Goal: Task Accomplishment & Management: Use online tool/utility

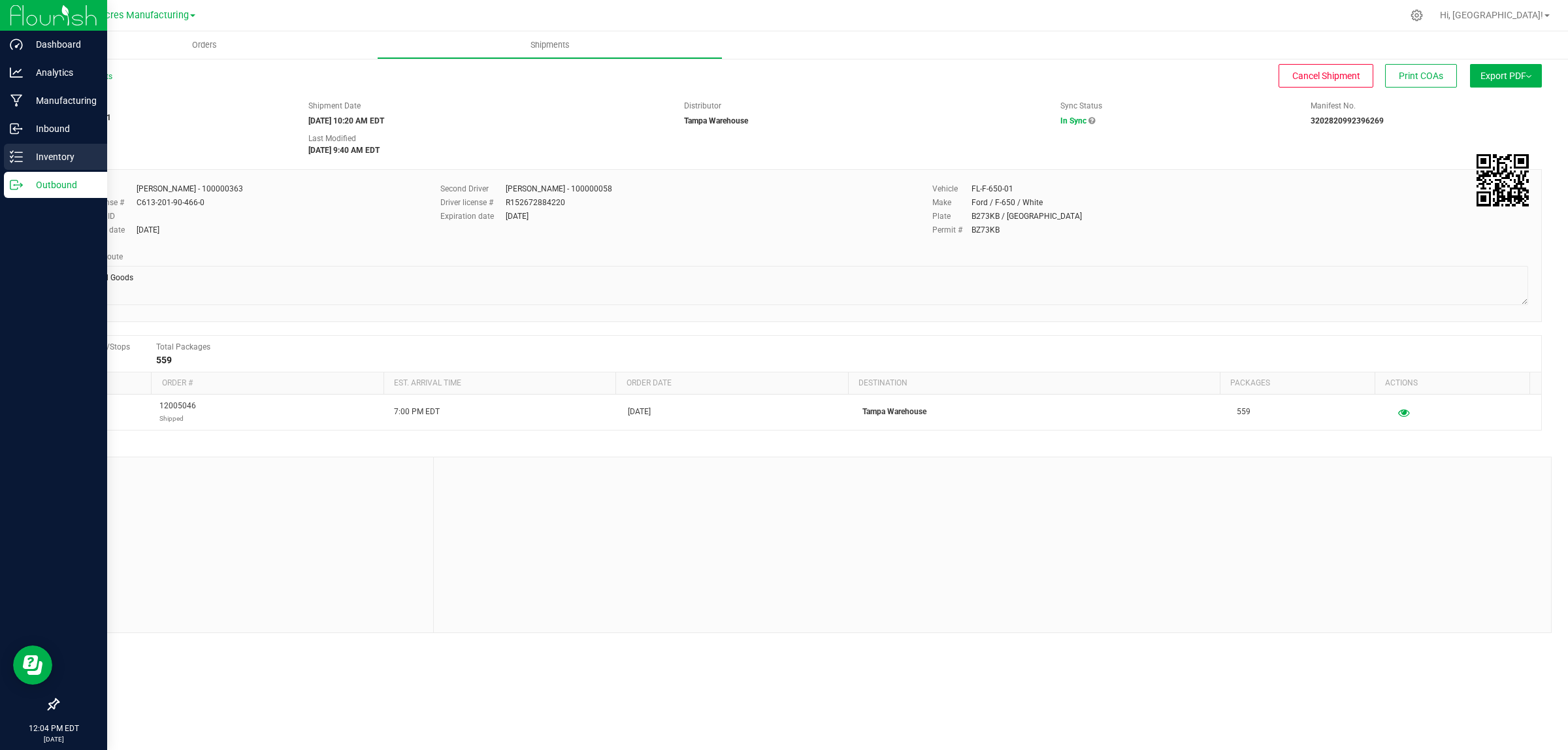
click at [25, 149] on p "Inventory" at bounding box center [62, 156] width 78 height 15
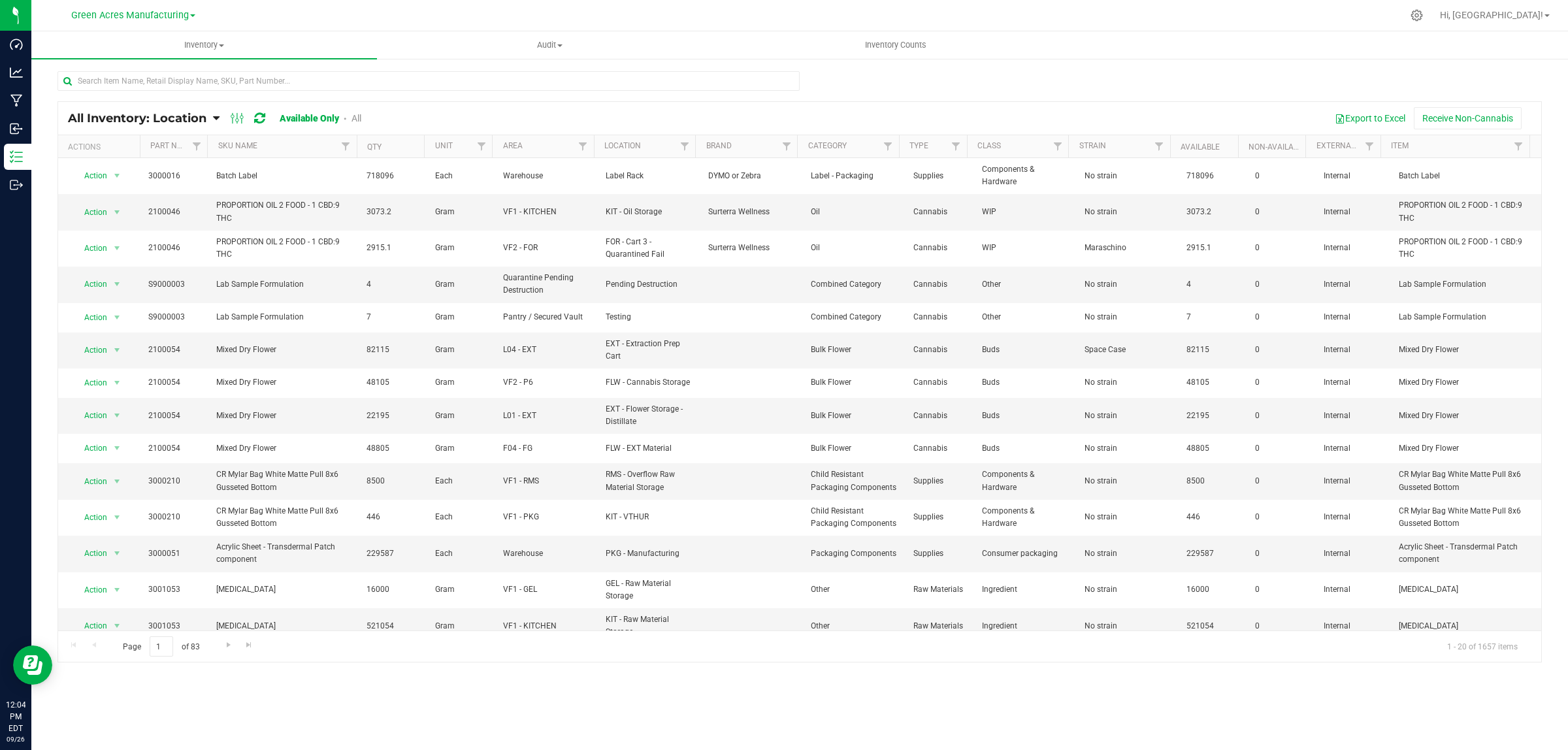
click at [168, 117] on span "All Inventory: Location" at bounding box center [137, 118] width 139 height 14
click at [544, 115] on div "Export to Excel Receive Non-Cannabis" at bounding box center [956, 118] width 1151 height 22
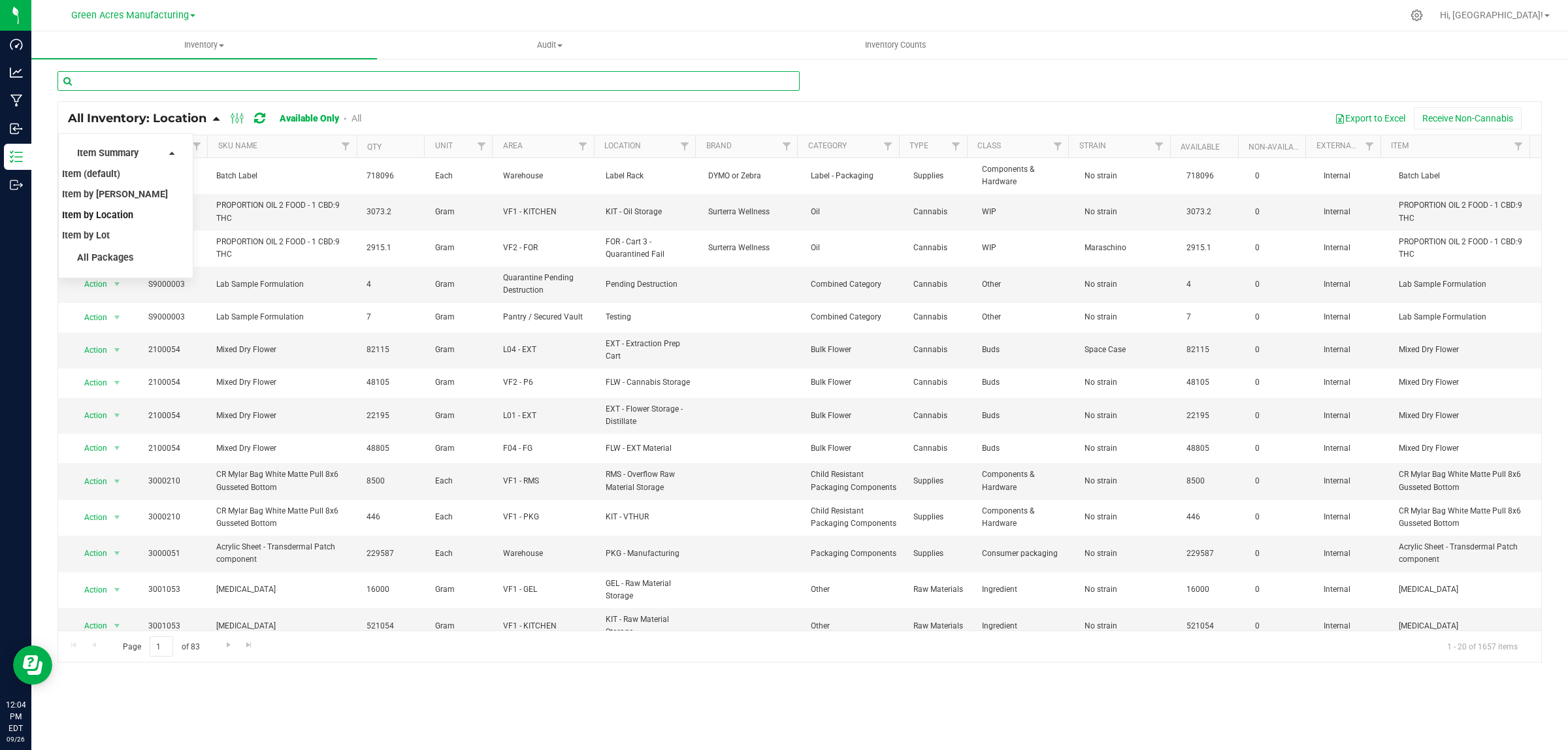
click at [140, 82] on input "text" at bounding box center [429, 81] width 742 height 20
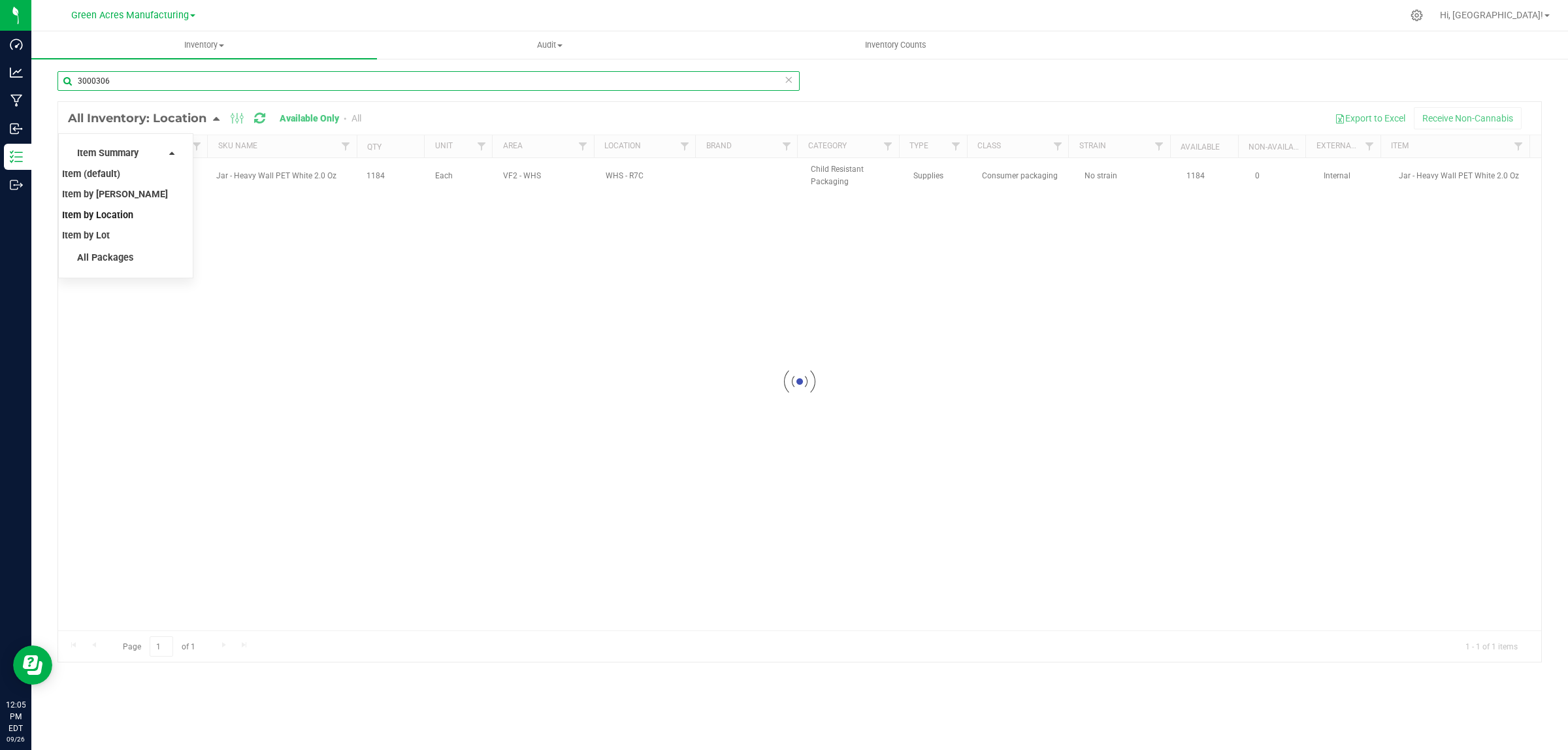
type input "3000306"
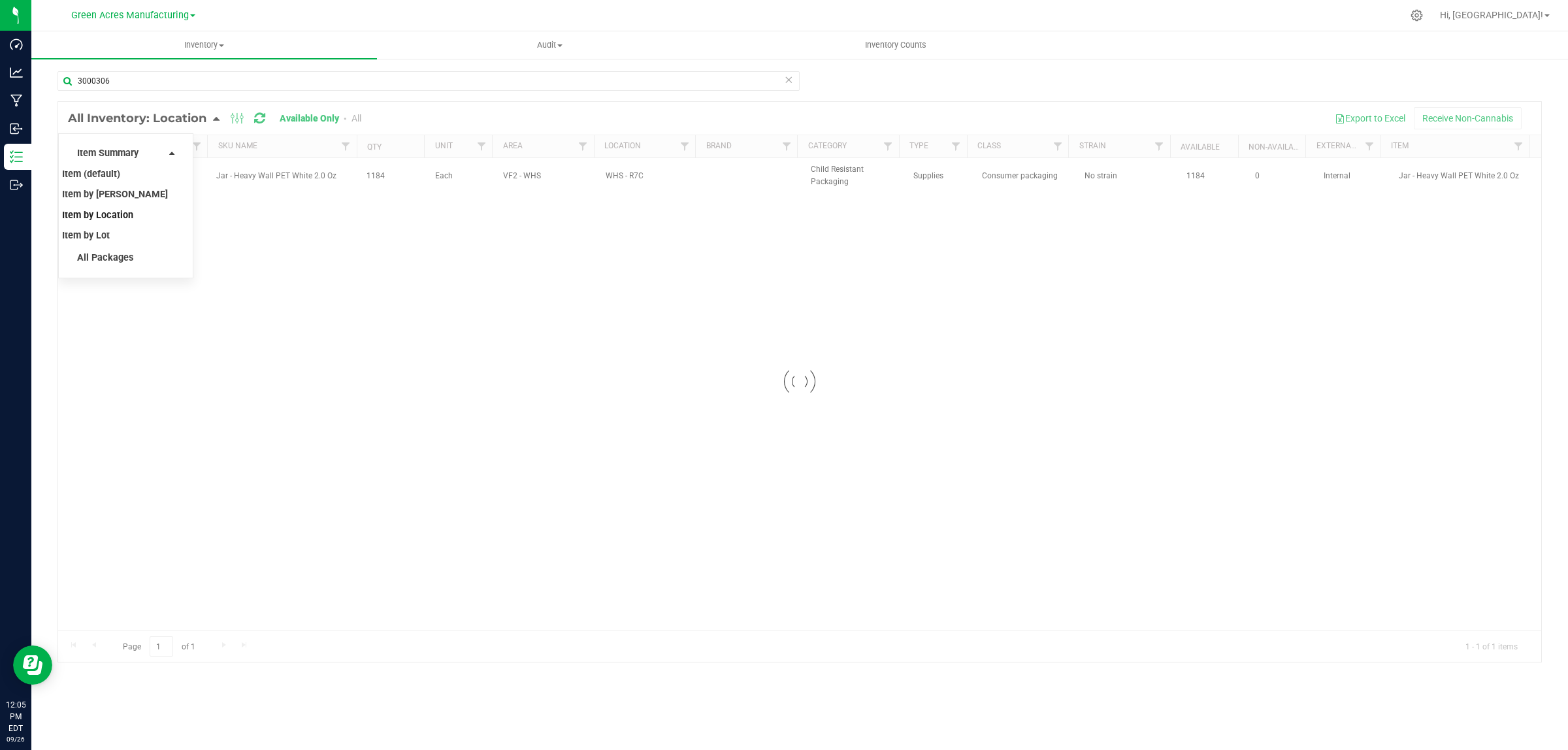
click at [1031, 87] on div "3000306" at bounding box center [799, 86] width 1485 height 30
click at [132, 396] on div "Action Action Adjust qty Edit lot numbers Global inventory Locate inventory Pri…" at bounding box center [799, 394] width 1483 height 472
click at [111, 103] on div "All Inventory: Location Item Summary Item (default) Item by Strain Item by Loca…" at bounding box center [799, 118] width 1483 height 32
click at [294, 278] on div "Action Action Adjust qty Edit lot numbers Global inventory Locate inventory Pri…" at bounding box center [799, 394] width 1483 height 472
click at [144, 121] on span "All Inventory: Location" at bounding box center [137, 118] width 139 height 14
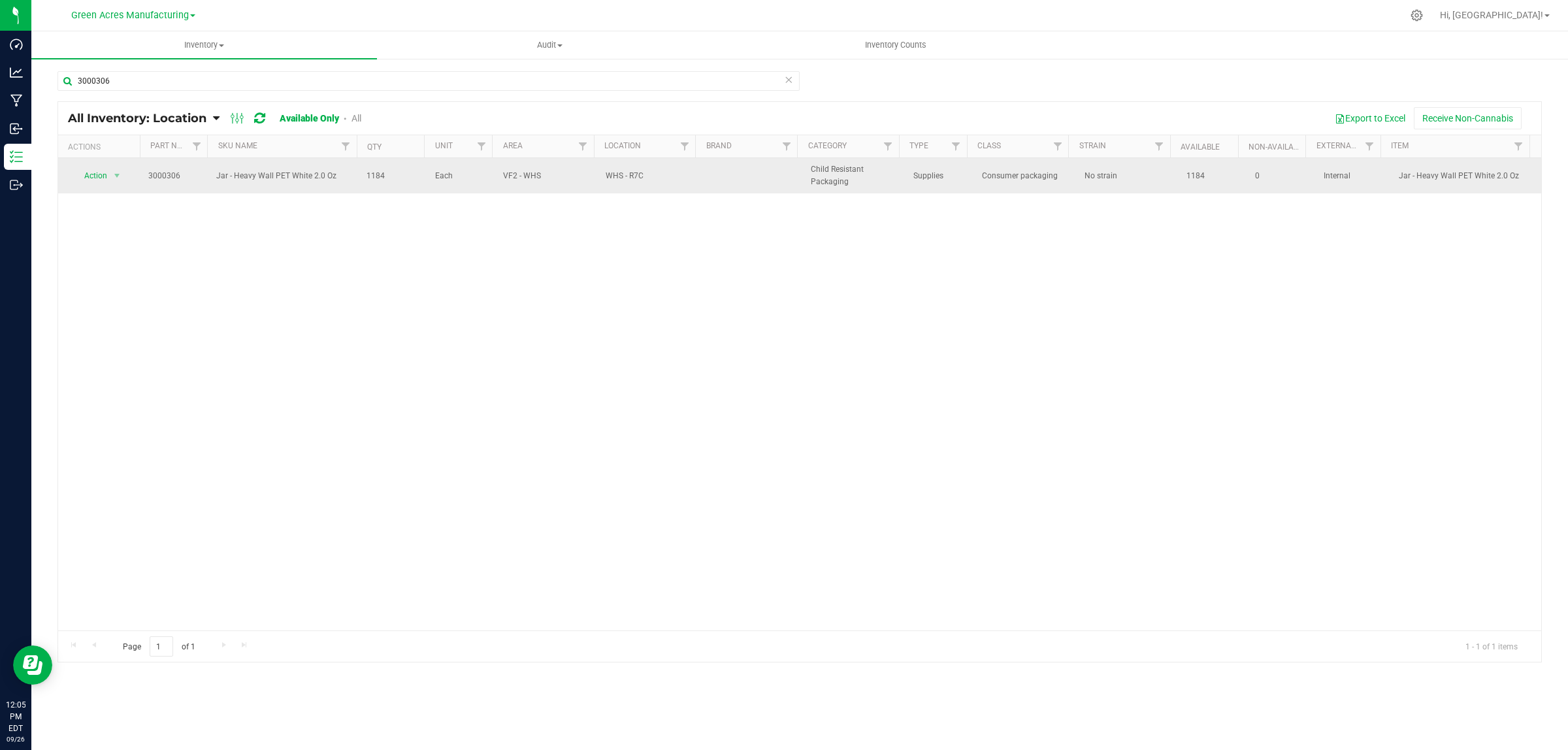
click at [91, 181] on span "Action" at bounding box center [91, 176] width 35 height 18
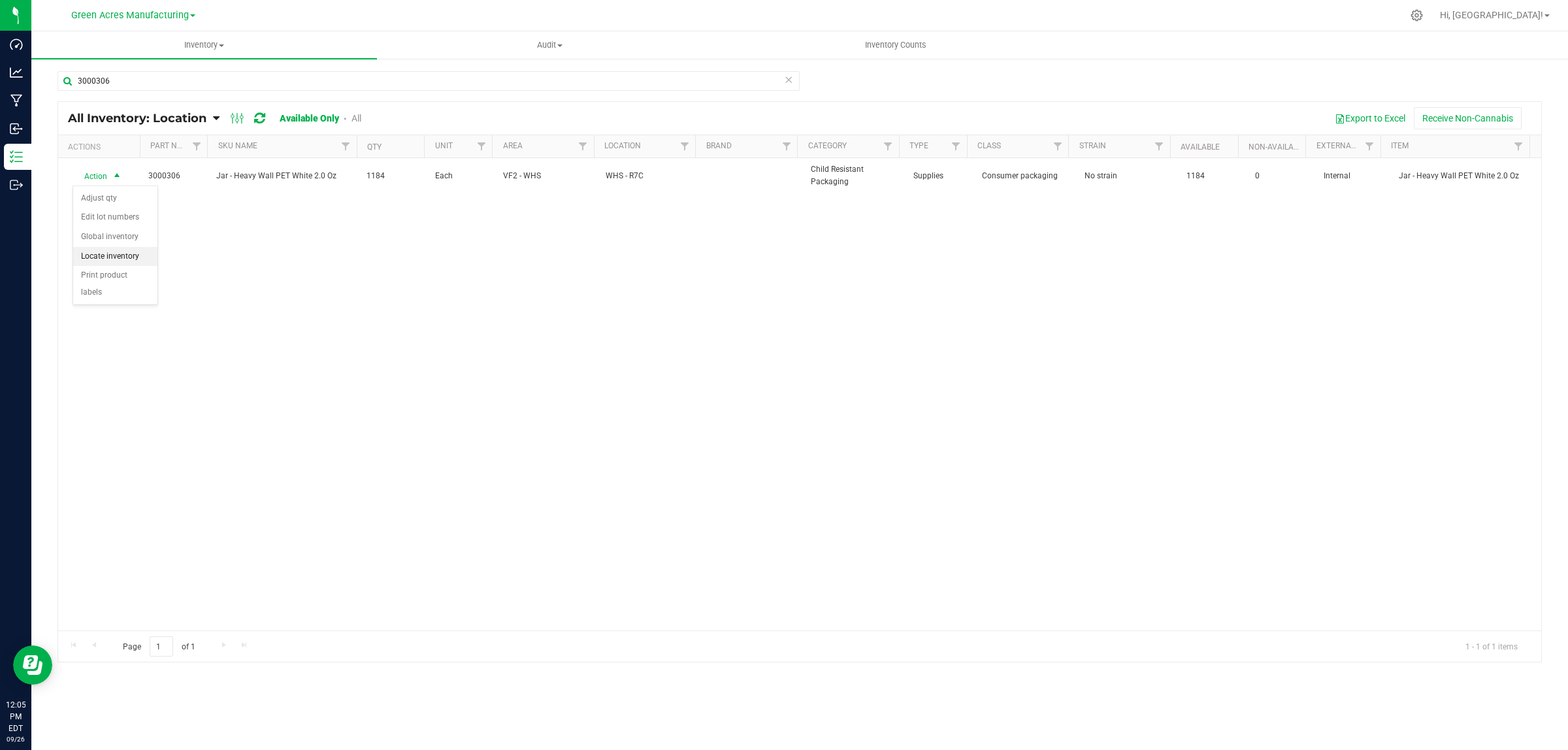
click at [99, 255] on li "Locate inventory" at bounding box center [115, 257] width 84 height 20
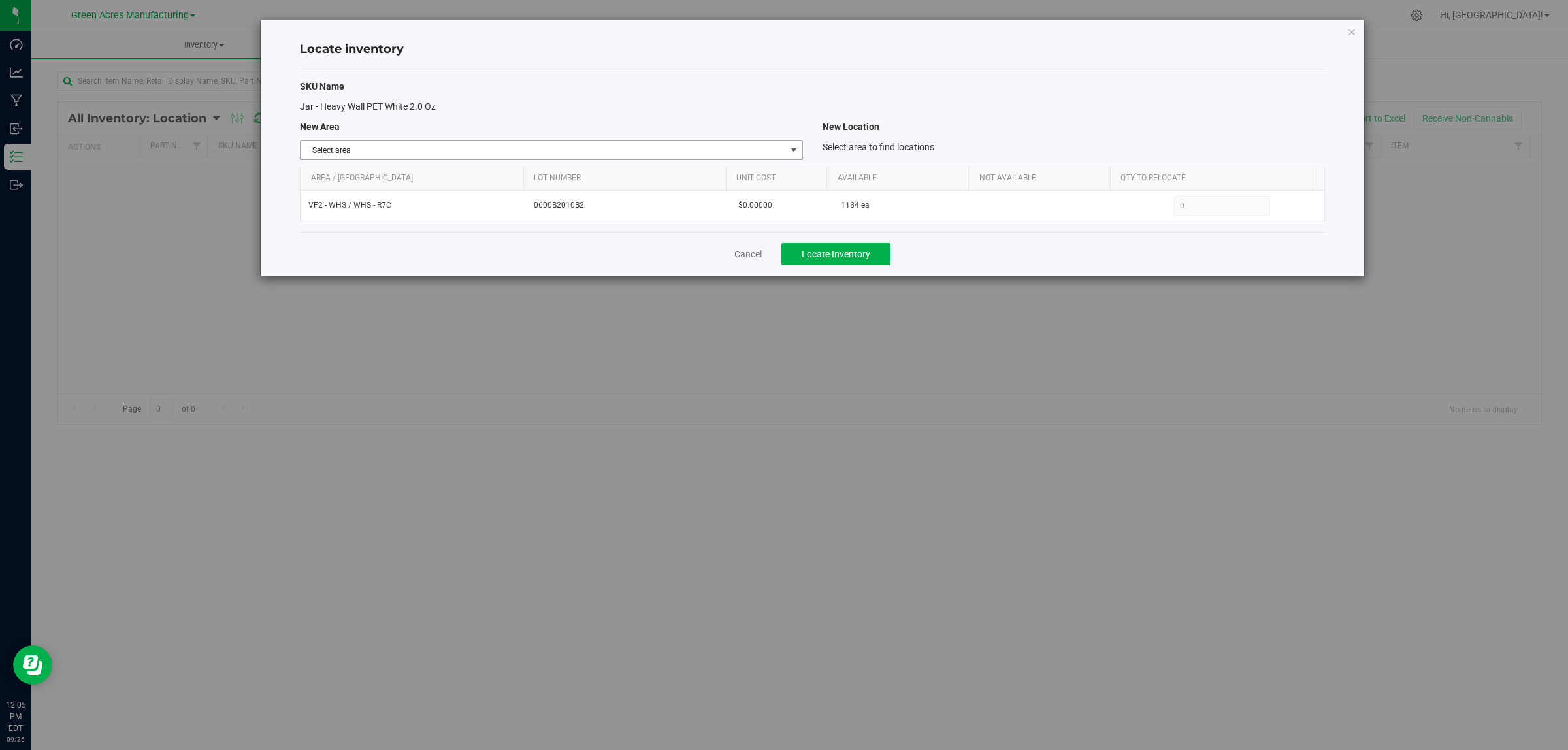
click at [516, 145] on span "Select area" at bounding box center [543, 150] width 485 height 18
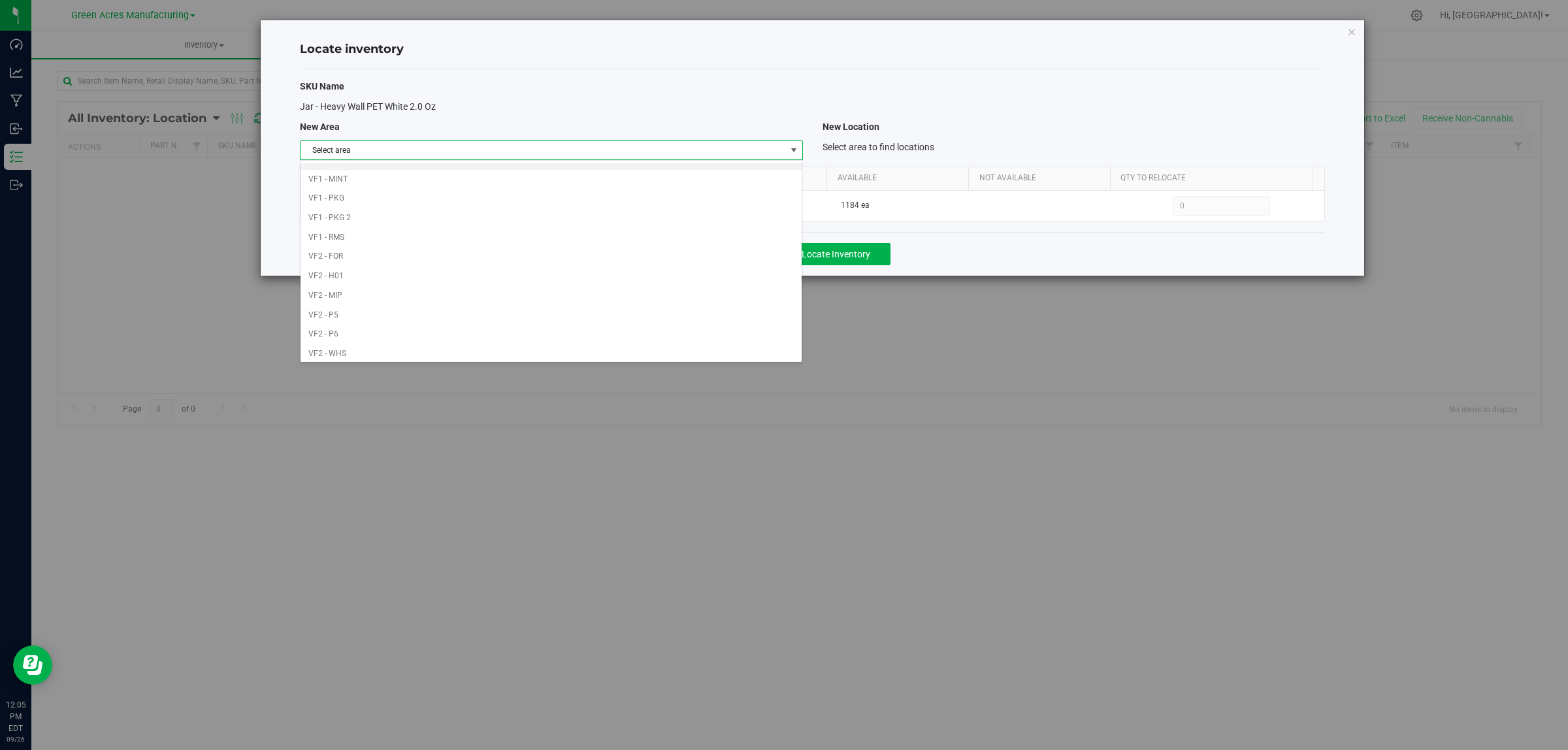
scroll to position [652, 0]
click at [370, 353] on li "Warehouse" at bounding box center [551, 350] width 501 height 20
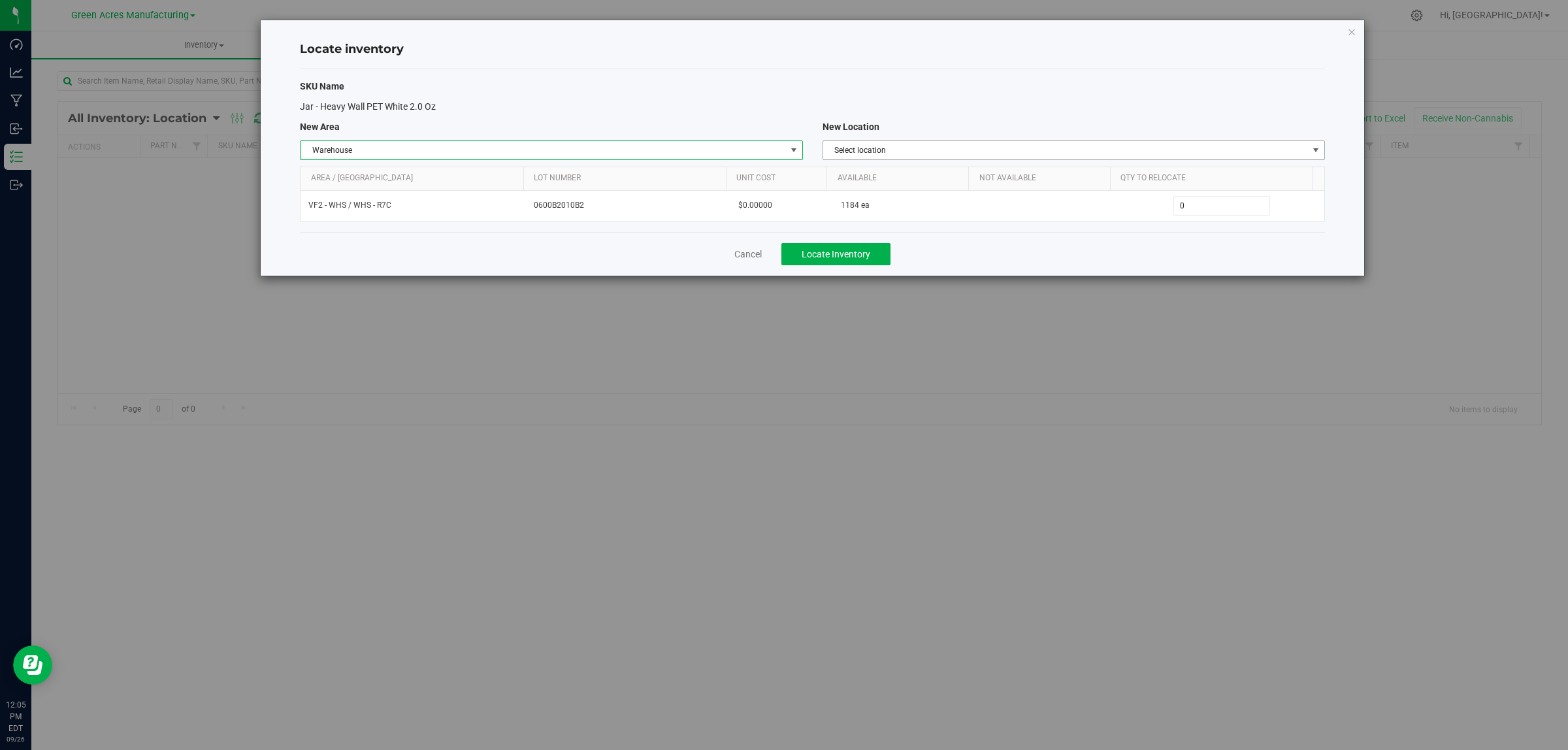
click at [902, 153] on span "Select location" at bounding box center [1065, 150] width 485 height 18
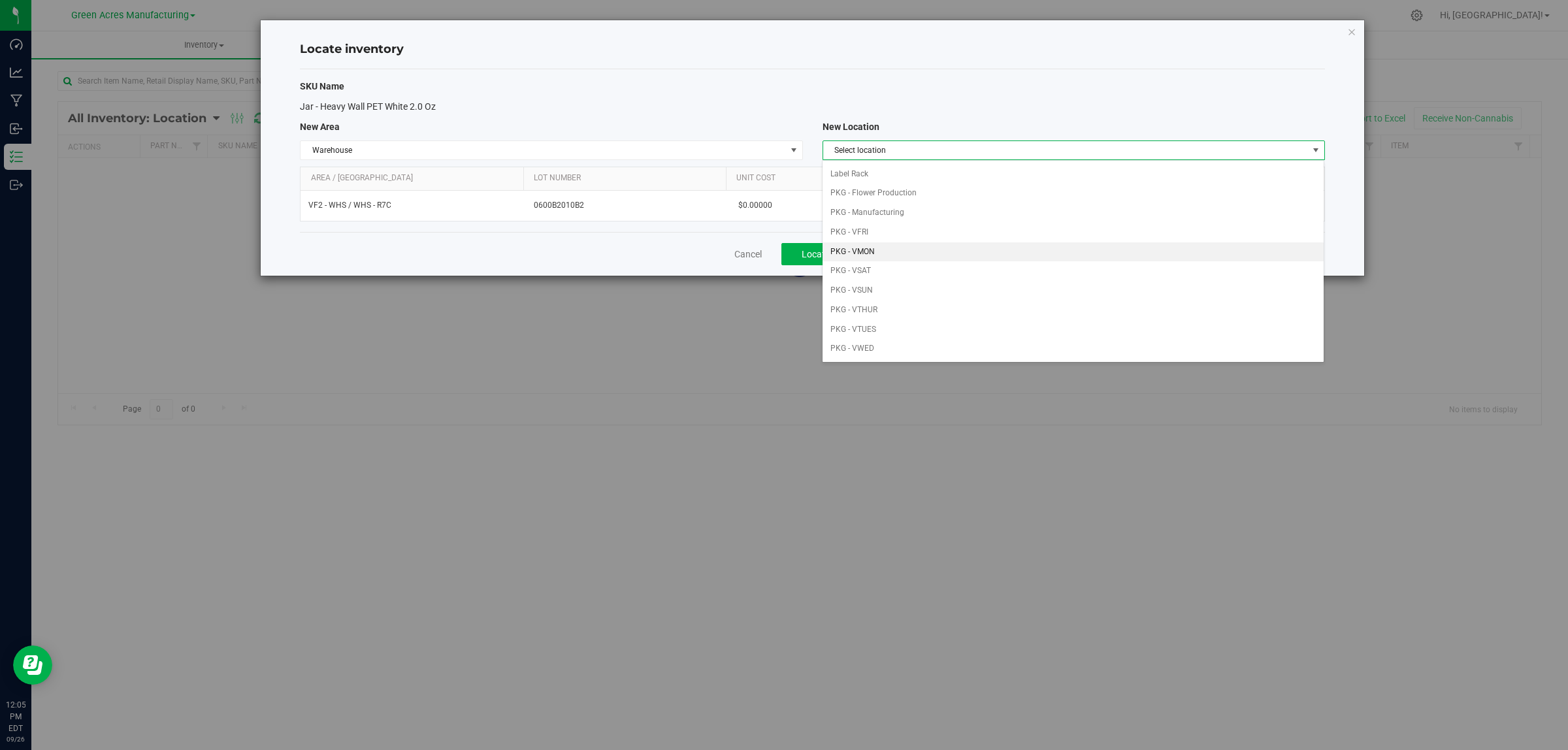
scroll to position [82, 0]
click at [870, 232] on li "PKG - VMON" at bounding box center [1072, 227] width 501 height 20
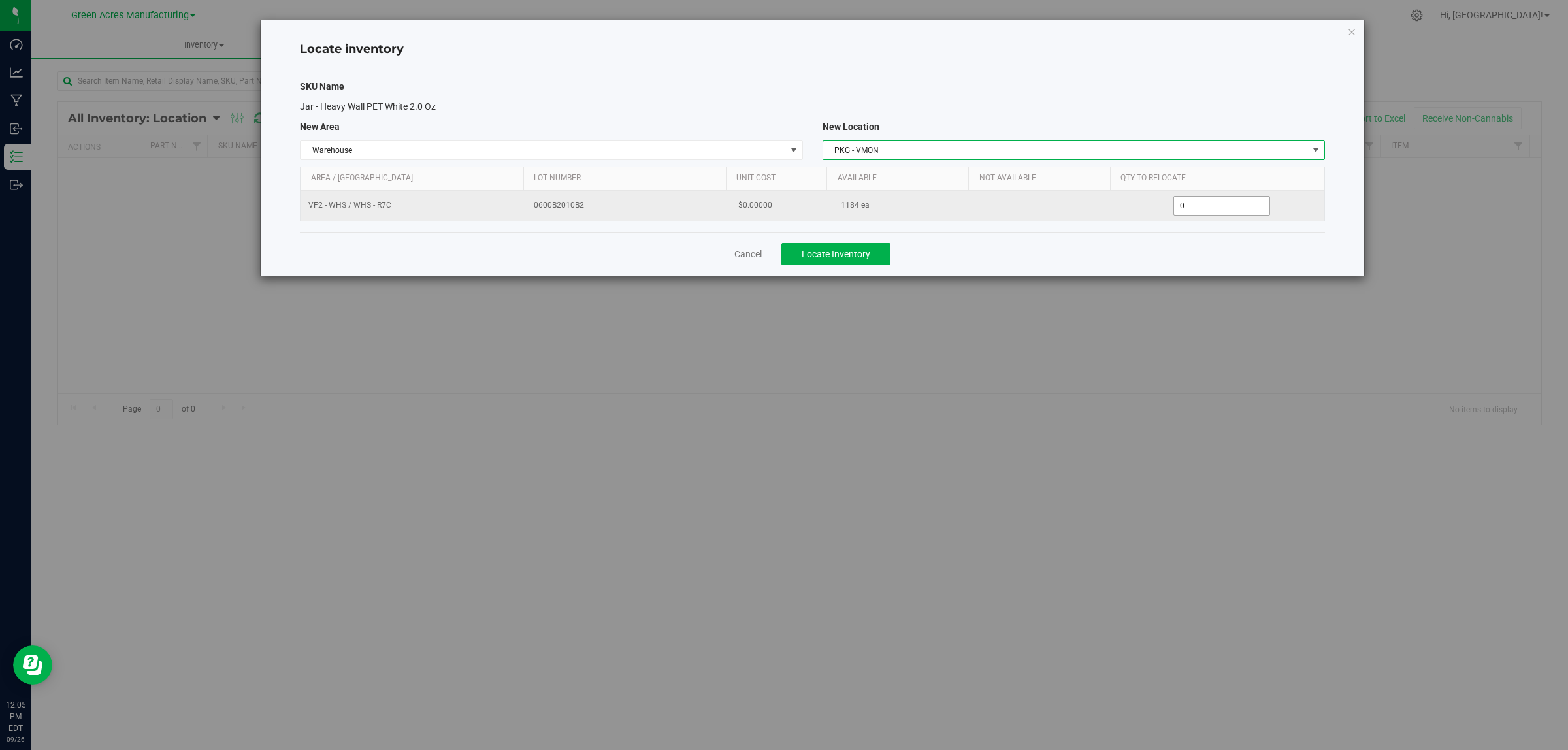
click at [1216, 204] on span "0 0" at bounding box center [1222, 206] width 97 height 20
type input "0656"
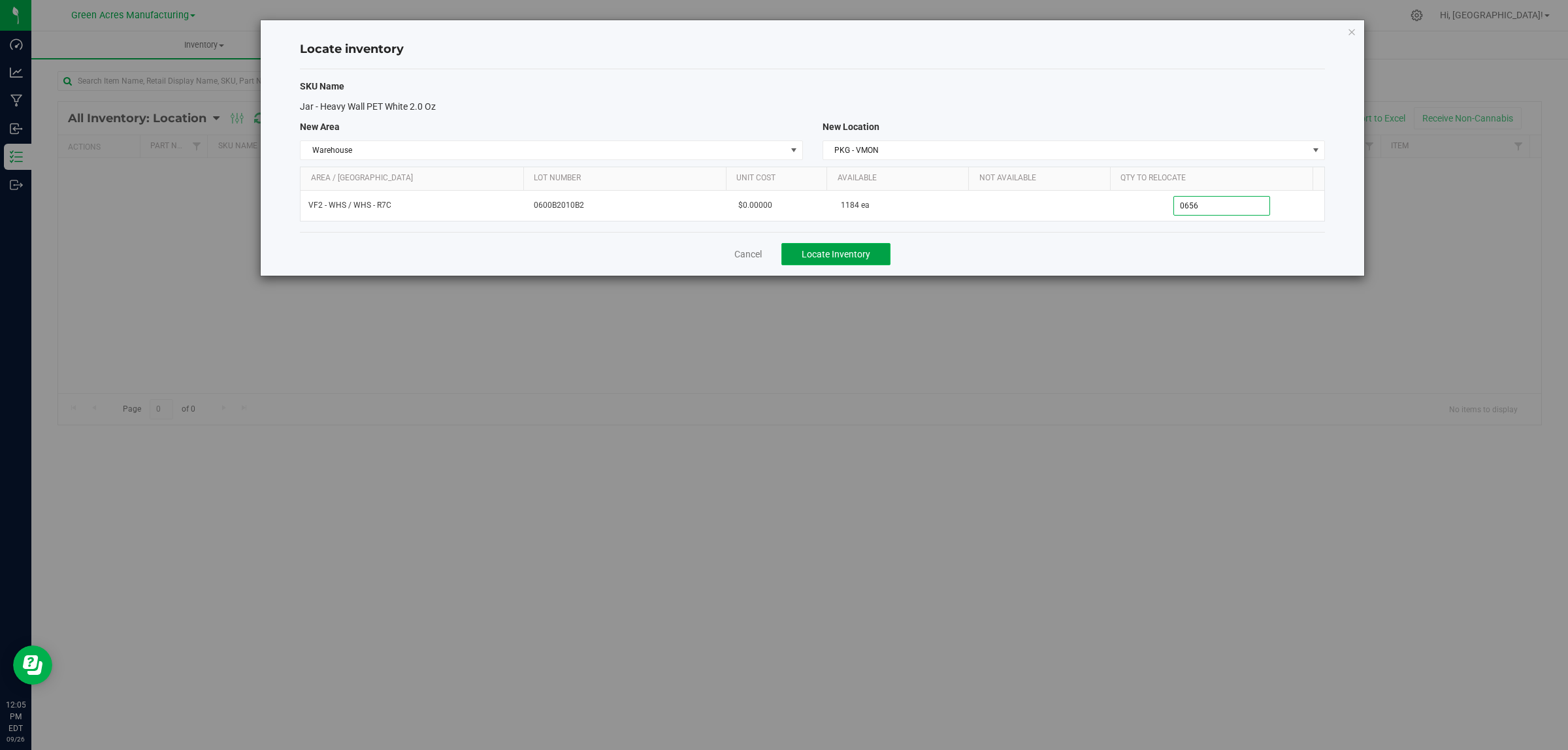
type input "656"
click at [859, 260] on span "Locate Inventory" at bounding box center [836, 254] width 69 height 10
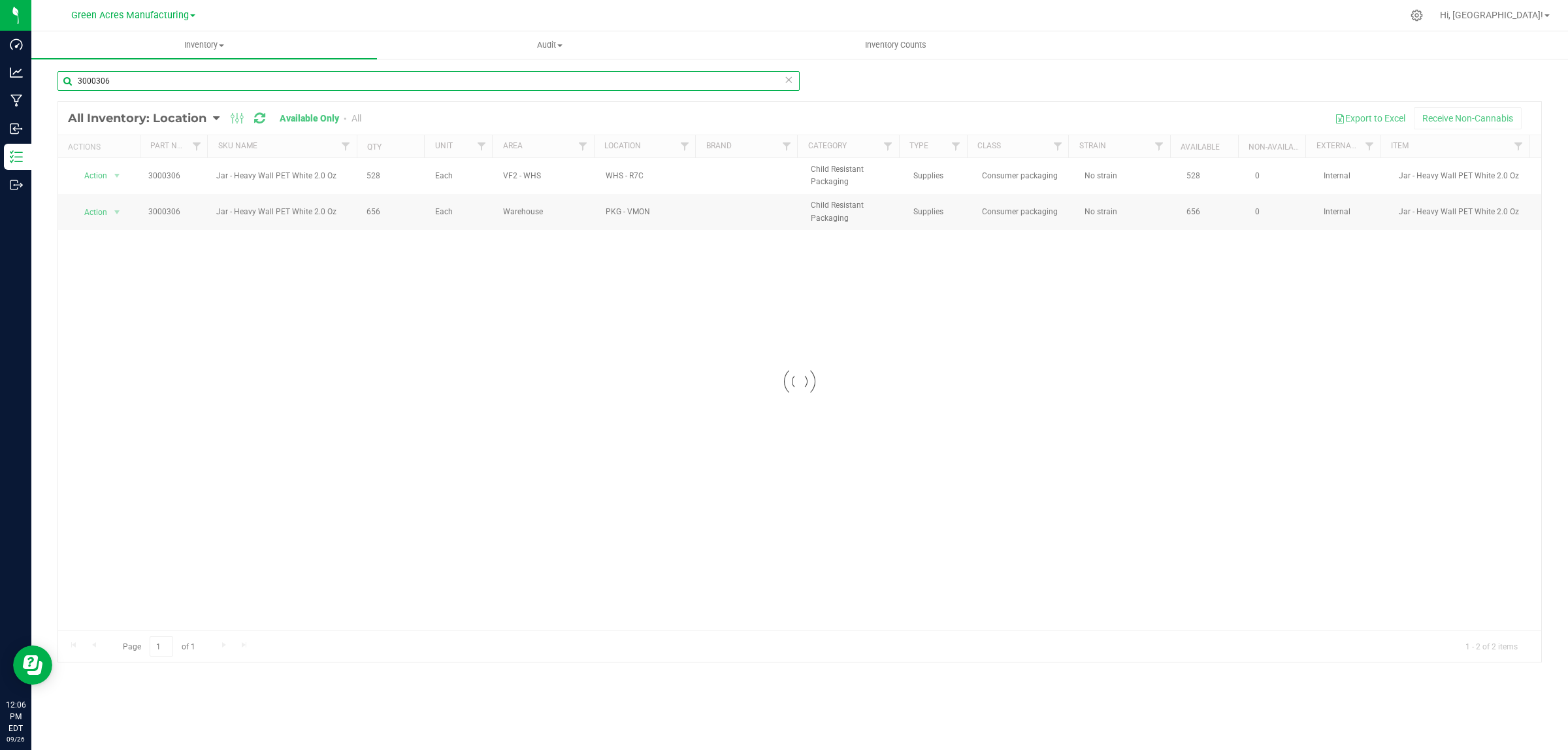
click at [129, 80] on input "3000306" at bounding box center [429, 81] width 742 height 20
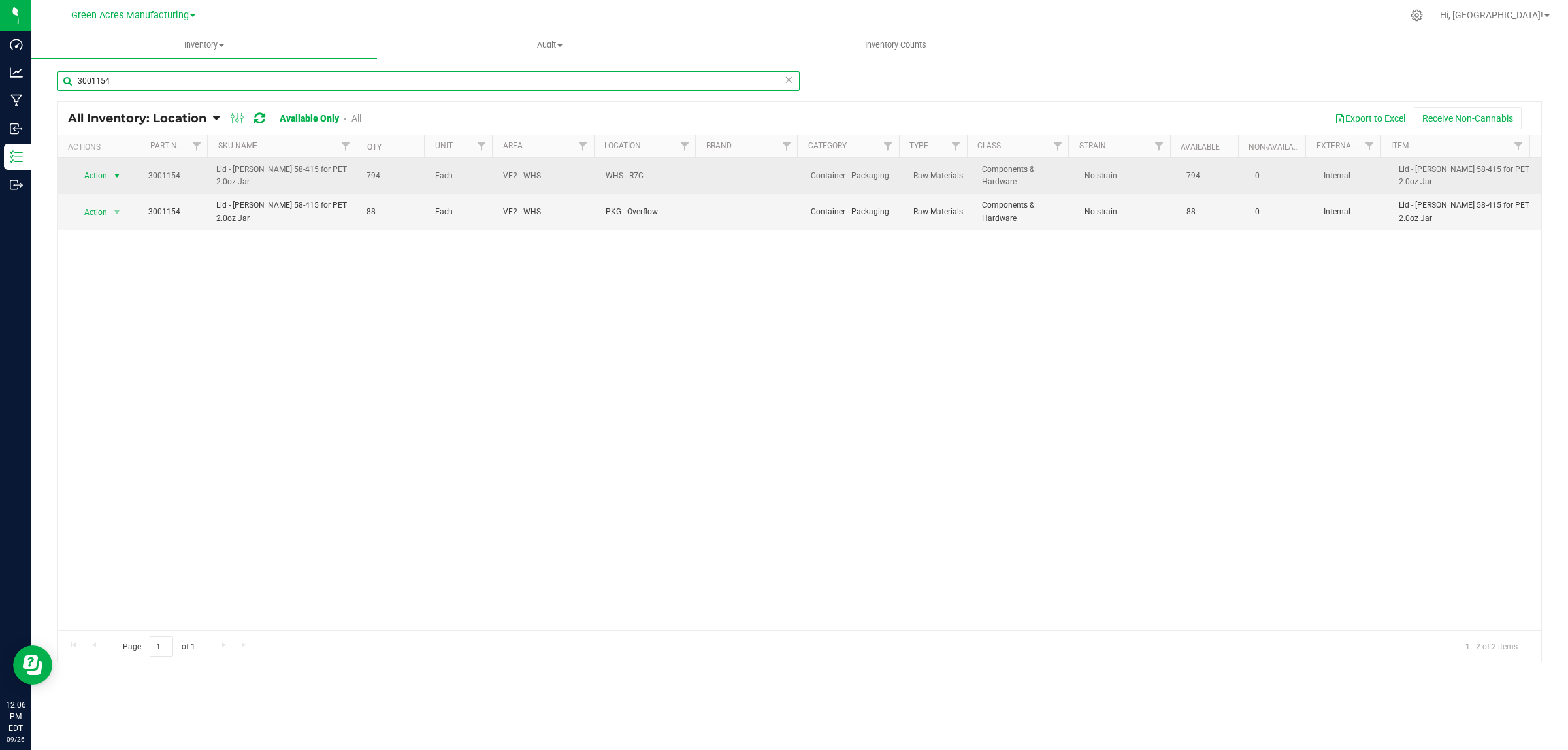
type input "3001154"
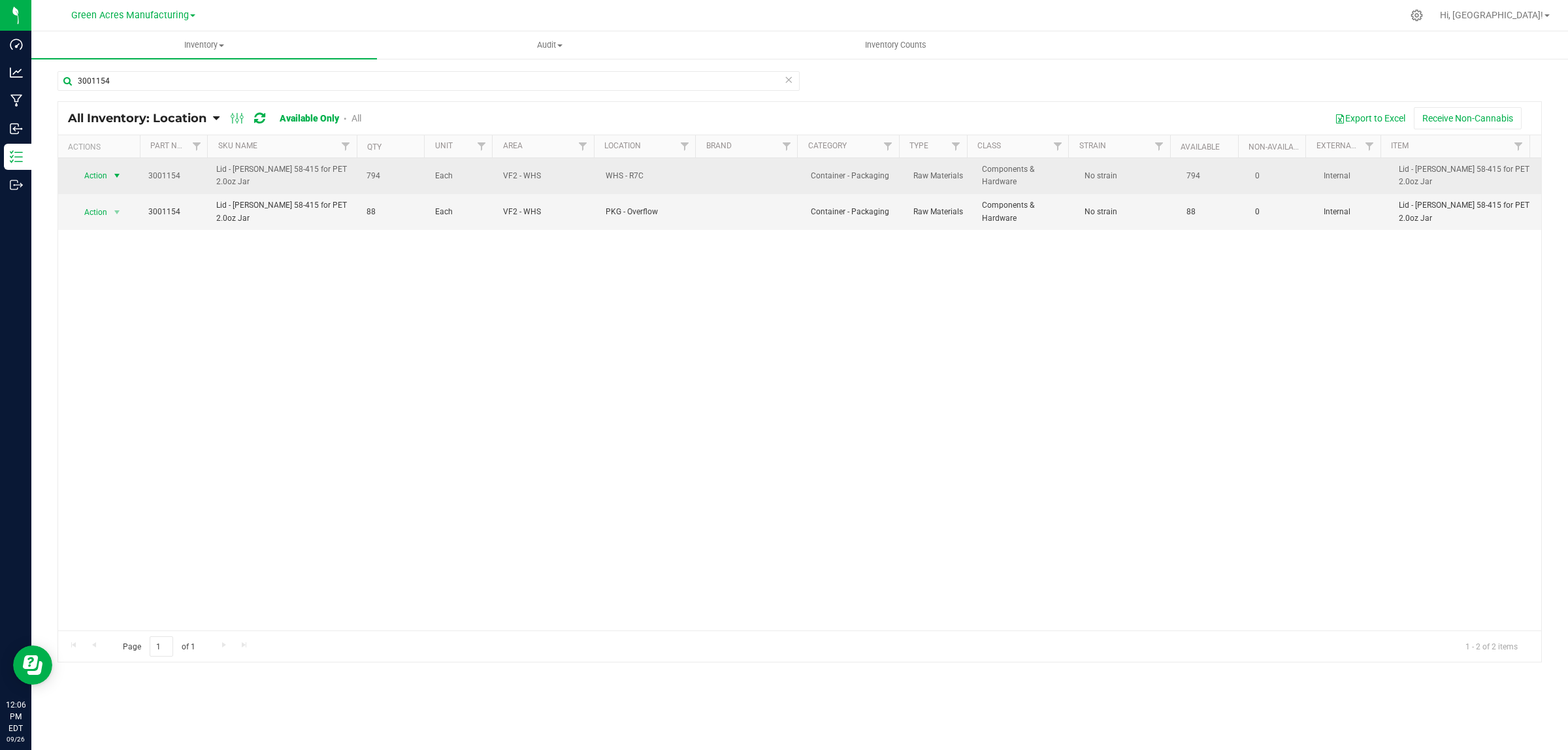
click at [98, 173] on span "Action" at bounding box center [91, 176] width 35 height 18
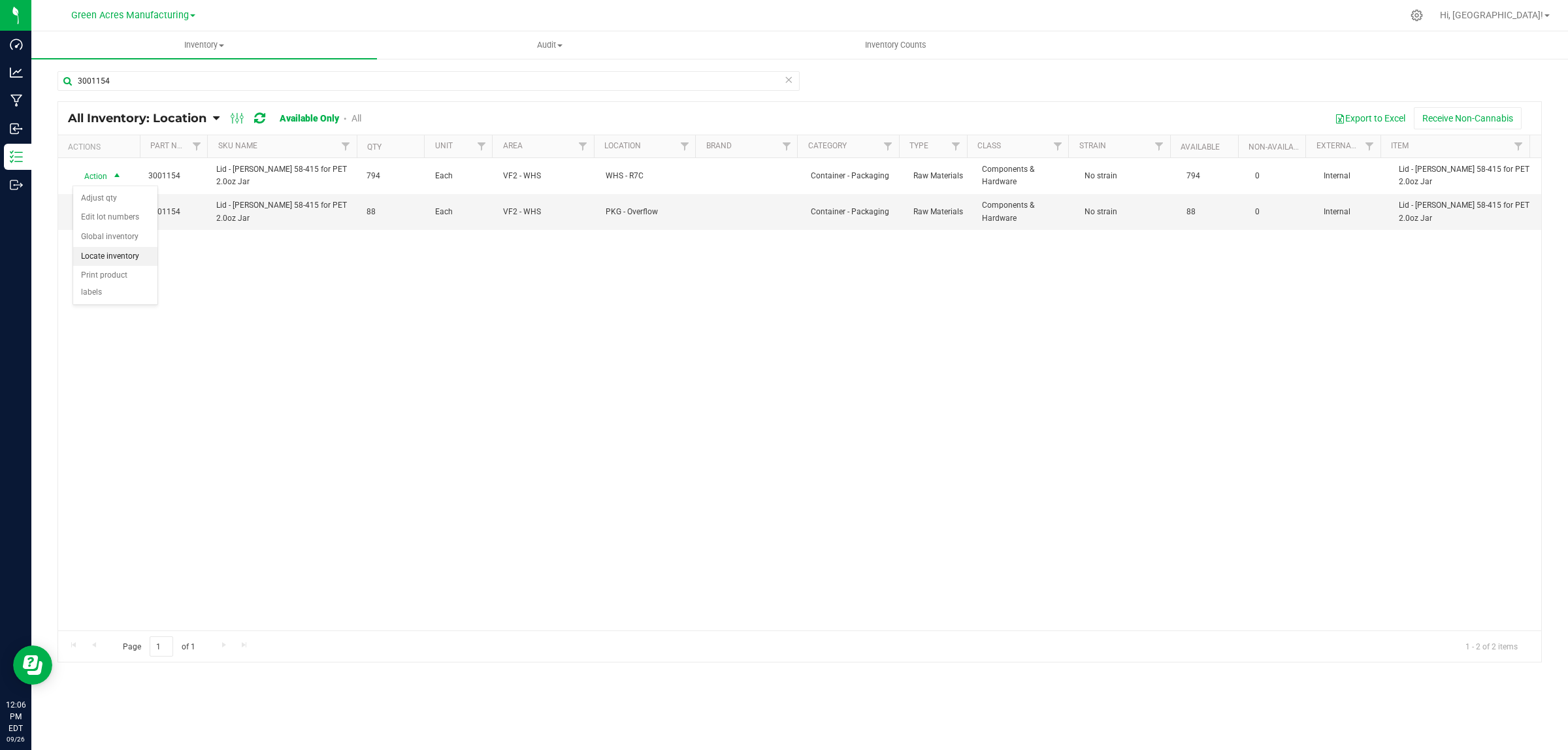
click at [119, 251] on li "Locate inventory" at bounding box center [115, 257] width 84 height 20
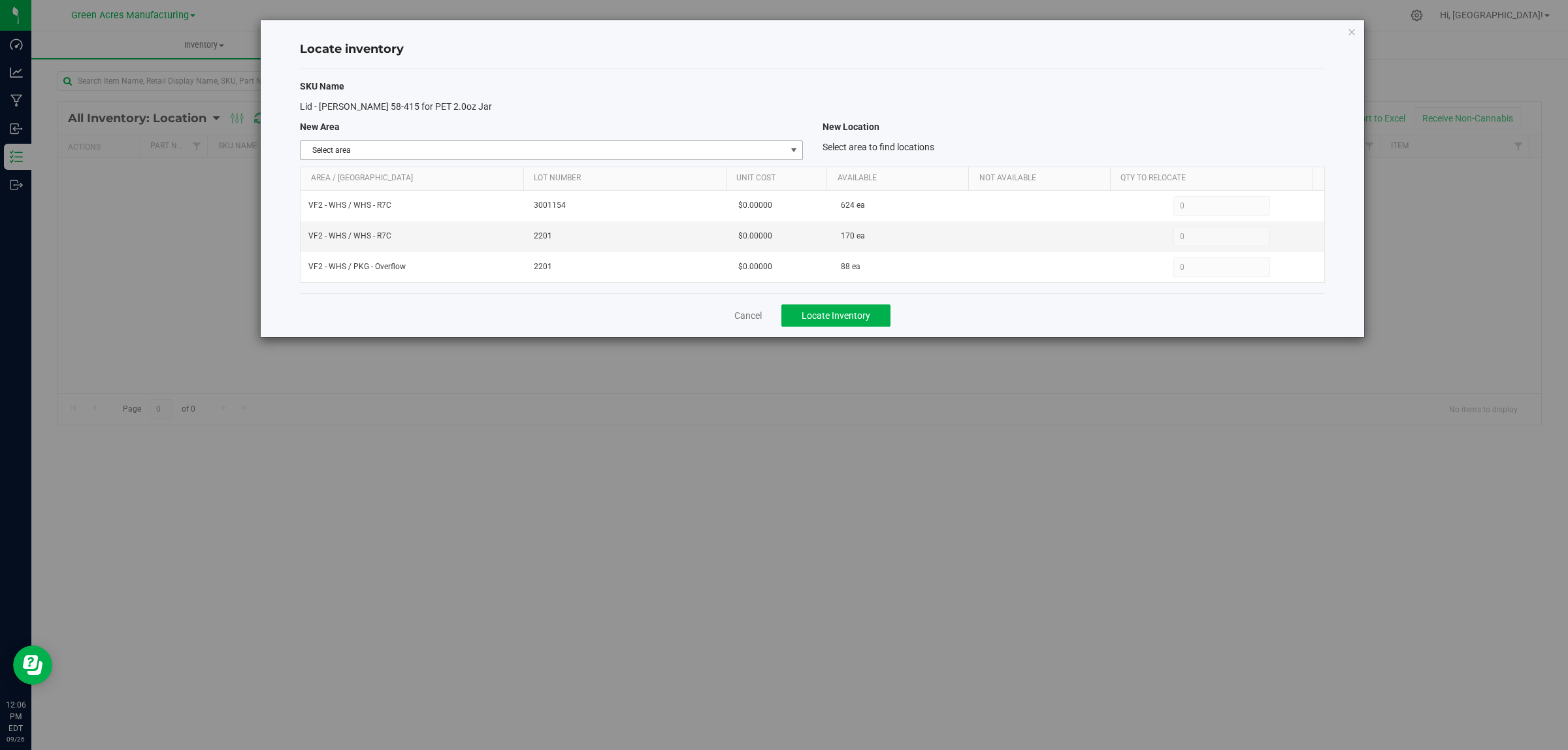
click at [475, 152] on span "Select area" at bounding box center [543, 150] width 485 height 18
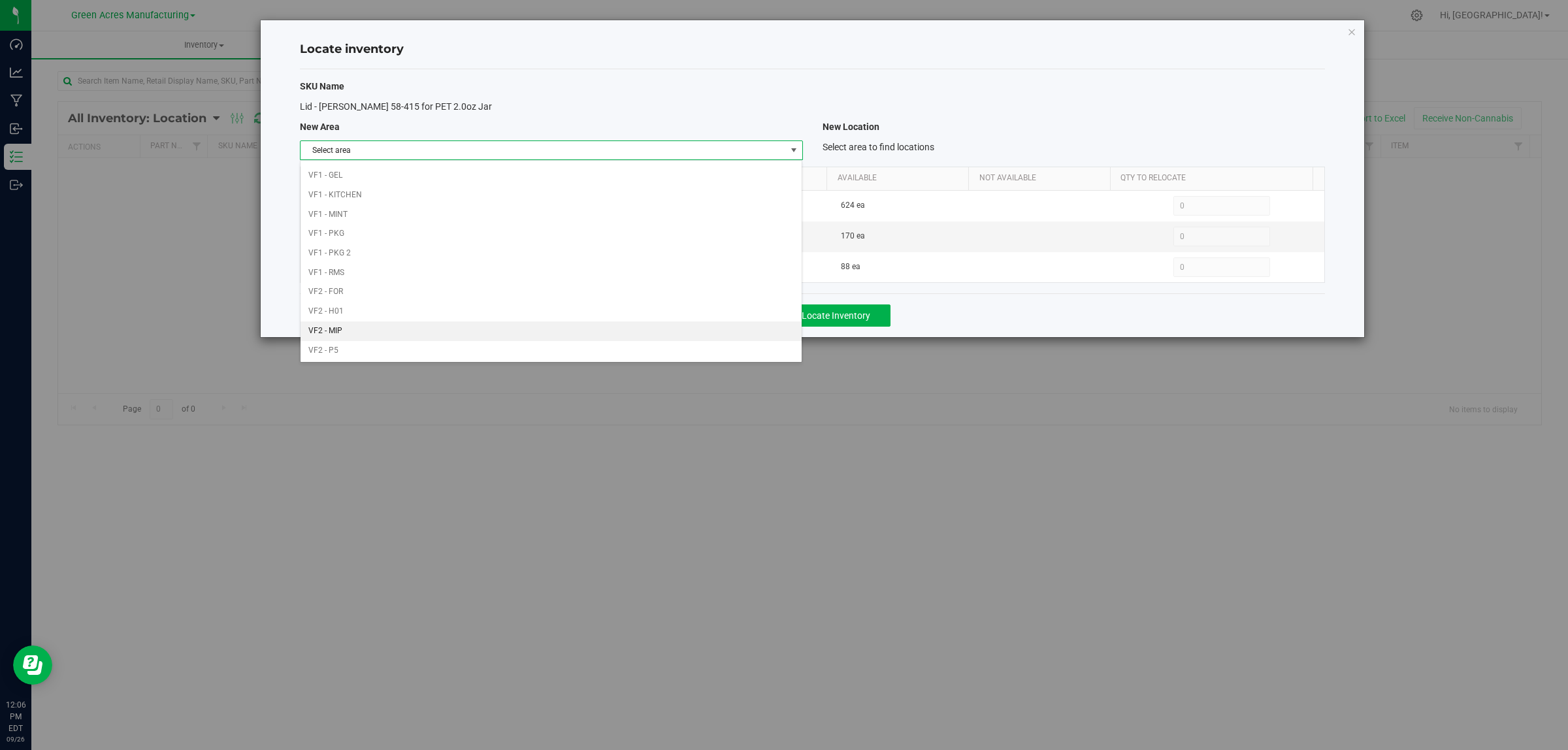
scroll to position [652, 0]
click at [426, 356] on li "Warehouse" at bounding box center [551, 350] width 501 height 20
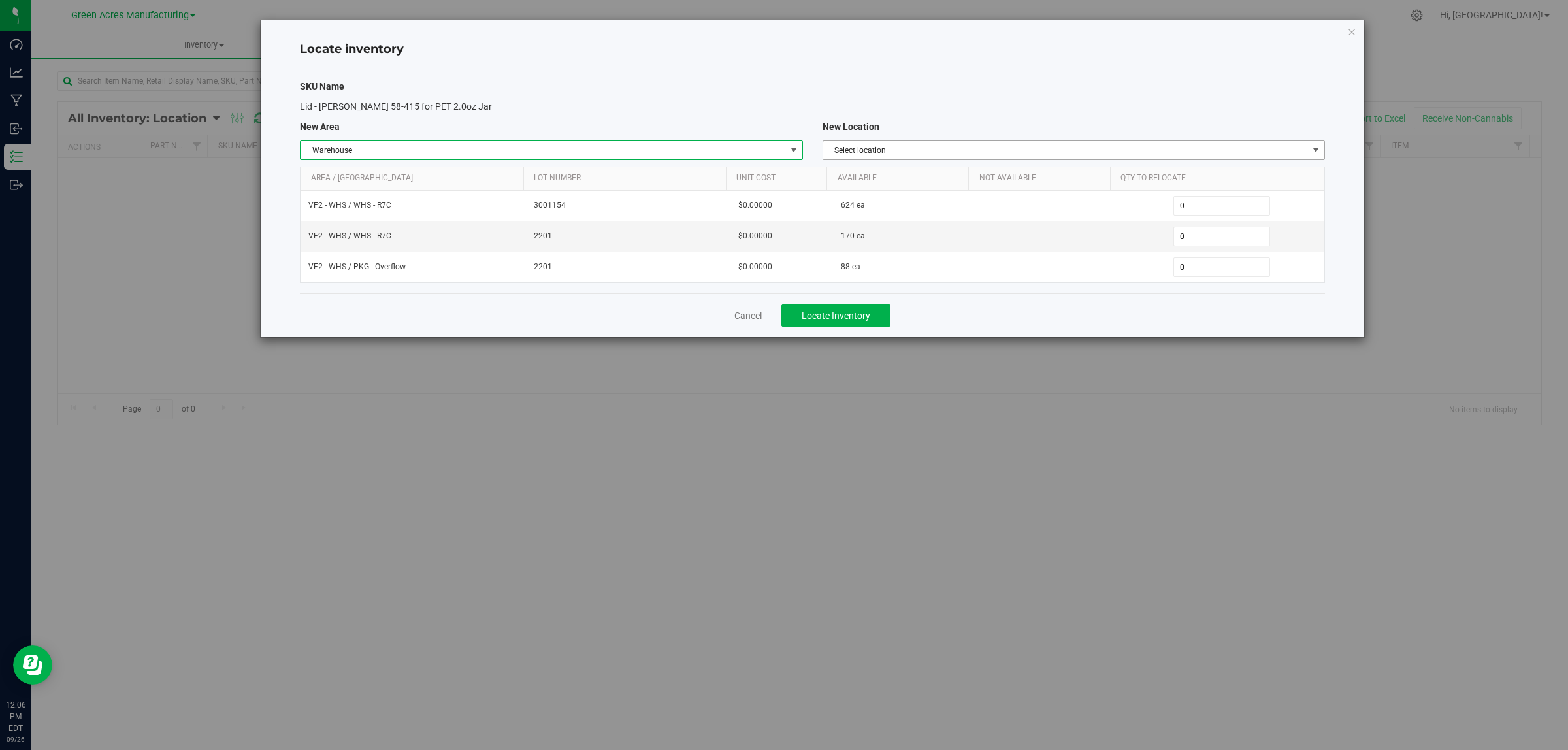
click at [856, 149] on span "Select location" at bounding box center [1065, 150] width 485 height 18
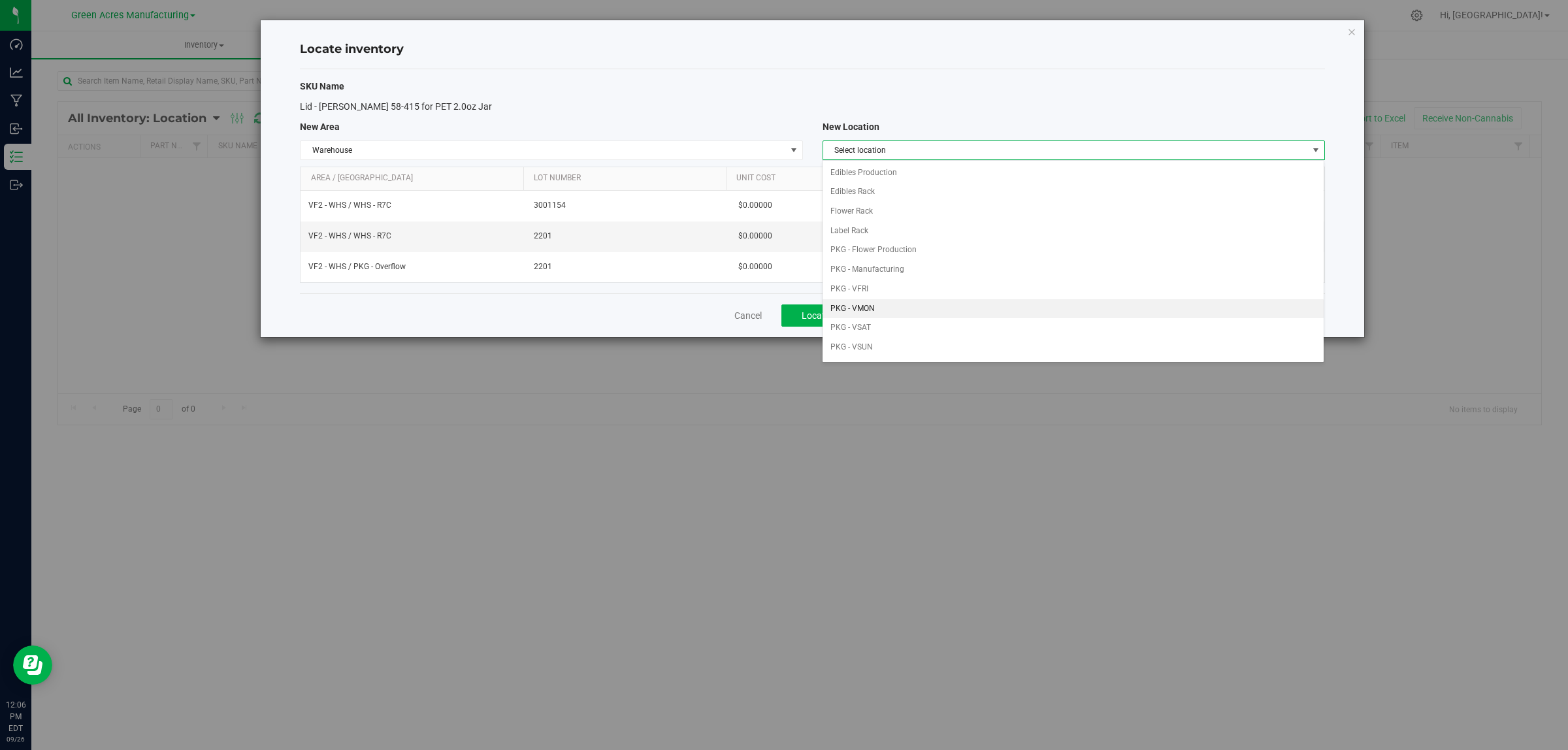
click at [928, 302] on li "PKG - VMON" at bounding box center [1072, 309] width 501 height 20
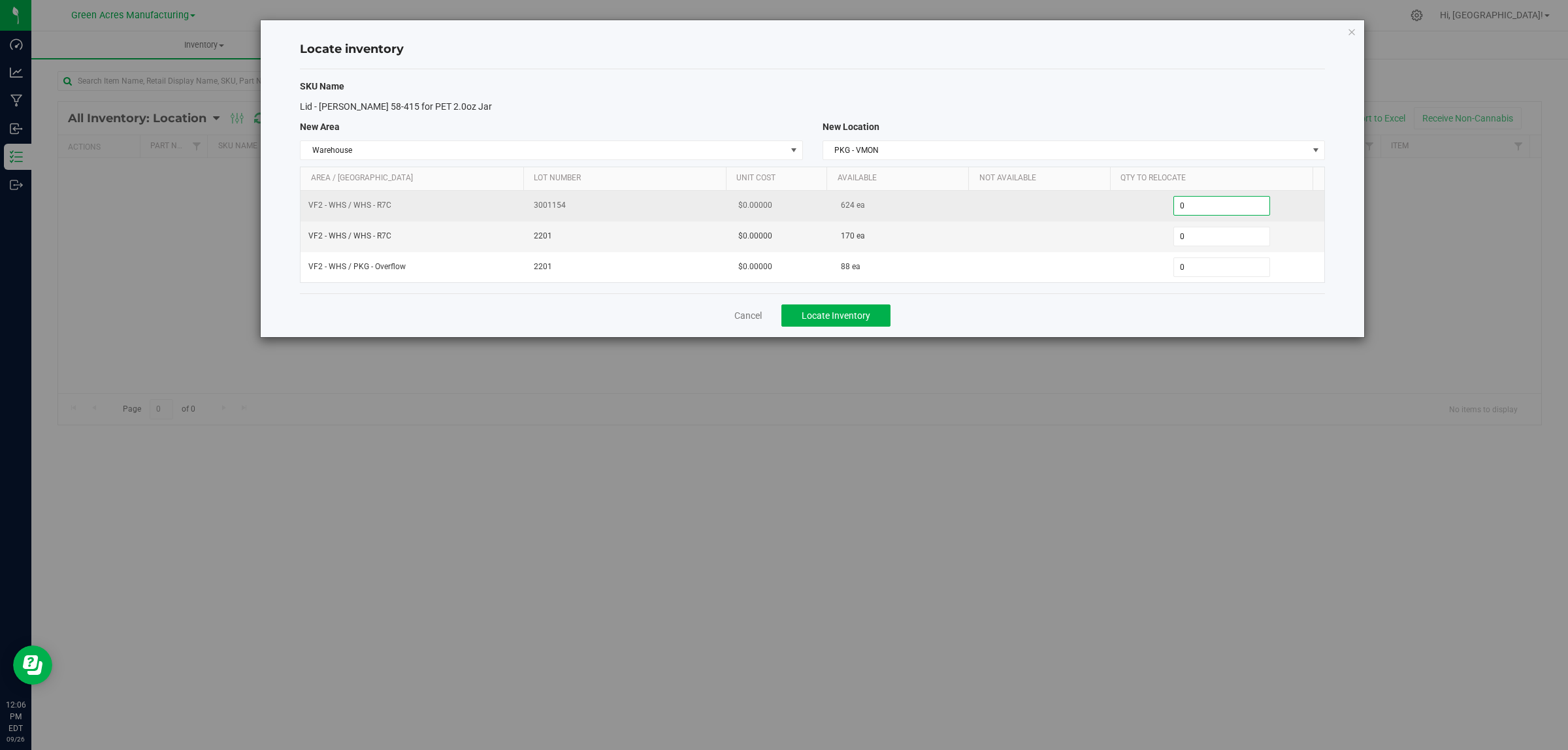
click at [1222, 206] on span "0 0" at bounding box center [1222, 206] width 97 height 20
type input "0624"
type input "624"
click at [1214, 232] on span "0 0" at bounding box center [1222, 236] width 97 height 20
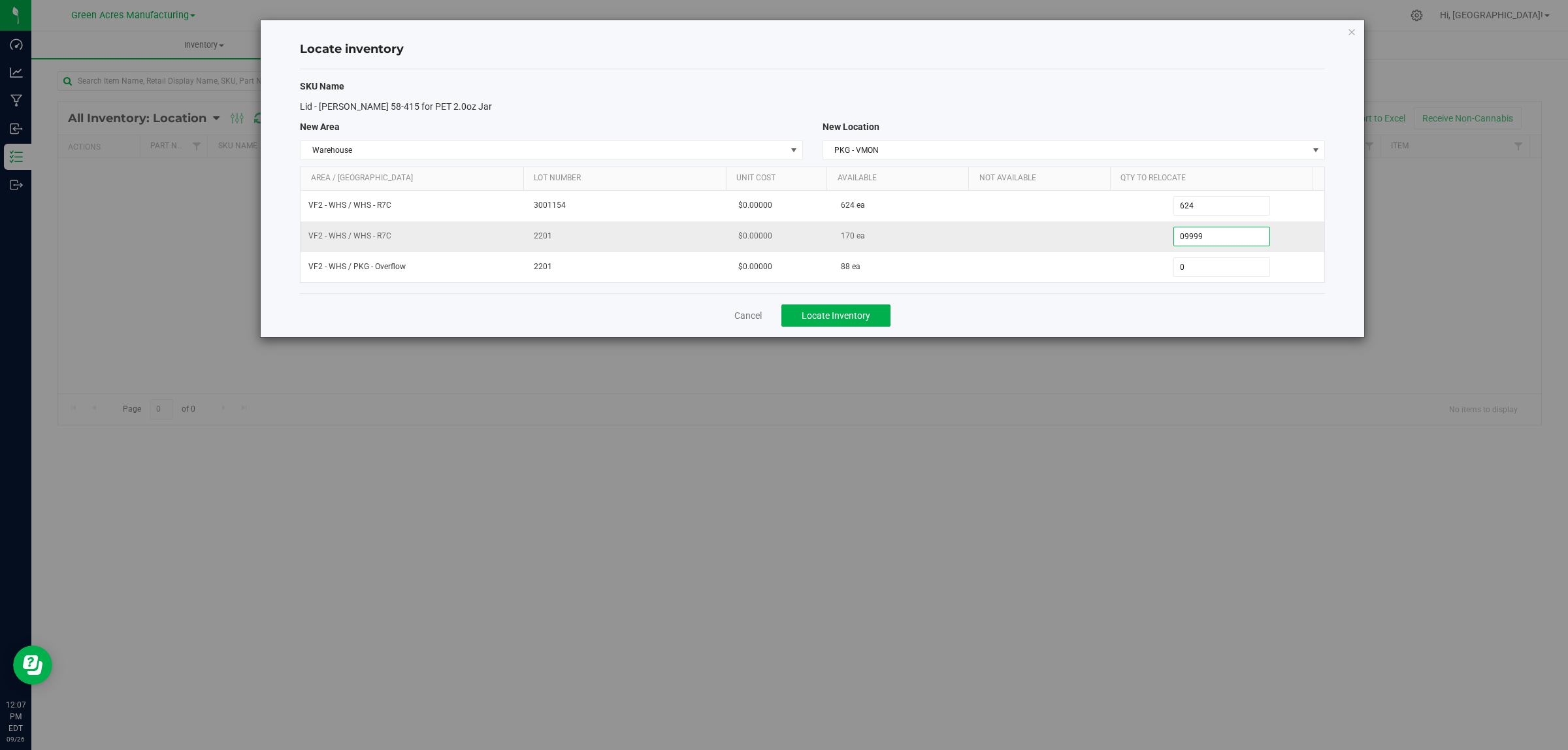
type input "099999"
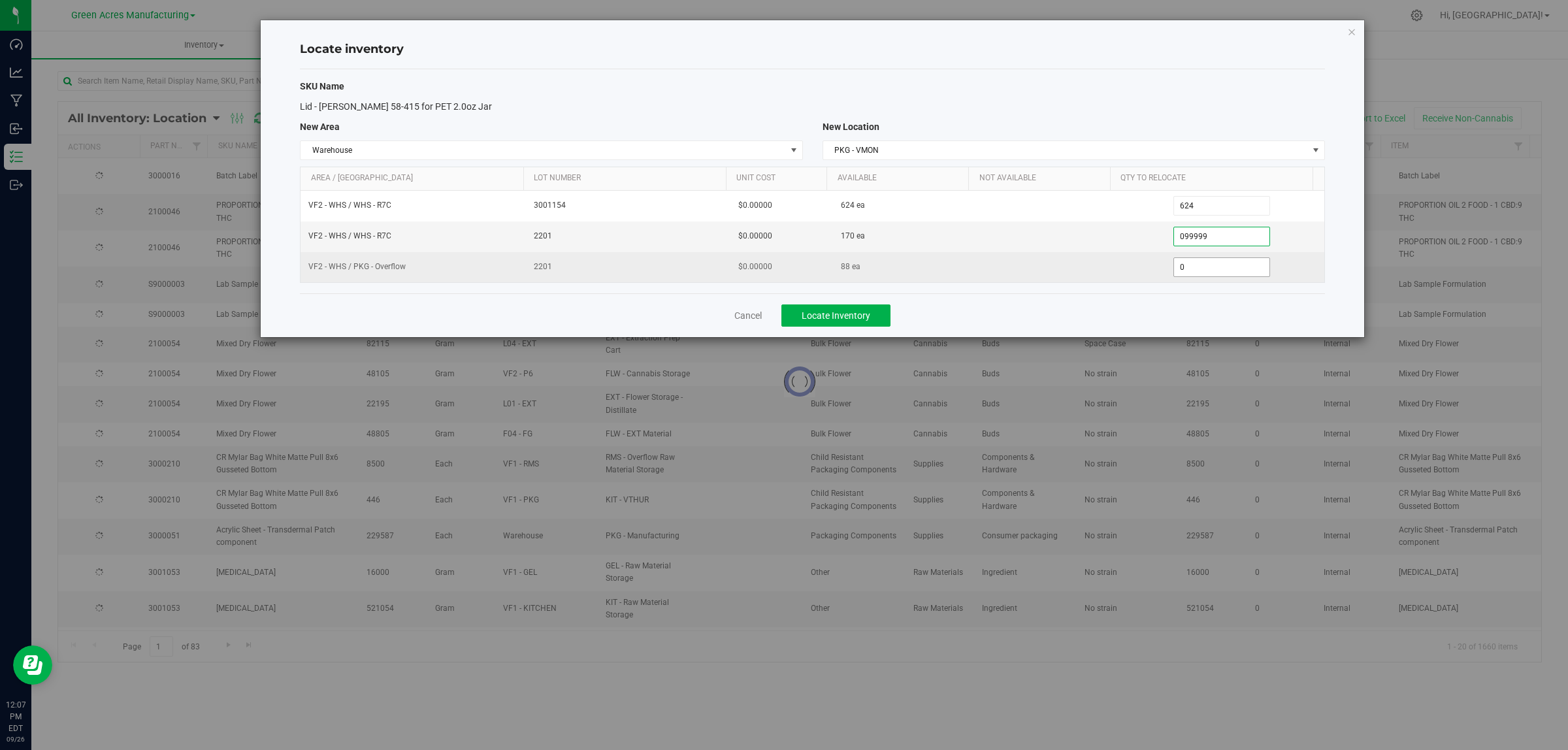
click at [1215, 260] on input "0" at bounding box center [1222, 267] width 96 height 18
type input "170"
type input "088"
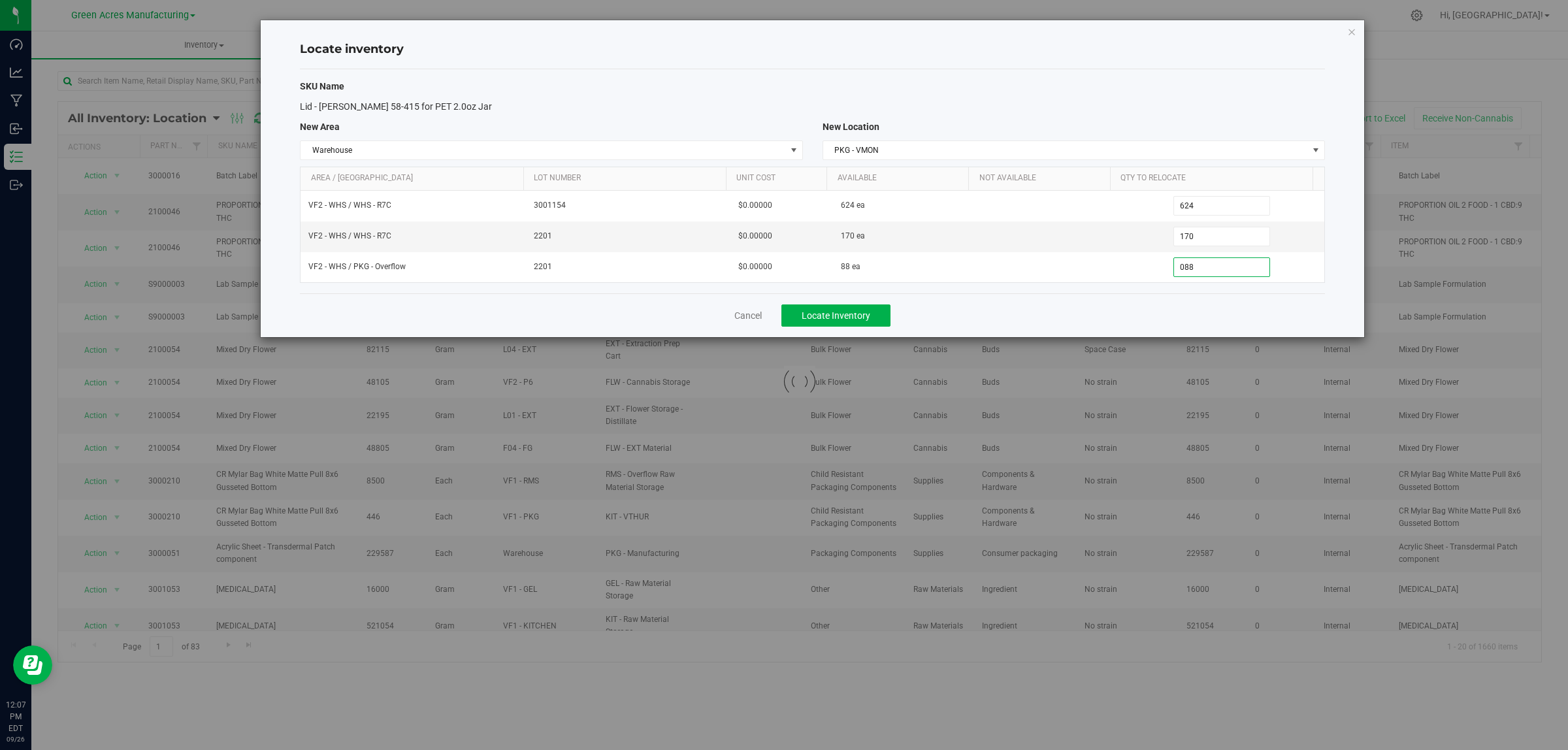
type input "88"
click at [1176, 117] on div "SKU Name Lid - Matte White 58-415 for PET 2.0oz Jar New Area New Location Wareh…" at bounding box center [813, 181] width 1025 height 224
click at [830, 324] on button "Locate Inventory" at bounding box center [836, 316] width 109 height 22
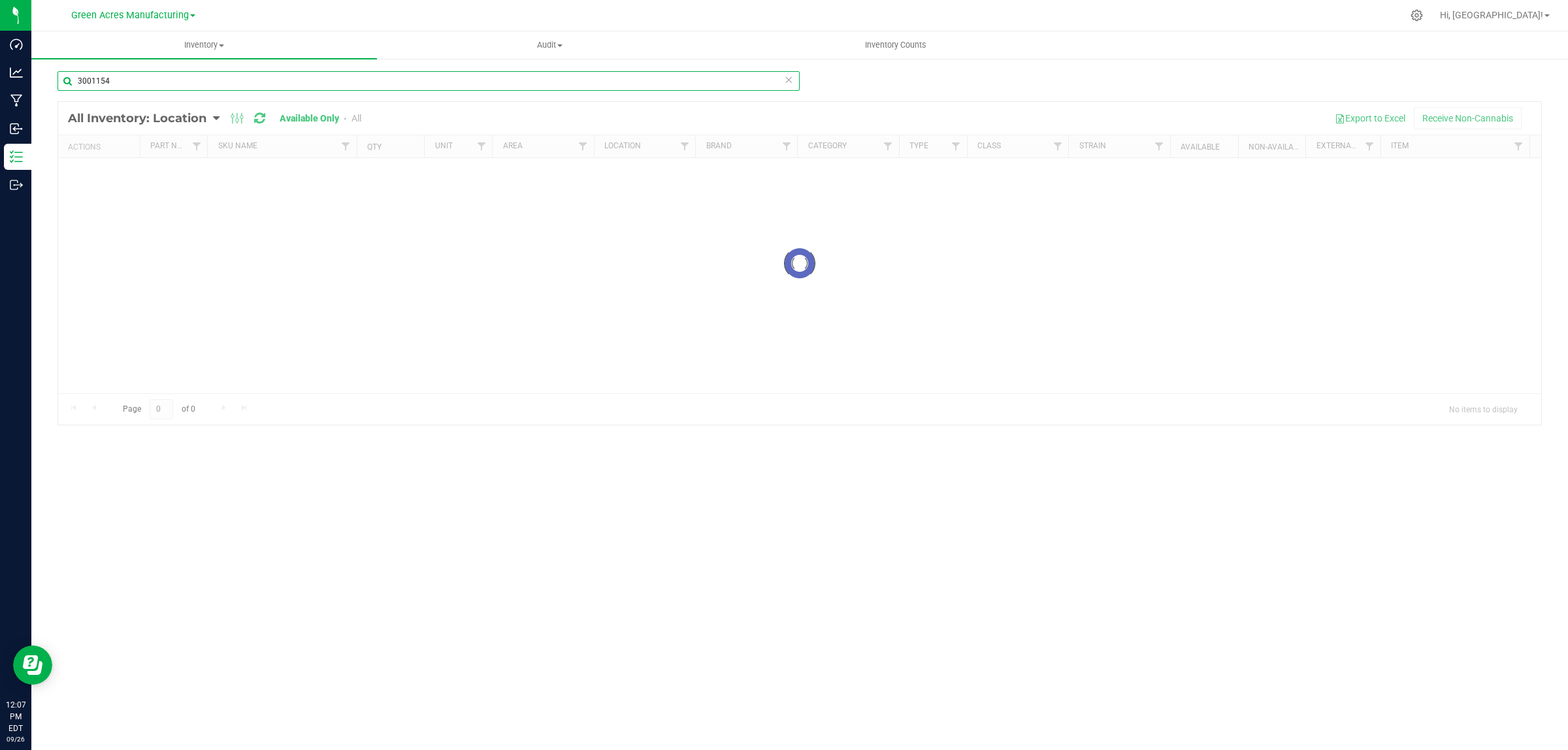
drag, startPoint x: 90, startPoint y: 76, endPoint x: 184, endPoint y: 95, distance: 95.9
click at [178, 96] on div "3001154" at bounding box center [429, 86] width 742 height 30
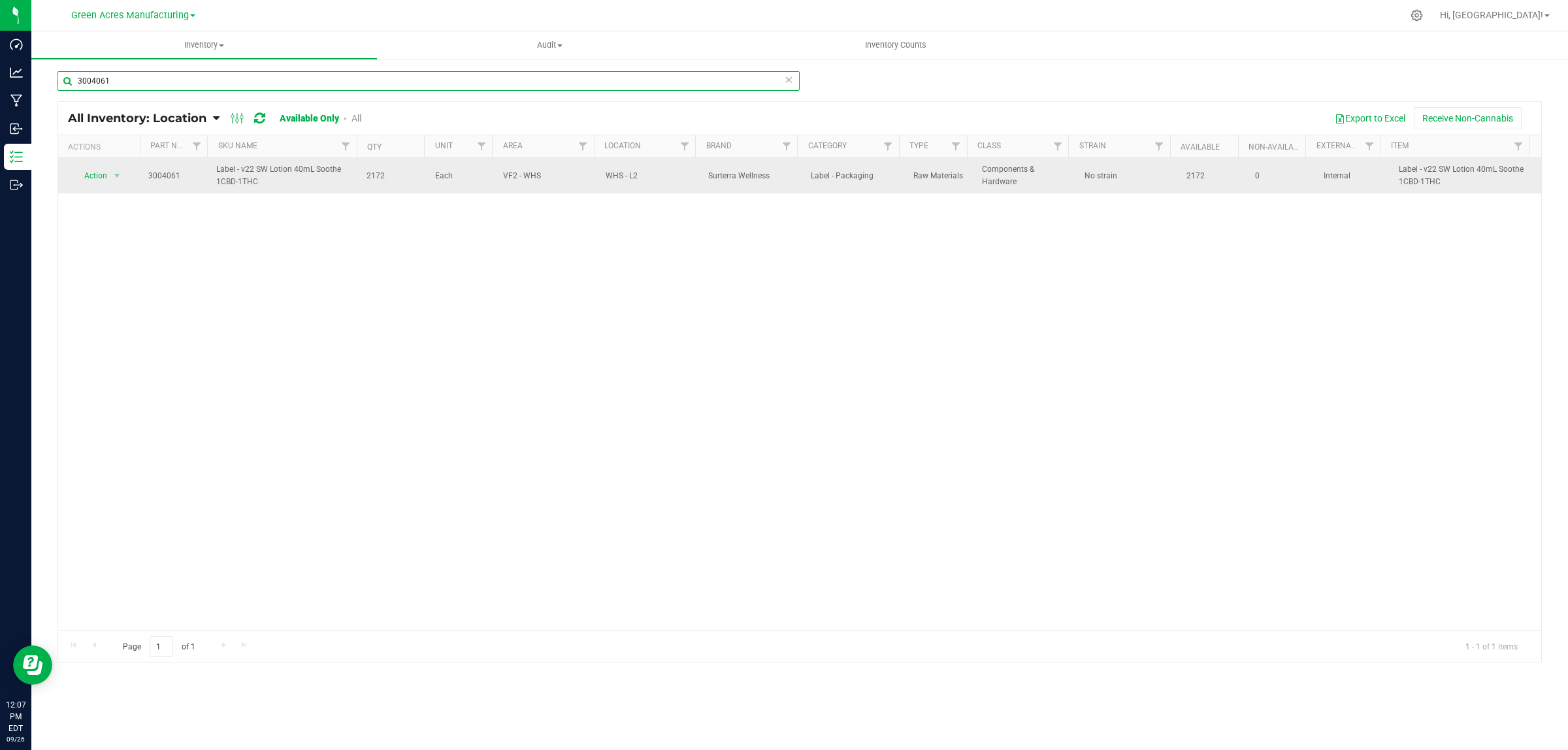
type input "3004061"
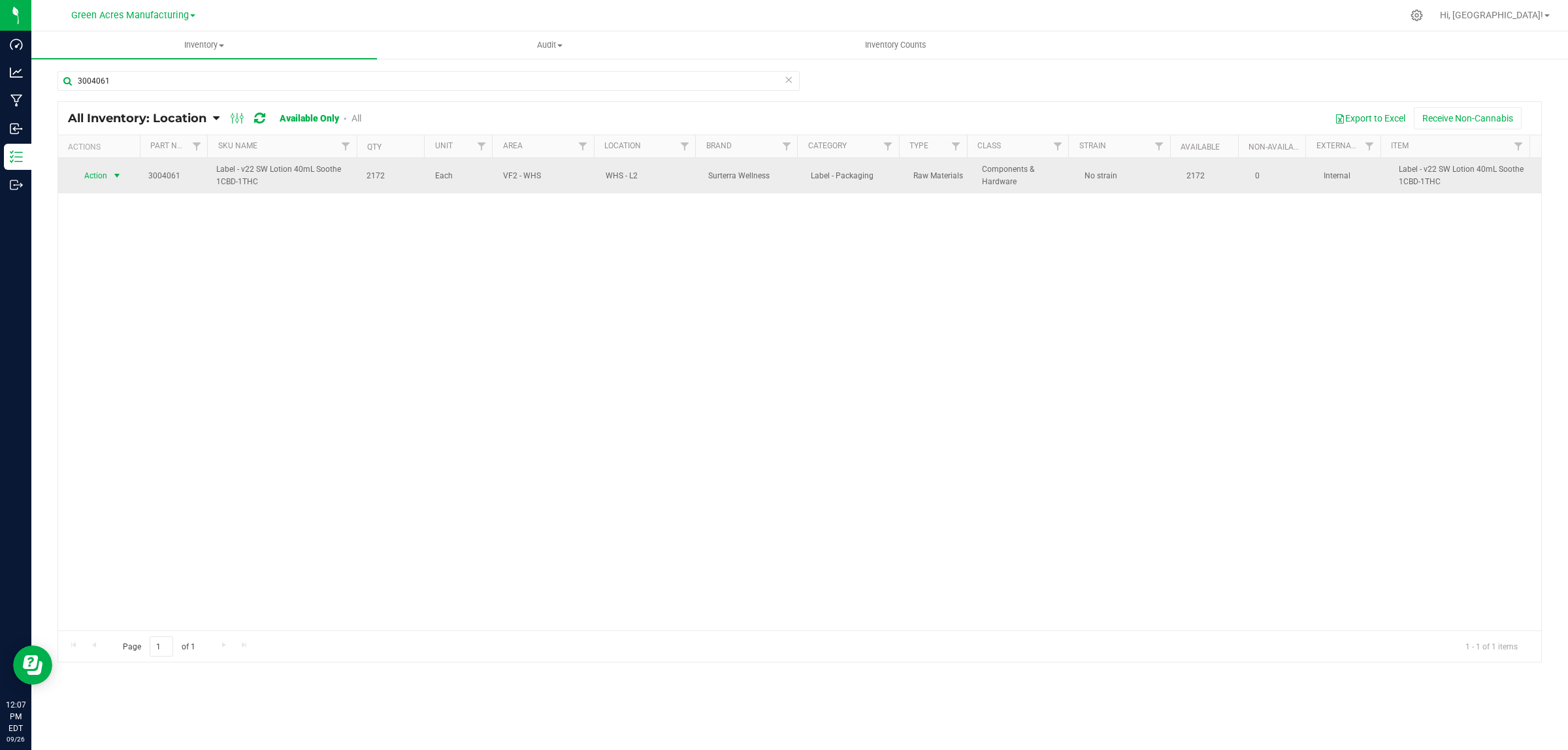
click at [100, 176] on span "Action" at bounding box center [91, 176] width 35 height 18
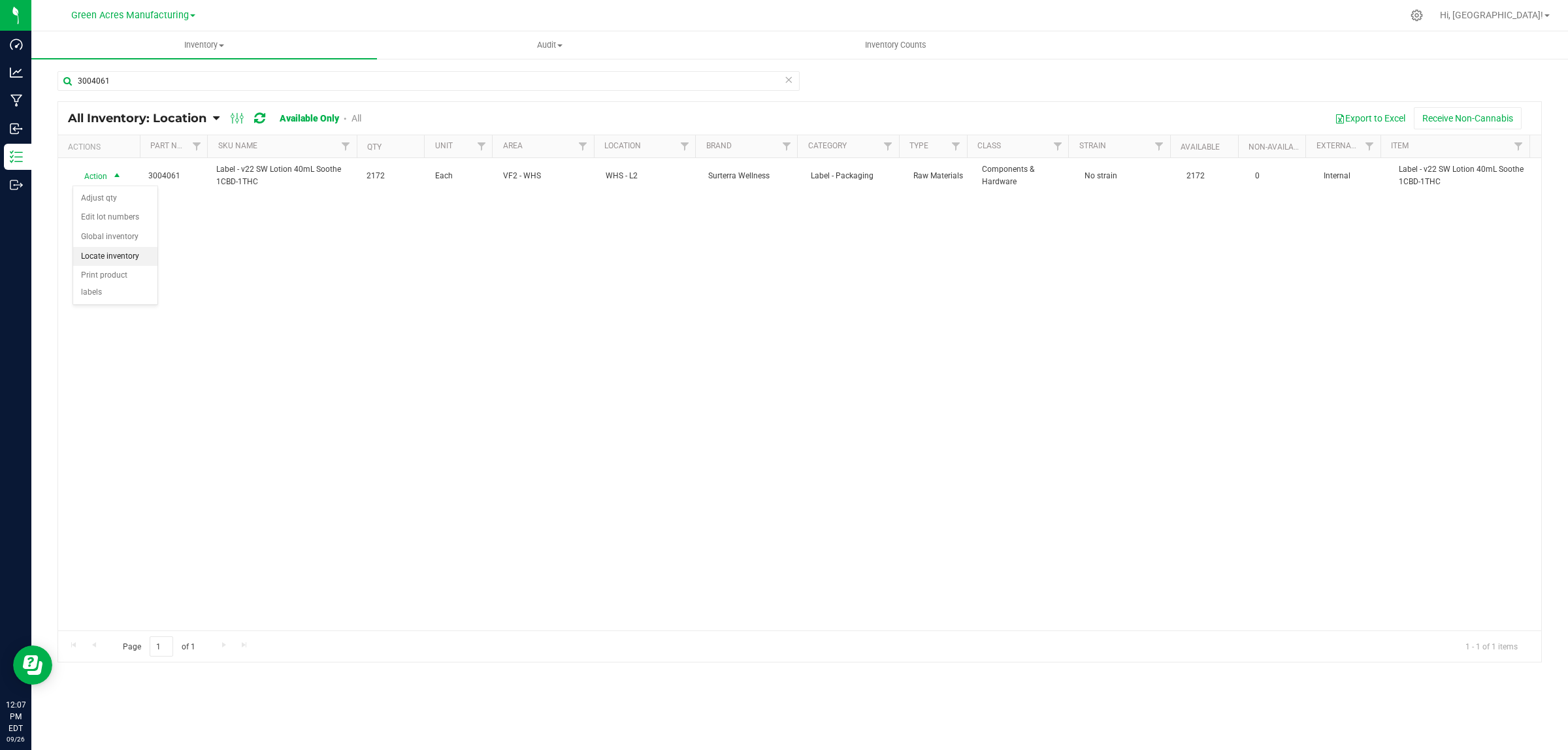
click at [103, 255] on li "Locate inventory" at bounding box center [115, 257] width 84 height 20
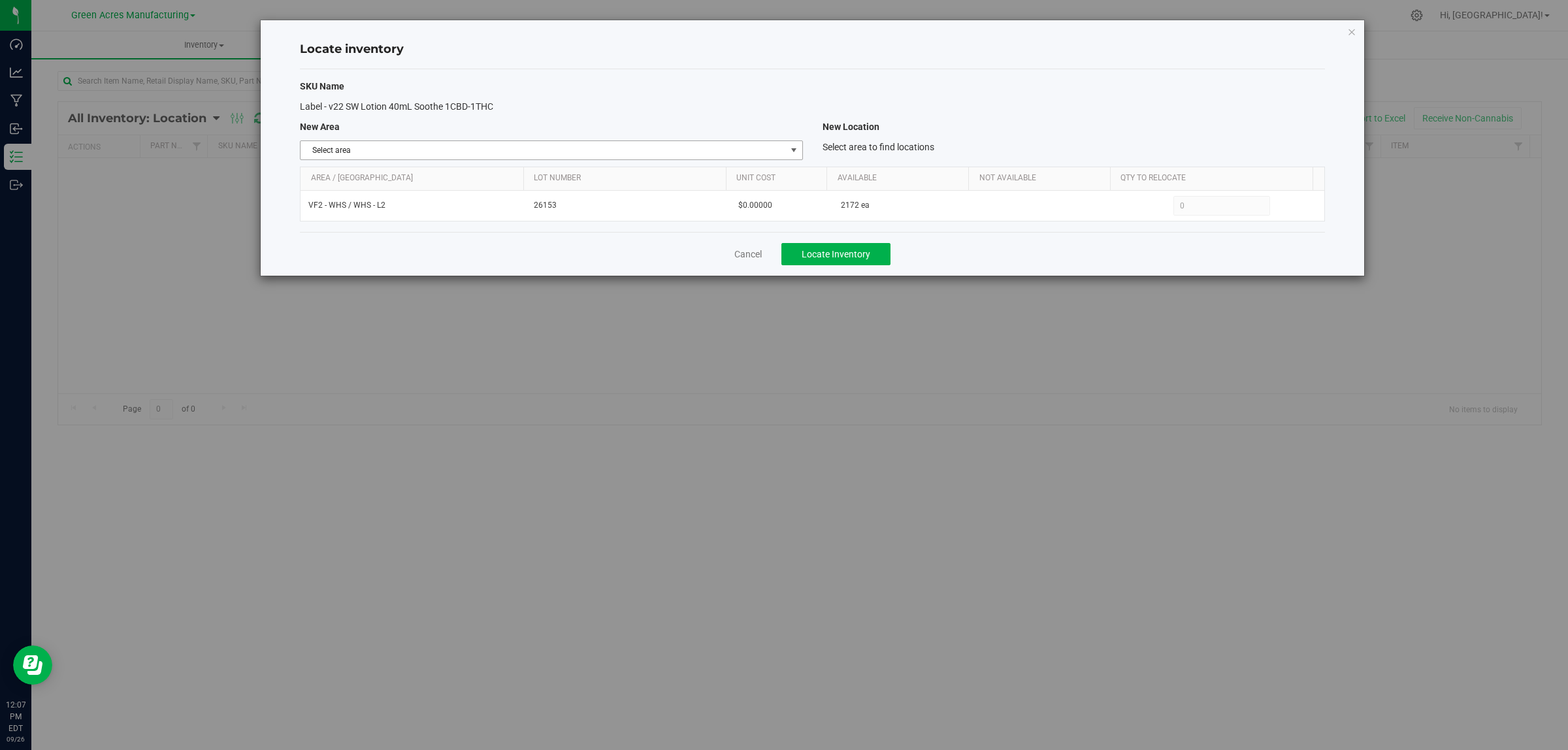
click at [431, 157] on span "Select area" at bounding box center [543, 150] width 485 height 18
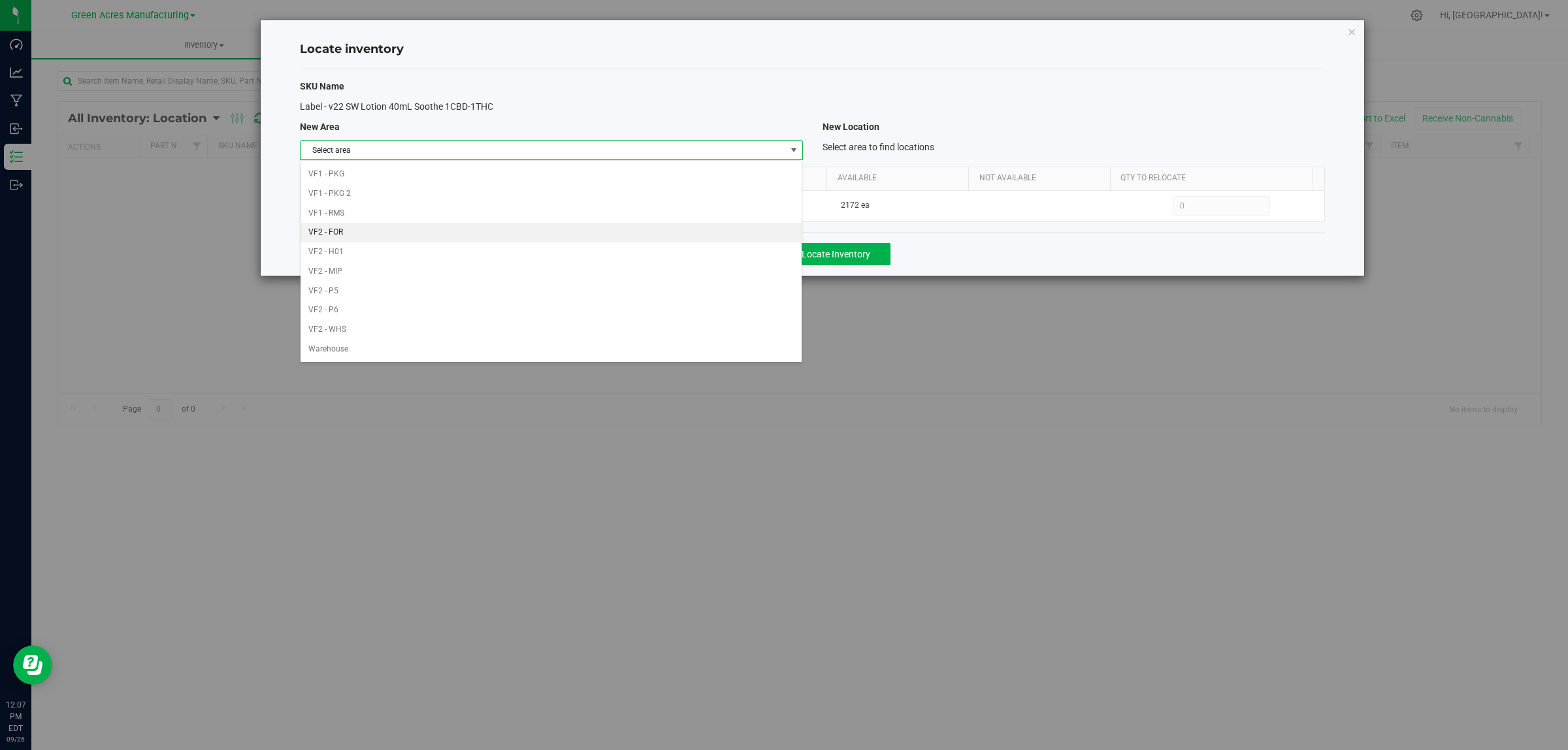
scroll to position [652, 0]
click at [409, 354] on li "Warehouse" at bounding box center [551, 350] width 501 height 20
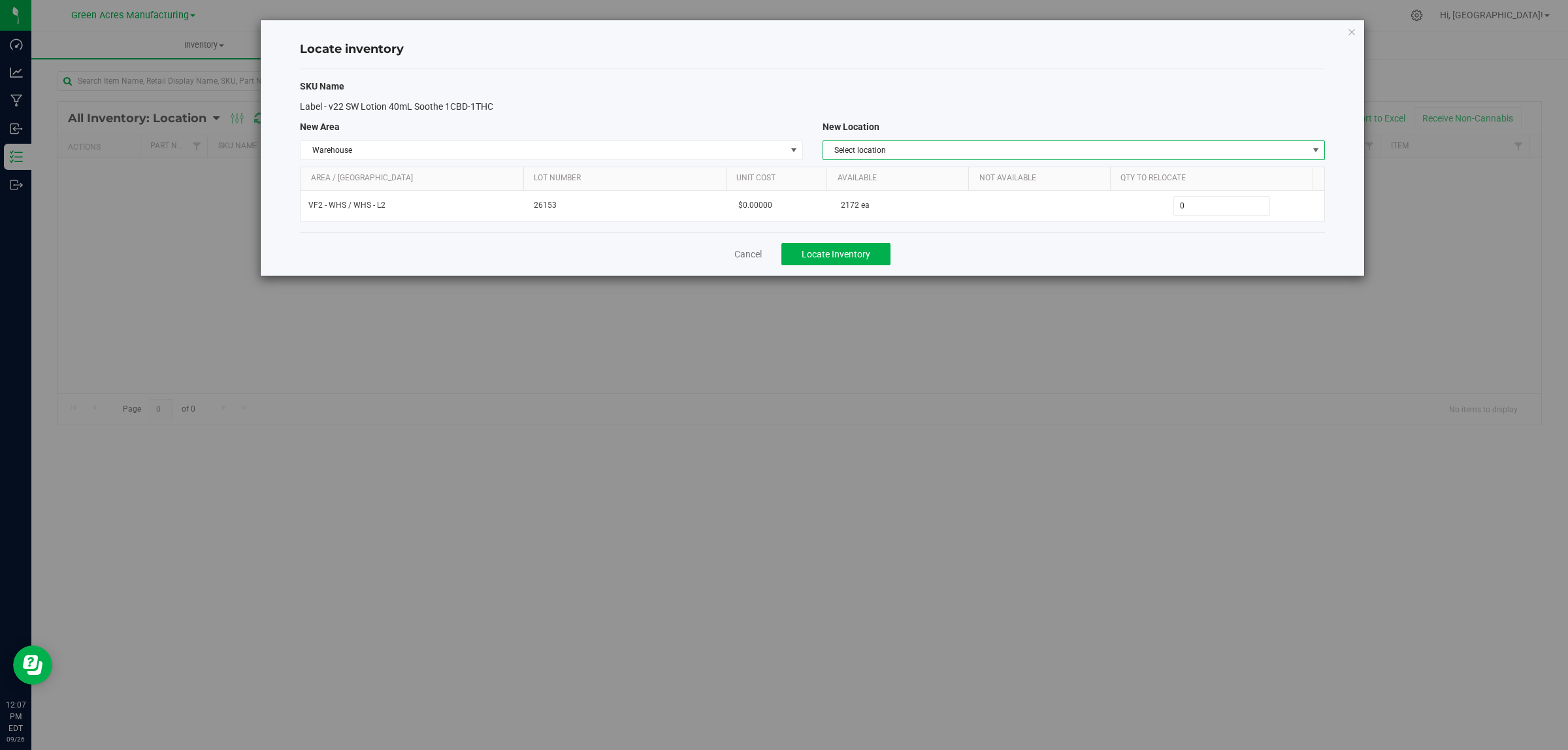
click at [909, 148] on span "Select location" at bounding box center [1065, 150] width 485 height 18
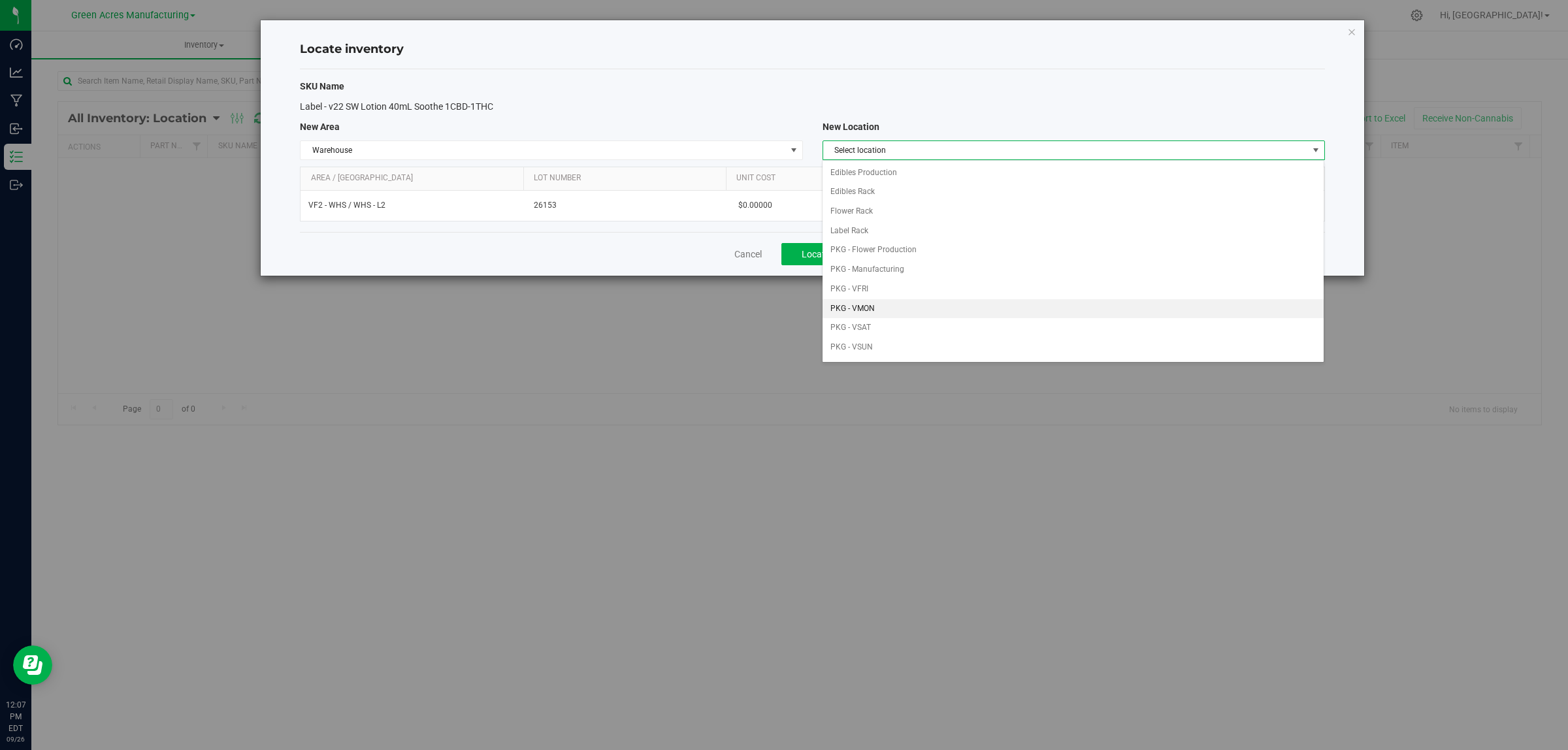
click at [926, 306] on li "PKG - VMON" at bounding box center [1072, 309] width 501 height 20
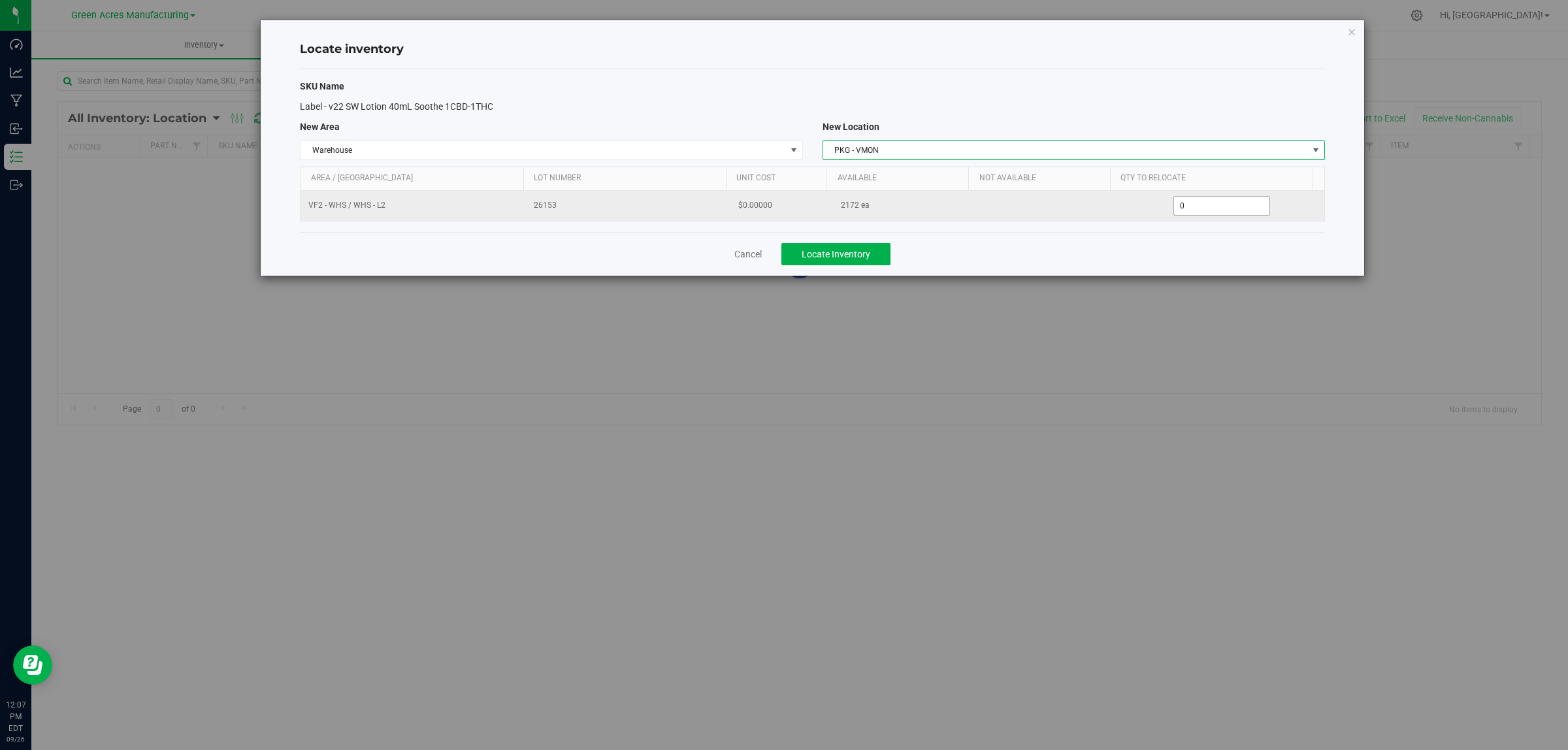
click at [1176, 206] on span "0 0" at bounding box center [1222, 206] width 97 height 20
type input "01172"
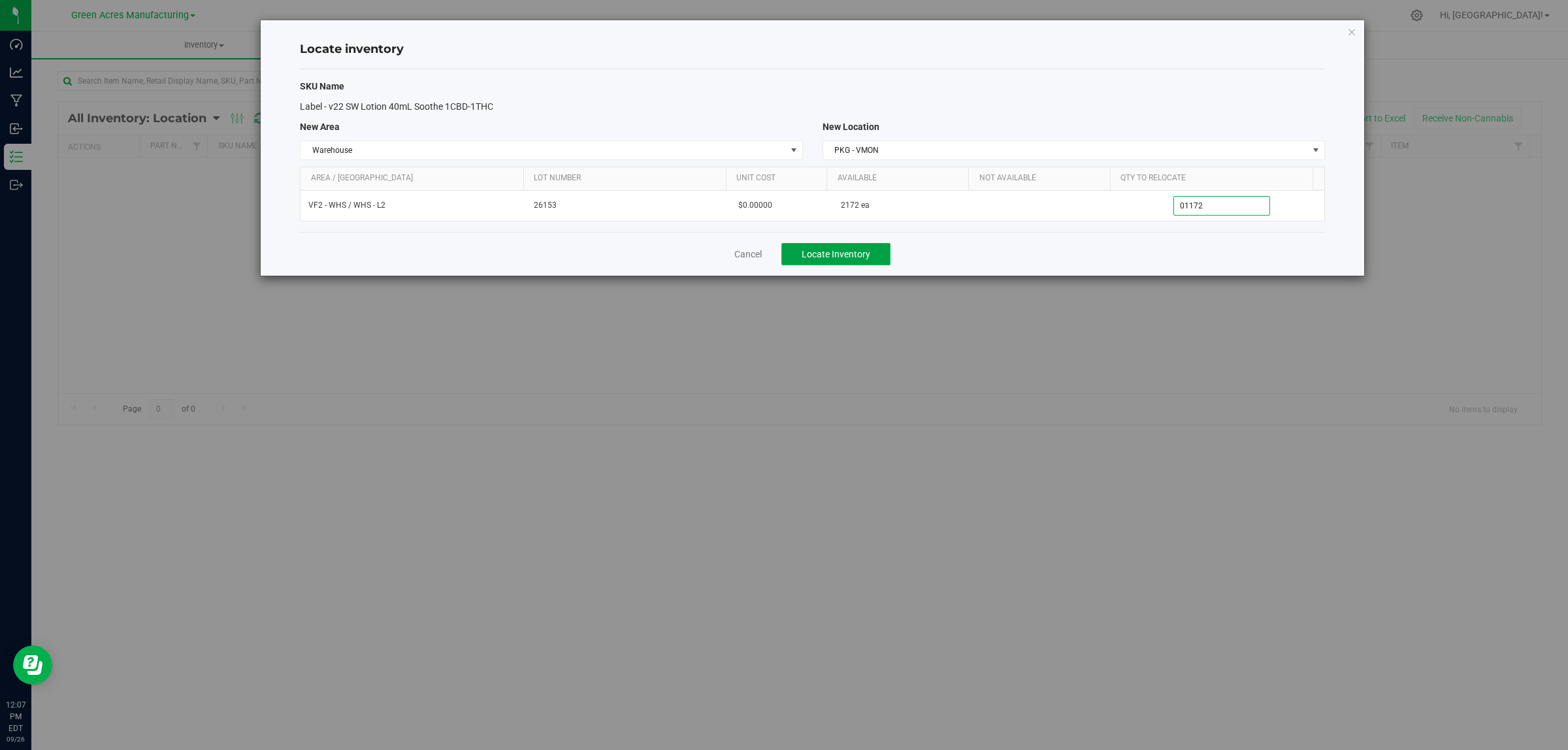
type input "1,172"
click at [855, 254] on span "Locate Inventory" at bounding box center [836, 254] width 69 height 10
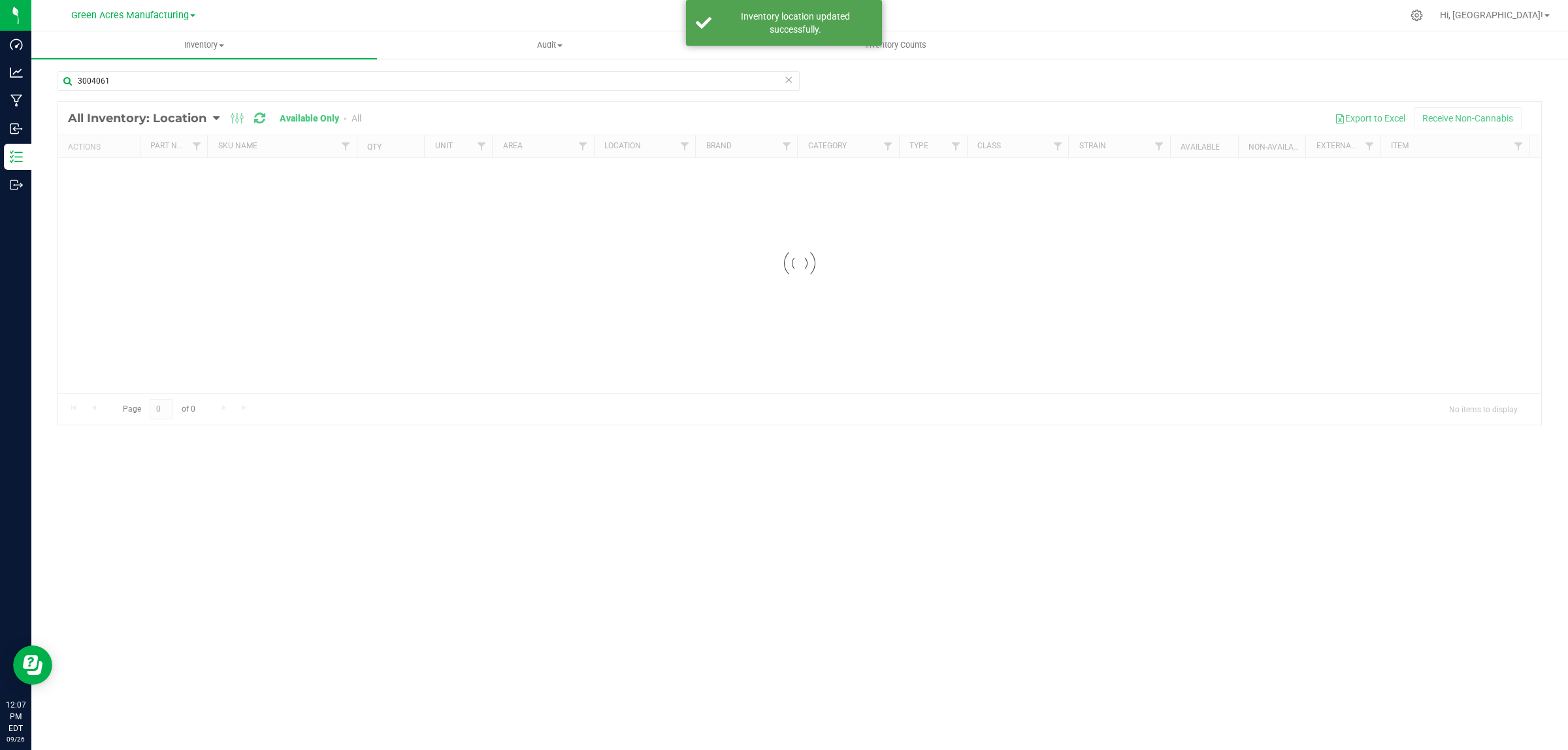
click at [272, 67] on div "3004061 Loading... All Inventory: Location Item Summary Item (default) Item by …" at bounding box center [800, 262] width 1537 height 409
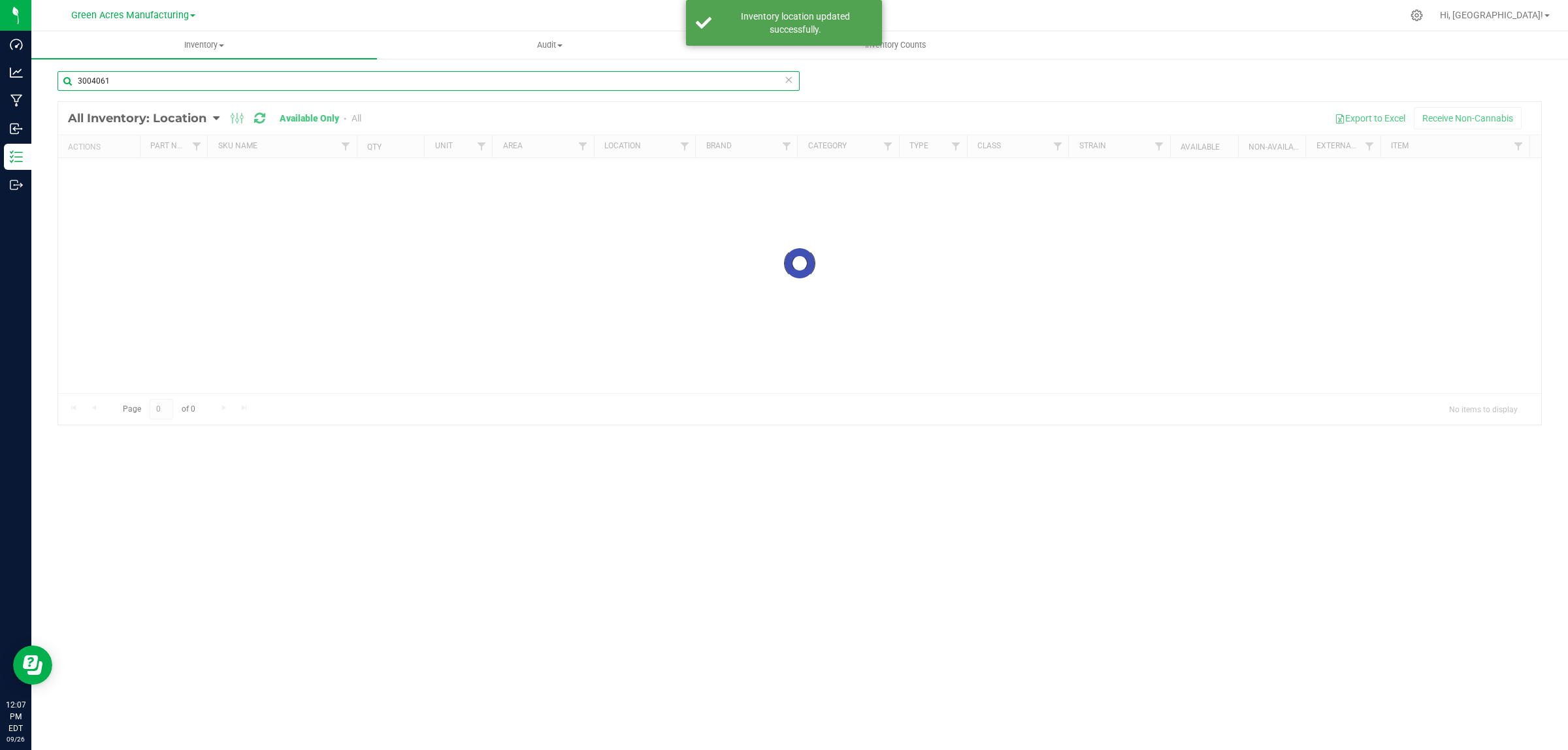
click at [268, 83] on input "3004061" at bounding box center [429, 81] width 742 height 20
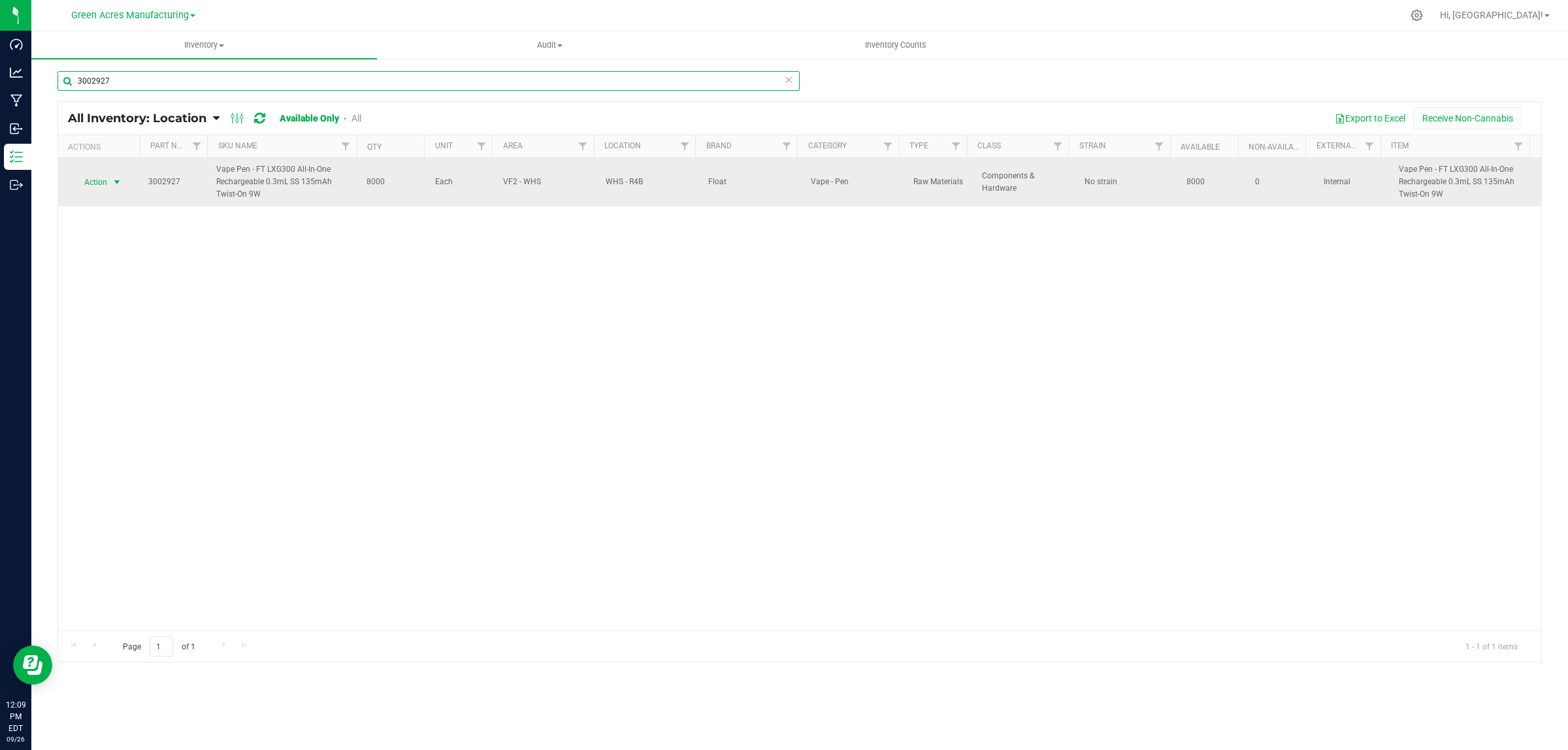
type input "3002927"
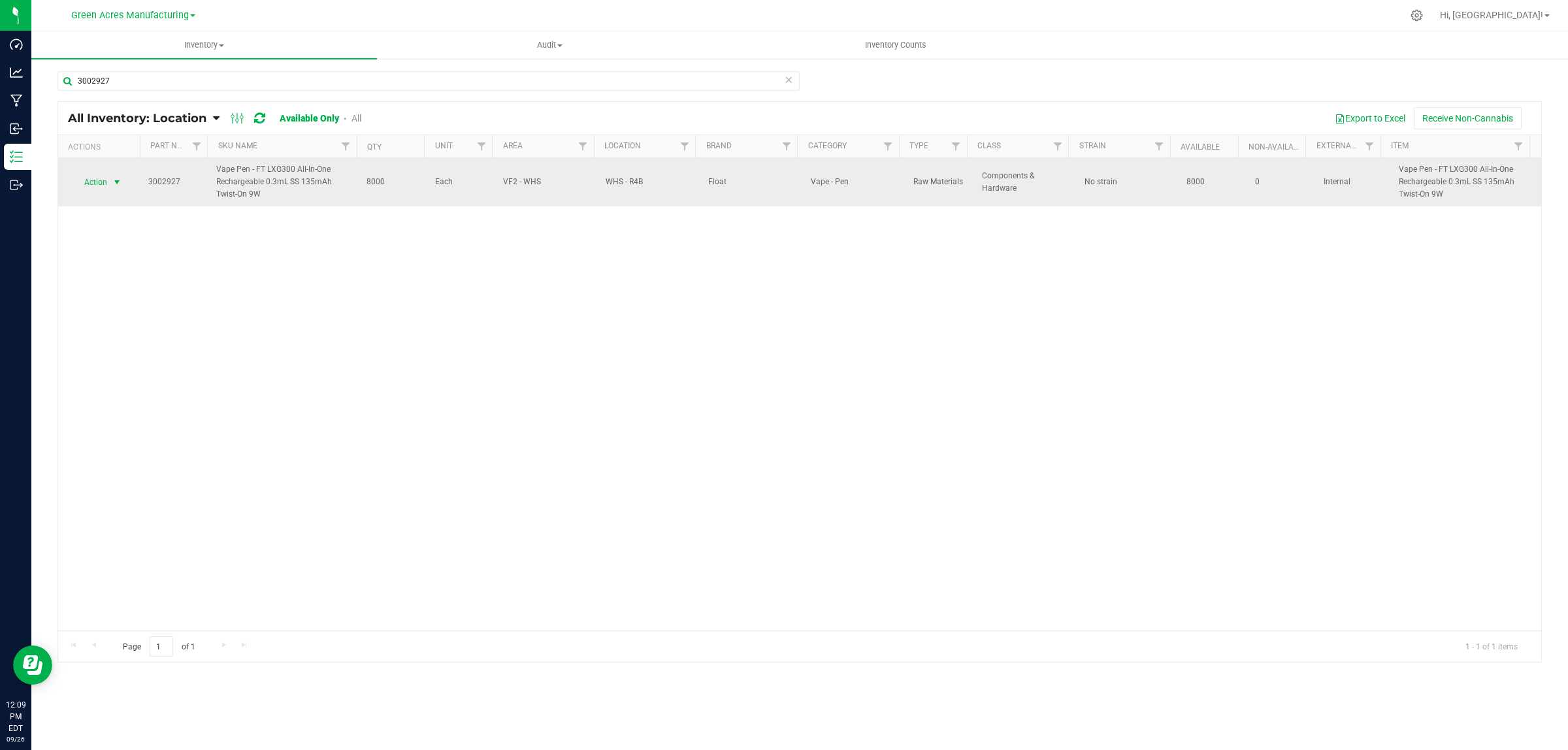
click at [100, 187] on span "Action" at bounding box center [91, 182] width 35 height 18
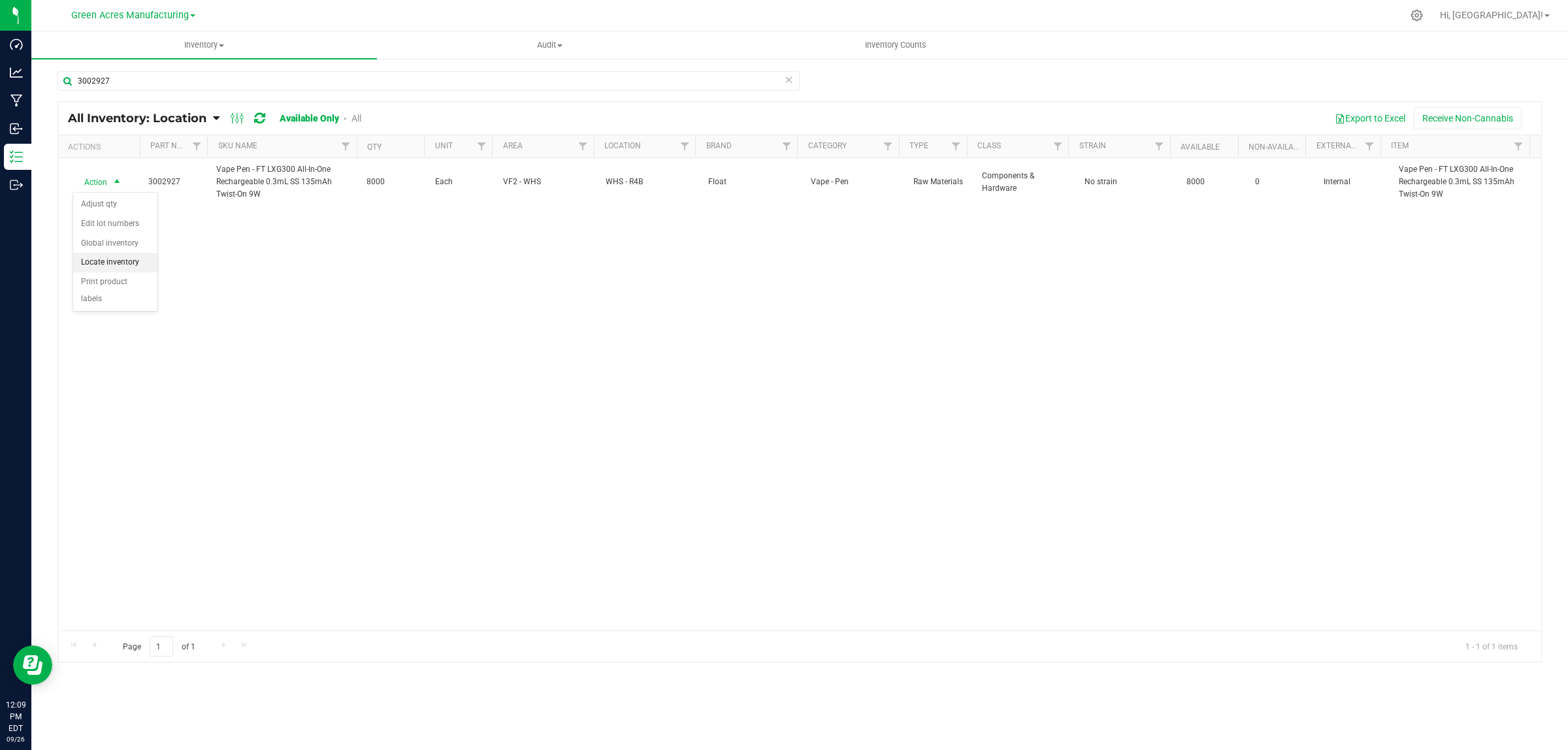
click at [103, 263] on li "Locate inventory" at bounding box center [115, 263] width 84 height 20
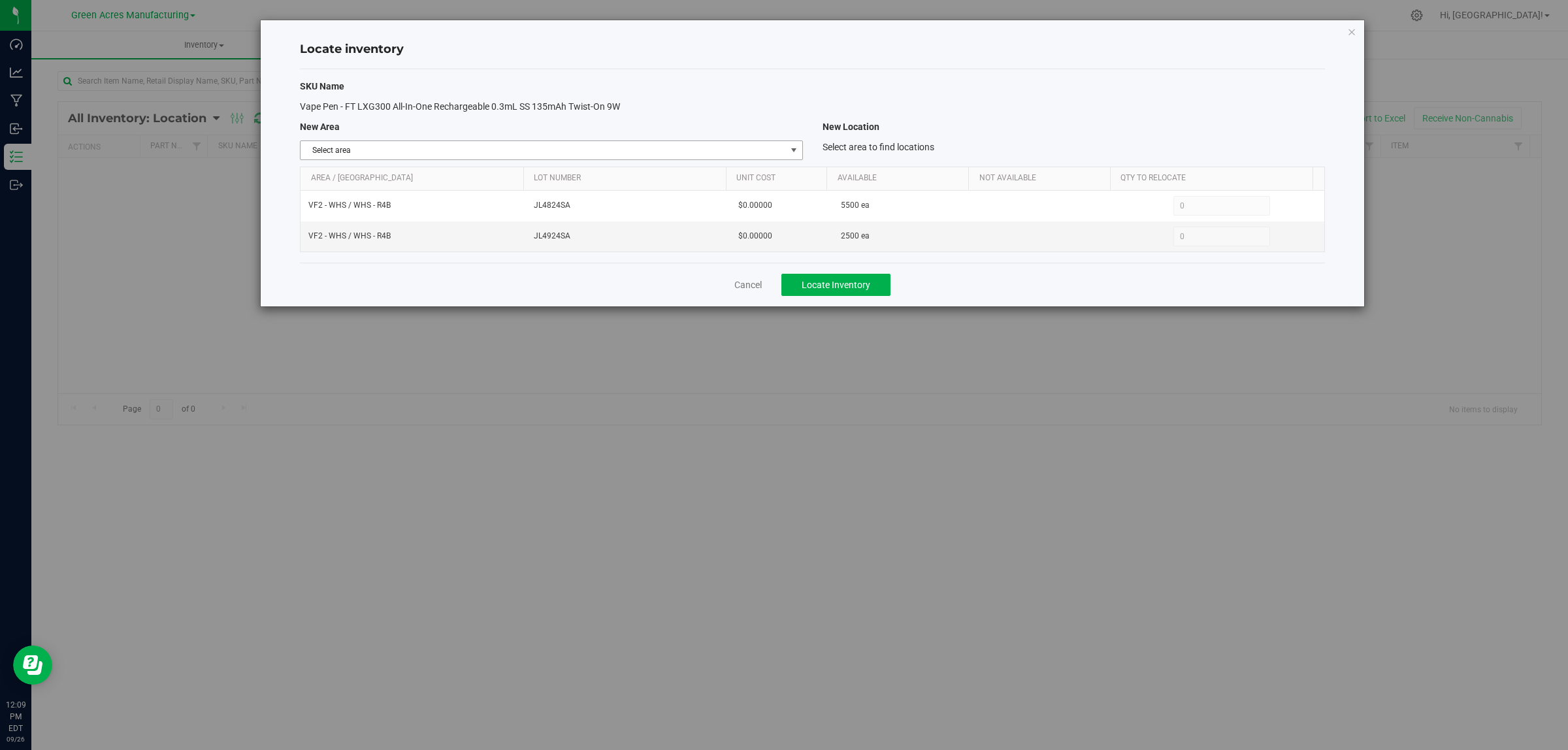
click at [693, 157] on span "Select area" at bounding box center [543, 150] width 485 height 18
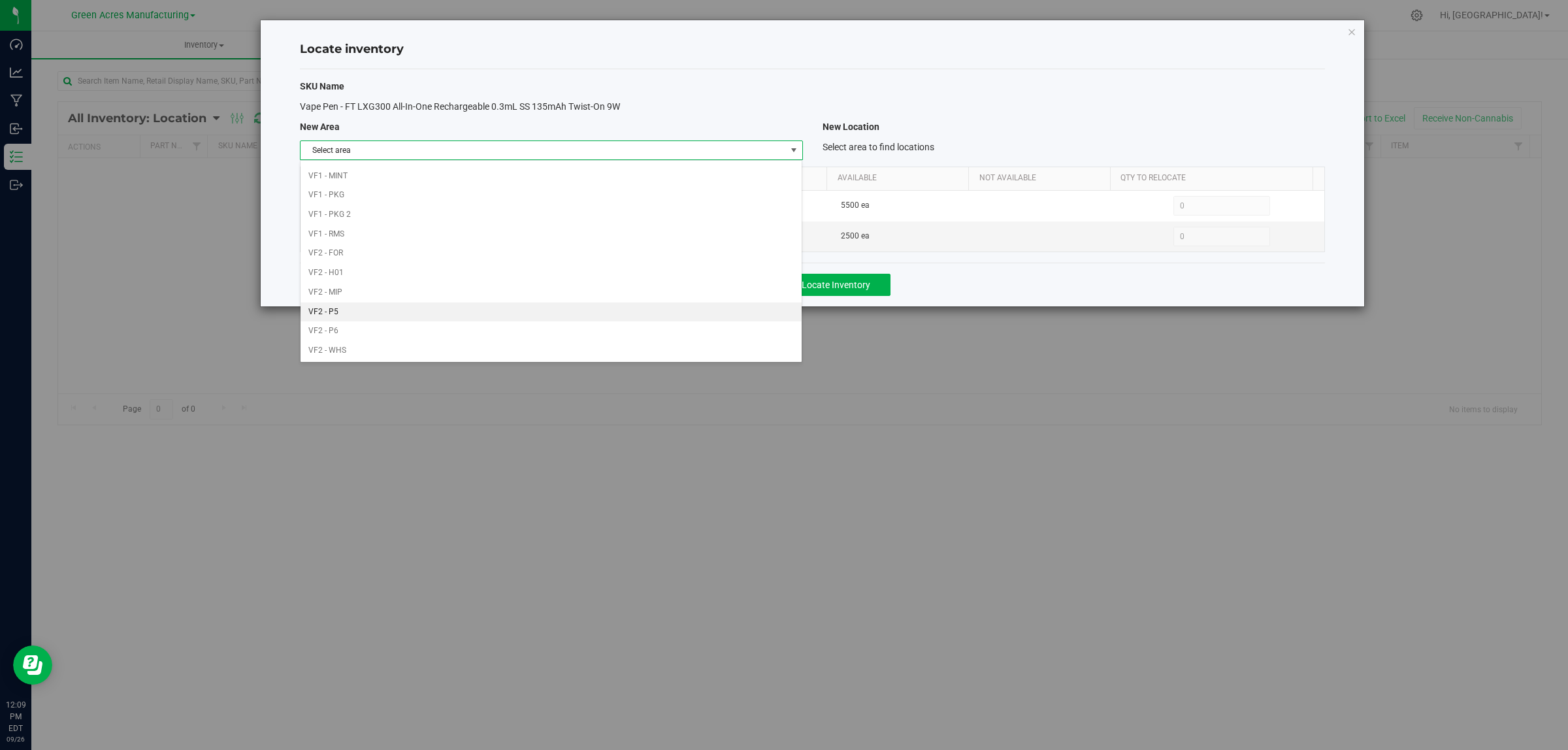
scroll to position [652, 0]
click at [621, 354] on li "Warehouse" at bounding box center [551, 350] width 501 height 20
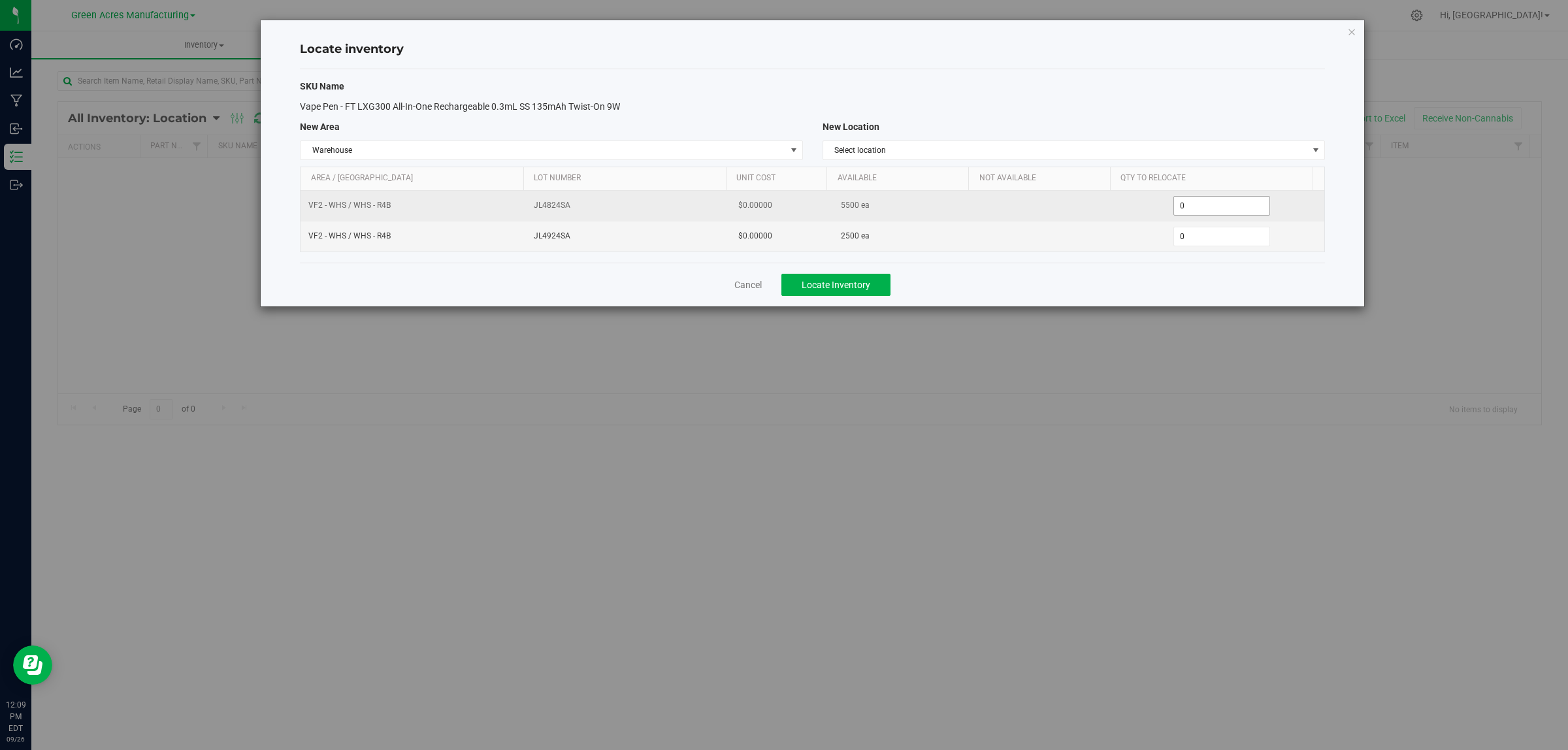
click at [1227, 212] on span "0 0" at bounding box center [1222, 206] width 97 height 20
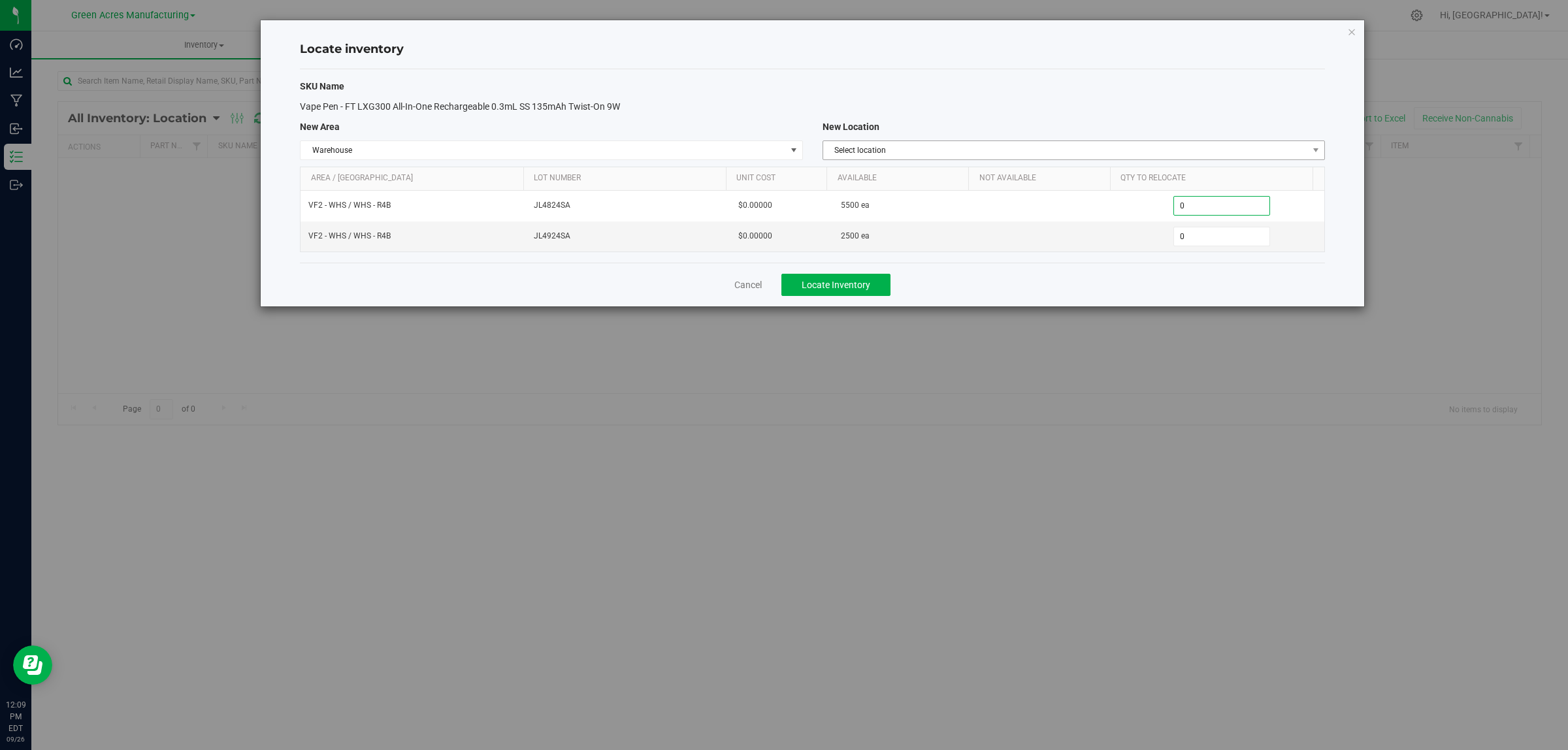
click at [994, 146] on span "Select location" at bounding box center [1065, 150] width 485 height 18
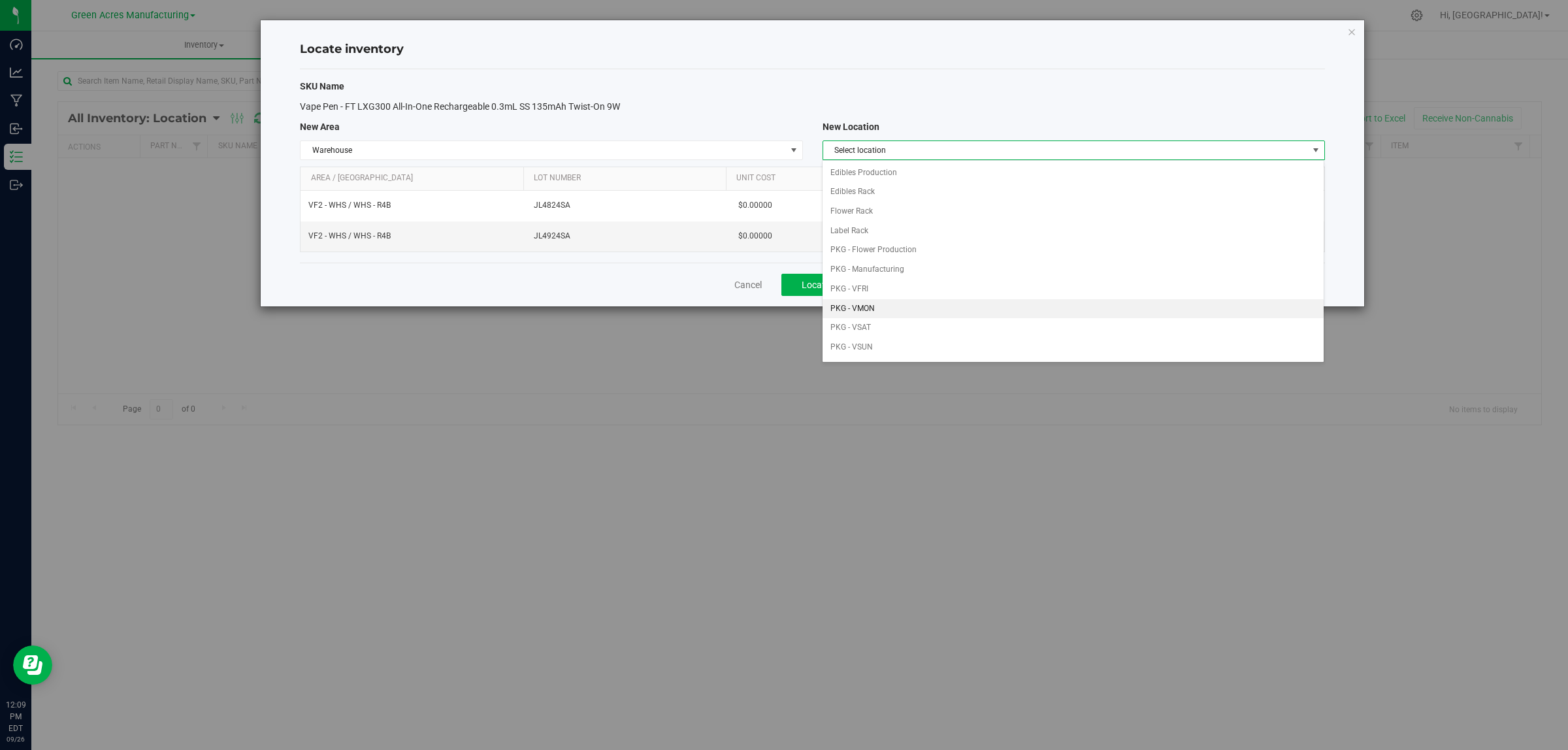
click at [909, 313] on li "PKG - VMON" at bounding box center [1072, 309] width 501 height 20
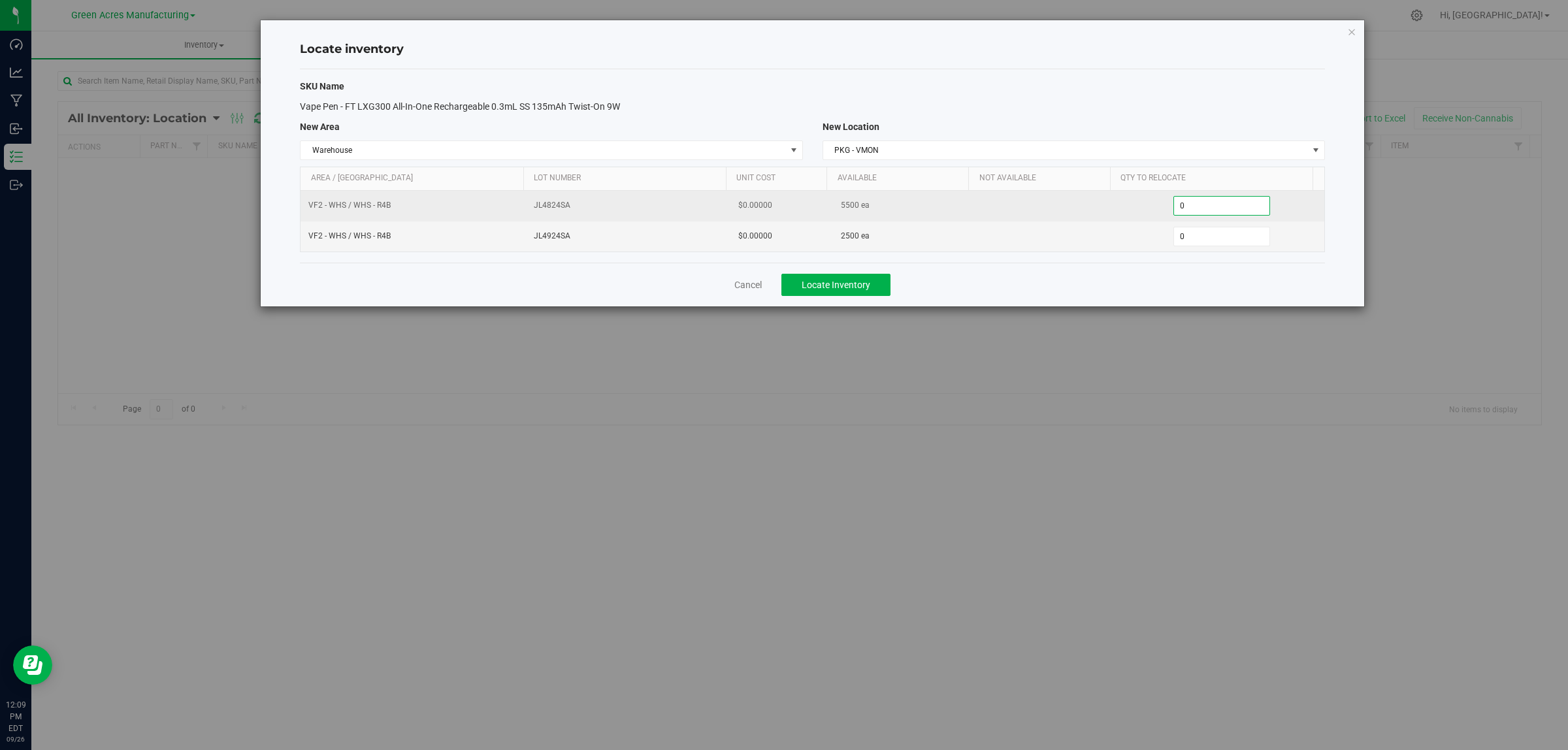
click at [1210, 211] on span "0 0" at bounding box center [1222, 206] width 97 height 20
type input "04500"
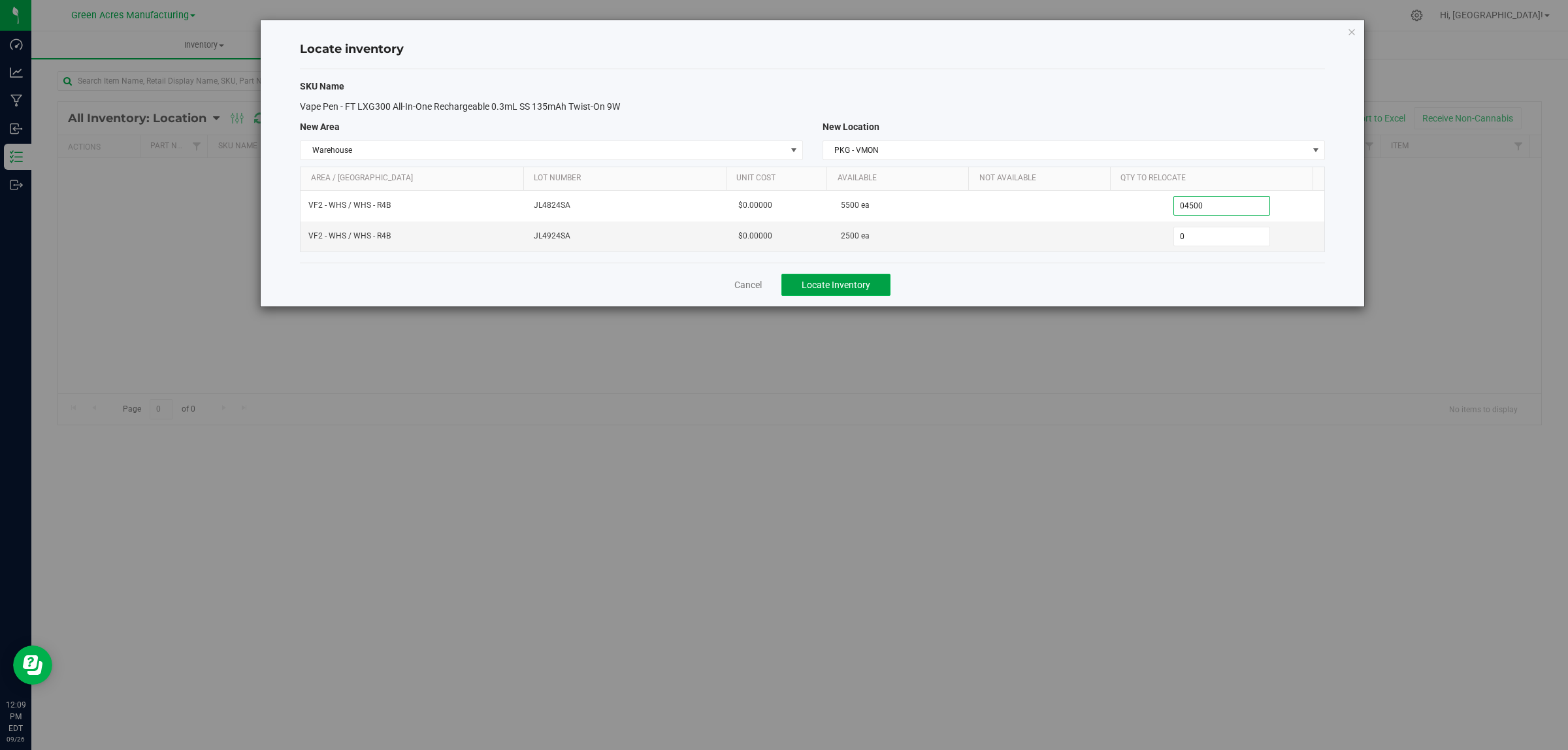
type input "4,500"
click at [857, 288] on span "Locate Inventory" at bounding box center [836, 285] width 69 height 10
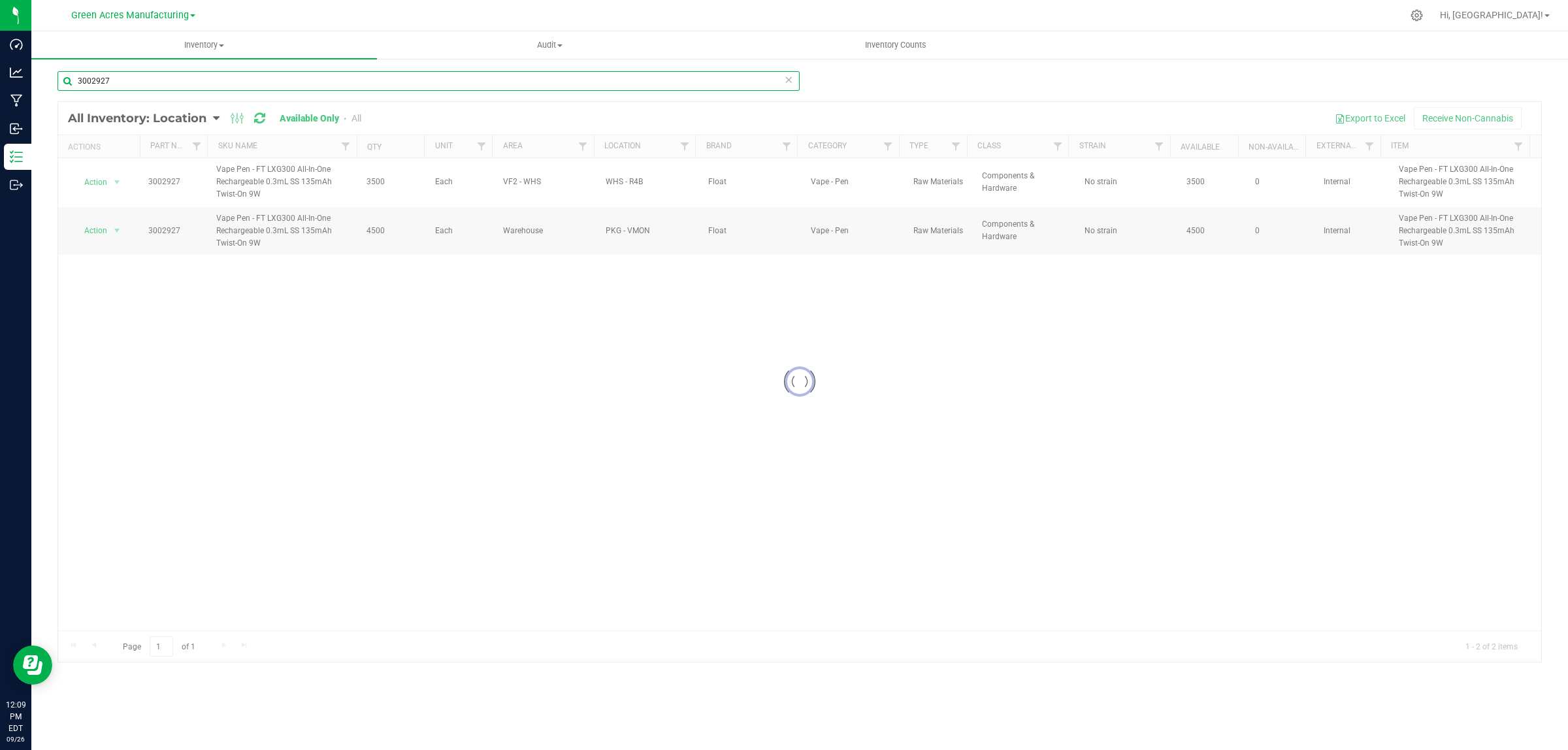
click at [134, 77] on input "3002927" at bounding box center [429, 81] width 742 height 20
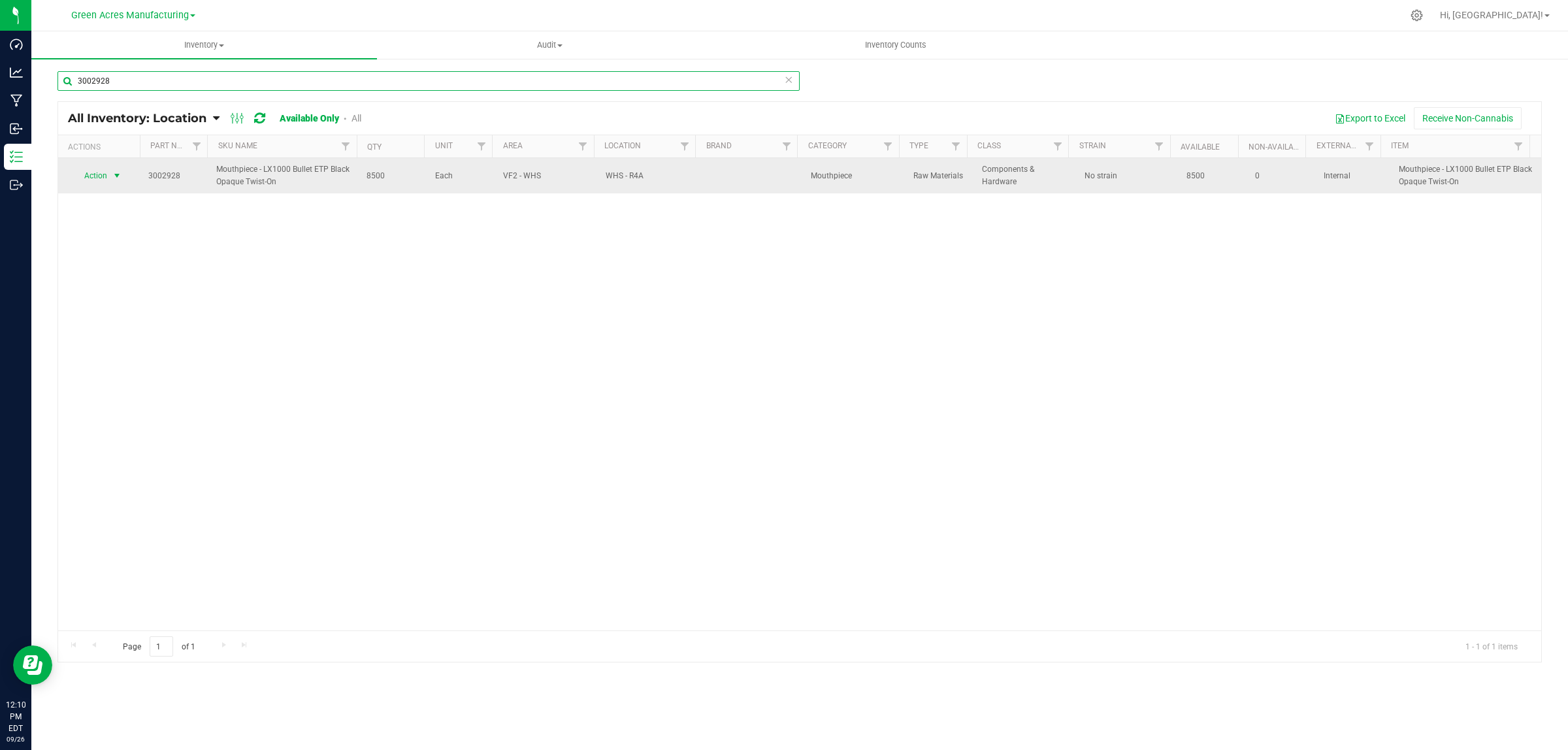
type input "3002928"
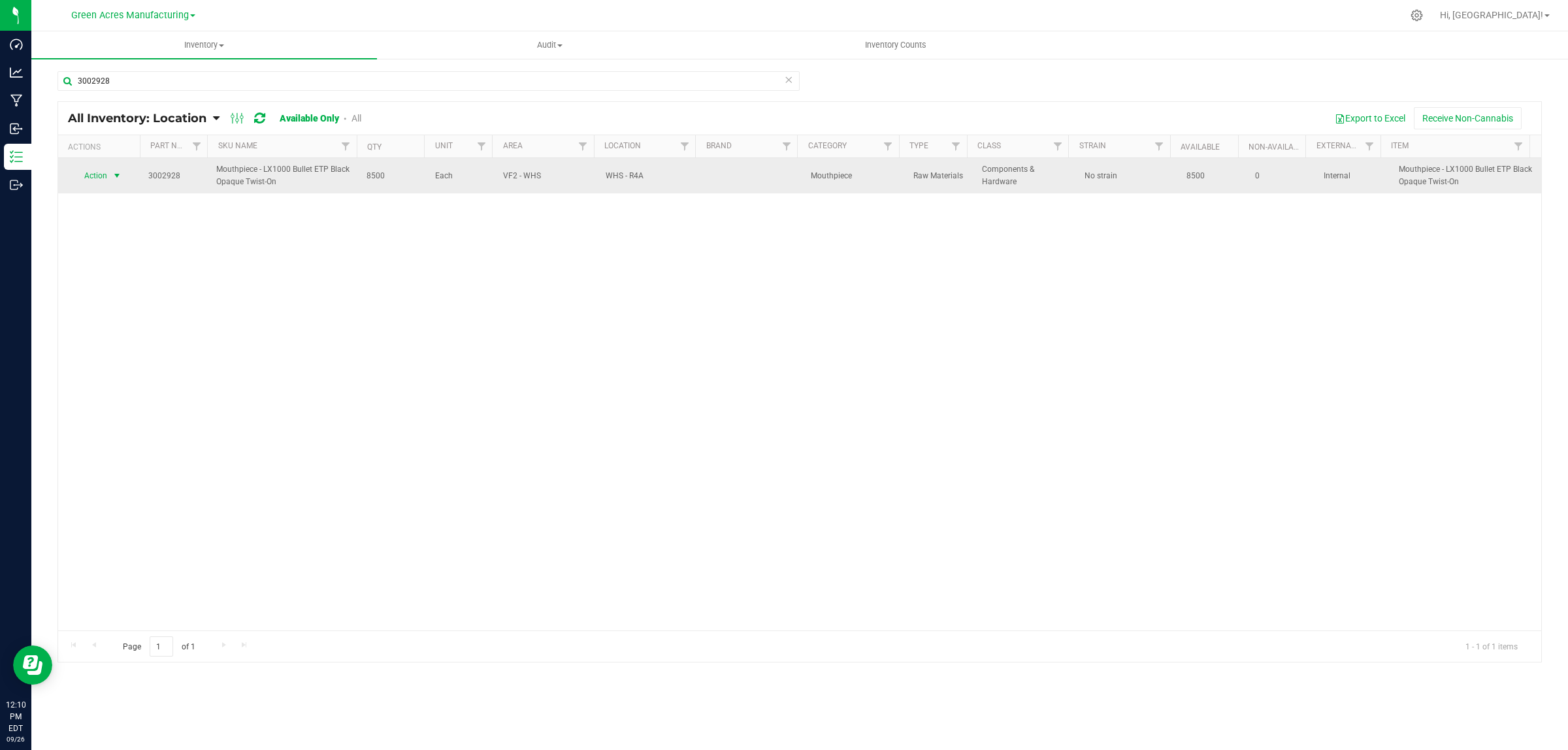
click at [102, 176] on span "Action" at bounding box center [91, 176] width 35 height 18
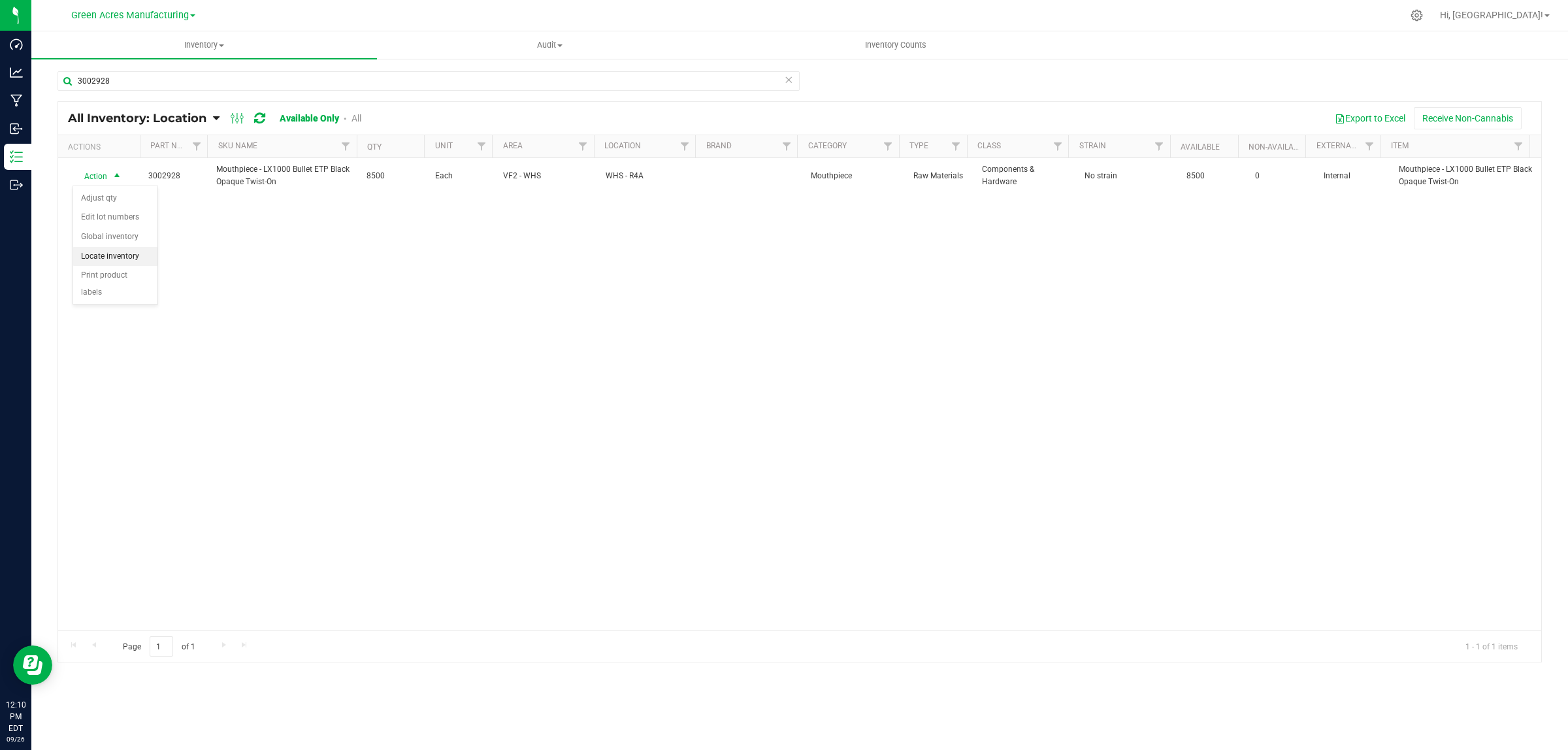
click at [97, 249] on li "Locate inventory" at bounding box center [115, 257] width 84 height 20
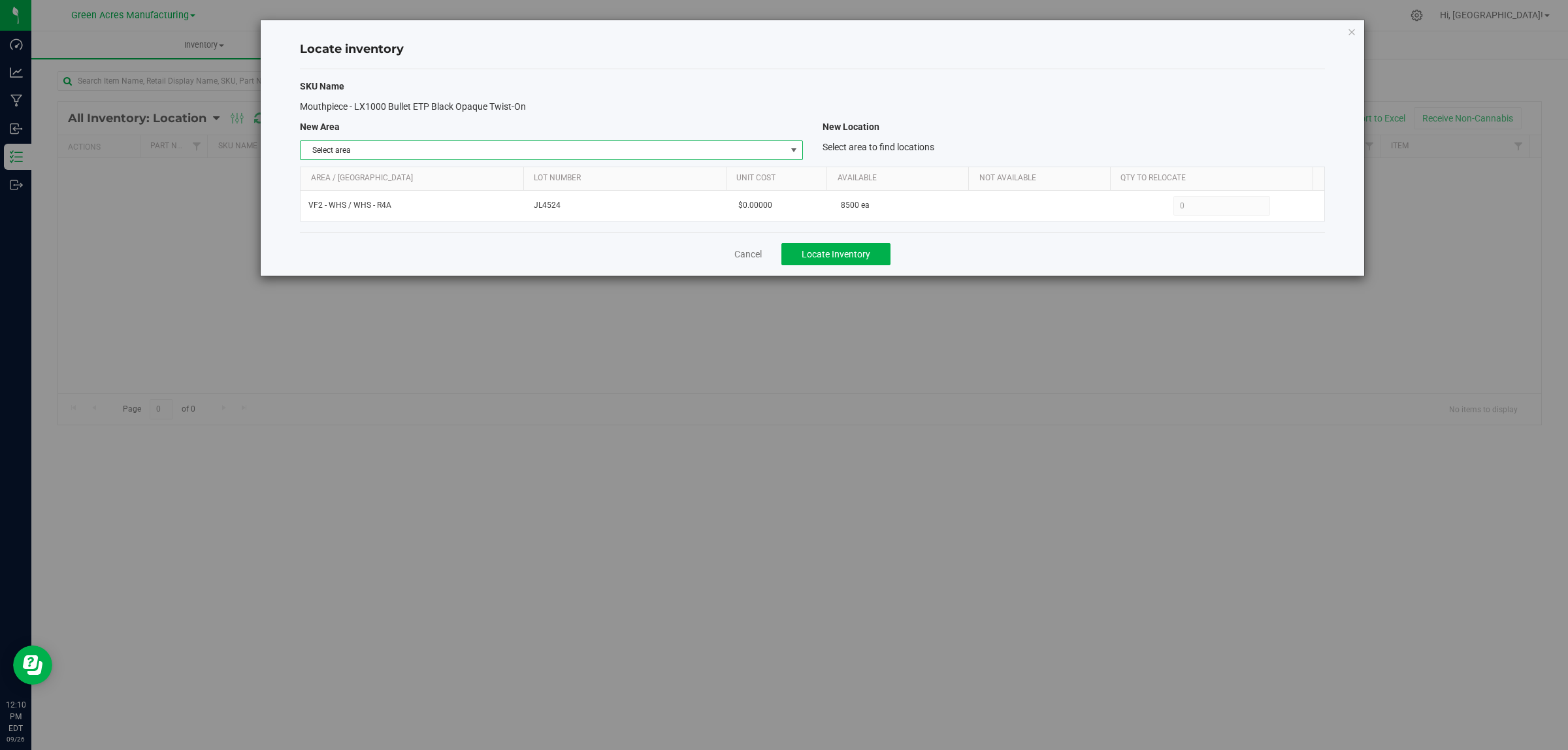
click at [399, 156] on span "Select area" at bounding box center [543, 150] width 485 height 18
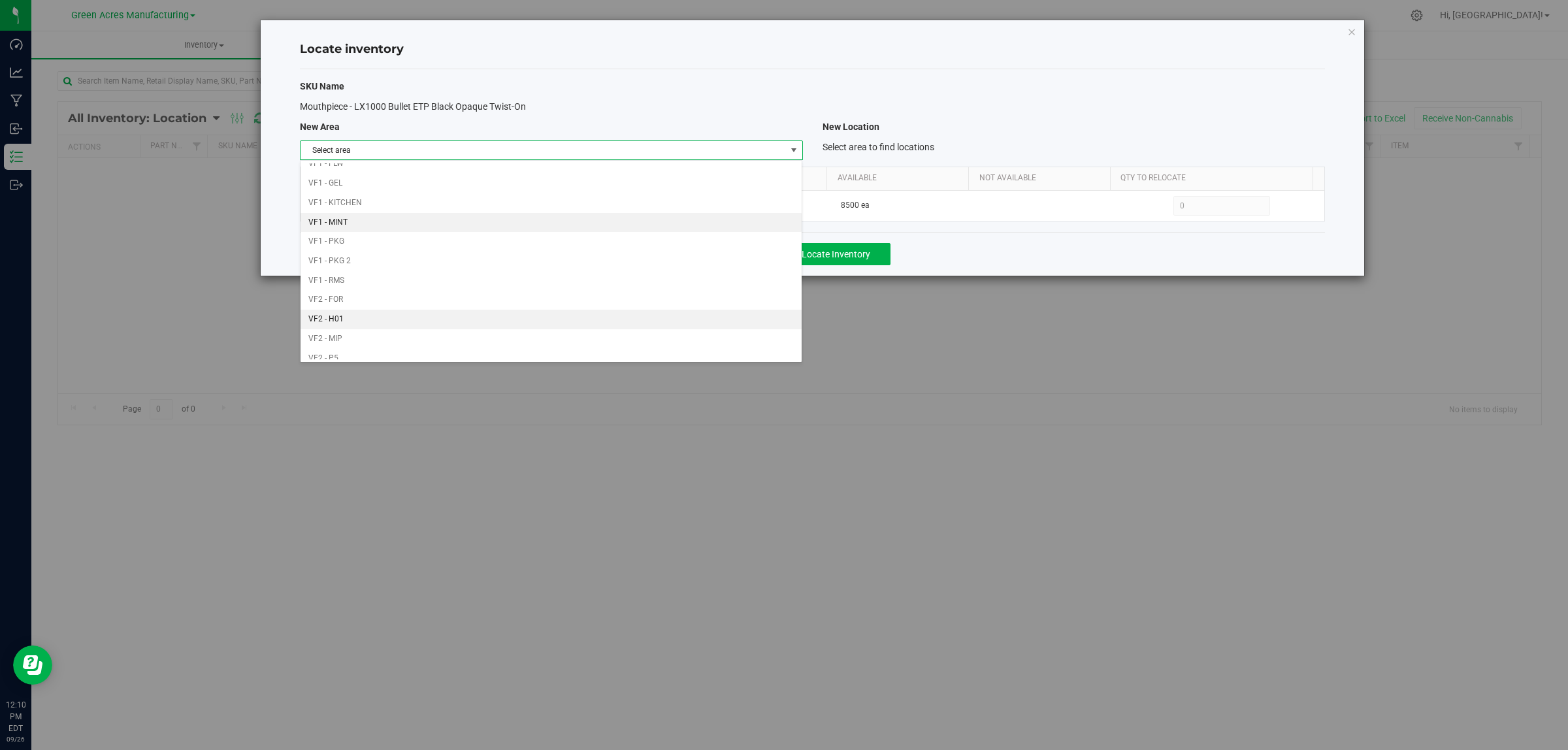
scroll to position [652, 0]
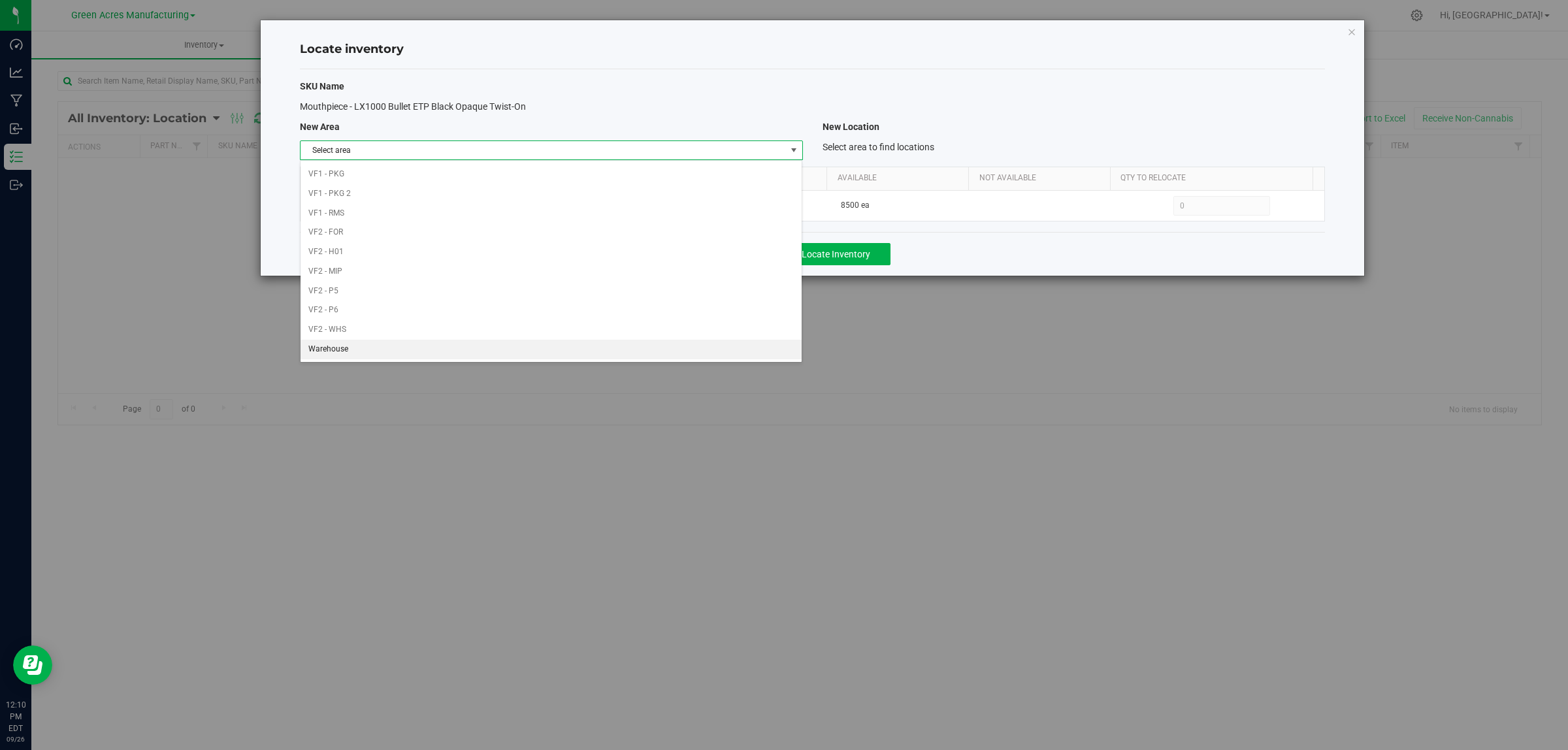
click at [375, 354] on li "Warehouse" at bounding box center [551, 350] width 501 height 20
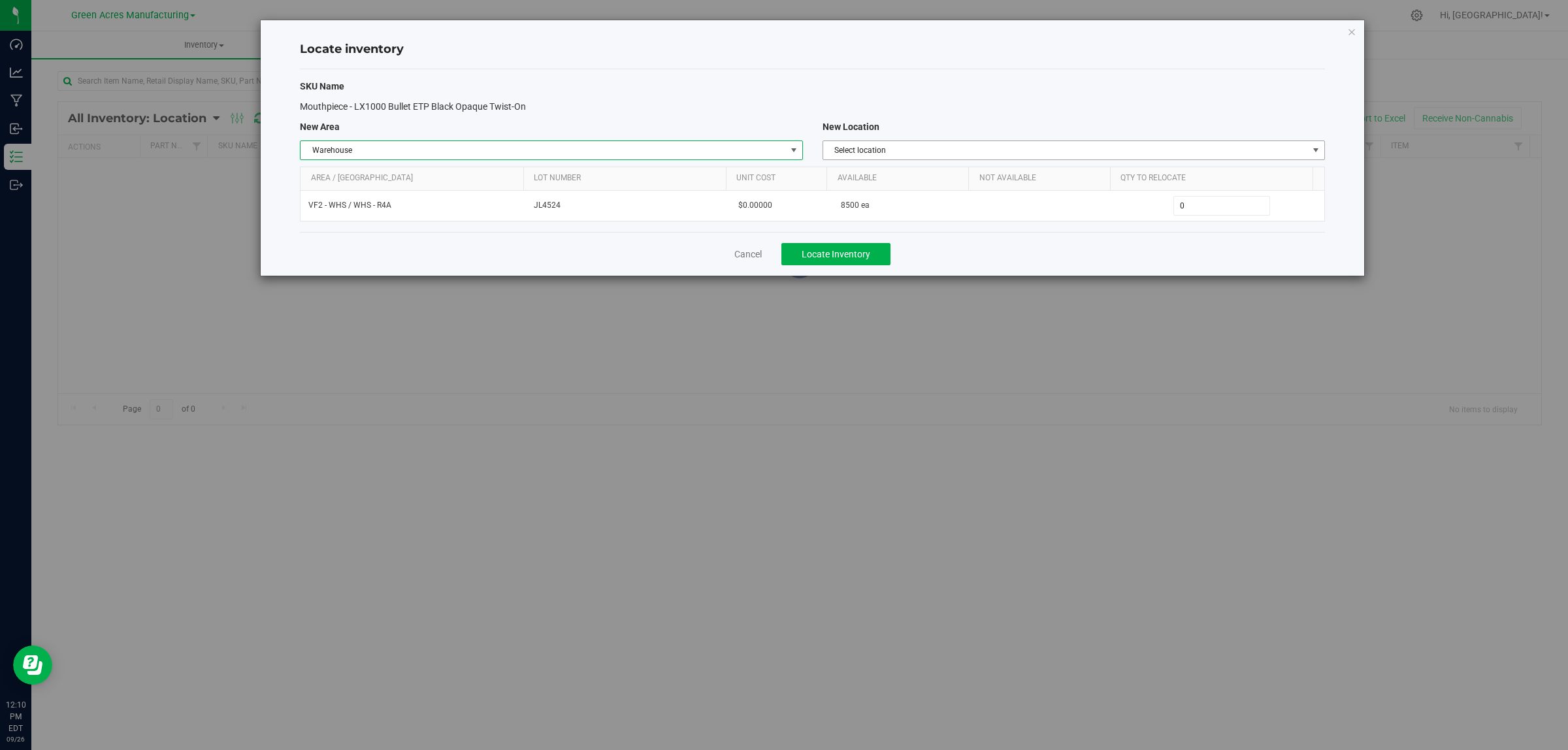
click at [932, 148] on span "Select location" at bounding box center [1065, 150] width 485 height 18
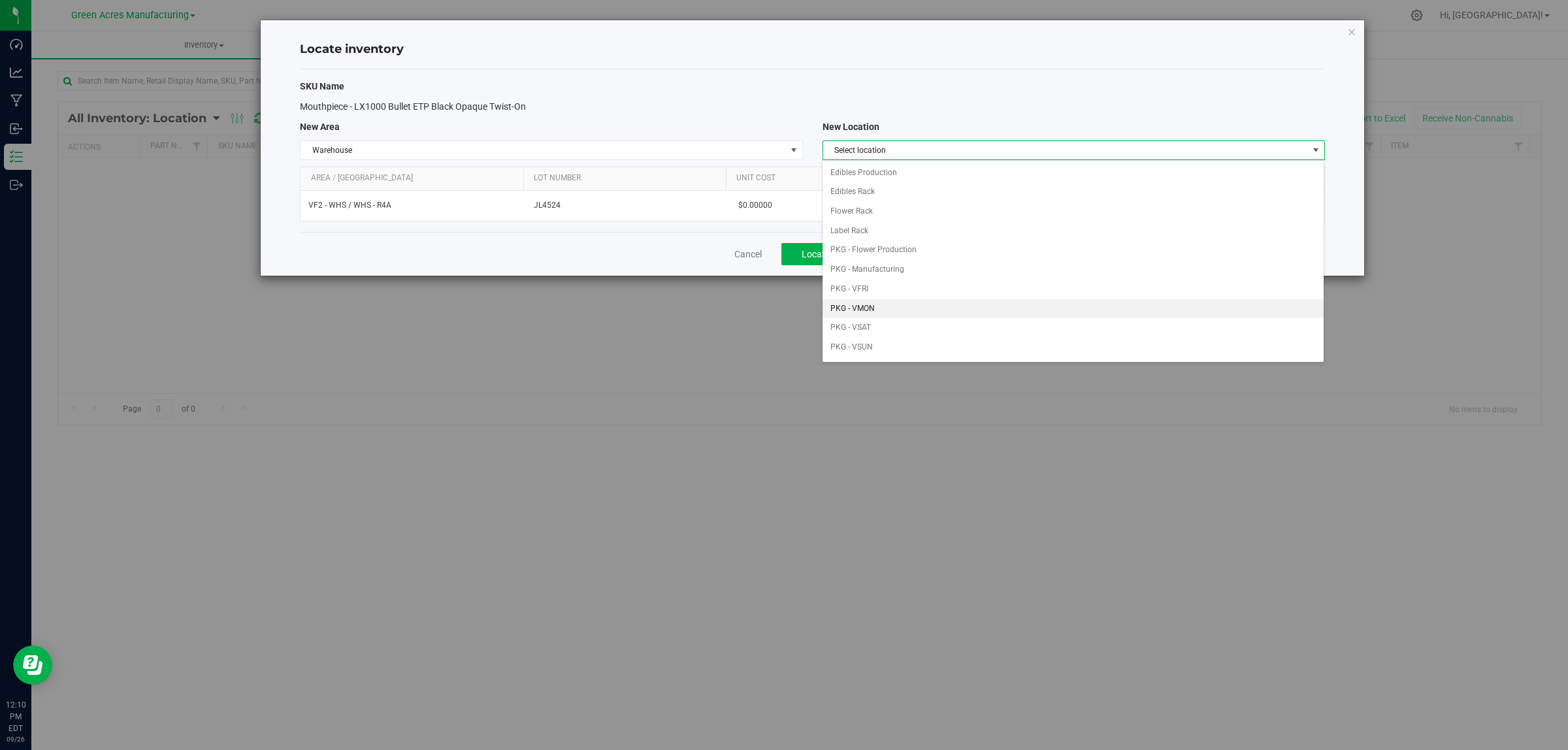
click at [909, 310] on li "PKG - VMON" at bounding box center [1072, 309] width 501 height 20
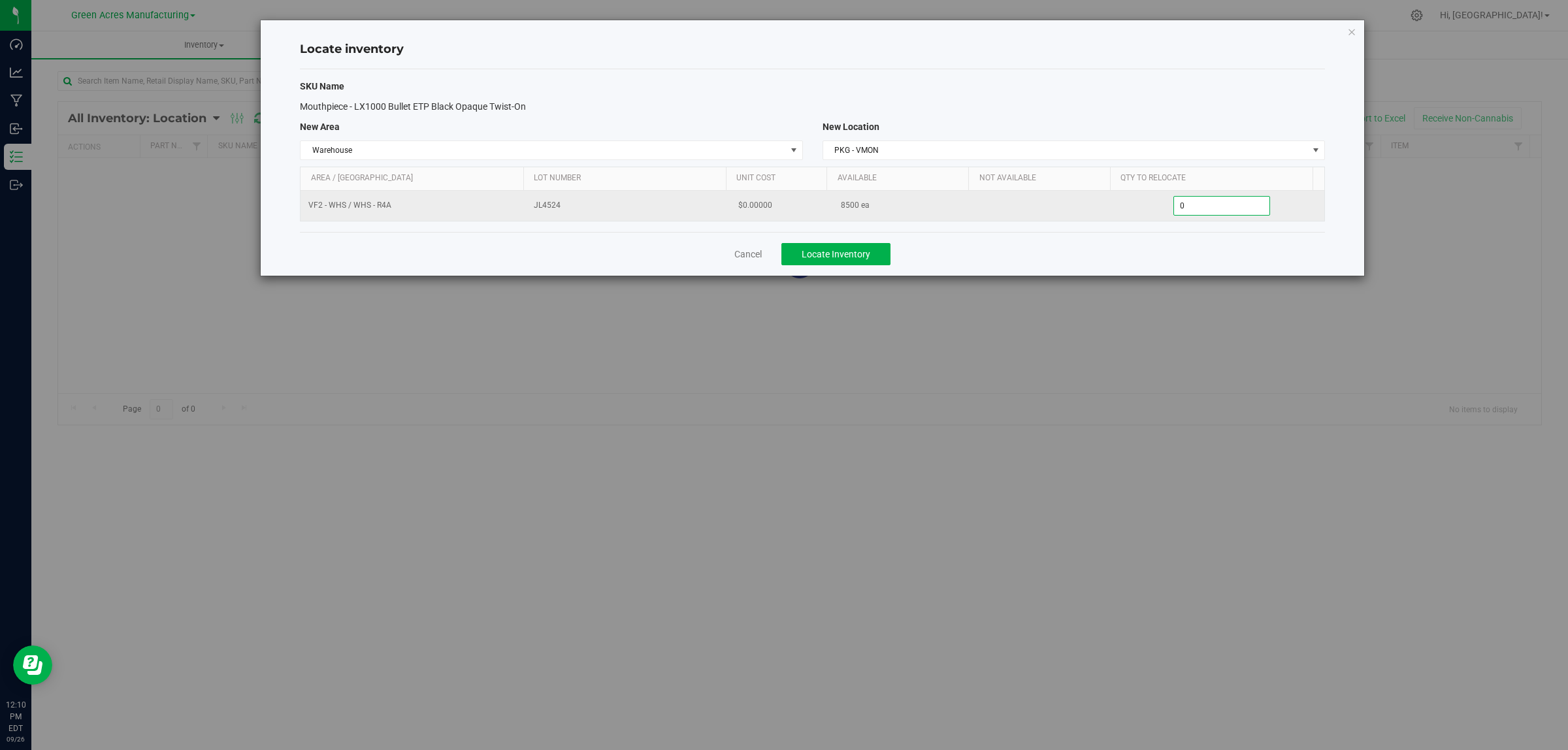
click at [1219, 206] on span "0 0" at bounding box center [1222, 206] width 97 height 20
type input "04500"
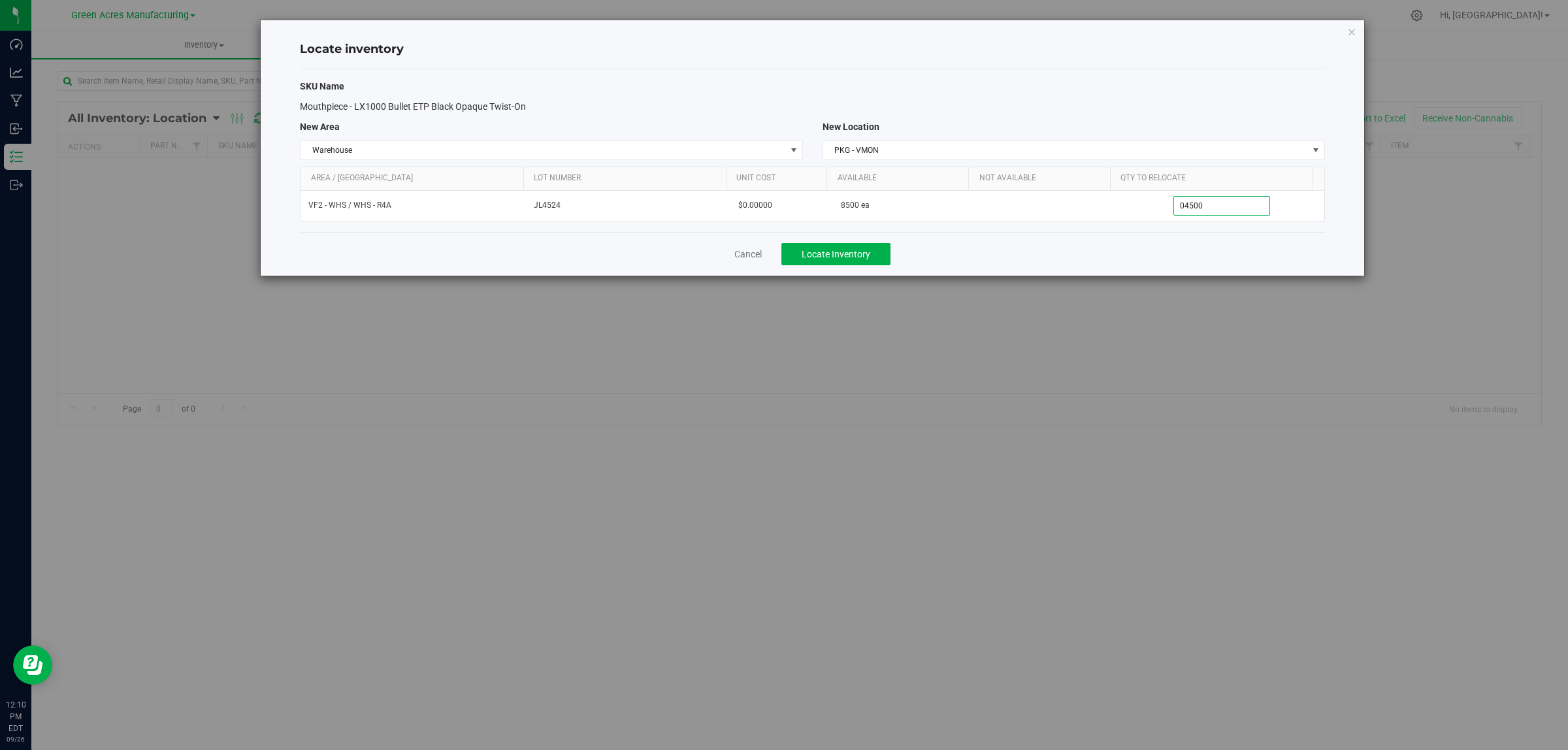
type input "4,500"
click at [1148, 97] on div "SKU Name Mouthpiece - LX1000 Bullet ETP Black Opaque Twist-On New Area New Loca…" at bounding box center [813, 150] width 1025 height 163
click at [823, 263] on button "Locate Inventory" at bounding box center [836, 254] width 109 height 22
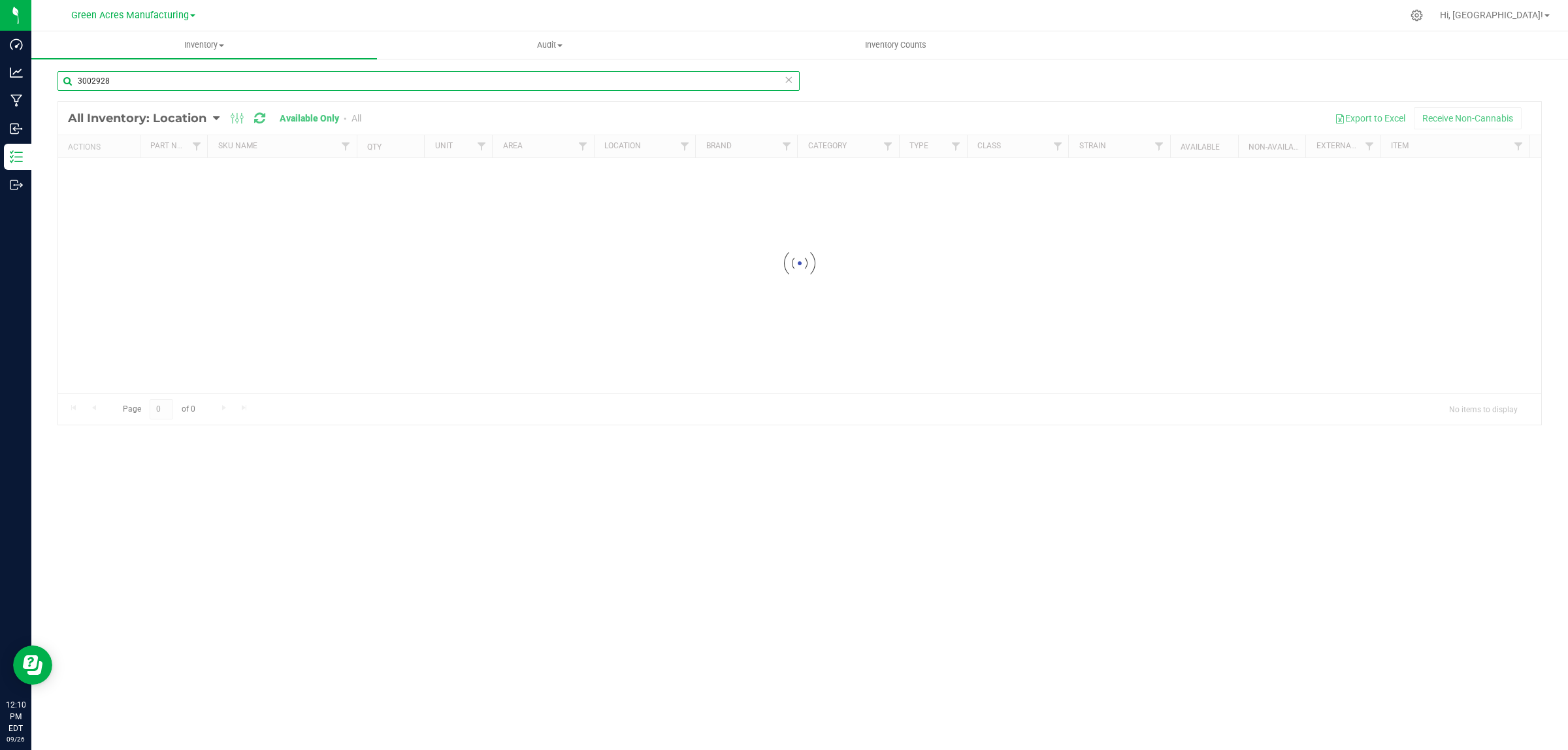
click at [140, 80] on input "3002928" at bounding box center [429, 81] width 742 height 20
type input "3004269"
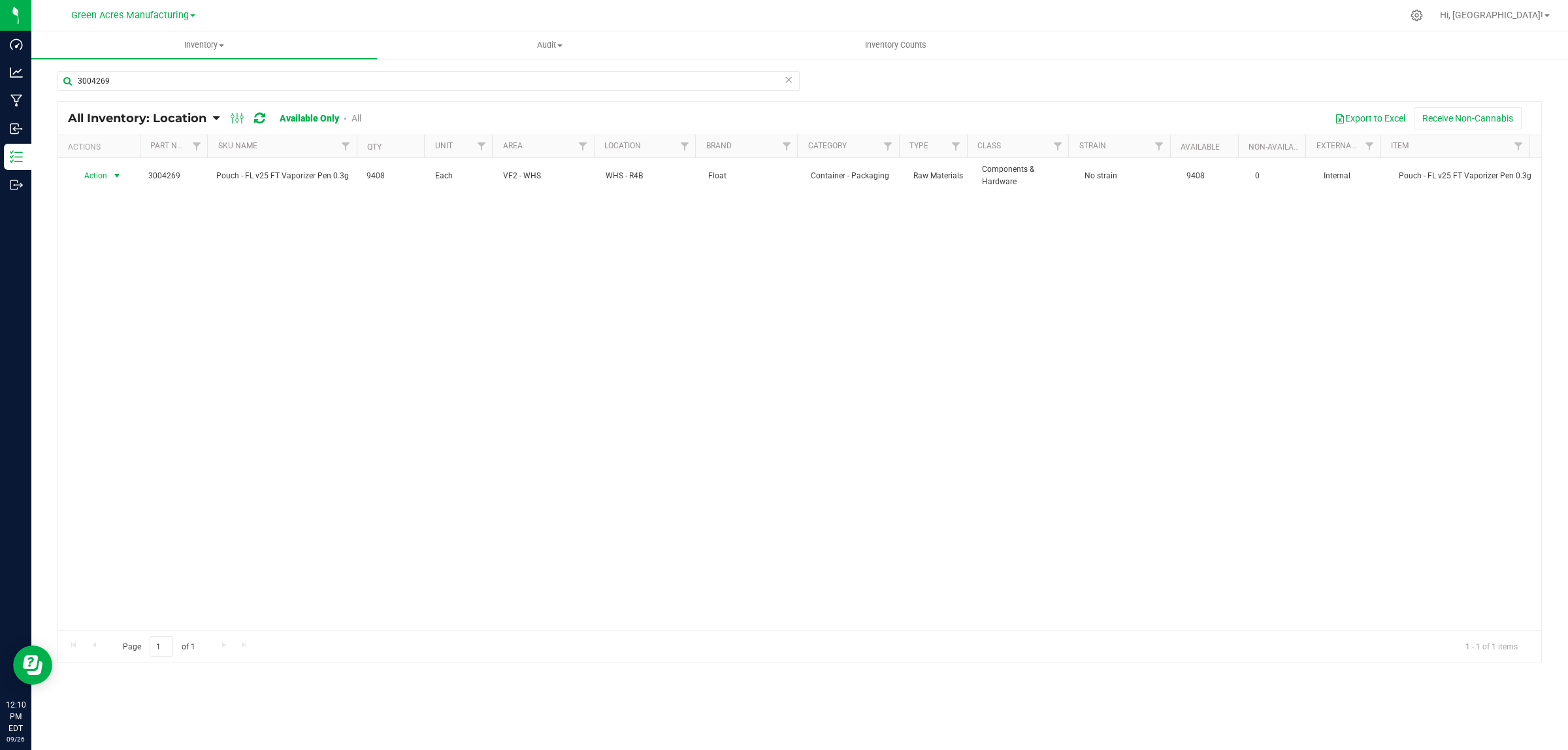
click at [99, 177] on span "Action" at bounding box center [91, 176] width 35 height 18
click at [103, 251] on li "Locate inventory" at bounding box center [115, 257] width 84 height 20
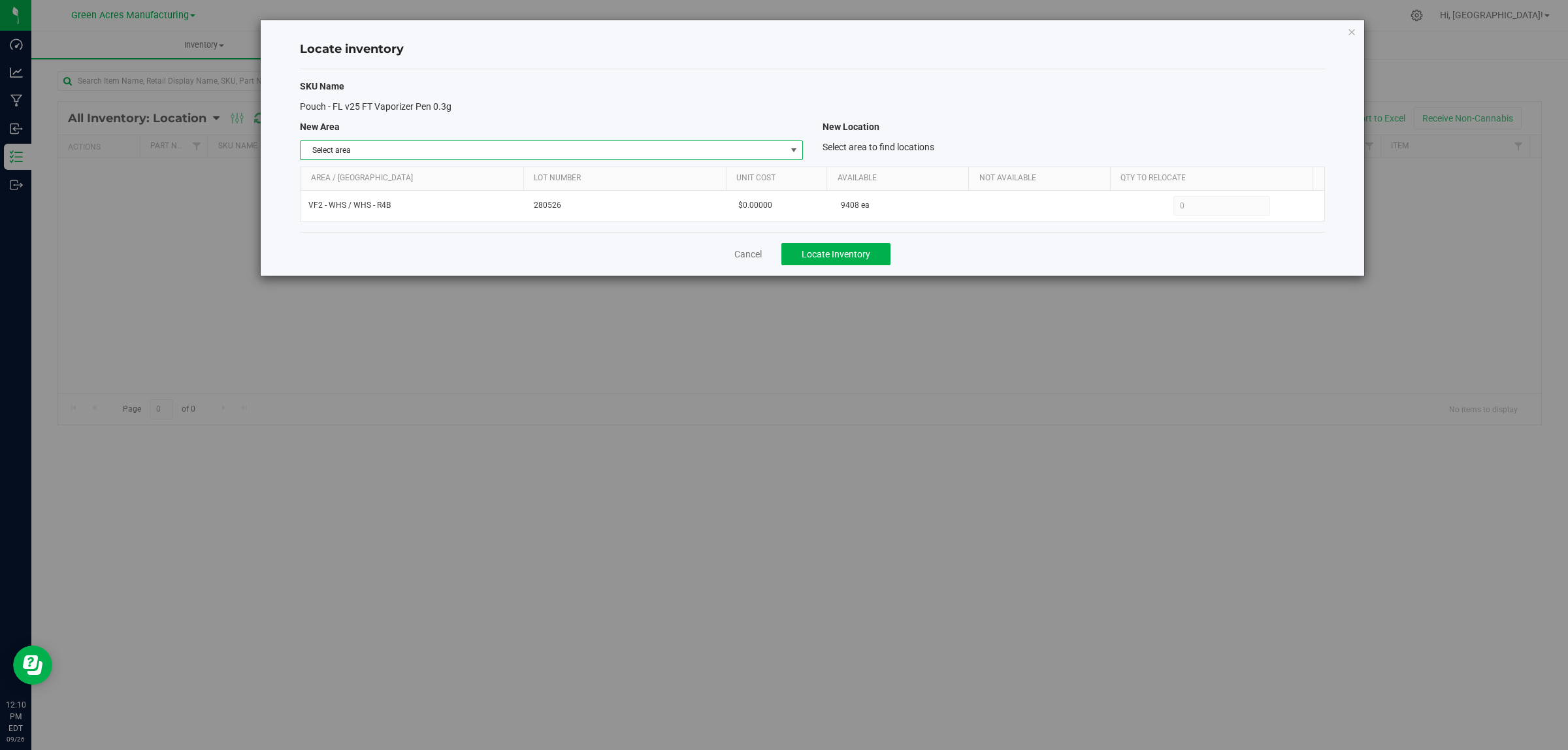
click at [524, 150] on span "Select area" at bounding box center [543, 150] width 485 height 18
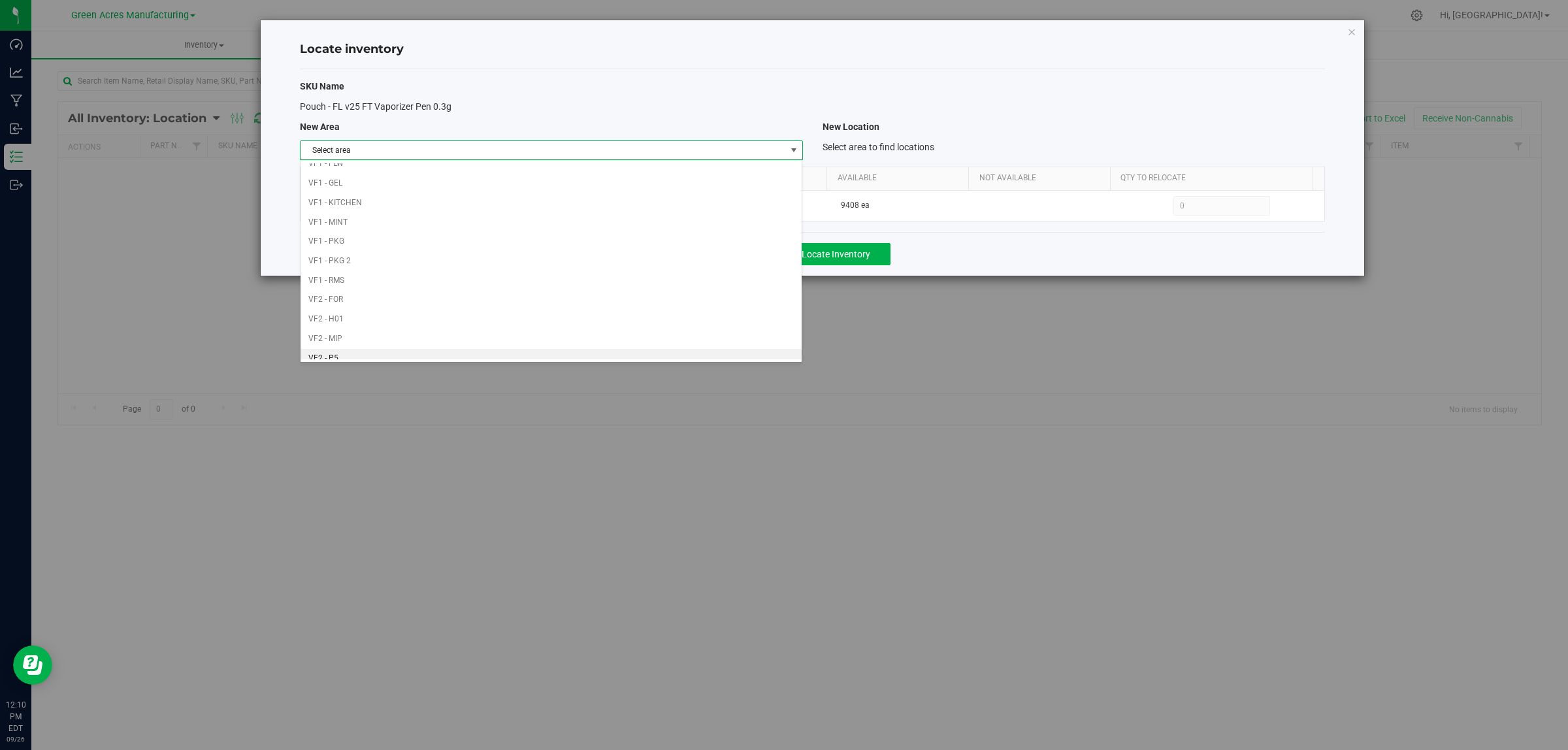
scroll to position [652, 0]
click at [521, 344] on li "Warehouse" at bounding box center [551, 350] width 501 height 20
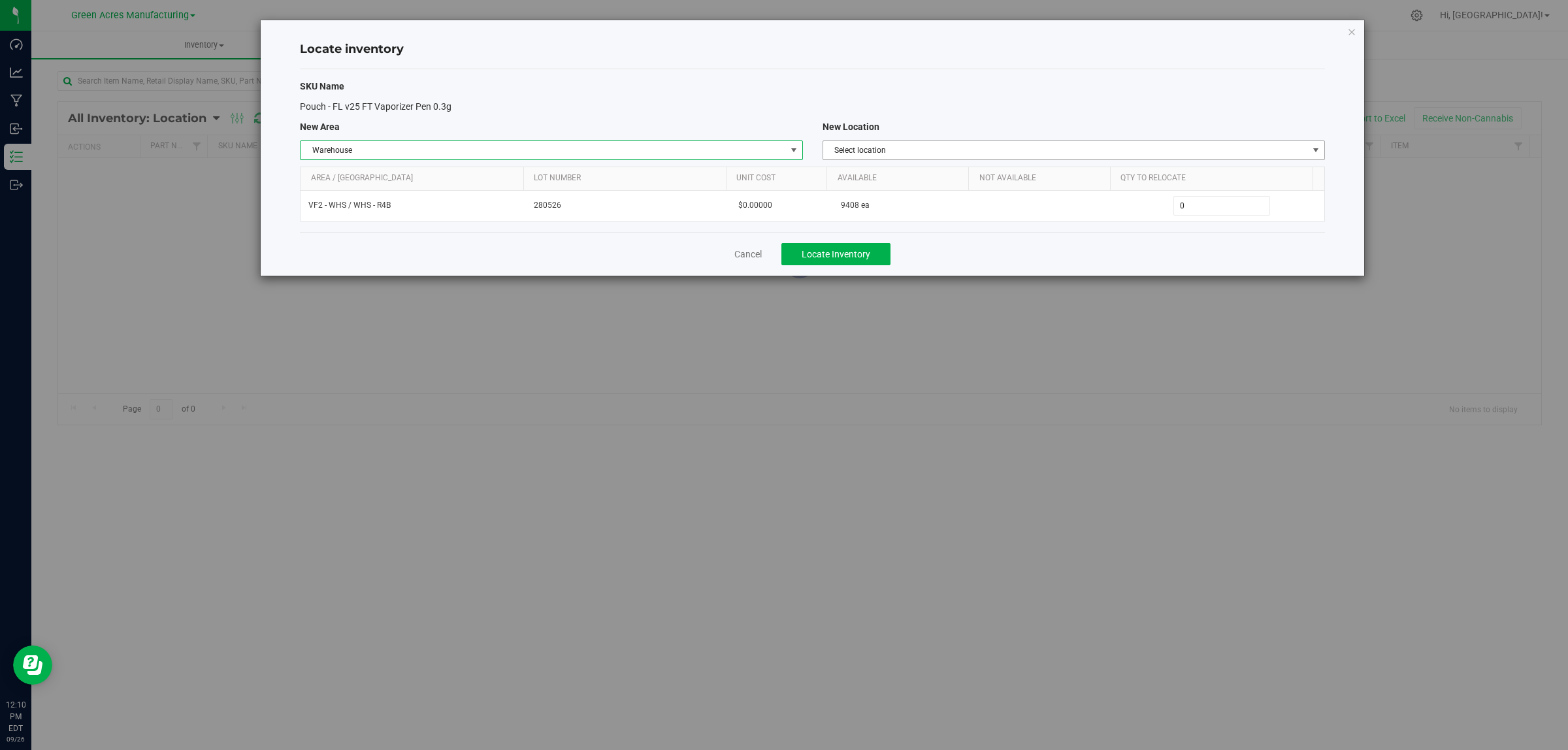
click at [971, 154] on span "Select location" at bounding box center [1065, 150] width 485 height 18
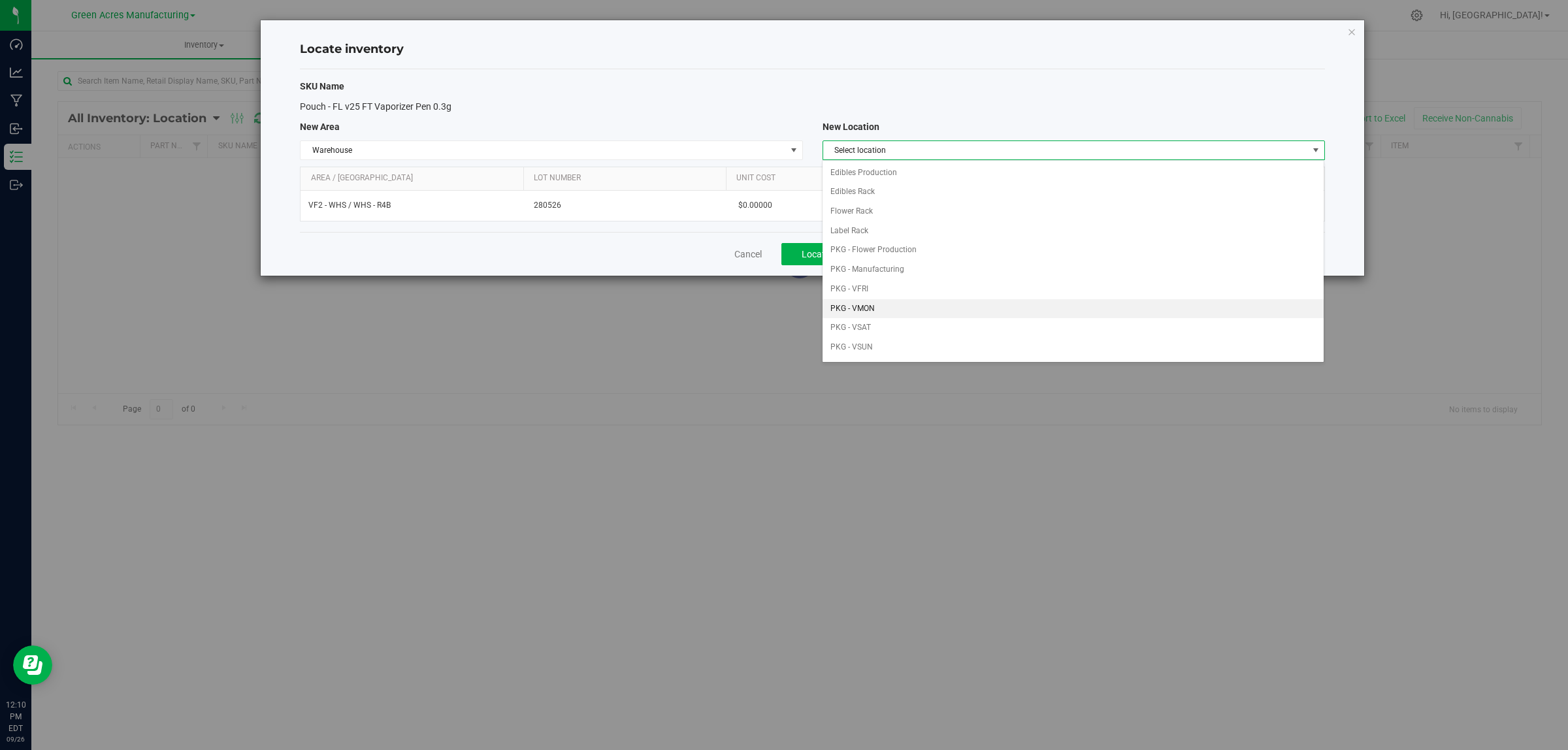
click at [929, 312] on li "PKG - VMON" at bounding box center [1072, 309] width 501 height 20
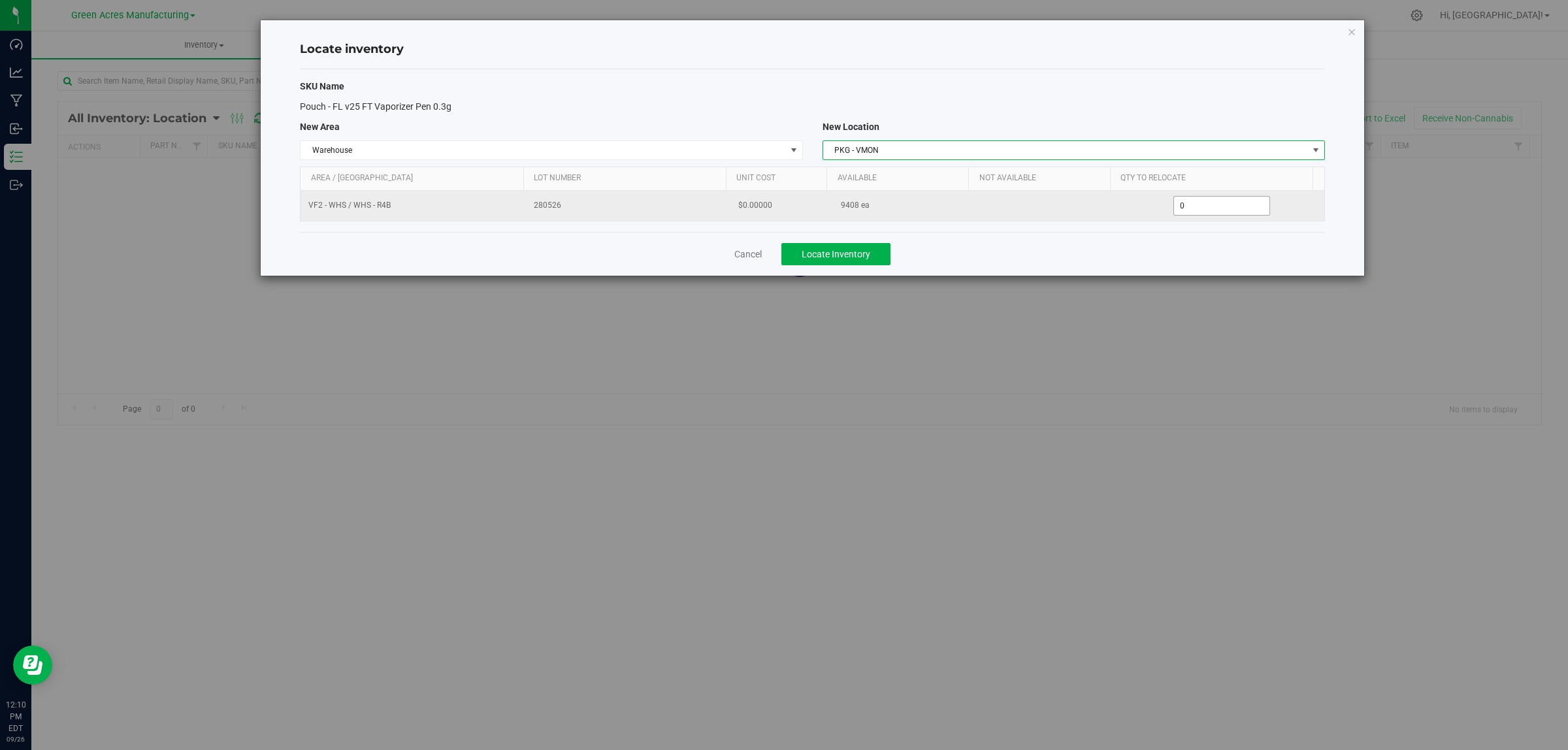
click at [1219, 209] on input "0" at bounding box center [1222, 206] width 96 height 18
click at [1219, 206] on input "0" at bounding box center [1222, 206] width 96 height 18
type input "05808"
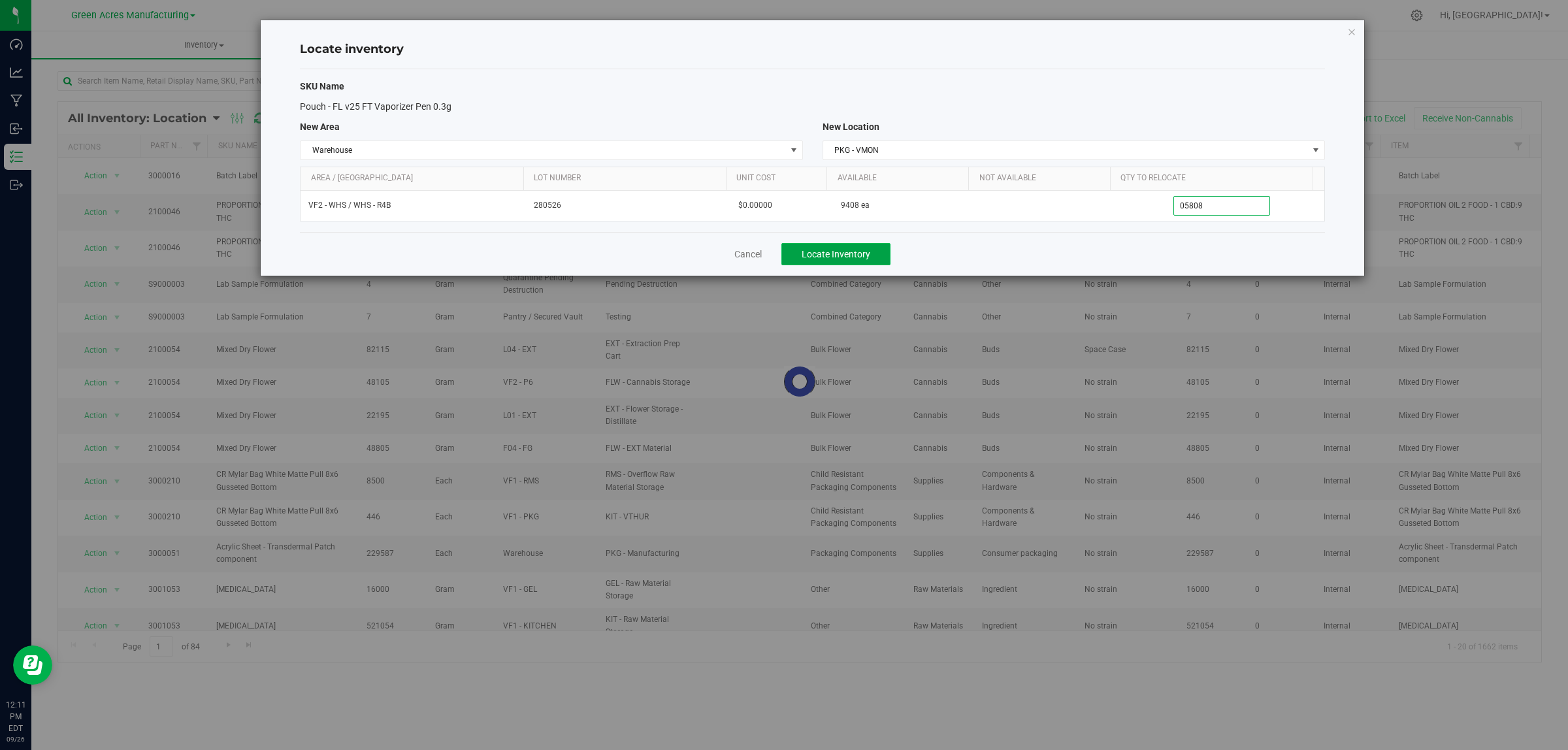
type input "5,808"
click at [855, 254] on span "Locate Inventory" at bounding box center [836, 254] width 69 height 10
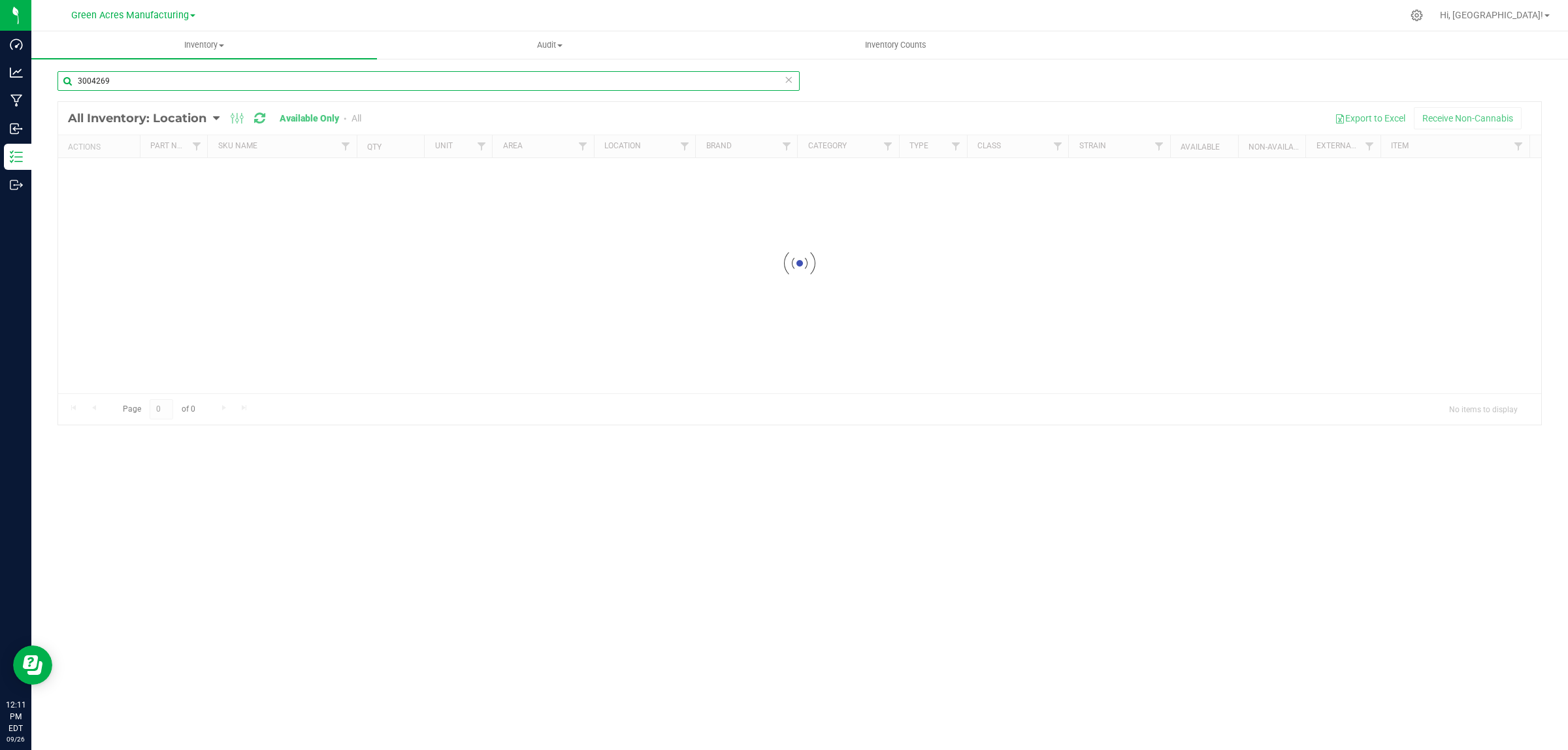
click at [188, 75] on input "3004269" at bounding box center [429, 81] width 742 height 20
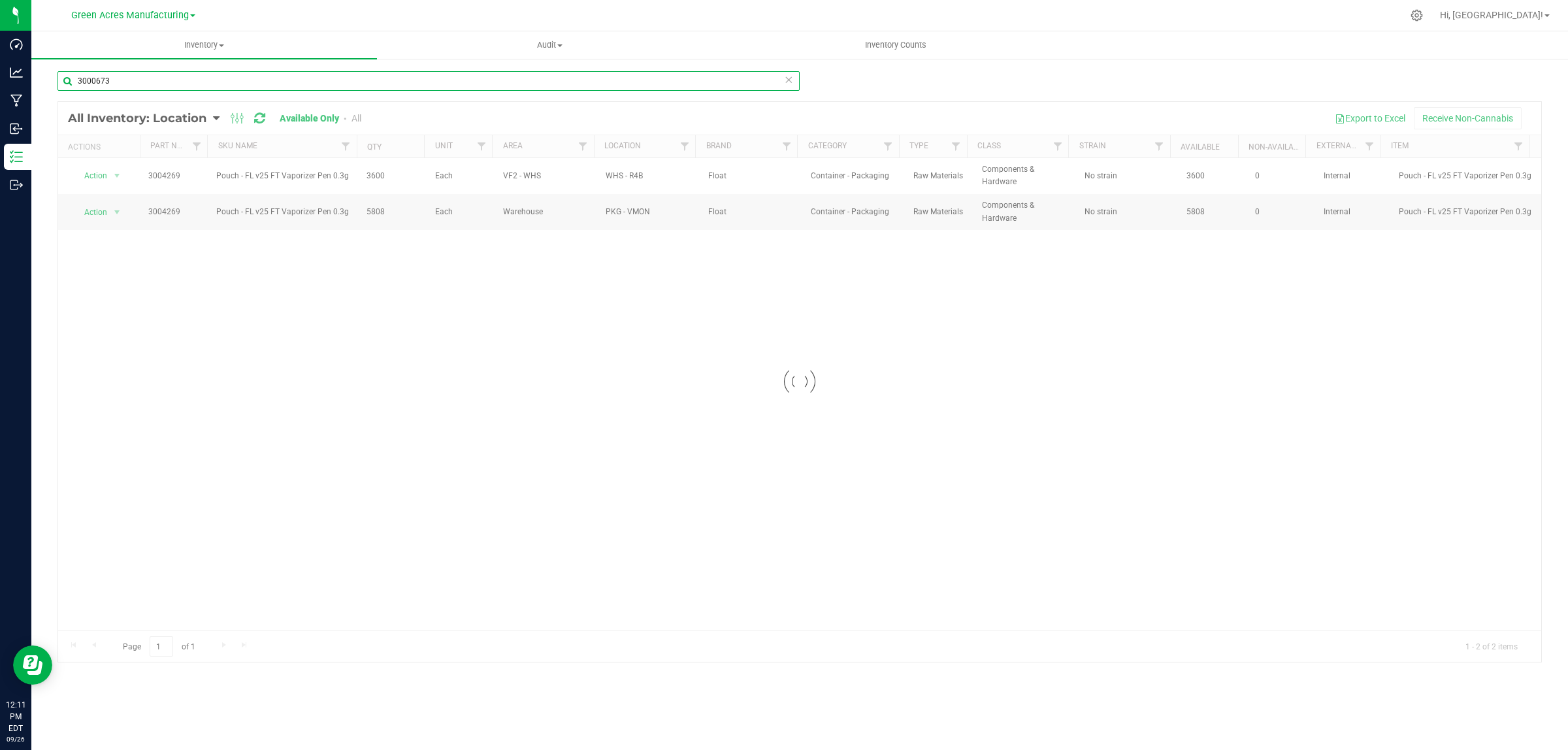
type input "3000673"
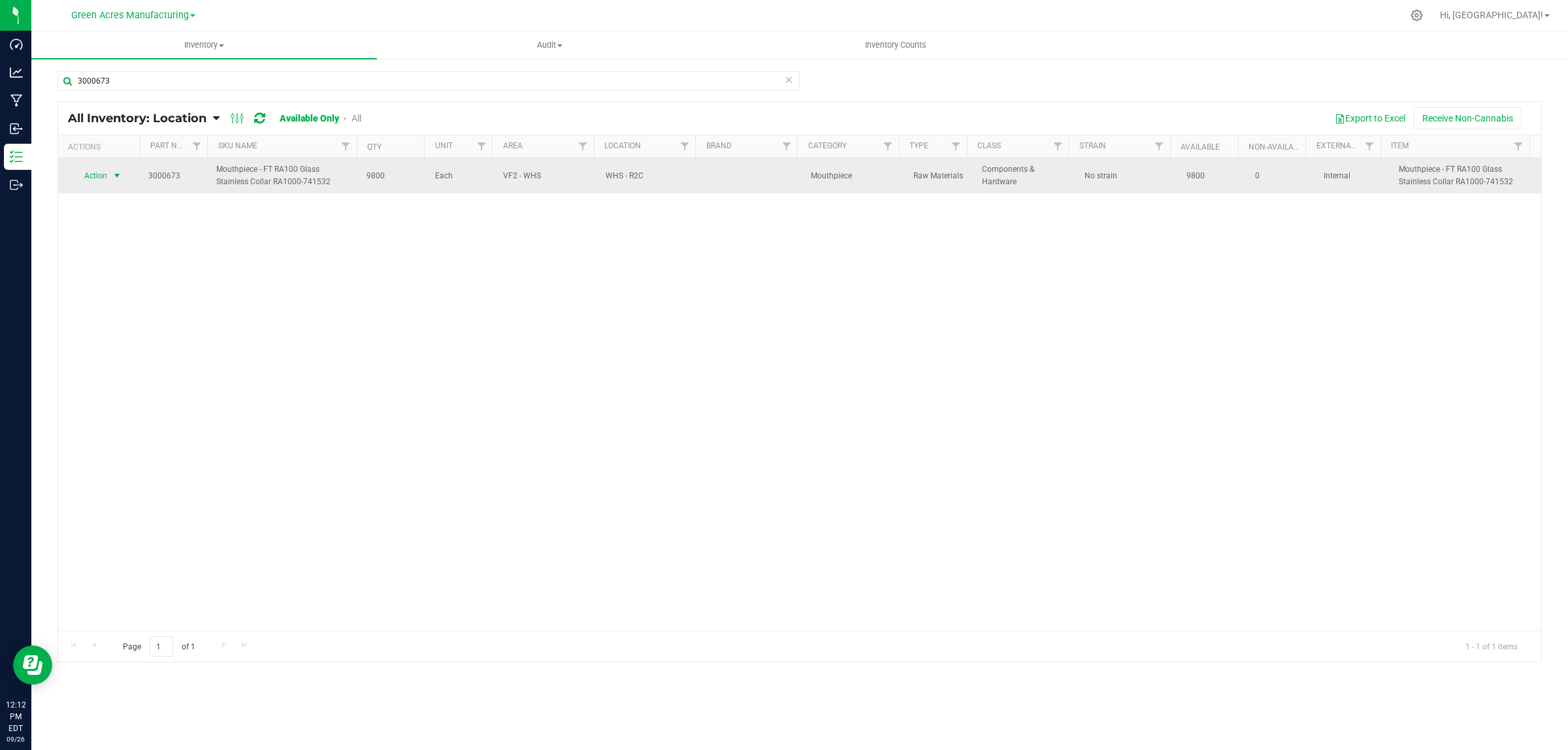
click at [105, 175] on span "Action" at bounding box center [91, 176] width 35 height 18
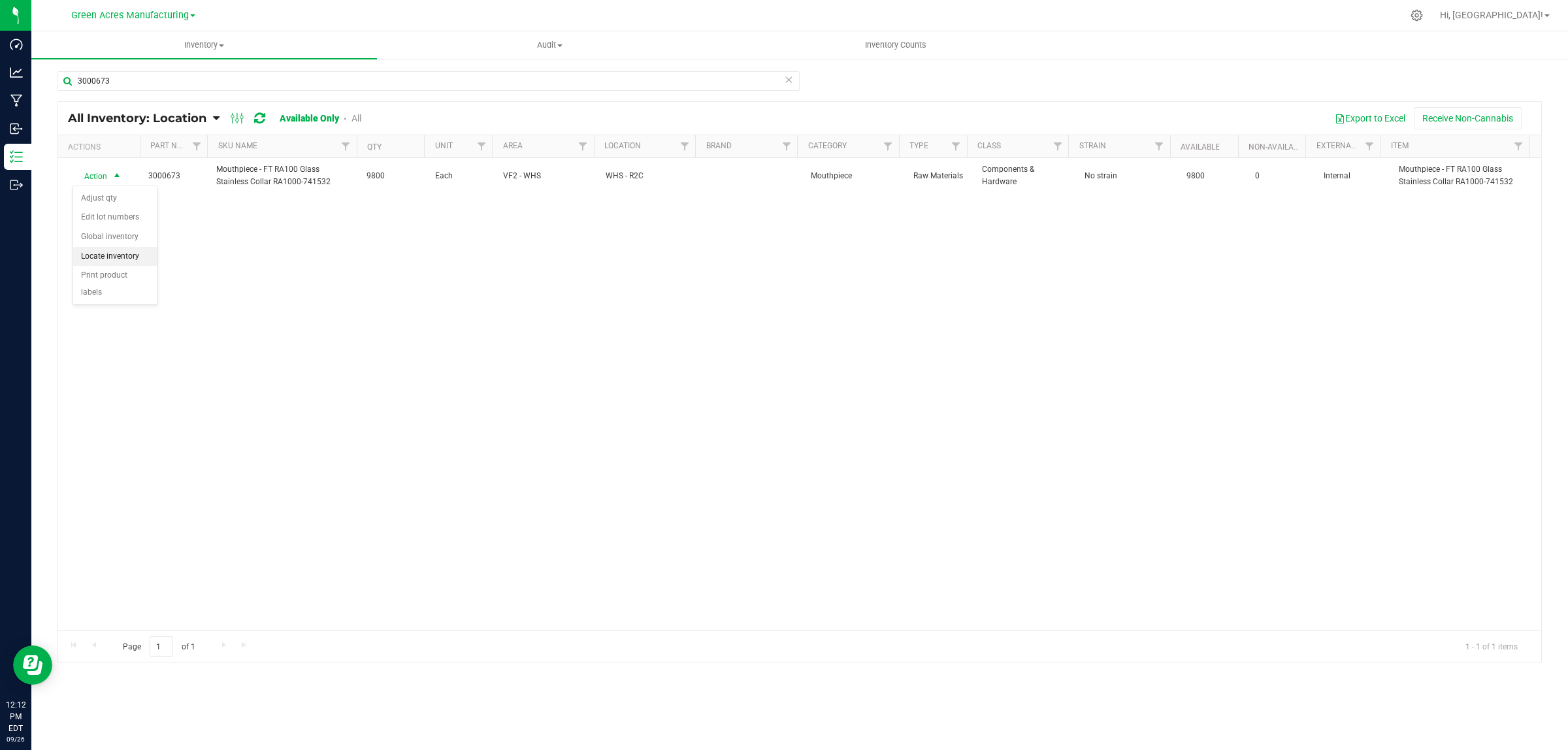
click at [111, 261] on li "Locate inventory" at bounding box center [115, 257] width 84 height 20
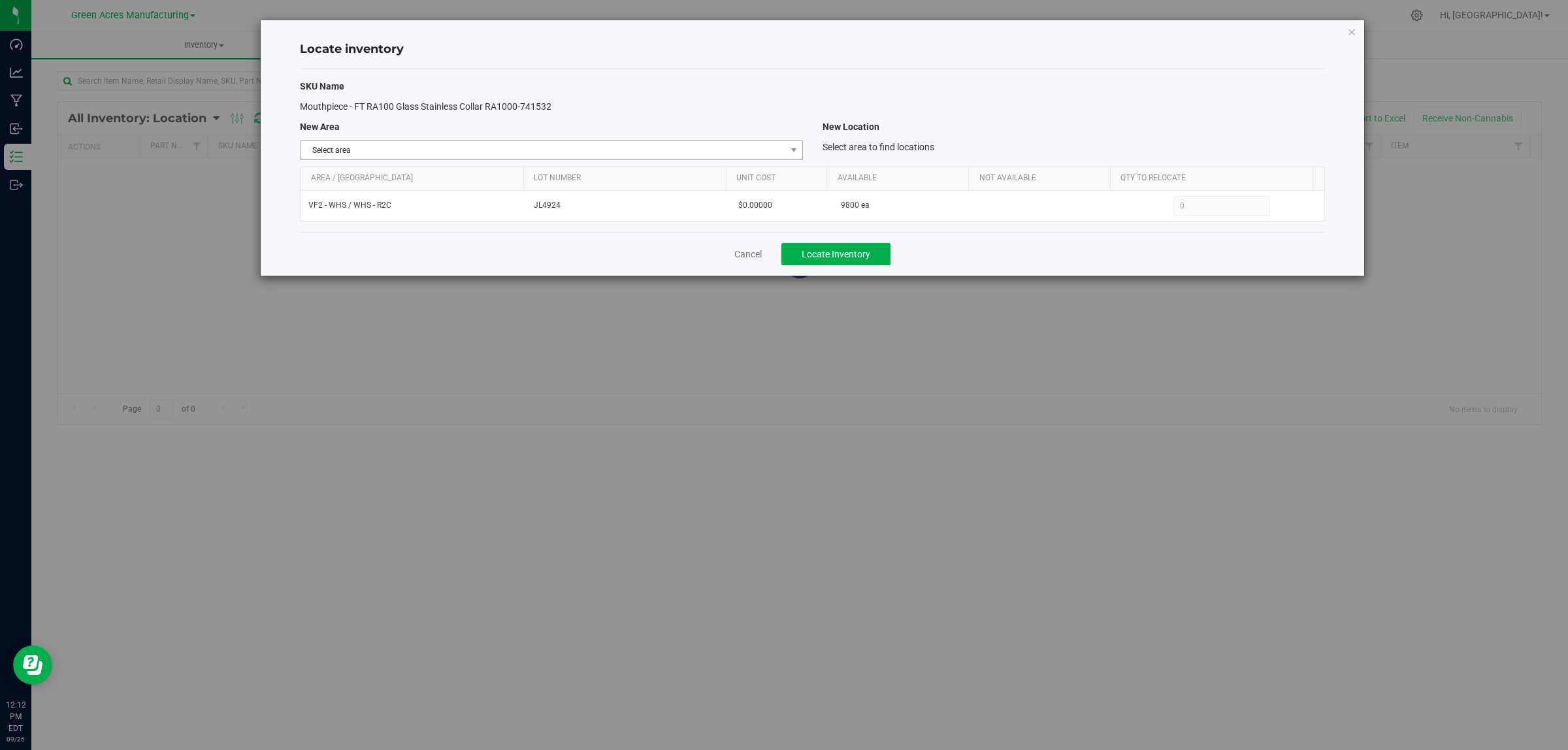
click at [696, 152] on span "Select area" at bounding box center [543, 150] width 485 height 18
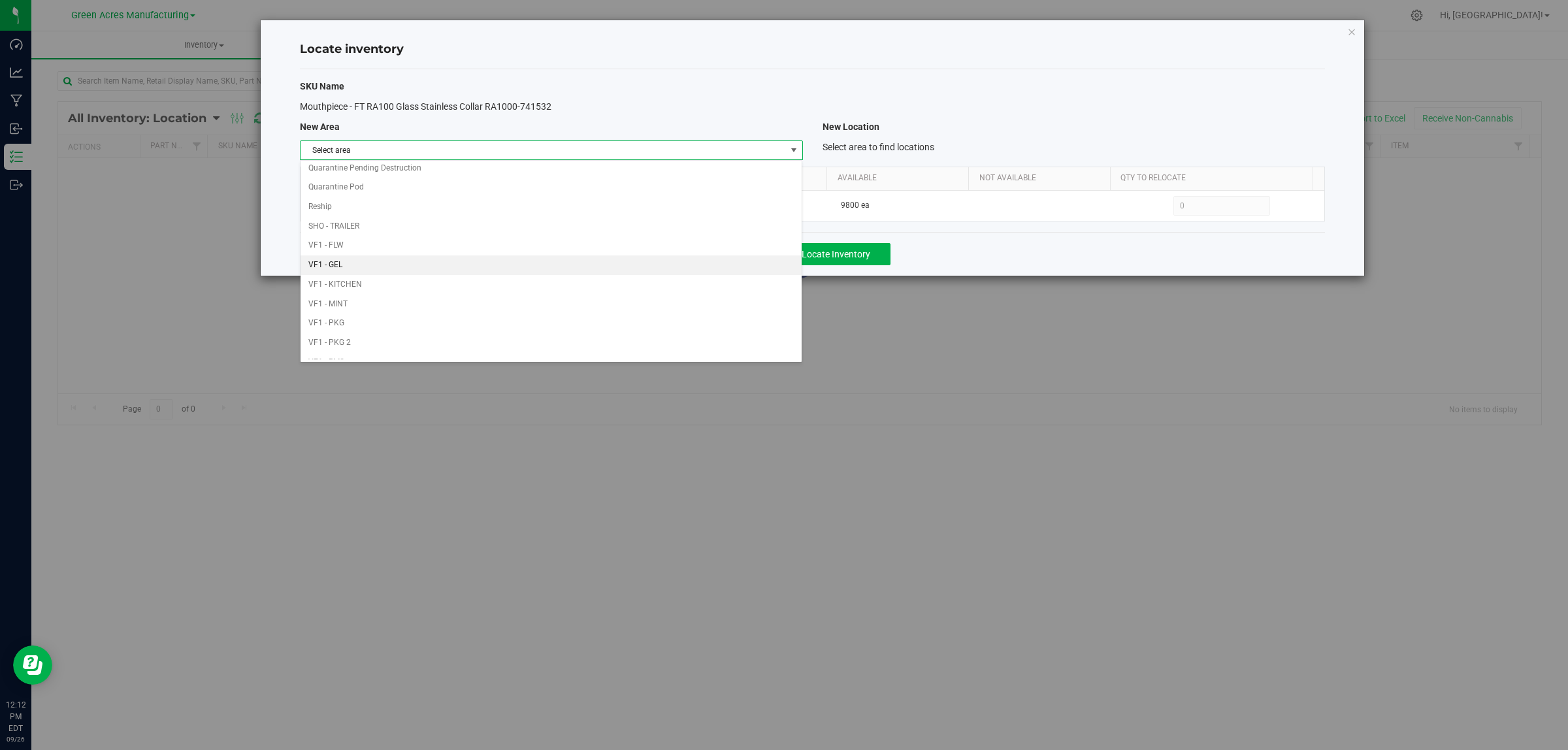
scroll to position [652, 0]
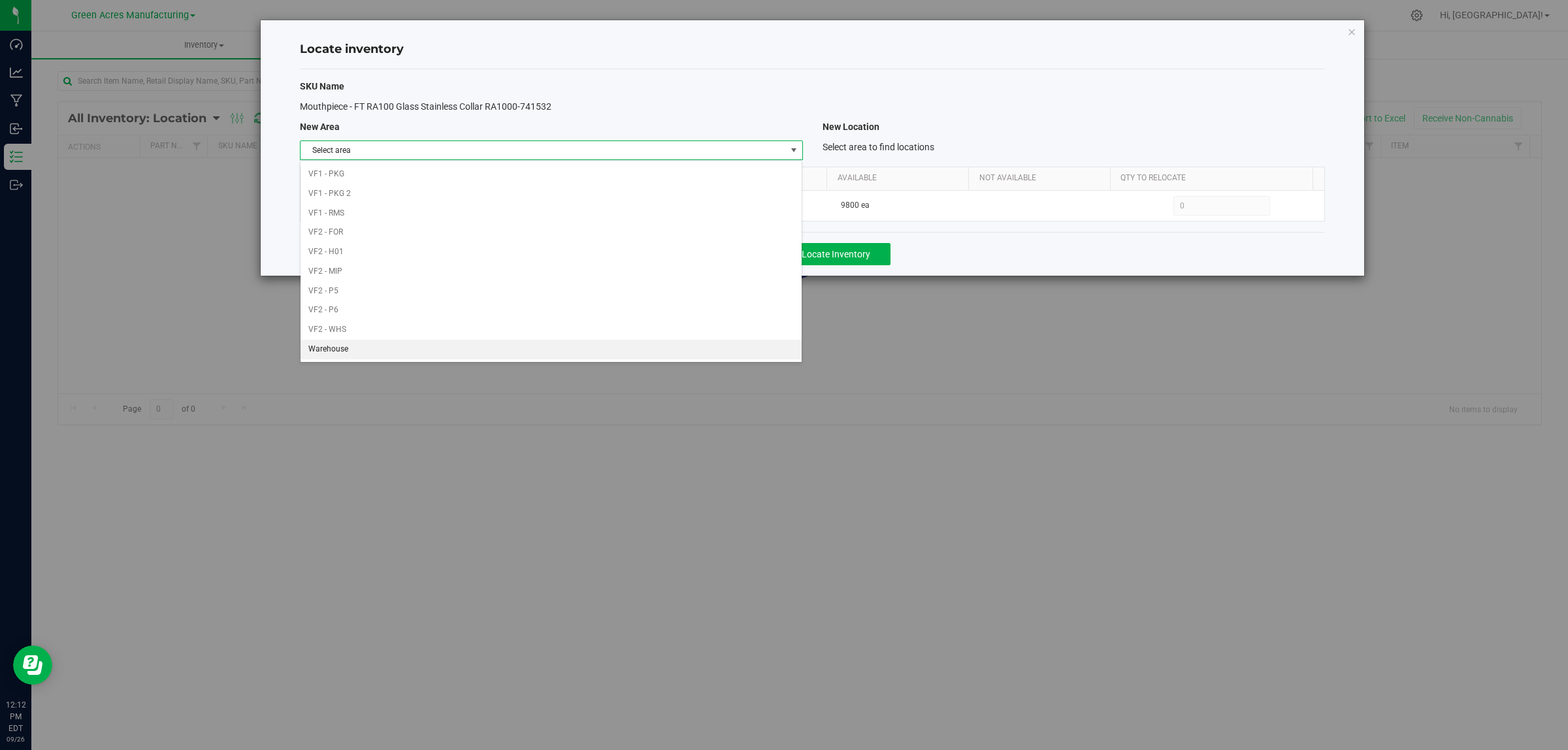
click at [609, 353] on li "Warehouse" at bounding box center [551, 350] width 501 height 20
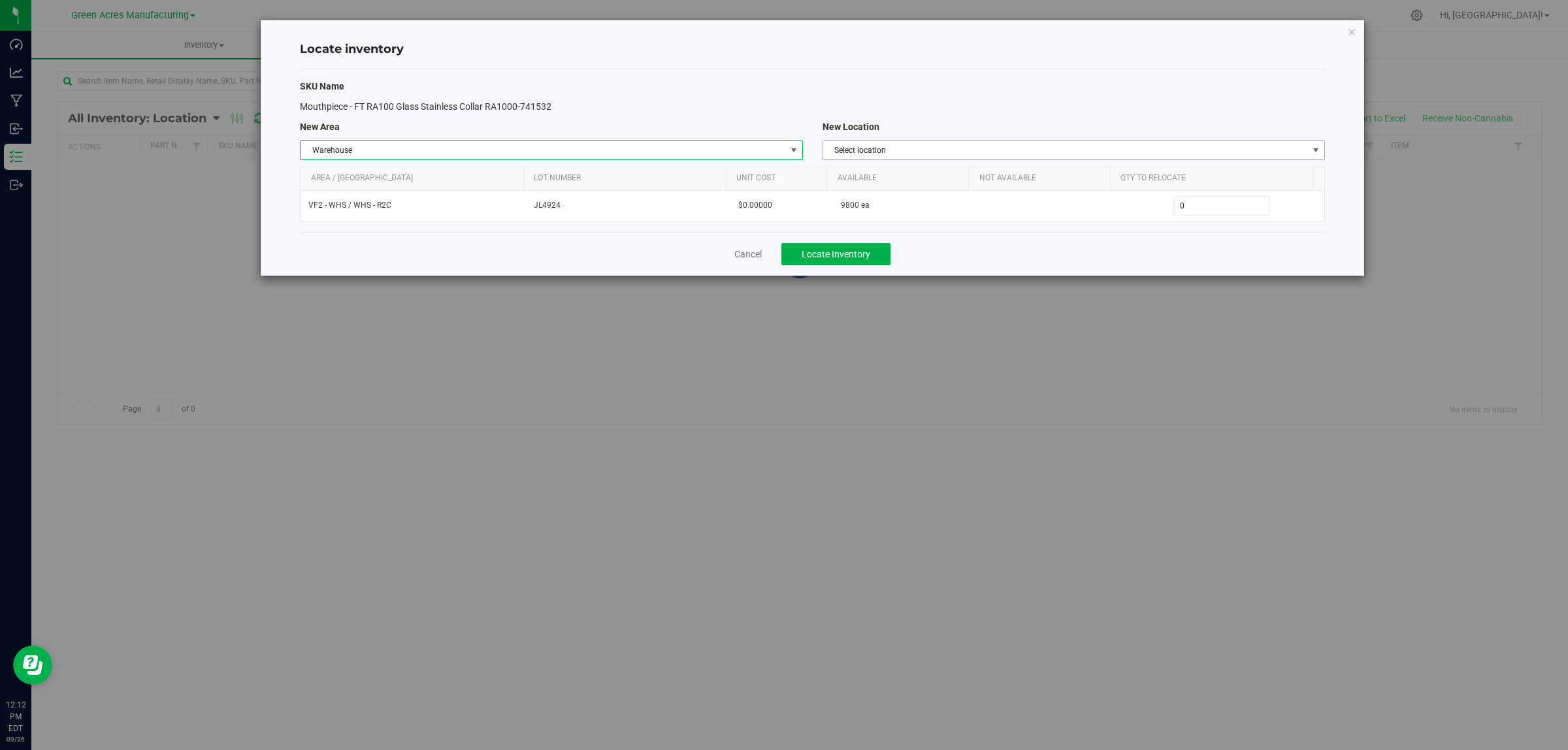
click at [988, 145] on span "Select location" at bounding box center [1065, 150] width 485 height 18
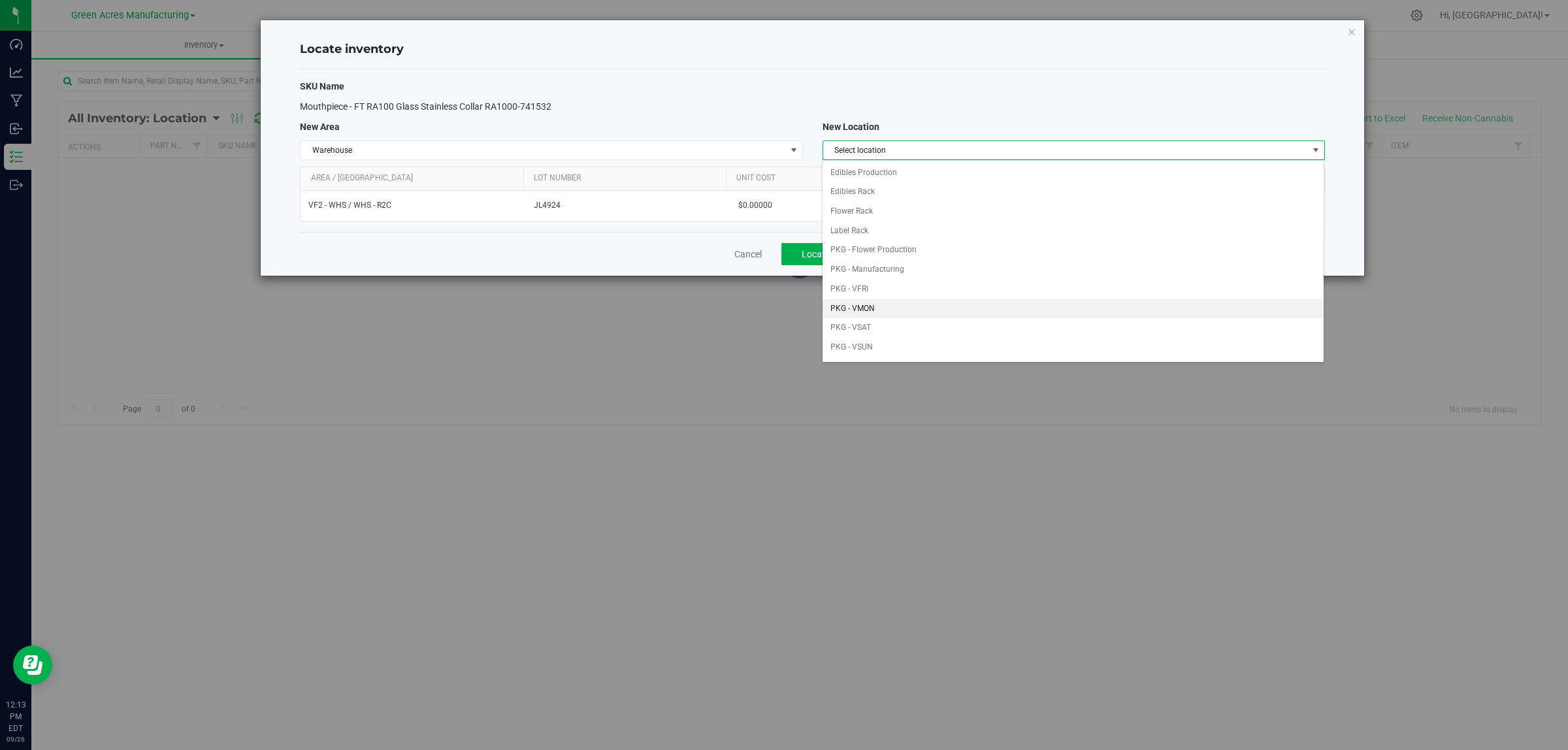
click at [1049, 308] on li "PKG - VMON" at bounding box center [1072, 309] width 501 height 20
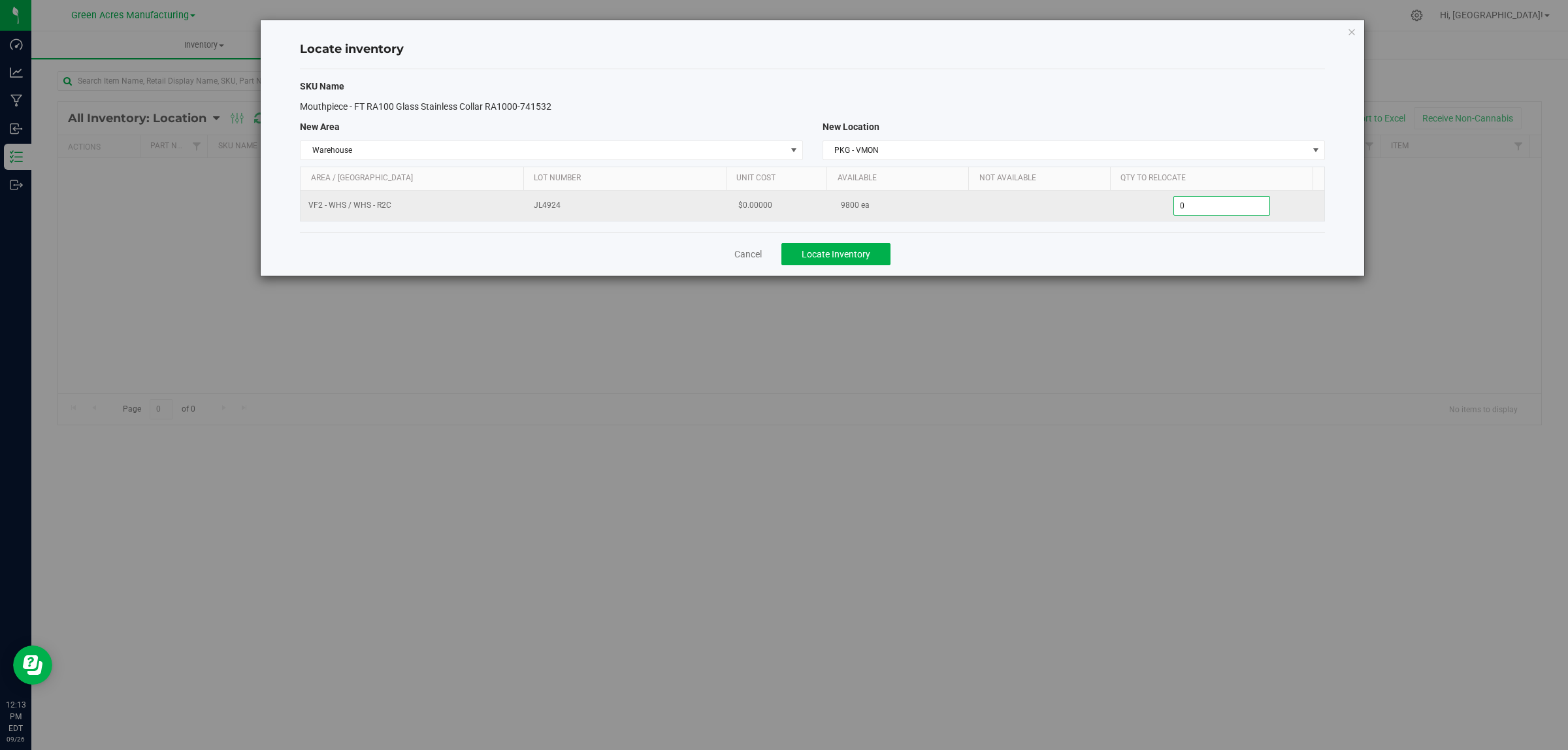
click at [1211, 211] on span "0 0" at bounding box center [1222, 206] width 97 height 20
type input "02800"
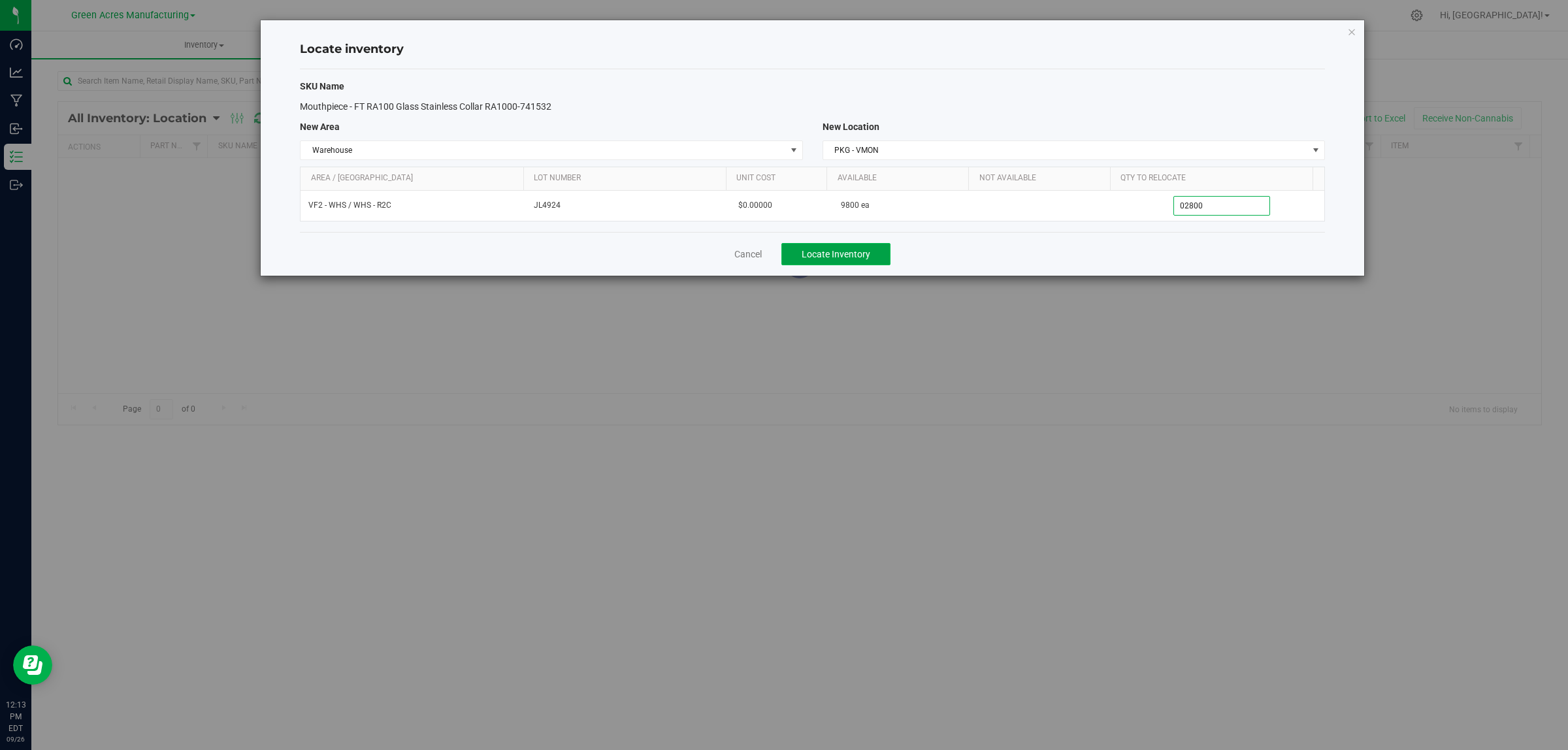
type input "2,800"
click at [825, 260] on span "Locate Inventory" at bounding box center [836, 254] width 69 height 10
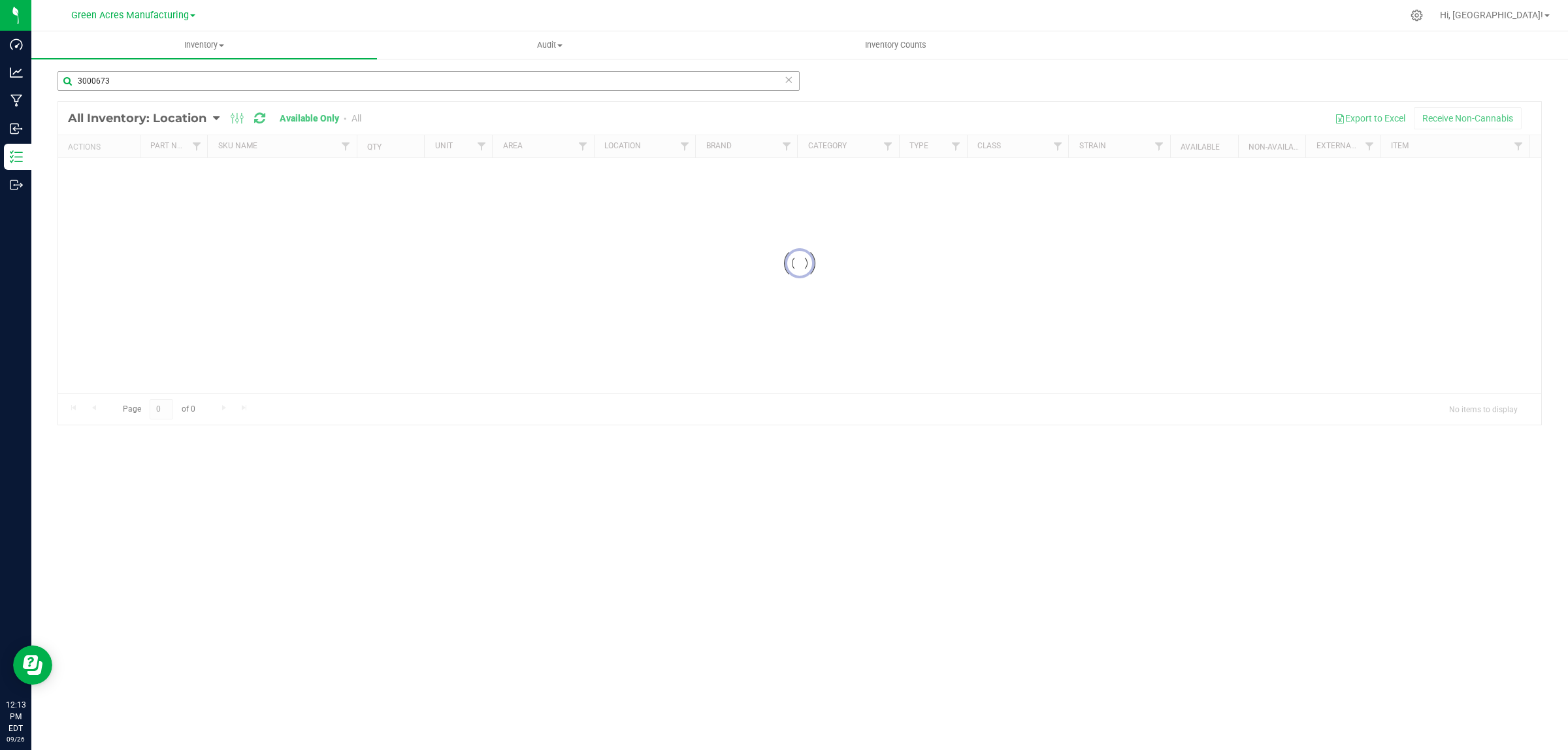
drag, startPoint x: 146, startPoint y: 66, endPoint x: 145, endPoint y: 77, distance: 11.0
click at [145, 72] on div "3000673 Loading... All Inventory: Location Item Summary Item (default) Item by …" at bounding box center [800, 262] width 1537 height 409
click at [145, 77] on input "3000673" at bounding box center [429, 81] width 742 height 20
drag, startPoint x: 92, startPoint y: 80, endPoint x: 123, endPoint y: 82, distance: 31.1
click at [123, 82] on input "3000673" at bounding box center [429, 81] width 742 height 20
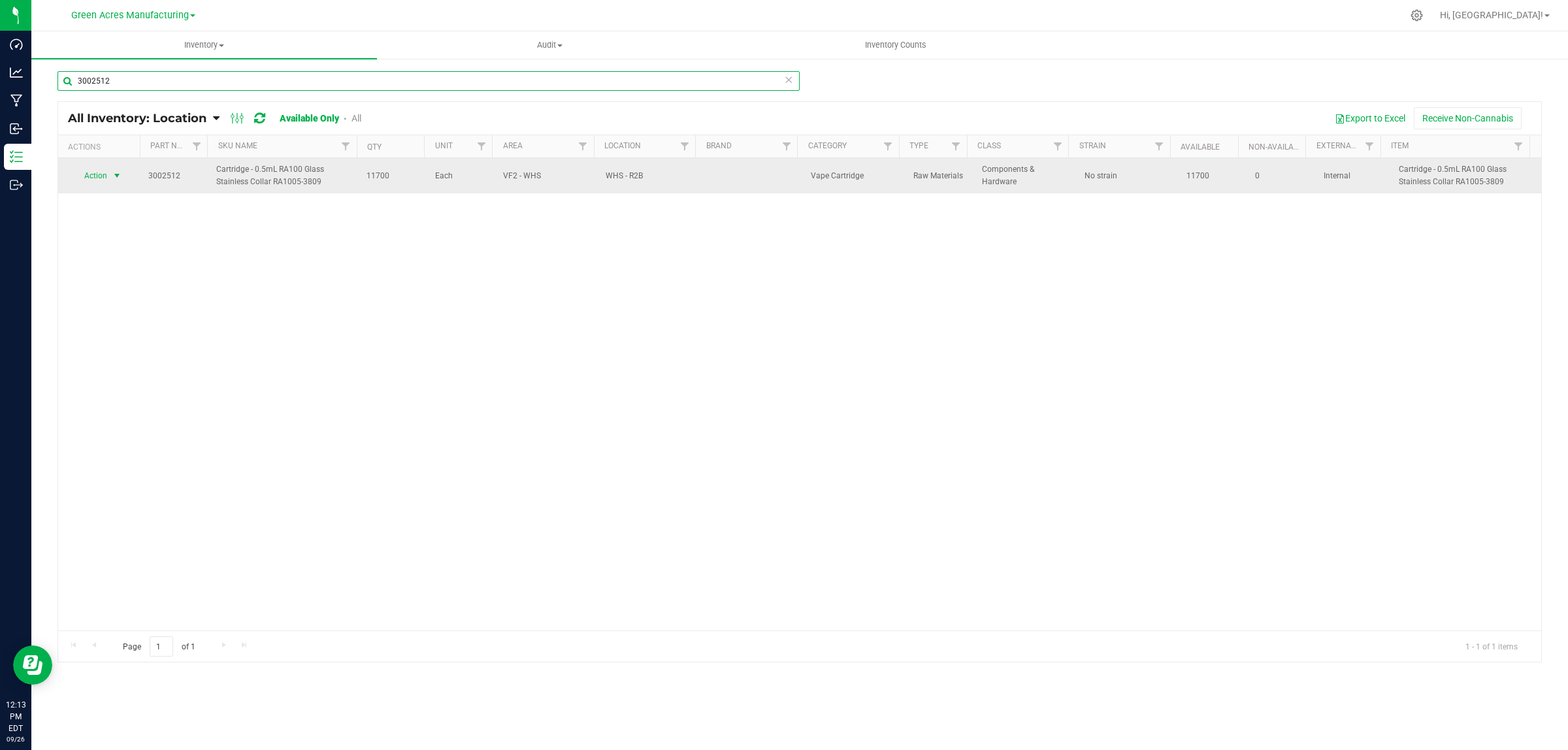
type input "3002512"
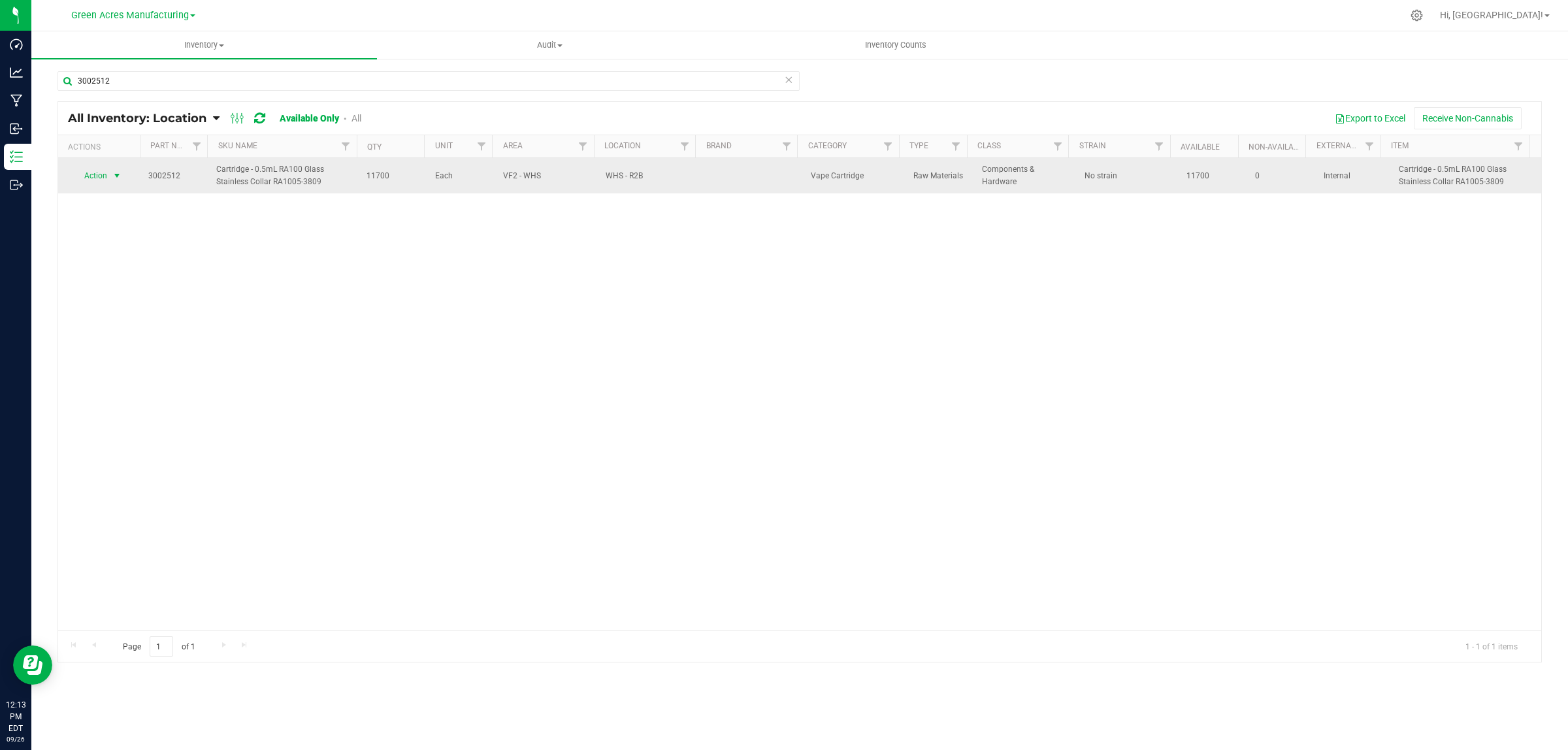
click at [106, 175] on span "Action" at bounding box center [91, 176] width 35 height 18
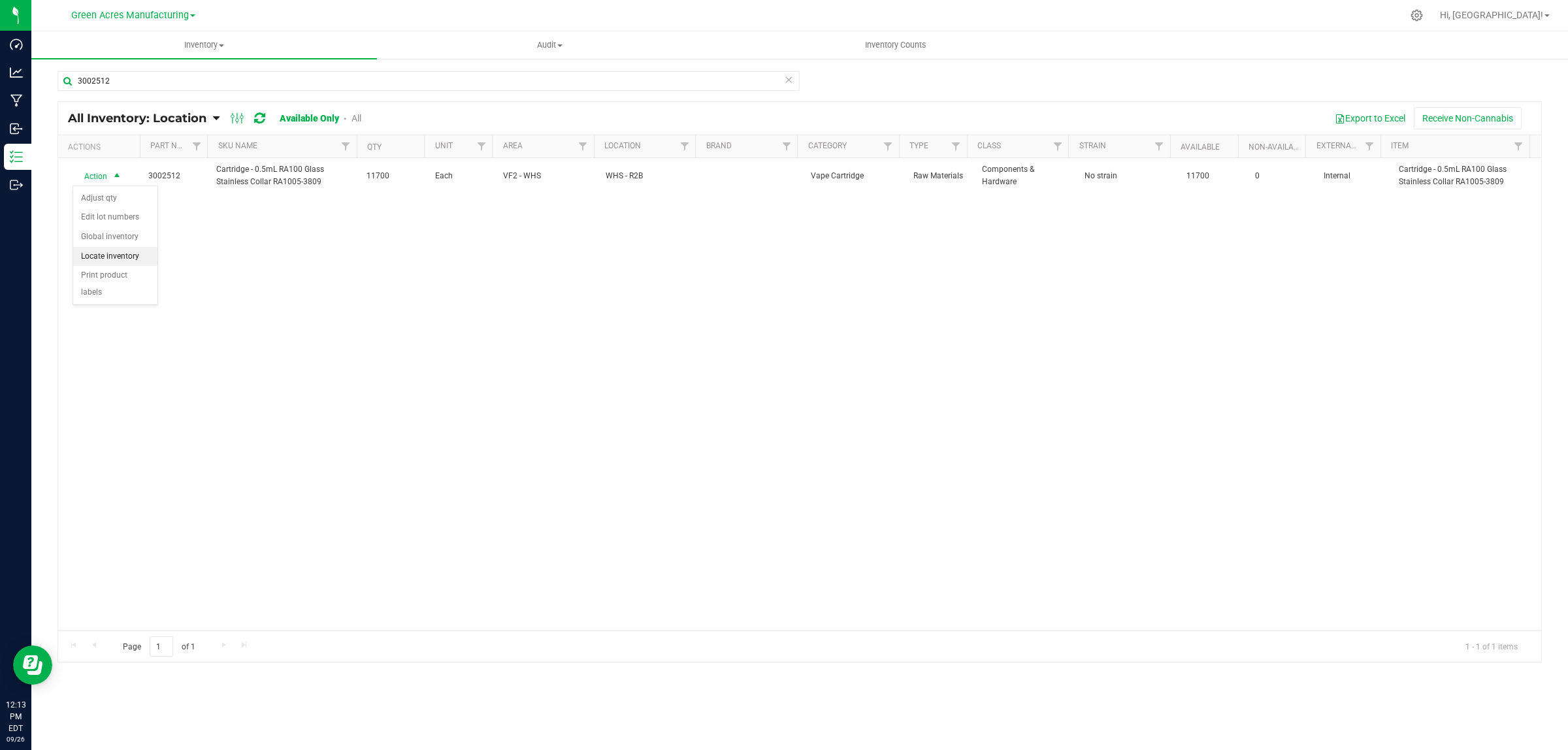
click at [103, 250] on li "Locate inventory" at bounding box center [115, 257] width 84 height 20
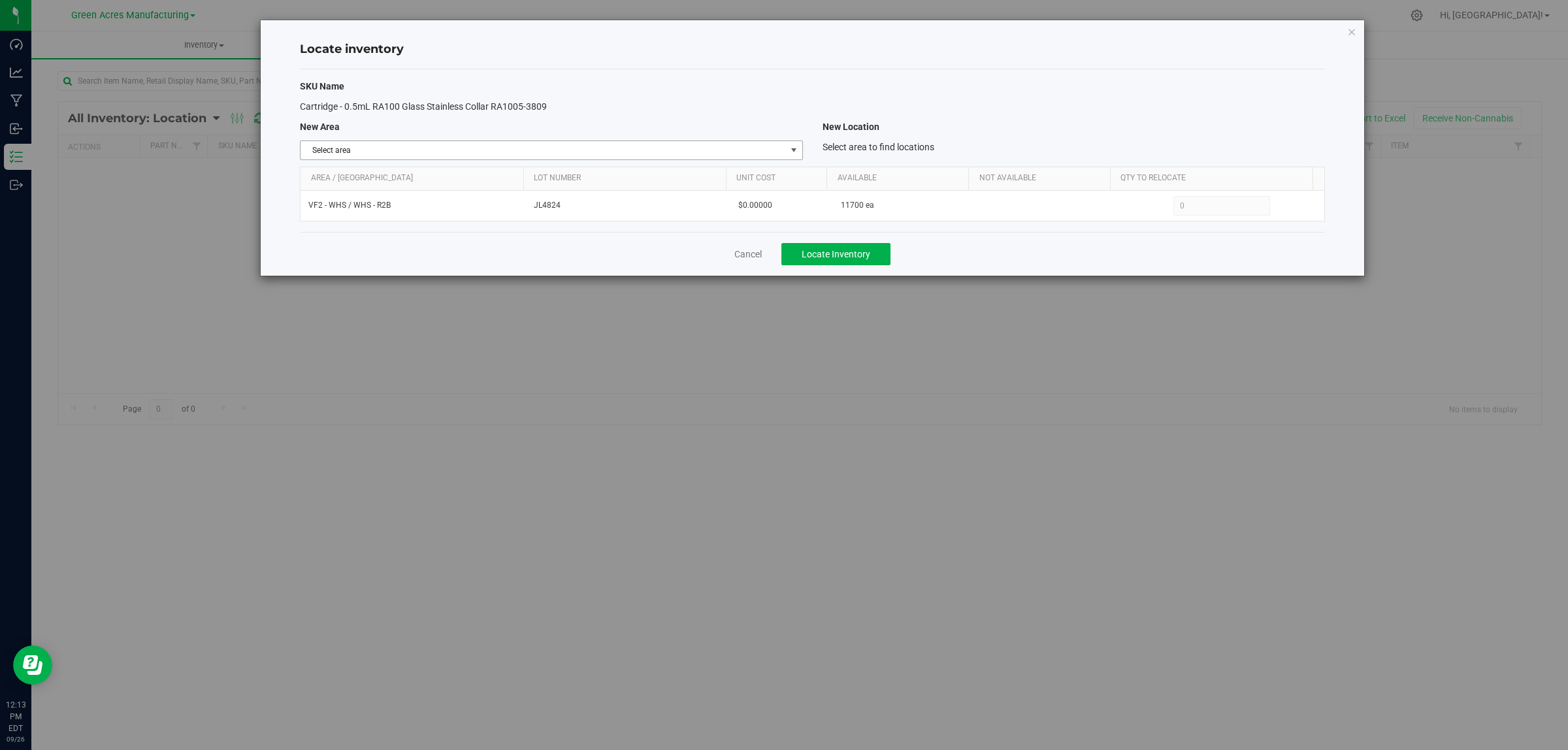
click at [389, 152] on span "Select area" at bounding box center [543, 150] width 485 height 18
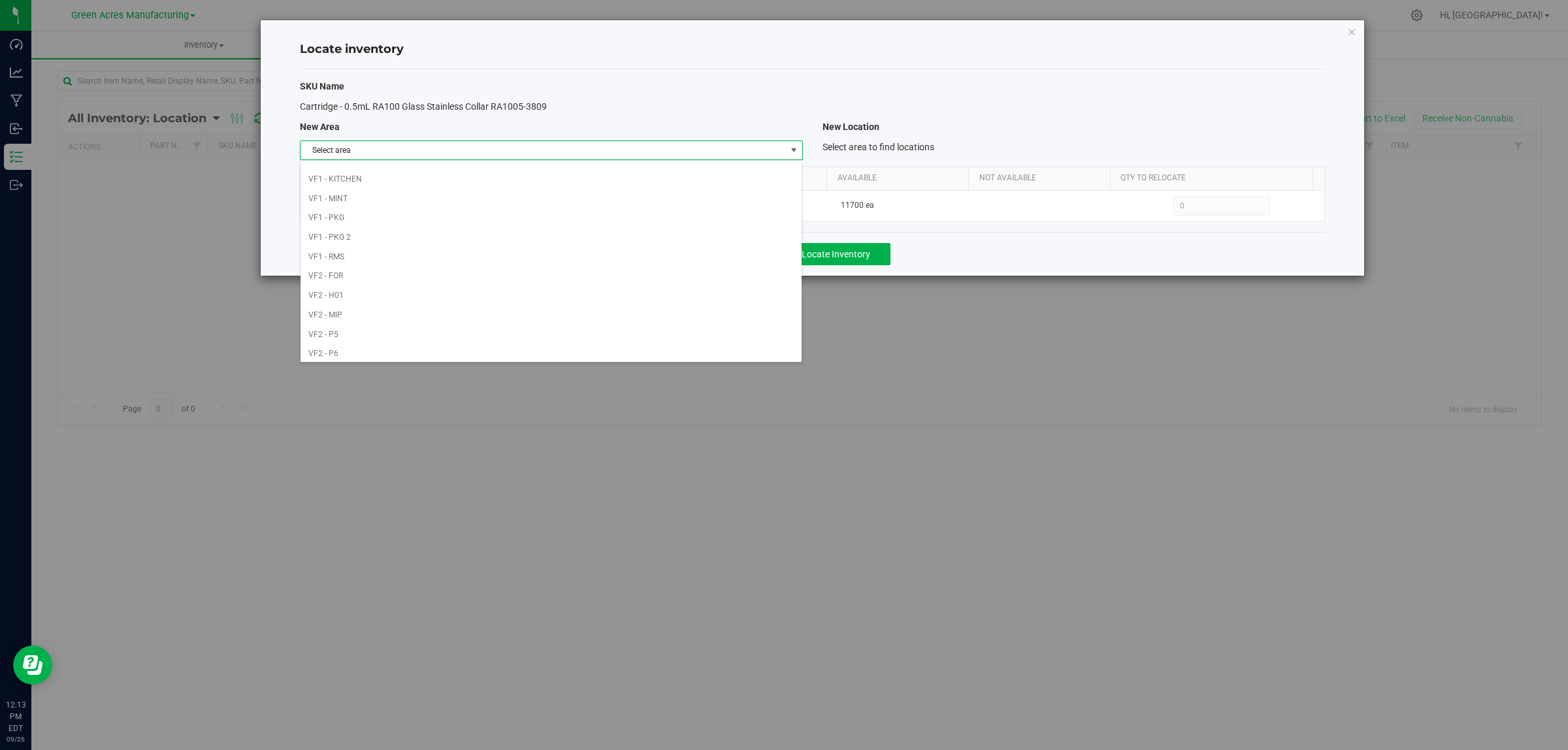
scroll to position [652, 0]
click at [412, 347] on li "Warehouse" at bounding box center [551, 350] width 501 height 20
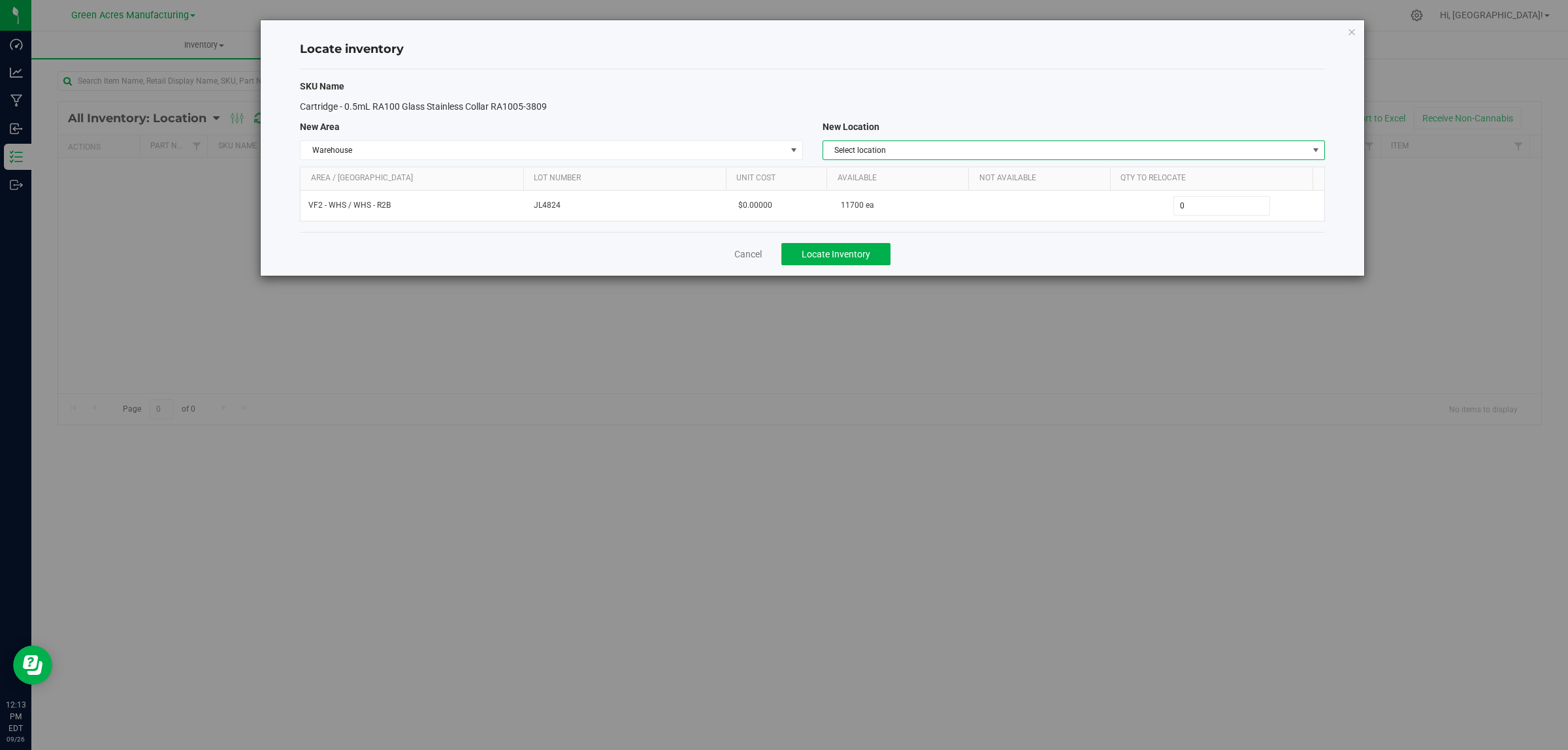
click at [925, 149] on span "Select location" at bounding box center [1065, 150] width 485 height 18
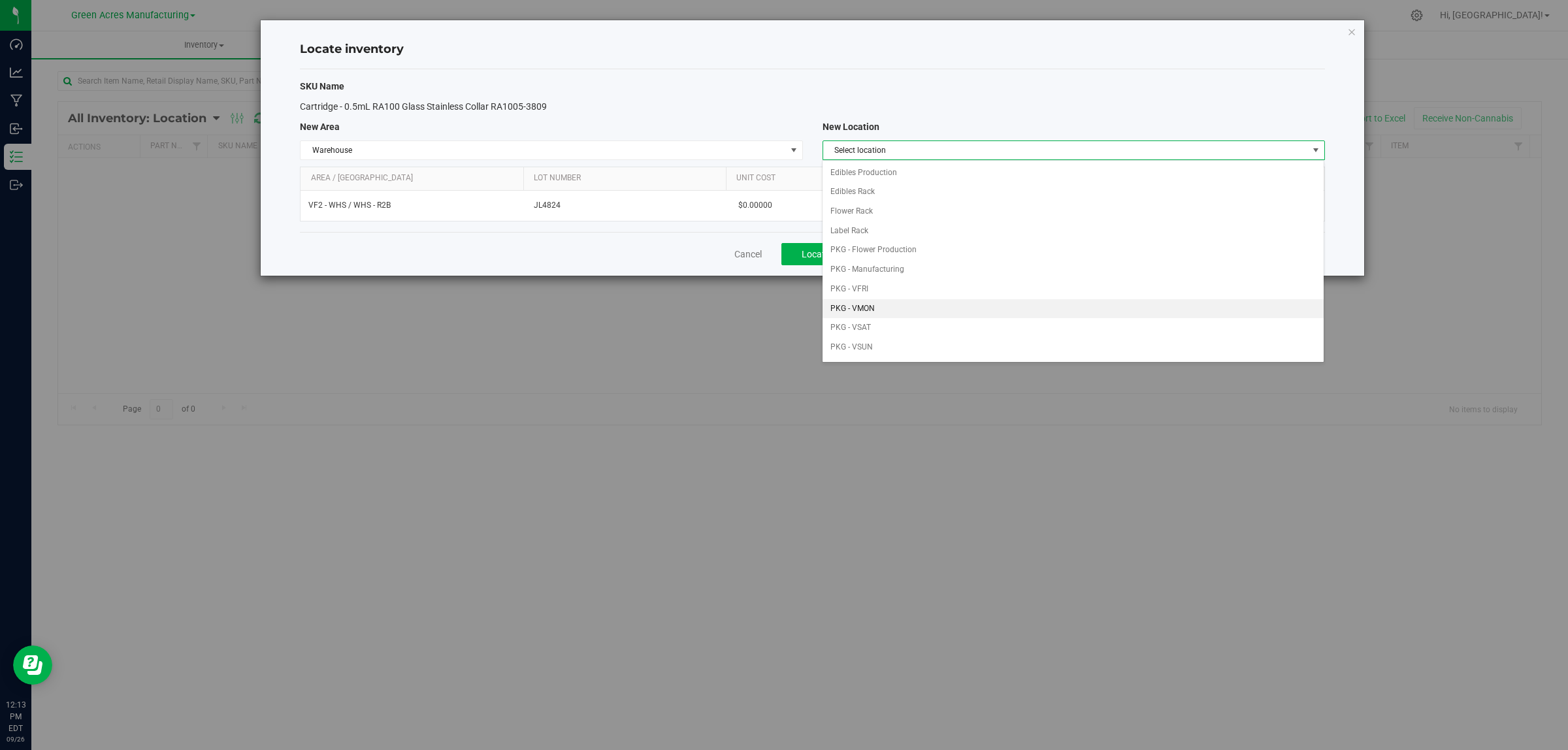
click at [906, 312] on li "PKG - VMON" at bounding box center [1072, 309] width 501 height 20
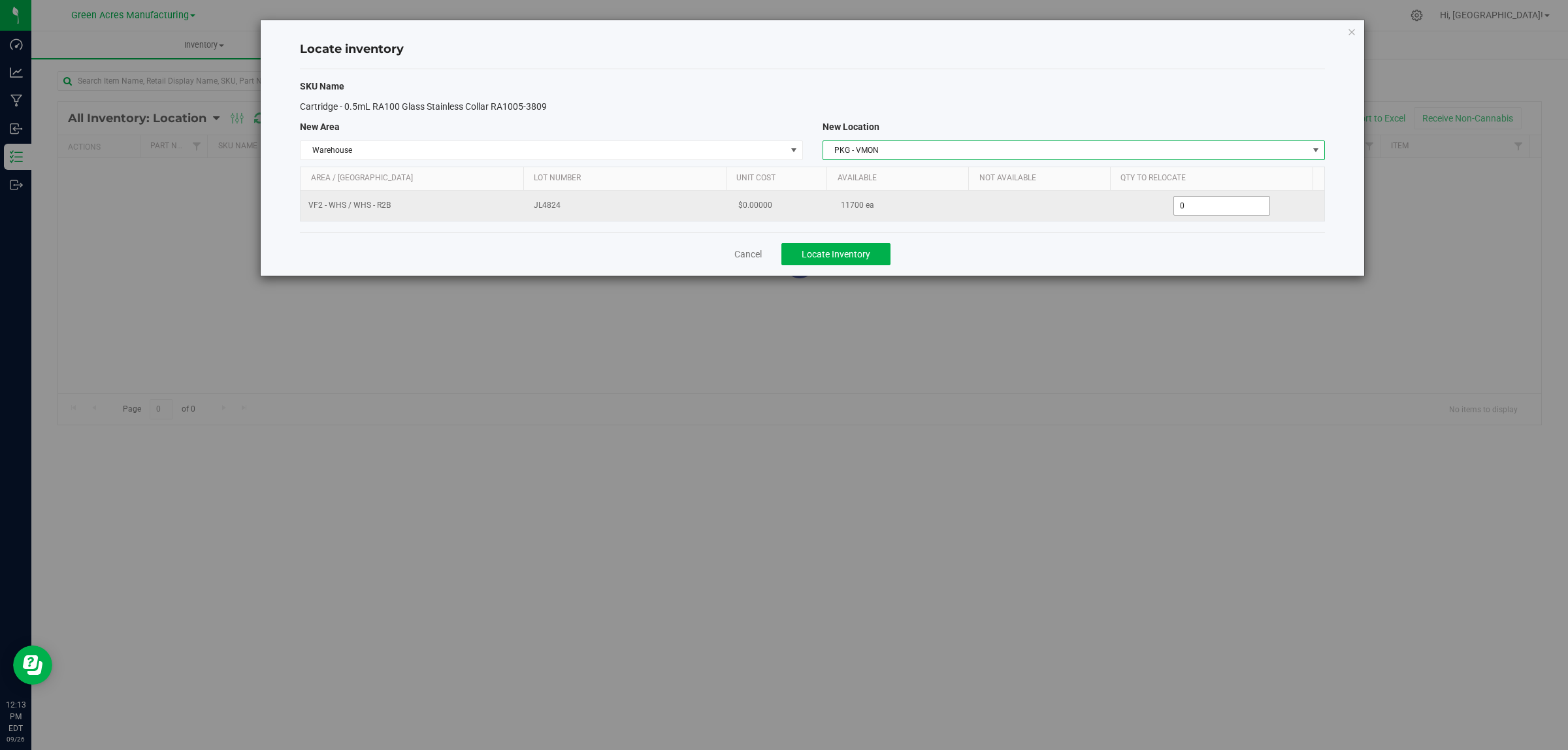
click at [1209, 204] on span "0 0" at bounding box center [1222, 206] width 97 height 20
type input "02700"
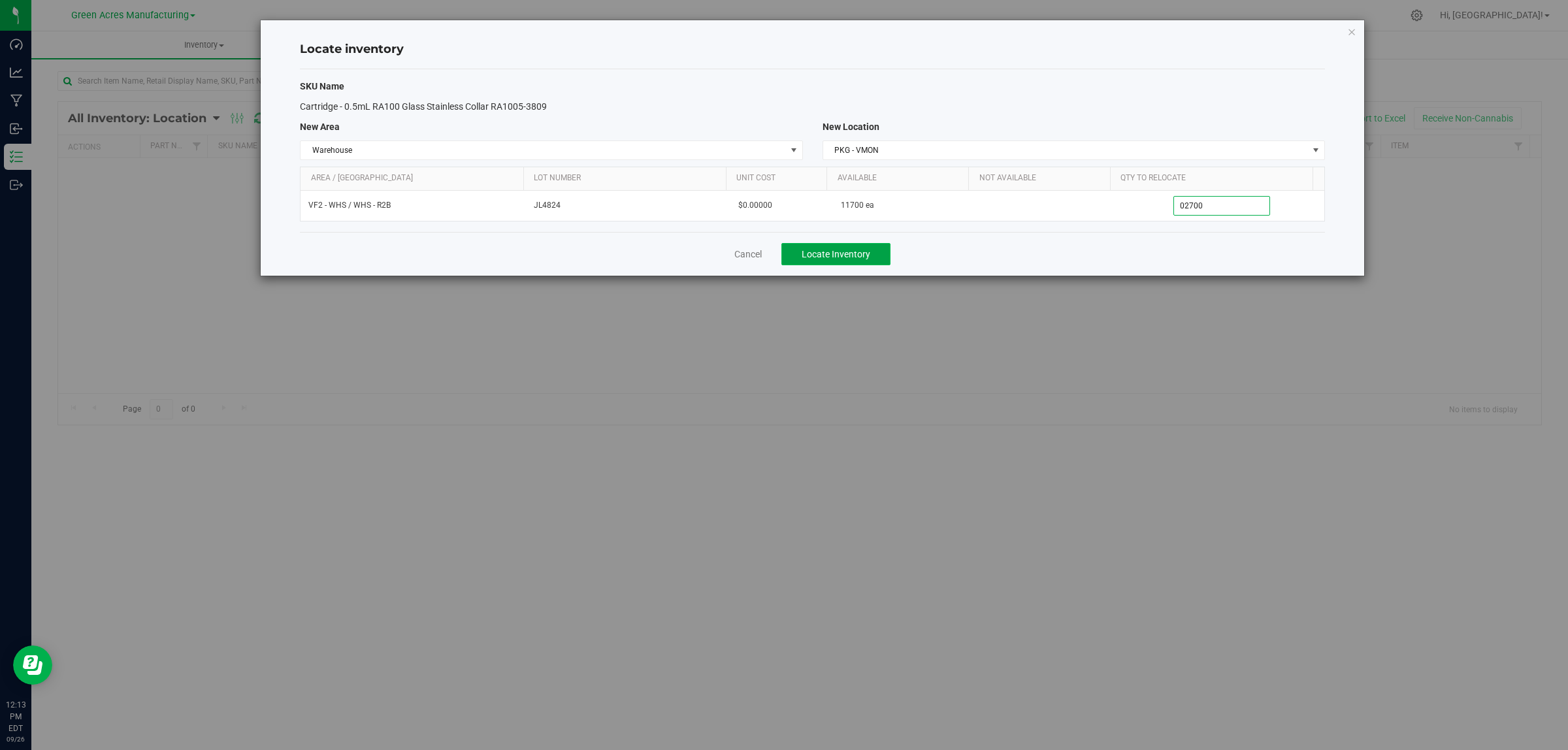
type input "2,700"
click at [851, 249] on button "Locate Inventory" at bounding box center [836, 254] width 109 height 22
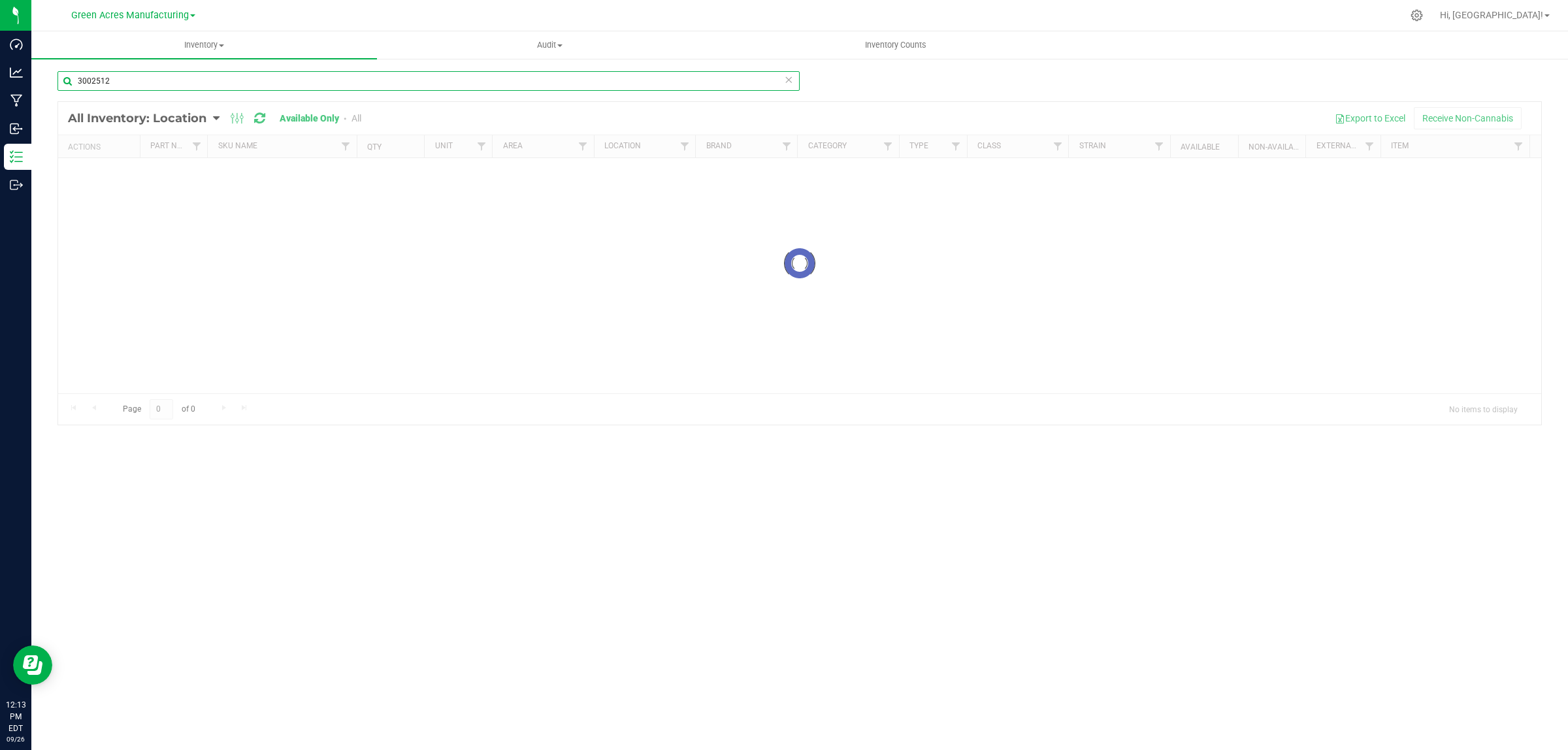
drag, startPoint x: 92, startPoint y: 80, endPoint x: 142, endPoint y: 83, distance: 50.1
click at [141, 82] on input "3002512" at bounding box center [429, 81] width 742 height 20
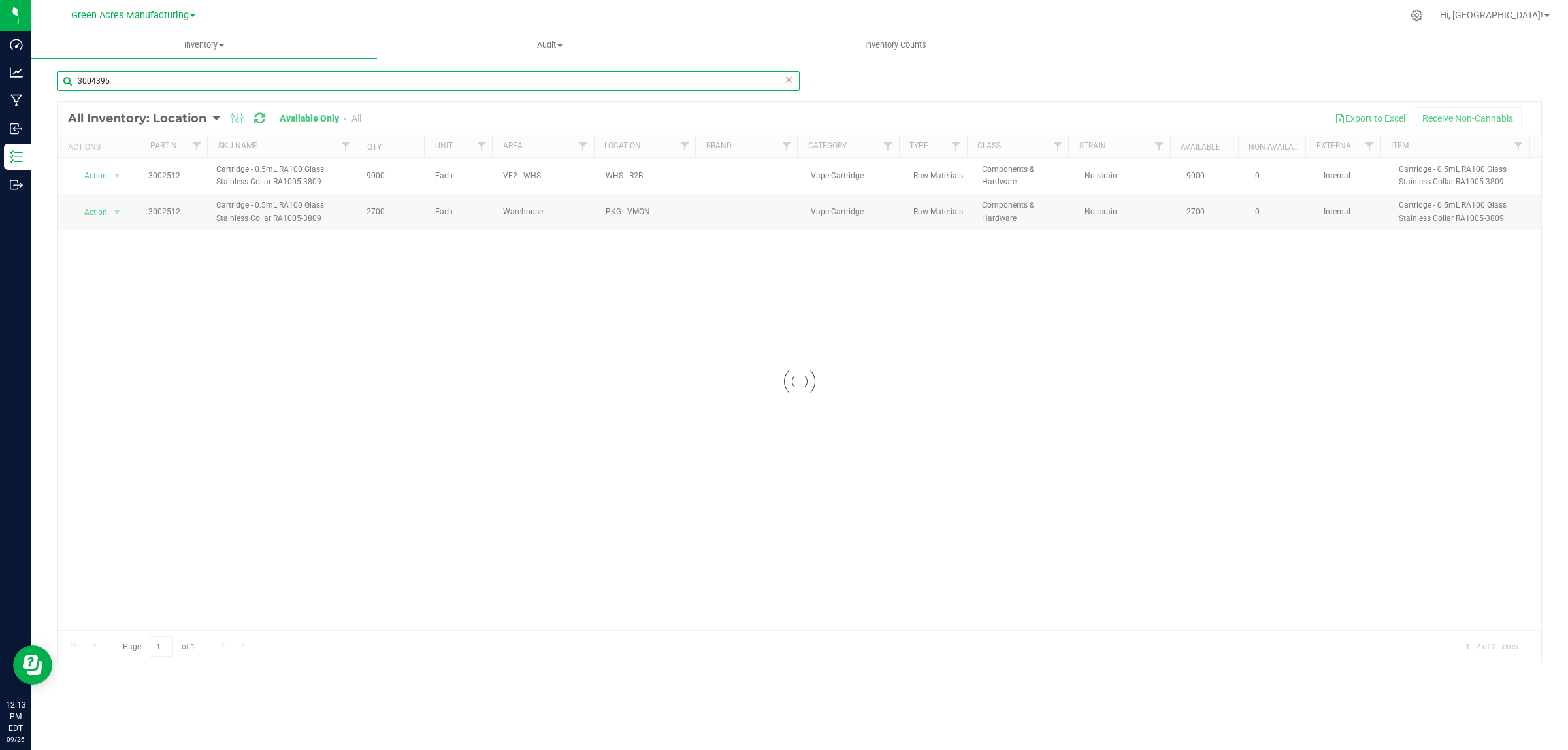
type input "3004395"
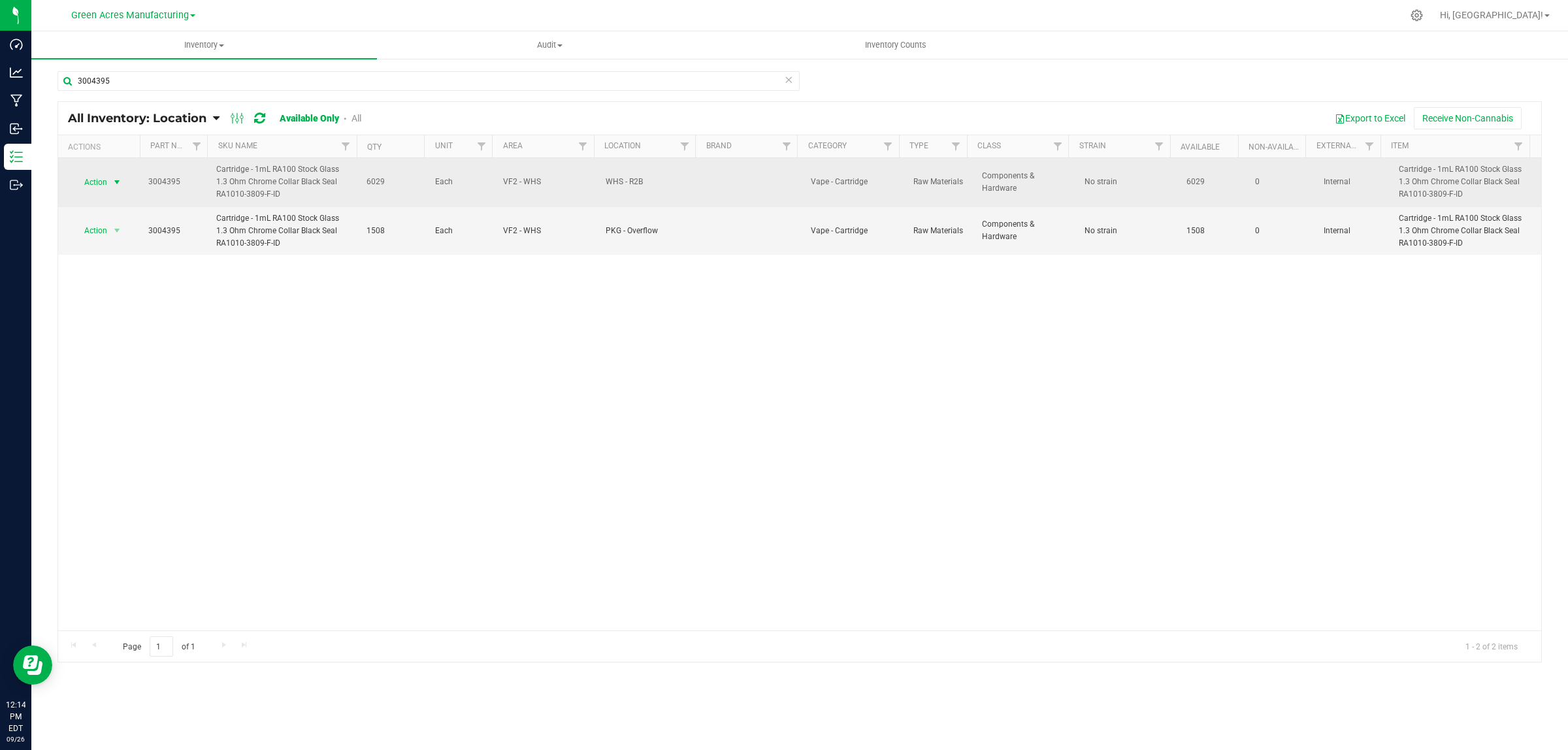
click at [87, 178] on span "Action" at bounding box center [91, 182] width 35 height 18
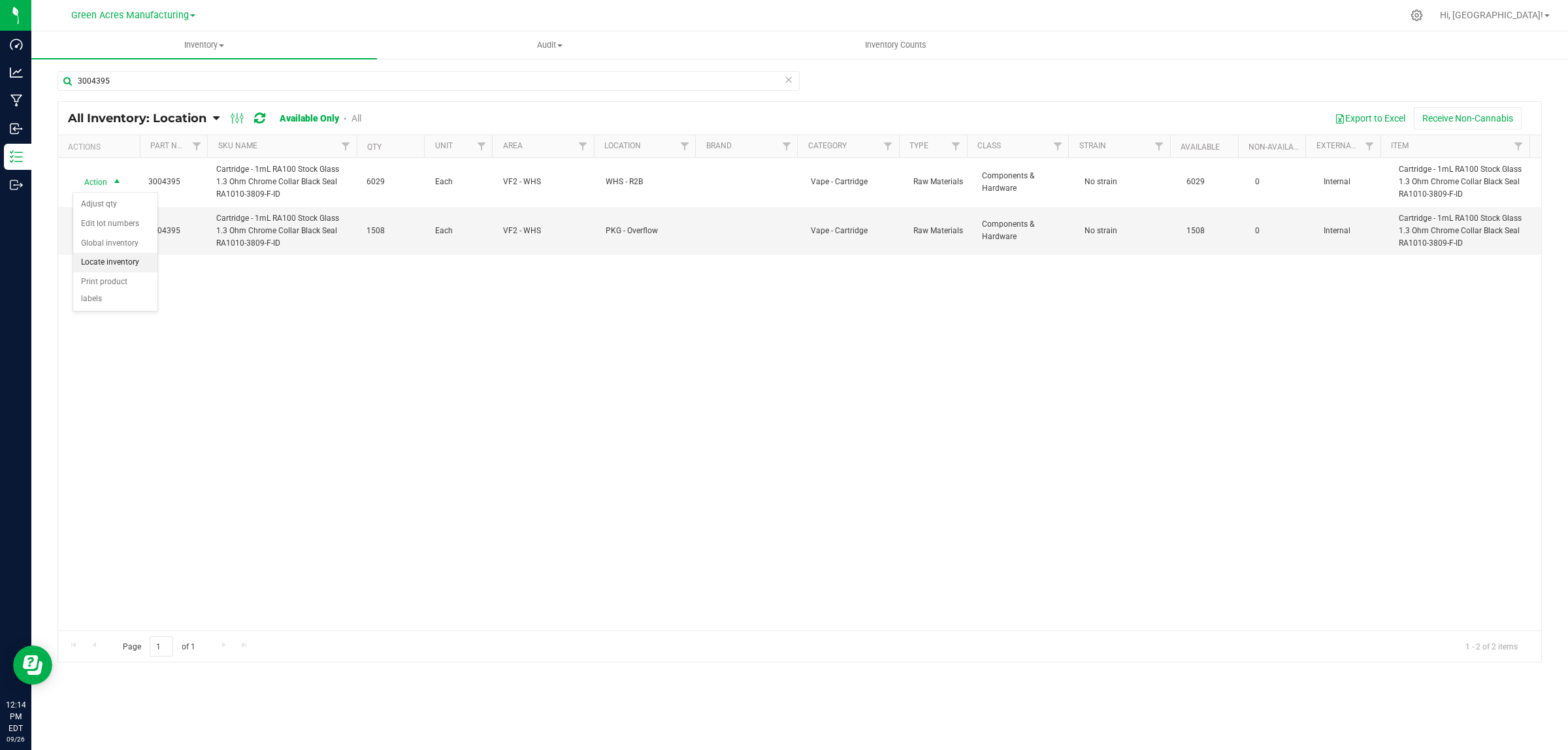
click at [126, 260] on li "Locate inventory" at bounding box center [115, 263] width 84 height 20
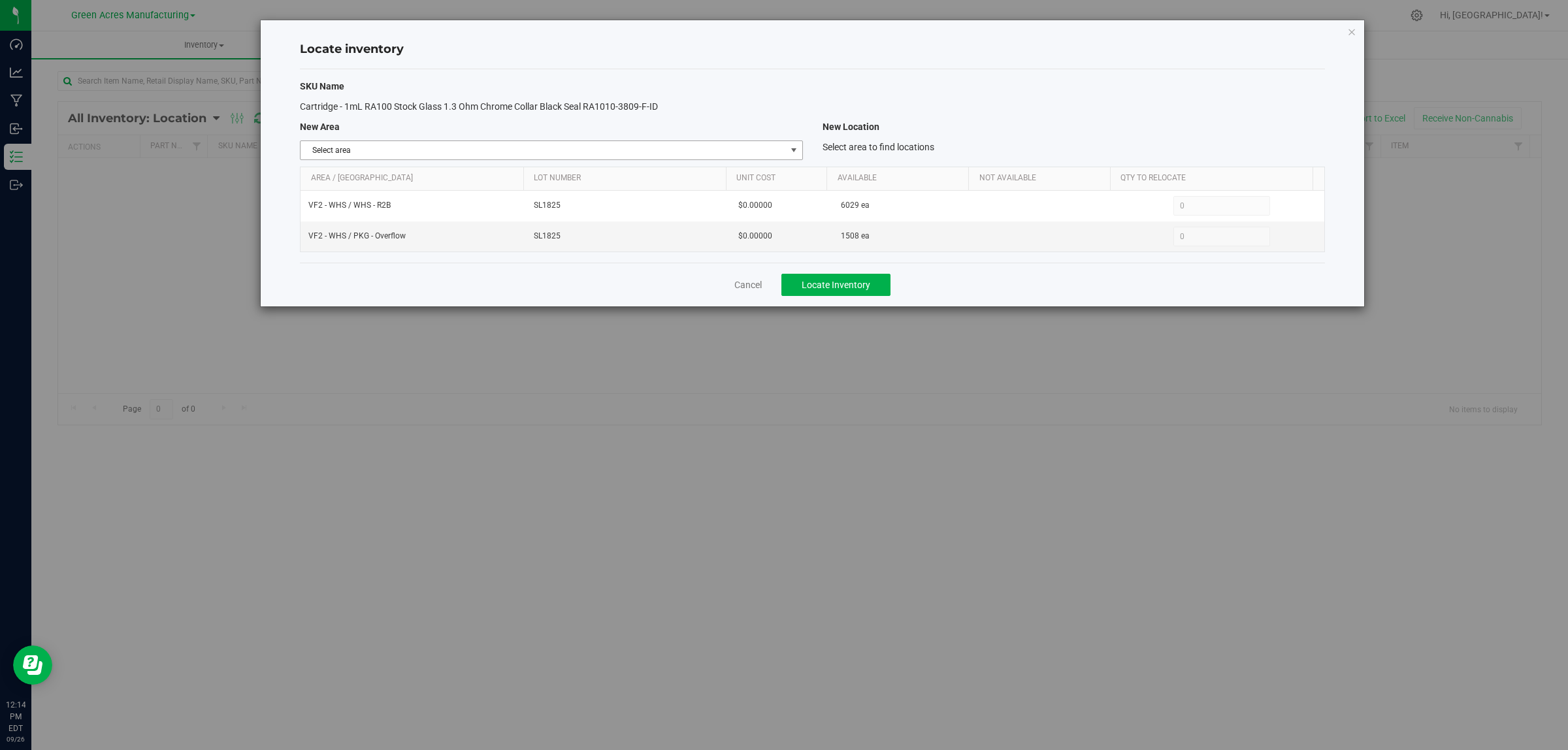
click at [410, 147] on span "Select area" at bounding box center [543, 150] width 485 height 18
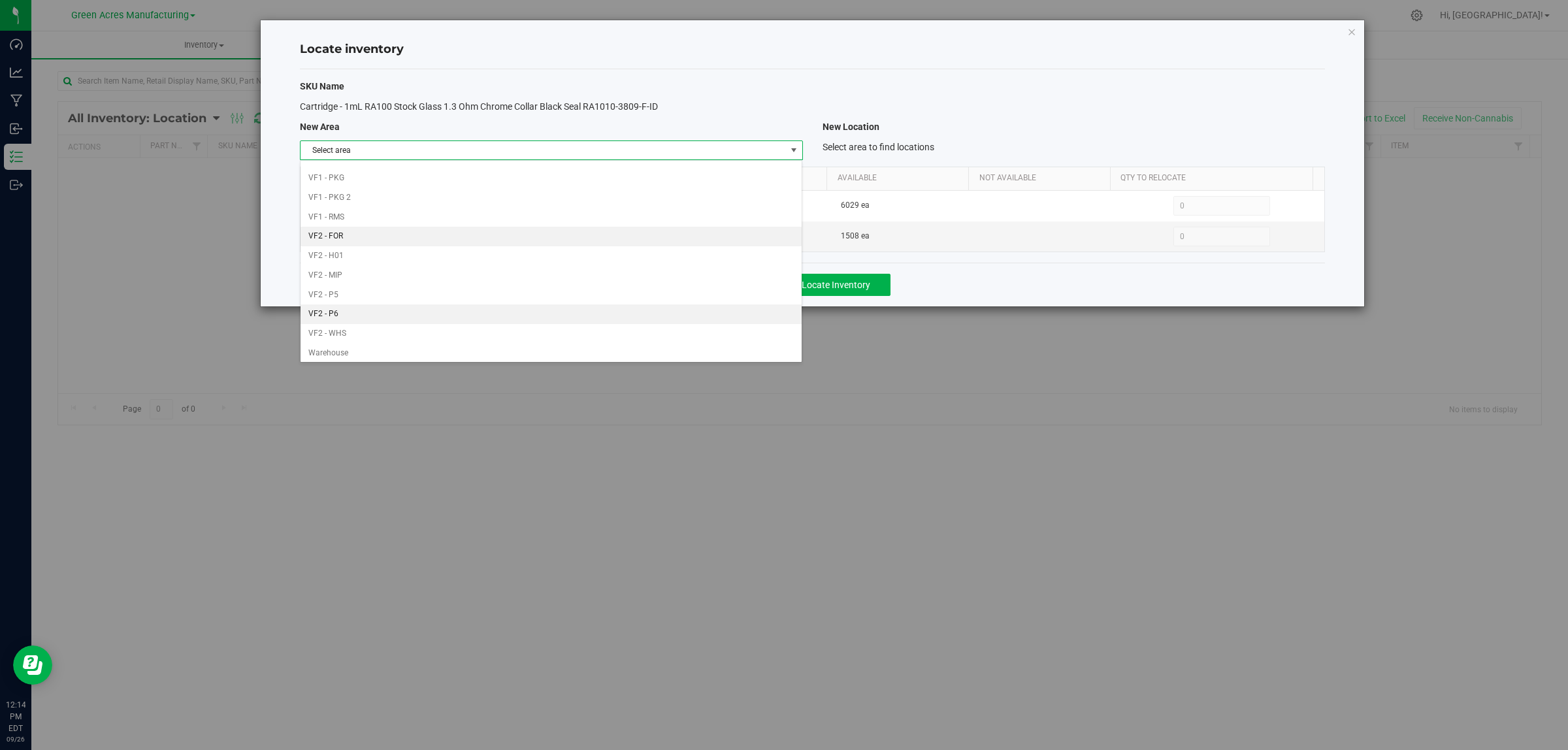
scroll to position [652, 0]
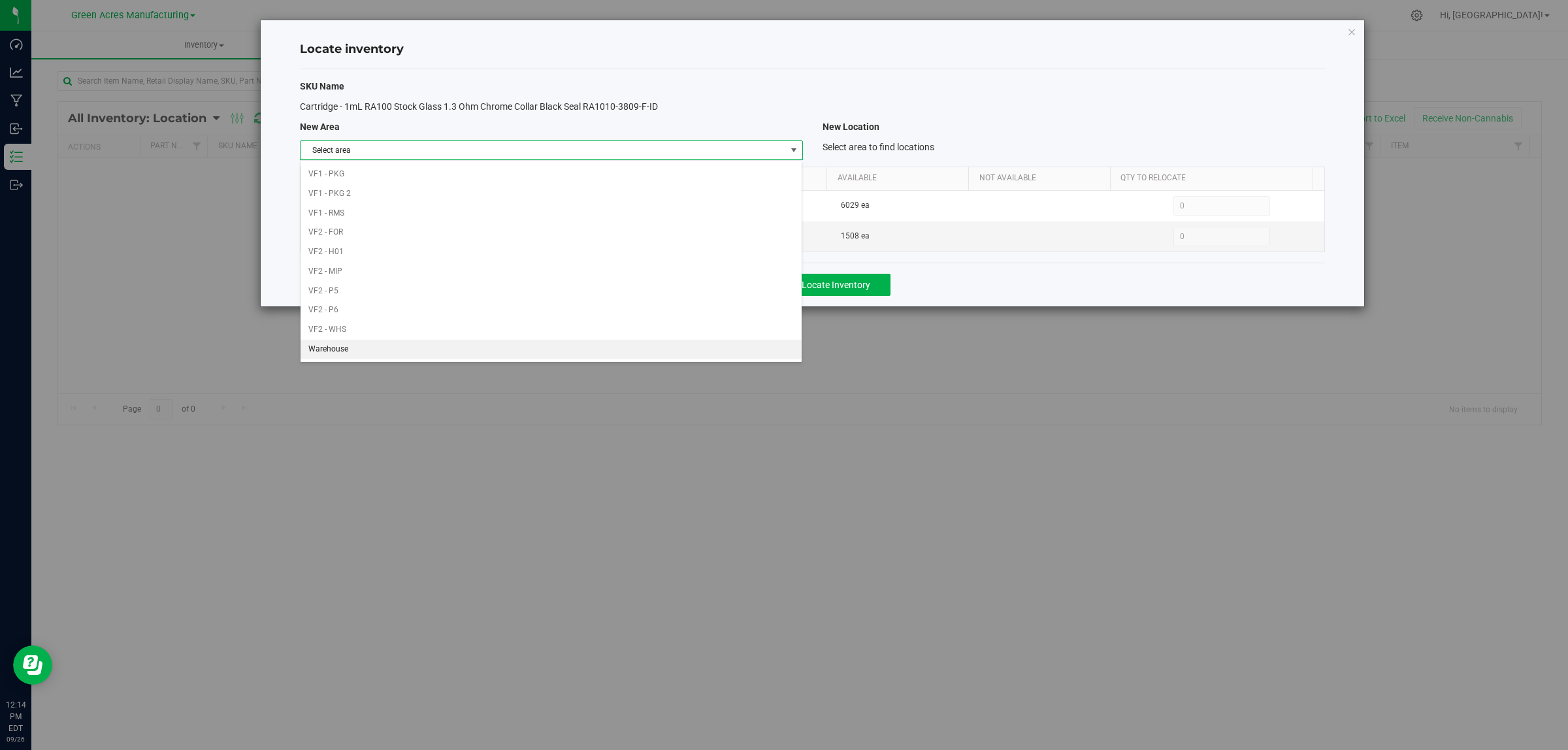
click at [377, 347] on li "Warehouse" at bounding box center [551, 350] width 501 height 20
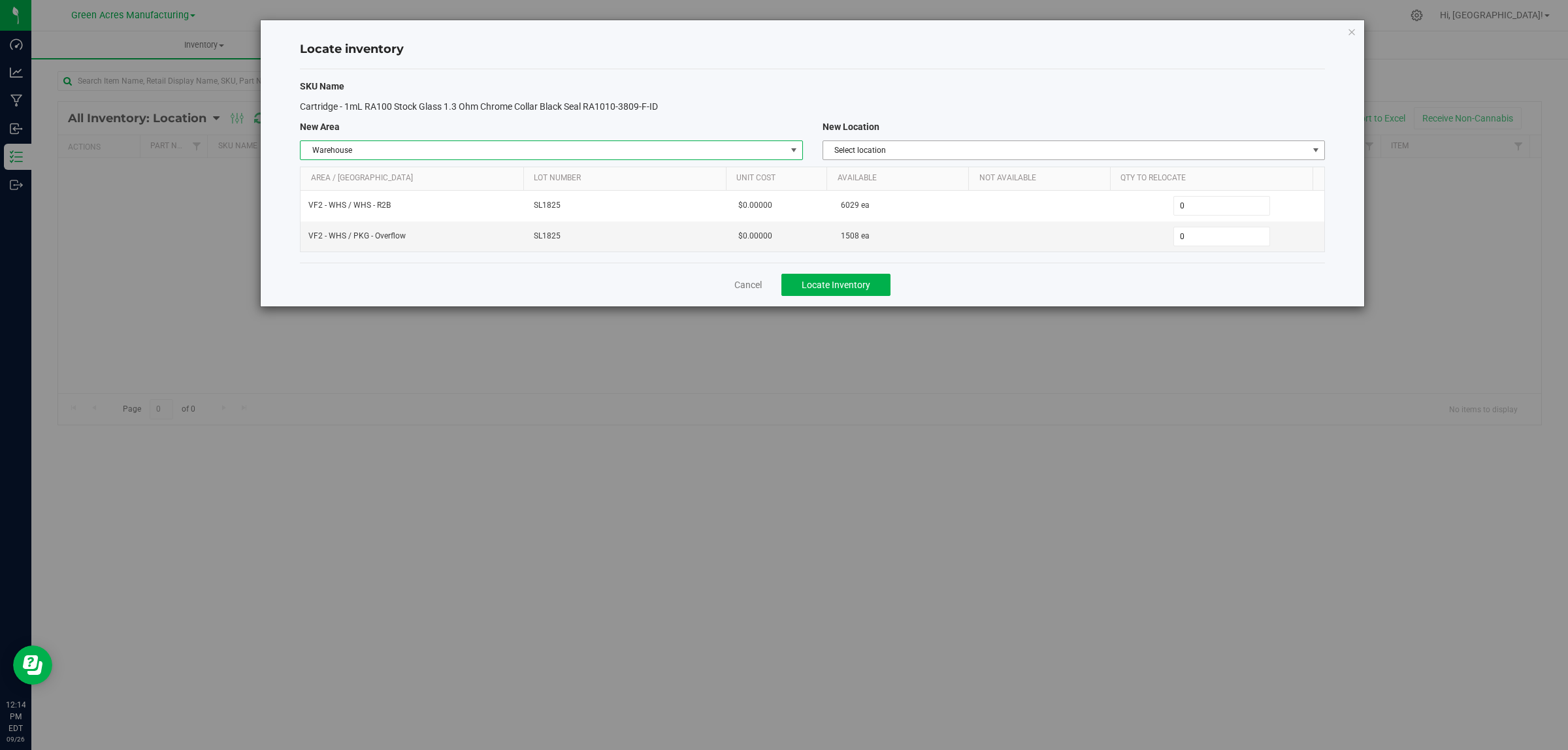
click at [952, 152] on span "Select location" at bounding box center [1065, 150] width 485 height 18
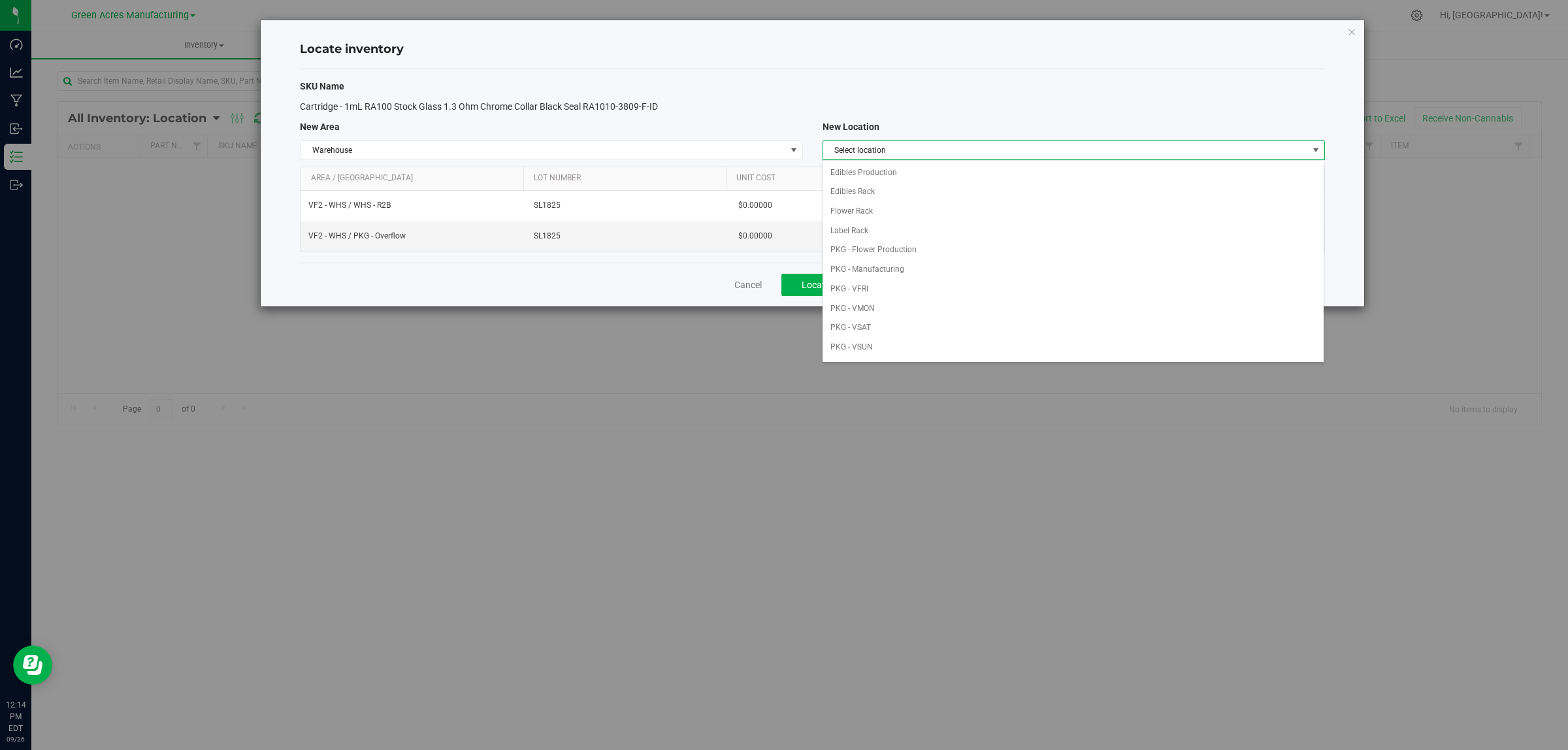
click at [951, 161] on div "Select location Edibles Production Edibles Rack Flower Rack Label Rack PKG - Fl…" at bounding box center [1072, 261] width 502 height 202
click at [943, 145] on span "Select location" at bounding box center [1065, 150] width 485 height 18
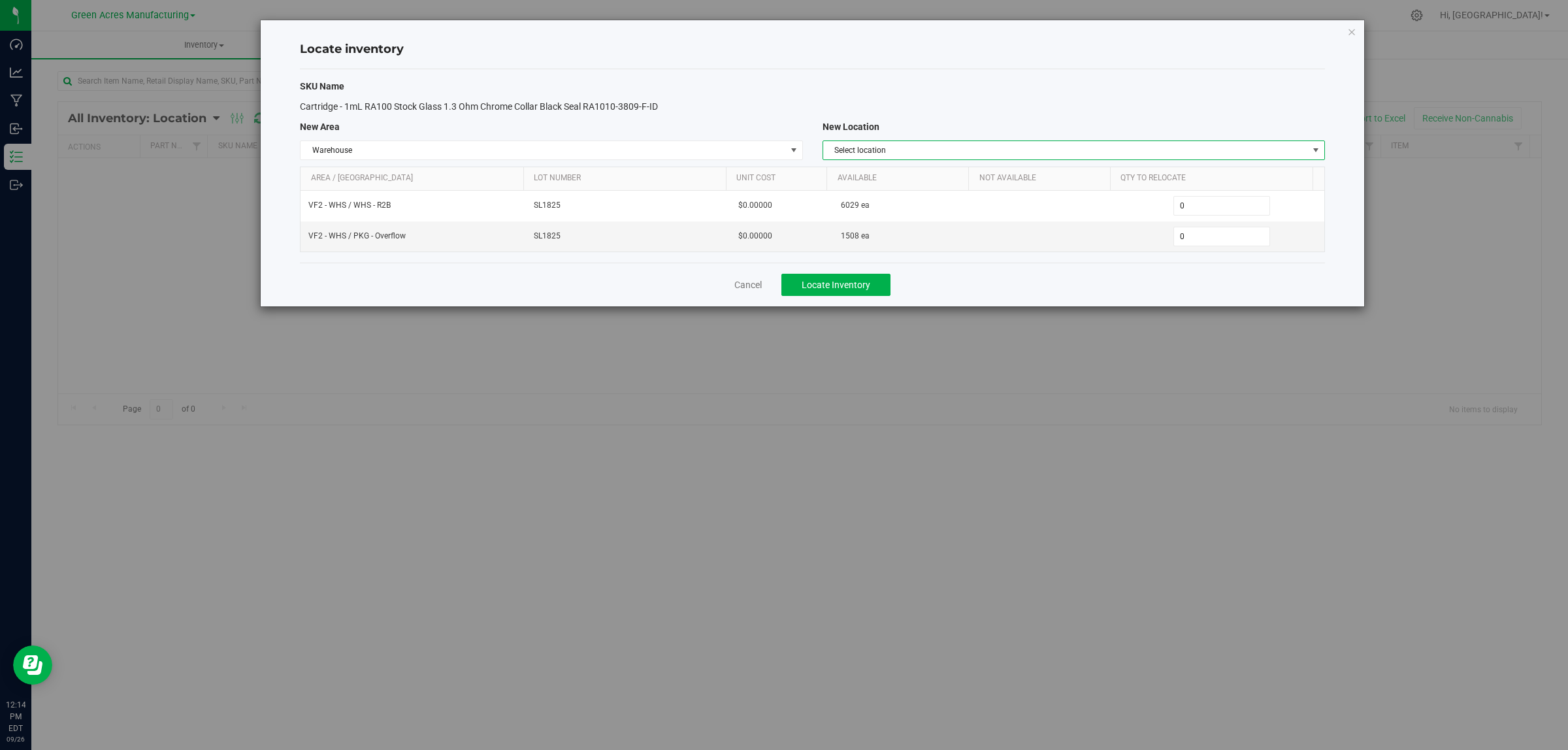
click at [942, 153] on span "Select location" at bounding box center [1065, 150] width 485 height 18
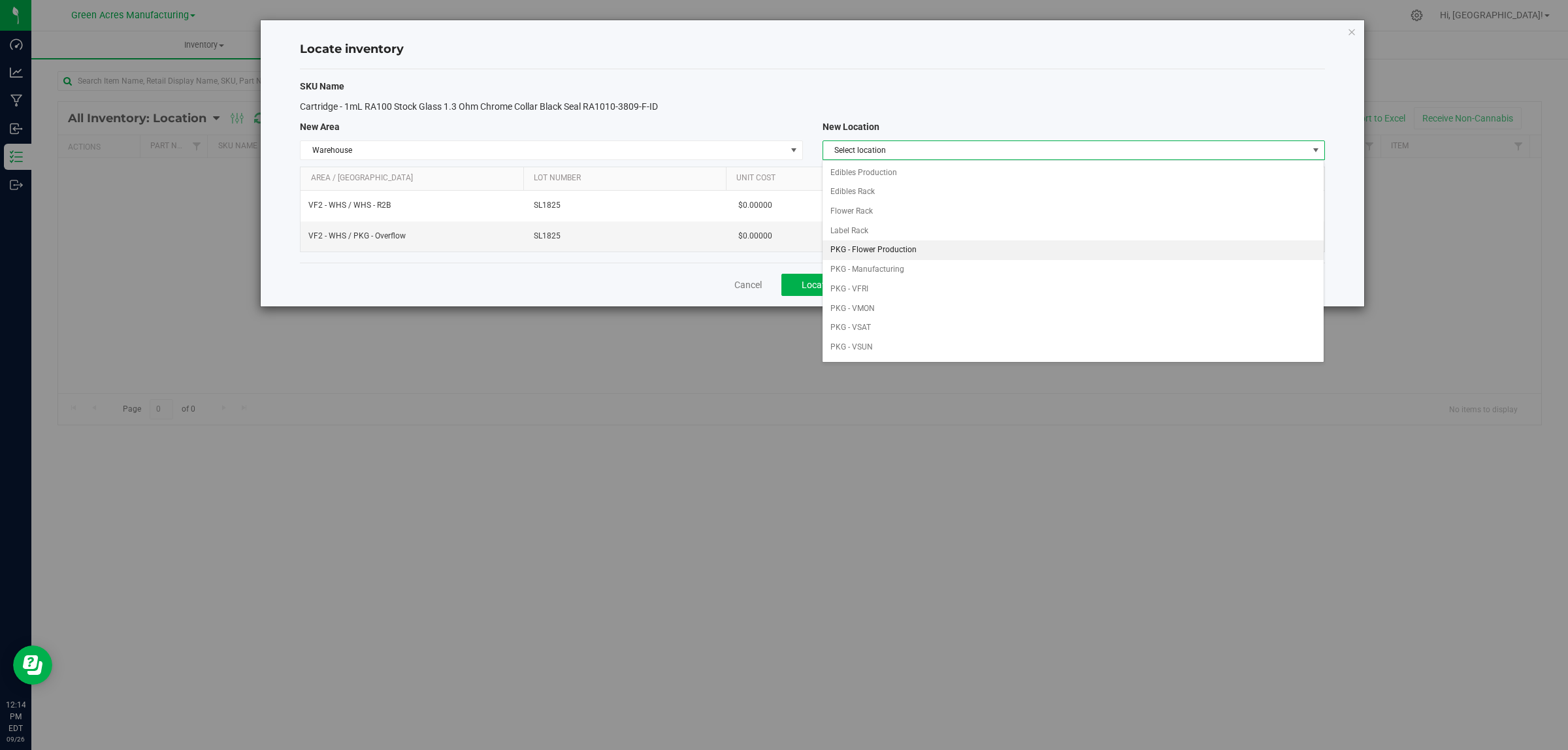
click at [932, 249] on li "PKG - Flower Production" at bounding box center [1072, 250] width 501 height 20
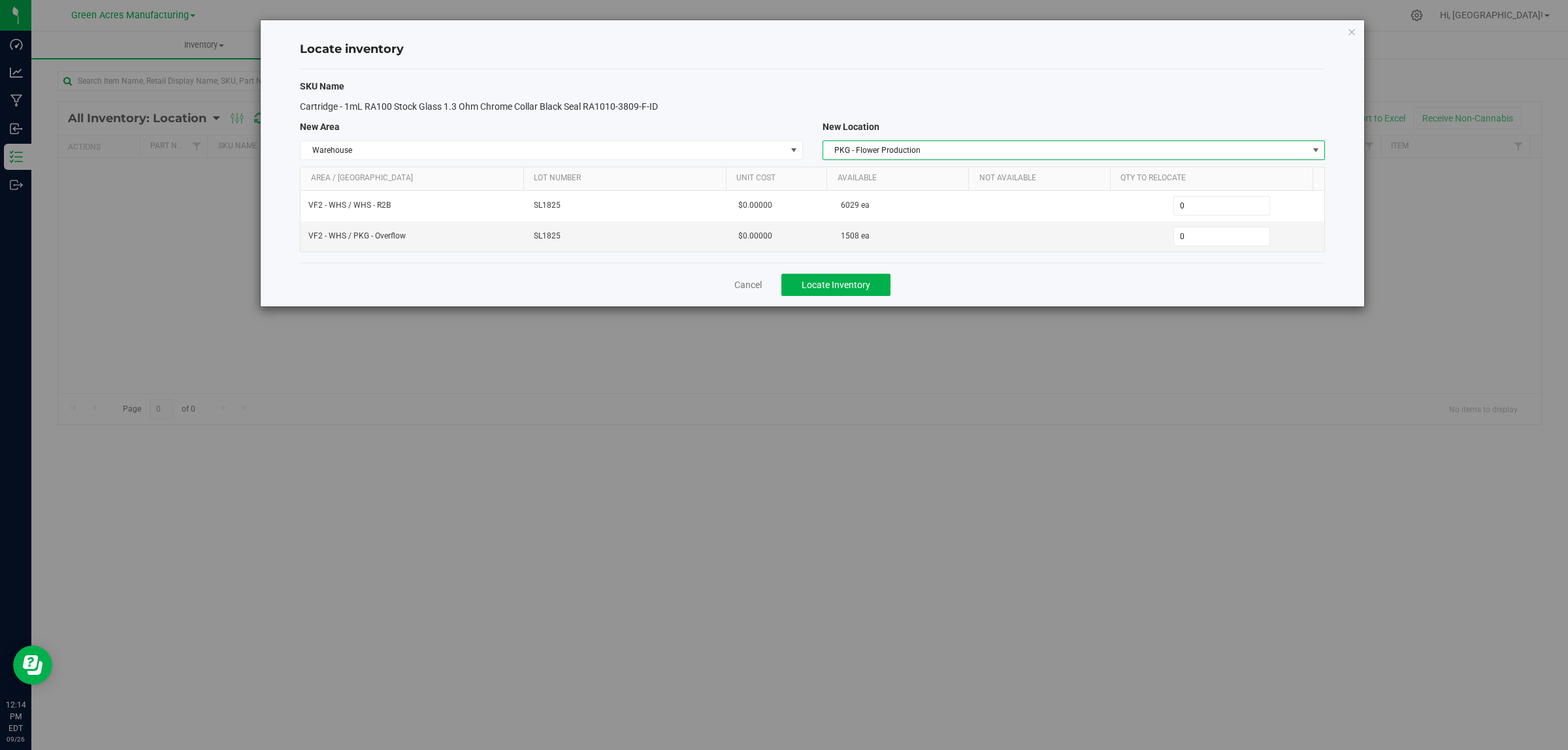
drag, startPoint x: 926, startPoint y: 150, endPoint x: 926, endPoint y: 170, distance: 20.0
click at [926, 151] on span "PKG - Flower Production" at bounding box center [1065, 150] width 485 height 18
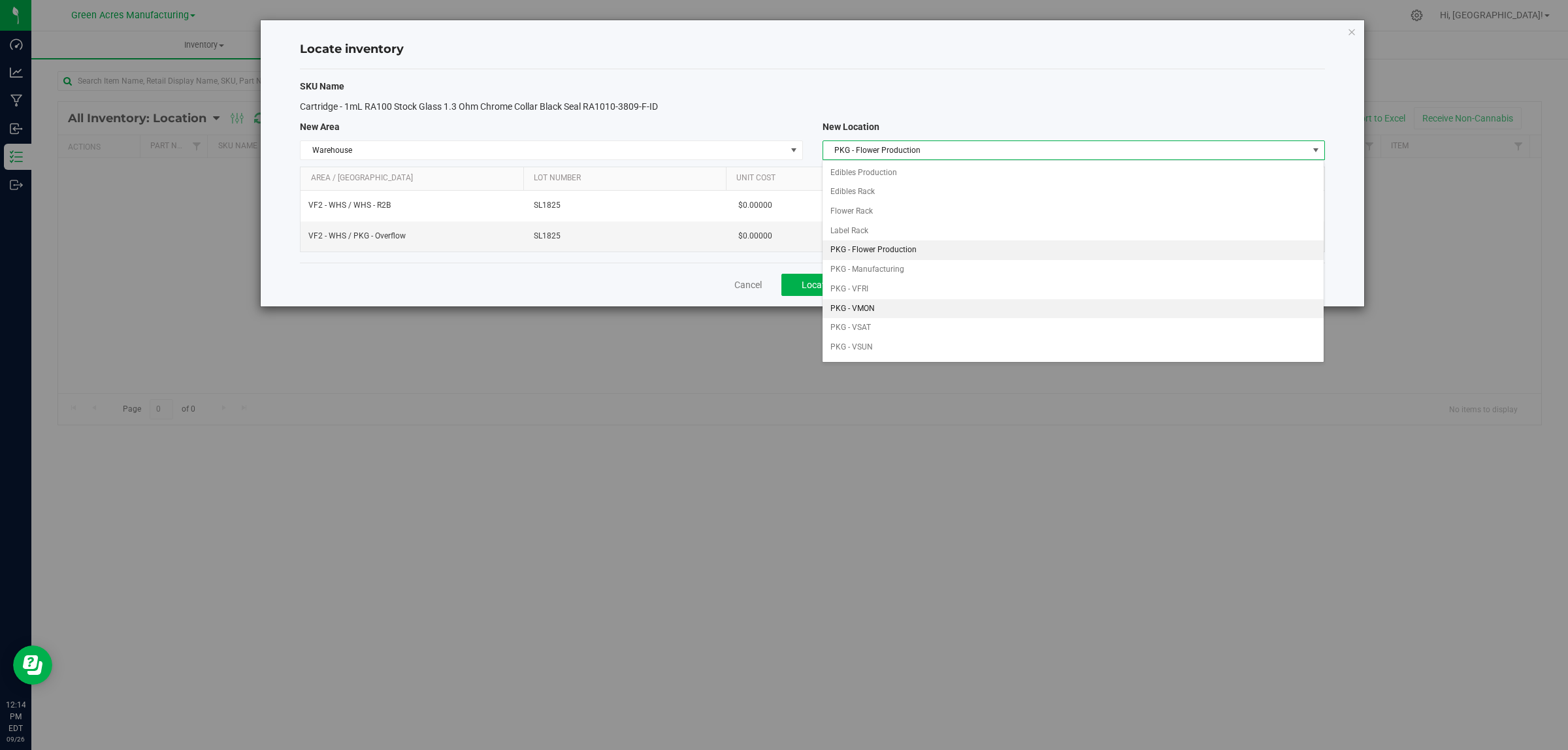
click at [919, 314] on li "PKG - VMON" at bounding box center [1072, 309] width 501 height 20
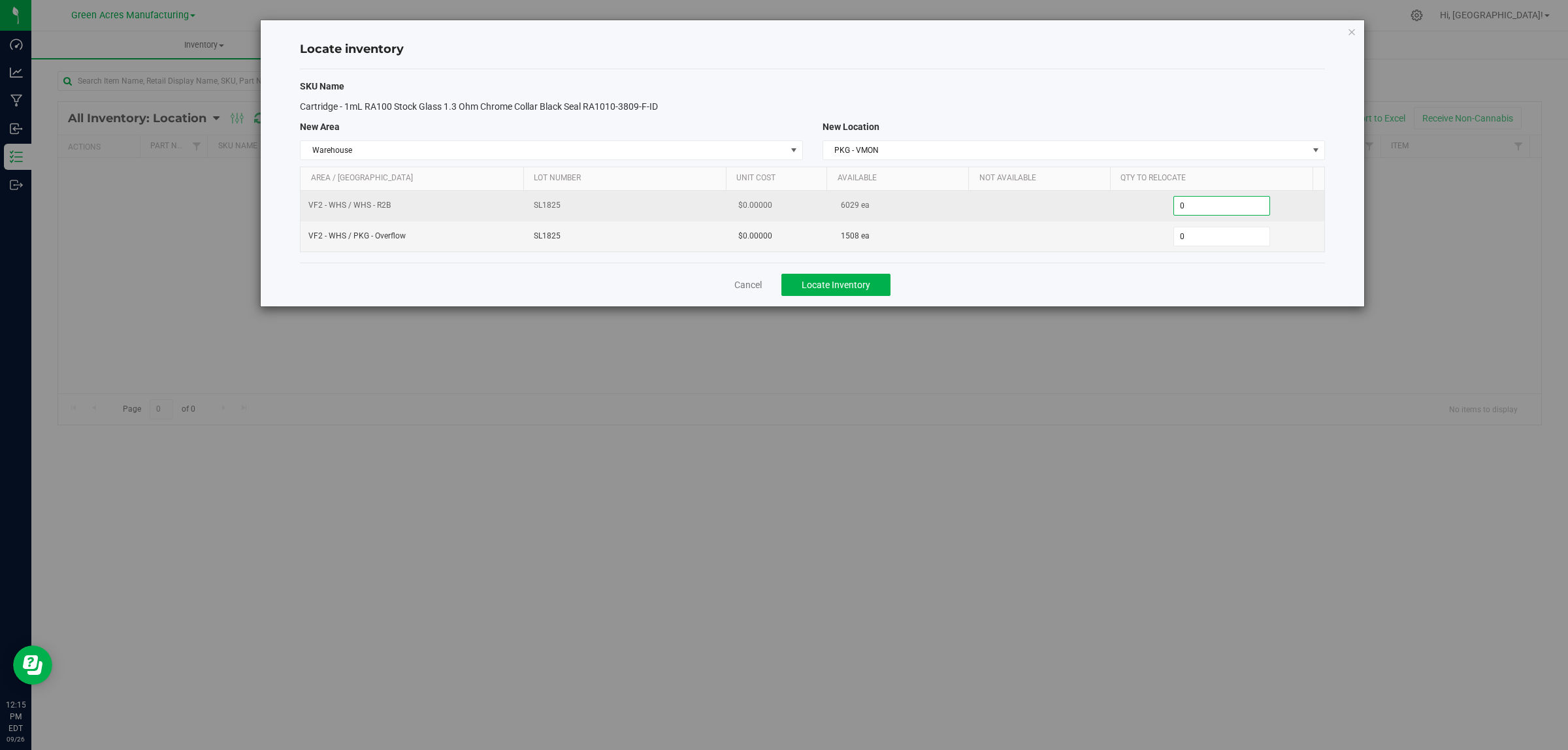
click at [1213, 211] on span "0 0" at bounding box center [1222, 206] width 97 height 20
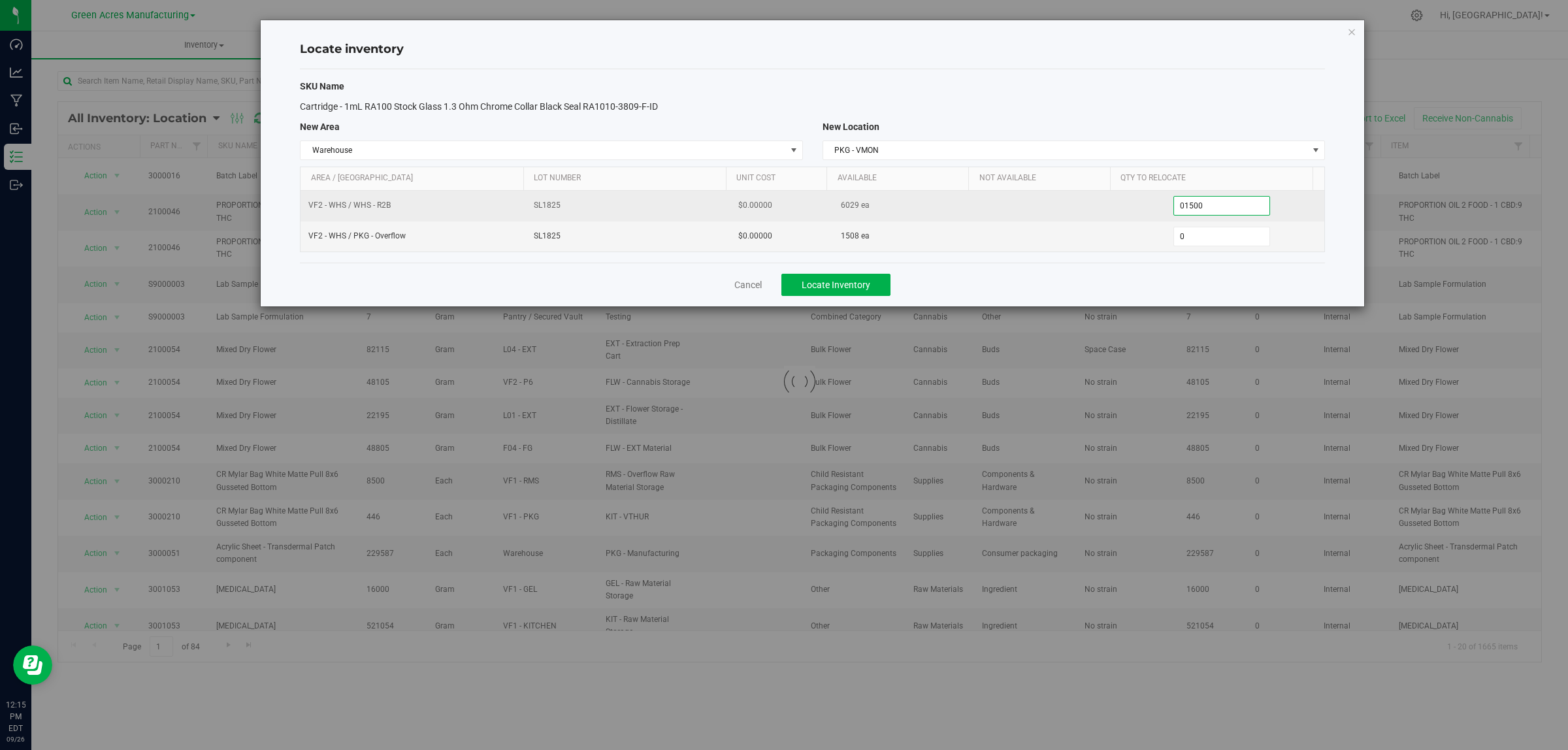
drag, startPoint x: 1179, startPoint y: 209, endPoint x: 1224, endPoint y: 207, distance: 45.0
click at [1224, 207] on input "01500" at bounding box center [1222, 206] width 96 height 18
type input "0100"
type input "100"
click at [1199, 234] on span "0 0" at bounding box center [1222, 236] width 97 height 20
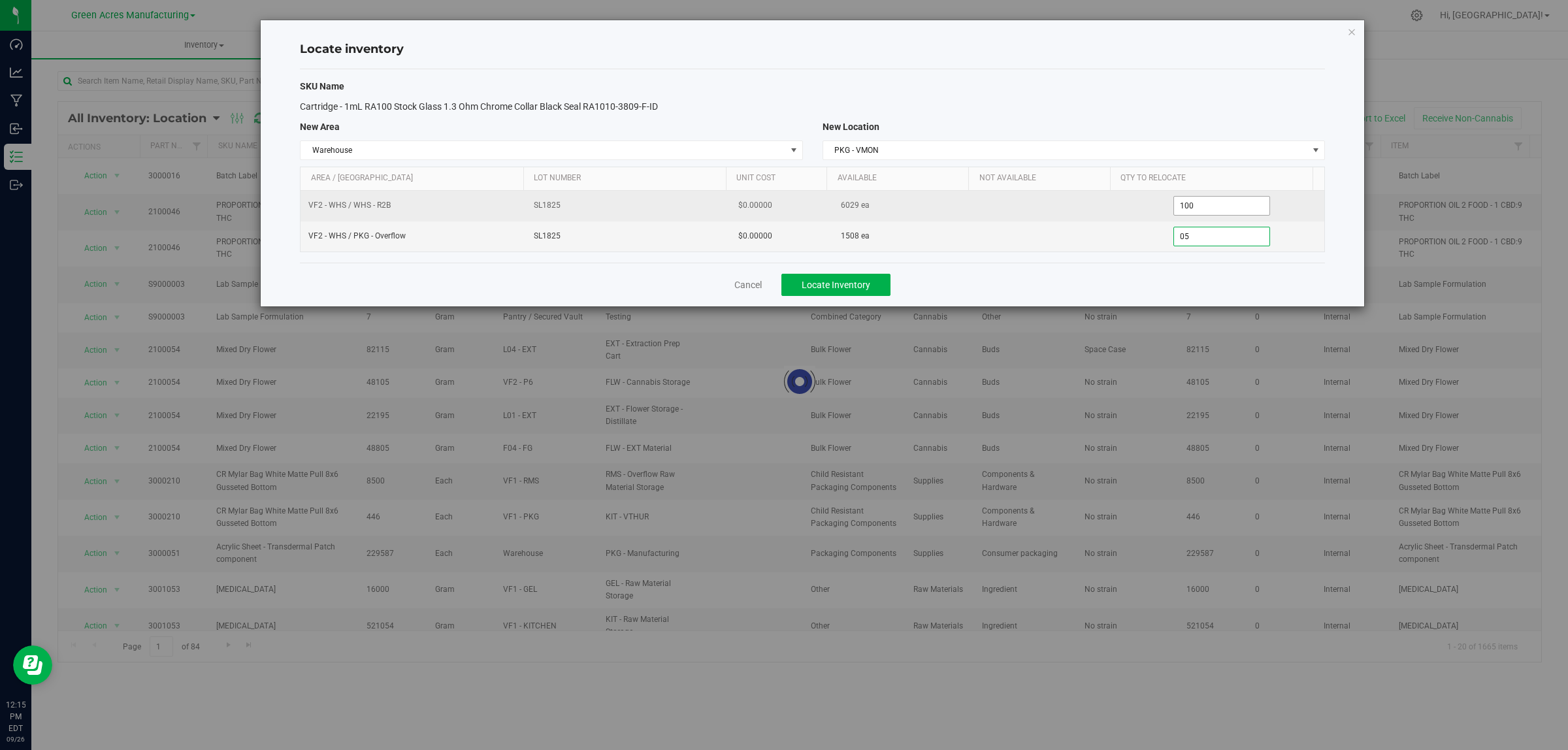
type input "05"
type input "5"
click at [1198, 204] on span "100 100" at bounding box center [1222, 206] width 97 height 20
type input "1000"
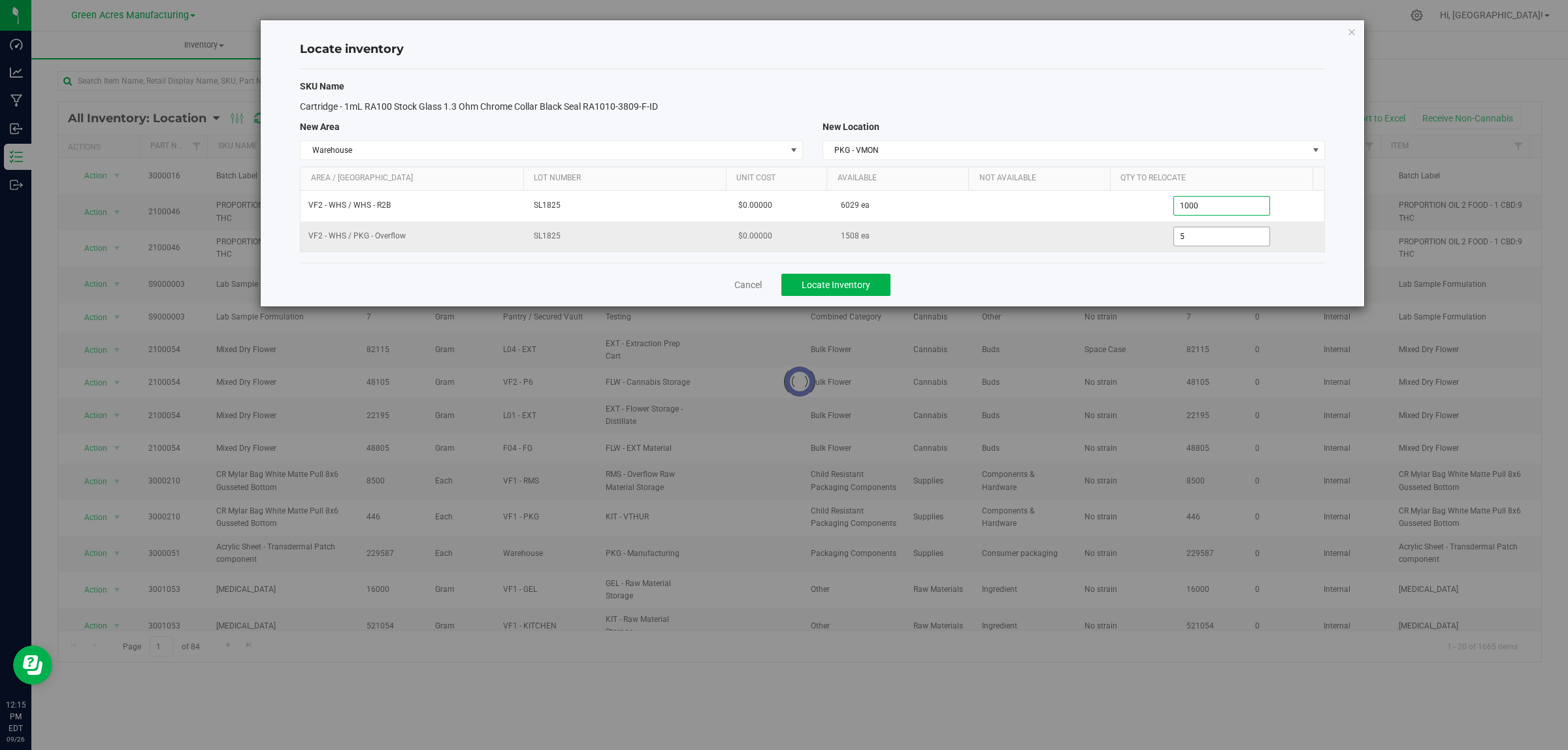
type input "1,000"
click at [1189, 243] on span "5 5" at bounding box center [1222, 236] width 97 height 20
type input "500"
click at [1141, 277] on div "Cancel Locate Inventory" at bounding box center [813, 284] width 1025 height 44
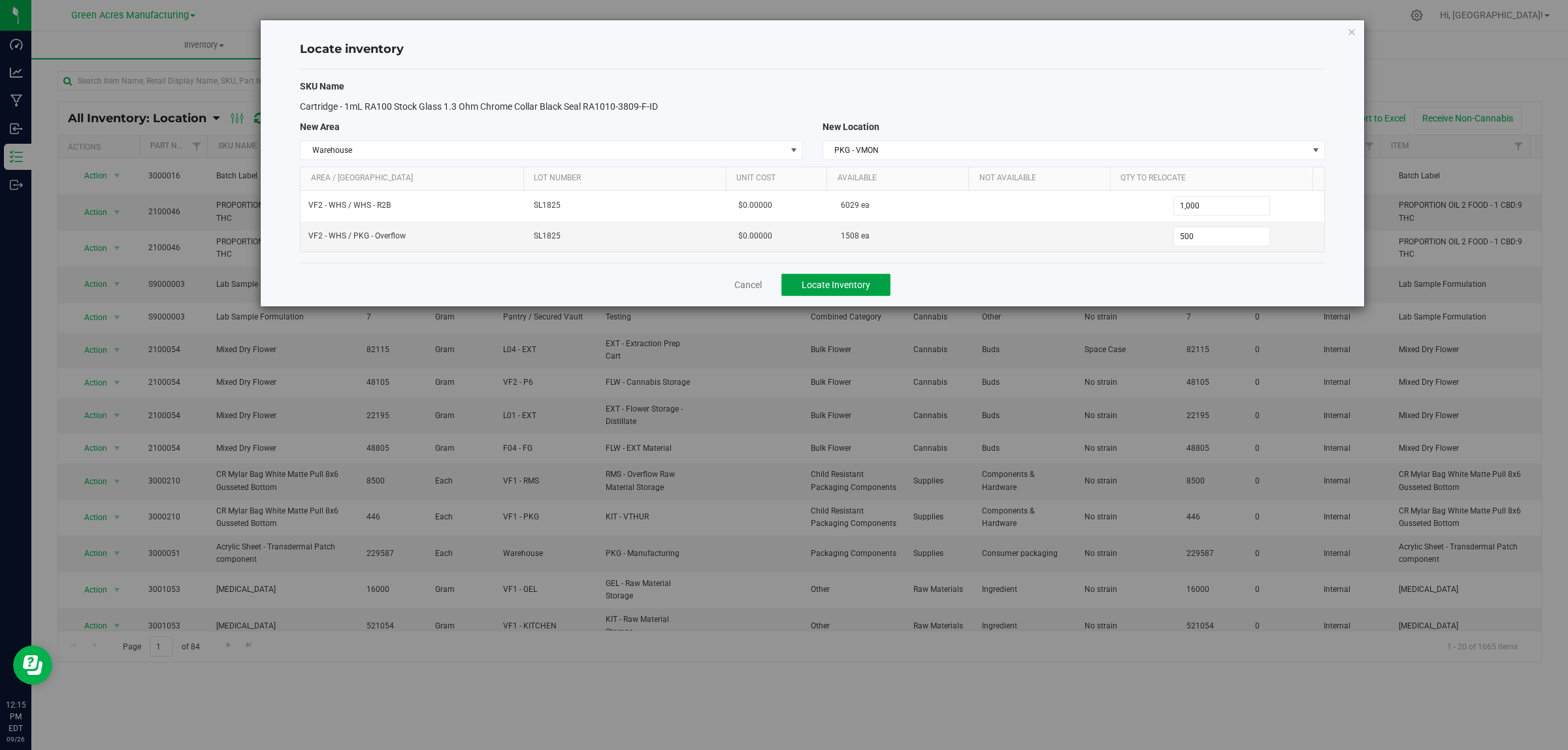
click at [870, 285] on button "Locate Inventory" at bounding box center [836, 285] width 109 height 22
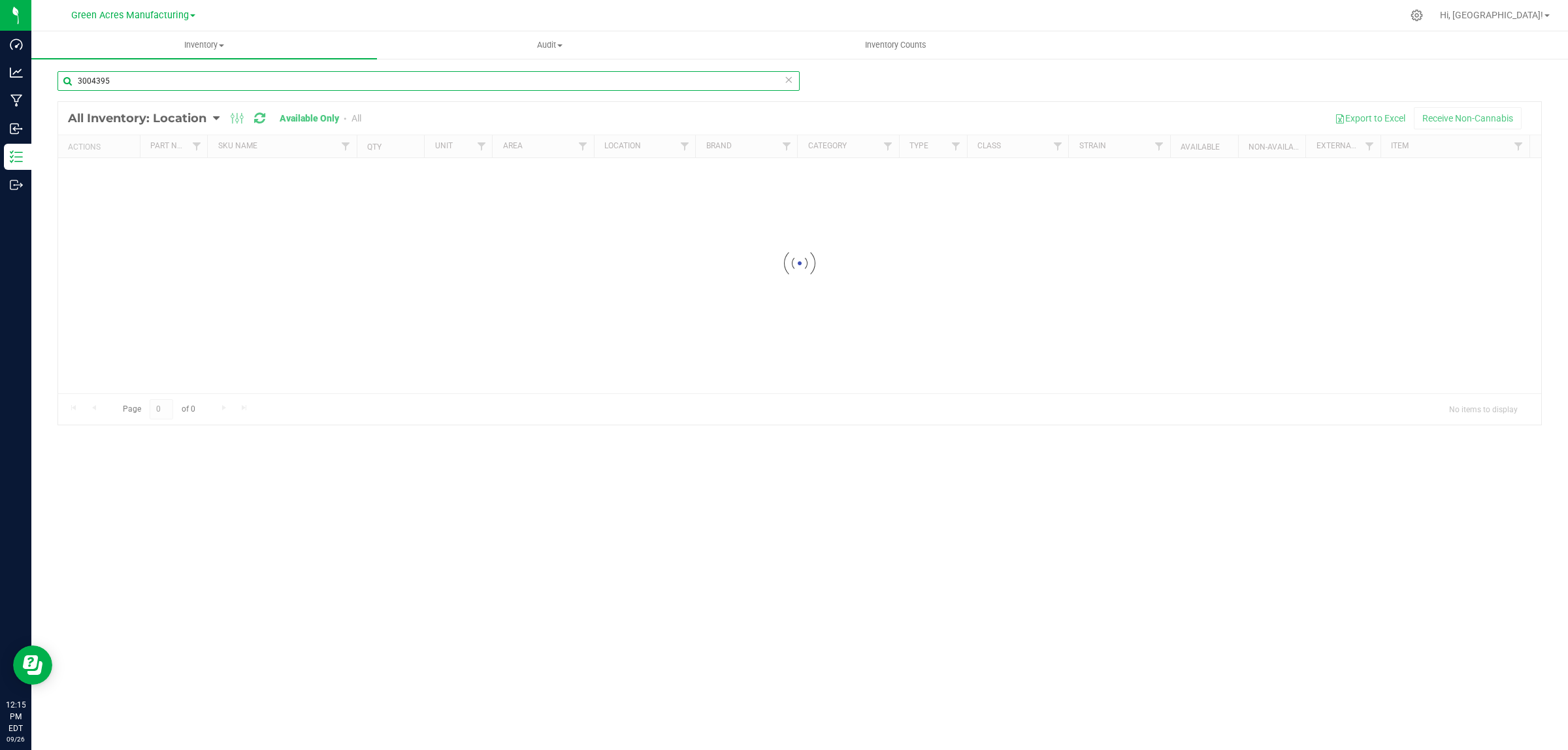
drag, startPoint x: 100, startPoint y: 77, endPoint x: 144, endPoint y: 80, distance: 44.1
click at [144, 80] on input "3004395" at bounding box center [429, 81] width 742 height 20
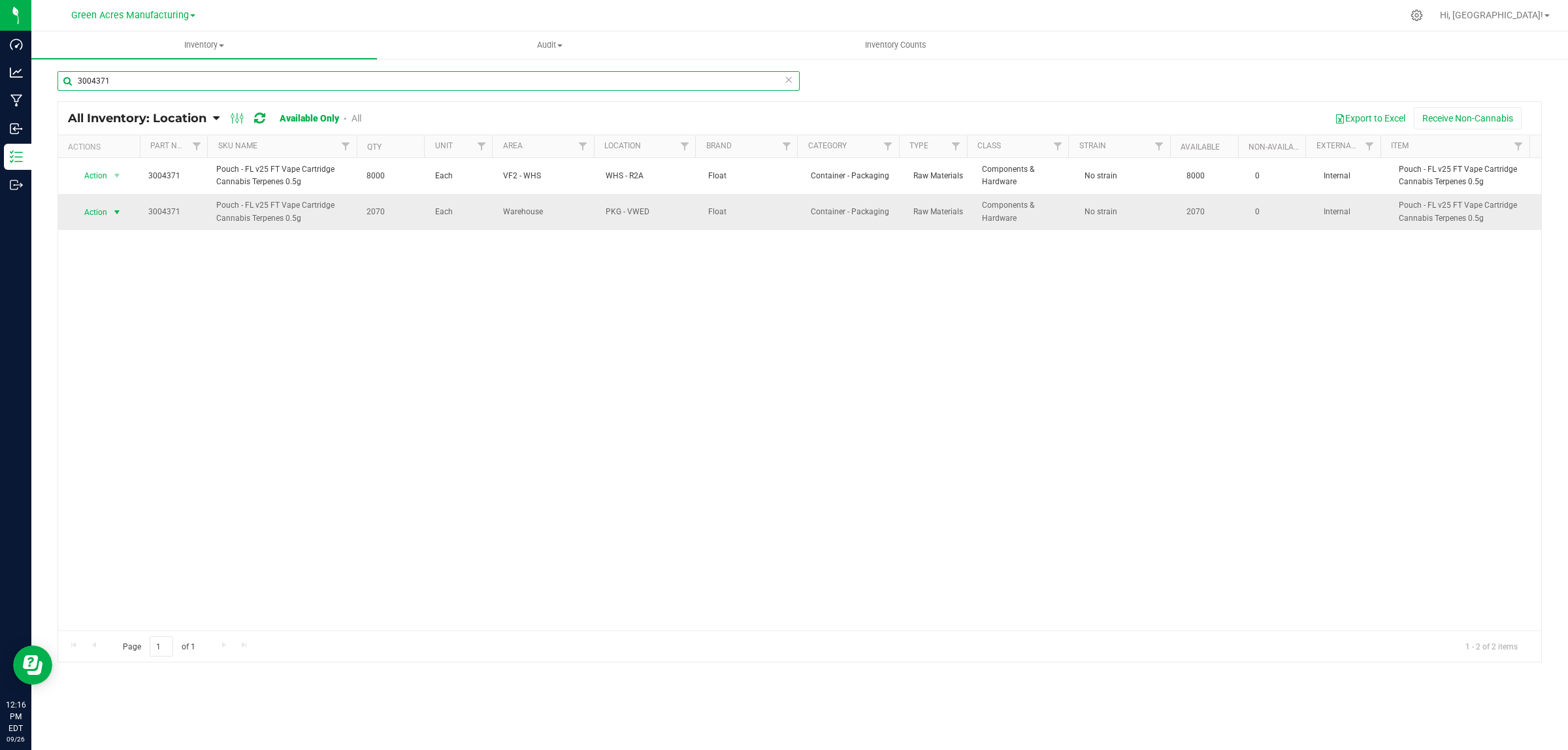
type input "3004371"
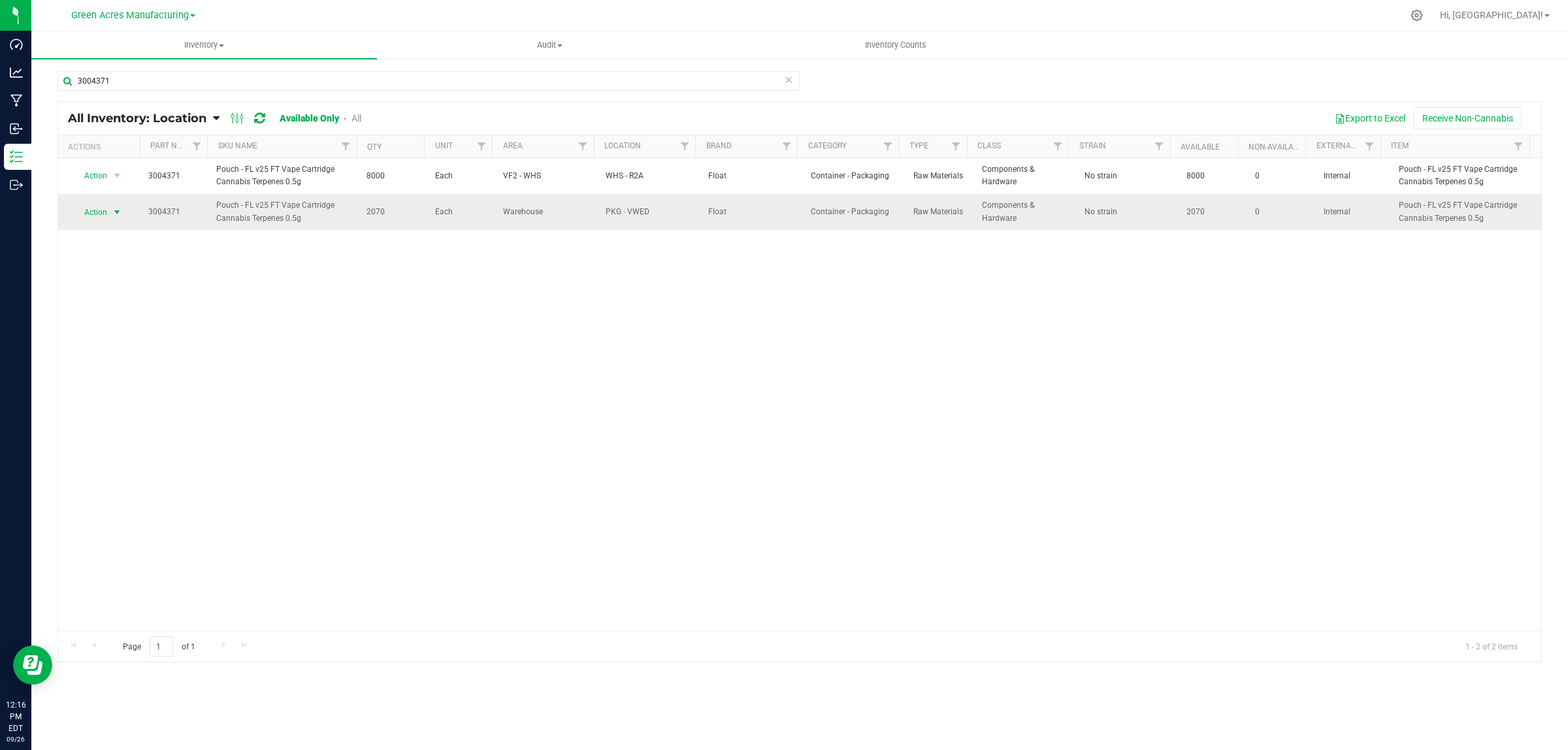
click at [97, 217] on span "Action" at bounding box center [91, 212] width 35 height 18
click at [108, 291] on li "Locate inventory" at bounding box center [115, 293] width 84 height 20
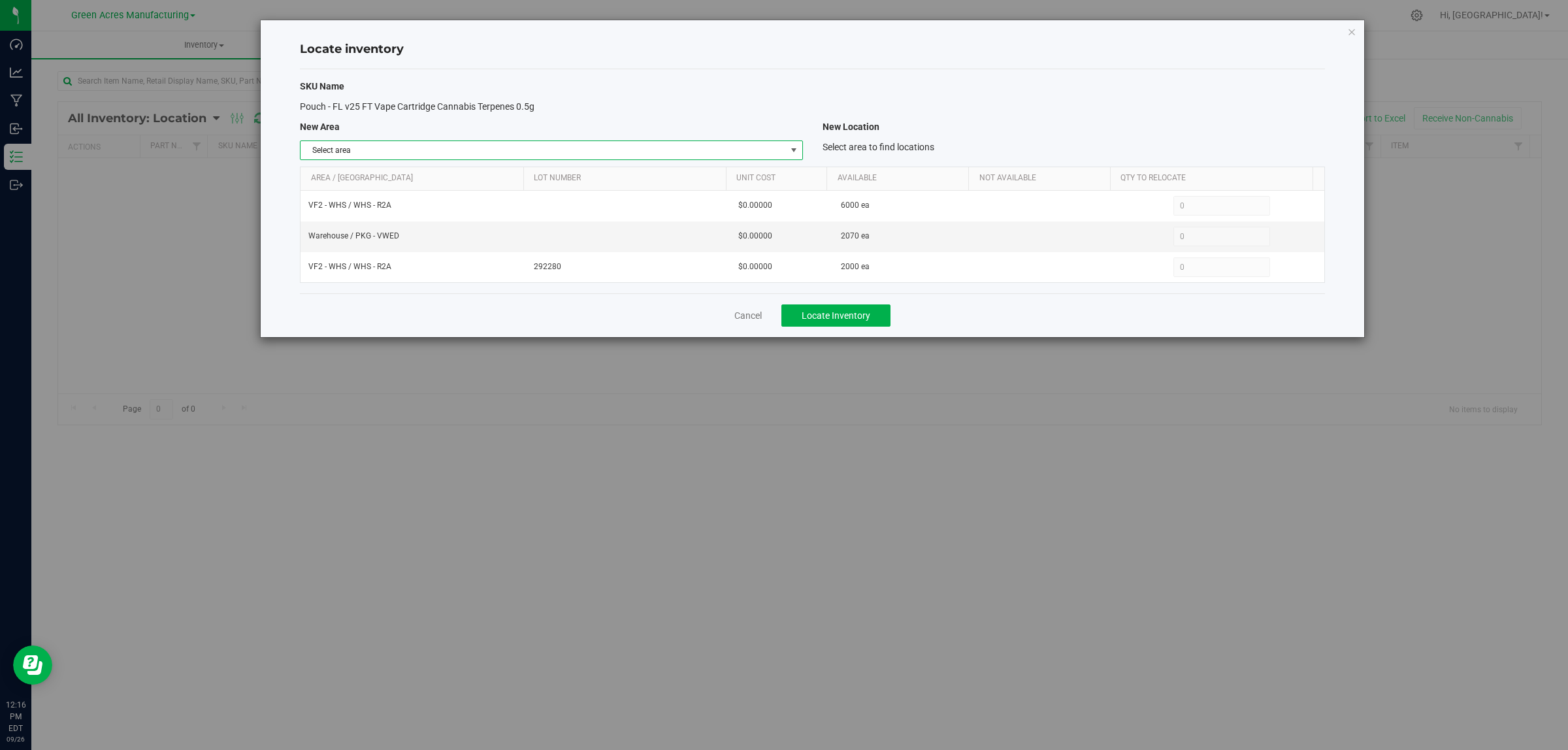
click at [621, 152] on span "Select area" at bounding box center [543, 150] width 485 height 18
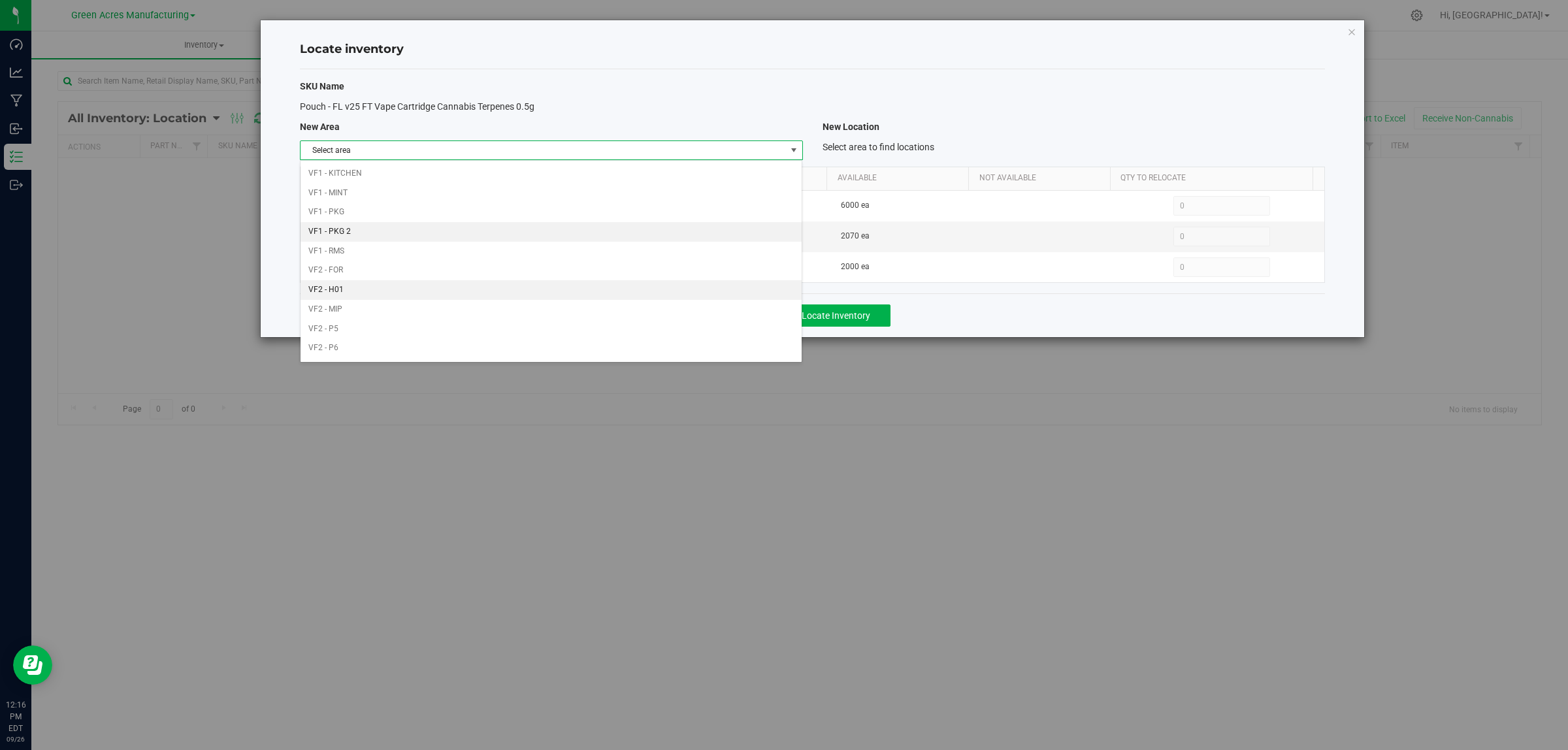
scroll to position [652, 0]
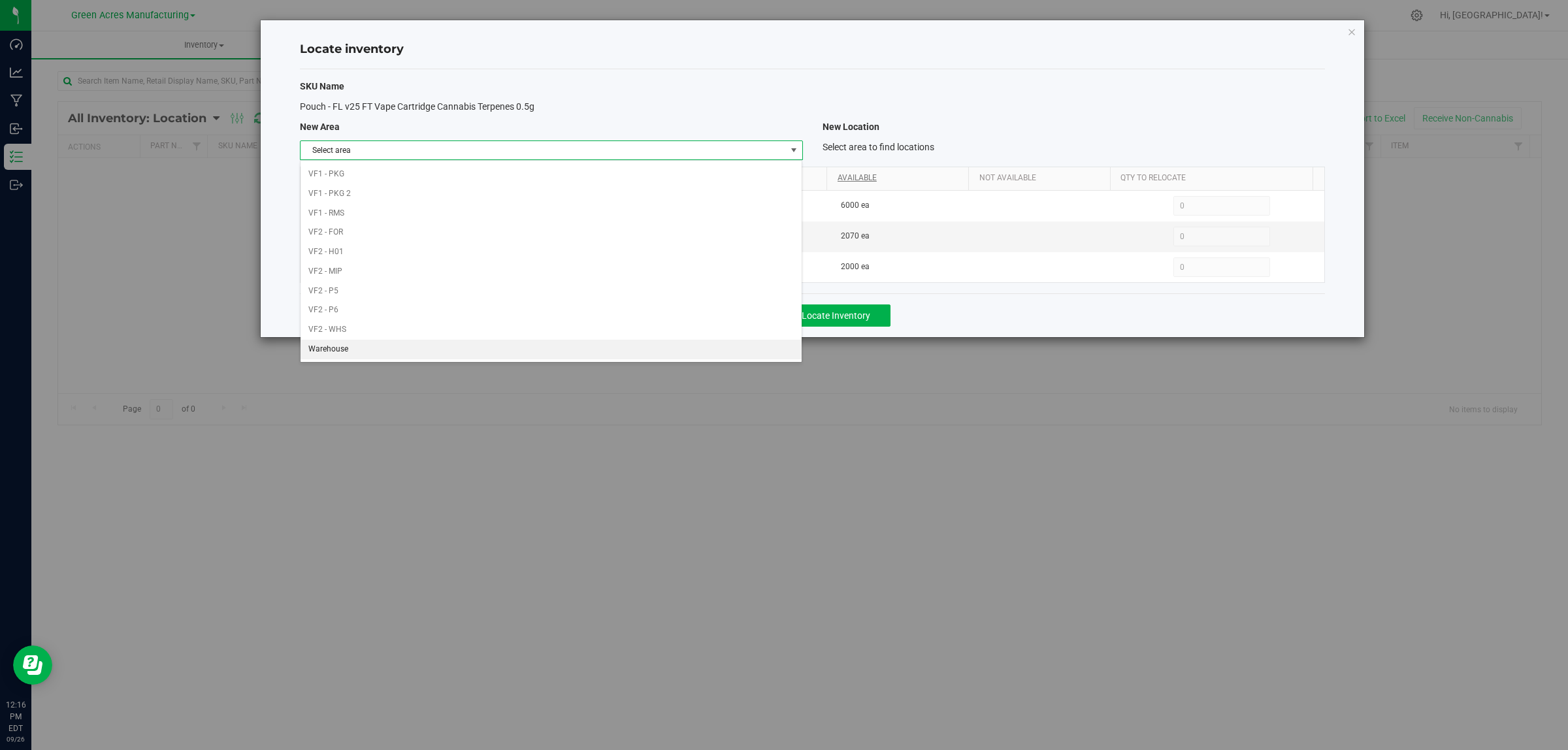
drag, startPoint x: 549, startPoint y: 355, endPoint x: 875, endPoint y: 180, distance: 370.0
click at [549, 356] on li "Warehouse" at bounding box center [551, 350] width 501 height 20
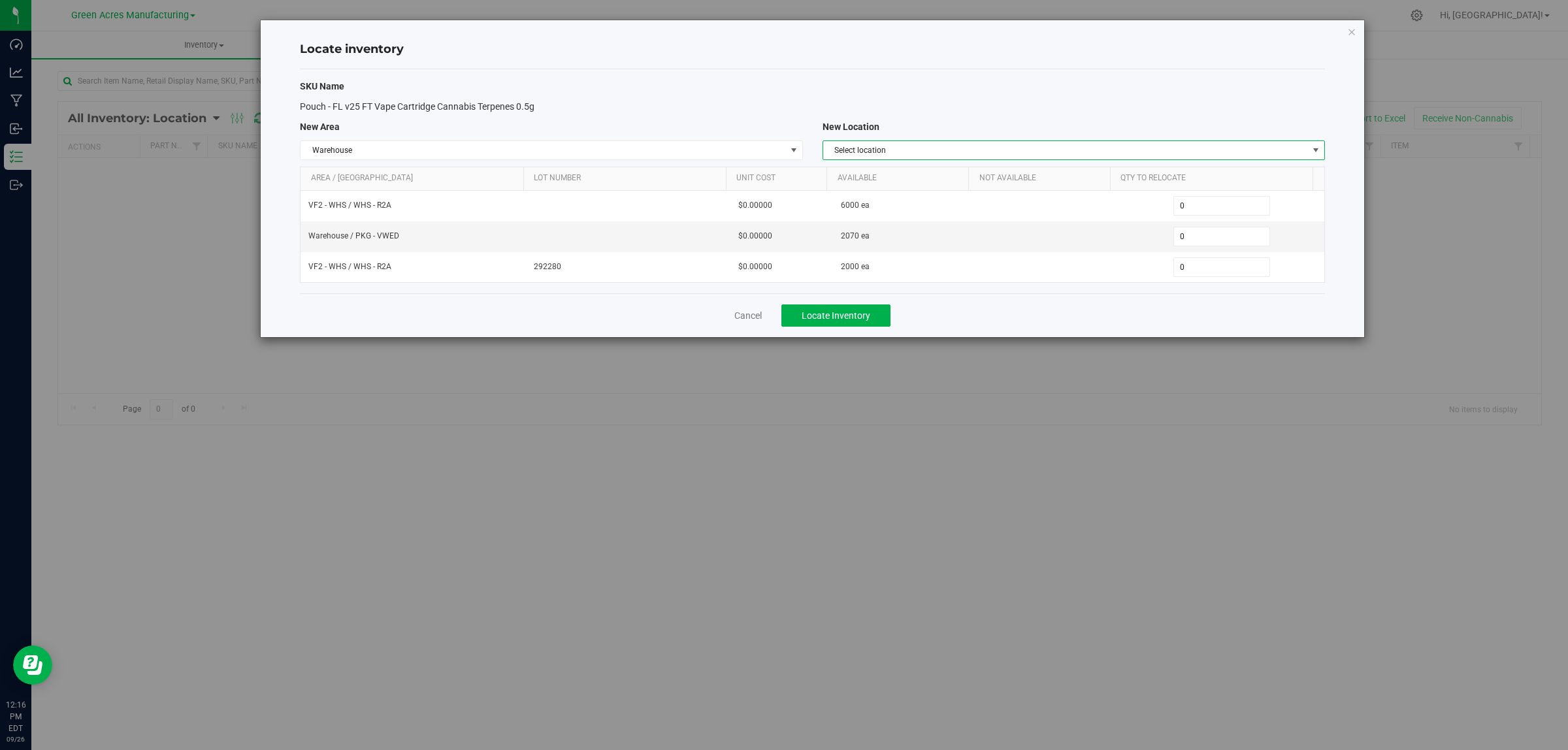
click at [910, 150] on span "Select location" at bounding box center [1065, 150] width 485 height 18
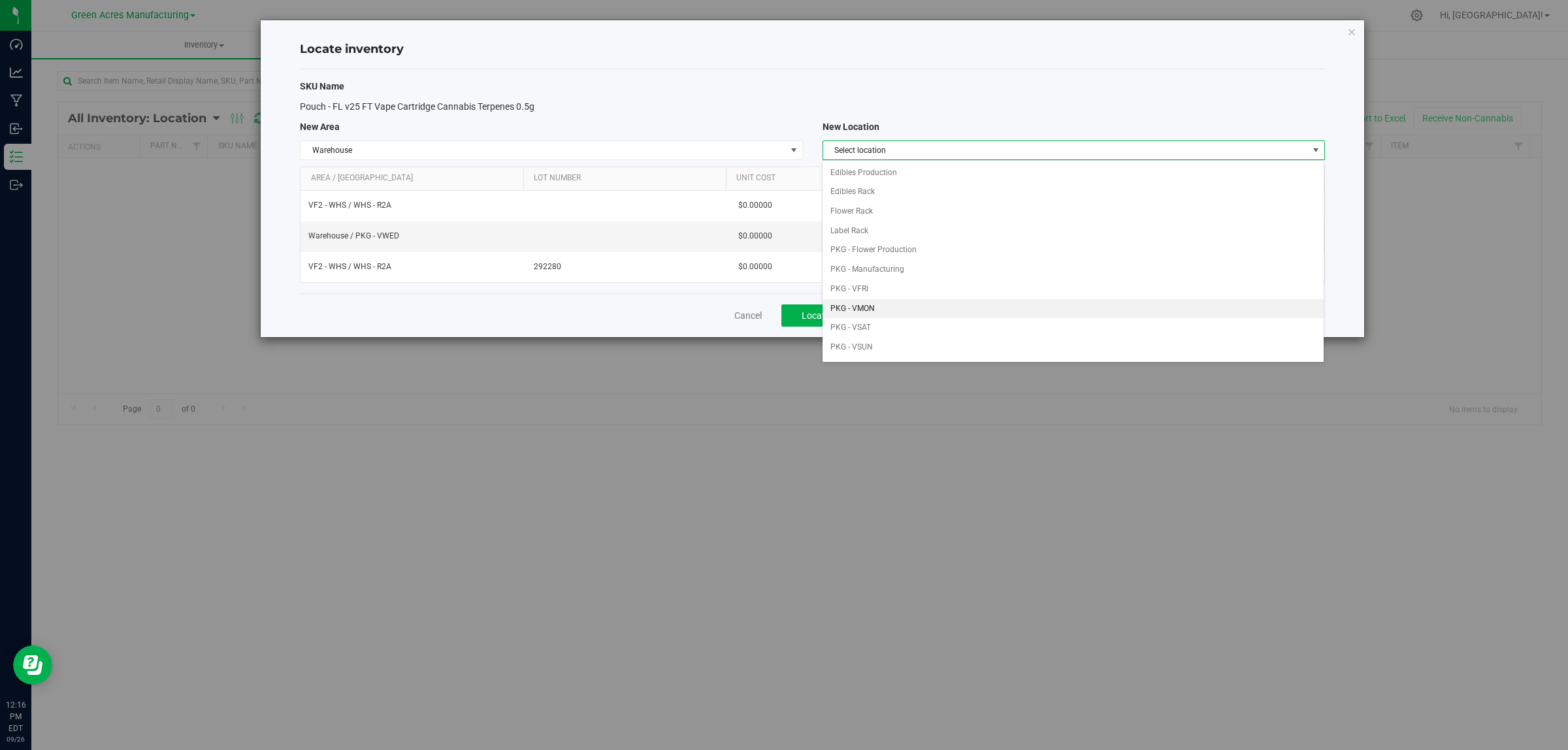
drag, startPoint x: 909, startPoint y: 318, endPoint x: 867, endPoint y: 308, distance: 43.2
click at [867, 308] on li "PKG - VMON" at bounding box center [1072, 309] width 501 height 20
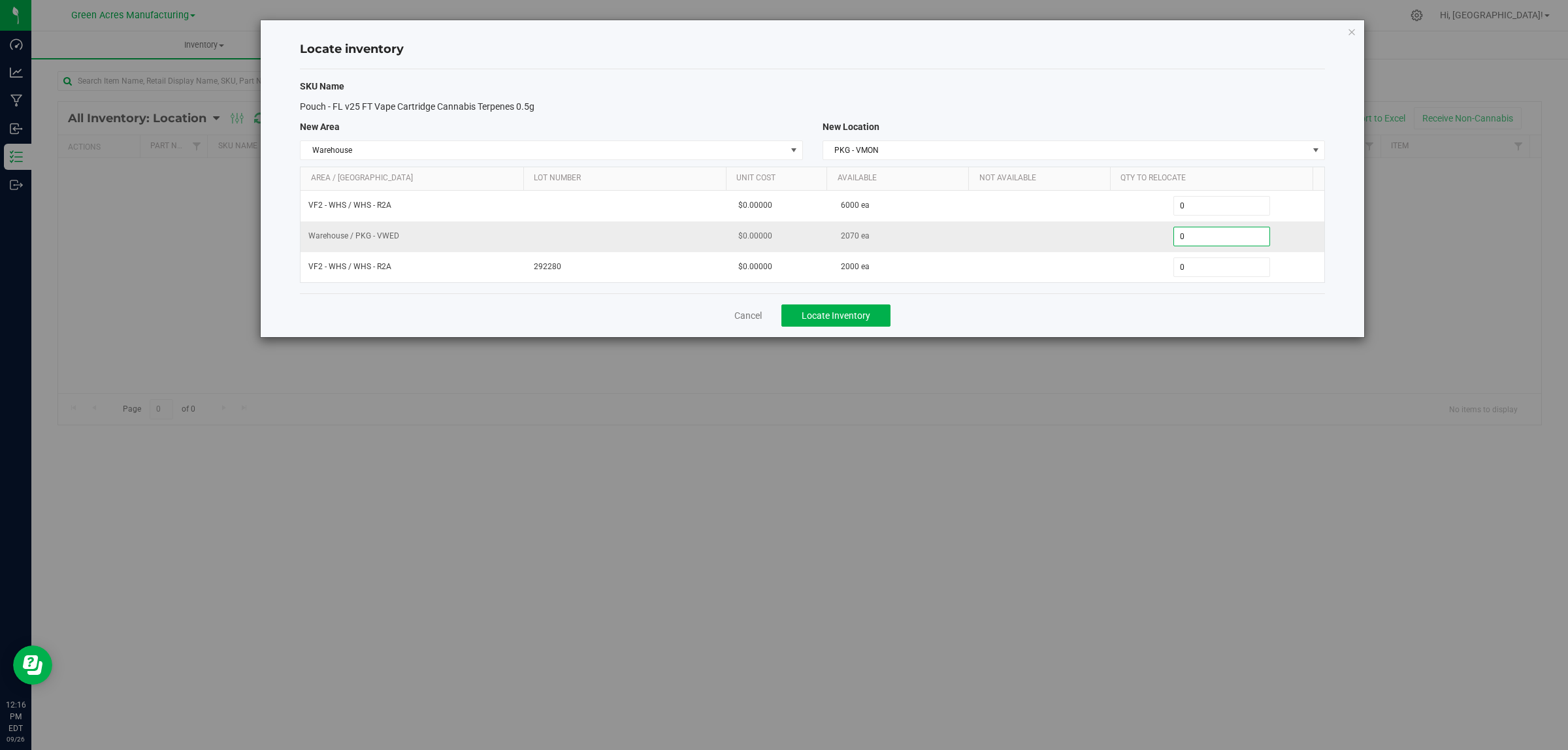
click at [1214, 236] on span "0 0" at bounding box center [1222, 236] width 97 height 20
type input "01990"
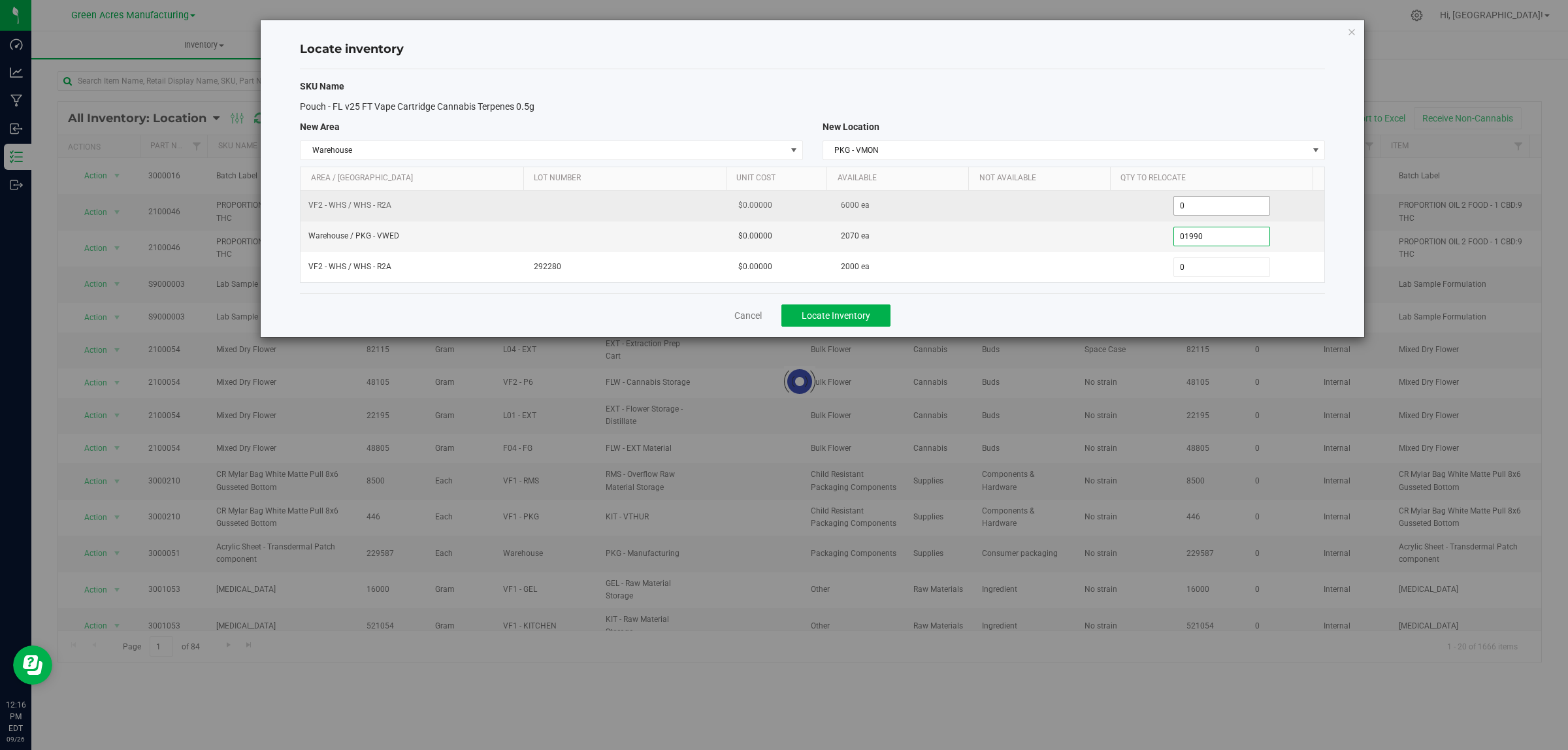
type input "1,990"
click at [1221, 209] on span "0 0" at bounding box center [1222, 206] width 97 height 20
type input "02000"
drag, startPoint x: 1212, startPoint y: 201, endPoint x: 1145, endPoint y: 208, distance: 67.4
click at [1148, 208] on div "0 02000" at bounding box center [1221, 206] width 189 height 20
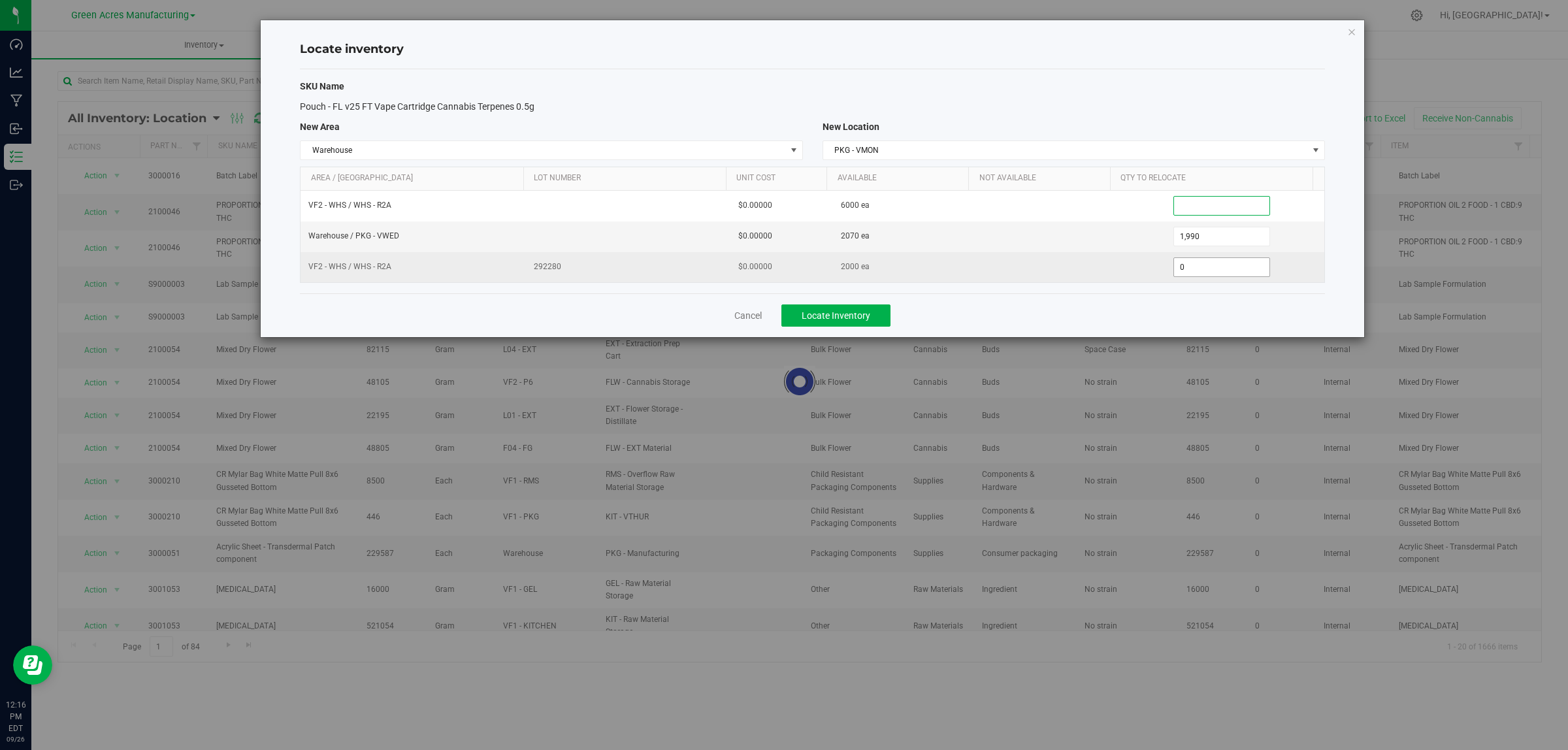
click at [1226, 265] on span "0 0" at bounding box center [1222, 267] width 97 height 20
type input "02000"
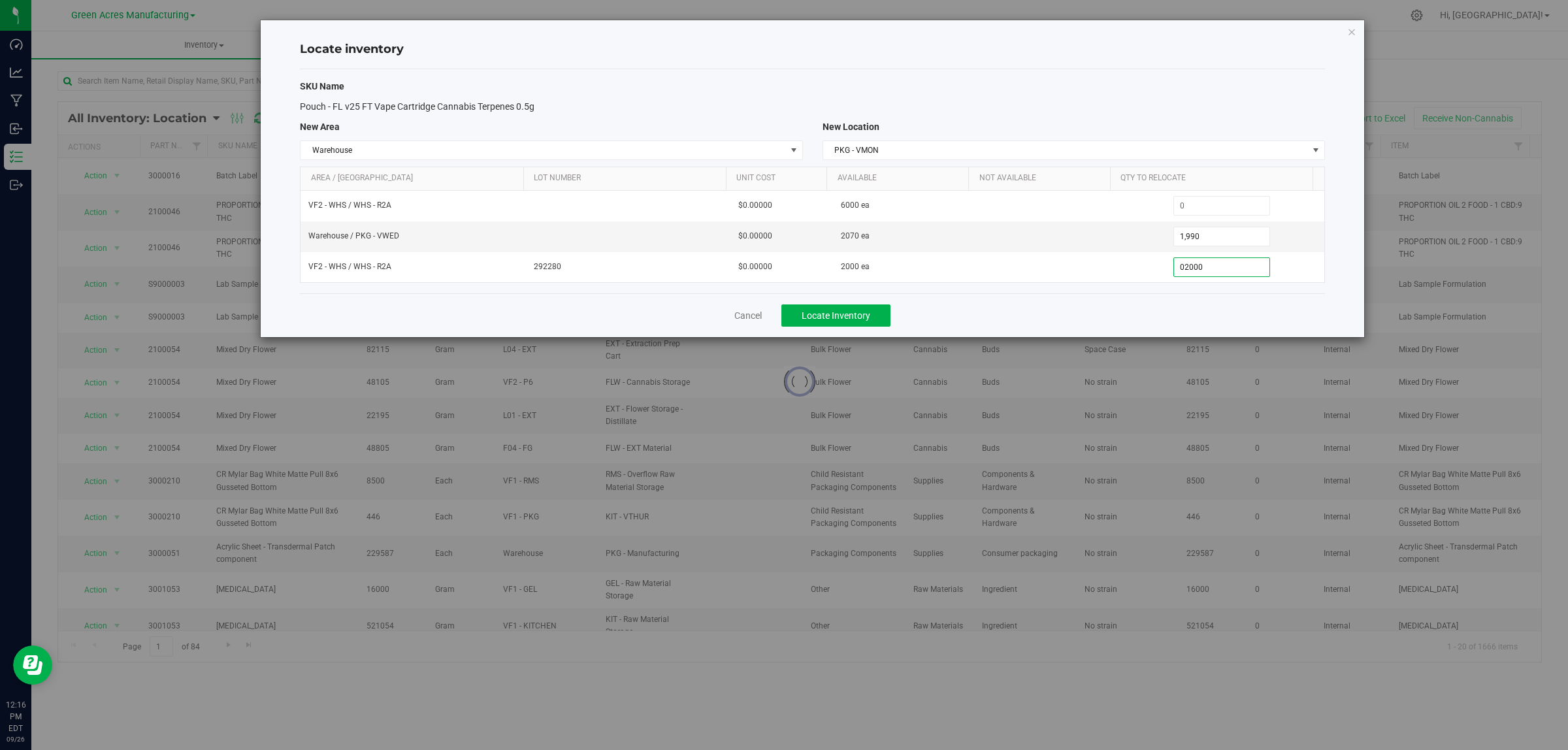
type input "2,000"
click at [1127, 308] on div "Cancel Locate Inventory" at bounding box center [813, 315] width 1025 height 44
click at [870, 317] on span "Locate Inventory" at bounding box center [836, 316] width 69 height 10
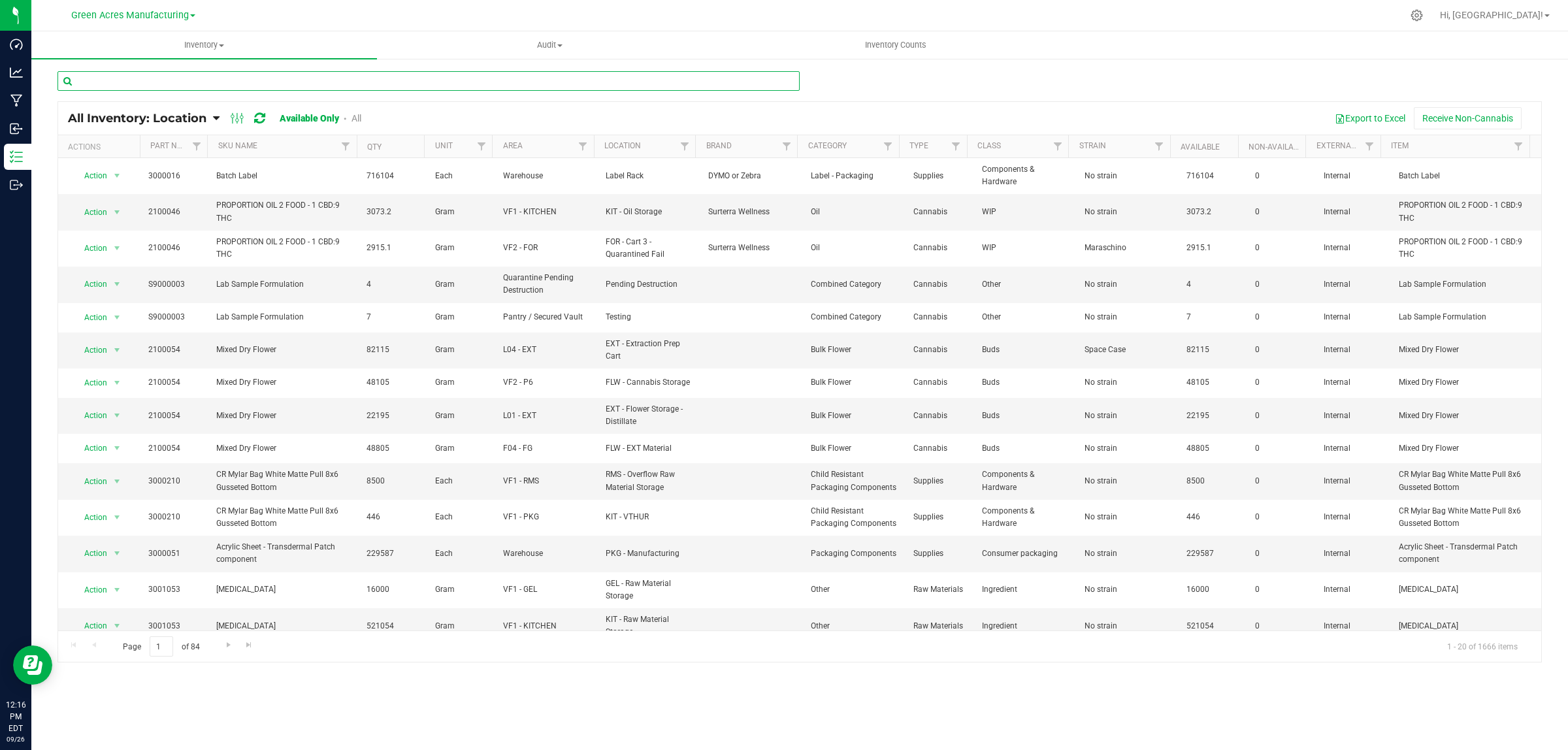
click at [160, 80] on input "text" at bounding box center [429, 81] width 742 height 20
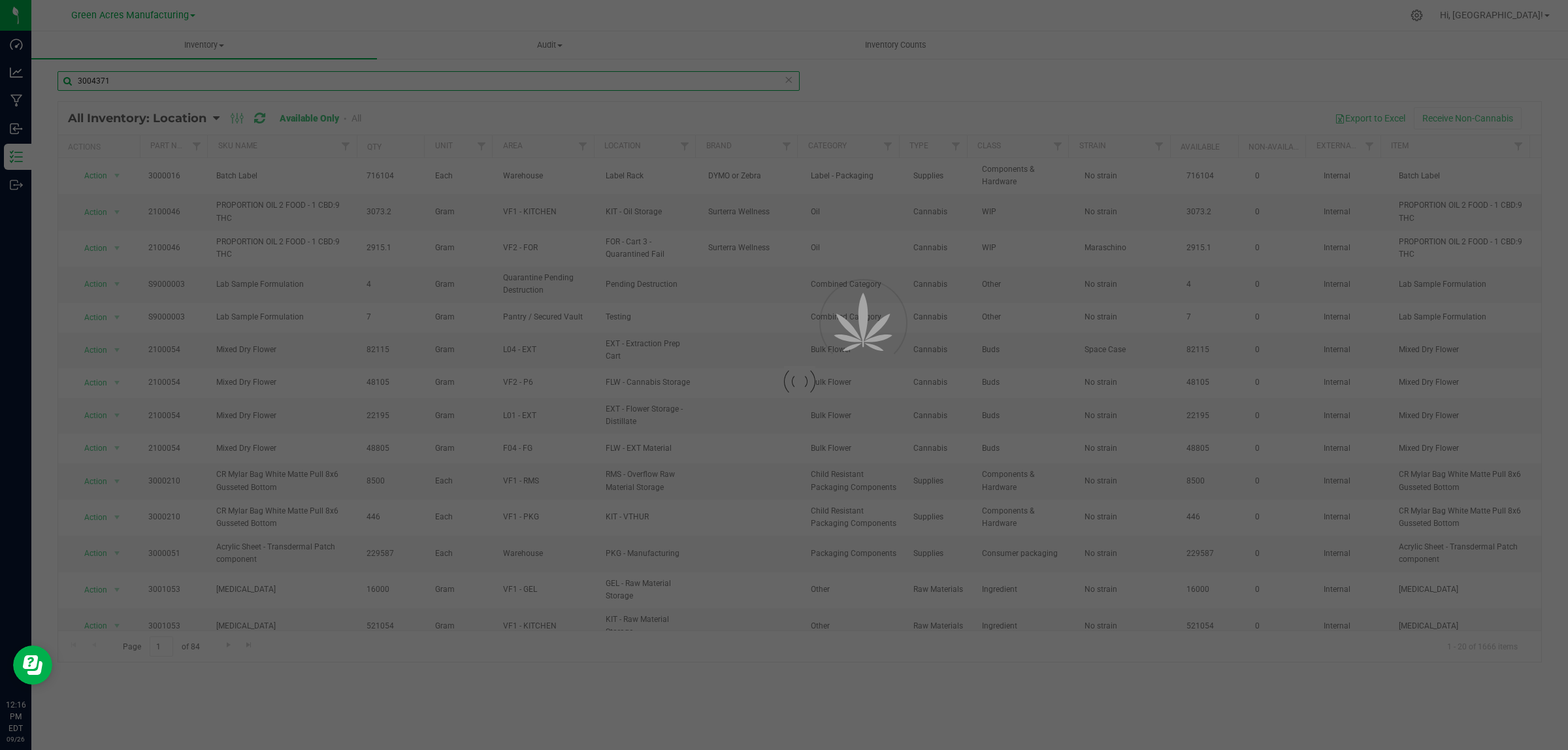
type input "3004371"
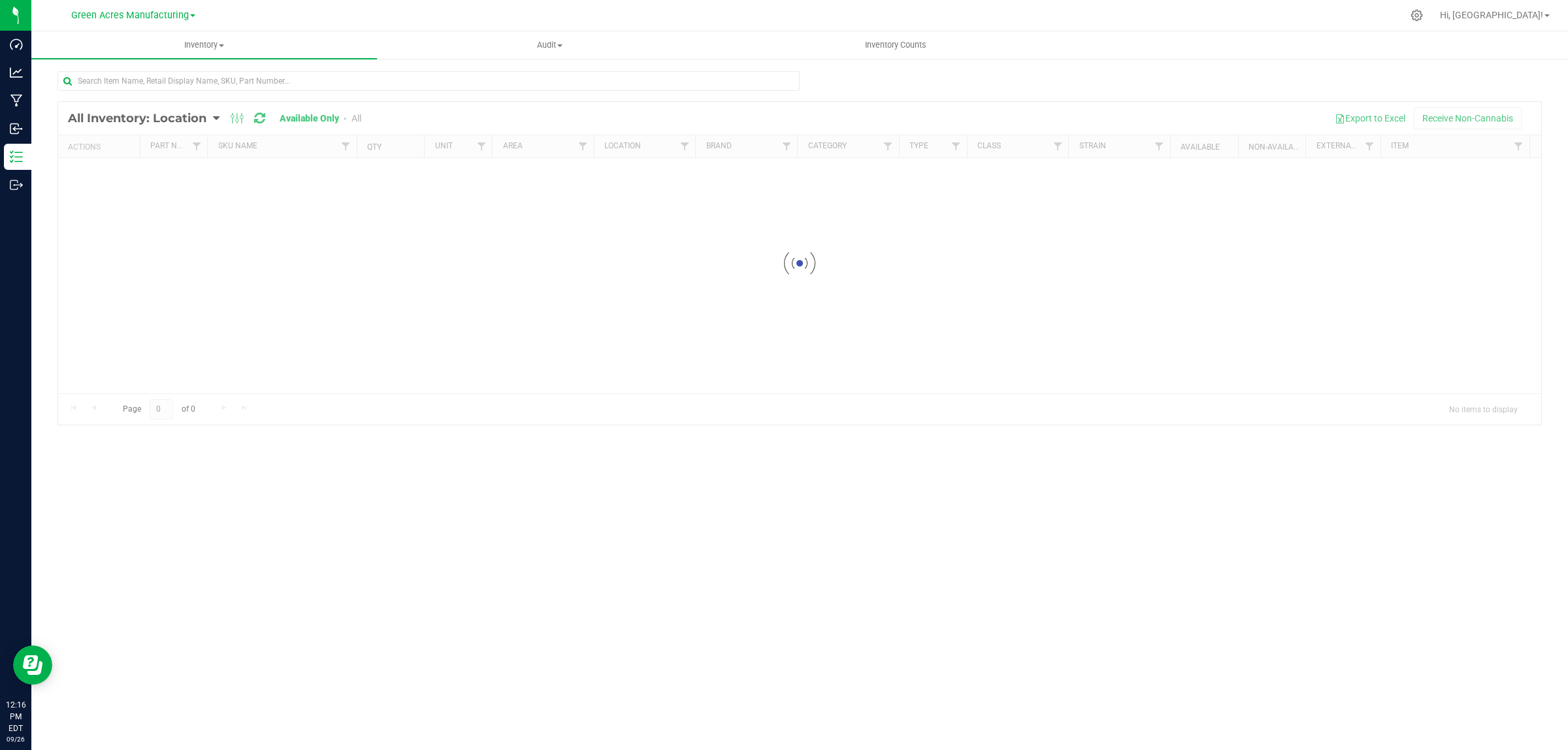
click at [174, 99] on div at bounding box center [429, 86] width 742 height 30
click at [181, 69] on div "Loading... All Inventory: Location Item Summary Item (default) Item by Strain I…" at bounding box center [800, 262] width 1537 height 409
click at [174, 87] on input "text" at bounding box center [429, 81] width 742 height 20
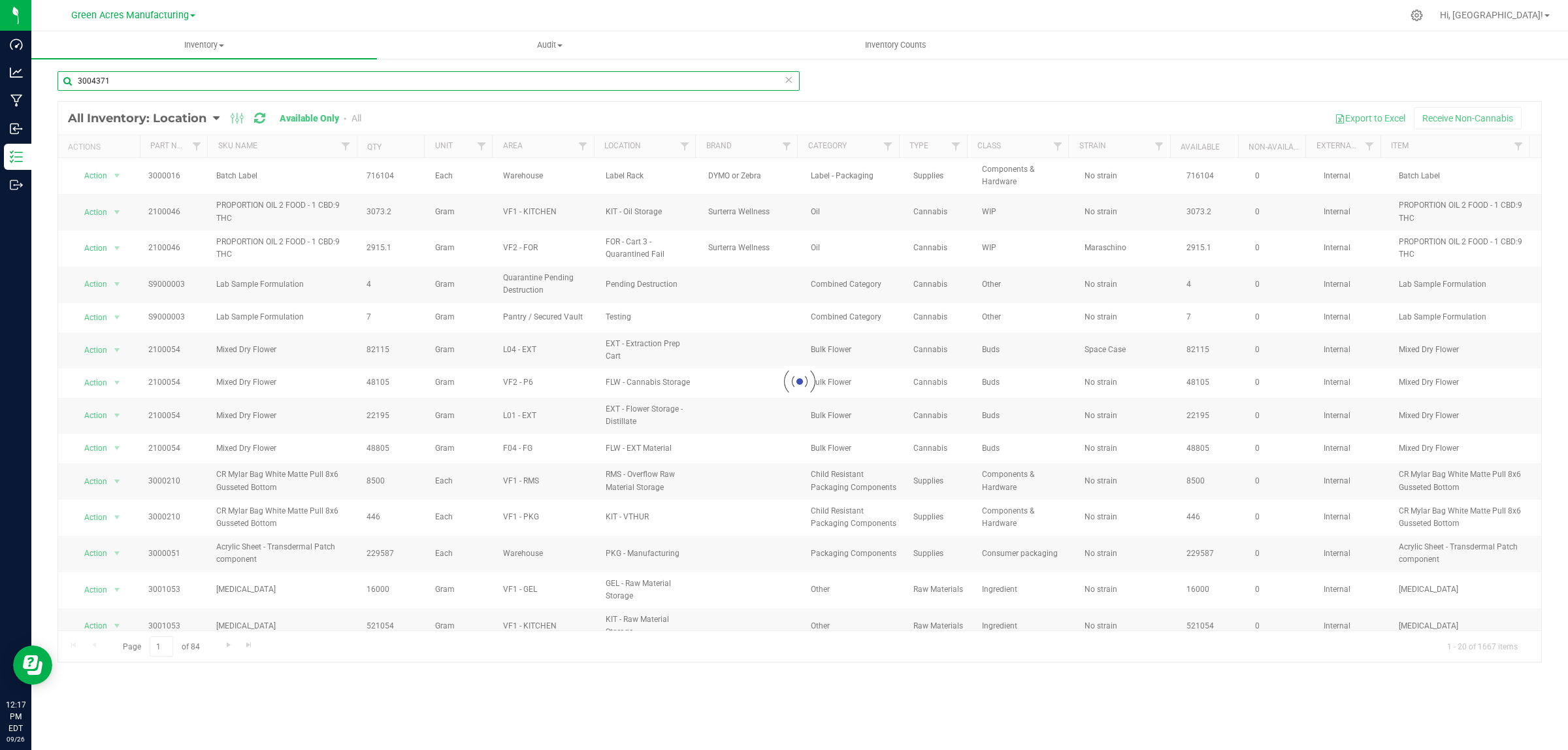
type input "3004371"
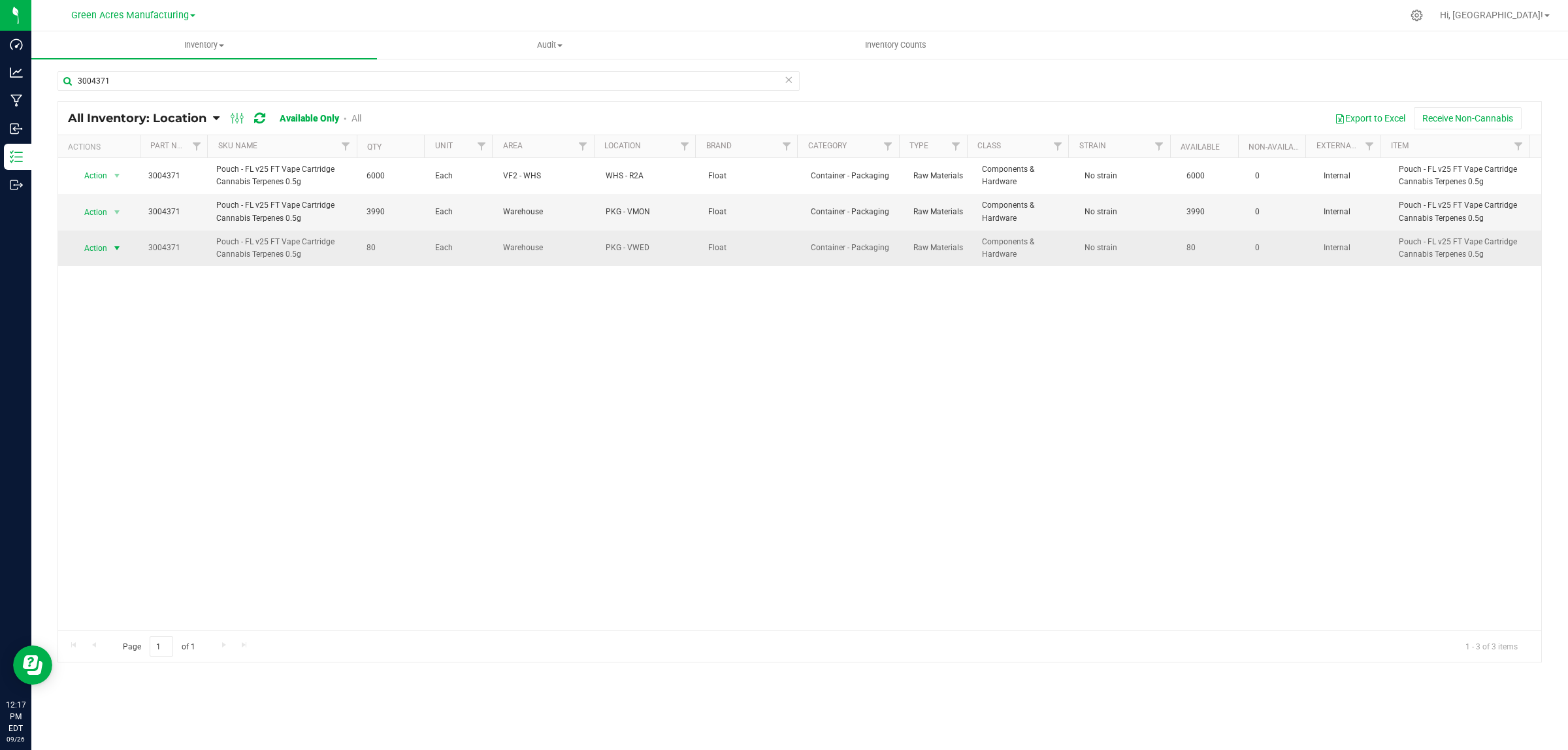
click at [105, 251] on span "Action" at bounding box center [91, 248] width 35 height 18
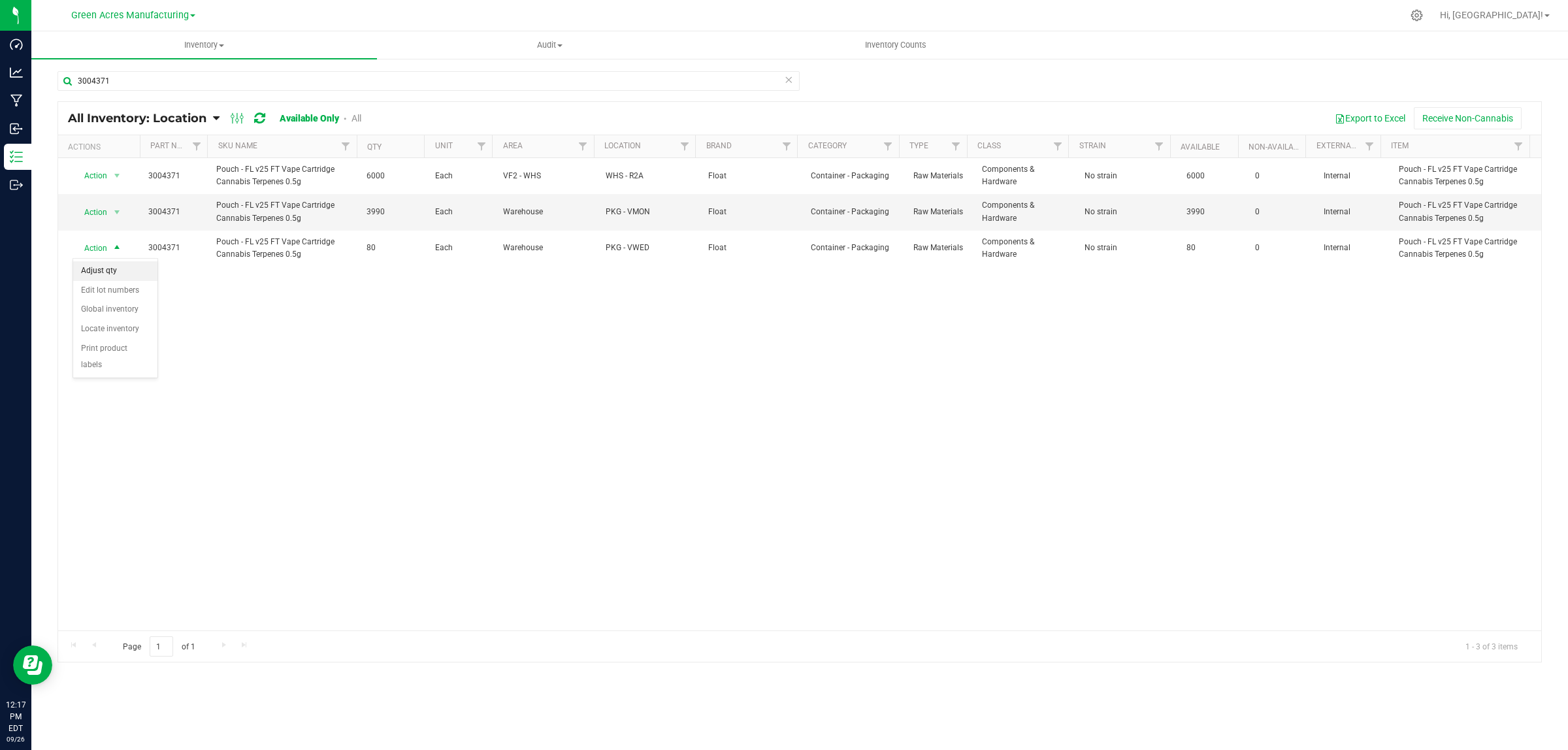
click at [106, 270] on li "Adjust qty" at bounding box center [115, 271] width 84 height 20
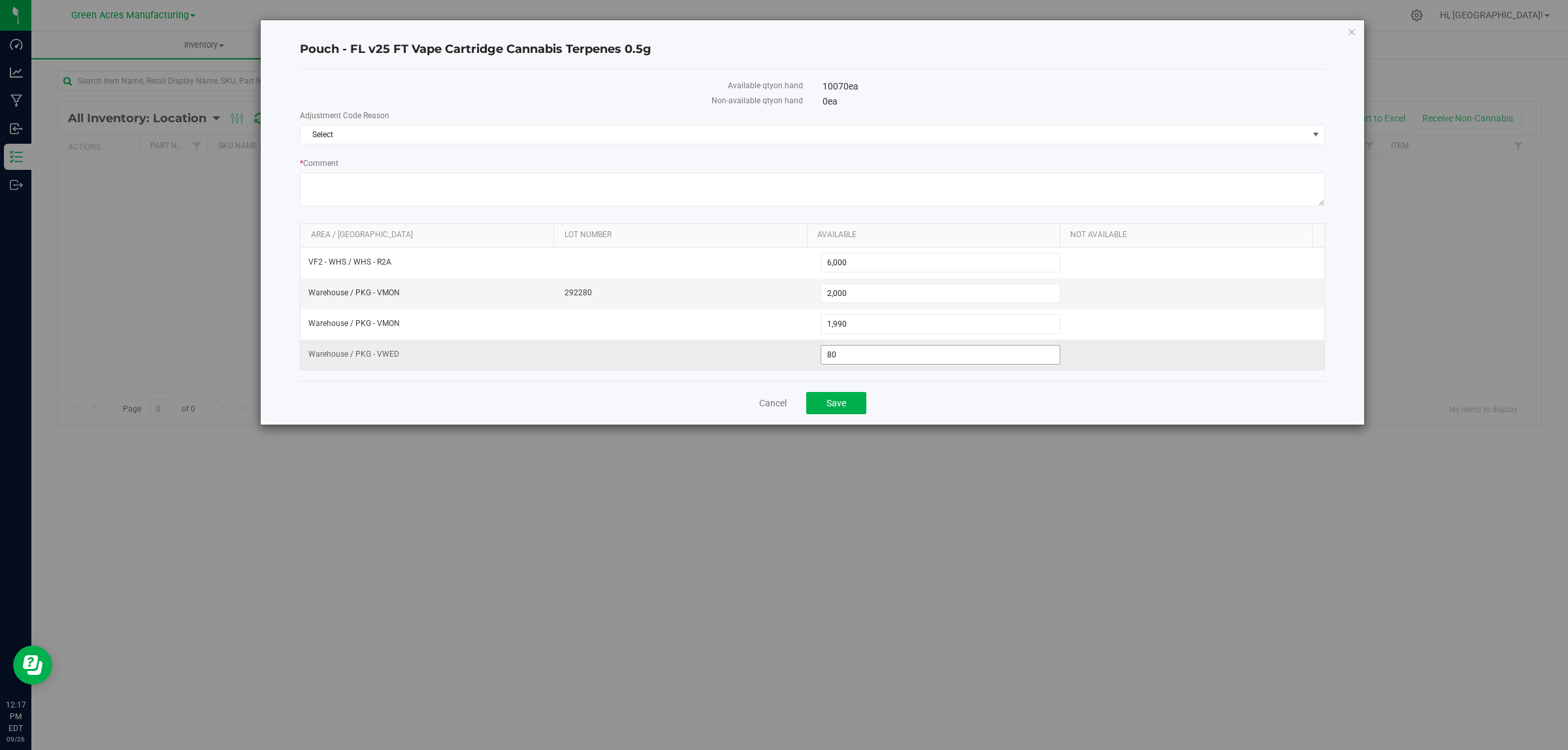
click at [896, 358] on span "80 80" at bounding box center [941, 355] width 240 height 20
click at [896, 358] on input "80" at bounding box center [941, 355] width 239 height 18
type input "0"
click at [413, 137] on span "Select" at bounding box center [805, 134] width 1007 height 18
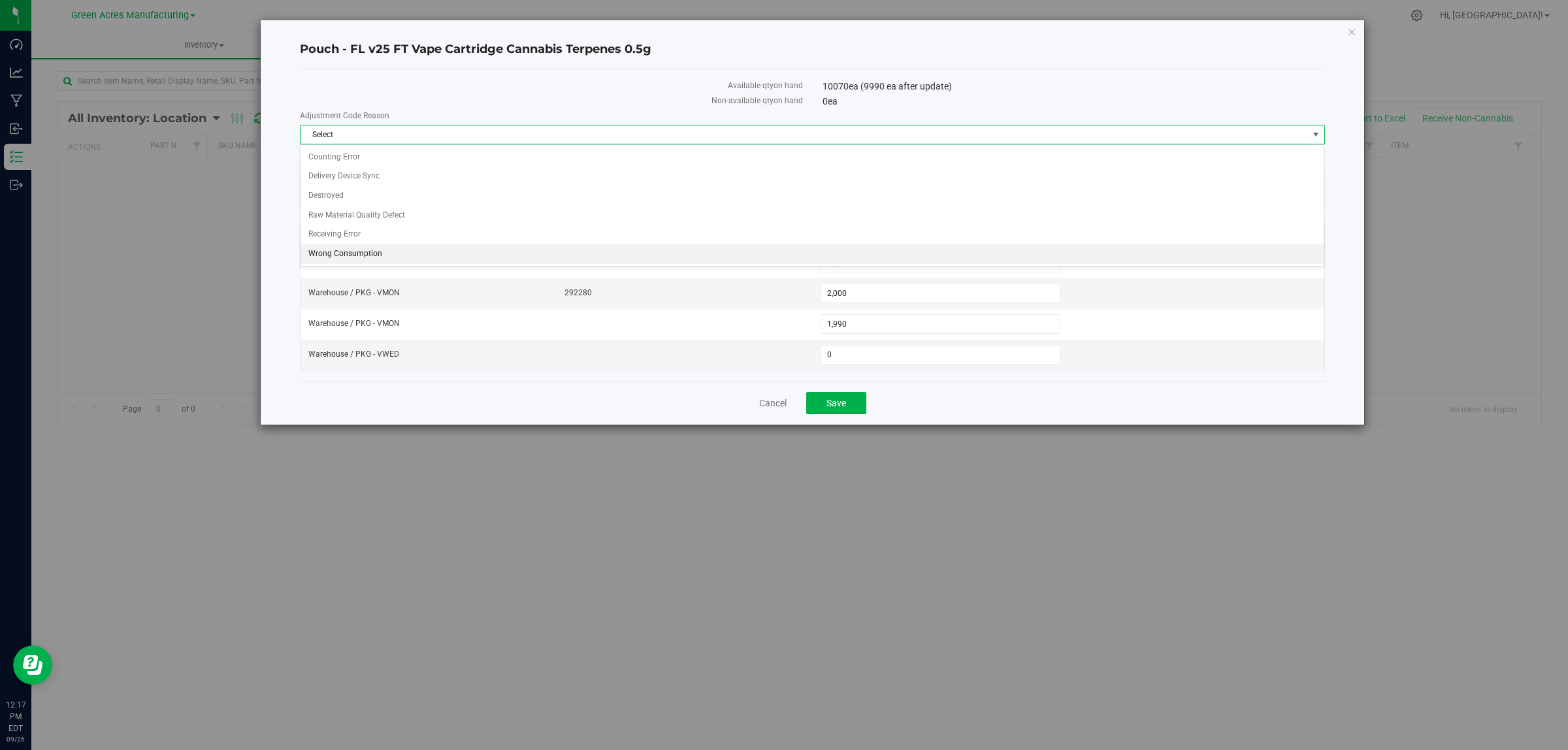
click at [379, 261] on li "Wrong Consumption" at bounding box center [812, 254] width 1023 height 20
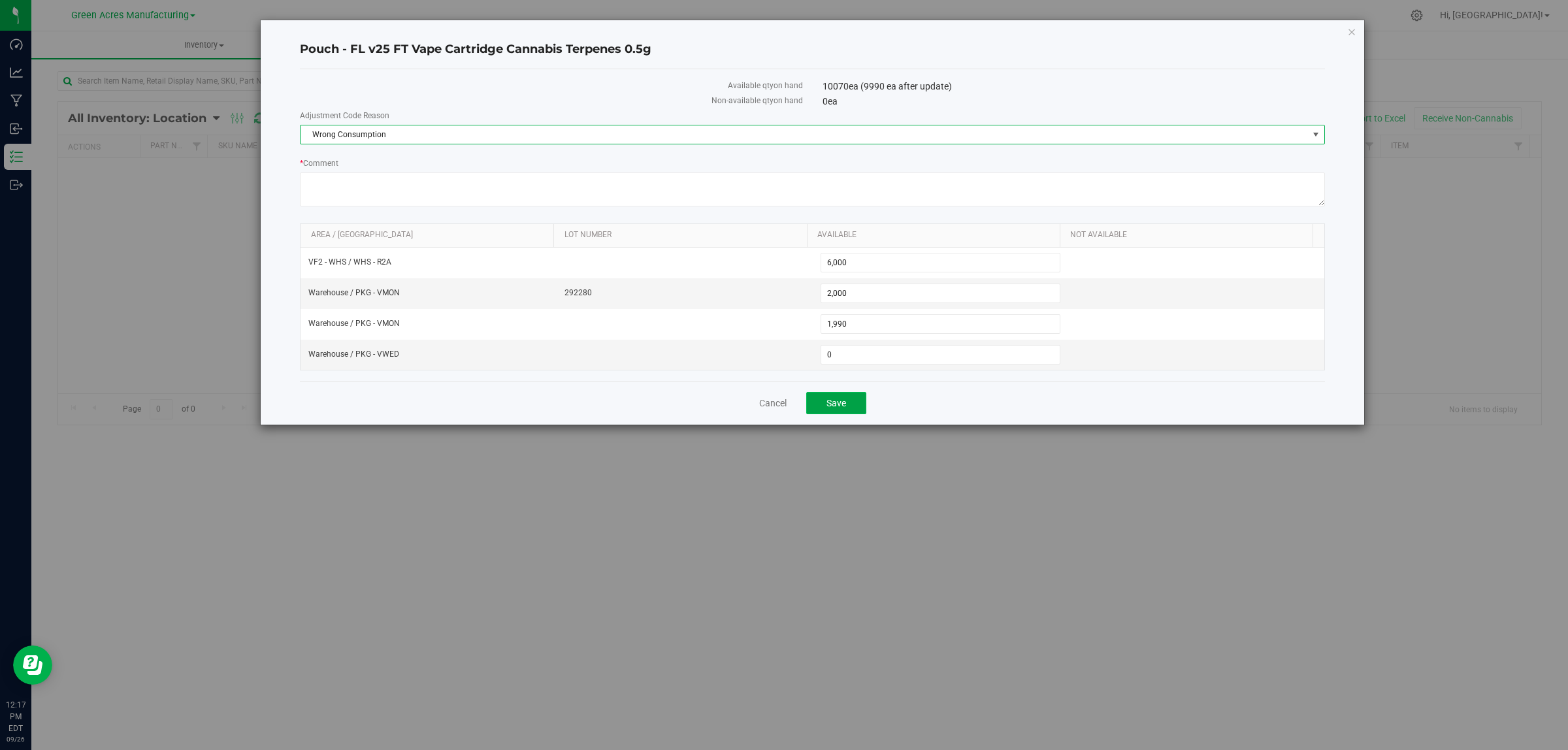
click at [856, 410] on button "Save" at bounding box center [836, 403] width 60 height 22
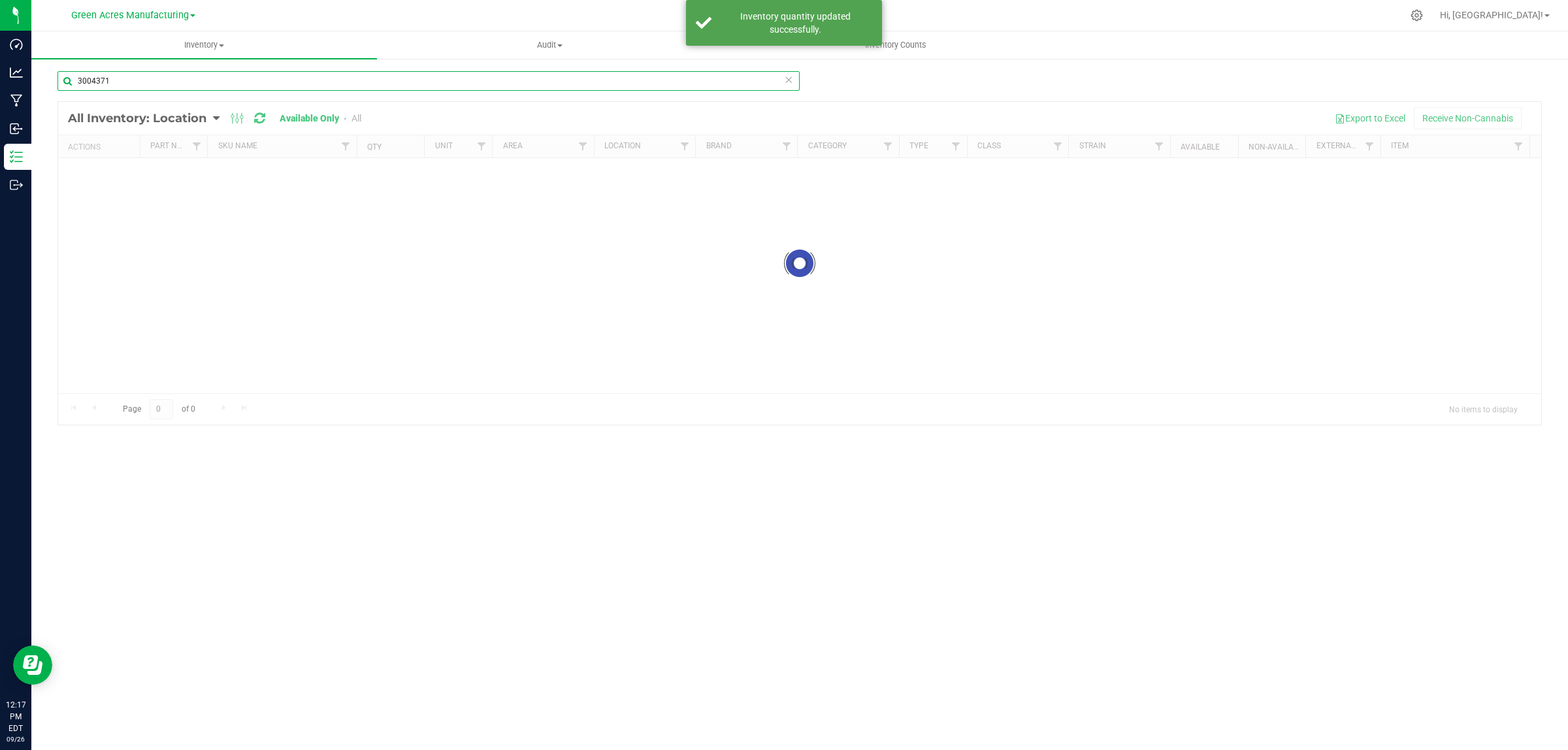
click at [208, 86] on input "3004371" at bounding box center [429, 81] width 742 height 20
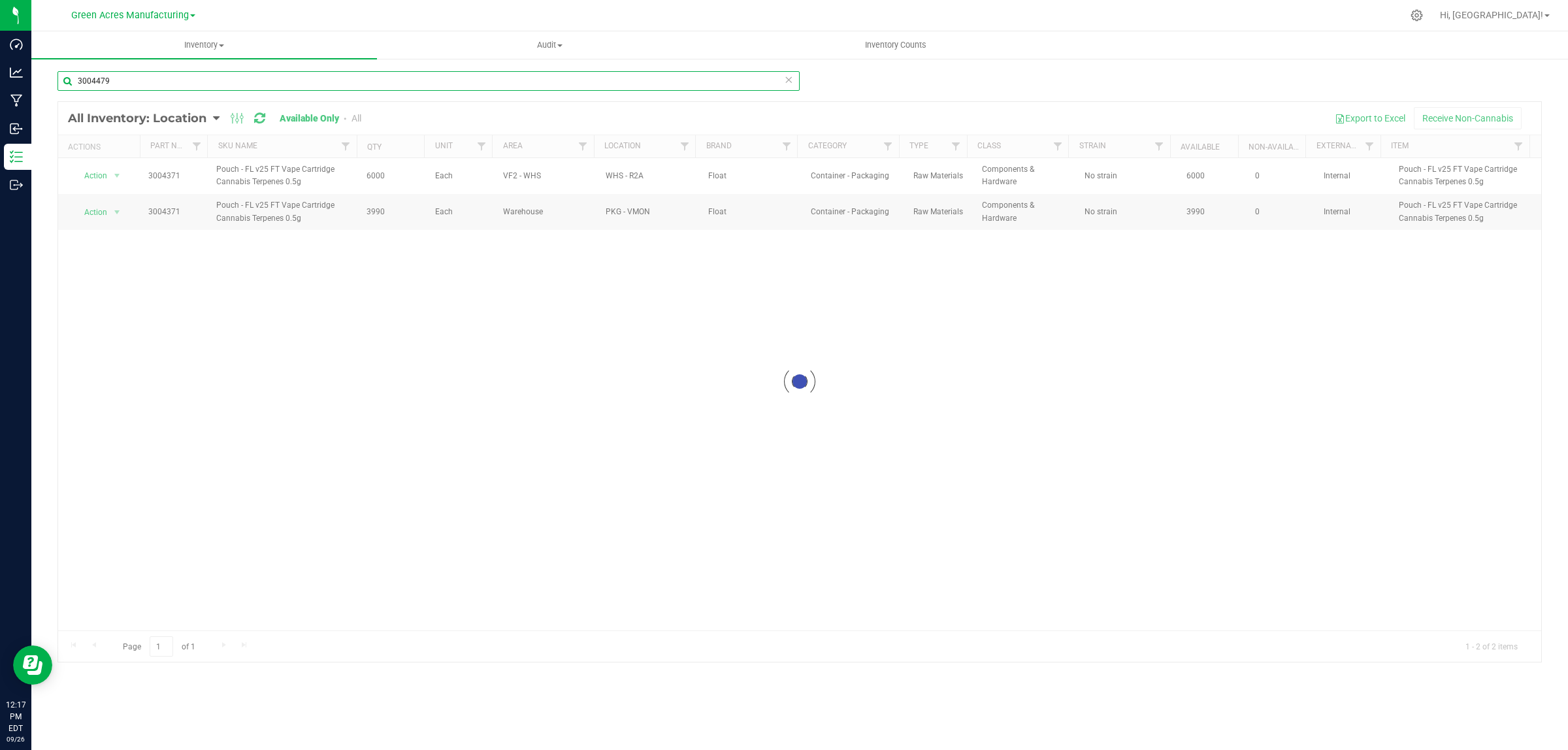
type input "3004479"
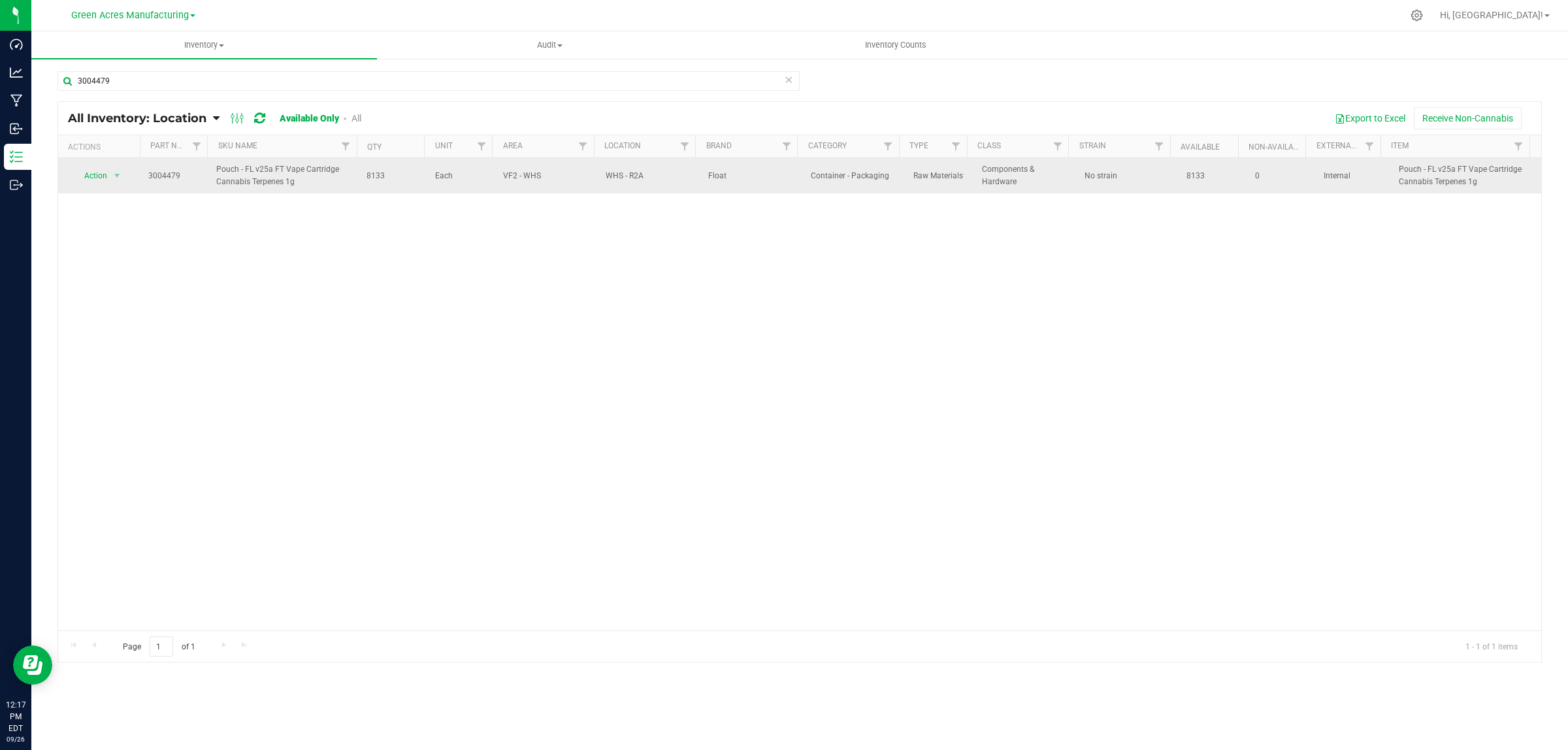
click at [77, 176] on span "Action" at bounding box center [91, 176] width 35 height 18
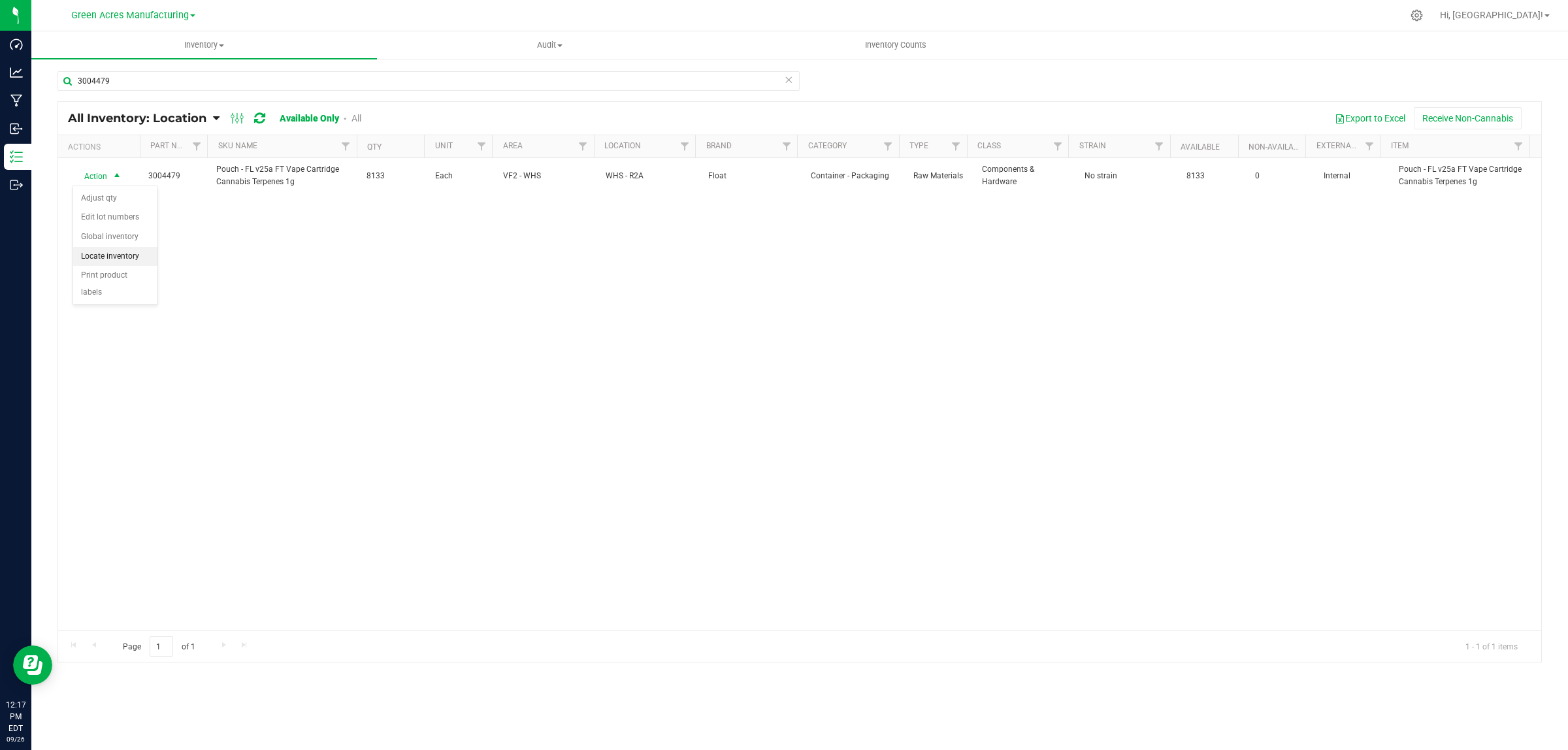
click at [119, 250] on li "Locate inventory" at bounding box center [115, 257] width 84 height 20
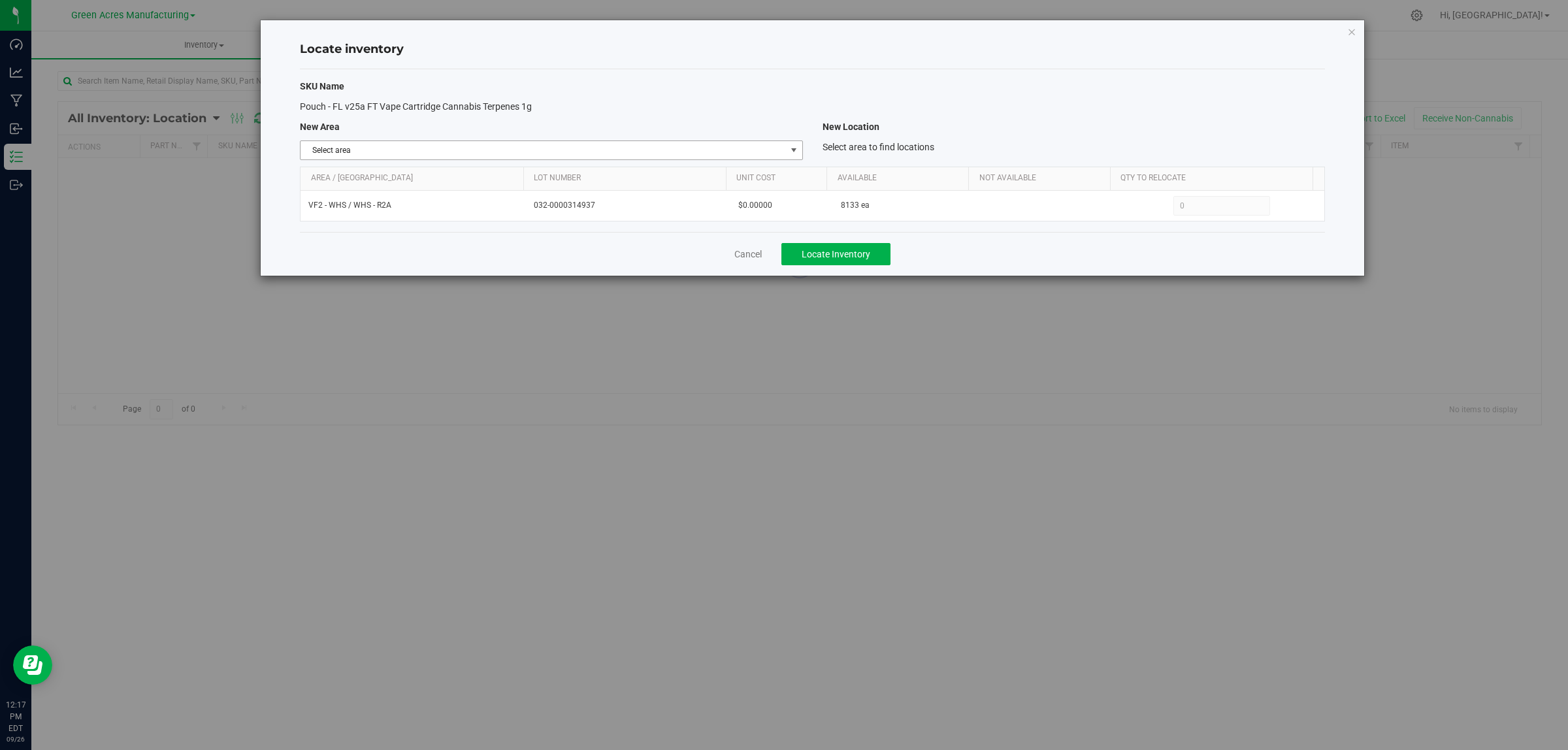
click at [442, 157] on span "Select area" at bounding box center [543, 150] width 485 height 18
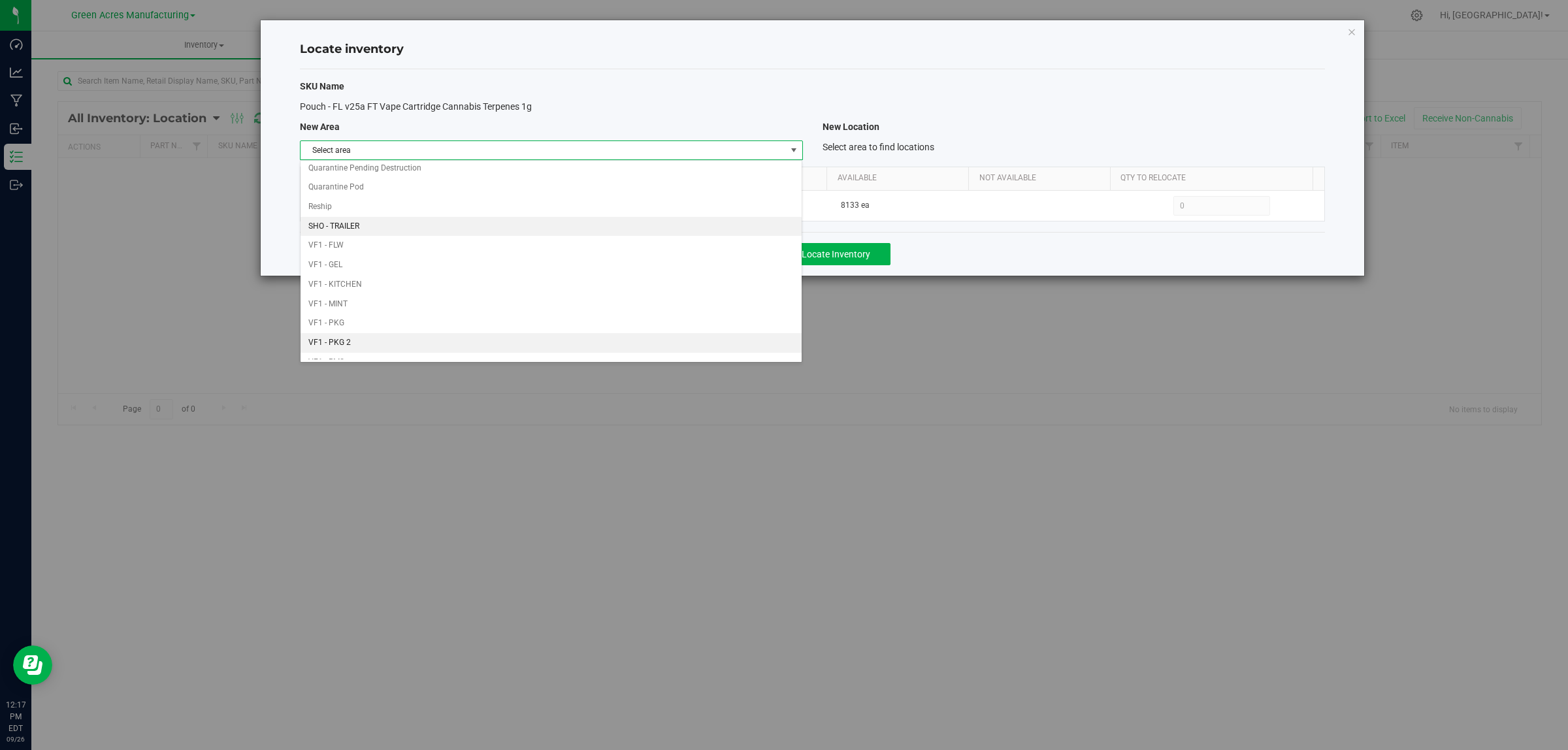
scroll to position [652, 0]
click at [389, 352] on li "Warehouse" at bounding box center [551, 350] width 501 height 20
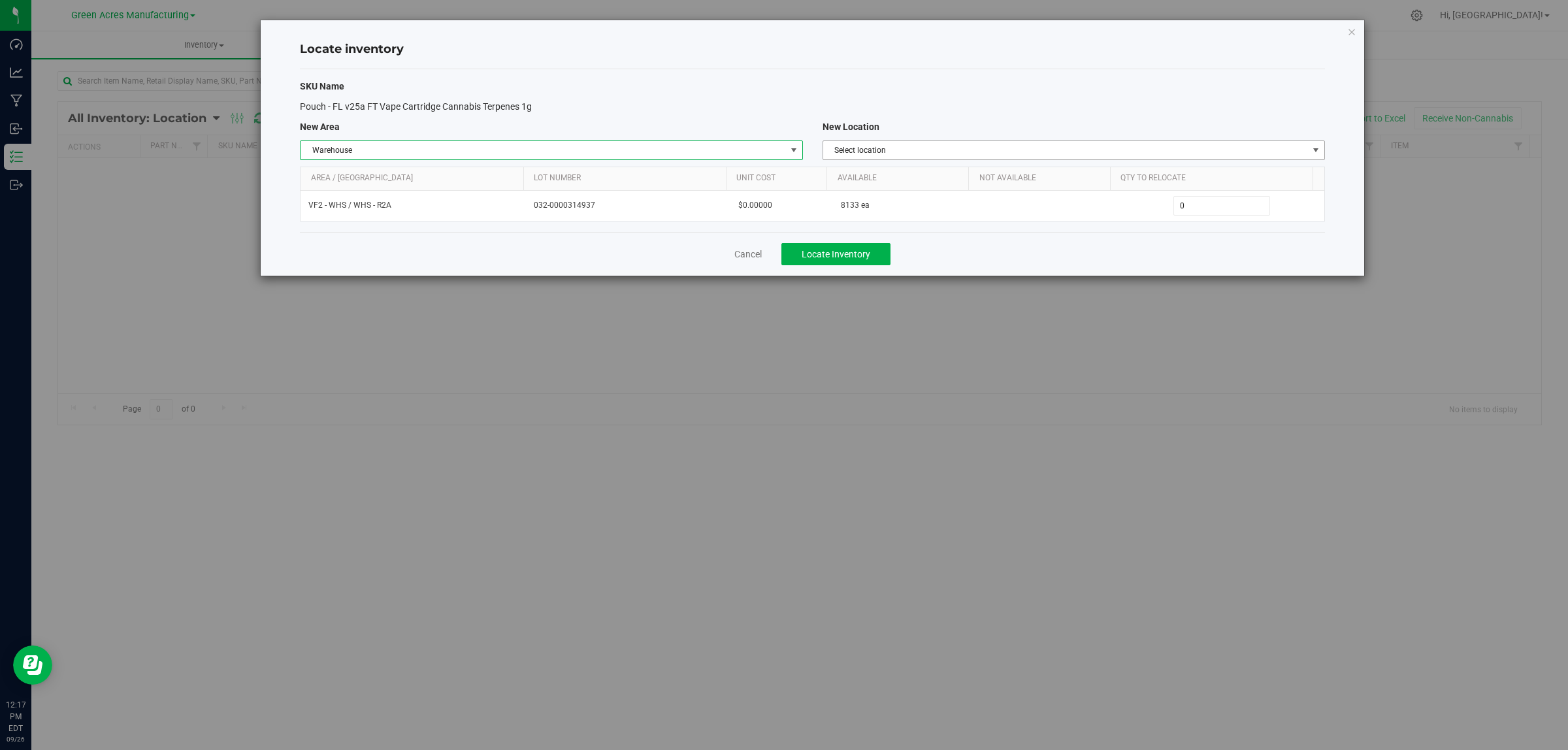
click at [958, 147] on span "Select location" at bounding box center [1065, 150] width 485 height 18
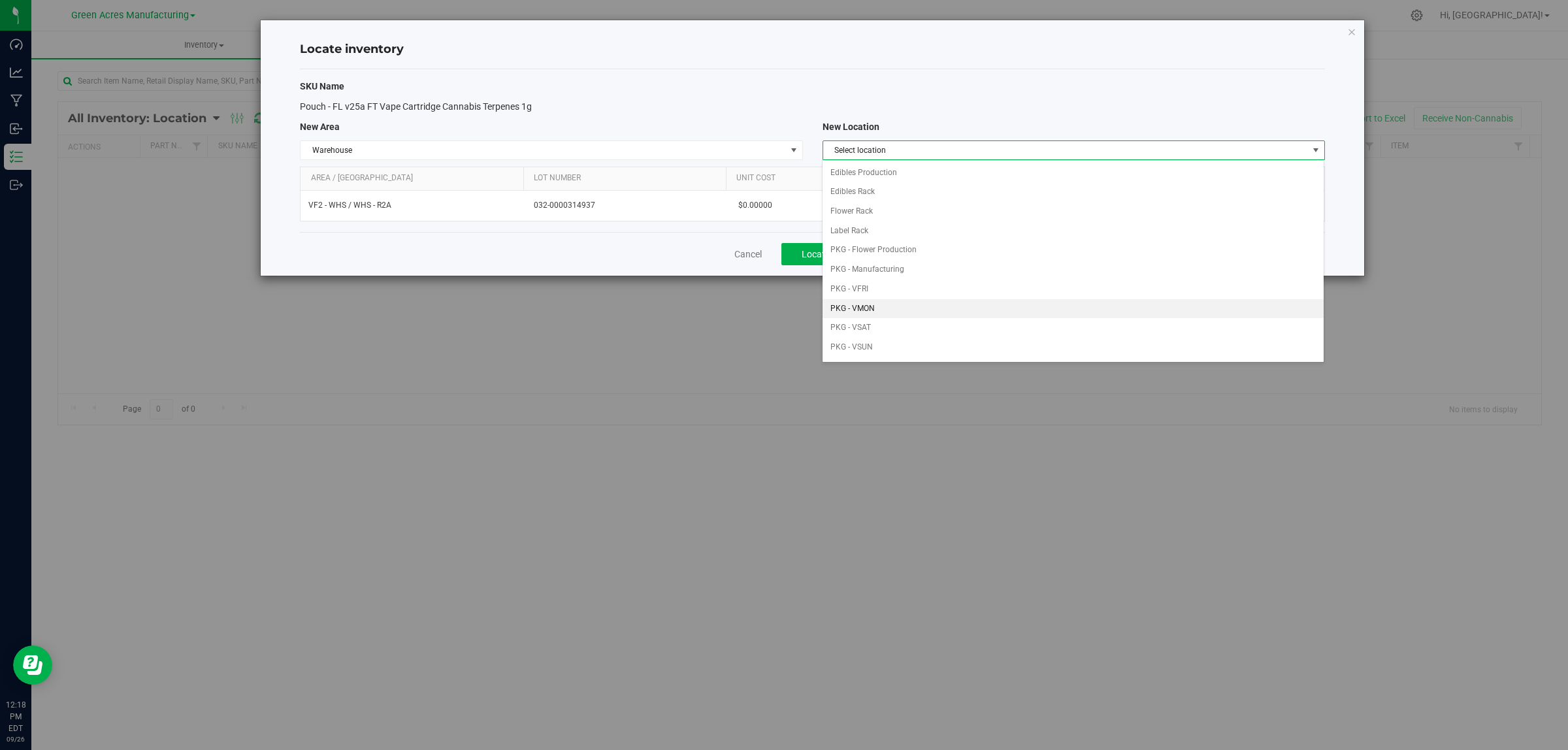
click at [900, 312] on li "PKG - VMON" at bounding box center [1072, 309] width 501 height 20
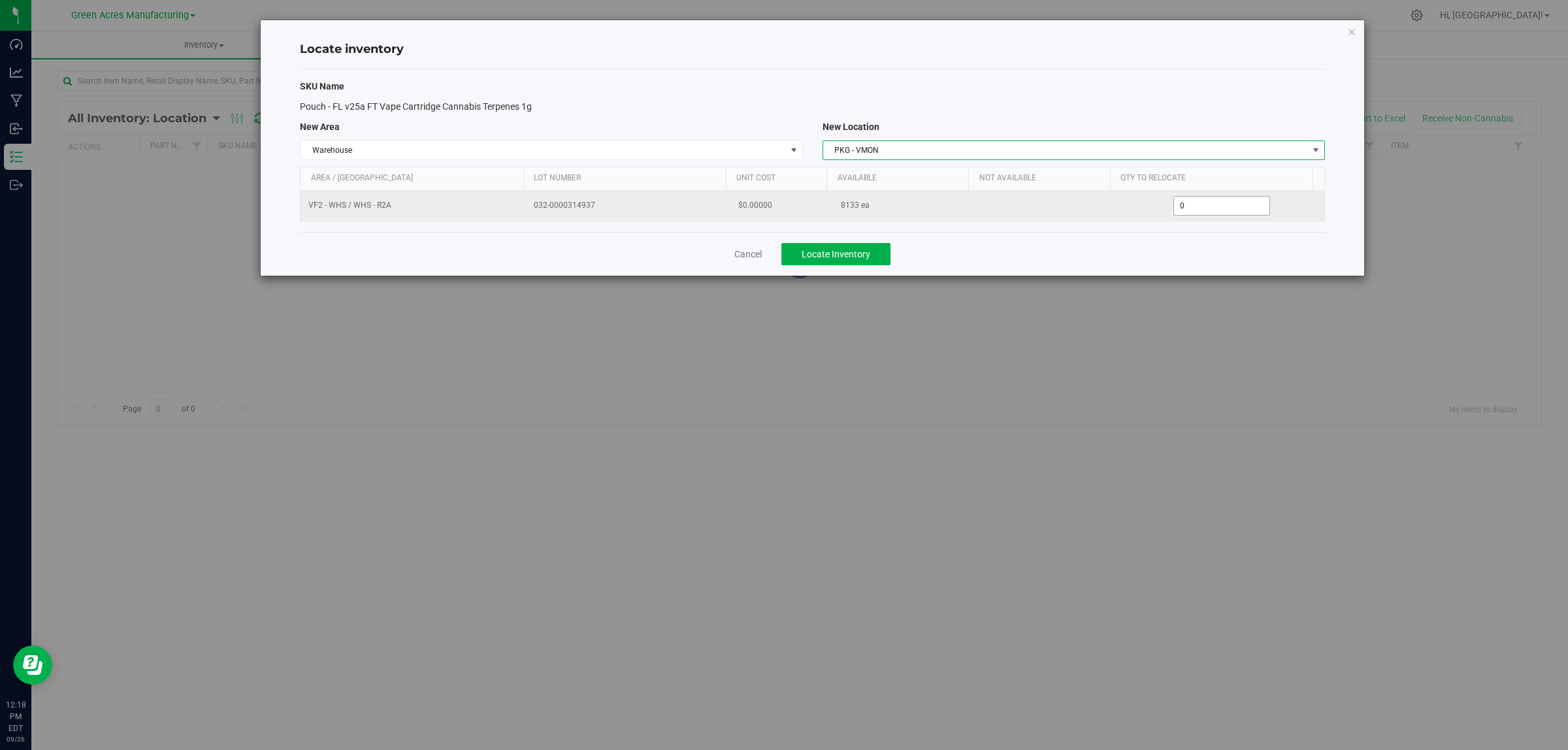
click at [1199, 209] on span "0 0" at bounding box center [1222, 206] width 97 height 20
type input "02437"
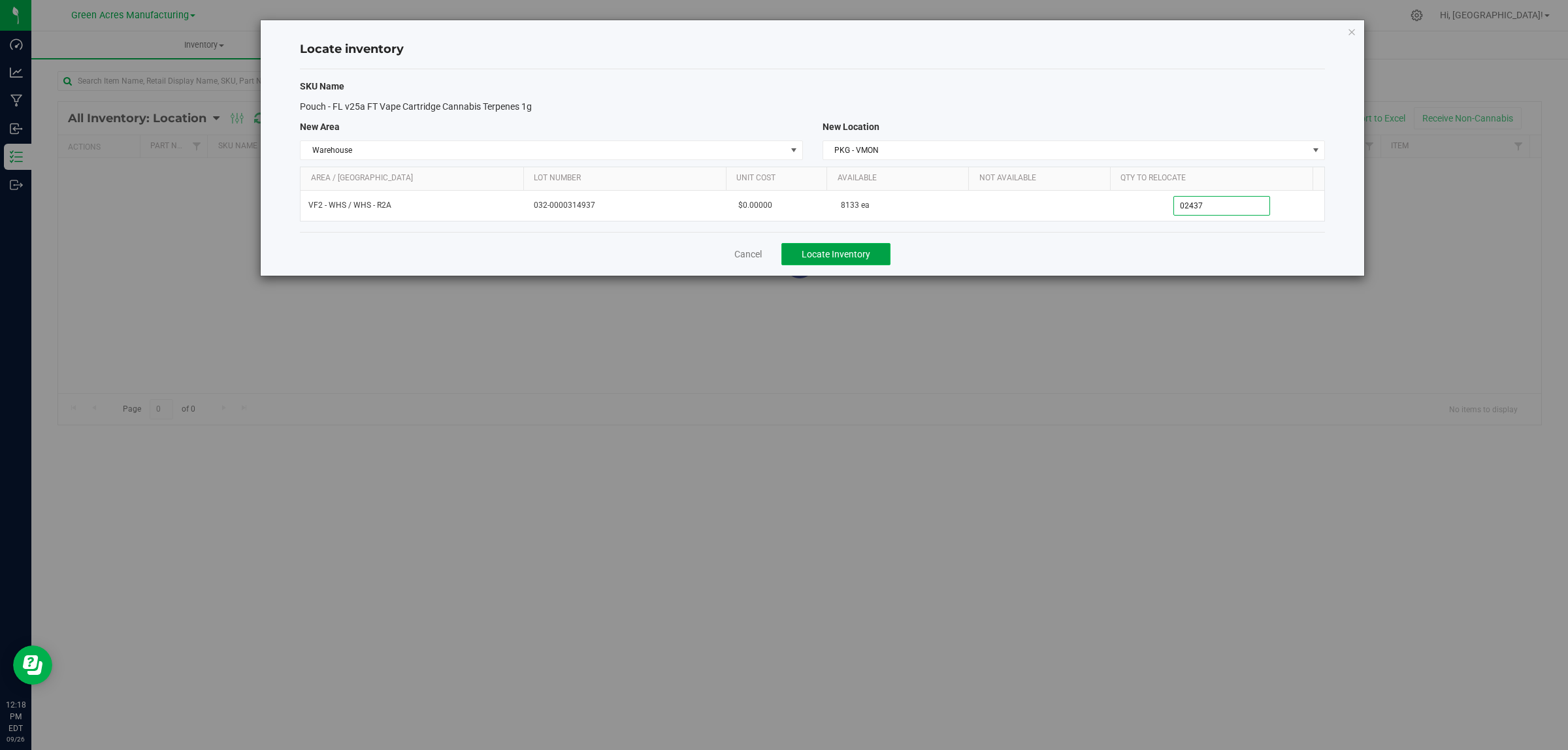
type input "2,437"
click at [850, 255] on span "Locate Inventory" at bounding box center [836, 254] width 69 height 10
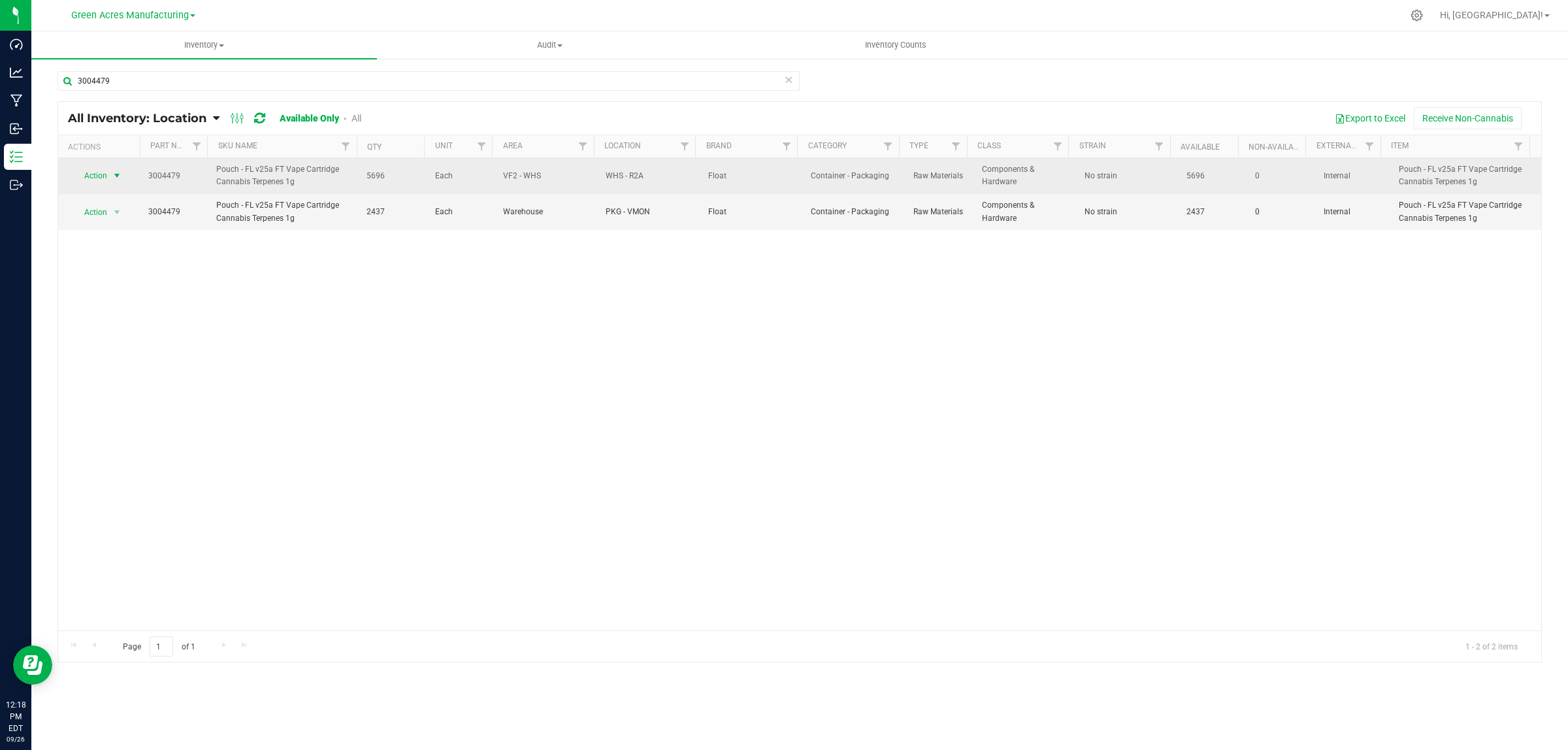
click at [99, 181] on span "Action" at bounding box center [91, 176] width 35 height 18
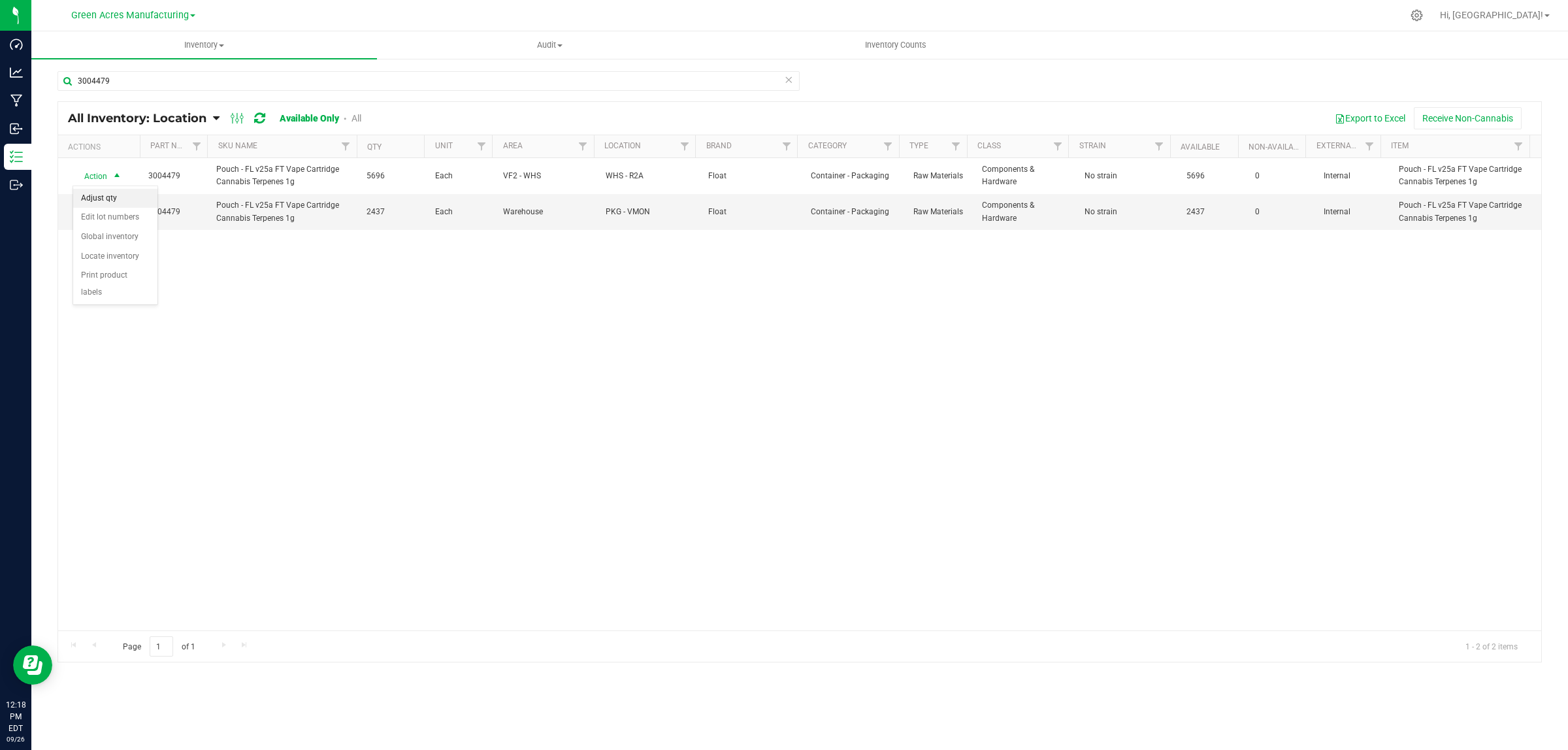
click at [99, 196] on li "Adjust qty" at bounding box center [115, 198] width 84 height 20
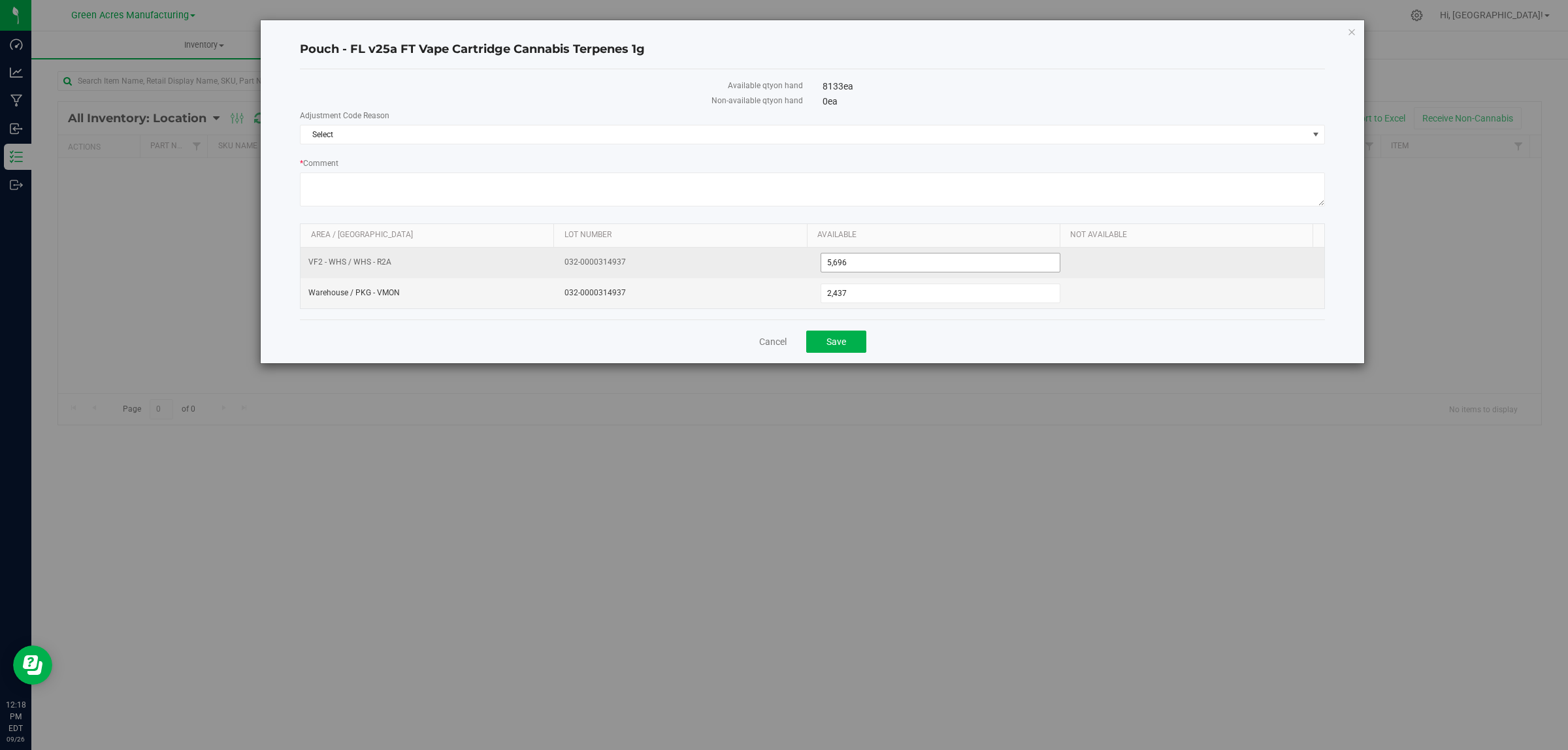
click at [864, 262] on span "5,696 5696" at bounding box center [941, 263] width 240 height 20
click at [864, 262] on input "5696" at bounding box center [941, 263] width 239 height 18
click at [864, 263] on input "5696" at bounding box center [941, 263] width 239 height 18
type input "6000"
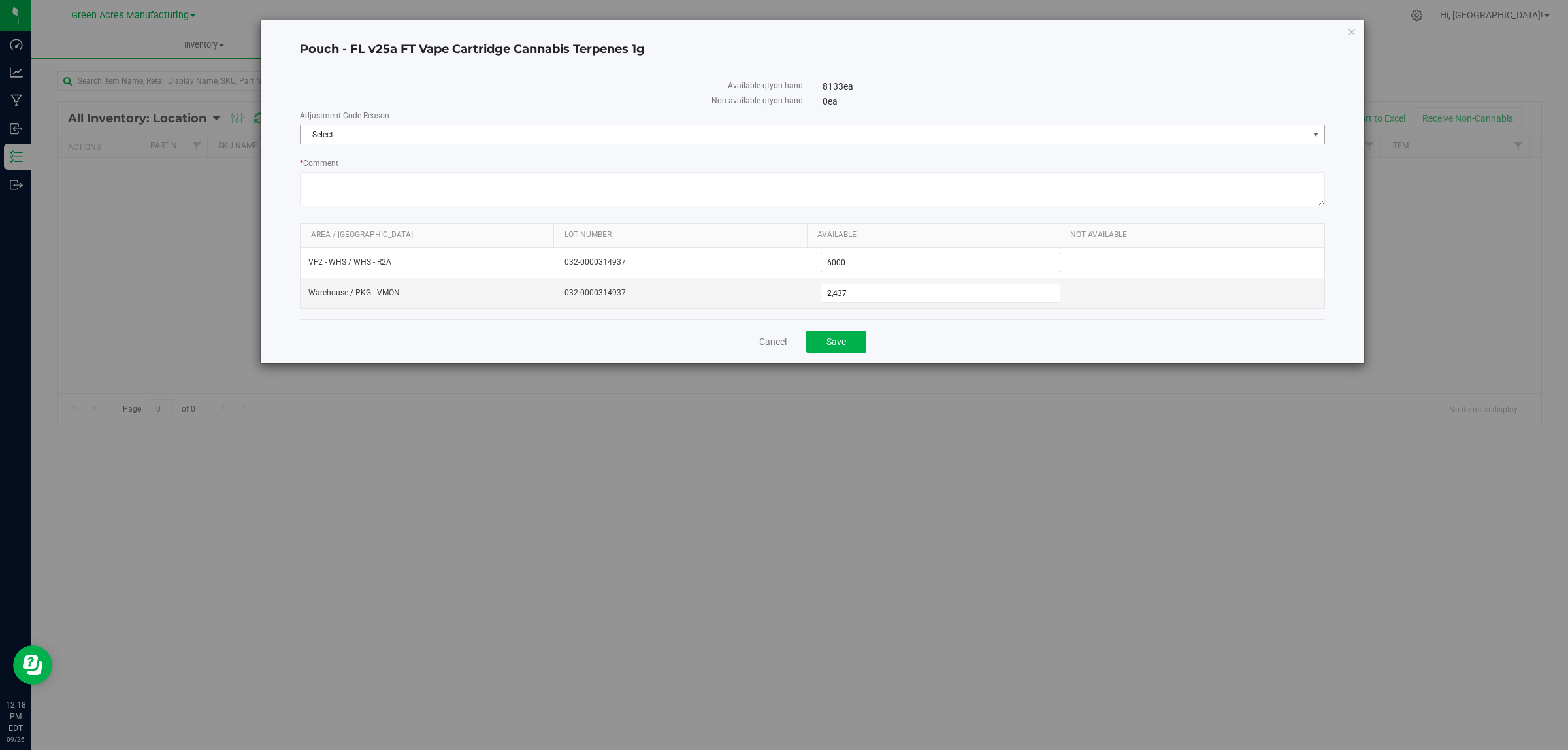
type input "6,000"
click at [833, 134] on span "Select" at bounding box center [805, 134] width 1007 height 18
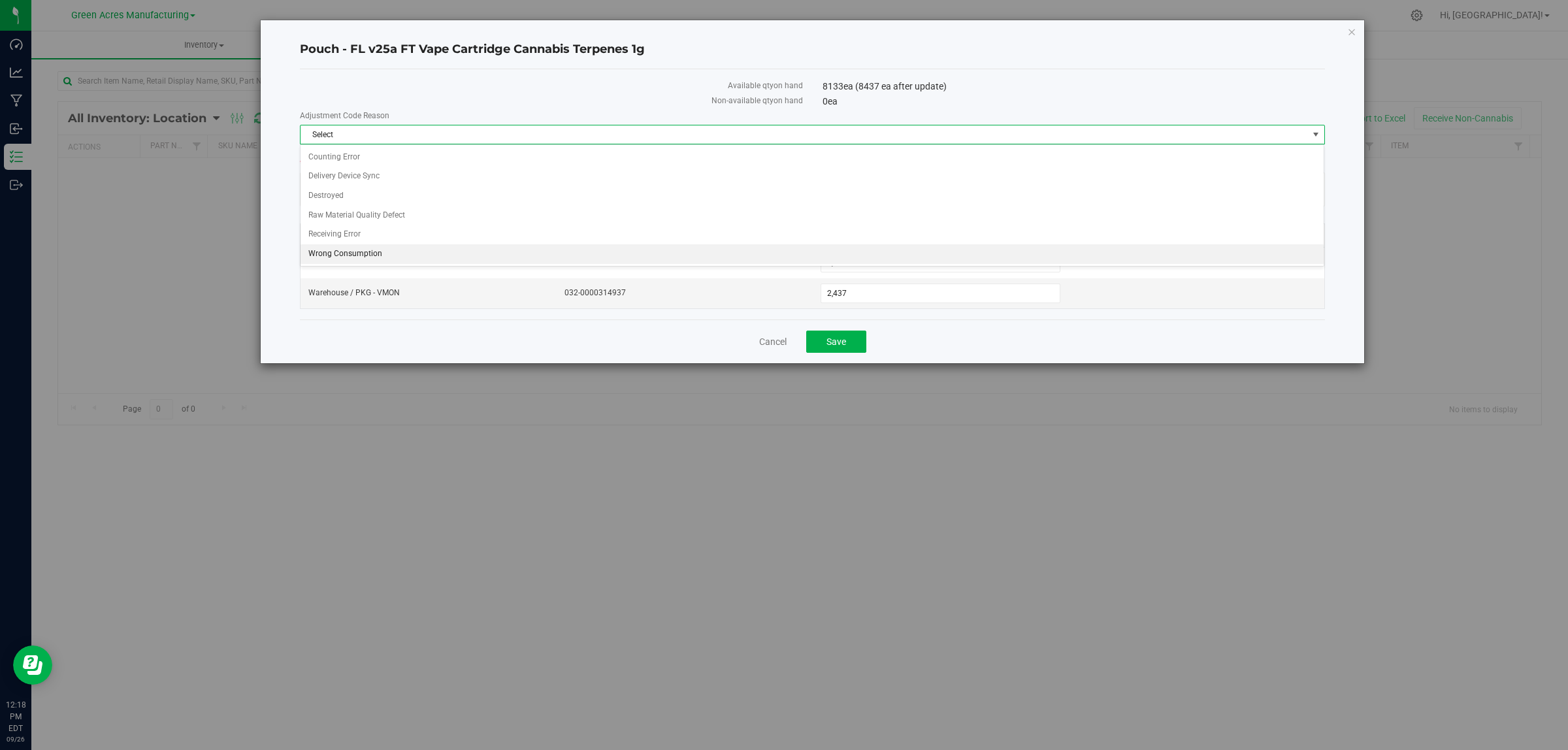
click at [777, 259] on li "Wrong Consumption" at bounding box center [812, 254] width 1023 height 20
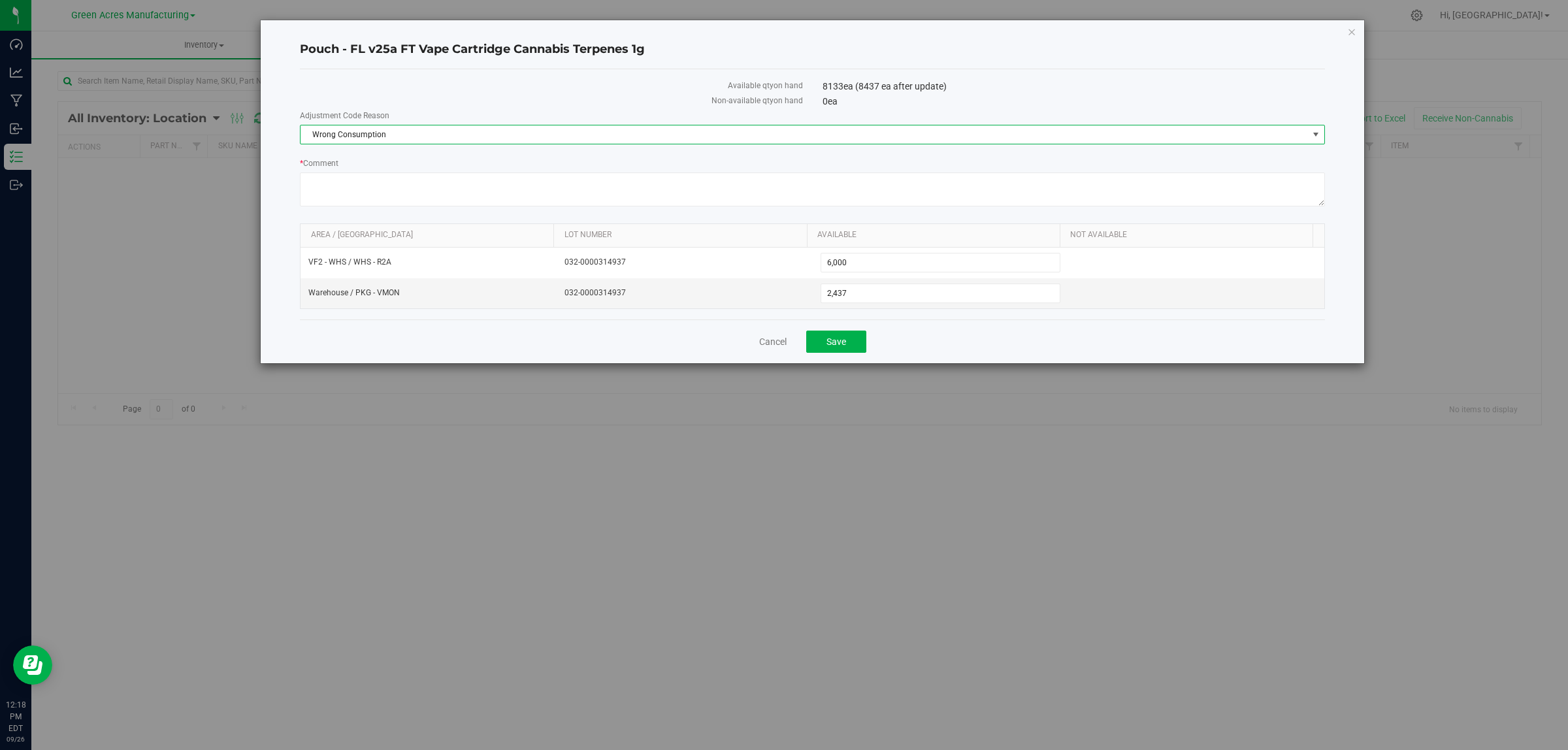
click at [1026, 97] on div "0 ea" at bounding box center [1073, 101] width 502 height 14
click at [842, 347] on span "Save" at bounding box center [836, 341] width 20 height 10
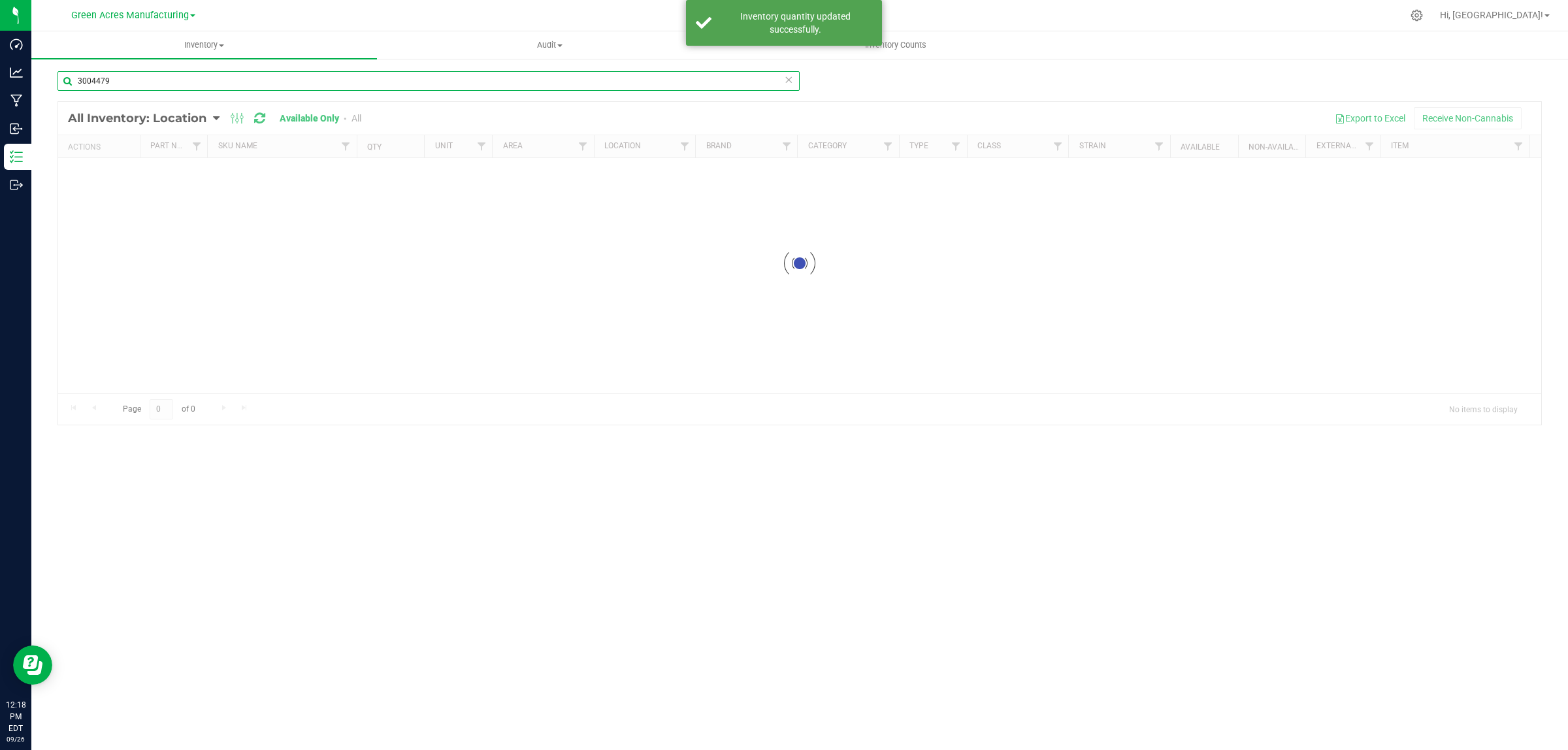
click at [373, 82] on input "3004479" at bounding box center [429, 81] width 742 height 20
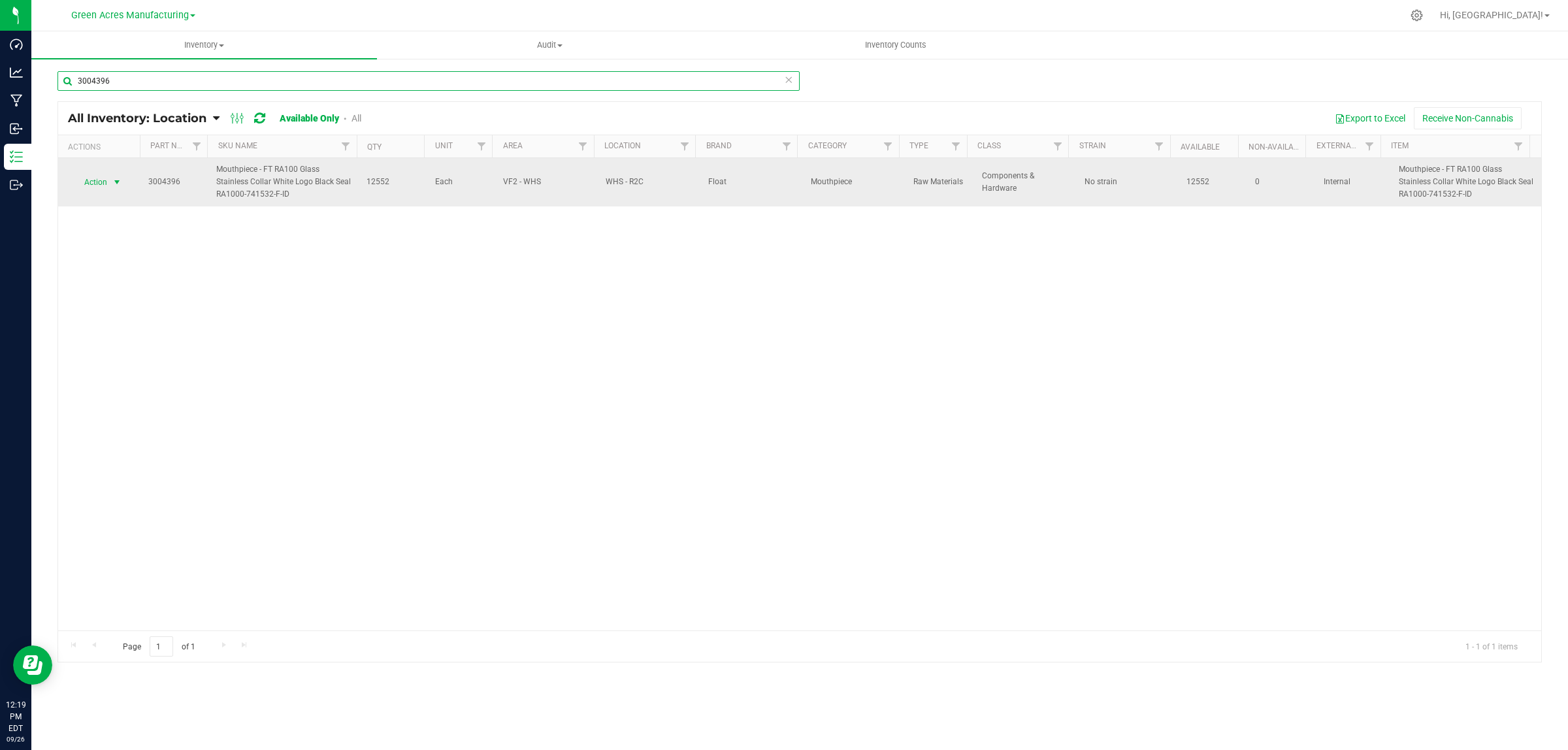
type input "3004396"
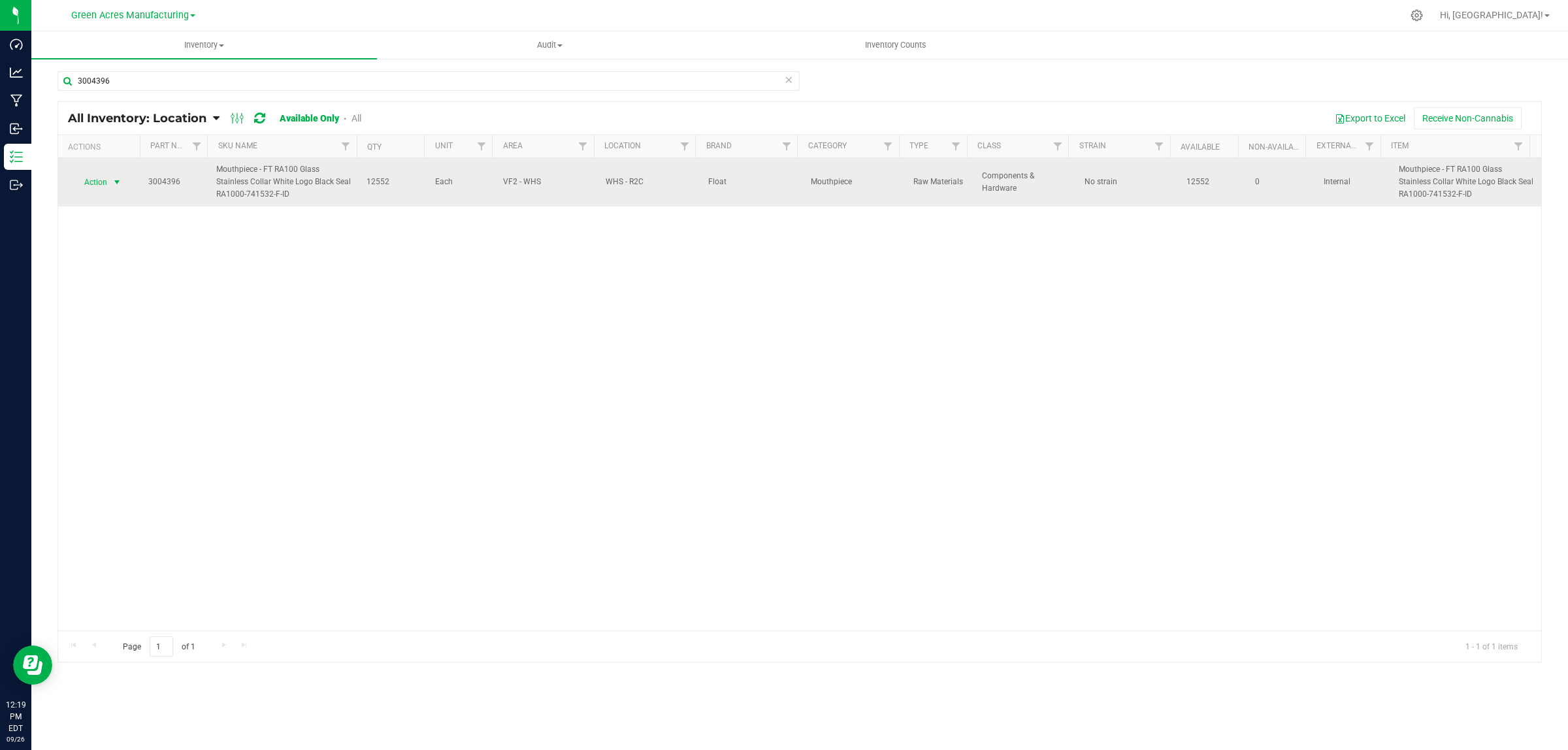
click at [114, 181] on span "select" at bounding box center [117, 182] width 10 height 10
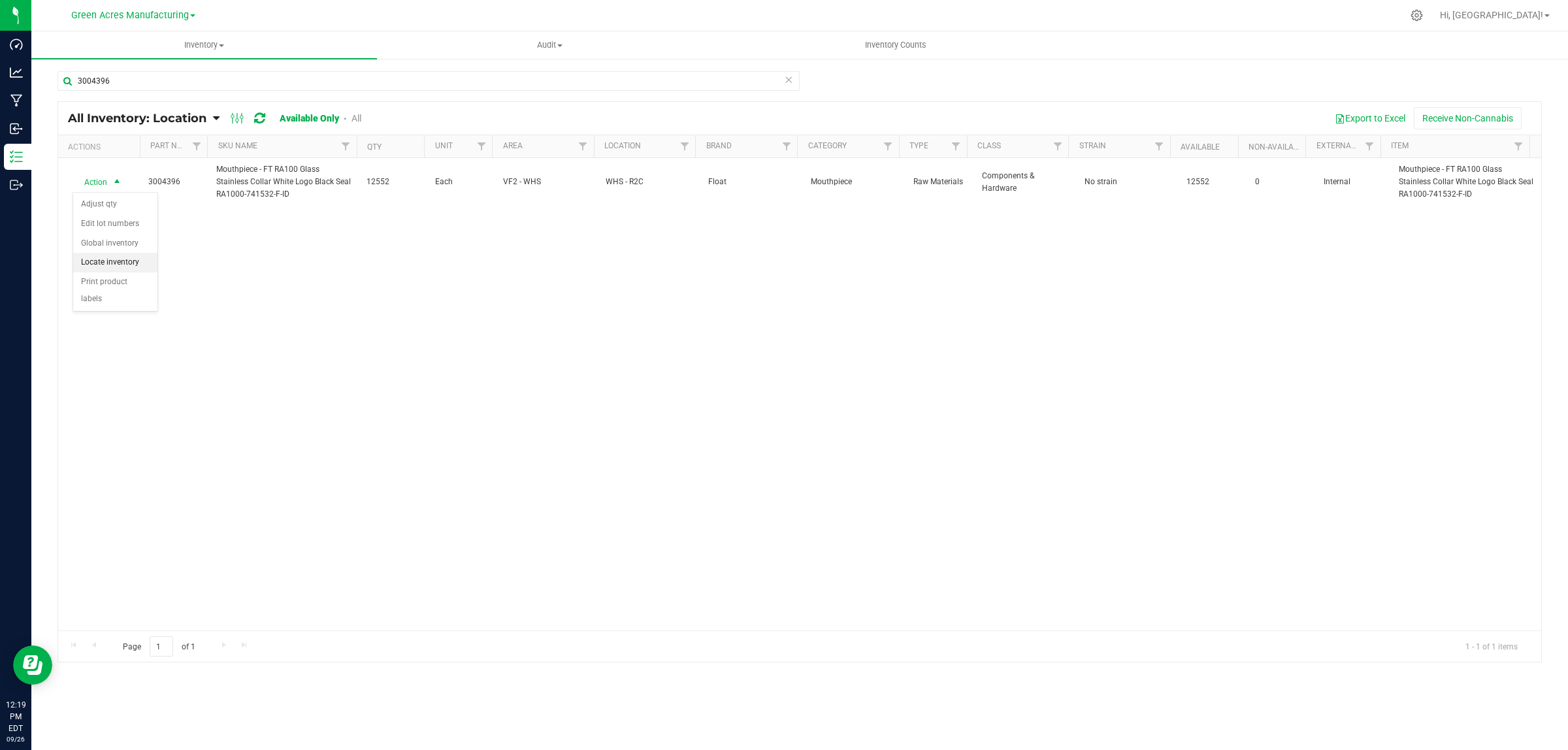
click at [125, 260] on li "Locate inventory" at bounding box center [115, 263] width 84 height 20
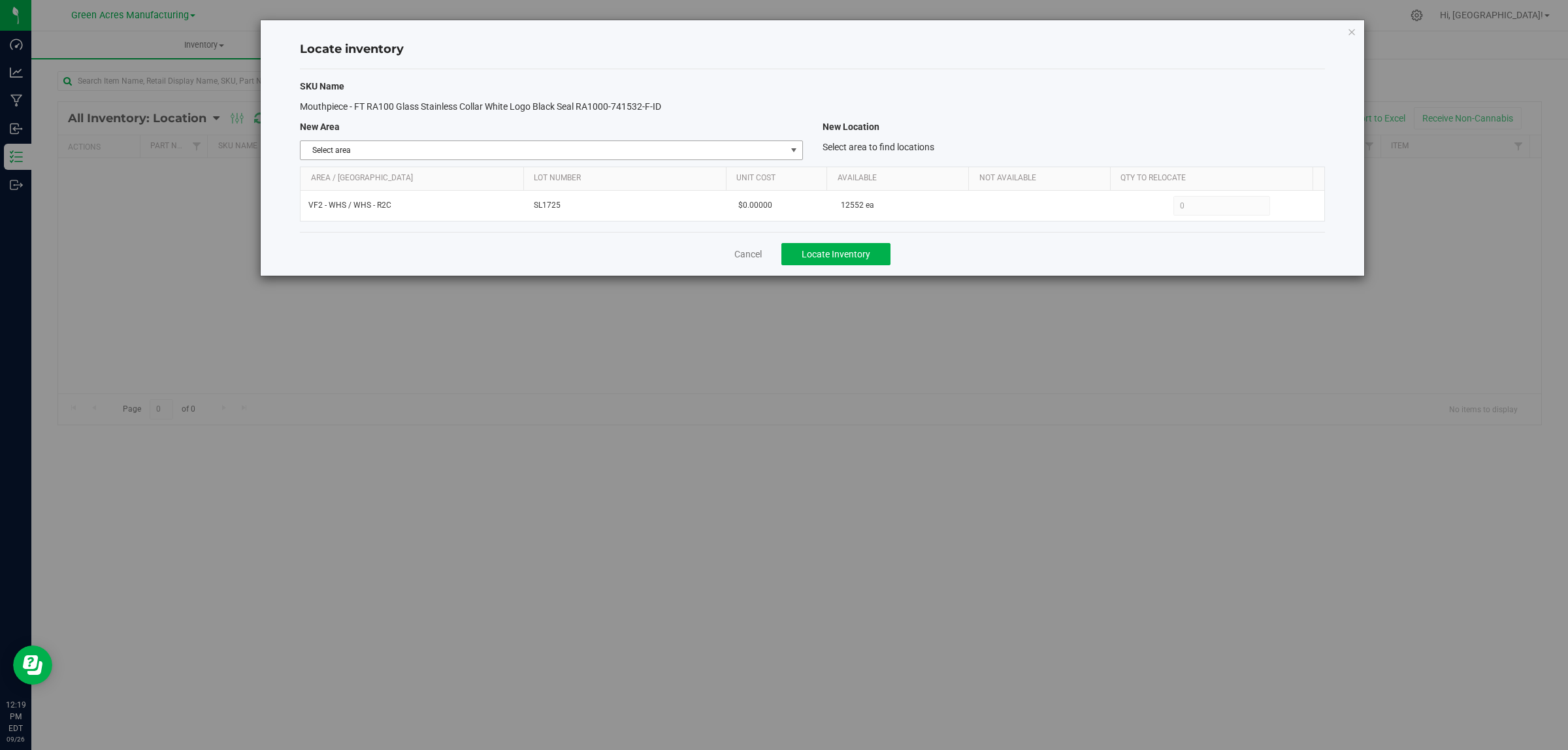
click at [531, 146] on span "Select area" at bounding box center [543, 150] width 485 height 18
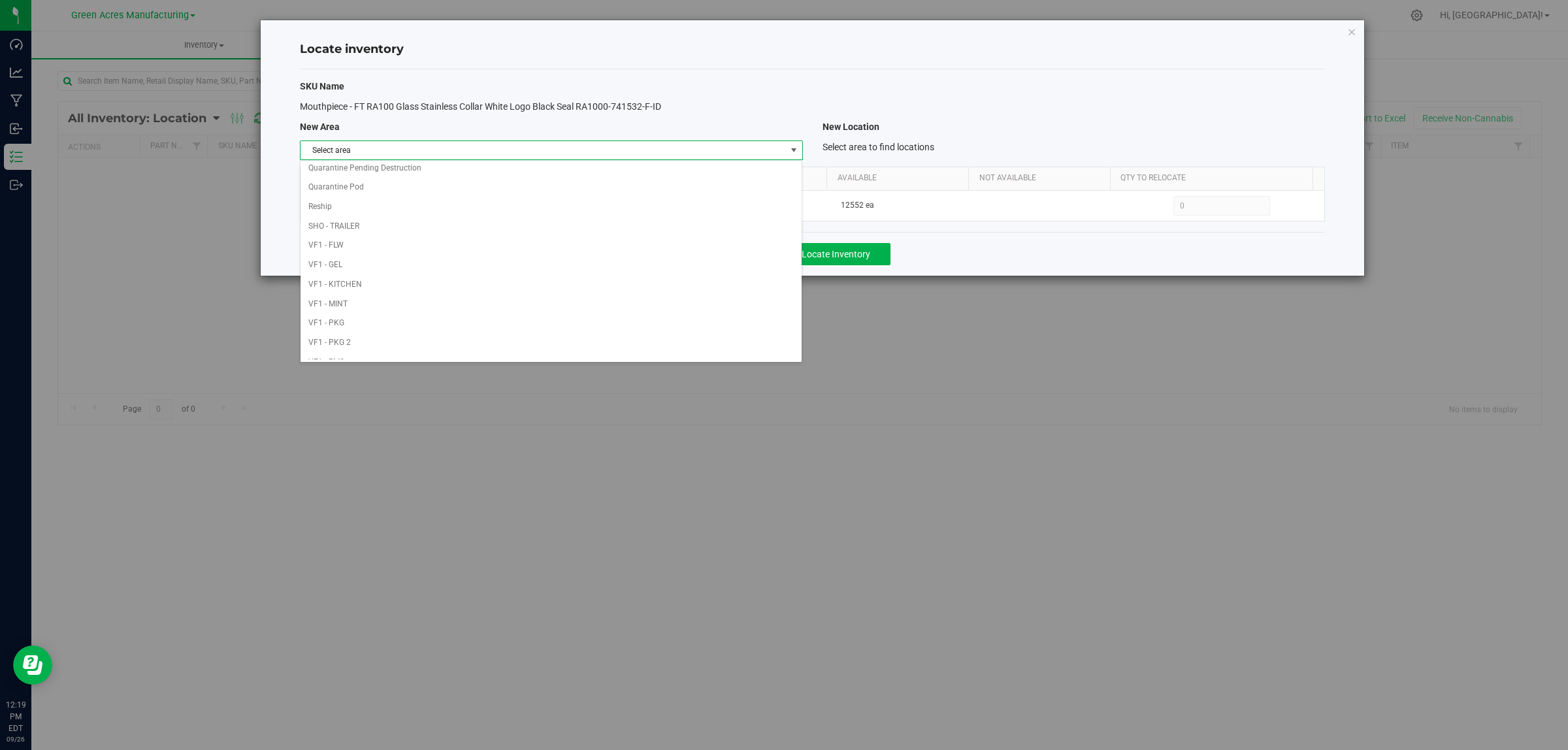
scroll to position [652, 0]
click at [544, 355] on li "Warehouse" at bounding box center [551, 350] width 501 height 20
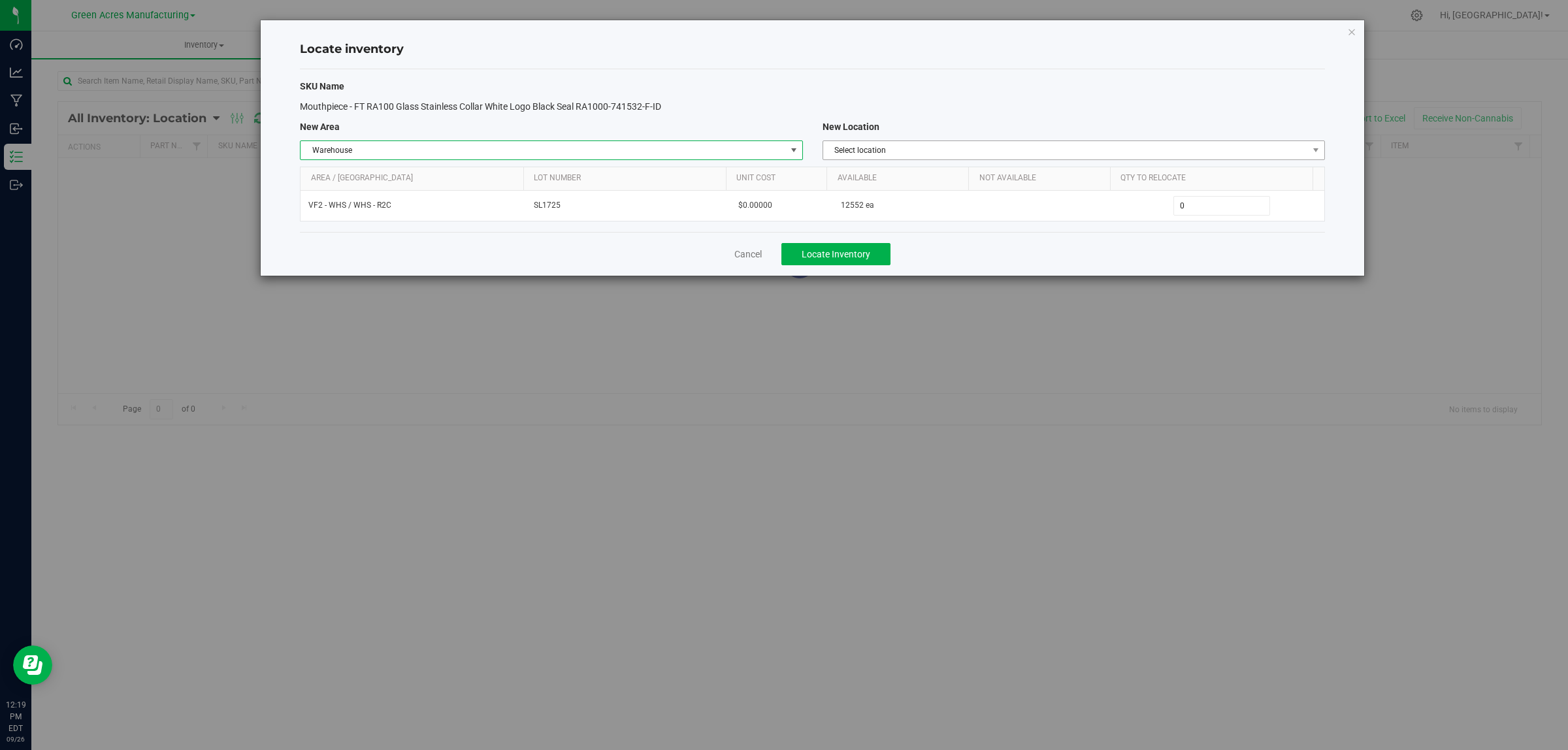
click at [928, 154] on span "Select location" at bounding box center [1065, 150] width 485 height 18
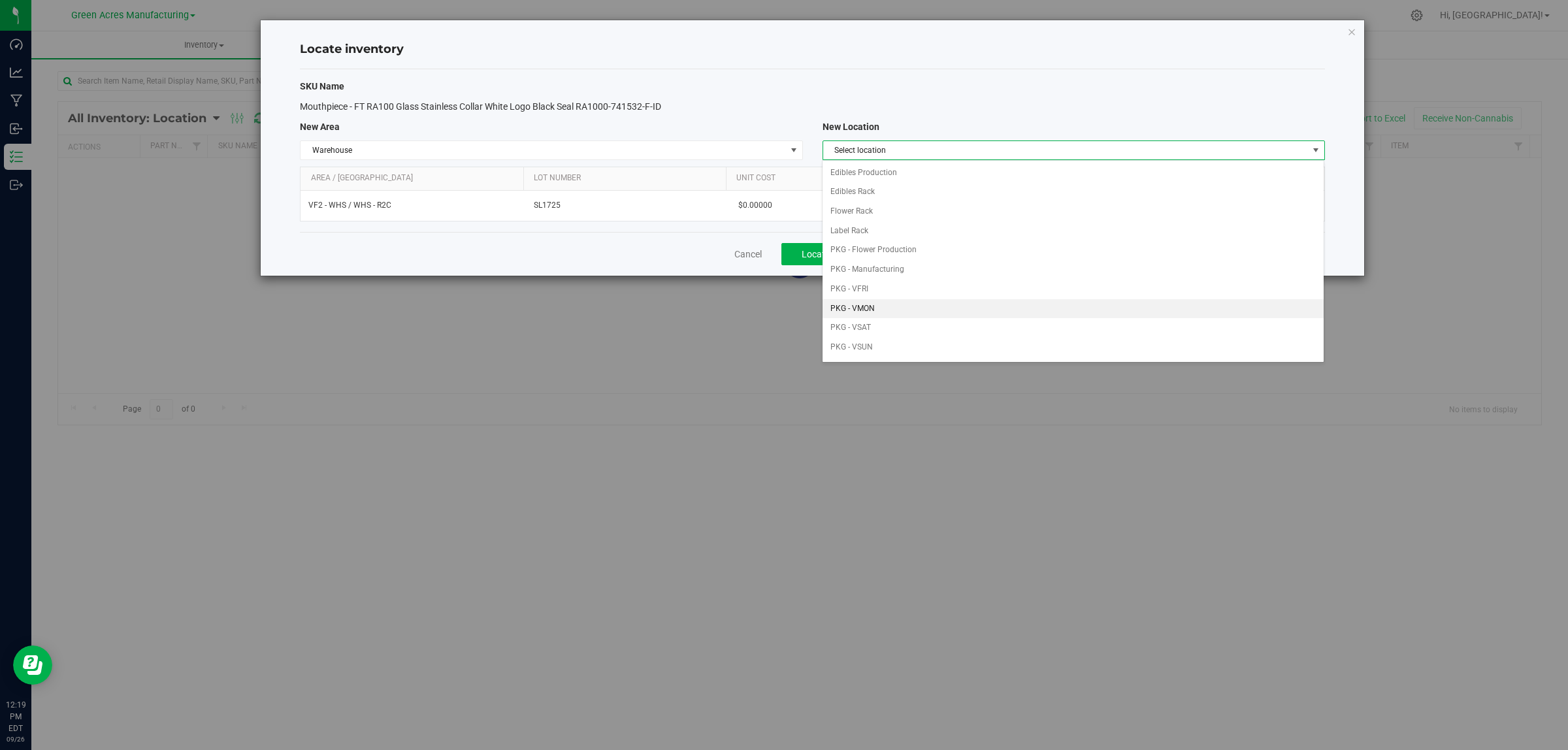
click at [936, 315] on li "PKG - VMON" at bounding box center [1072, 309] width 501 height 20
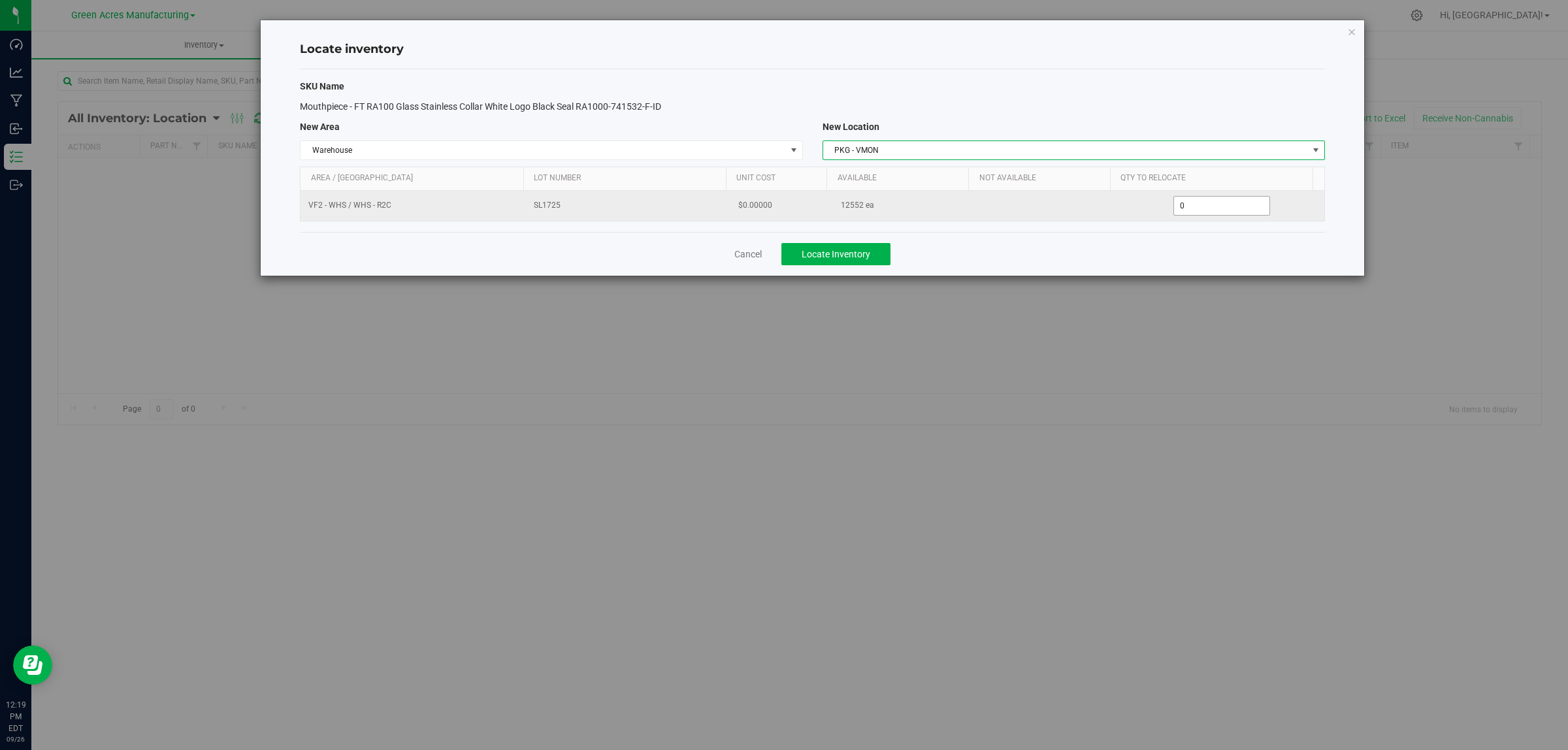
click at [1194, 204] on span "0 0" at bounding box center [1222, 206] width 97 height 20
type input "02000"
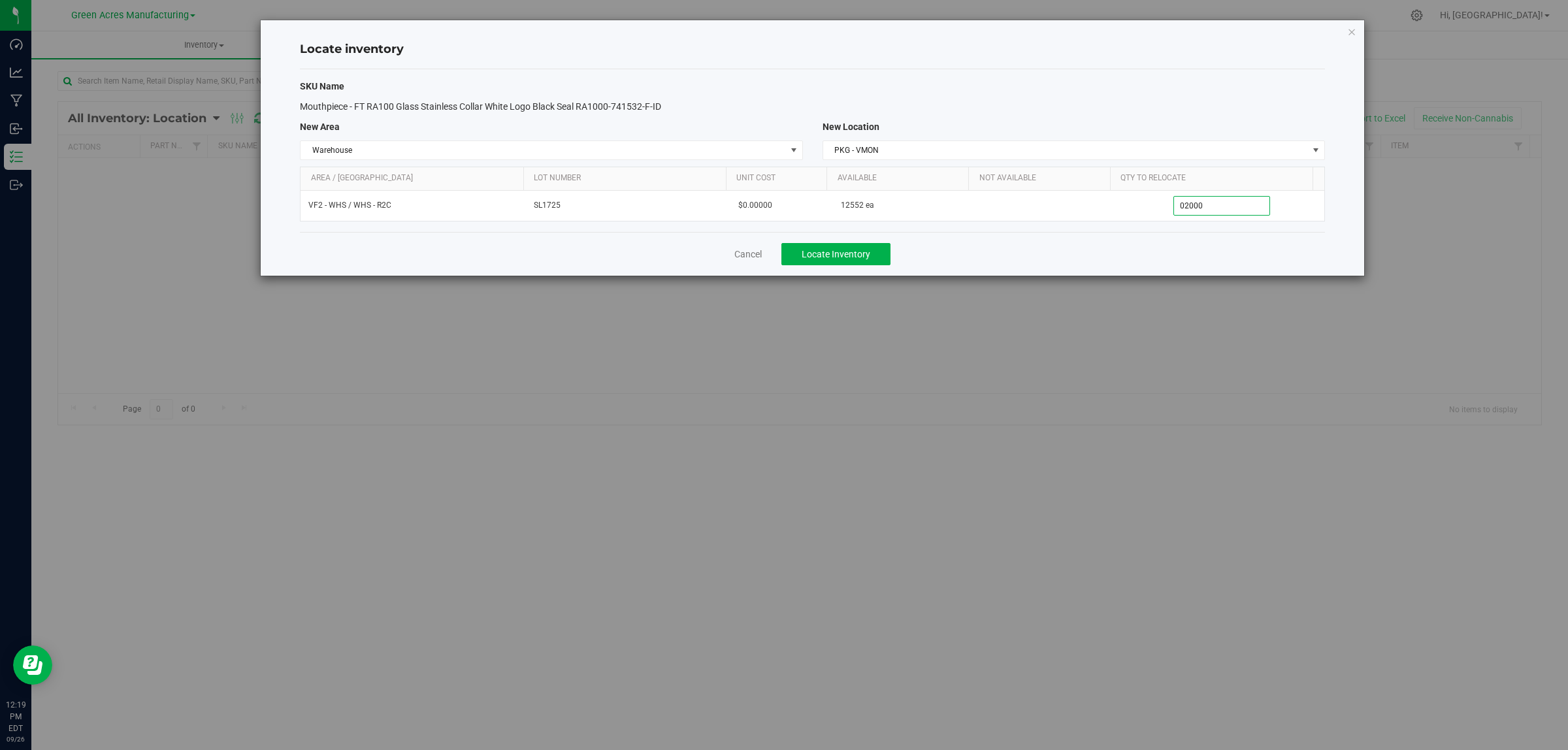
type input "2,000"
click at [1207, 105] on div "Mouthpiece - FT RA100 Glass Stainless Collar White Logo Black Seal RA1000-74153…" at bounding box center [812, 107] width 1045 height 14
click at [867, 243] on button "Locate Inventory" at bounding box center [836, 254] width 109 height 22
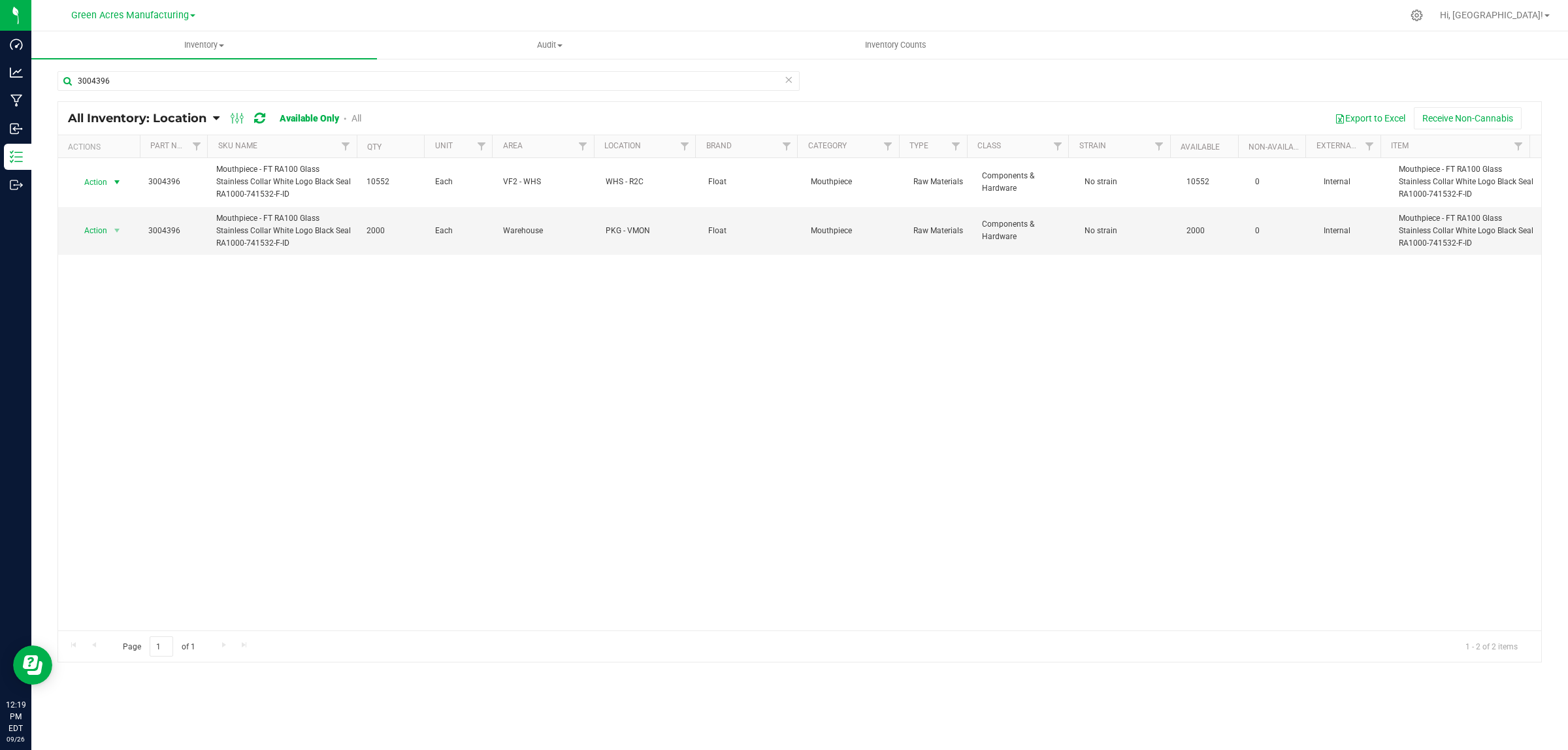
click at [97, 181] on span "Action" at bounding box center [91, 182] width 35 height 18
click at [100, 260] on li "Locate inventory" at bounding box center [115, 263] width 84 height 20
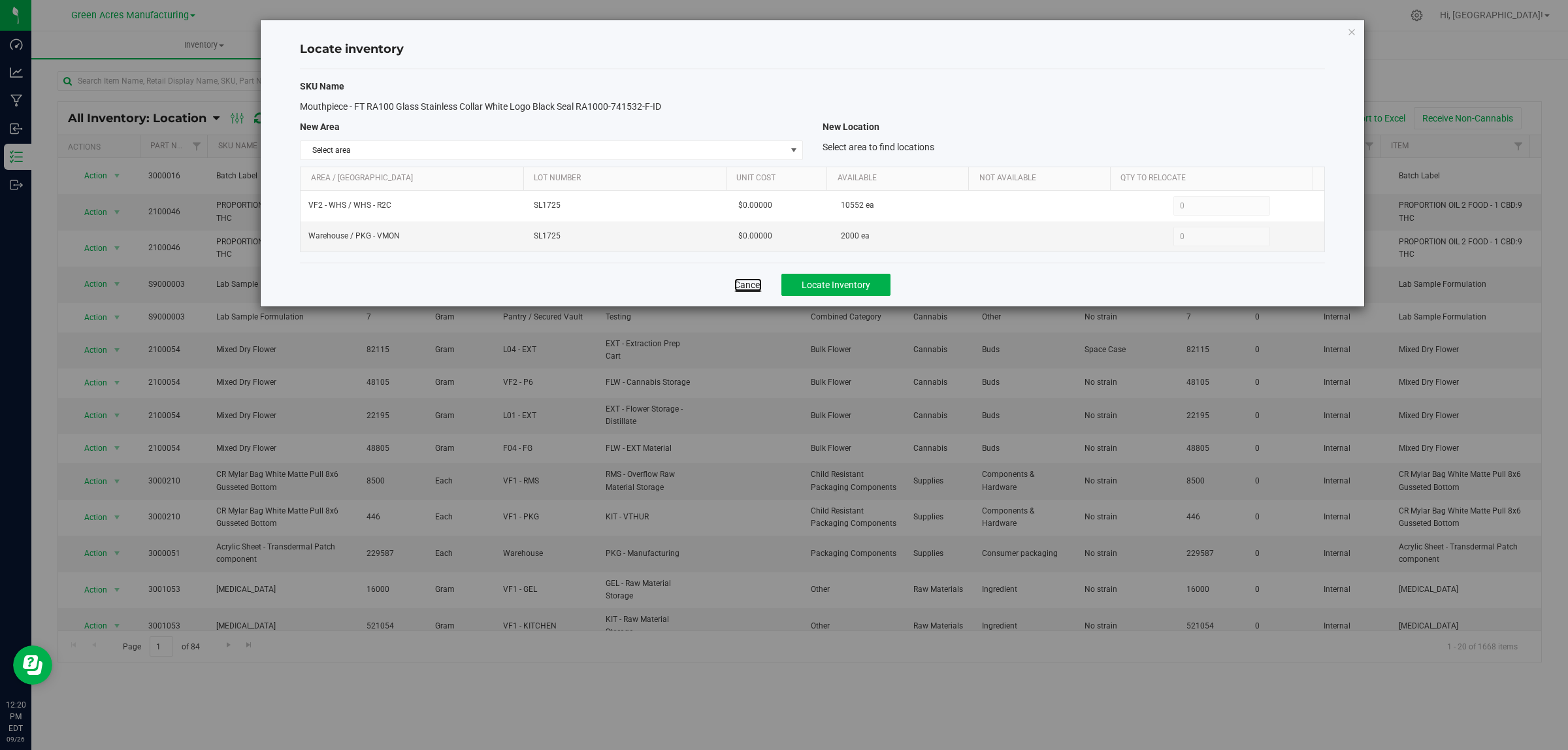
click at [758, 288] on link "Cancel" at bounding box center [748, 285] width 27 height 13
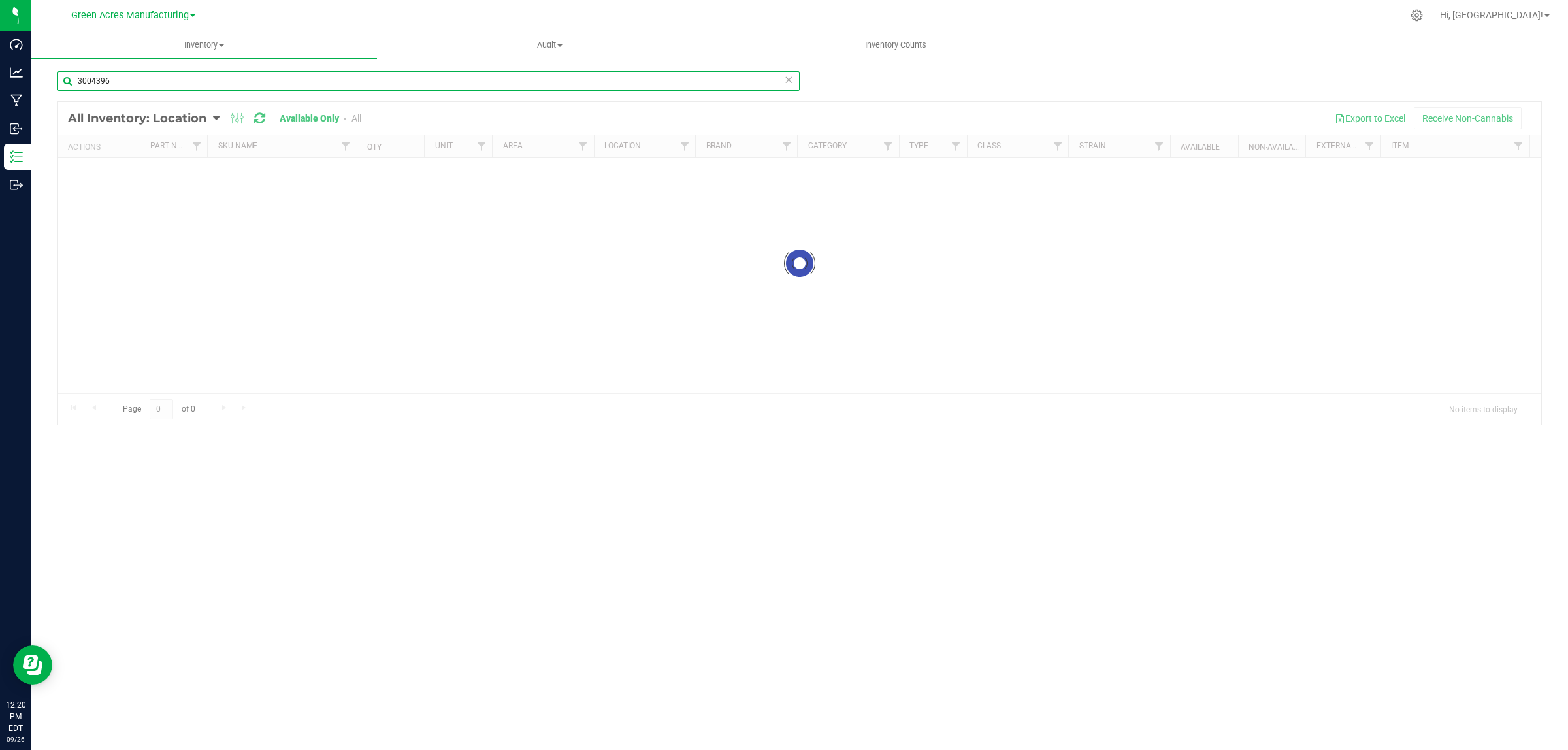
click at [139, 82] on input "3004396" at bounding box center [429, 81] width 742 height 20
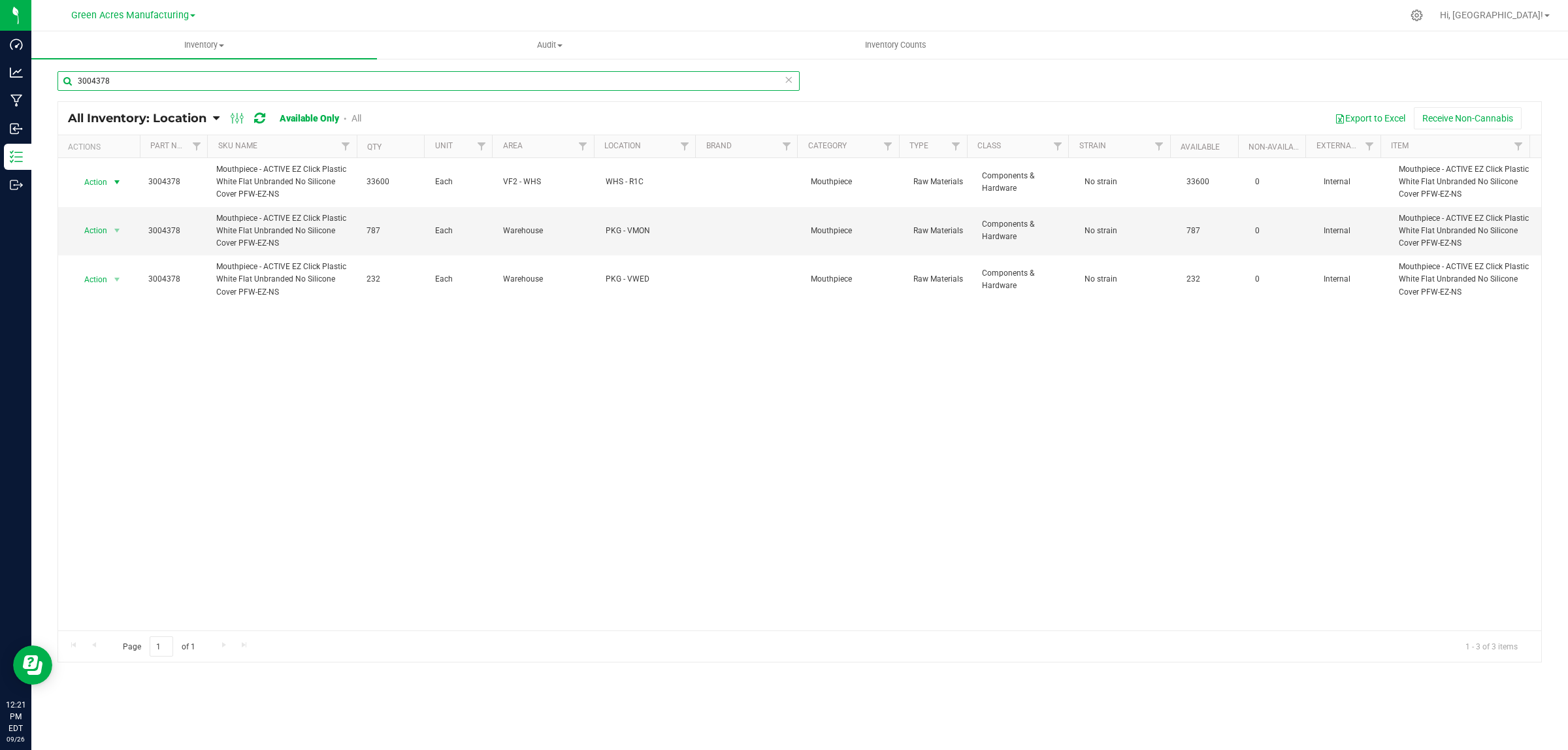
type input "3004378"
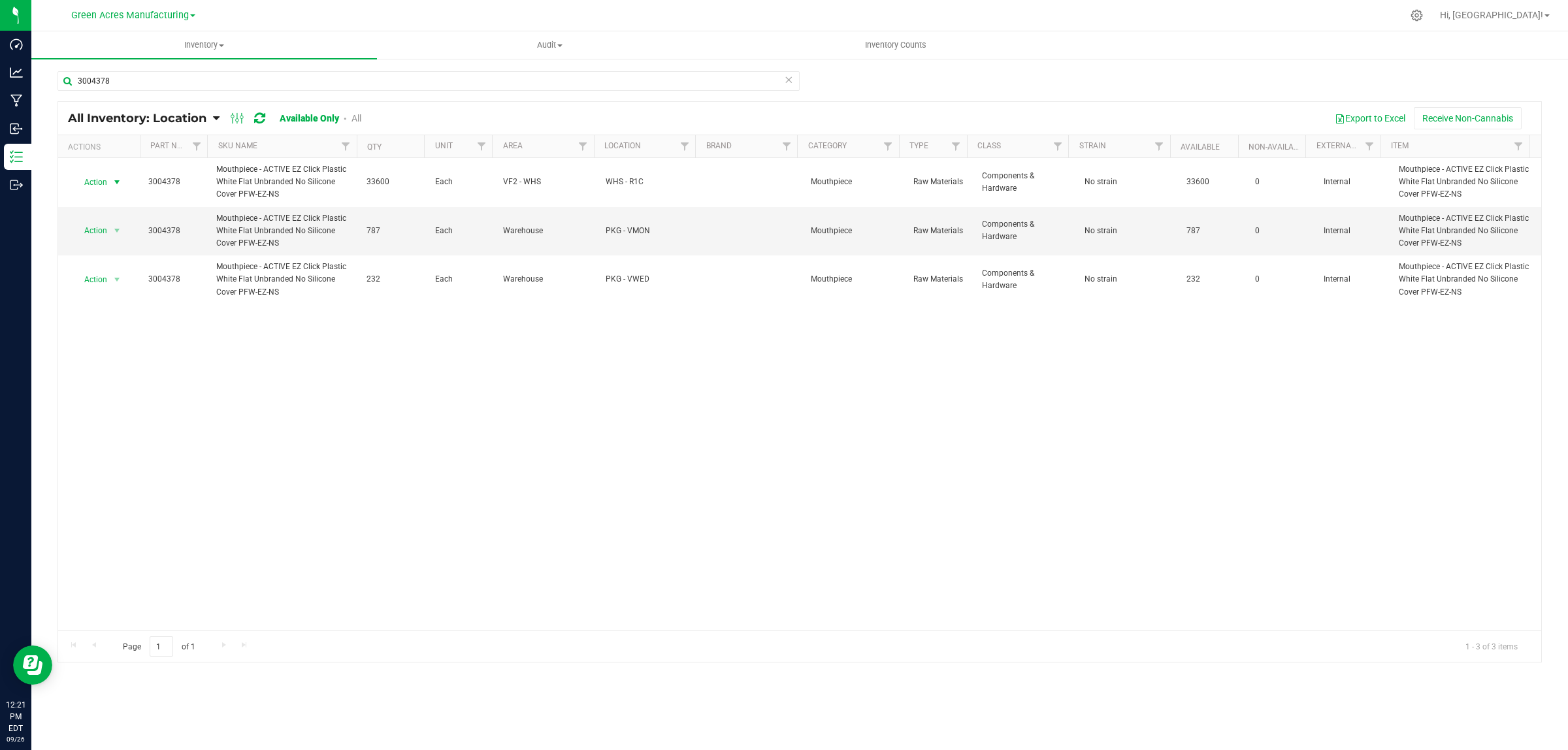
click at [99, 184] on span "Action" at bounding box center [91, 182] width 35 height 18
click at [89, 266] on li "Locate inventory" at bounding box center [115, 263] width 84 height 20
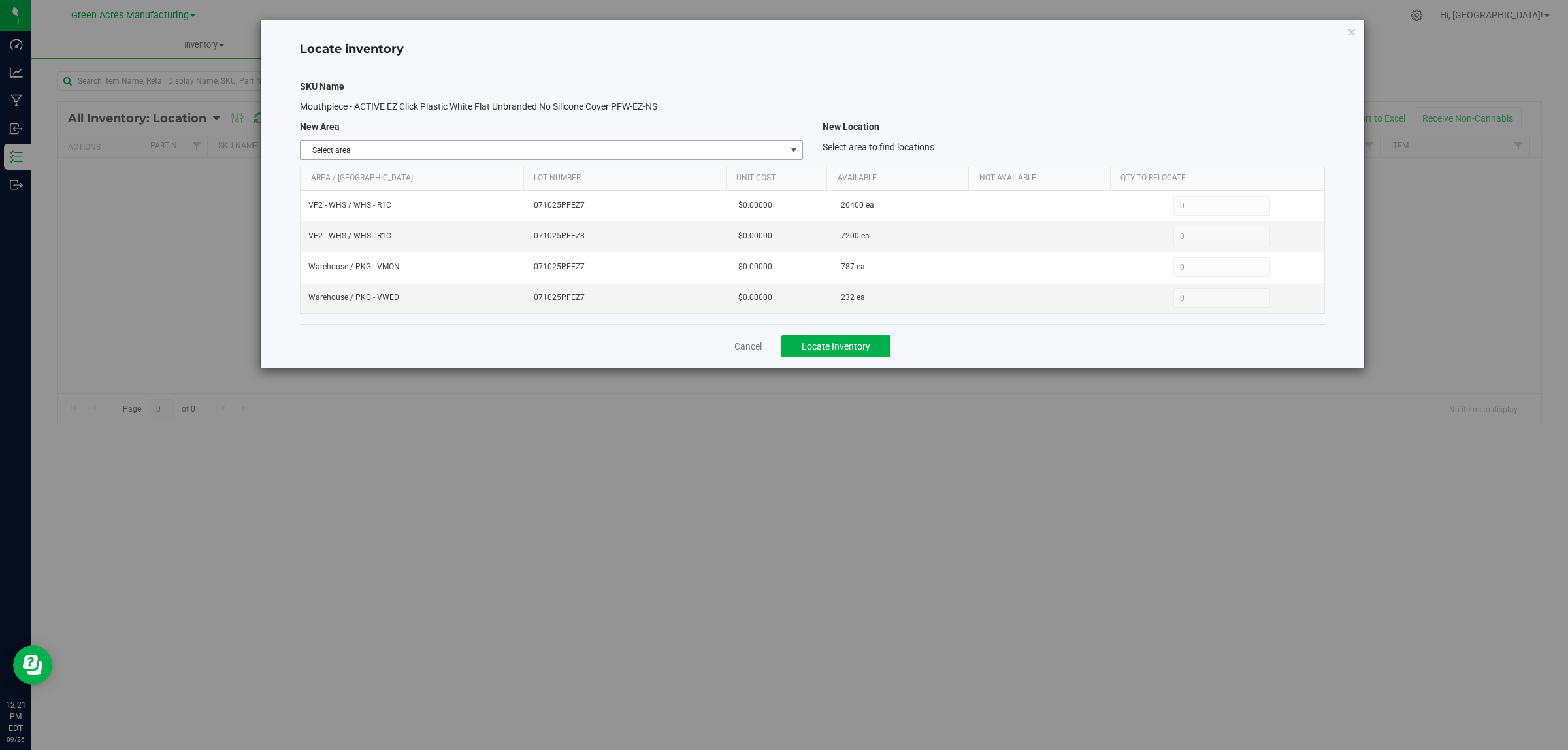
click at [508, 149] on span "Select area" at bounding box center [543, 150] width 485 height 18
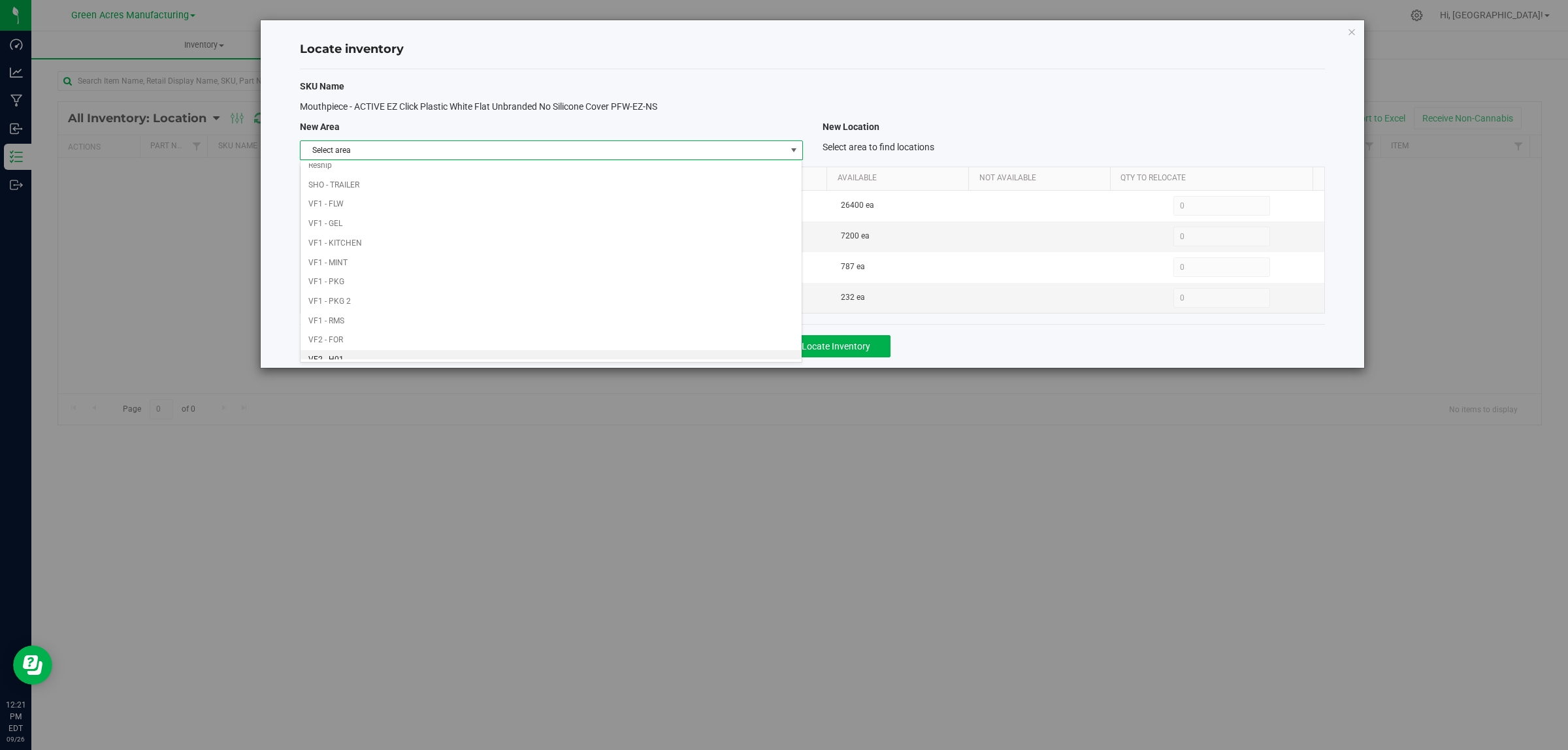
scroll to position [652, 0]
click at [438, 347] on li "Warehouse" at bounding box center [551, 350] width 501 height 20
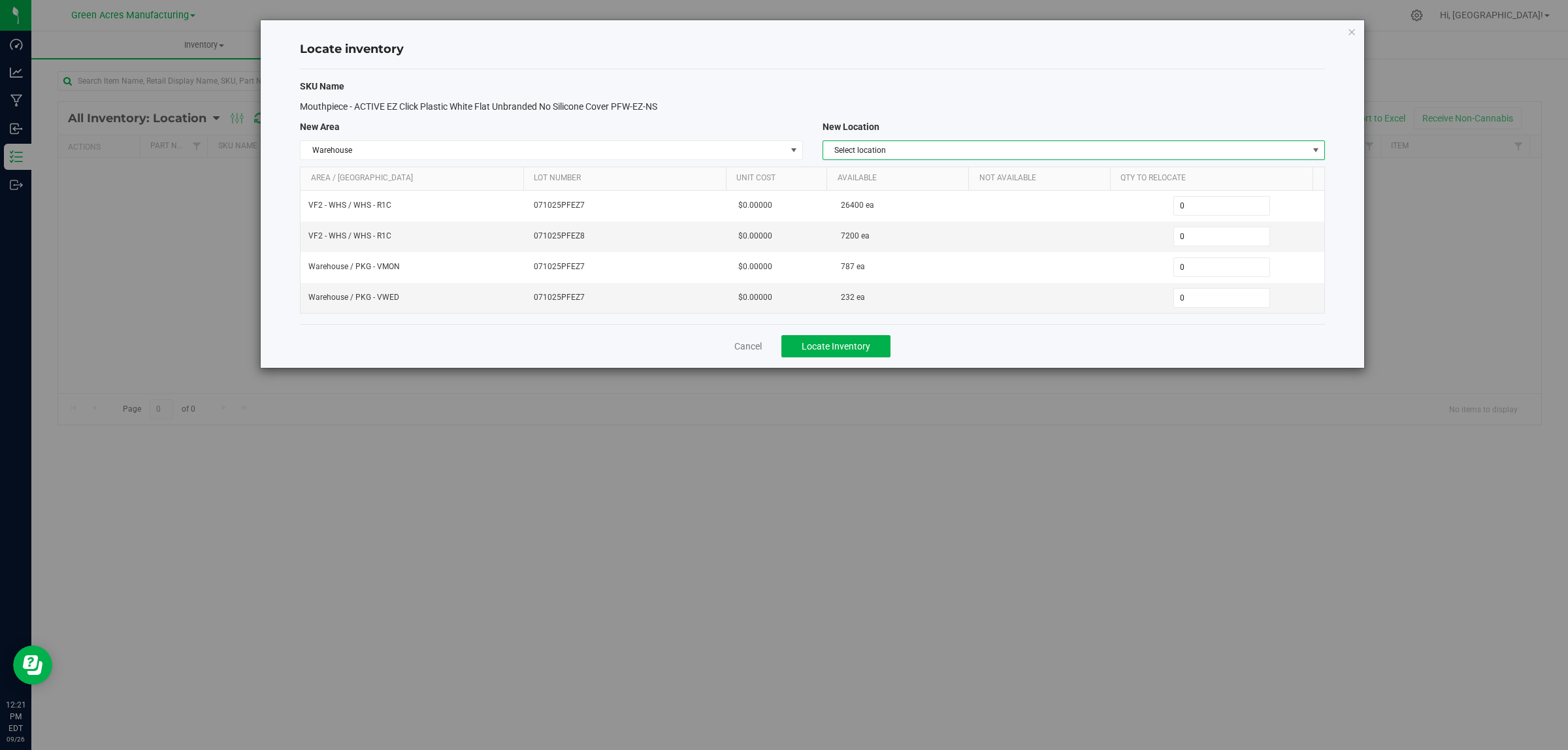
click at [892, 148] on span "Select location" at bounding box center [1065, 150] width 485 height 18
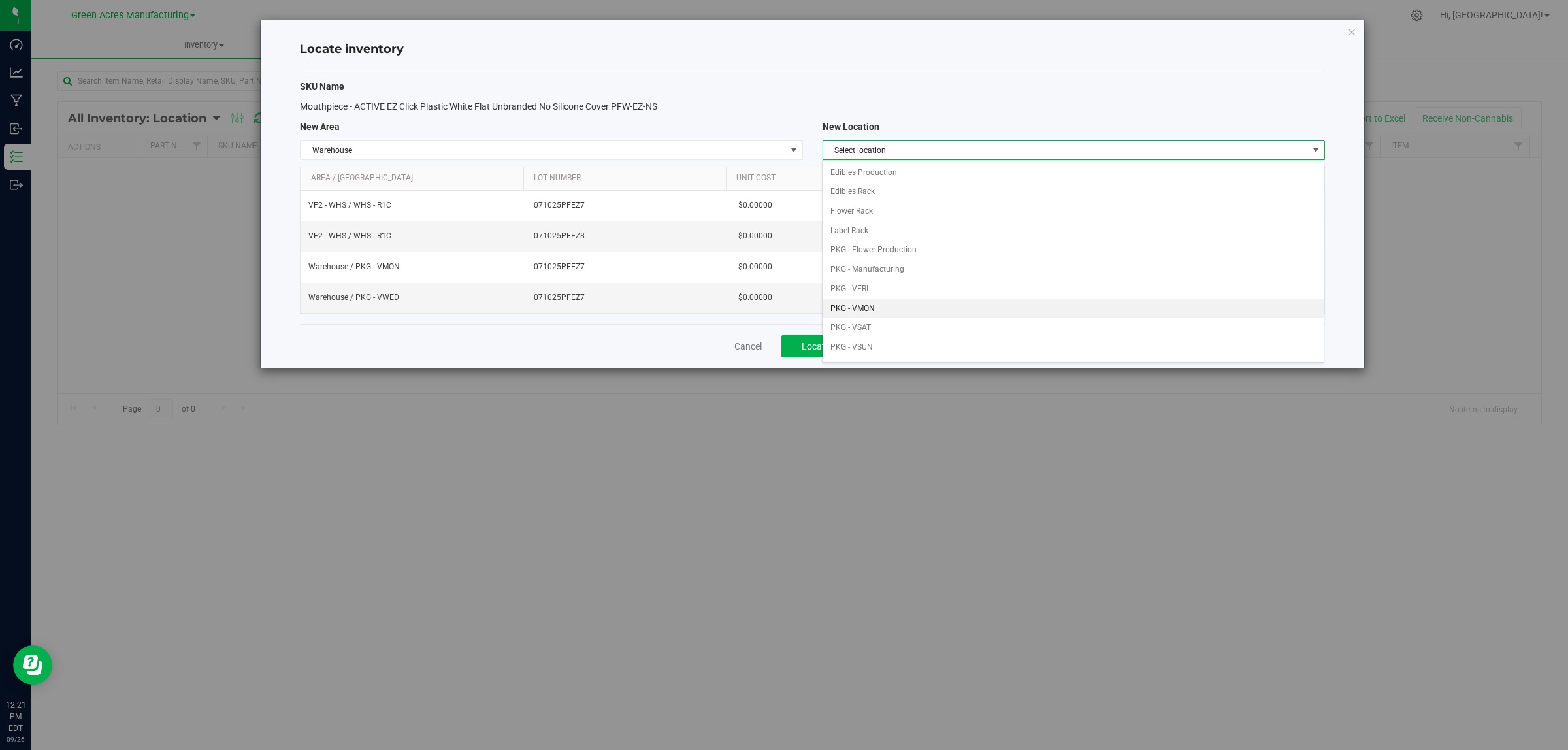
click at [923, 305] on li "PKG - VMON" at bounding box center [1072, 309] width 501 height 20
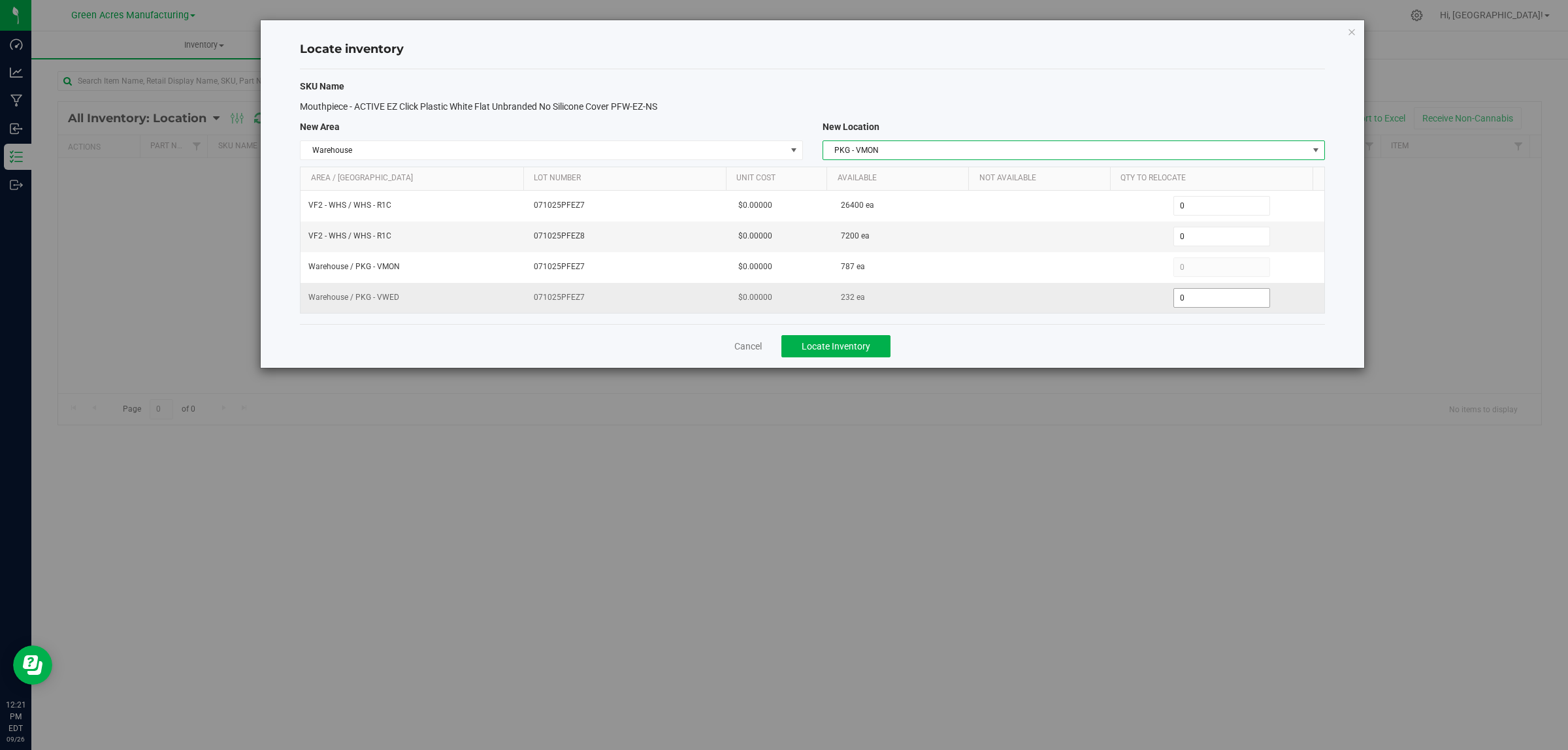
click at [1191, 305] on span "0 0" at bounding box center [1222, 298] width 97 height 20
type input "0200"
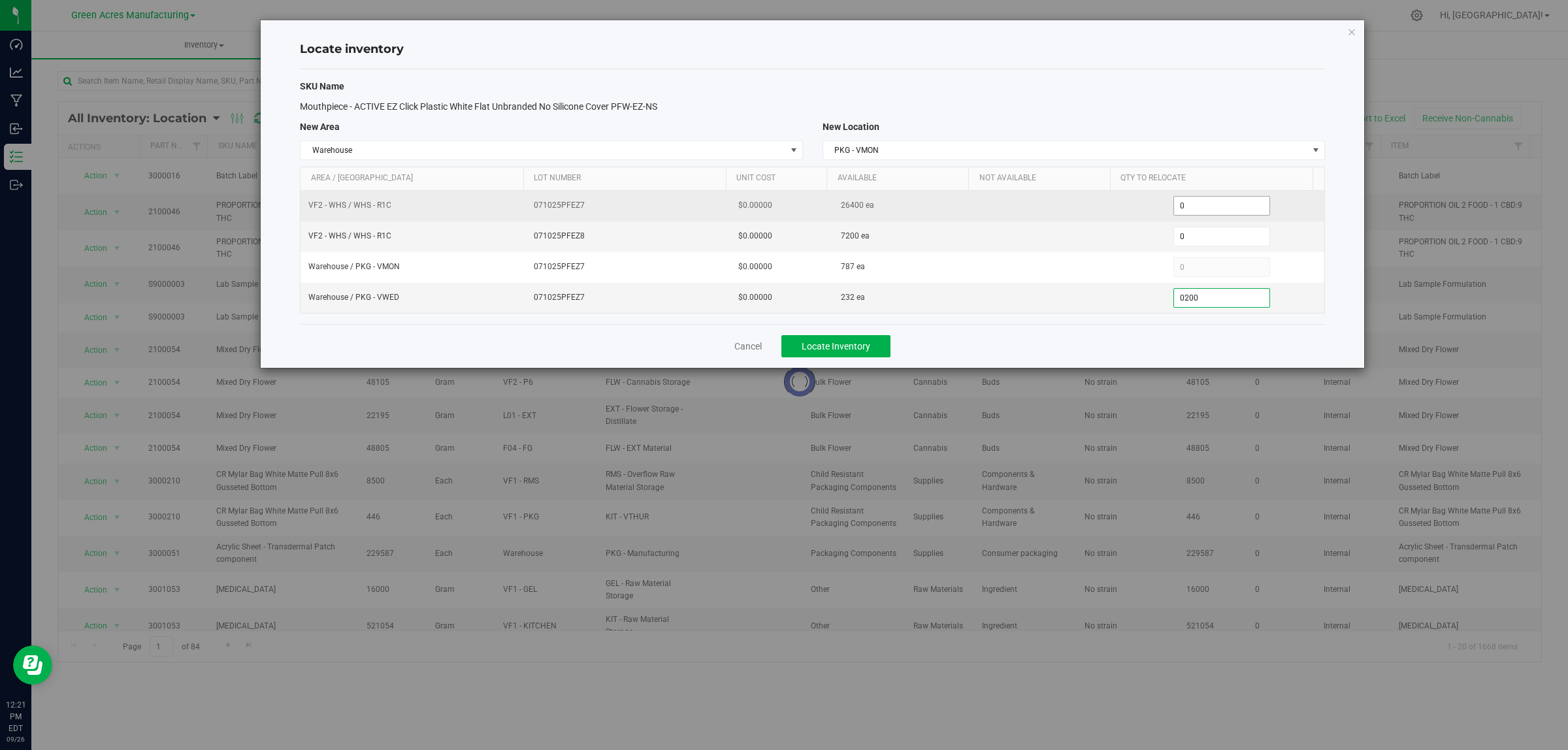
type input "200"
click at [1213, 206] on span "0 0" at bounding box center [1222, 206] width 97 height 20
type input "04800"
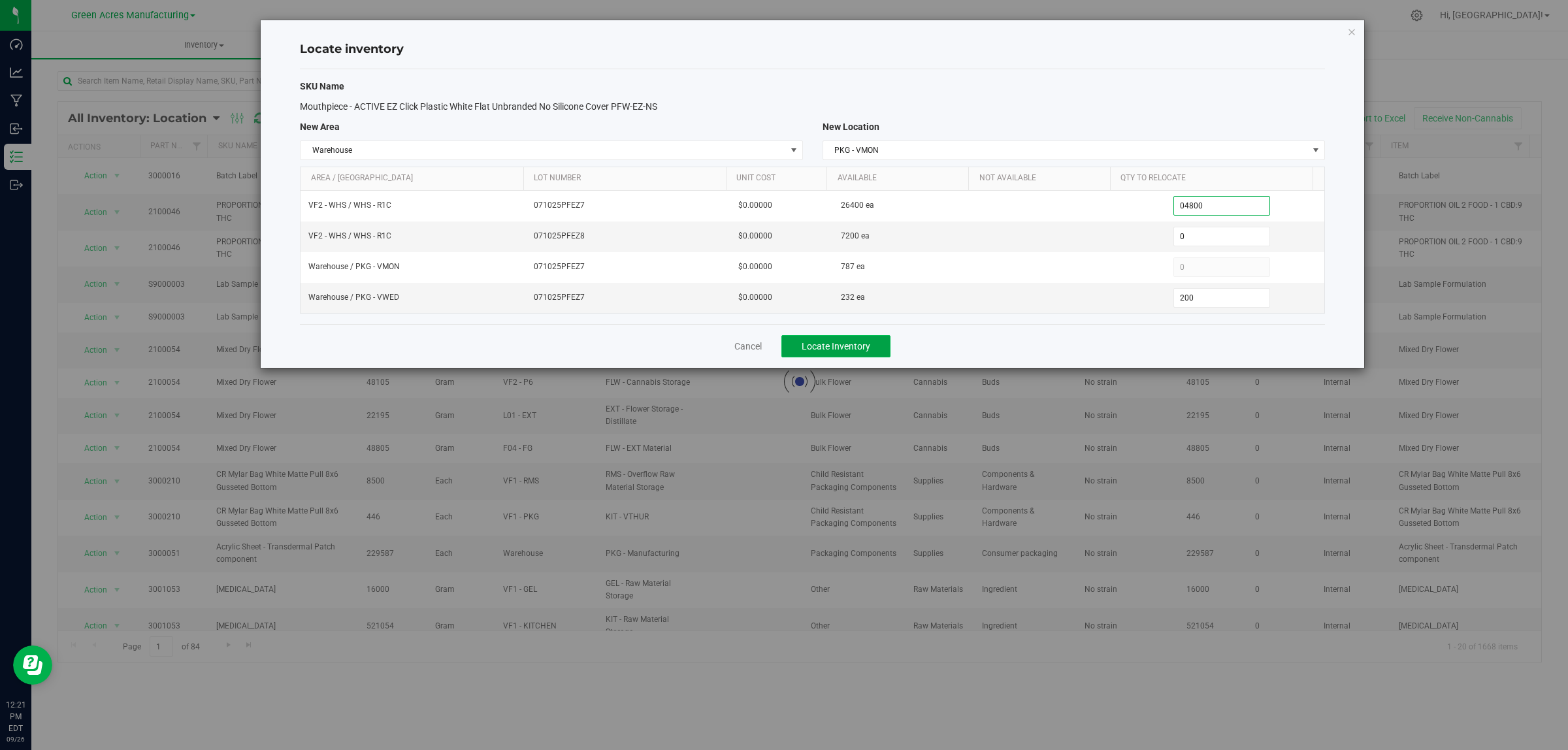
type input "4,800"
click at [834, 343] on span "Locate Inventory" at bounding box center [836, 346] width 69 height 10
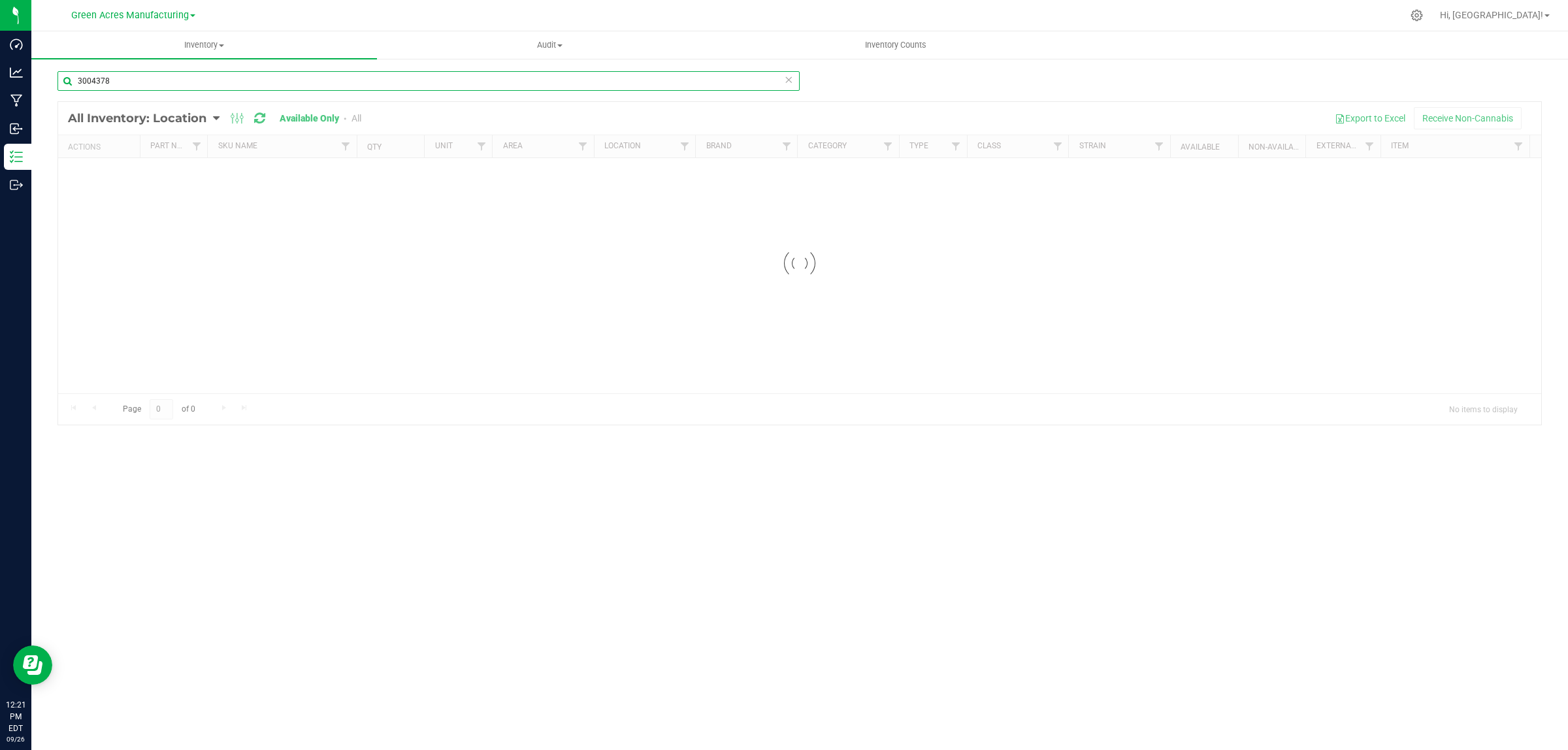
click at [136, 86] on input "3004378" at bounding box center [429, 81] width 742 height 20
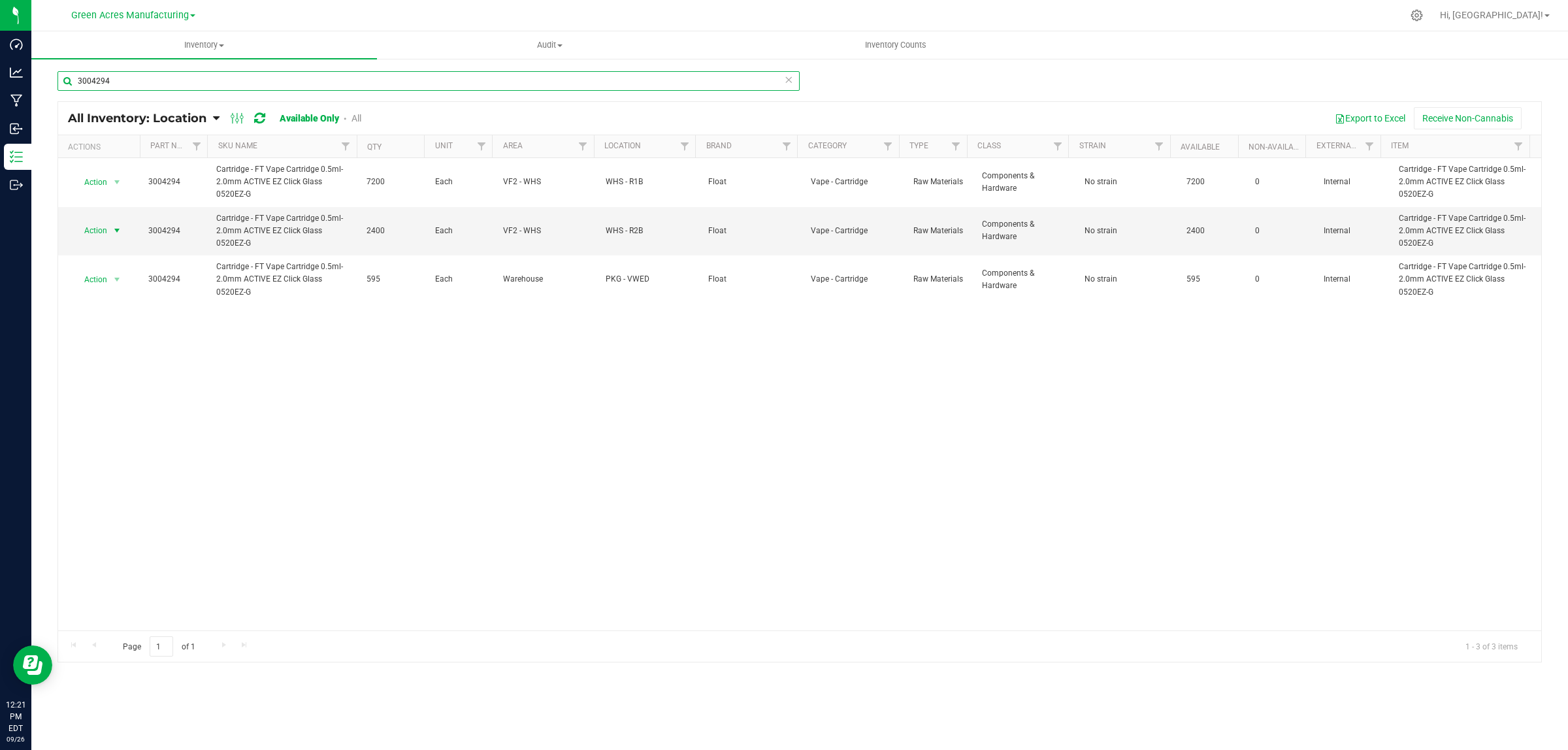
type input "3004294"
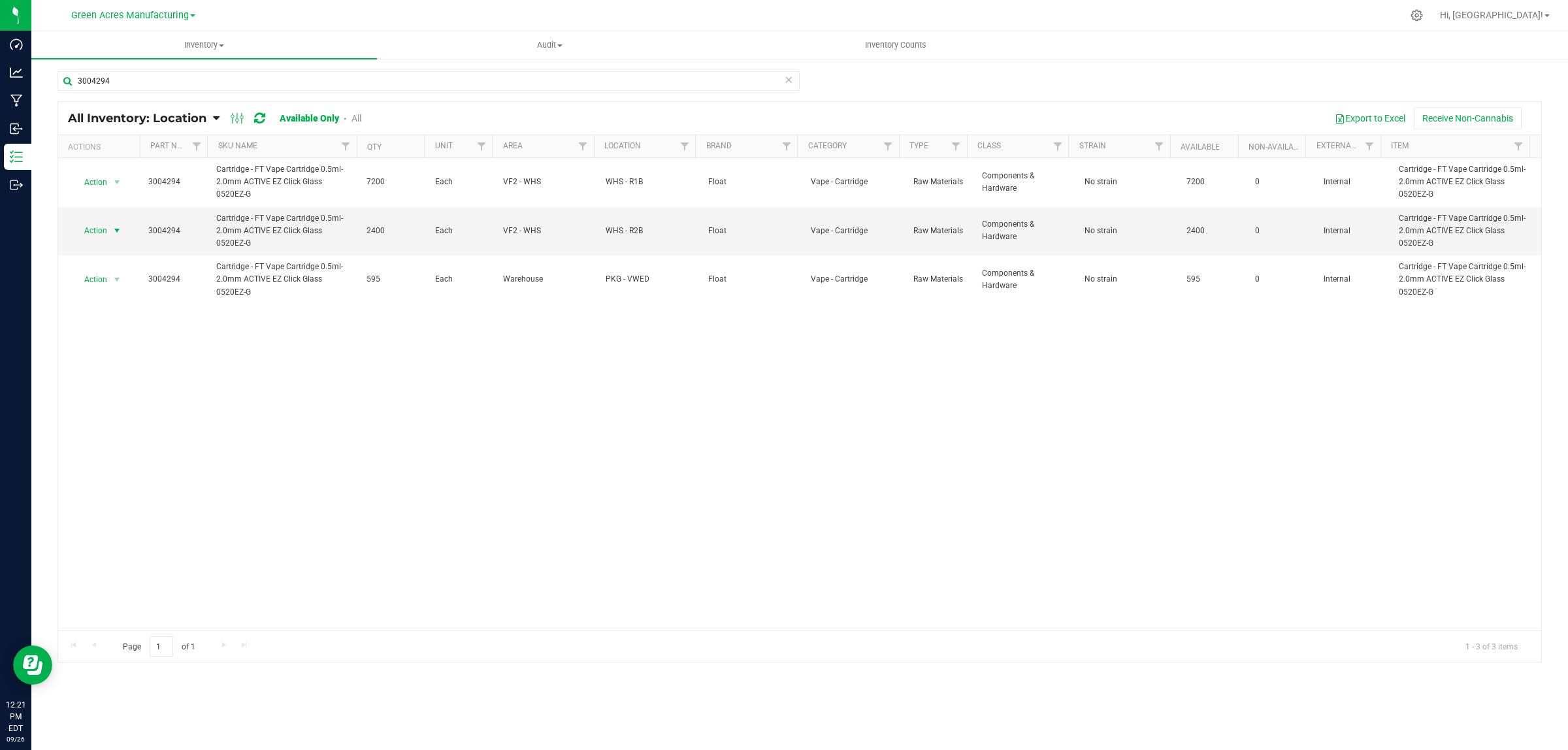
click at [92, 230] on span "Action" at bounding box center [91, 230] width 35 height 18
click at [97, 311] on li "Locate inventory" at bounding box center [115, 311] width 84 height 20
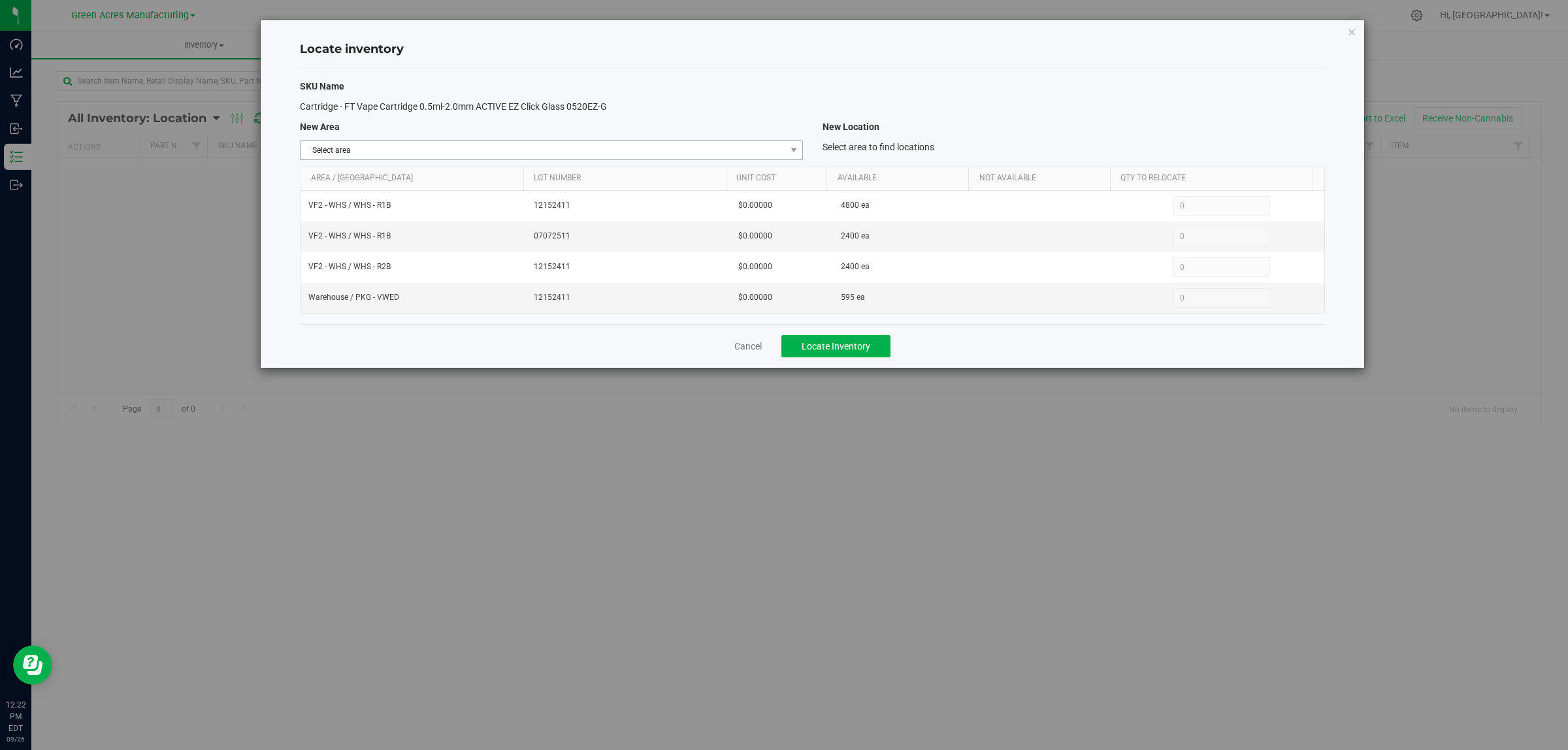
click at [598, 155] on span "Select area" at bounding box center [543, 150] width 485 height 18
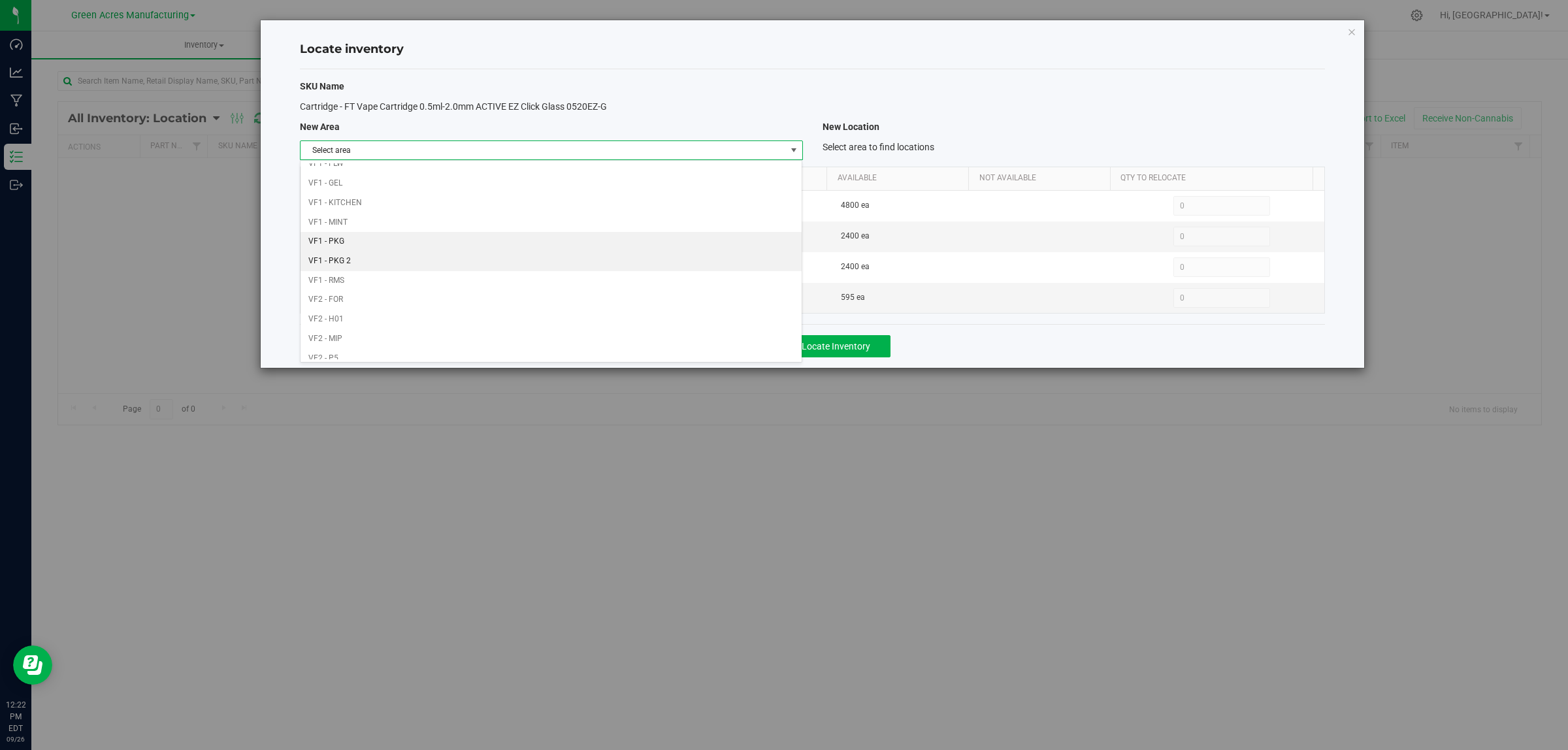
scroll to position [652, 0]
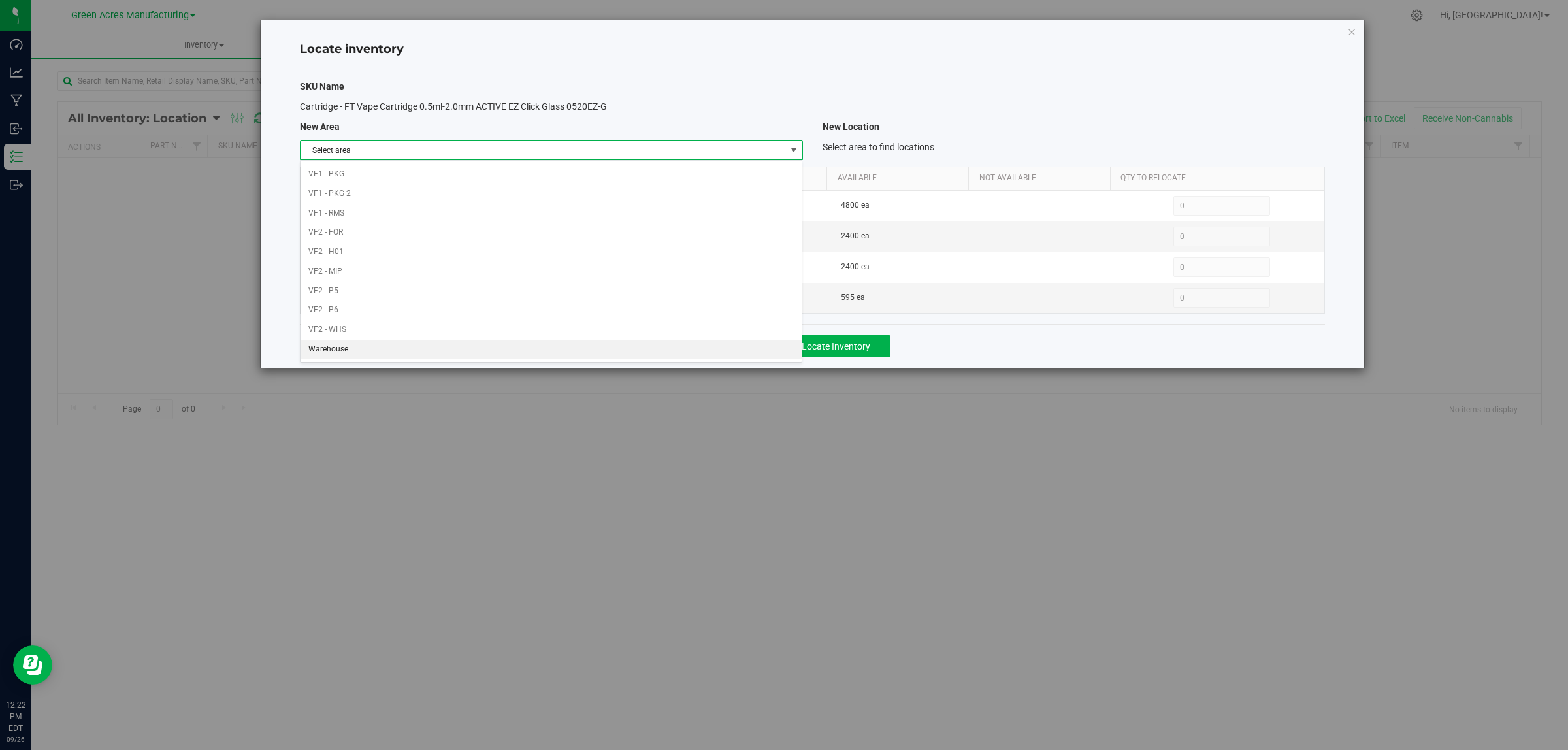
click at [562, 350] on li "Warehouse" at bounding box center [551, 350] width 501 height 20
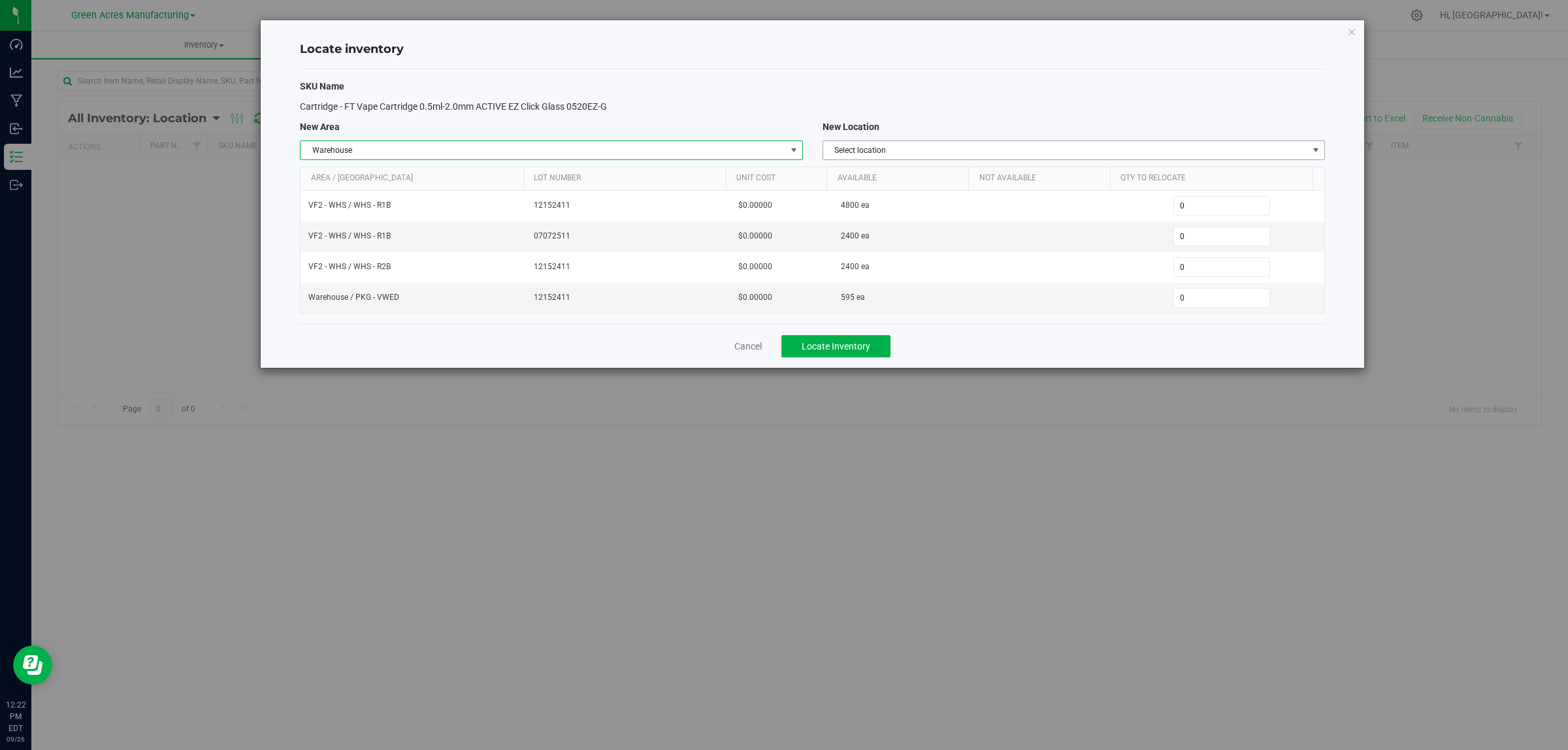
click at [929, 152] on span "Select location" at bounding box center [1065, 150] width 485 height 18
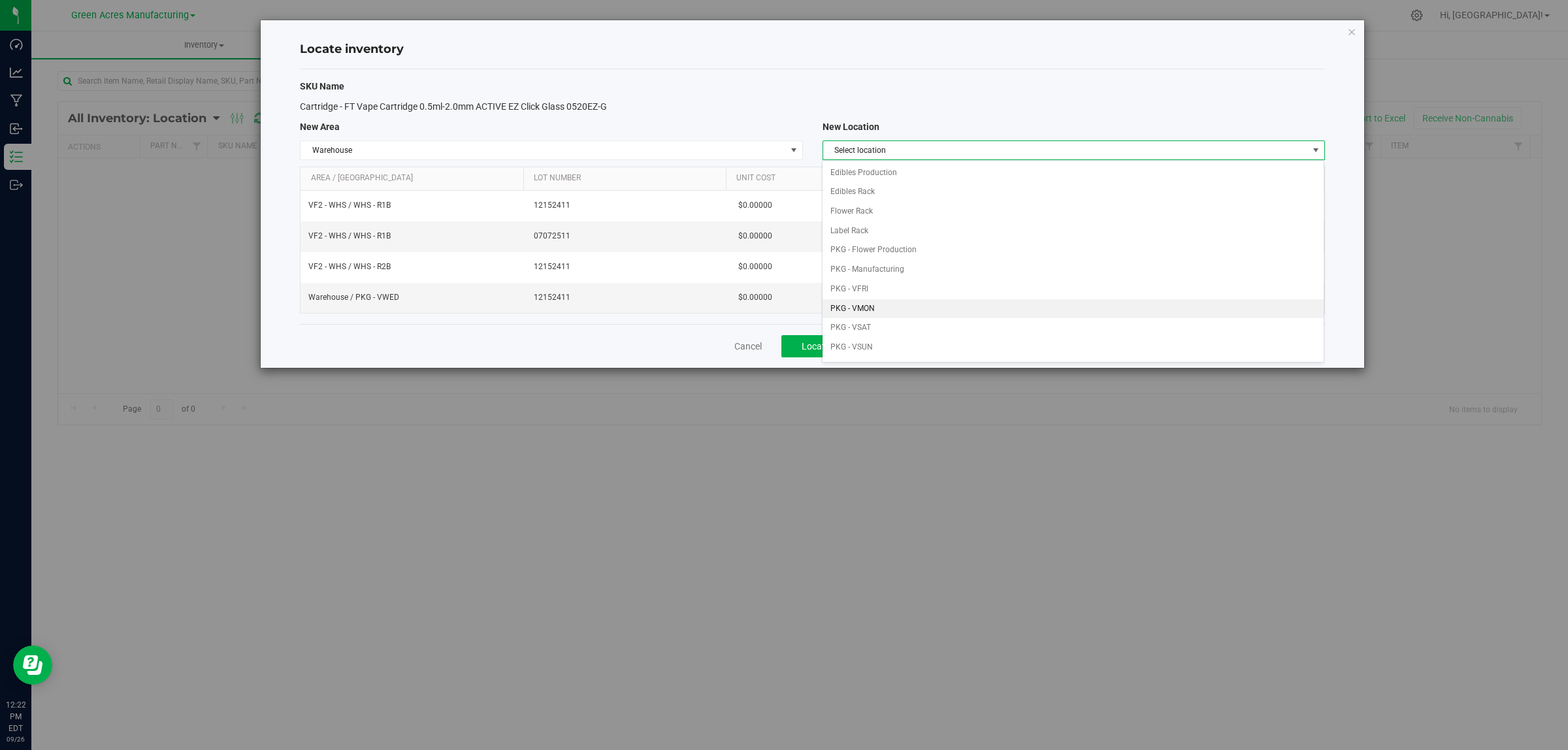
click at [946, 309] on li "PKG - VMON" at bounding box center [1072, 309] width 501 height 20
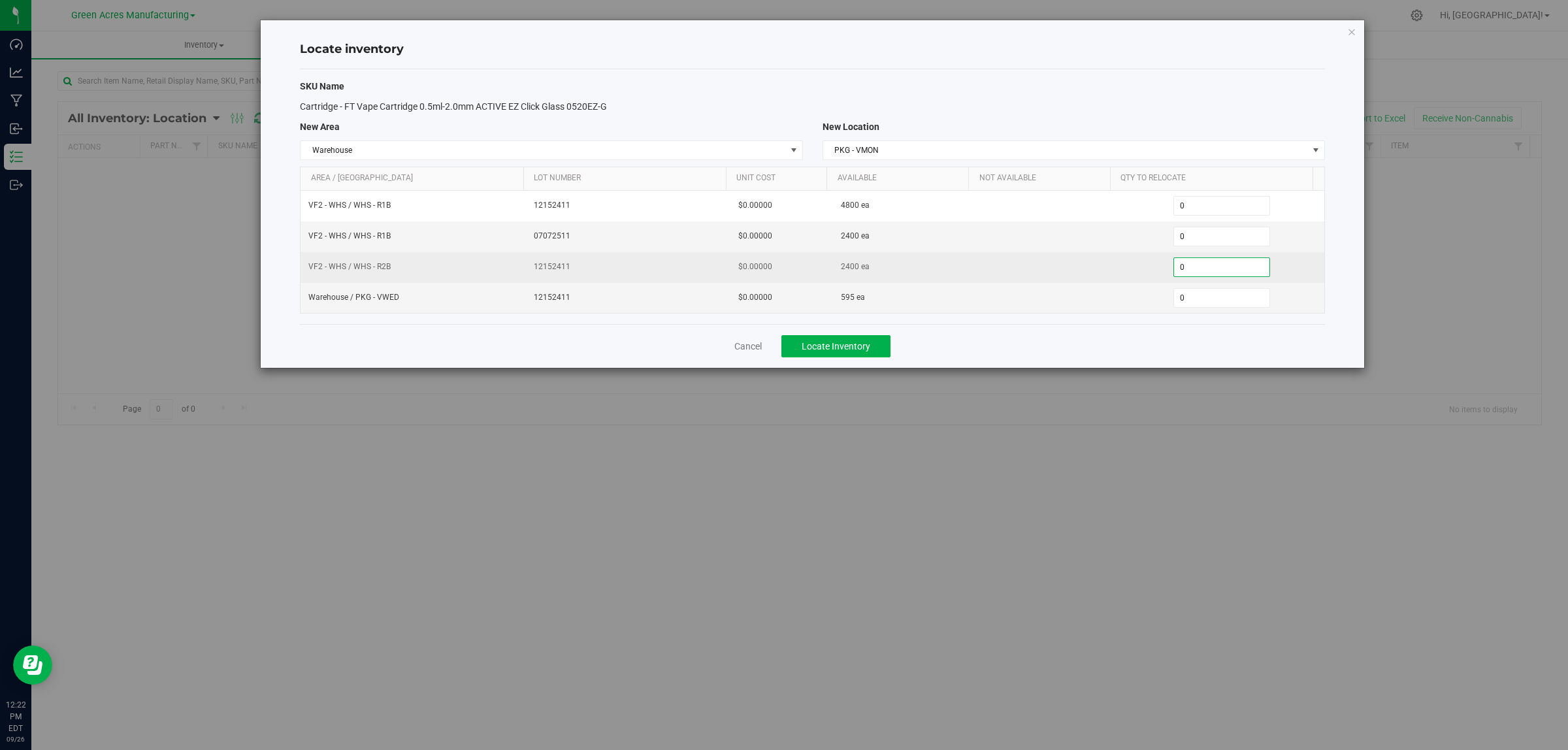
click at [1204, 272] on span "0 0" at bounding box center [1222, 267] width 97 height 20
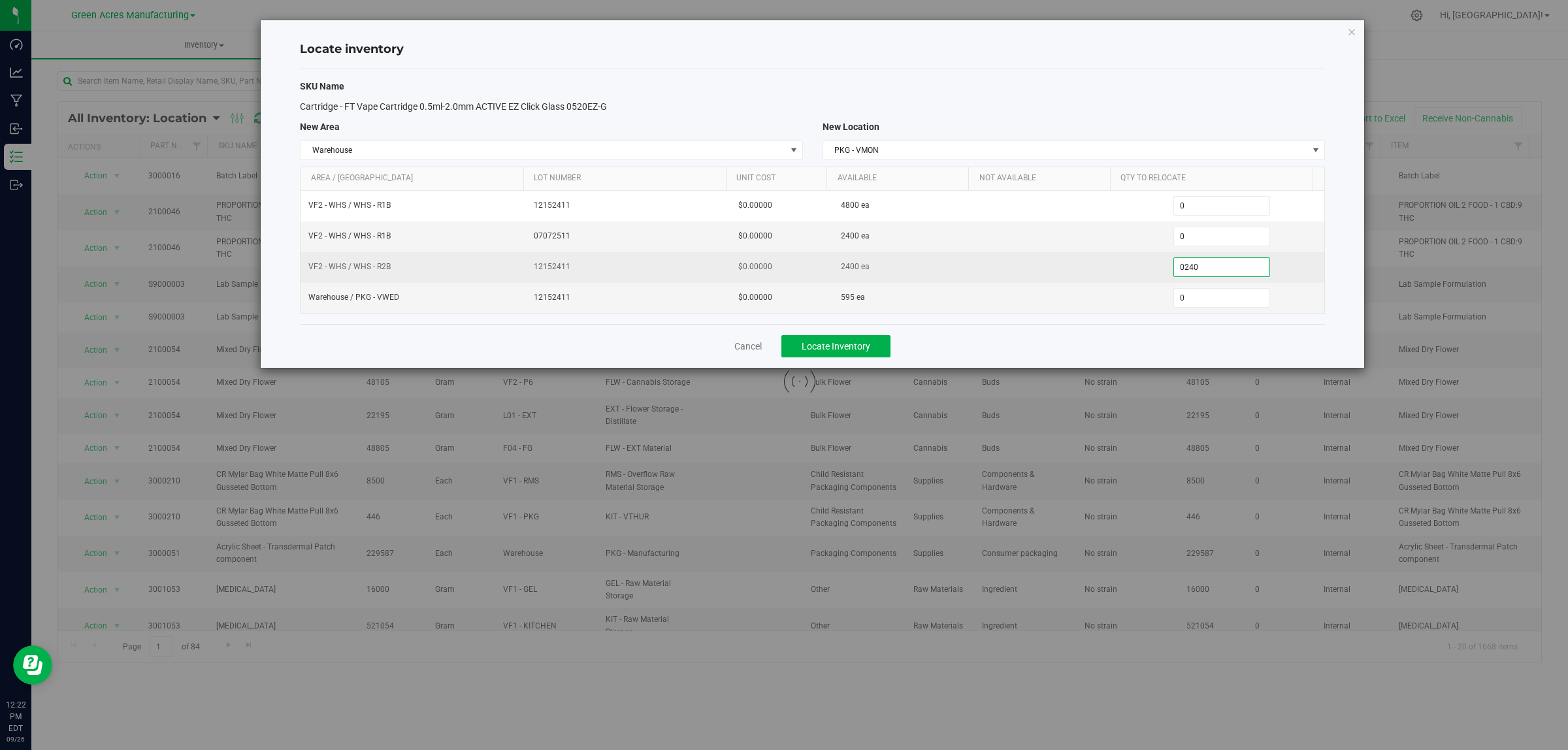
type input "02400"
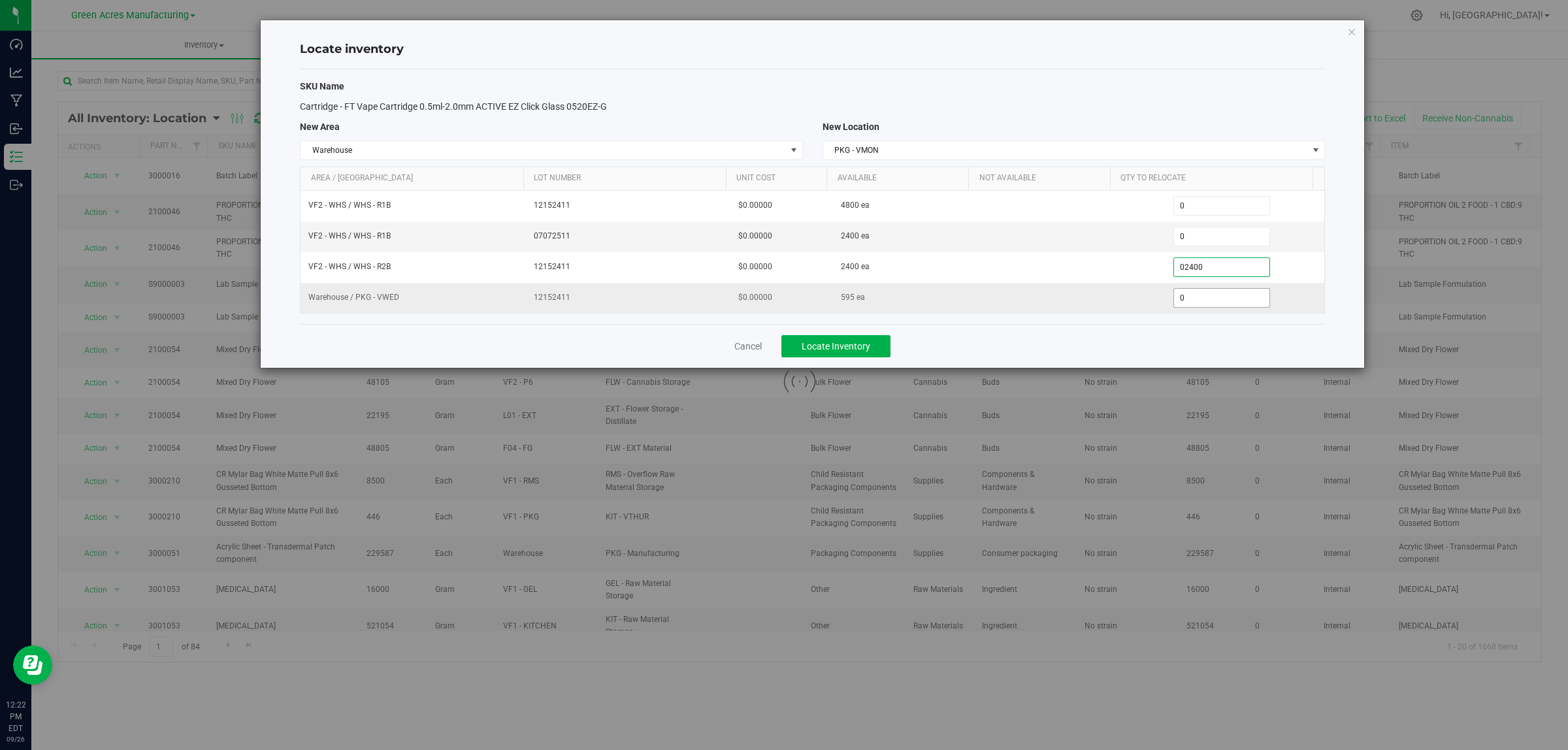
type input "2,400"
click at [1229, 301] on span "0 0" at bounding box center [1222, 298] width 97 height 20
type input "0595"
type input "595"
click at [882, 355] on button "Locate Inventory" at bounding box center [836, 346] width 109 height 22
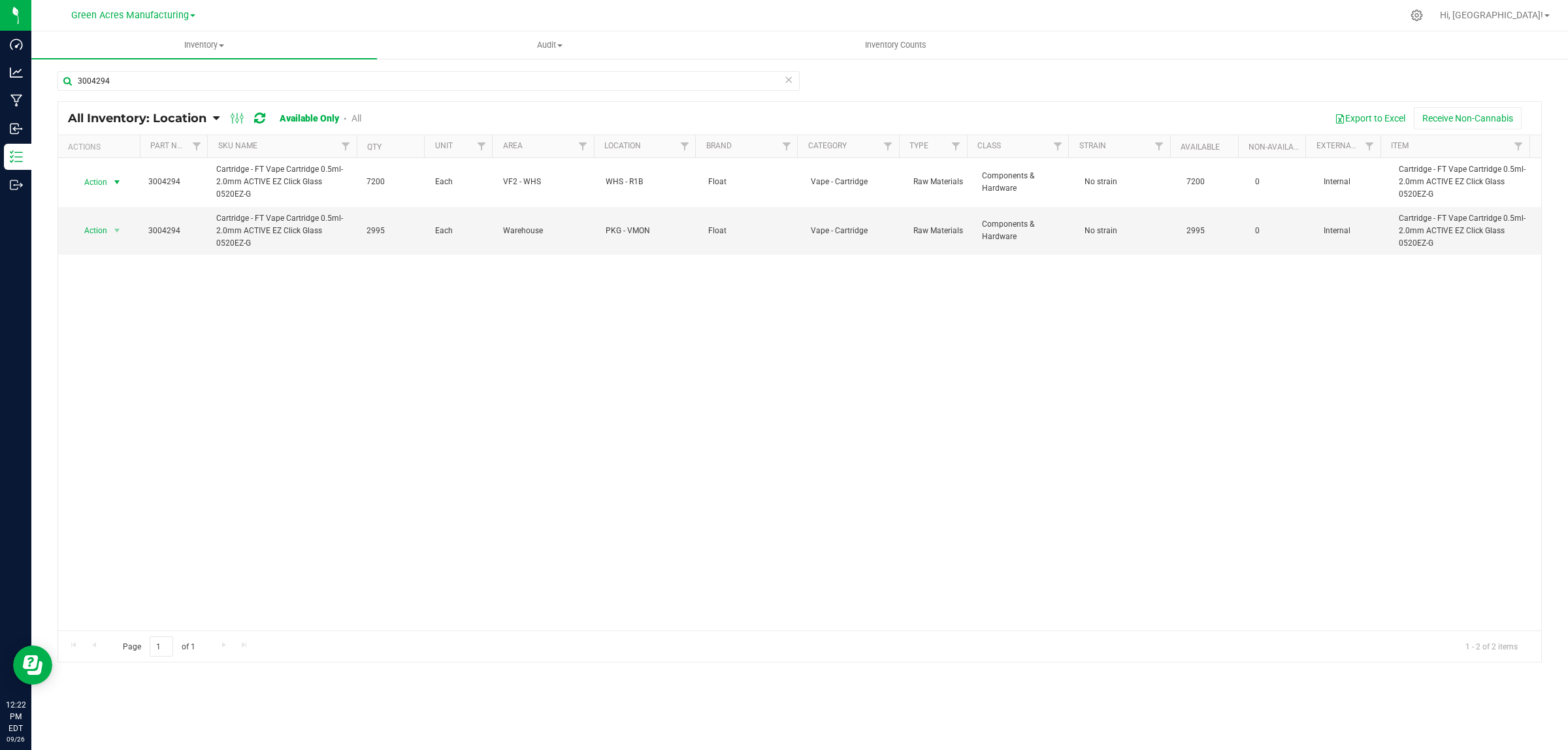
click at [95, 181] on span "Action" at bounding box center [91, 182] width 35 height 18
click at [98, 260] on li "Locate inventory" at bounding box center [115, 263] width 84 height 20
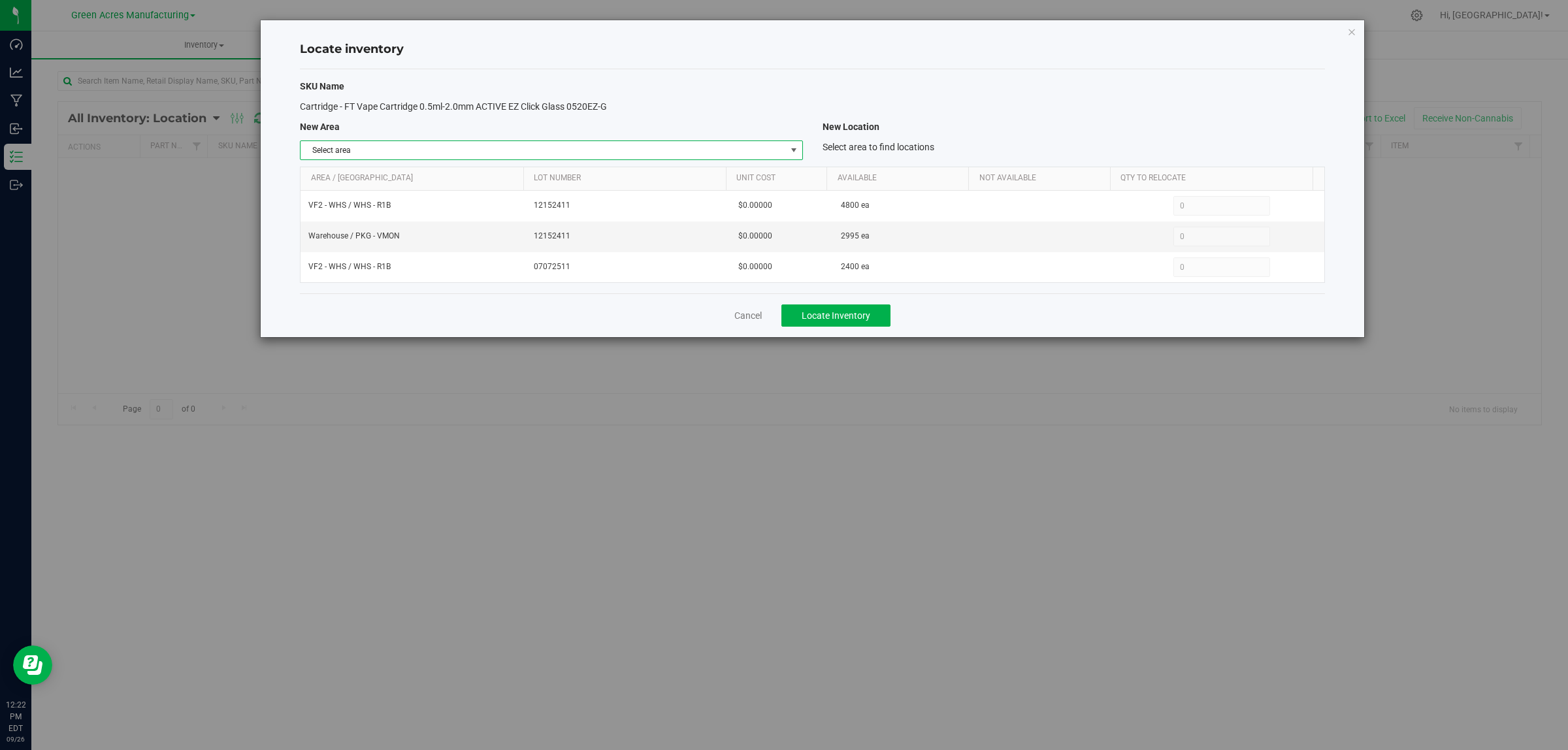
click at [551, 147] on span "Select area" at bounding box center [543, 150] width 485 height 18
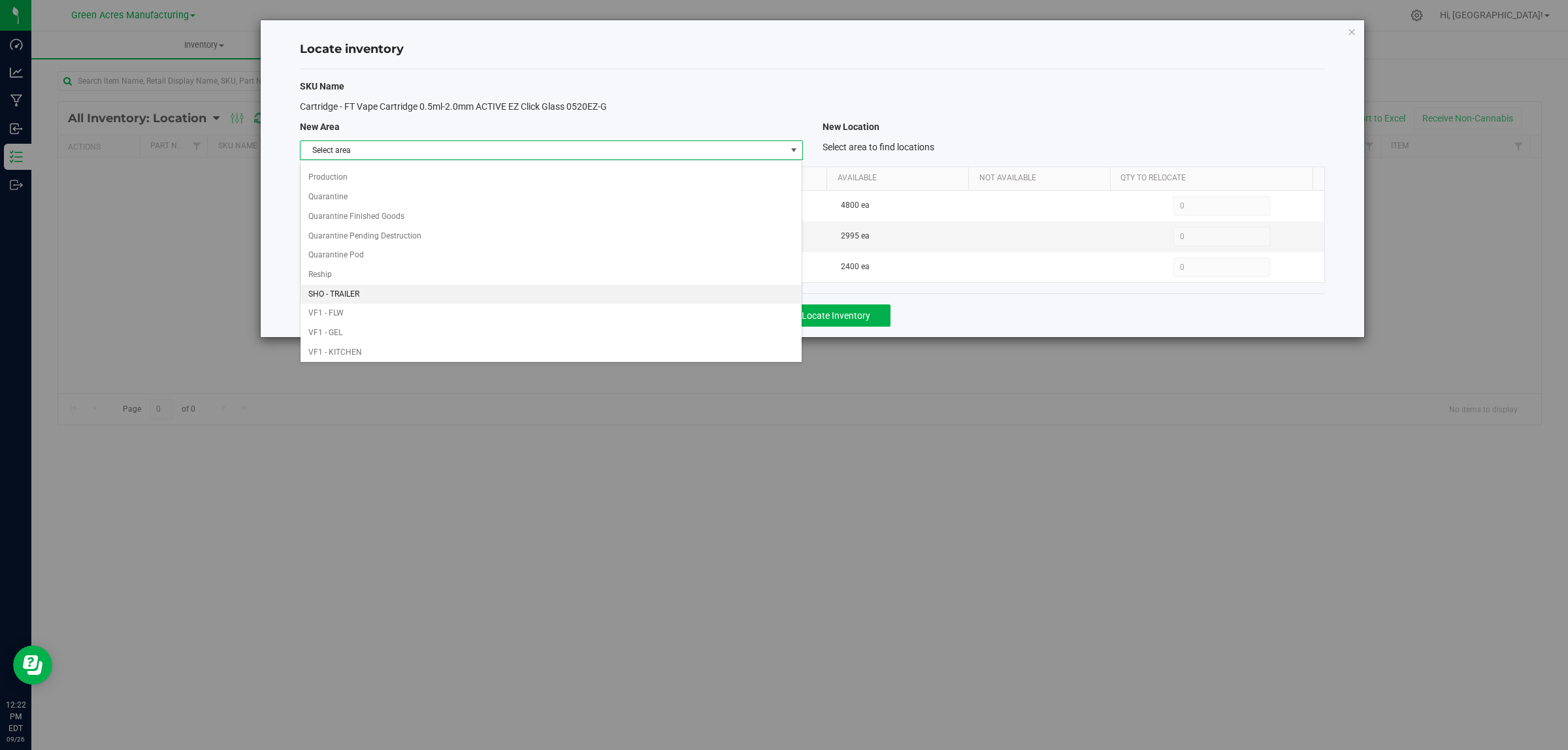
scroll to position [652, 0]
click at [501, 345] on li "Warehouse" at bounding box center [551, 350] width 501 height 20
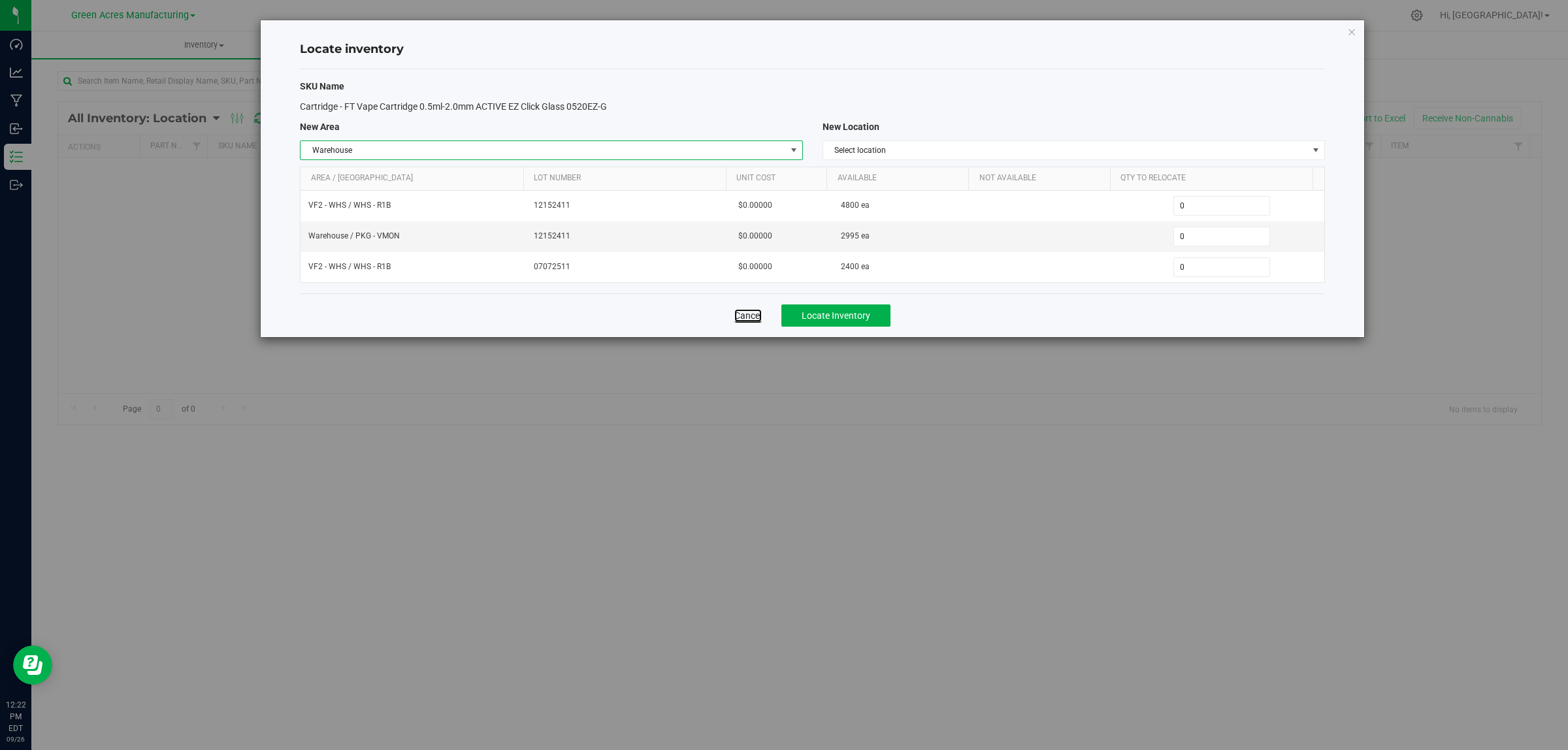
click at [741, 320] on link "Cancel" at bounding box center [748, 316] width 27 height 13
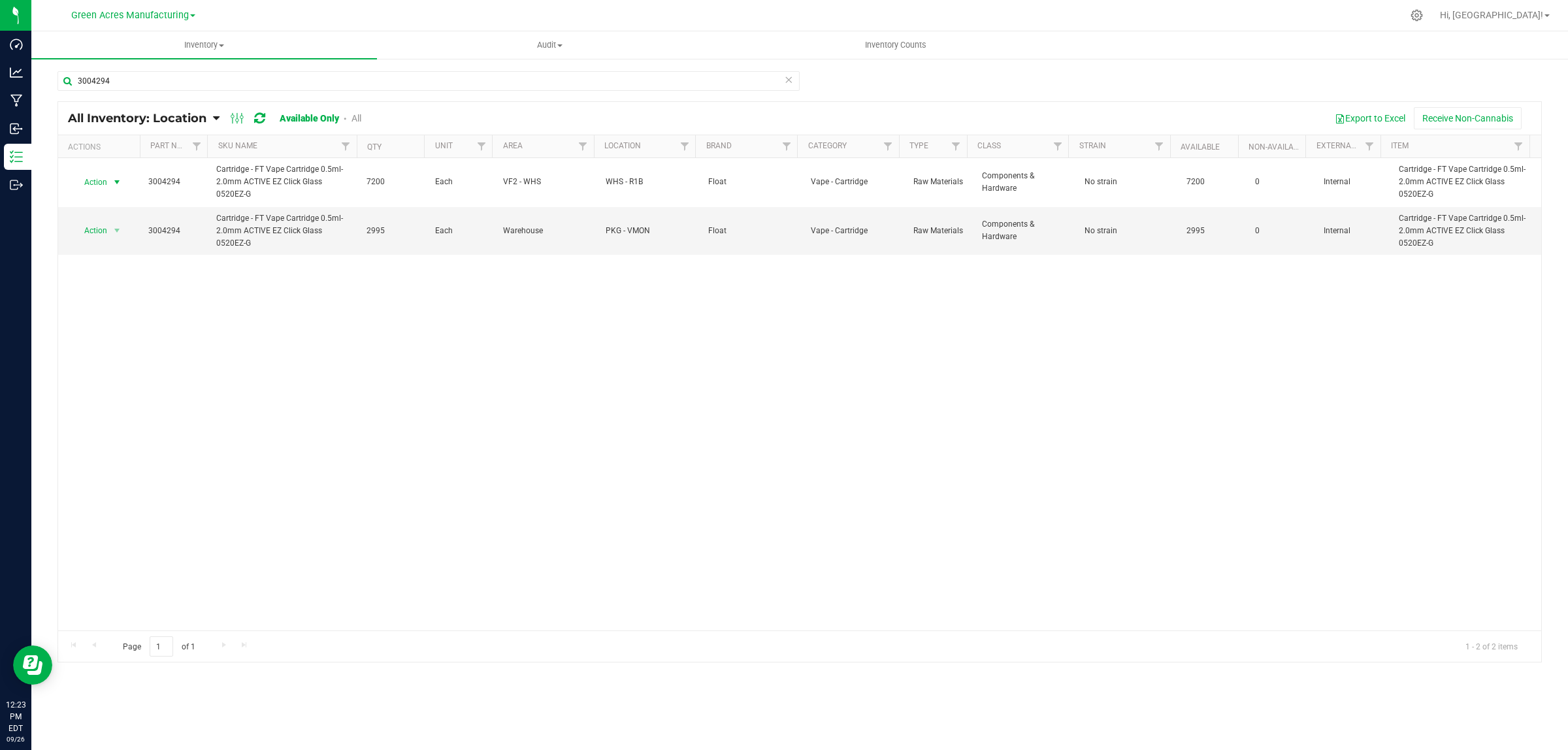
click at [96, 184] on span "Action" at bounding box center [91, 182] width 35 height 18
click at [91, 198] on li "Adjust qty" at bounding box center [115, 204] width 84 height 20
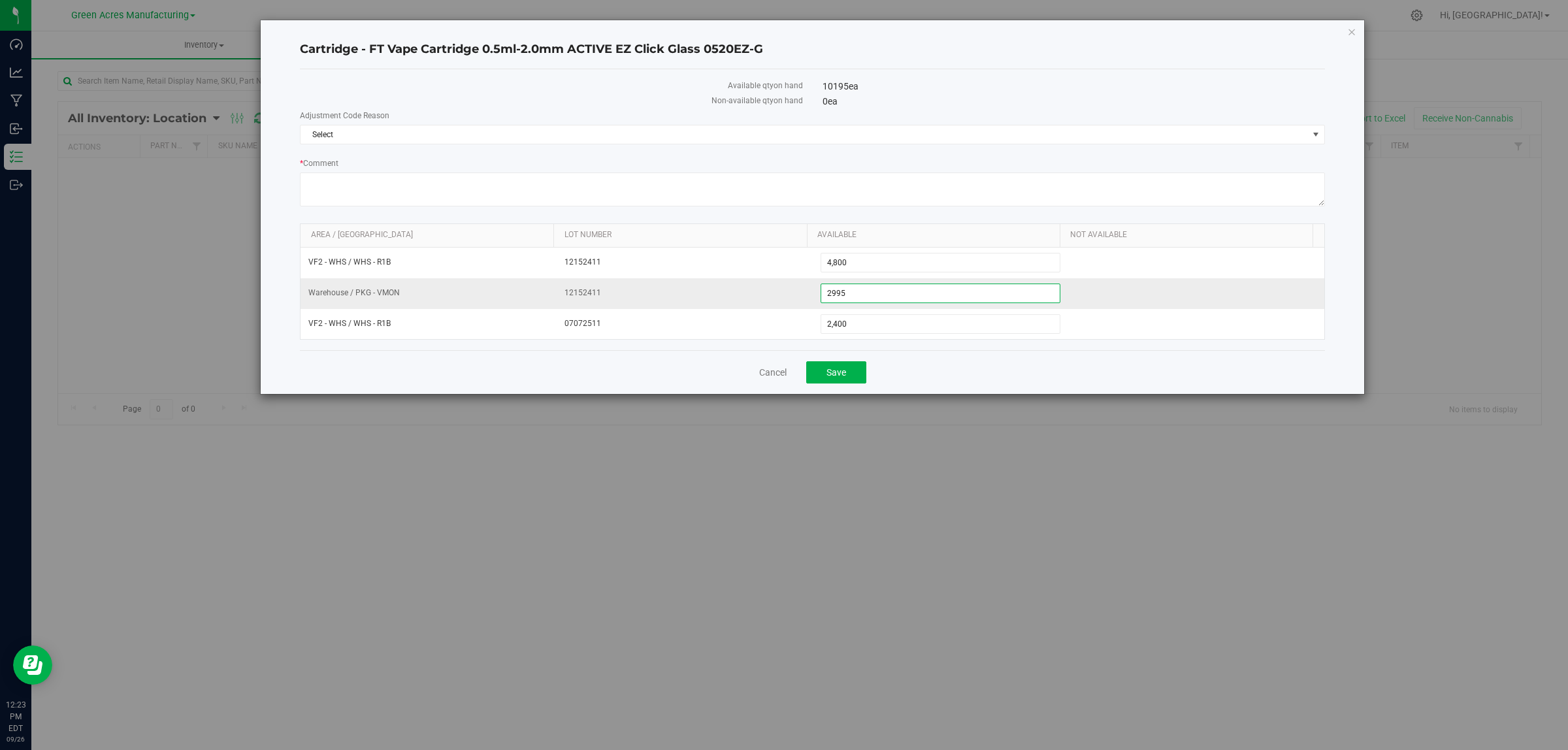
click at [926, 299] on span "2,995 2995" at bounding box center [941, 293] width 240 height 20
click at [926, 299] on input "2995" at bounding box center [941, 293] width 239 height 18
type input "3200"
type input "3,200"
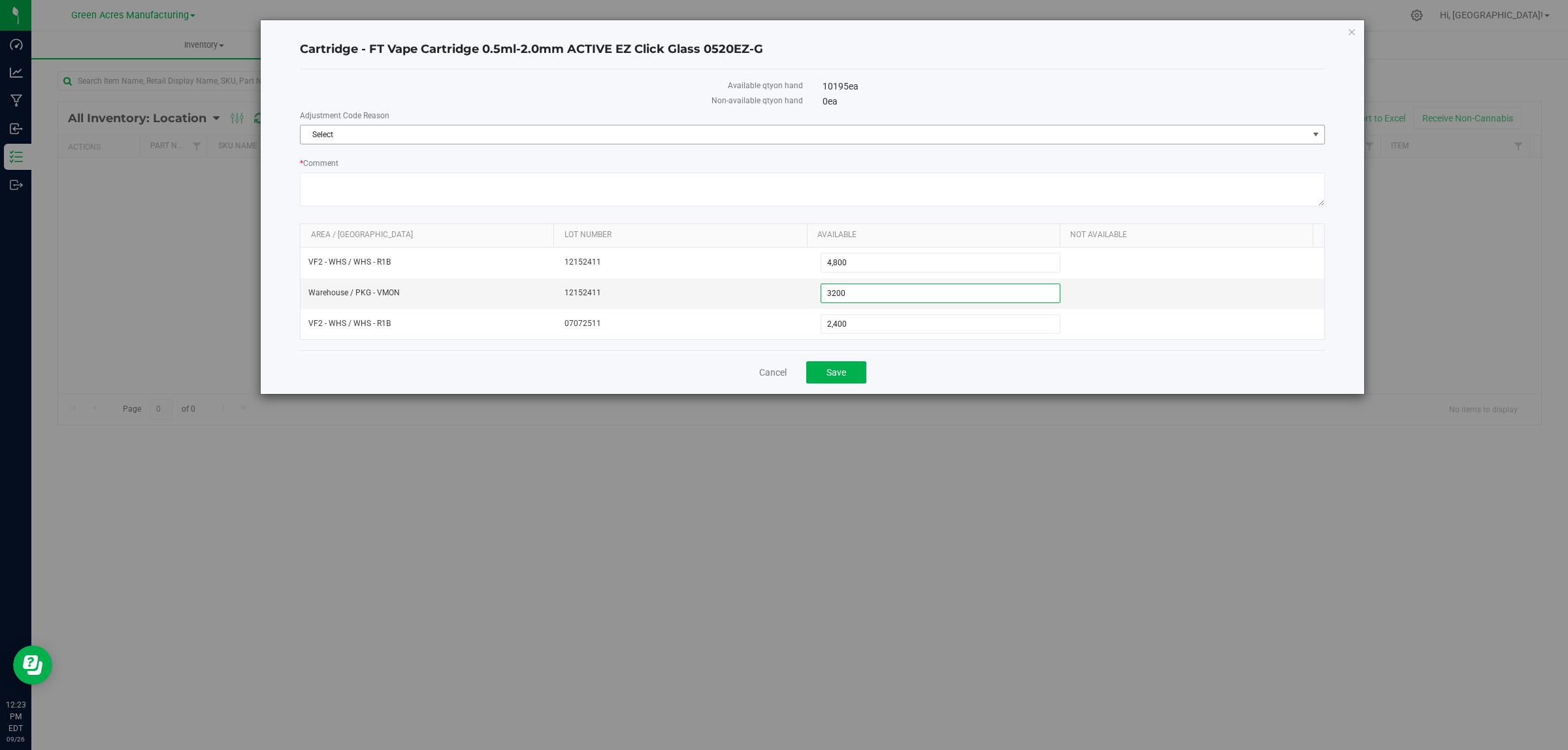
click at [330, 132] on span "Select" at bounding box center [805, 134] width 1007 height 18
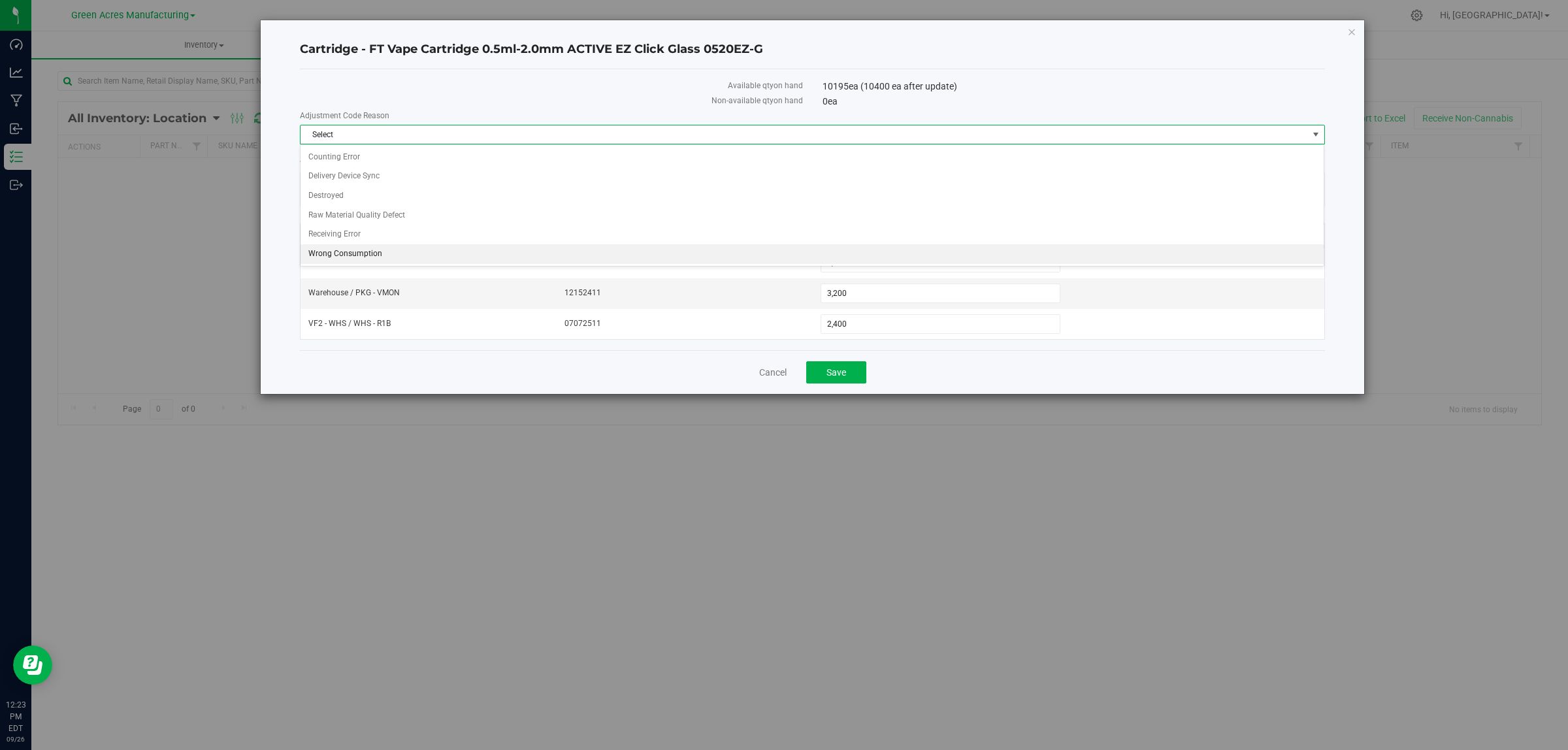
click at [347, 252] on li "Wrong Consumption" at bounding box center [812, 254] width 1023 height 20
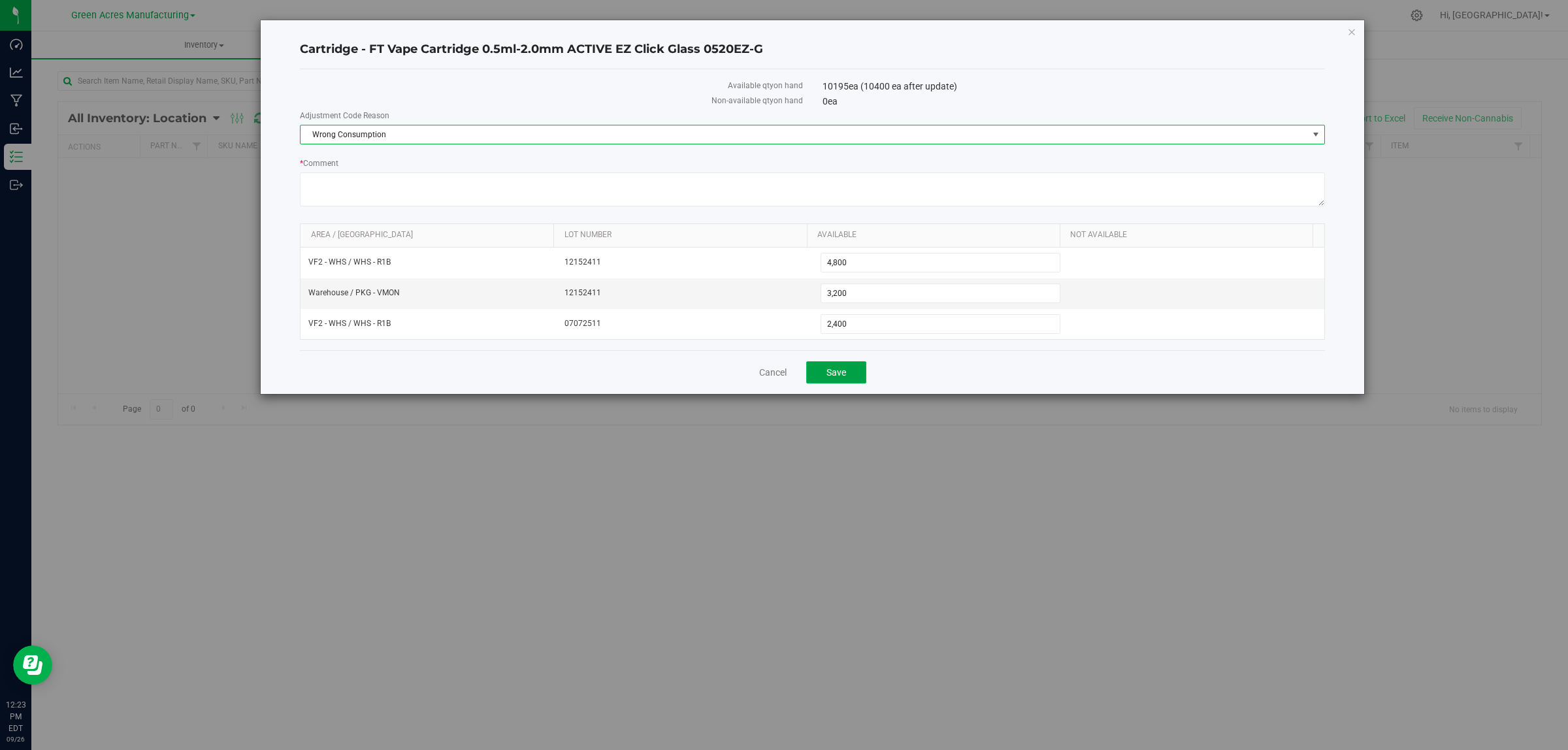
click at [833, 372] on span "Save" at bounding box center [836, 372] width 20 height 10
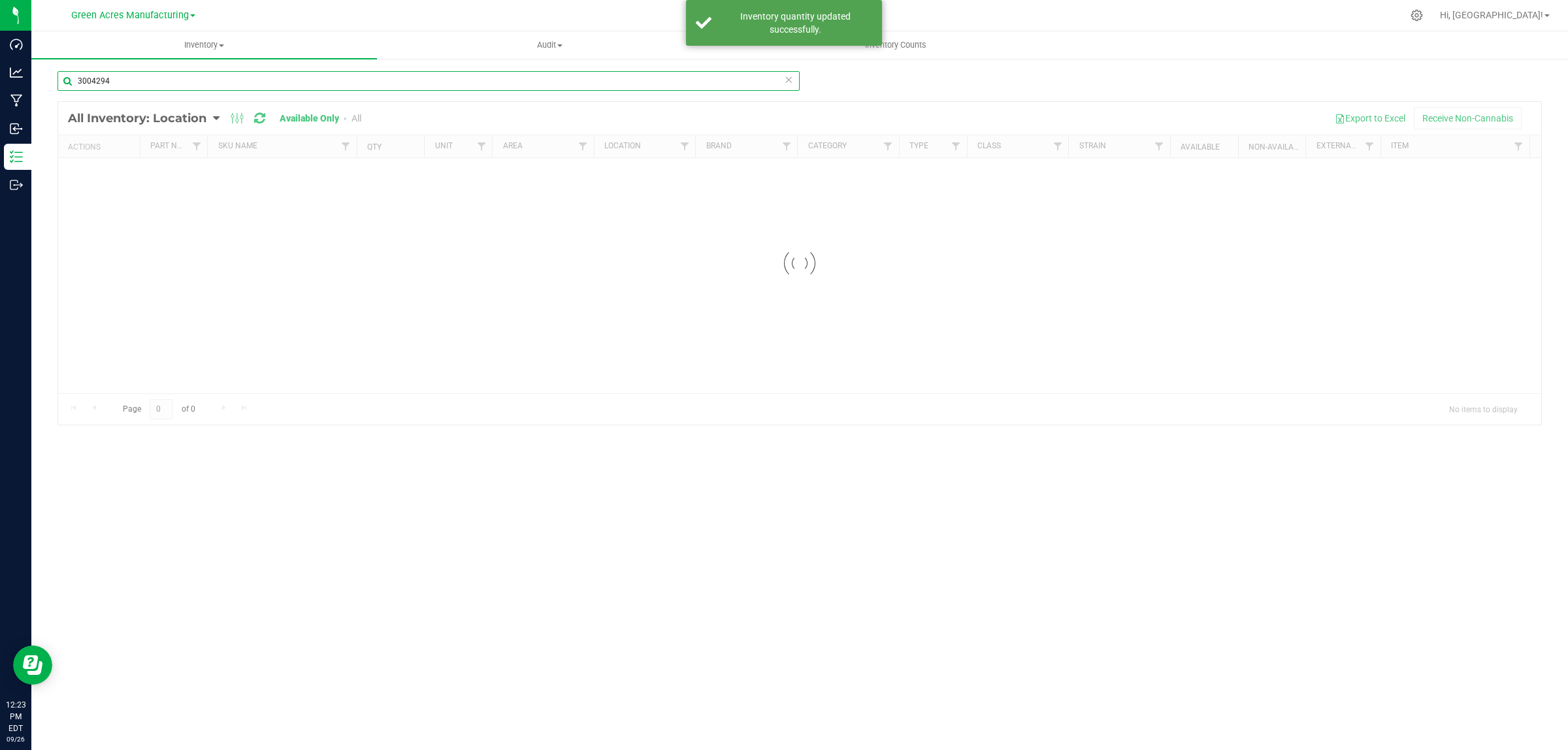
click at [336, 77] on input "3004294" at bounding box center [429, 81] width 742 height 20
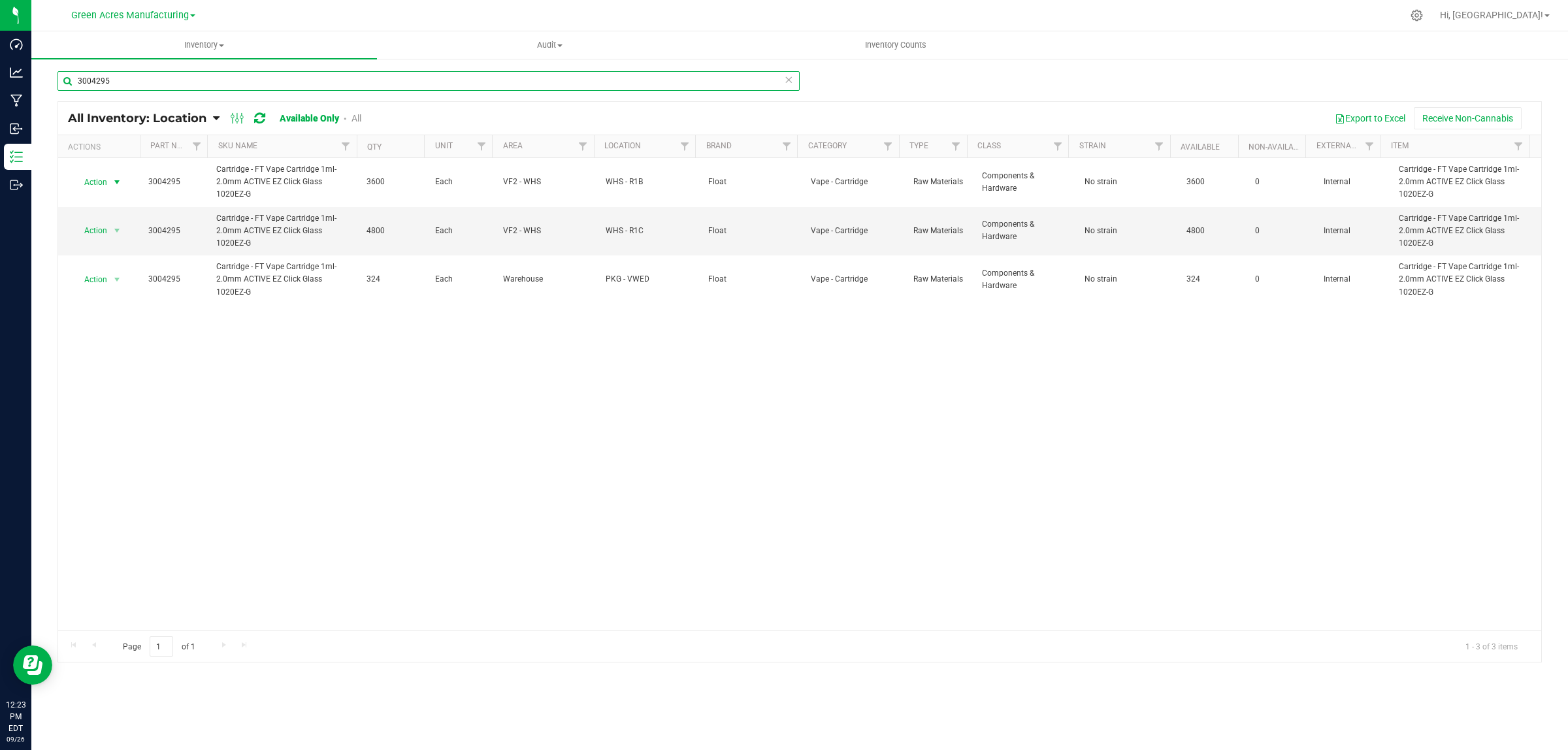
type input "3004295"
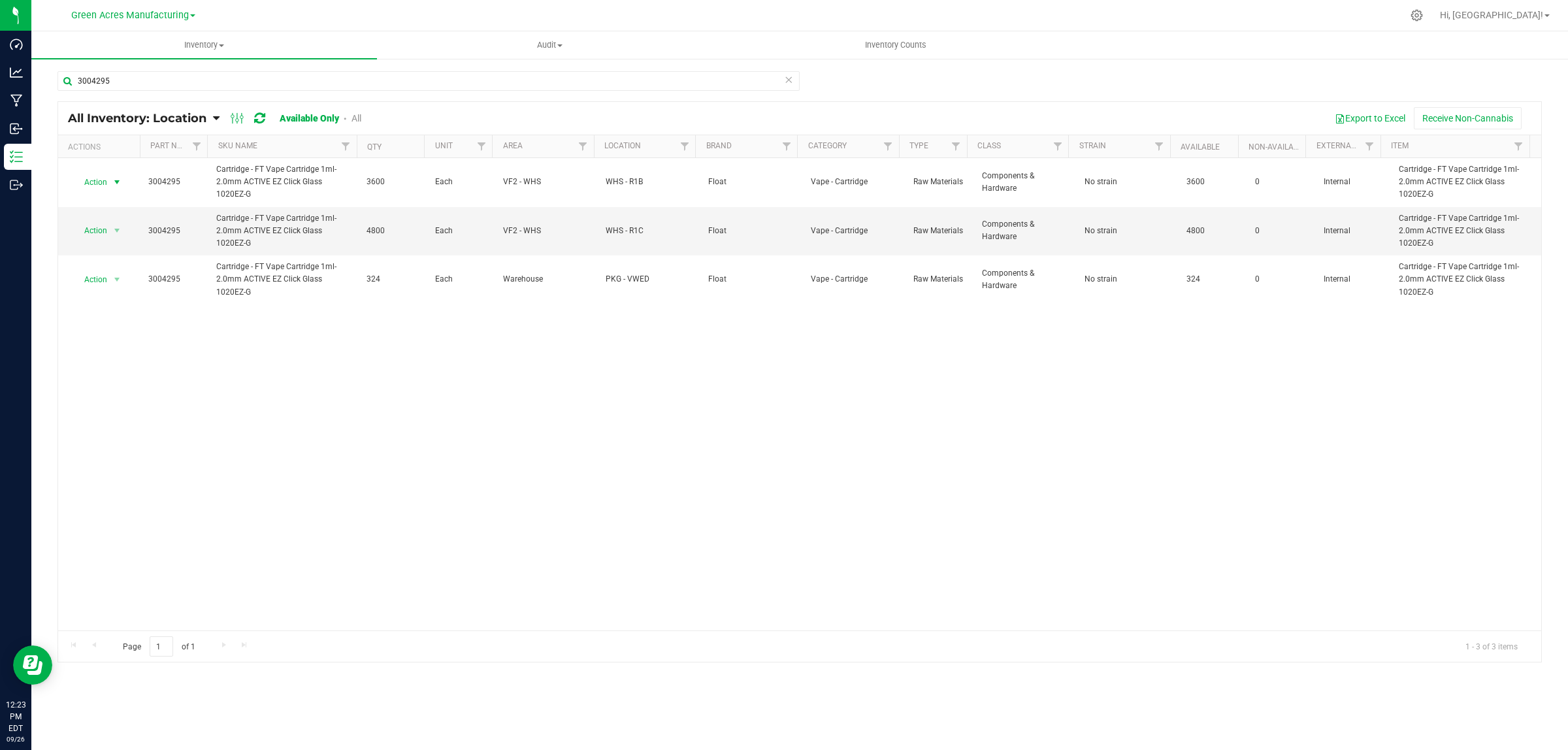
click at [101, 181] on span "Action" at bounding box center [91, 182] width 35 height 18
click at [100, 263] on li "Locate inventory" at bounding box center [115, 263] width 84 height 20
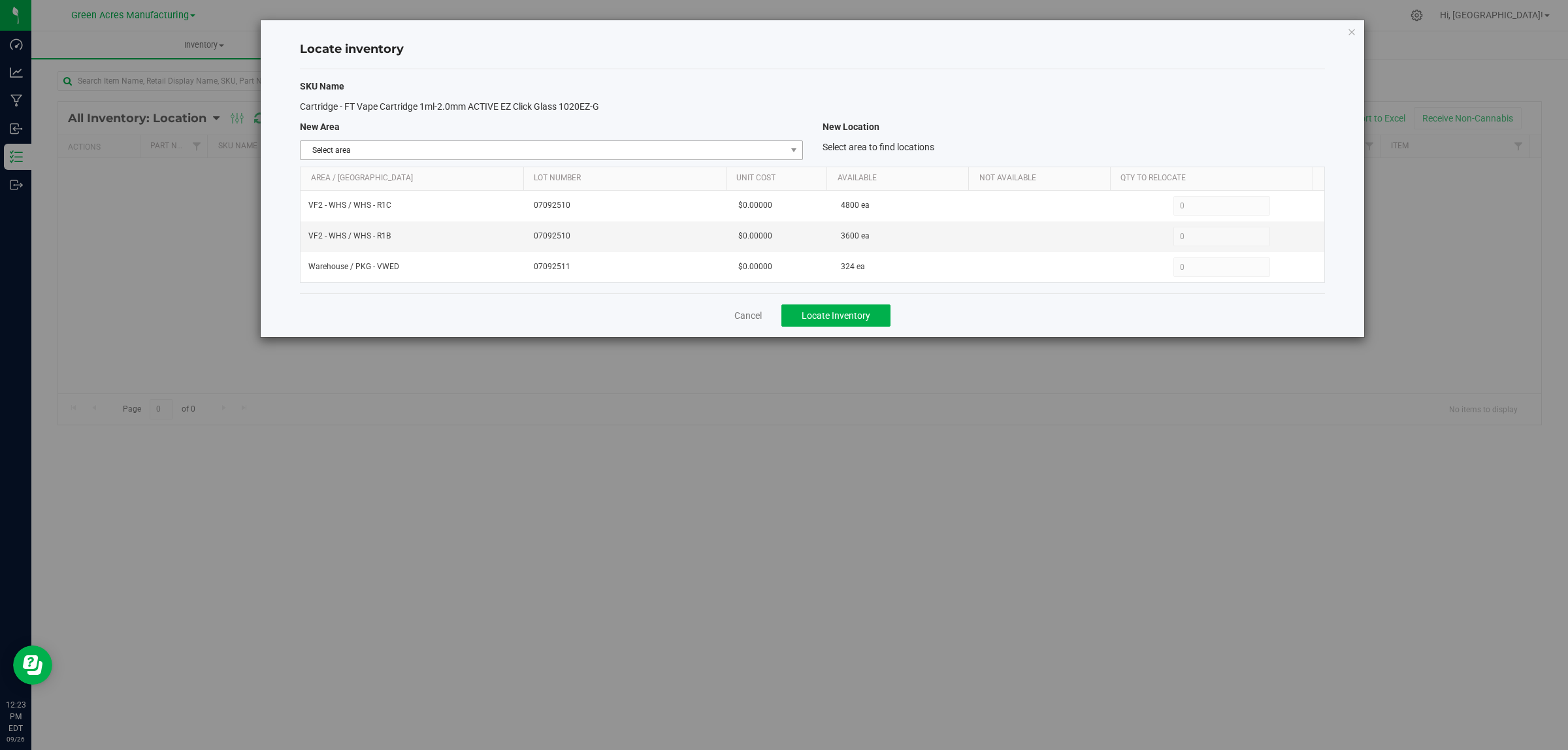
click at [515, 154] on span "Select area" at bounding box center [543, 150] width 485 height 18
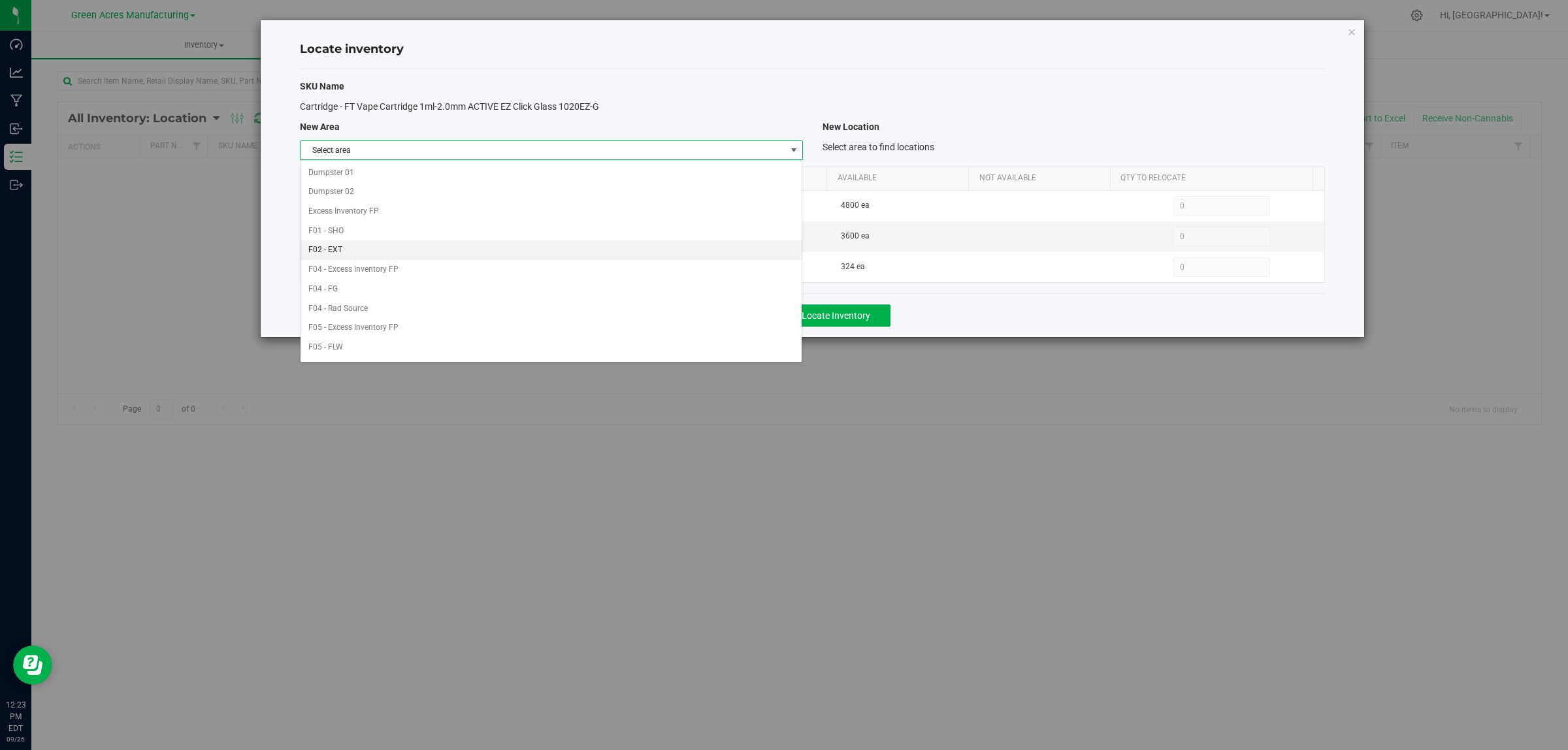
scroll to position [652, 0]
click at [477, 351] on li "Warehouse" at bounding box center [551, 350] width 501 height 20
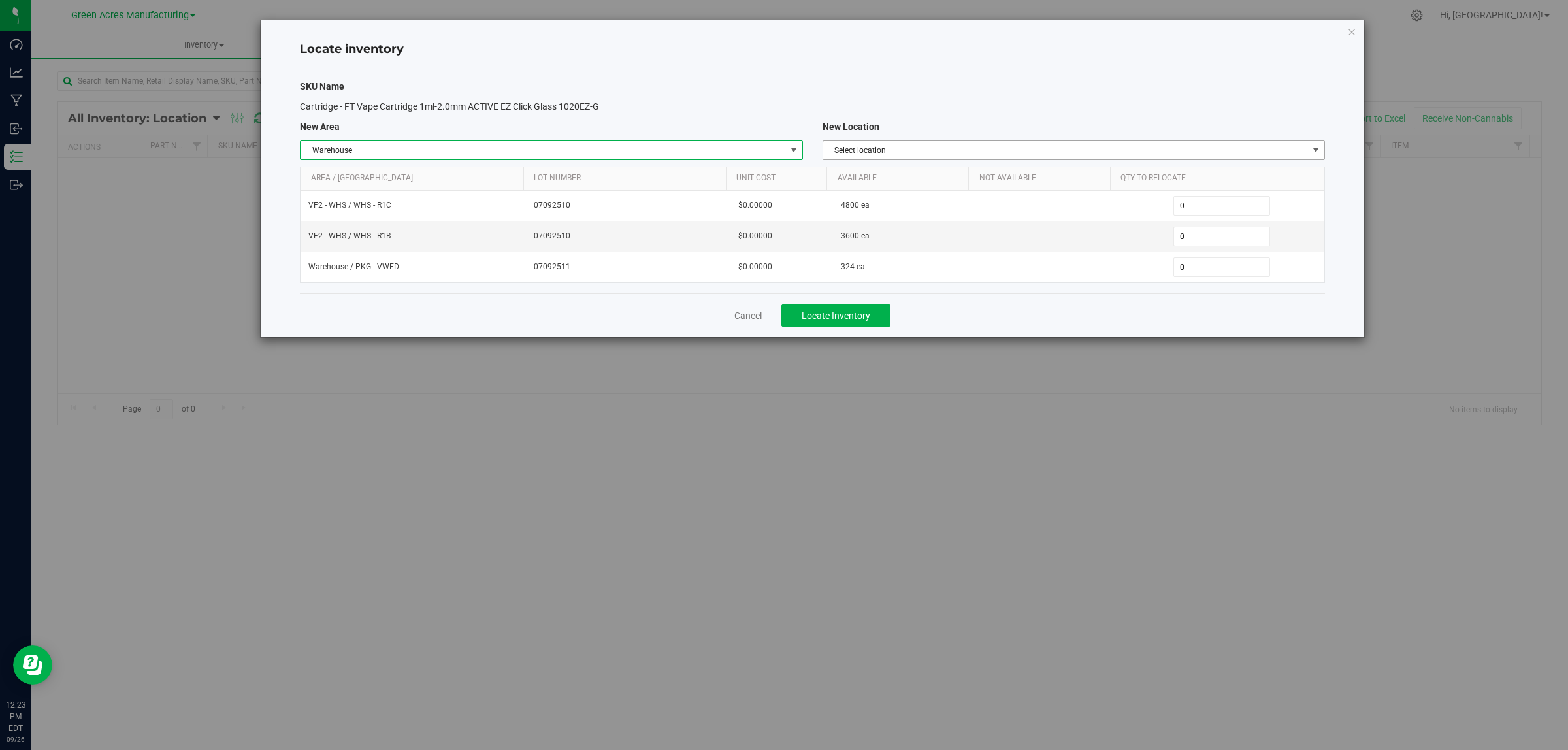
click at [946, 153] on span "Select location" at bounding box center [1065, 150] width 485 height 18
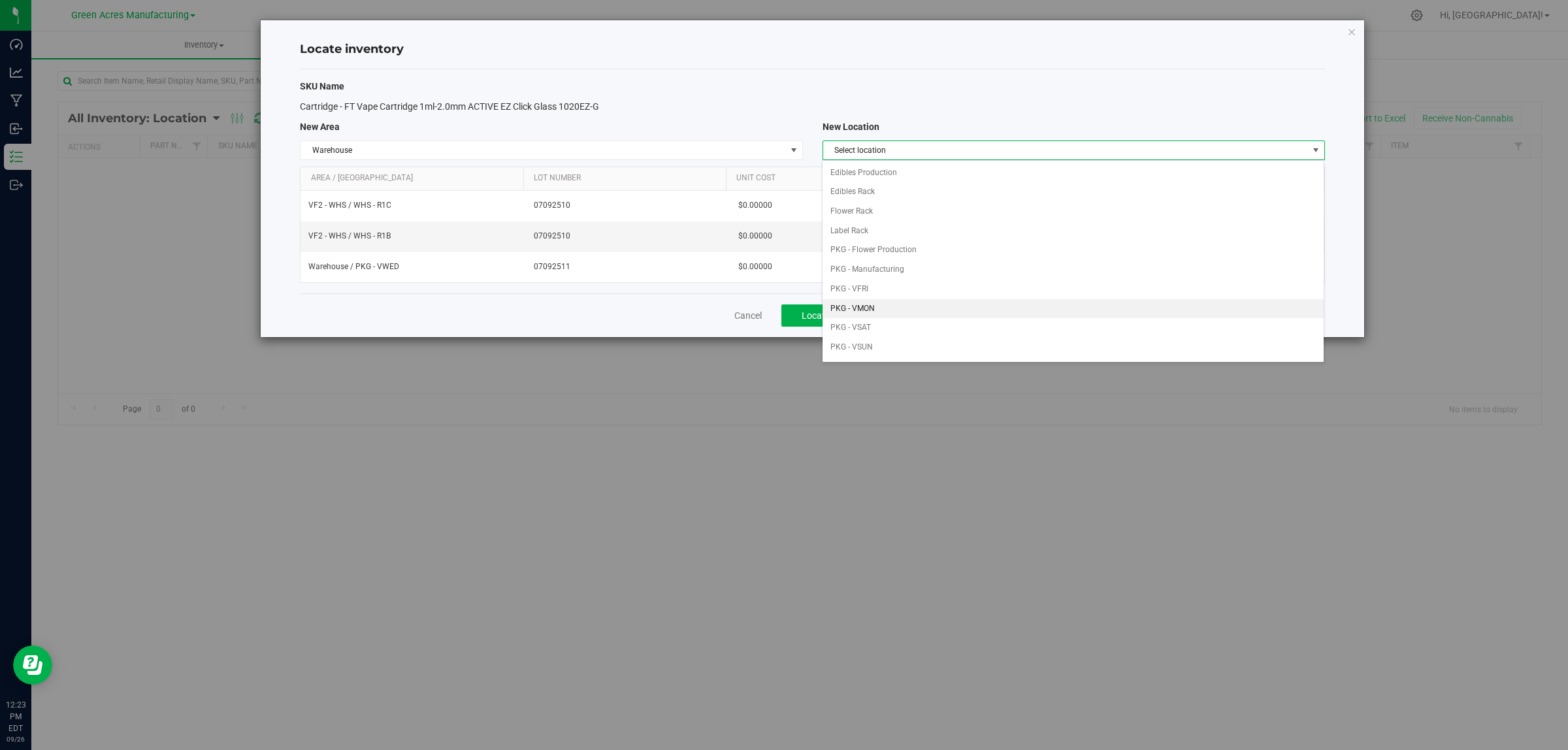
click at [929, 314] on li "PKG - VMON" at bounding box center [1072, 309] width 501 height 20
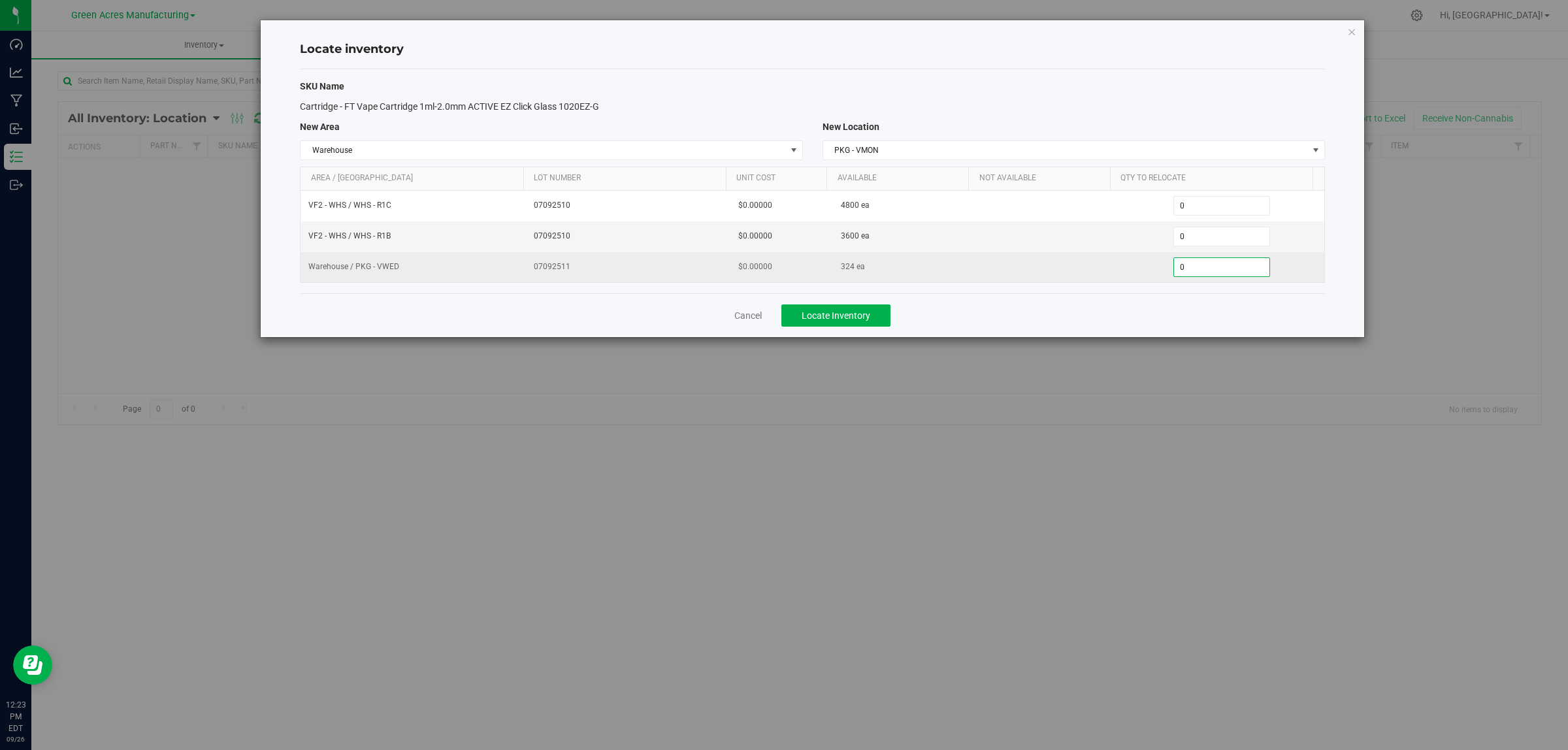
click at [1213, 272] on span "0 0" at bounding box center [1222, 267] width 97 height 20
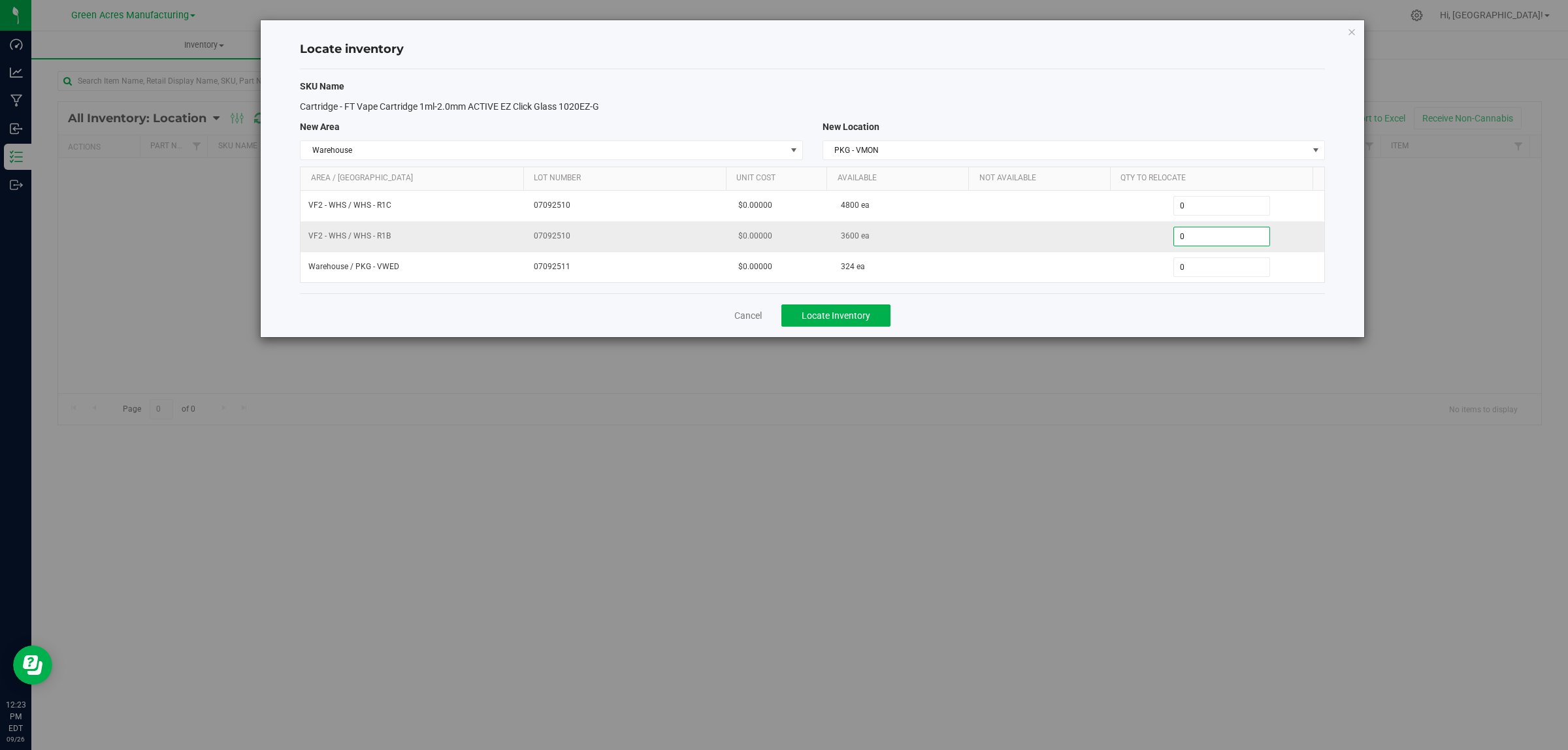
click at [1210, 237] on span "0 0" at bounding box center [1222, 236] width 97 height 20
click at [1210, 237] on input "0" at bounding box center [1222, 236] width 96 height 18
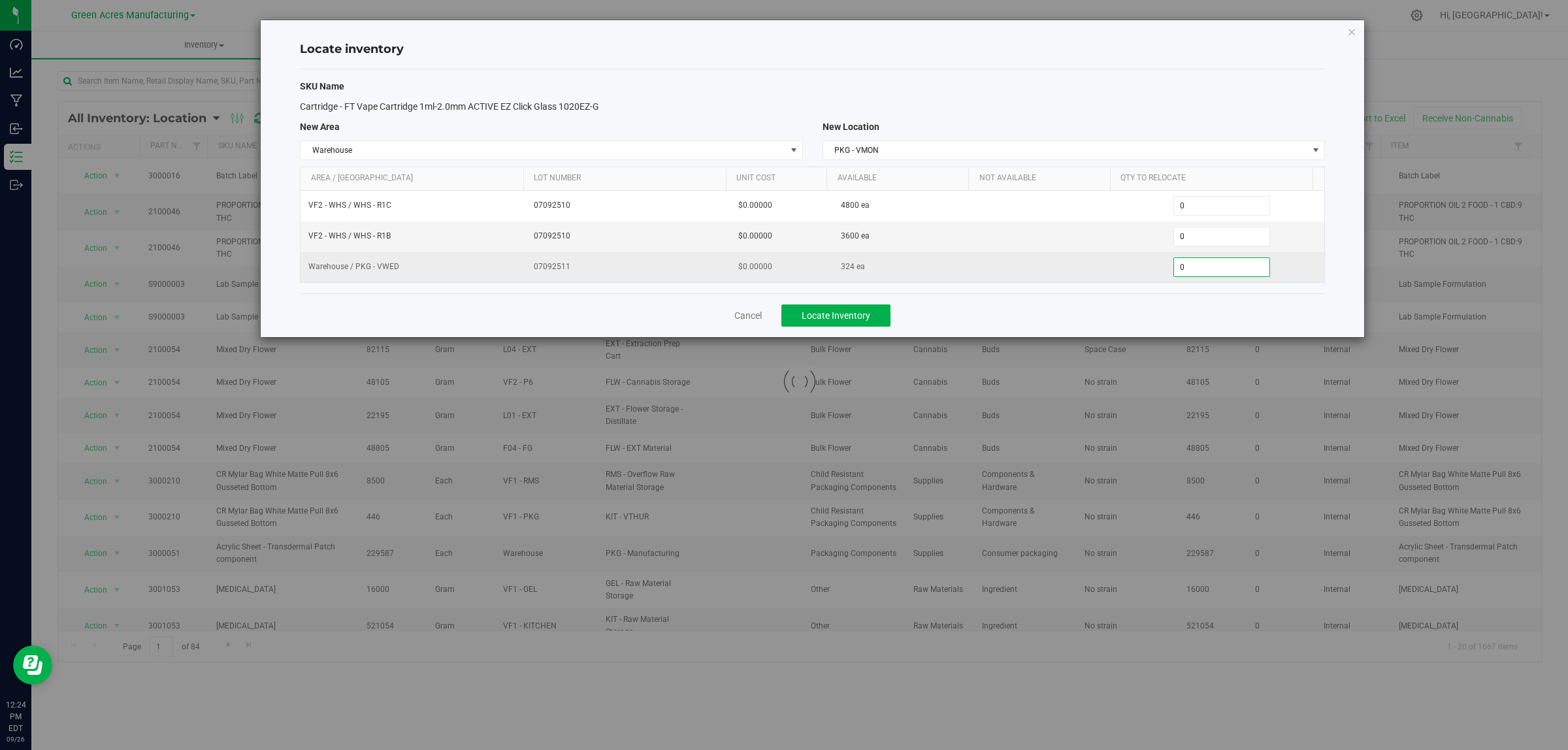
drag, startPoint x: 1210, startPoint y: 237, endPoint x: 1170, endPoint y: 272, distance: 53.2
click at [1173, 272] on span "0 0" at bounding box center [1222, 267] width 97 height 20
click at [1206, 268] on input "0" at bounding box center [1222, 267] width 96 height 18
type input "09999999"
type input "324"
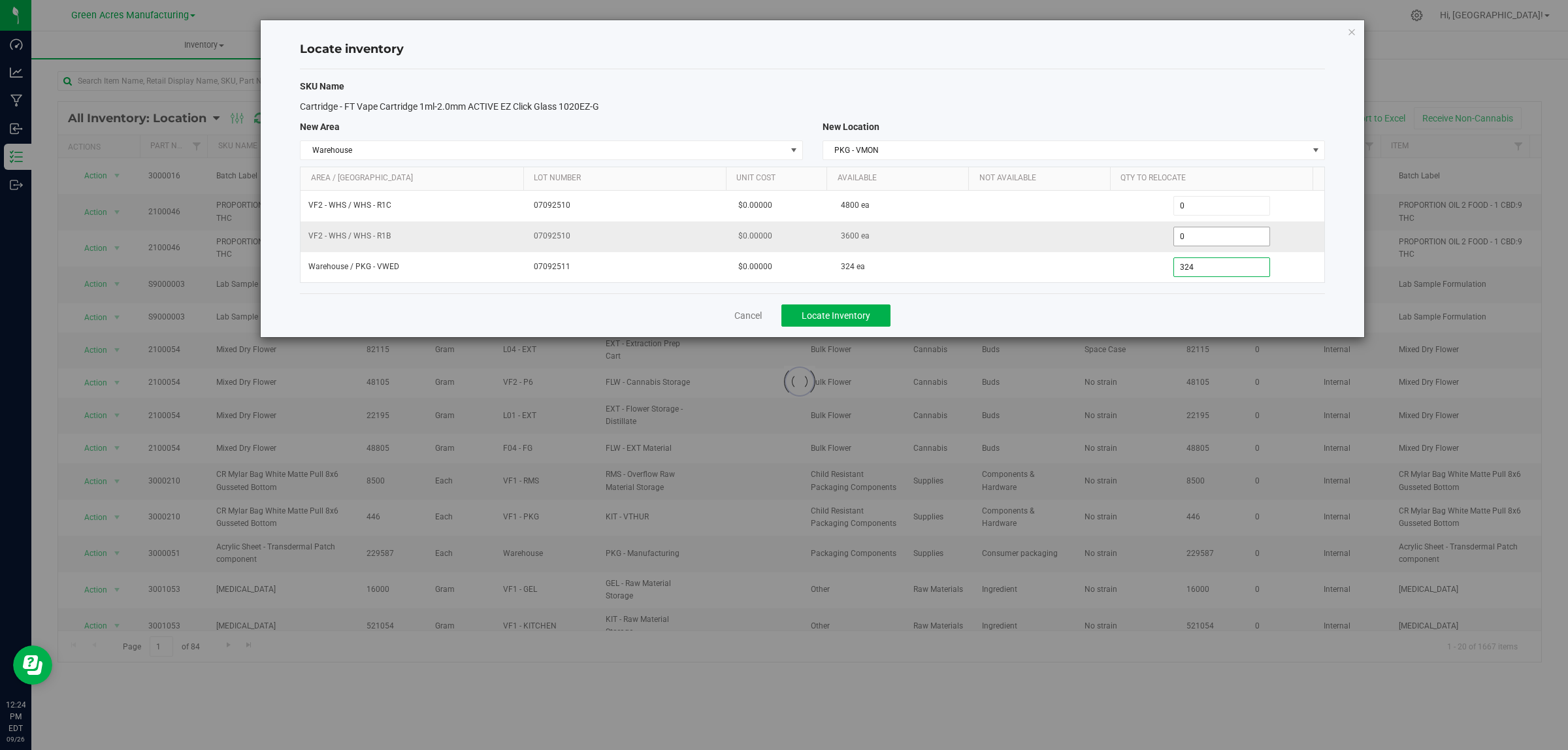
click at [1186, 237] on span "0 0" at bounding box center [1222, 236] width 97 height 20
type input "01200"
type input "1,200"
click at [838, 315] on span "Locate Inventory" at bounding box center [836, 316] width 69 height 10
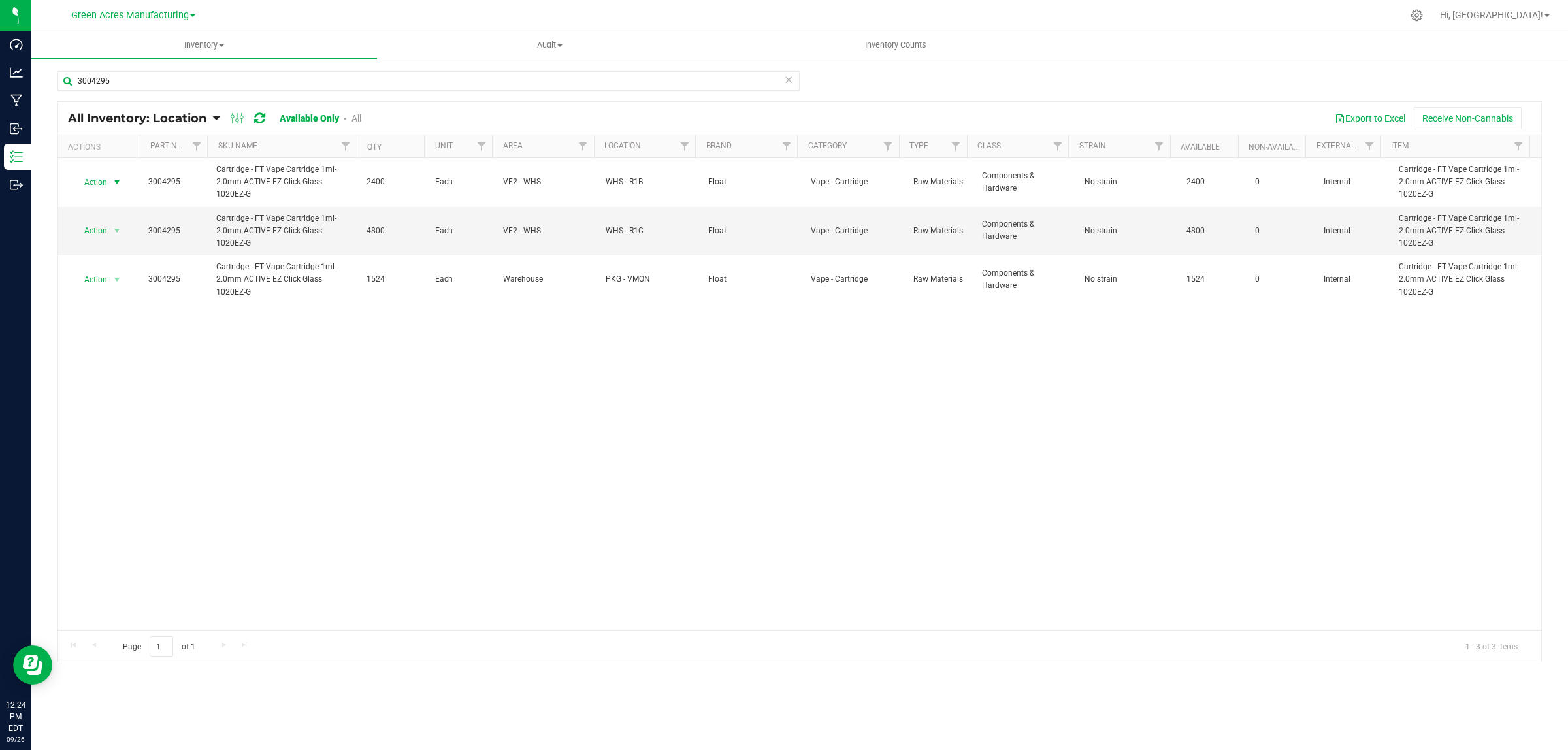
click at [92, 183] on span "Action" at bounding box center [91, 182] width 35 height 18
click at [105, 192] on div "Action Adjust qty Edit lot numbers Global inventory Locate inventory Print prod…" at bounding box center [115, 251] width 86 height 119
click at [102, 204] on li "Adjust qty" at bounding box center [115, 204] width 84 height 20
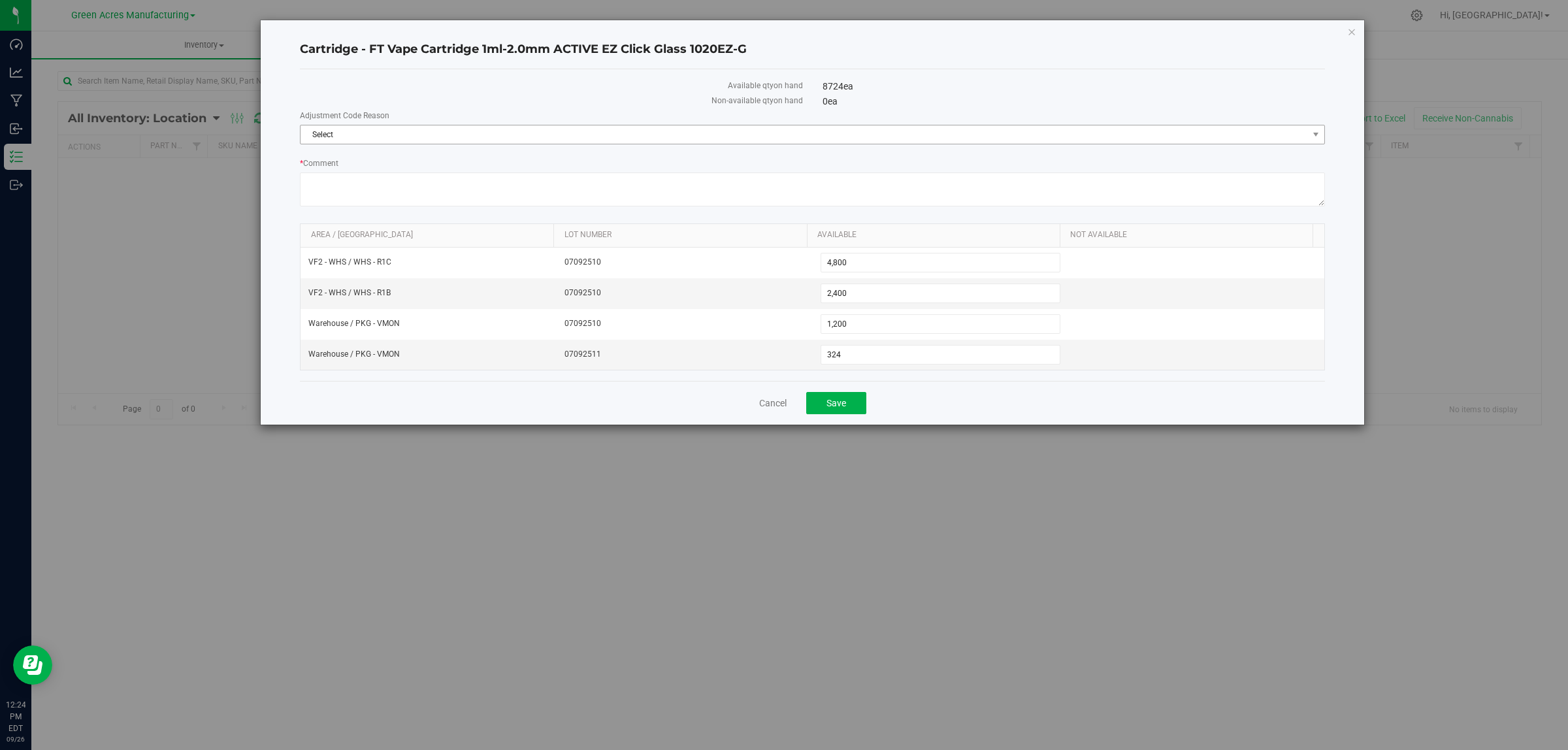
click at [462, 135] on span "Select" at bounding box center [805, 134] width 1007 height 18
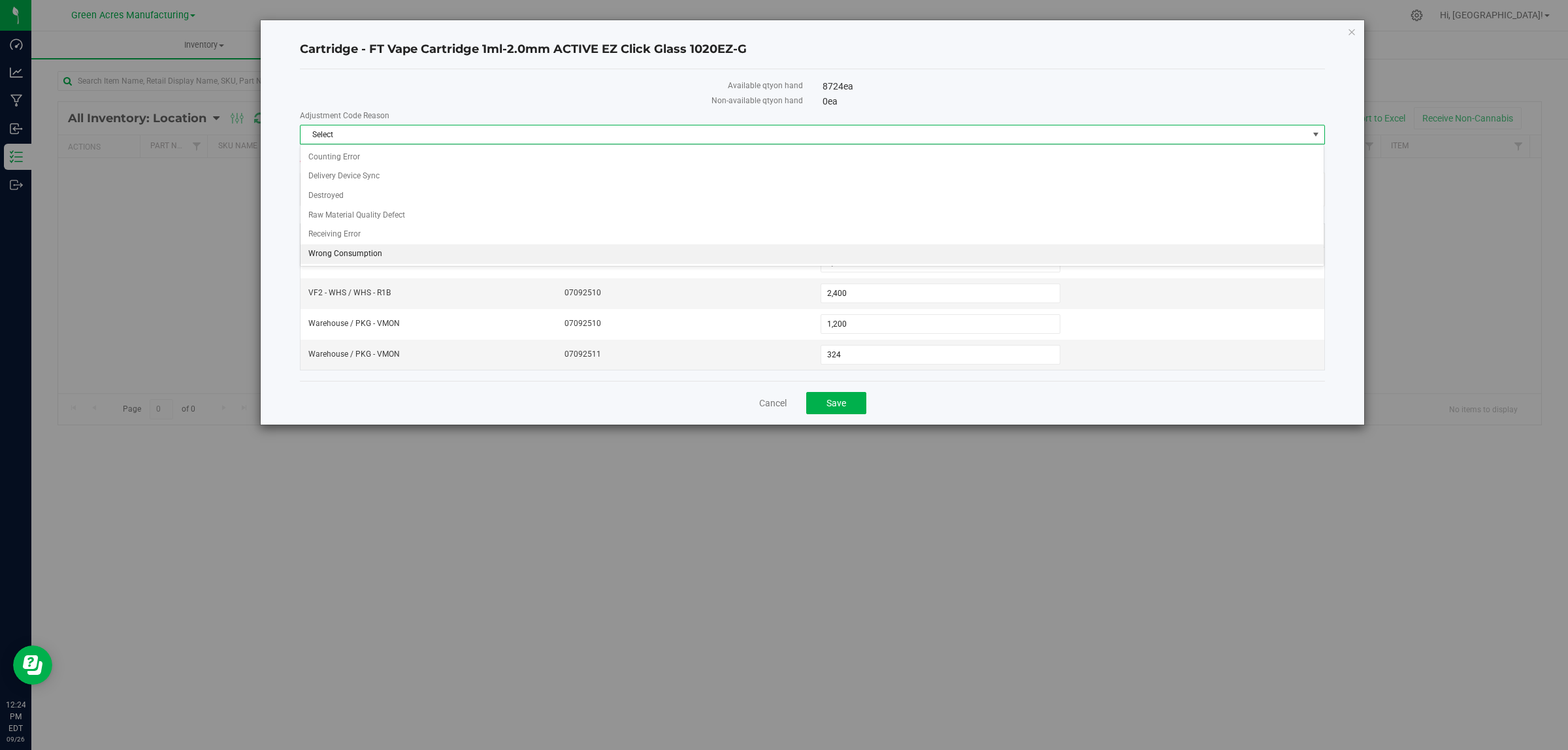
click at [407, 250] on li "Wrong Consumption" at bounding box center [812, 254] width 1023 height 20
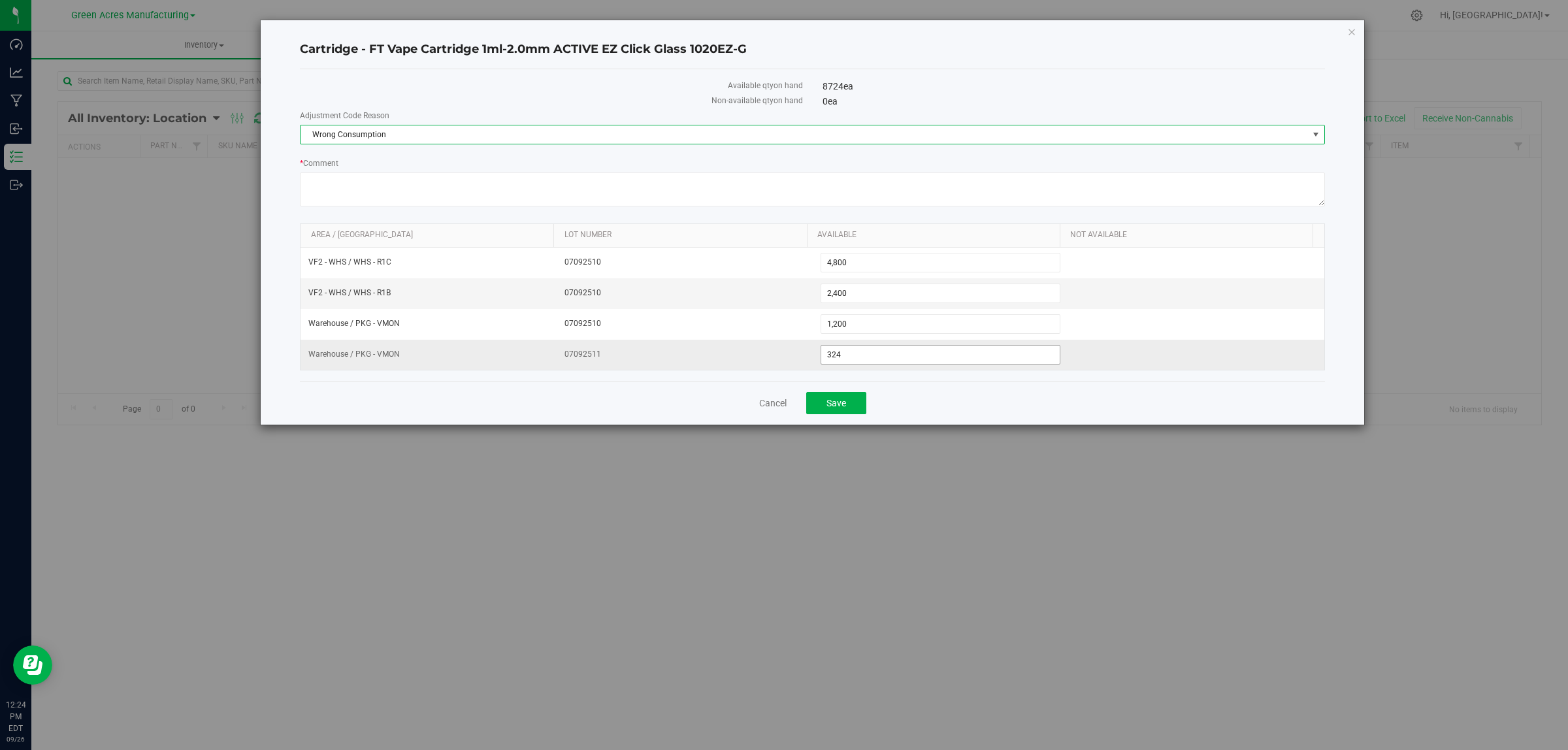
click at [873, 356] on span "324 324" at bounding box center [941, 355] width 240 height 20
click at [873, 356] on input "324" at bounding box center [941, 355] width 239 height 18
type input "650"
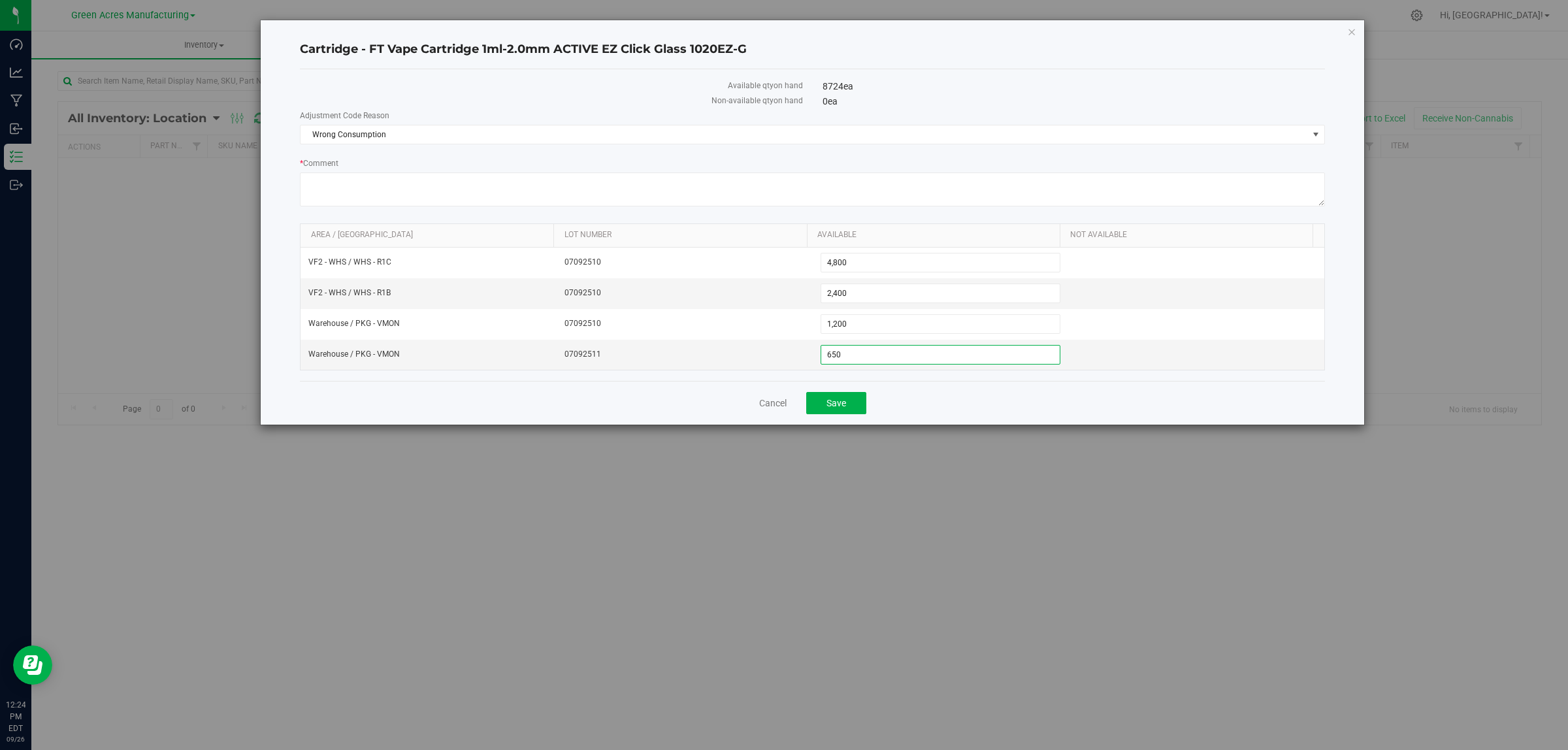
click at [885, 390] on div "Cancel Save" at bounding box center [813, 402] width 1025 height 44
click at [827, 407] on span "Save" at bounding box center [836, 403] width 20 height 10
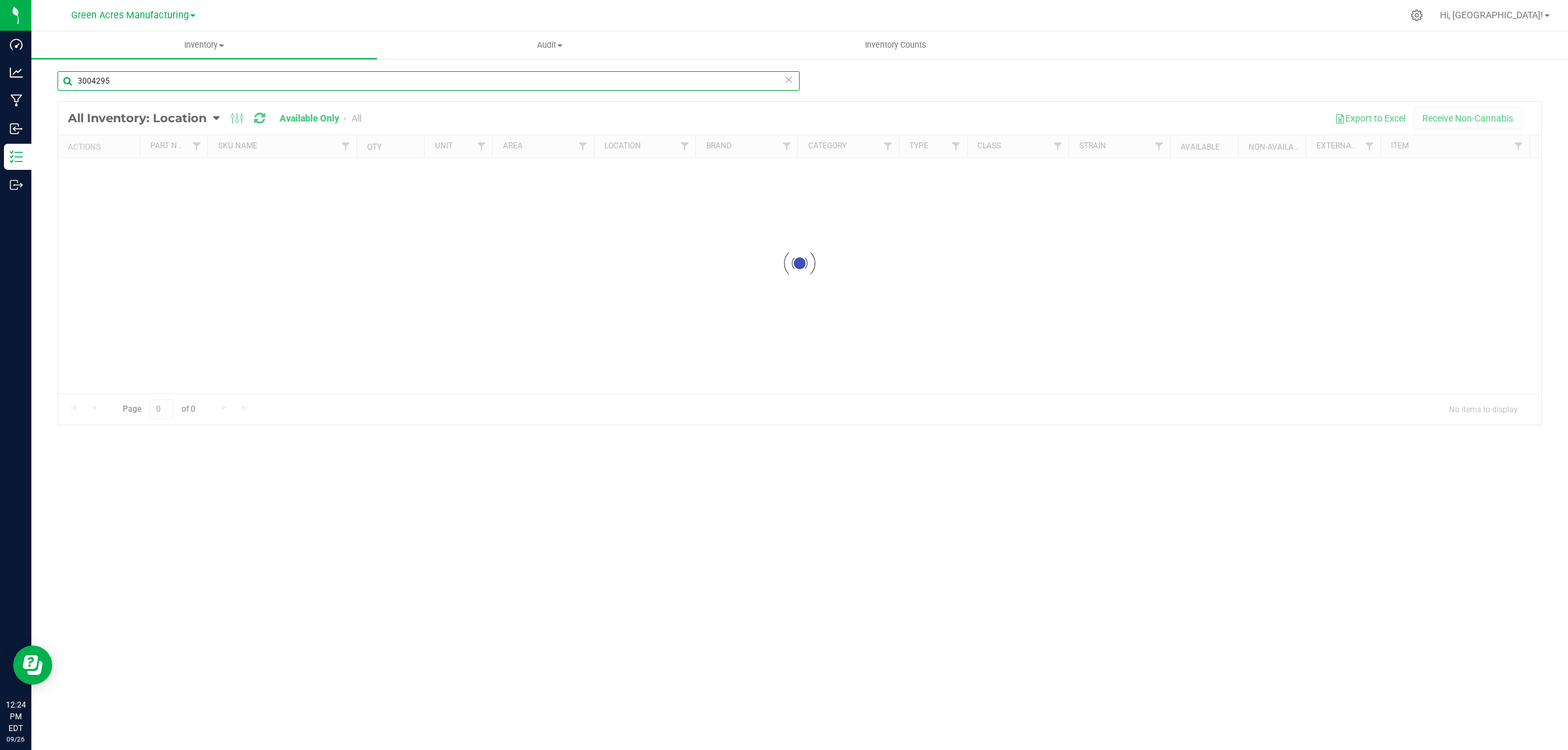
click at [214, 85] on input "3004295" at bounding box center [429, 81] width 742 height 20
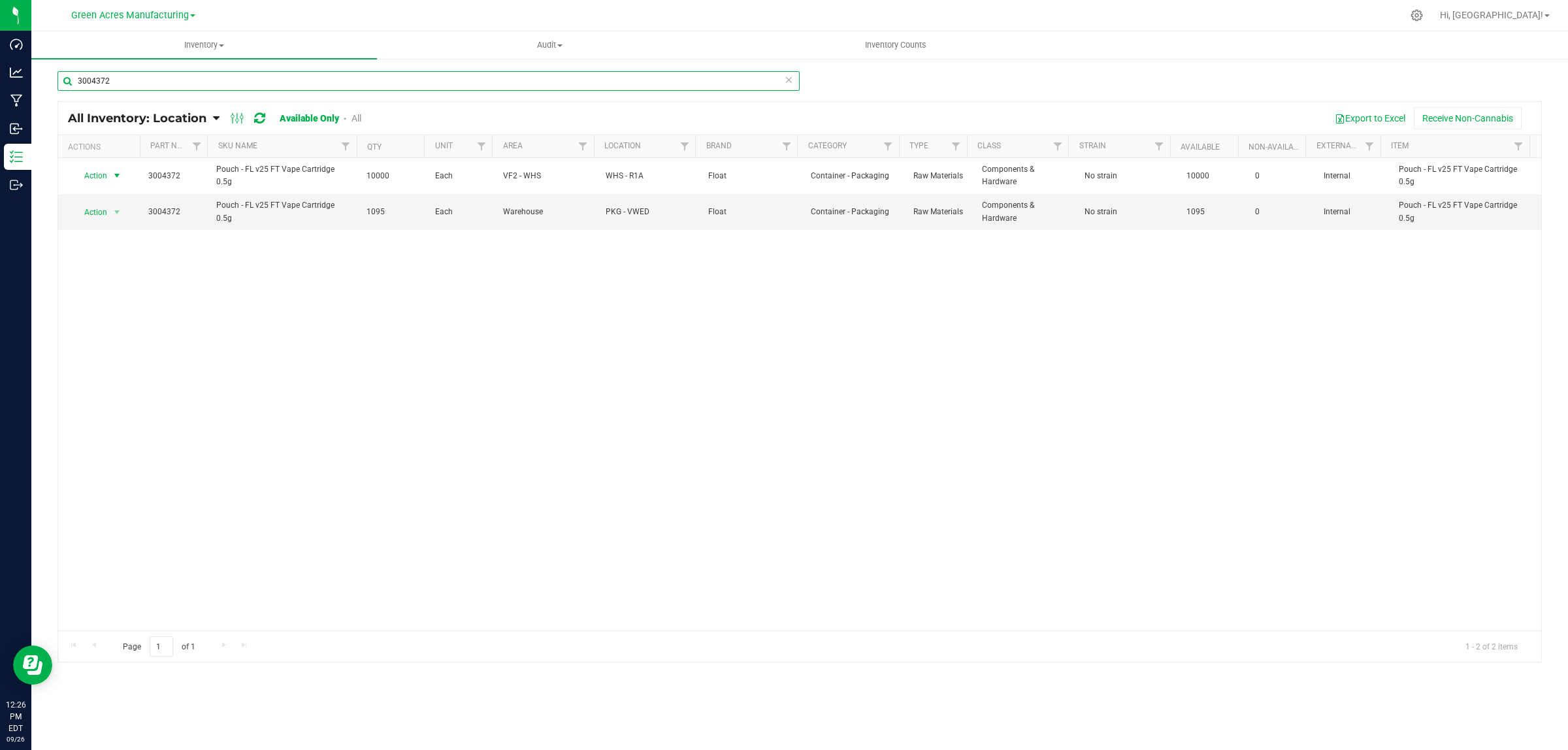
type input "3004372"
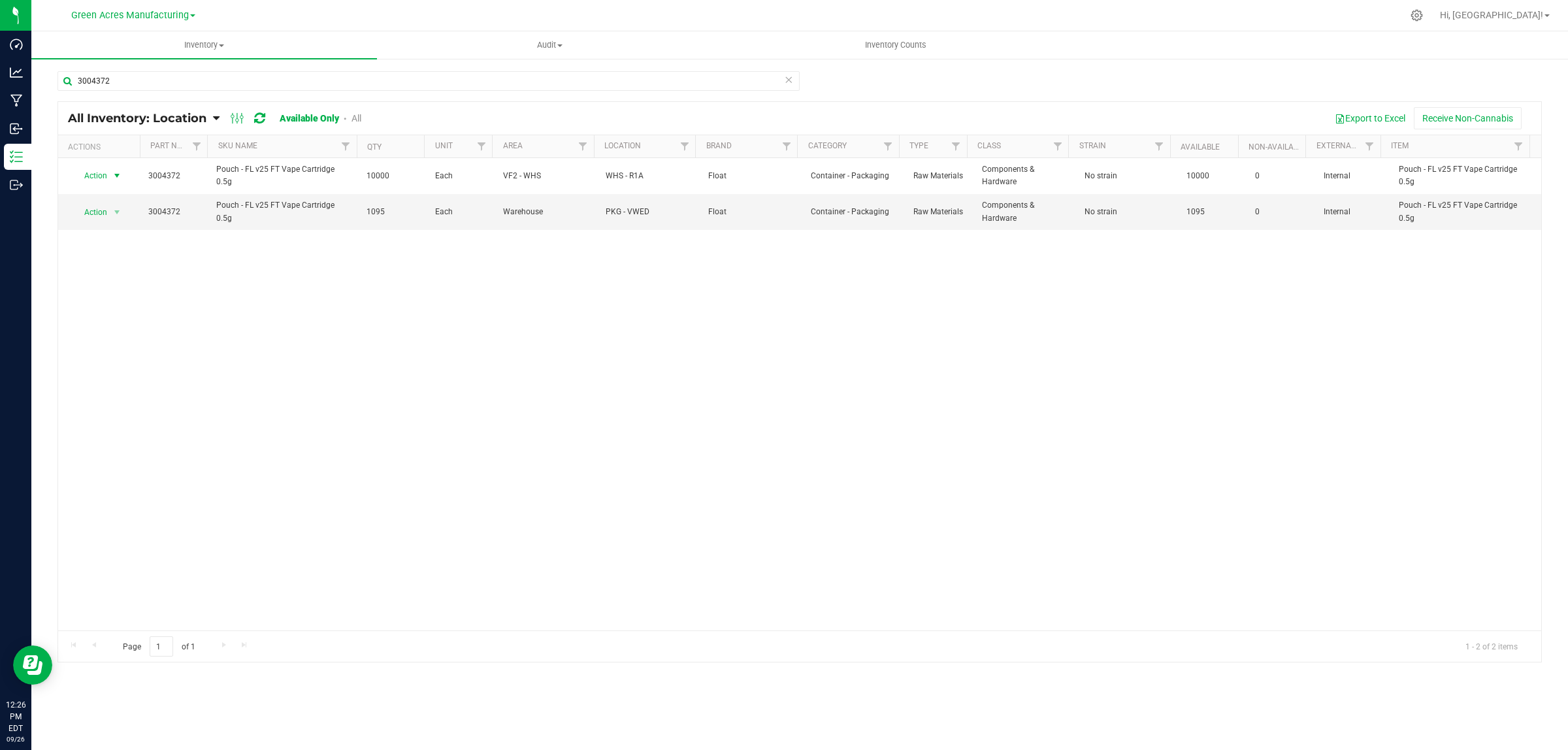
click at [95, 183] on span "Action" at bounding box center [91, 176] width 35 height 18
click at [96, 256] on li "Locate inventory" at bounding box center [115, 257] width 84 height 20
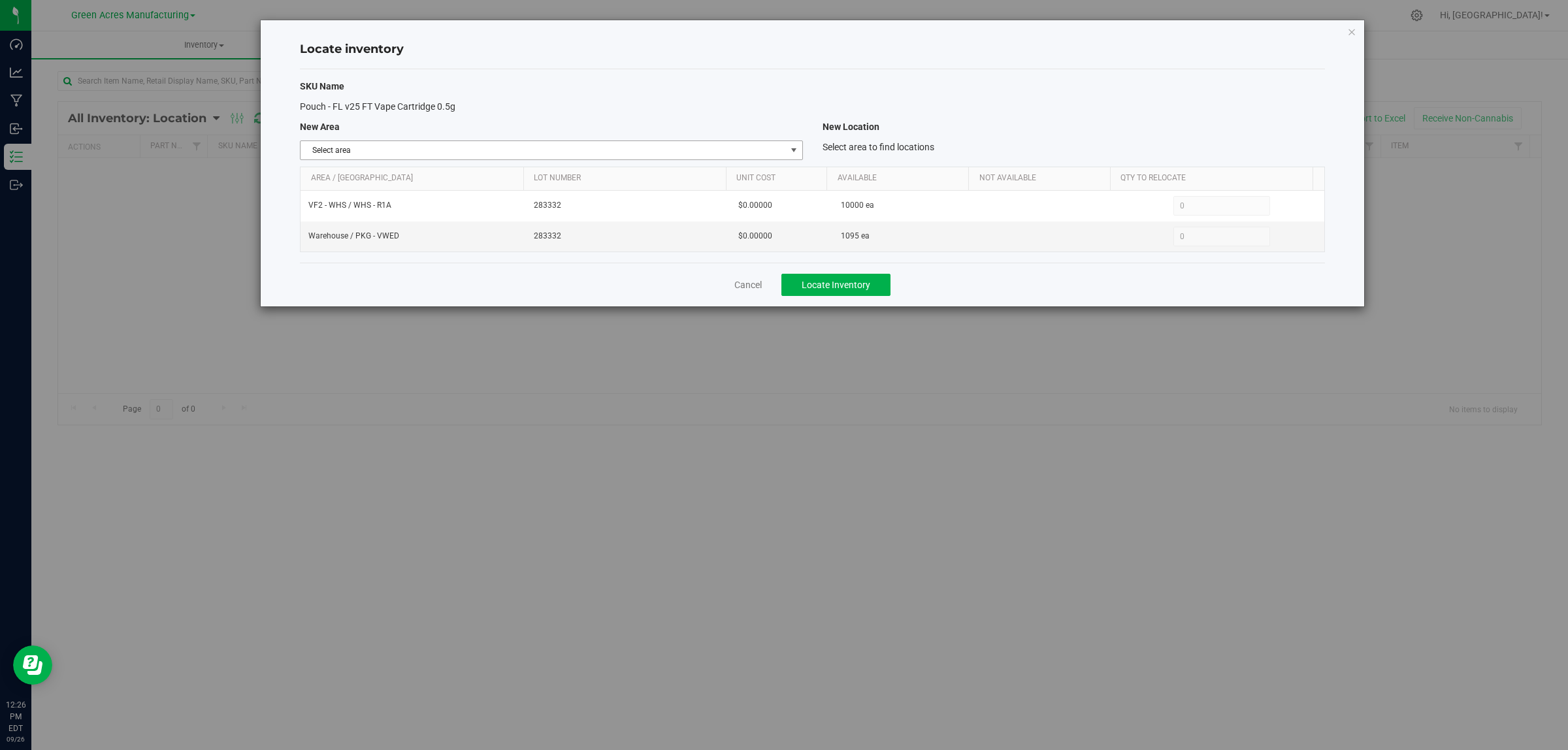
click at [453, 152] on span "Select area" at bounding box center [543, 150] width 485 height 18
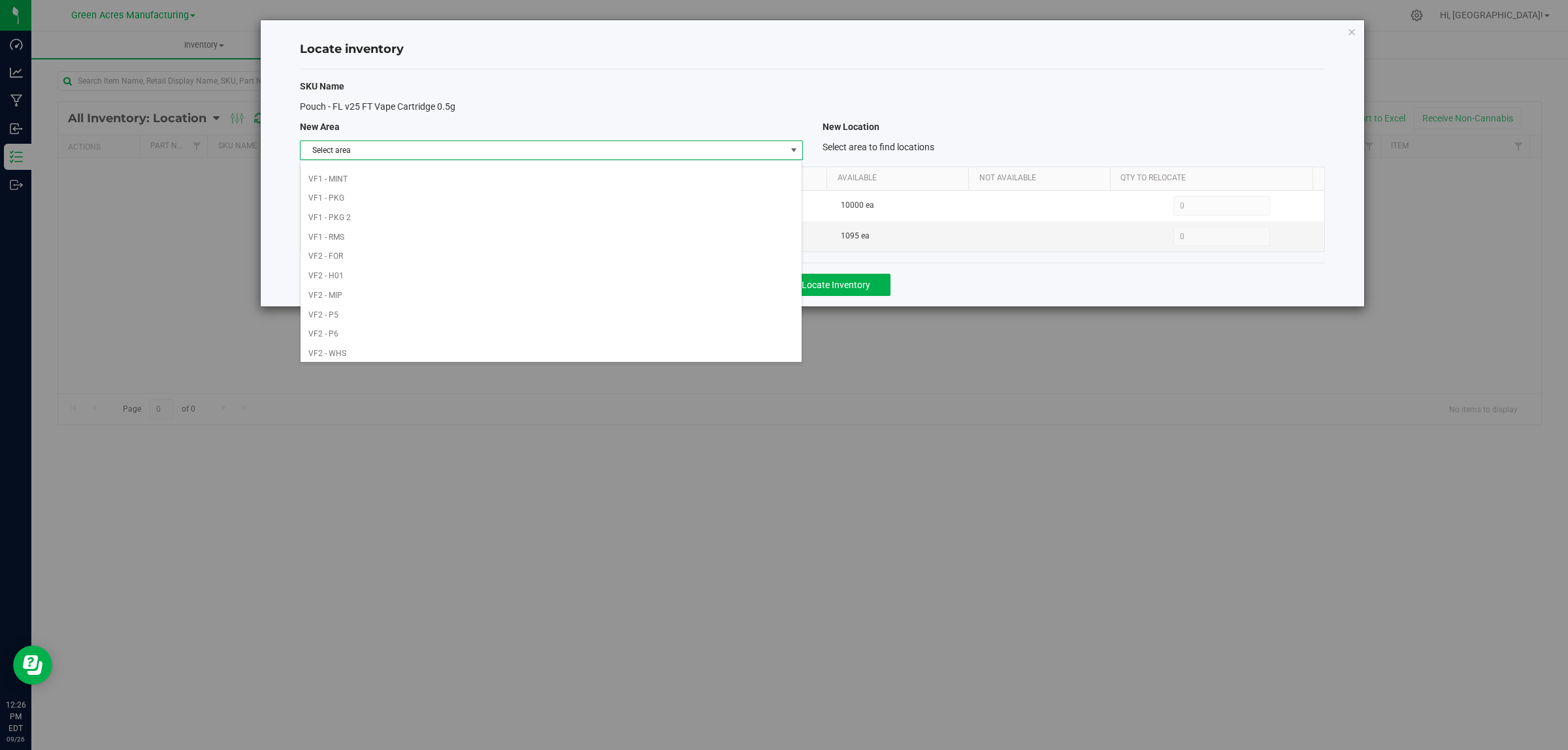
scroll to position [652, 0]
click at [380, 351] on li "Warehouse" at bounding box center [551, 350] width 501 height 20
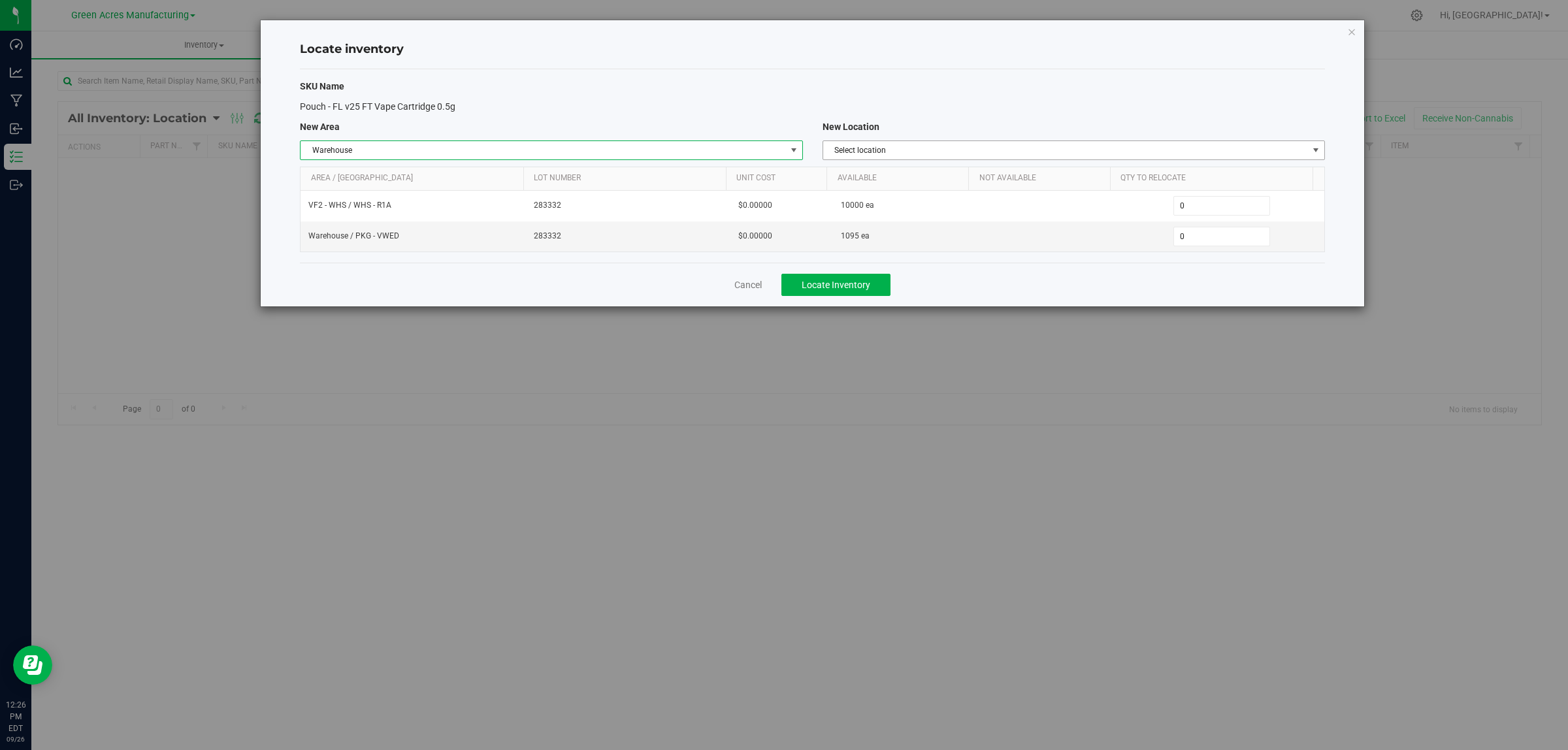
click at [856, 150] on span "Select location" at bounding box center [1065, 150] width 485 height 18
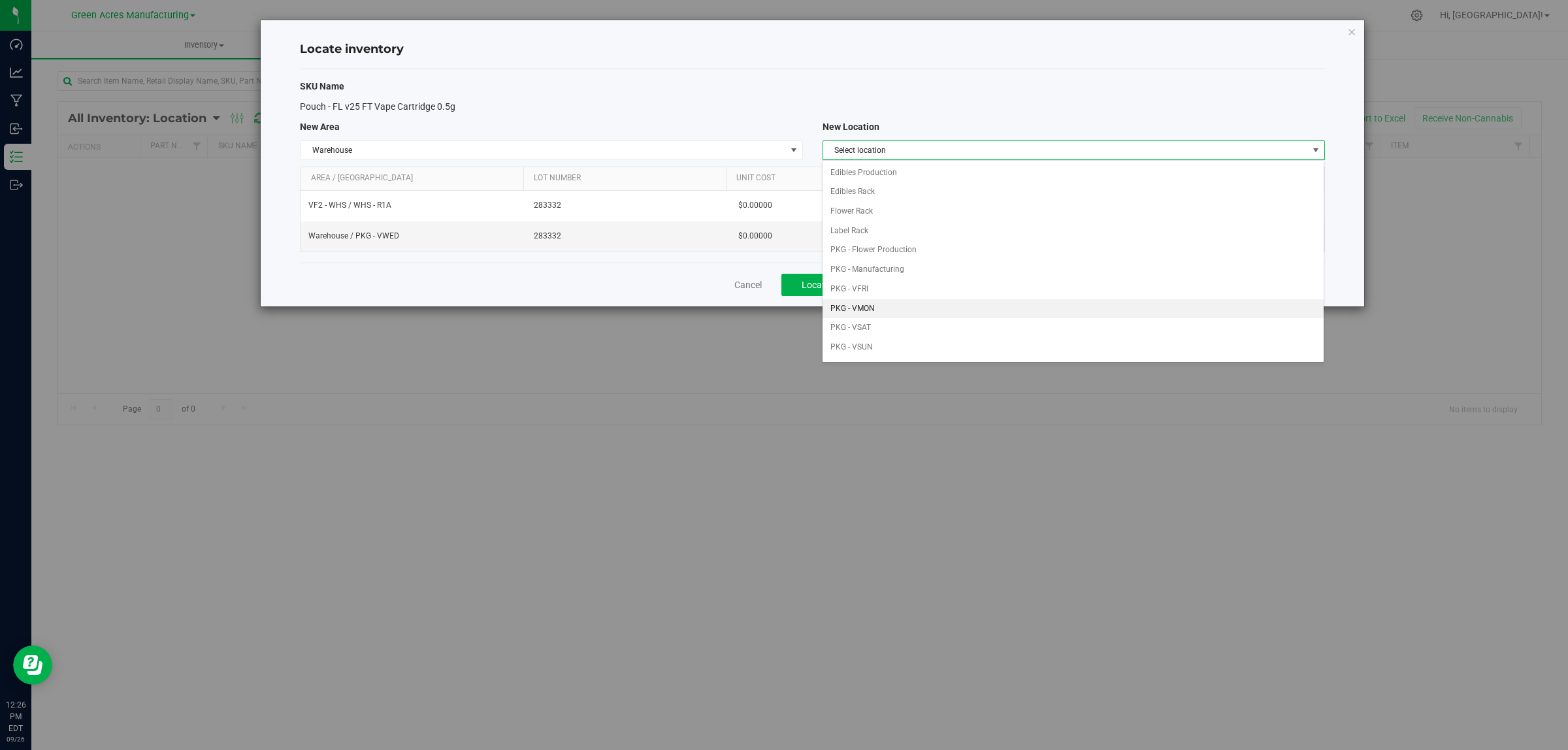
click at [890, 310] on li "PKG - VMON" at bounding box center [1072, 309] width 501 height 20
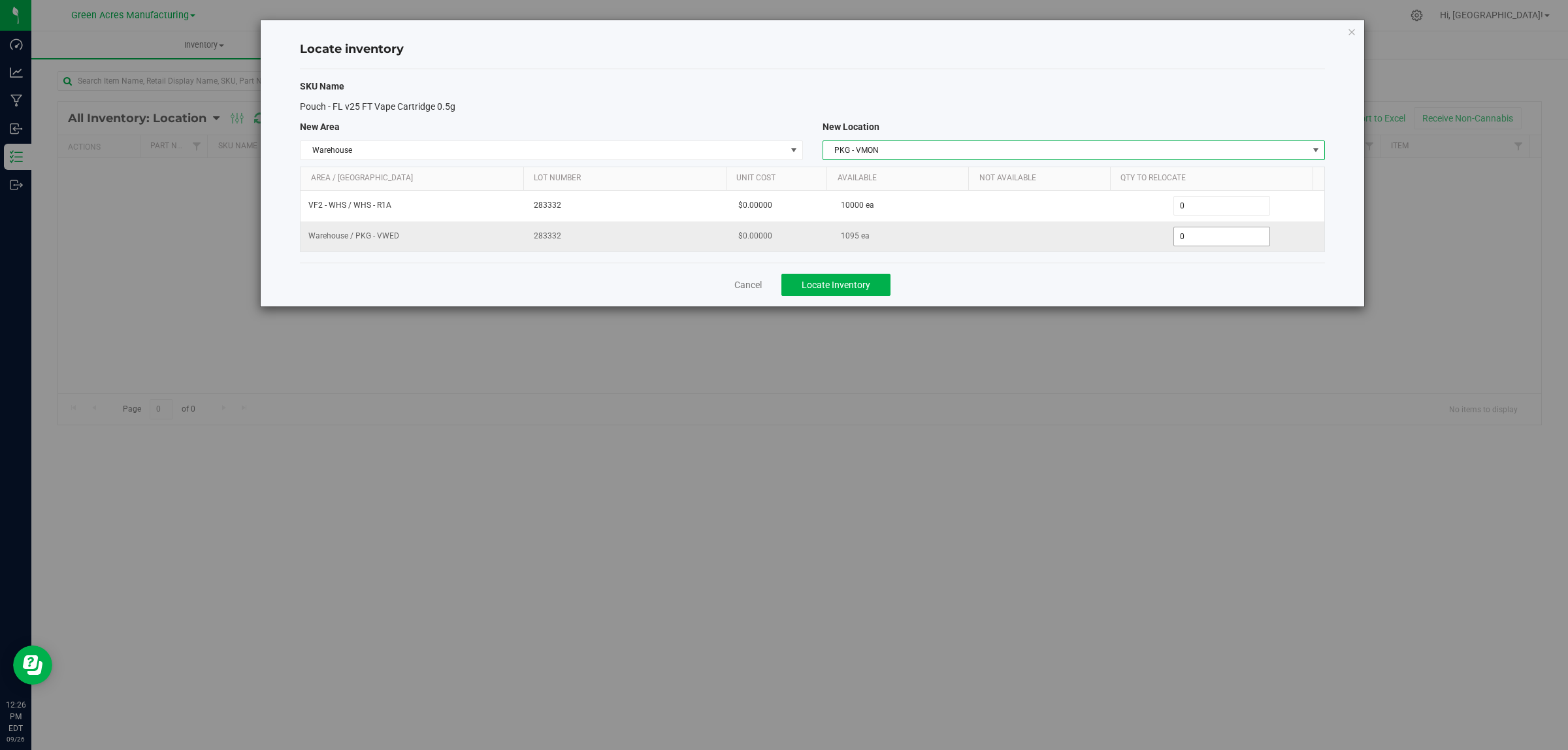
click at [1198, 240] on span "0 0" at bounding box center [1222, 236] width 97 height 20
type input "0800"
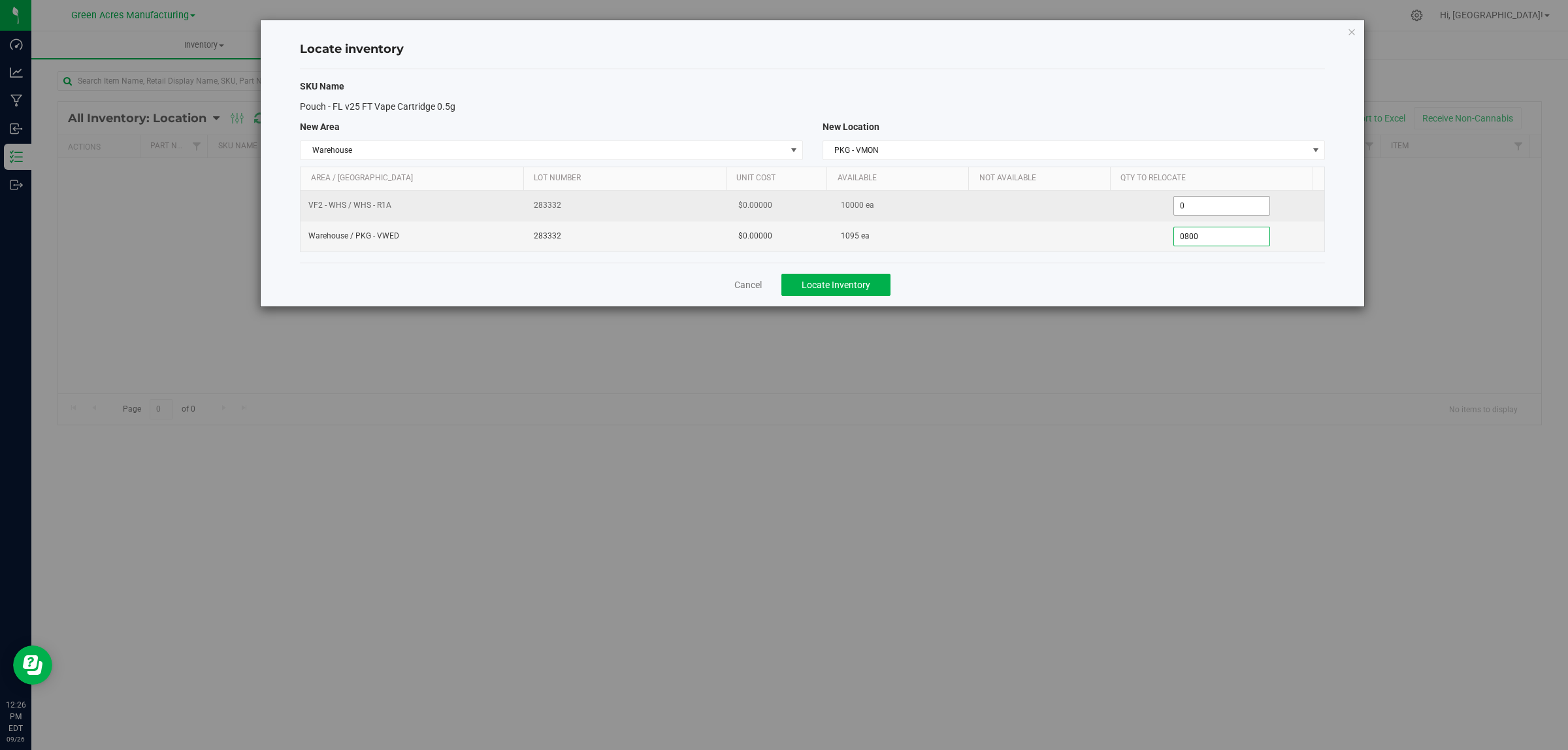
type input "800"
click at [1225, 206] on span "0 0" at bounding box center [1222, 206] width 97 height 20
type input "02000"
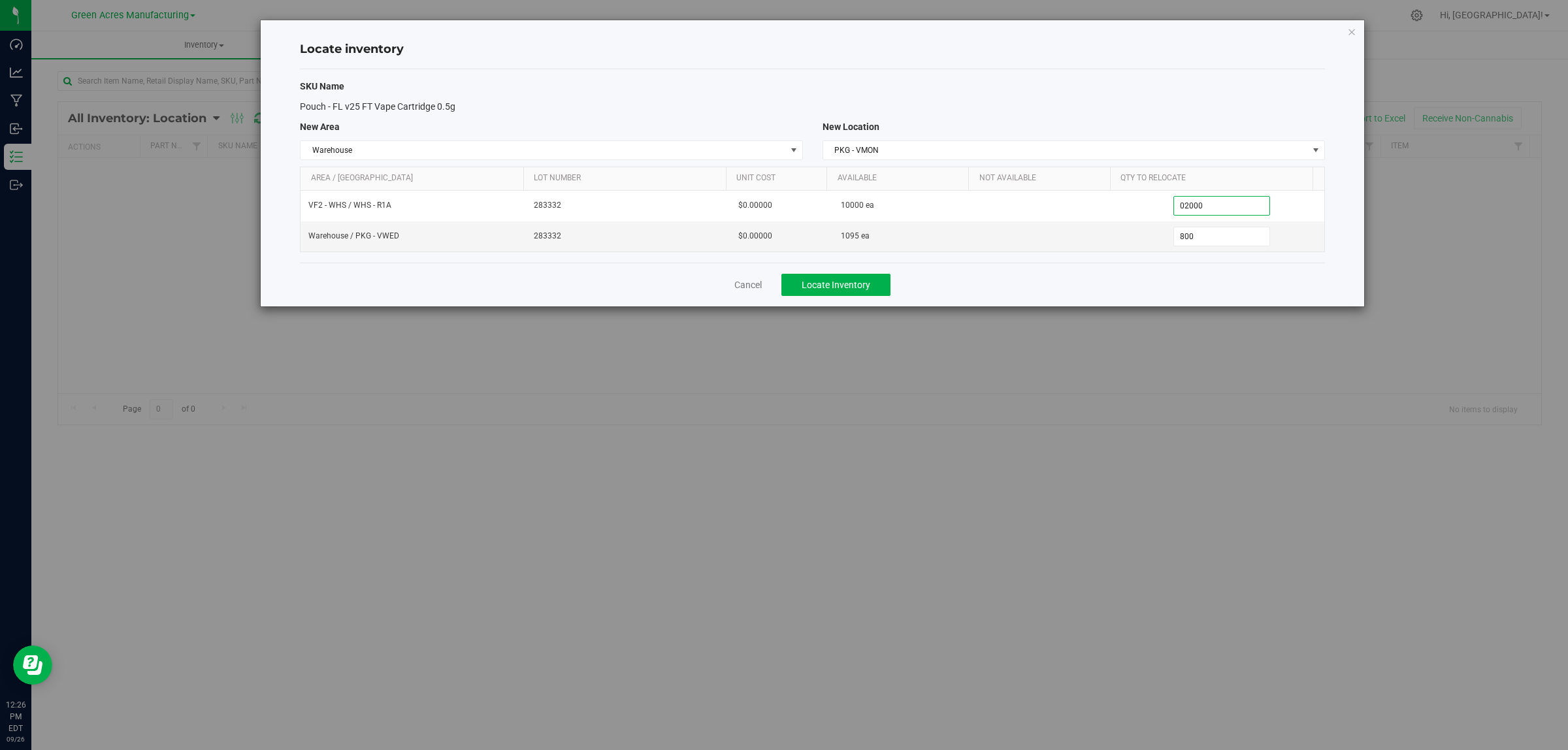
type input "2,000"
click at [1207, 75] on div "SKU Name Pouch - FL v25 FT Vape Cartridge 0.5g New Area New Location Warehouse …" at bounding box center [813, 166] width 1025 height 193
click at [839, 289] on span "Locate Inventory" at bounding box center [836, 285] width 69 height 10
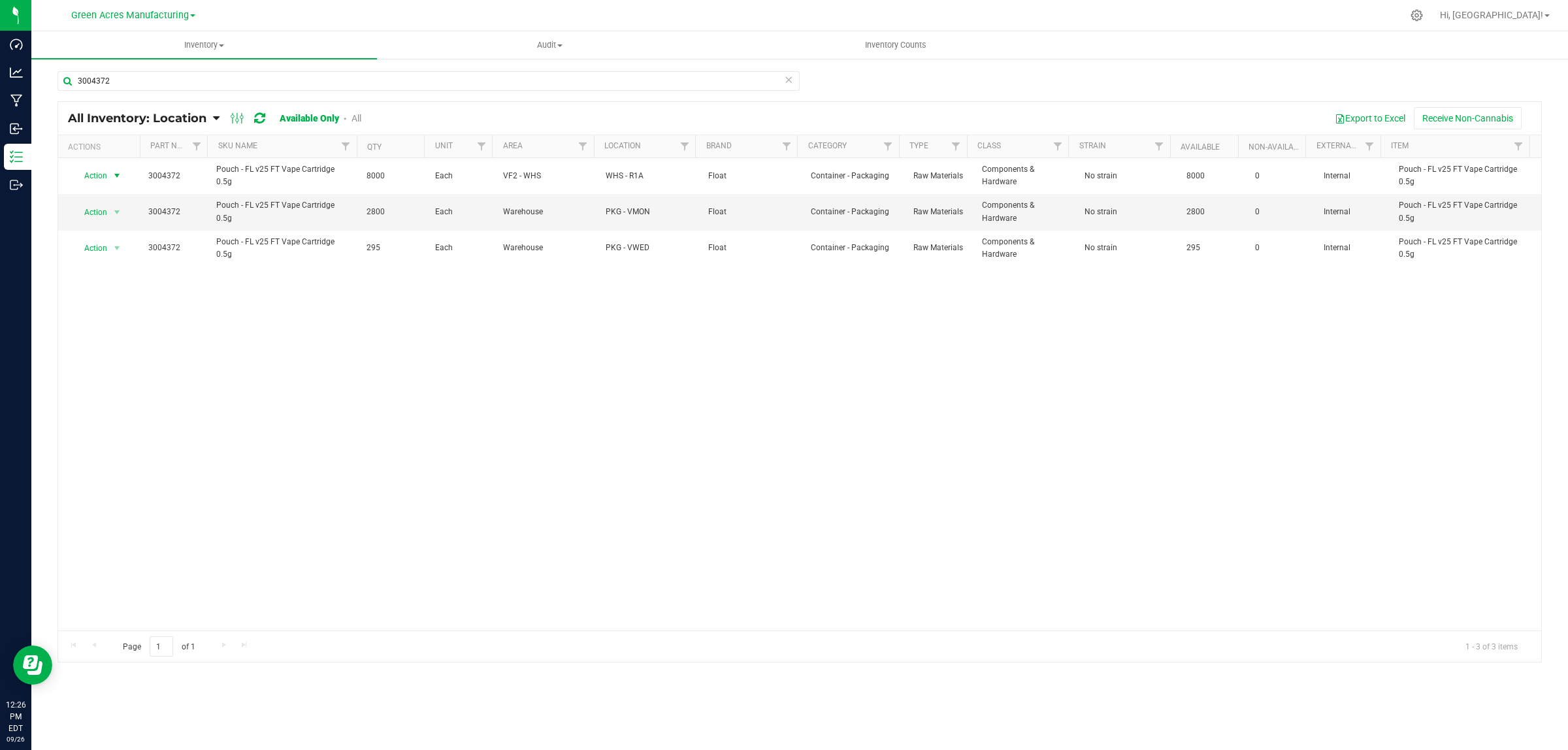
click at [96, 175] on span "Action" at bounding box center [91, 176] width 35 height 18
click at [109, 197] on li "Adjust qty" at bounding box center [115, 198] width 84 height 20
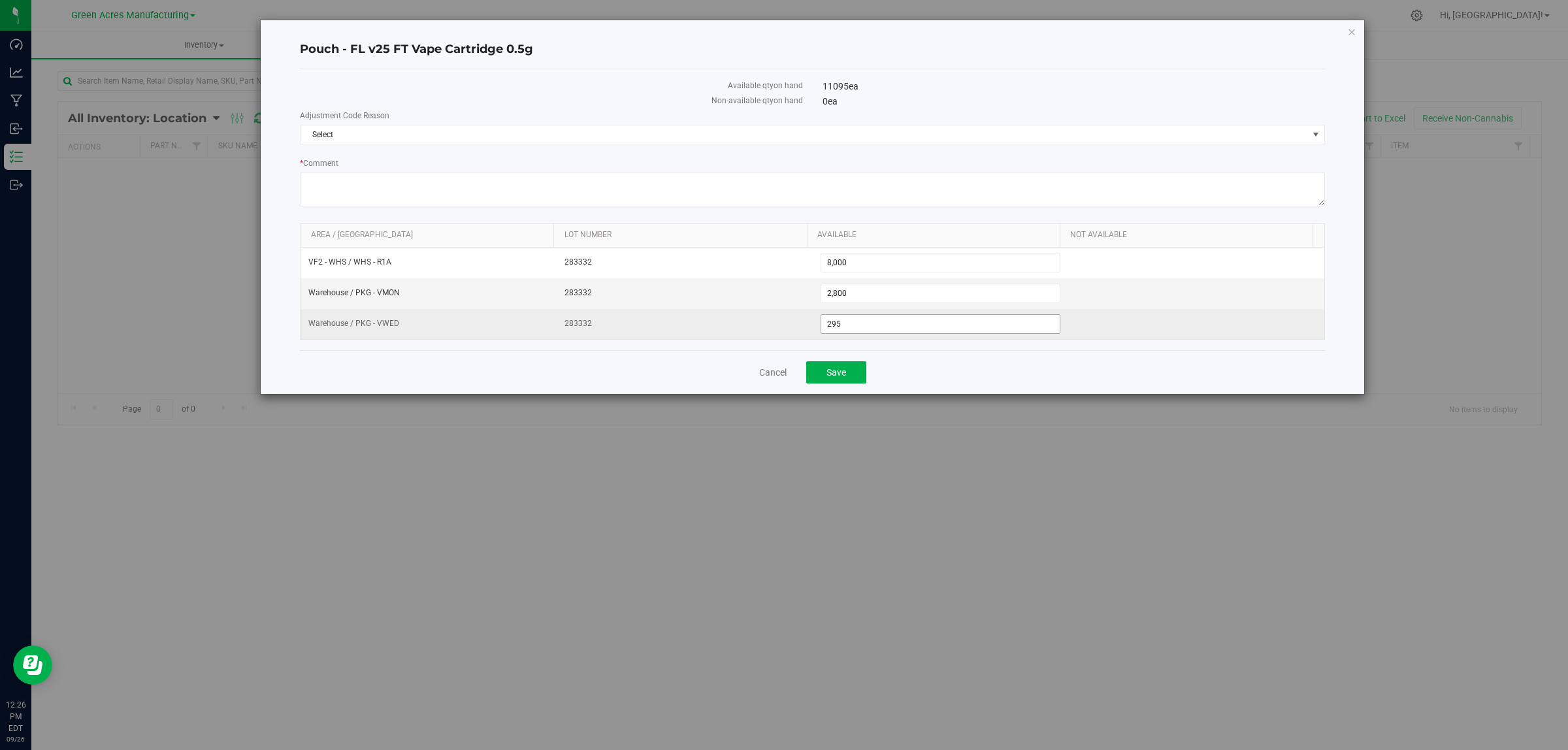
click at [851, 325] on span "295 295" at bounding box center [941, 324] width 240 height 20
click at [851, 325] on input "295" at bounding box center [941, 324] width 239 height 18
type input "0"
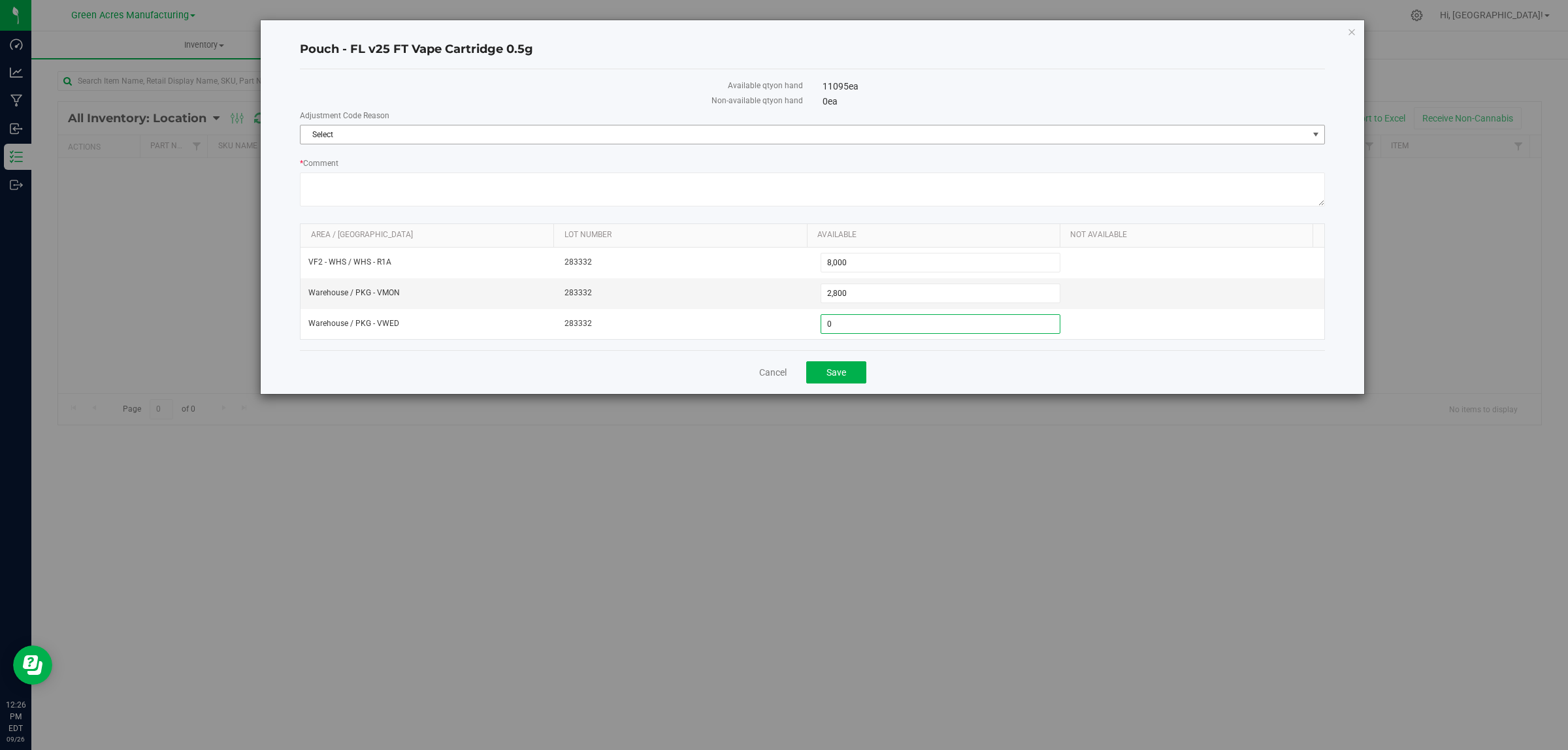
type input "0"
click at [350, 135] on span "Select" at bounding box center [805, 134] width 1007 height 18
click at [466, 92] on div "Available qty on hand" at bounding box center [551, 87] width 522 height 15
click at [782, 369] on link "Cancel" at bounding box center [772, 372] width 27 height 13
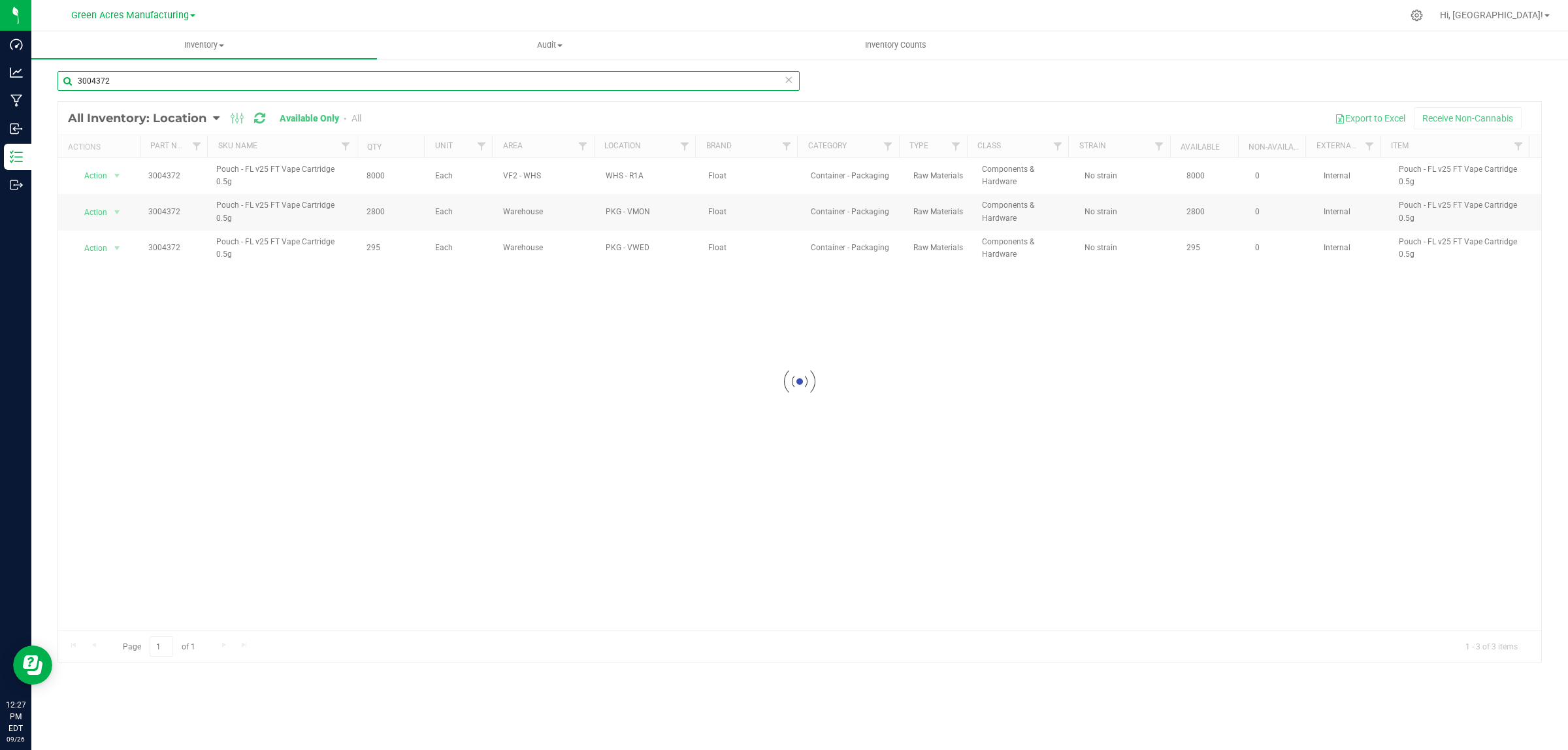
click at [138, 83] on input "3004372" at bounding box center [429, 81] width 742 height 20
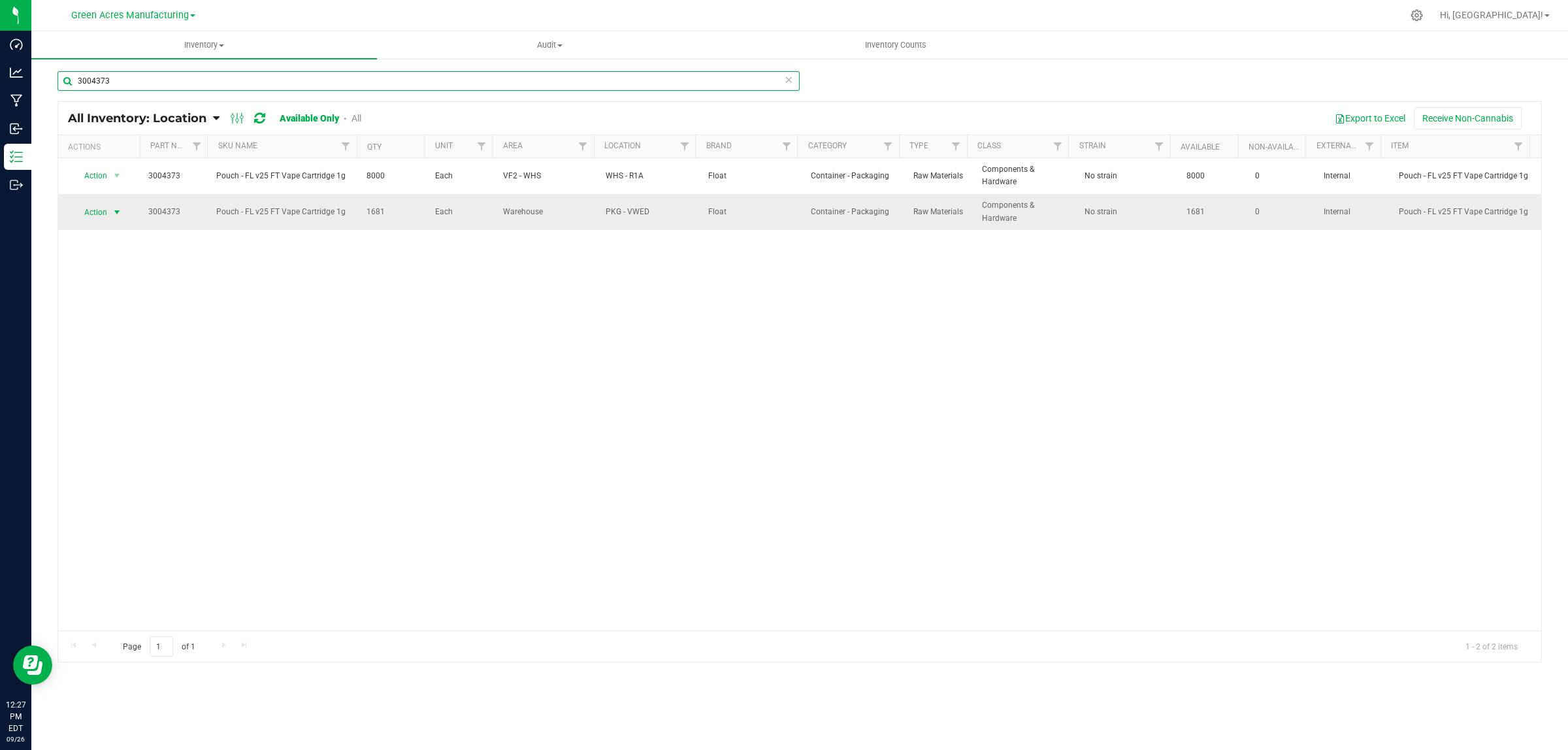
type input "3004373"
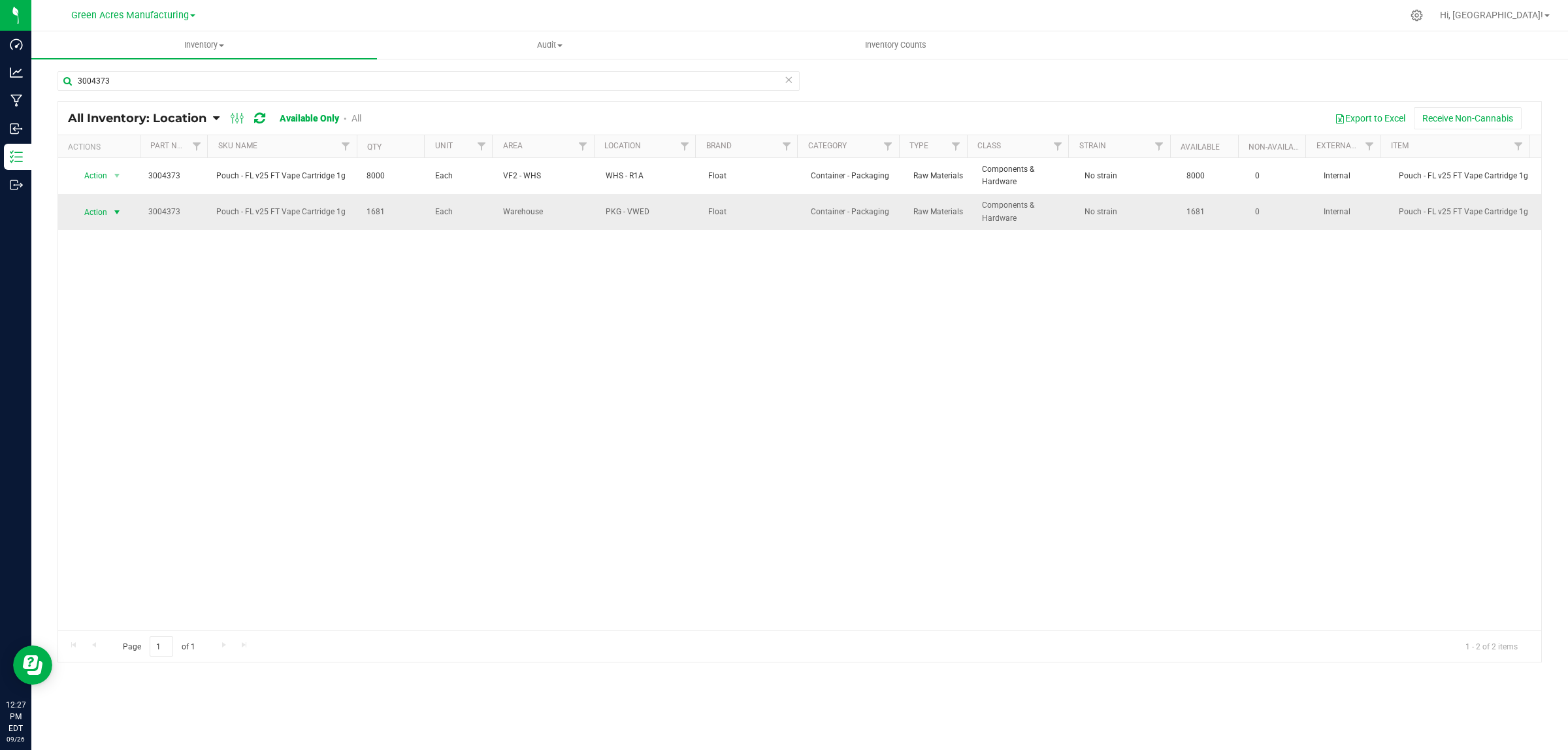
click at [92, 217] on span "Action" at bounding box center [91, 212] width 35 height 18
click at [105, 296] on li "Locate inventory" at bounding box center [115, 293] width 84 height 20
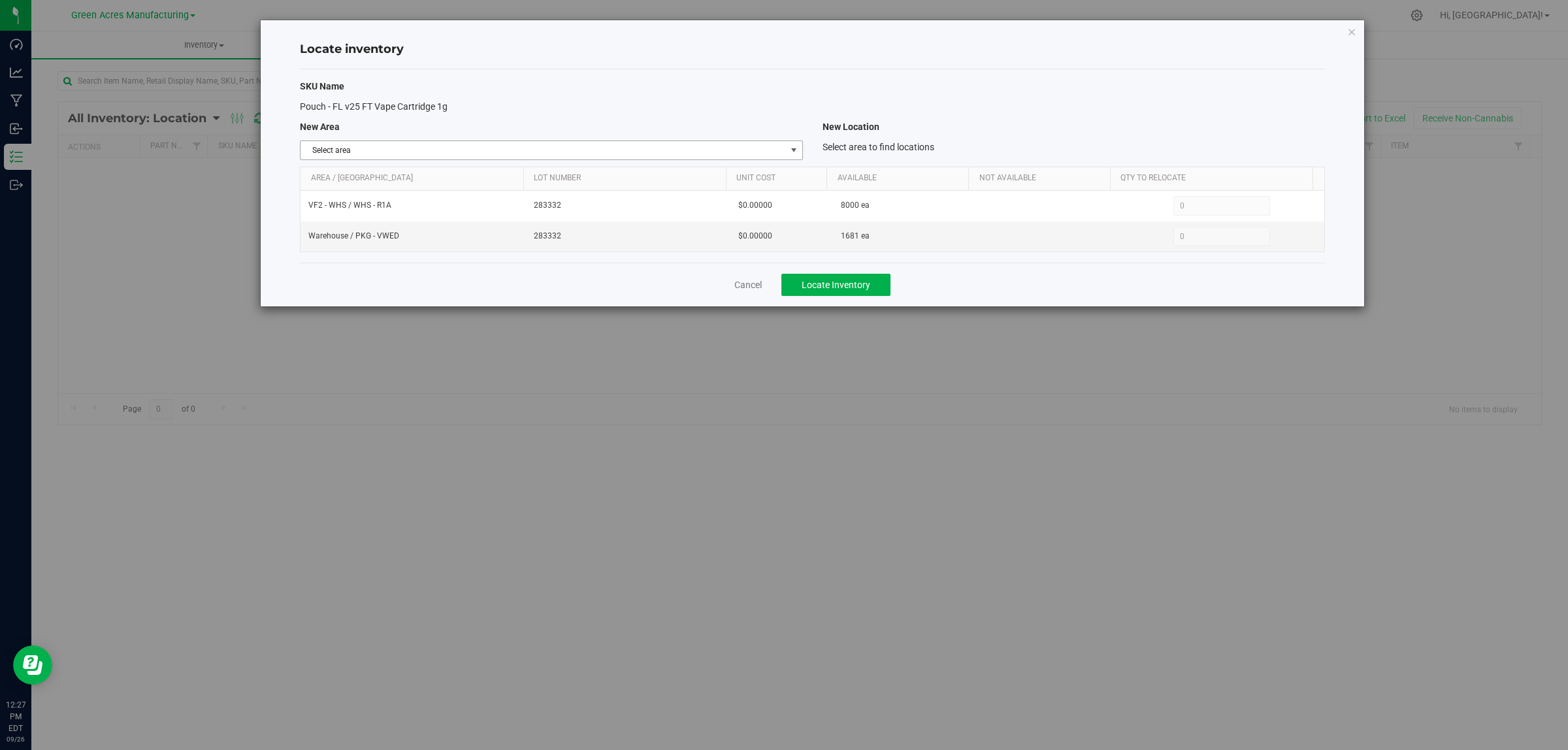
click at [491, 147] on span "Select area" at bounding box center [543, 150] width 485 height 18
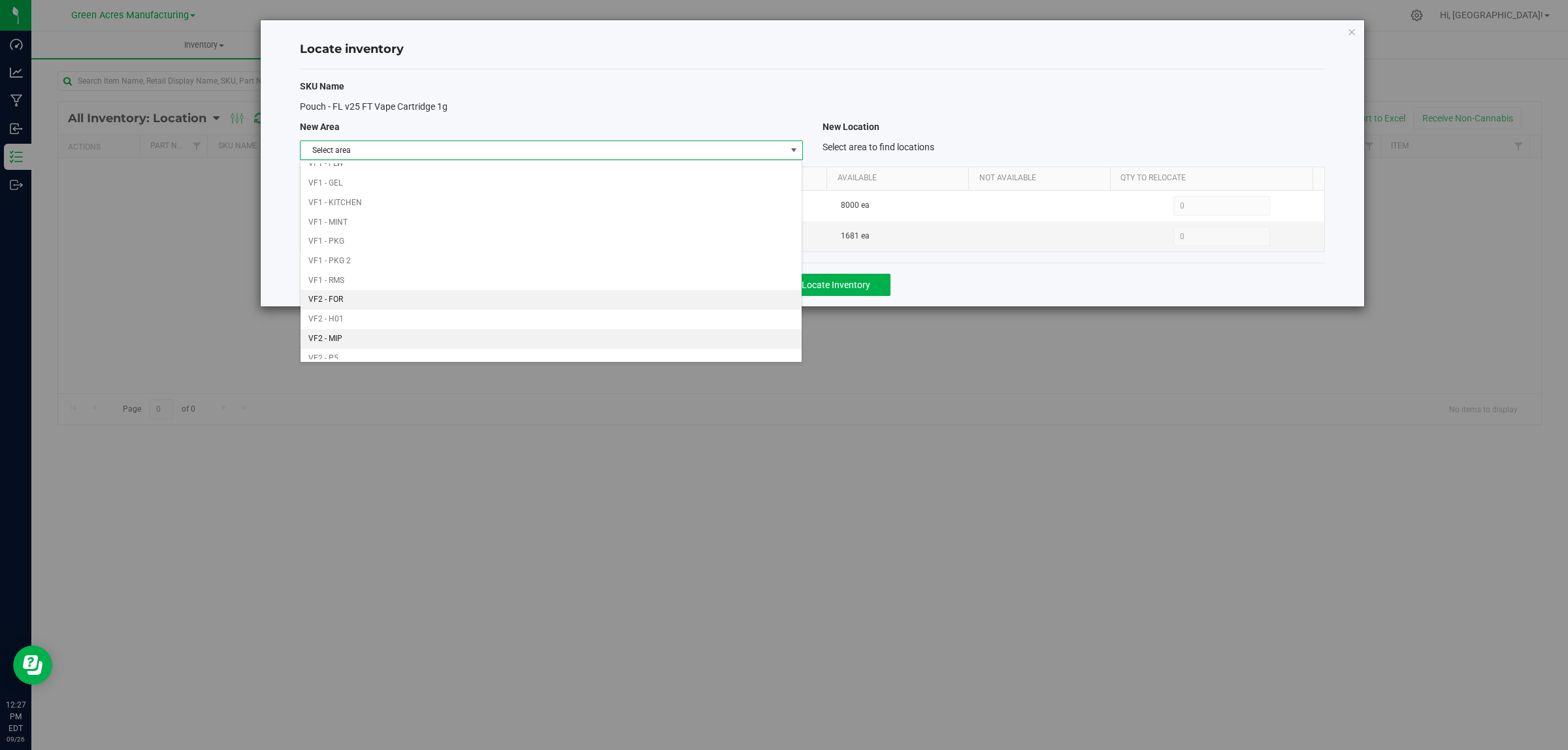
scroll to position [652, 0]
click at [435, 345] on li "Warehouse" at bounding box center [551, 350] width 501 height 20
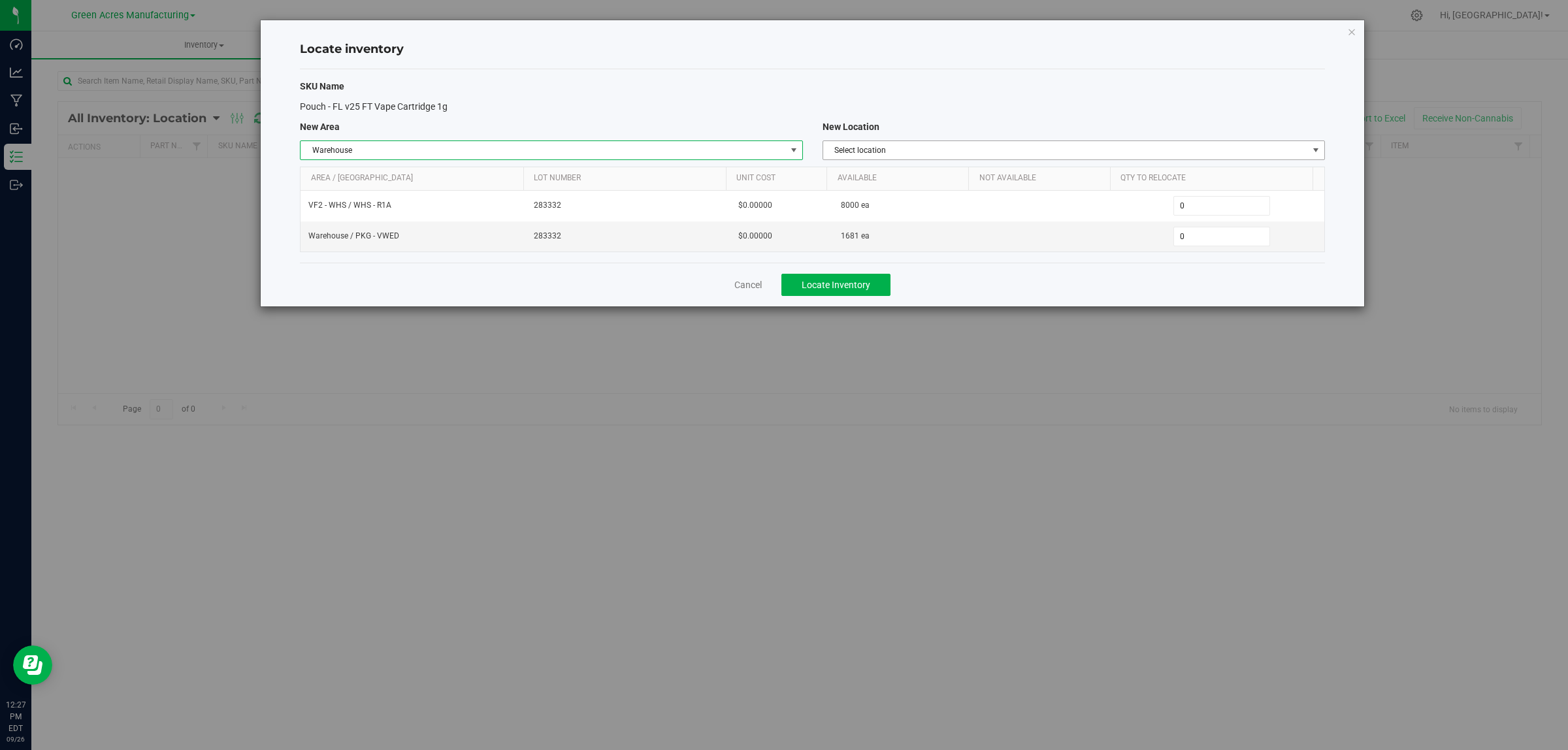
click at [870, 147] on span "Select location" at bounding box center [1065, 150] width 485 height 18
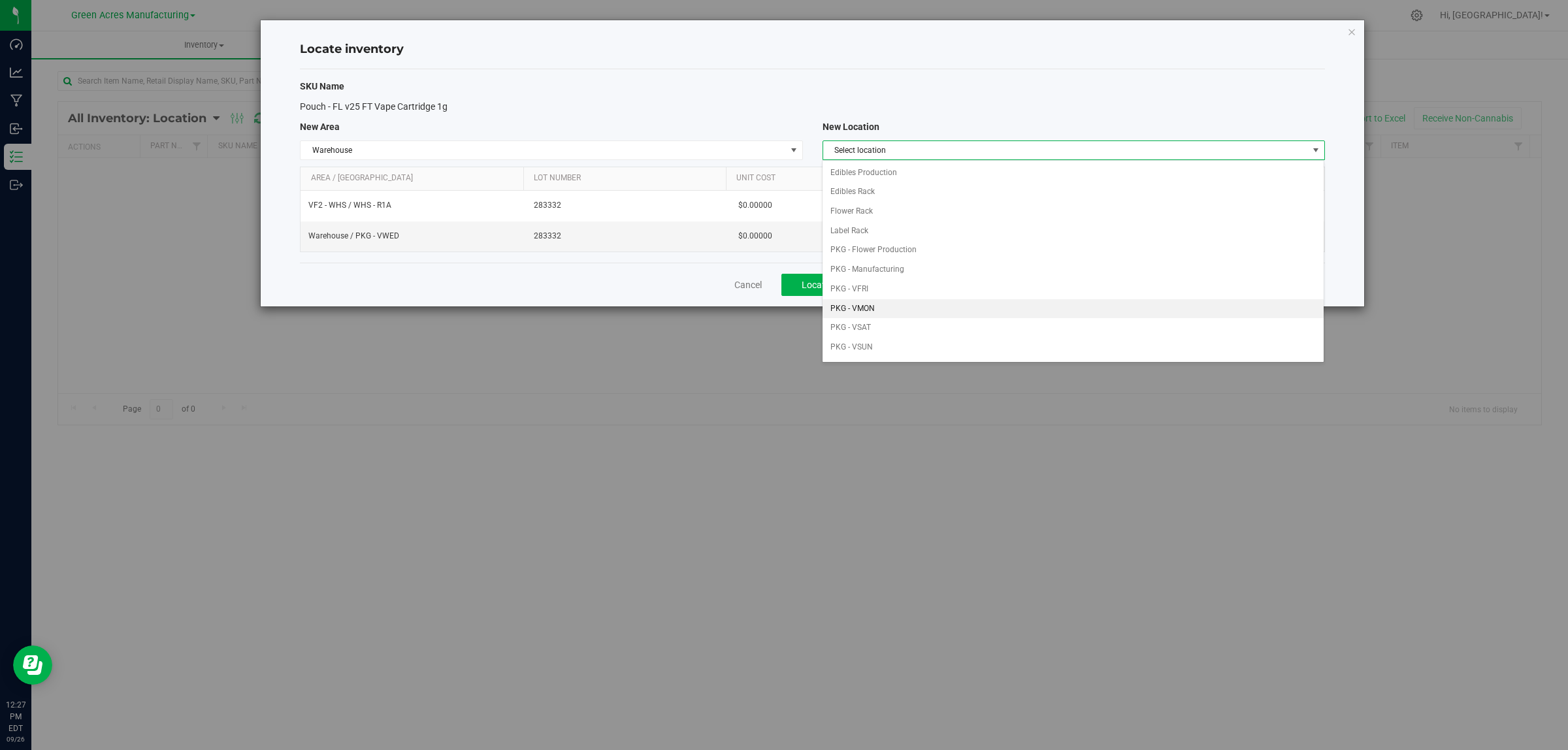
click at [946, 308] on li "PKG - VMON" at bounding box center [1072, 309] width 501 height 20
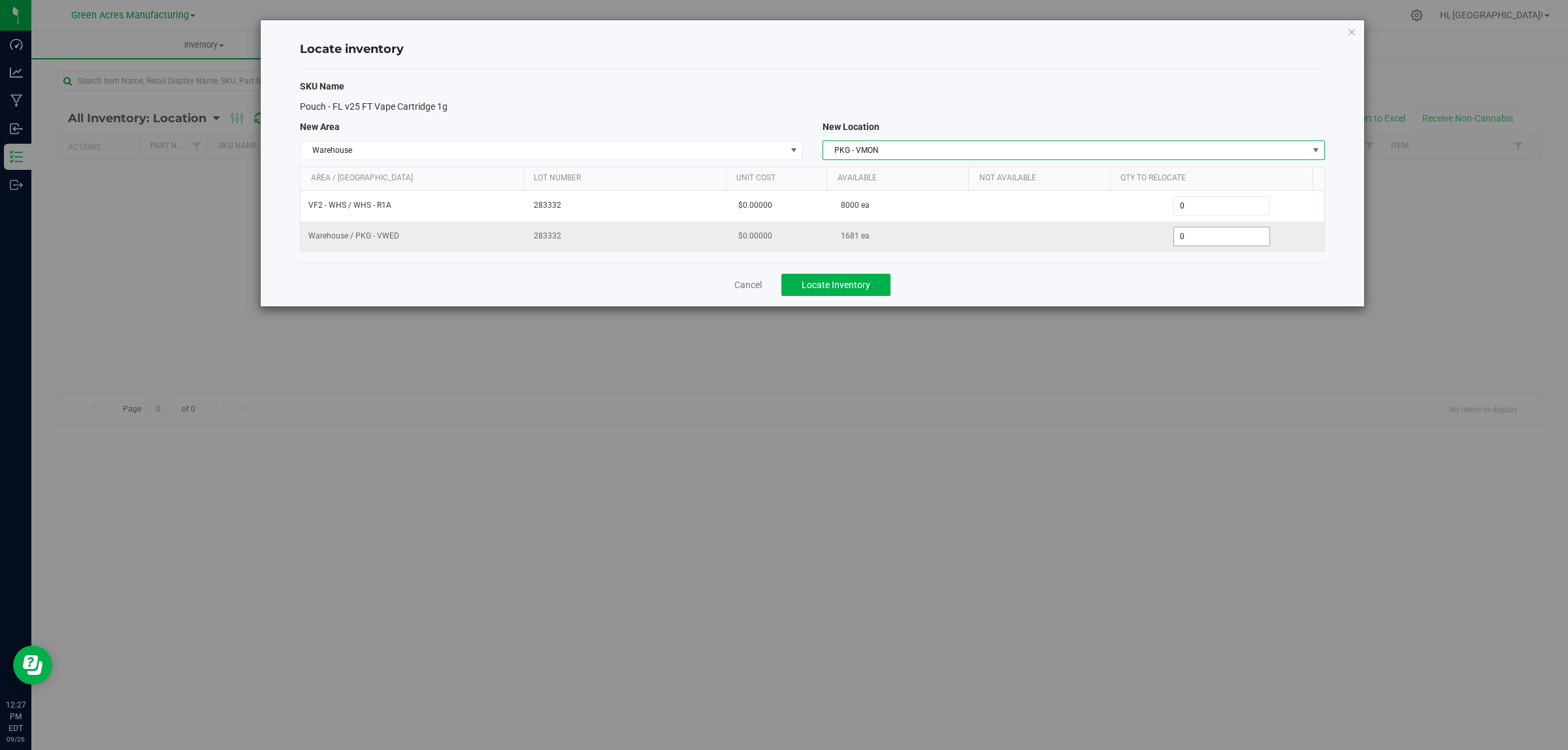
click at [1196, 237] on span "0 0" at bounding box center [1222, 236] width 97 height 20
type input "01681"
type input "1,681"
click at [860, 282] on span "Locate Inventory" at bounding box center [836, 285] width 69 height 10
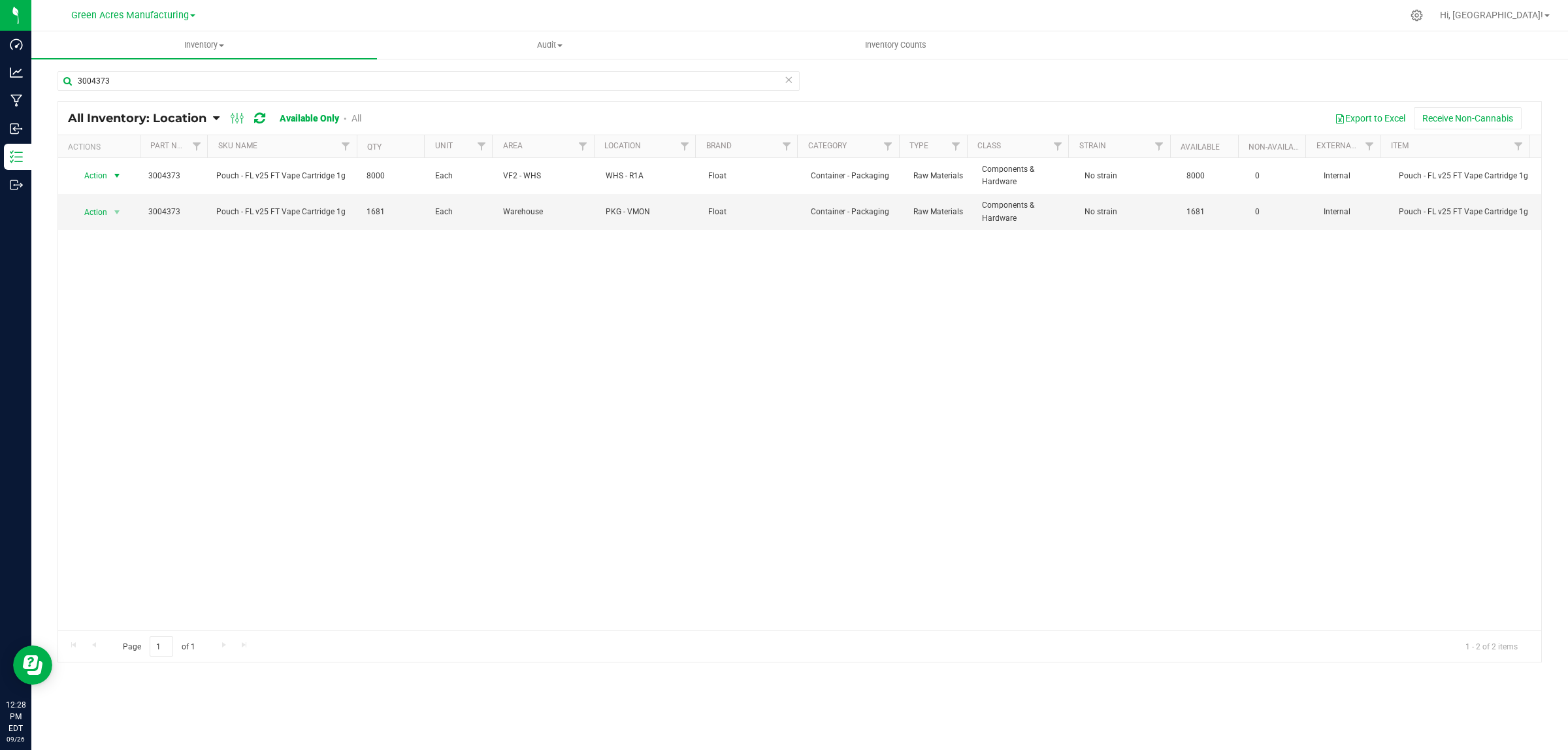
click at [101, 175] on span "Action" at bounding box center [91, 176] width 35 height 18
click at [89, 195] on li "Adjust qty" at bounding box center [115, 198] width 84 height 20
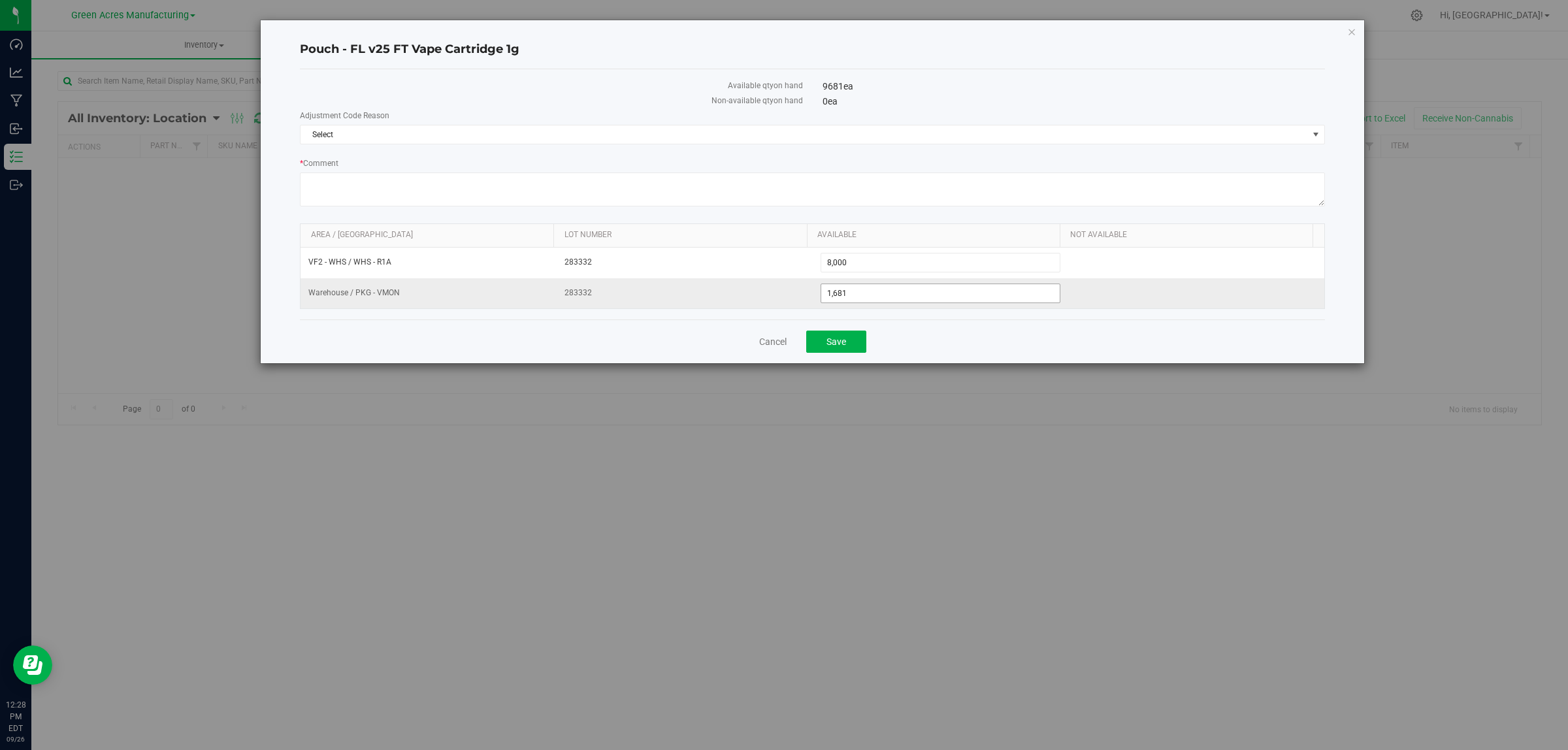
click at [892, 297] on span "1,681 1681" at bounding box center [941, 293] width 240 height 20
click at [892, 297] on input "1681" at bounding box center [941, 293] width 239 height 18
type input "1850"
type input "1,850"
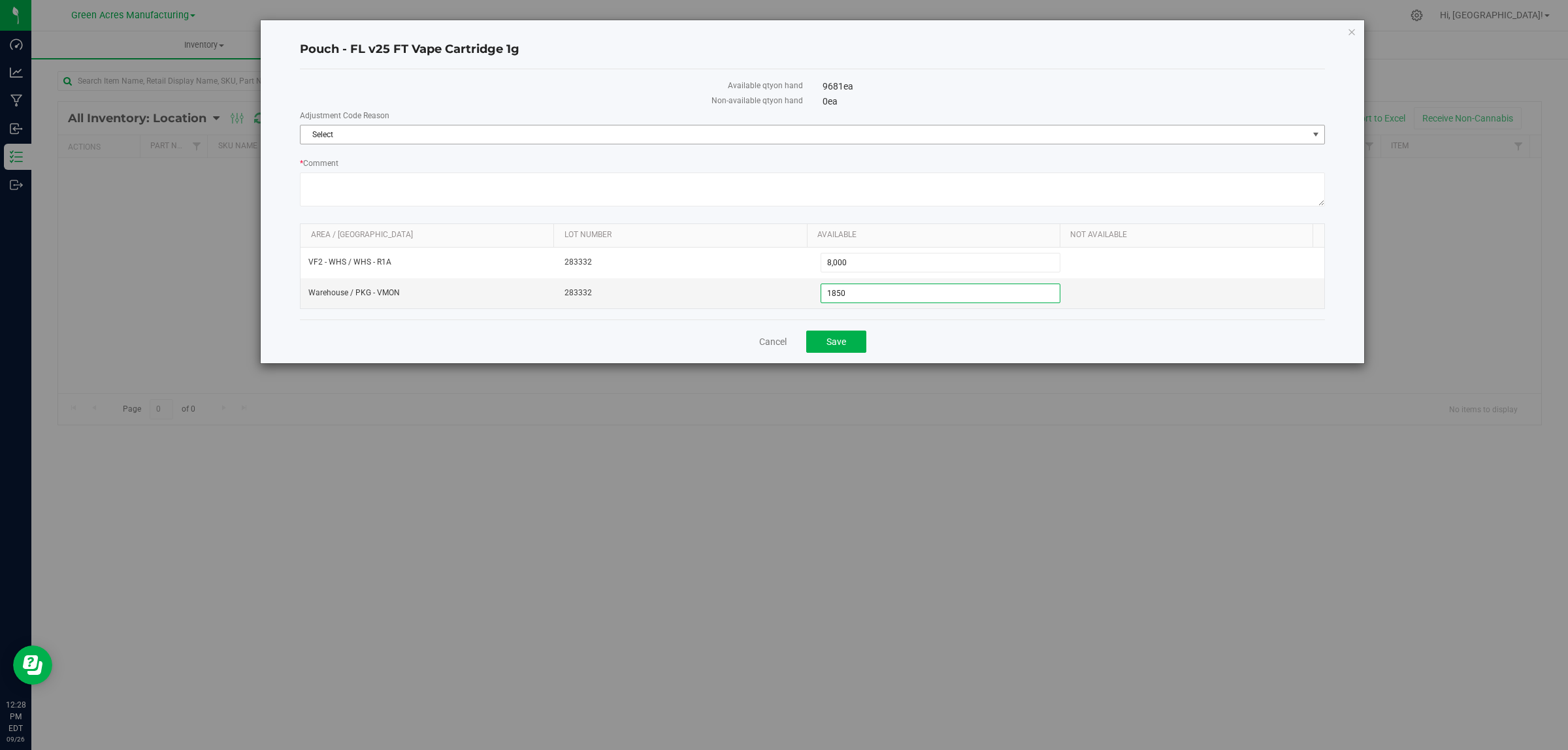
click at [704, 134] on span "Select" at bounding box center [805, 134] width 1007 height 18
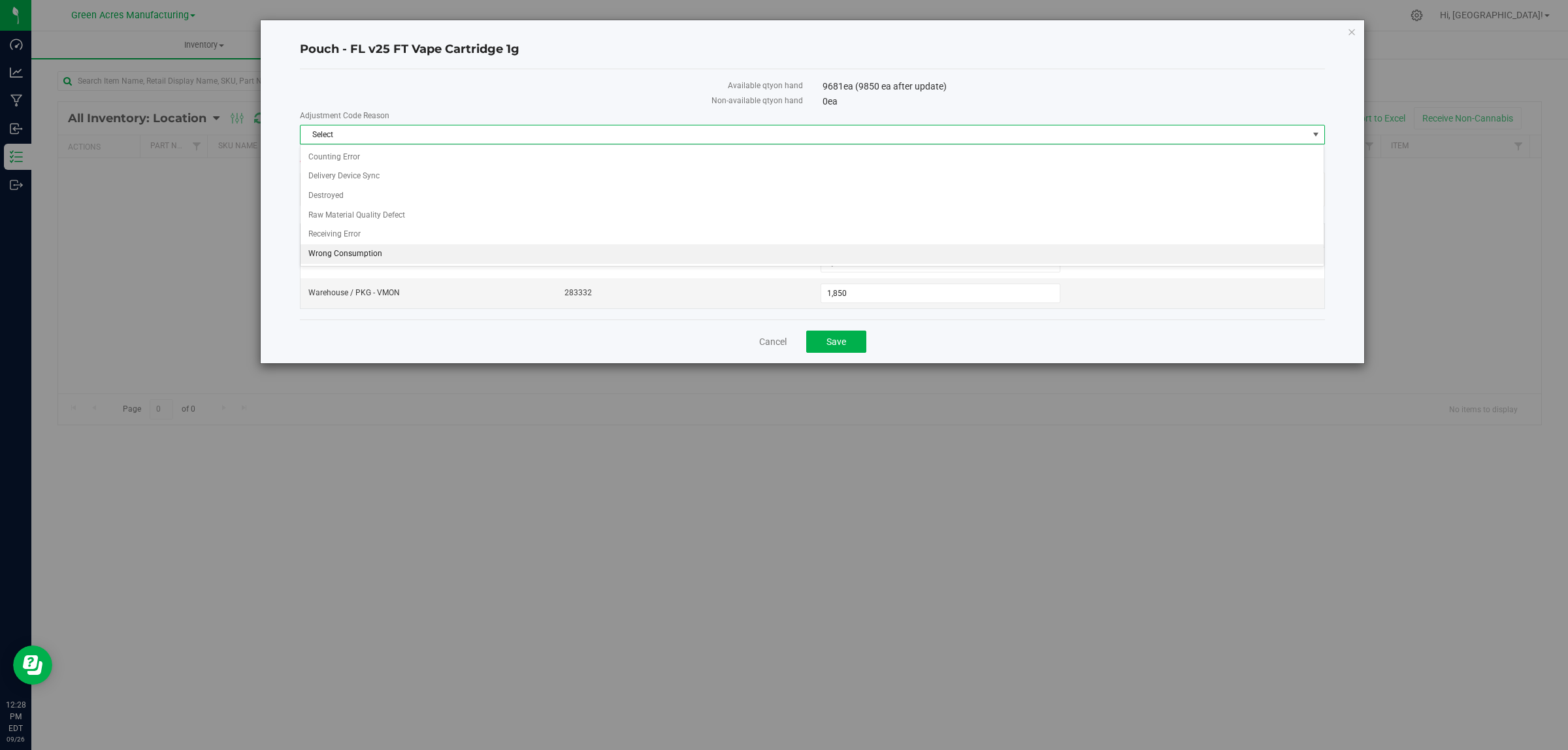
click at [395, 256] on li "Wrong Consumption" at bounding box center [812, 254] width 1023 height 20
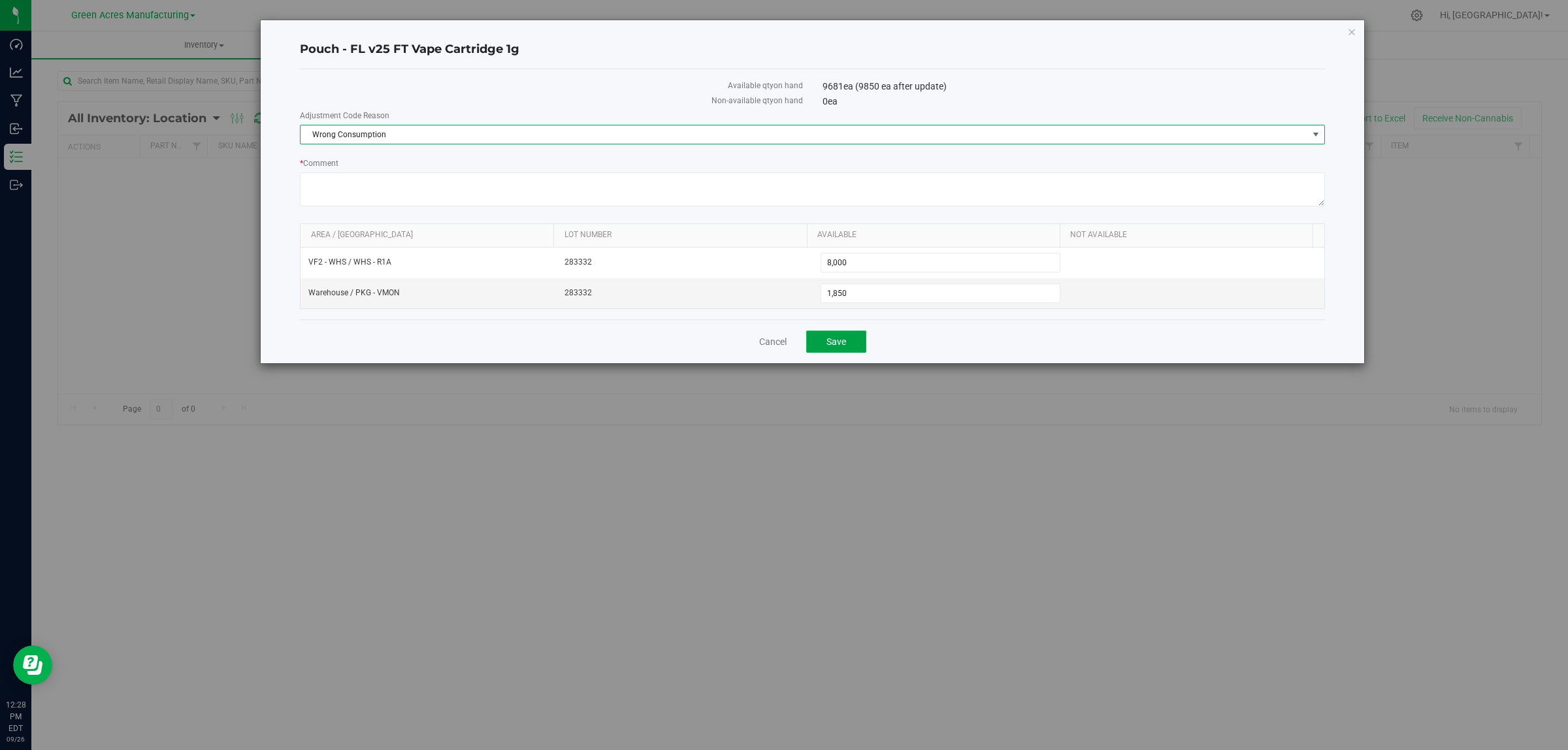
click at [833, 343] on span "Save" at bounding box center [836, 341] width 20 height 10
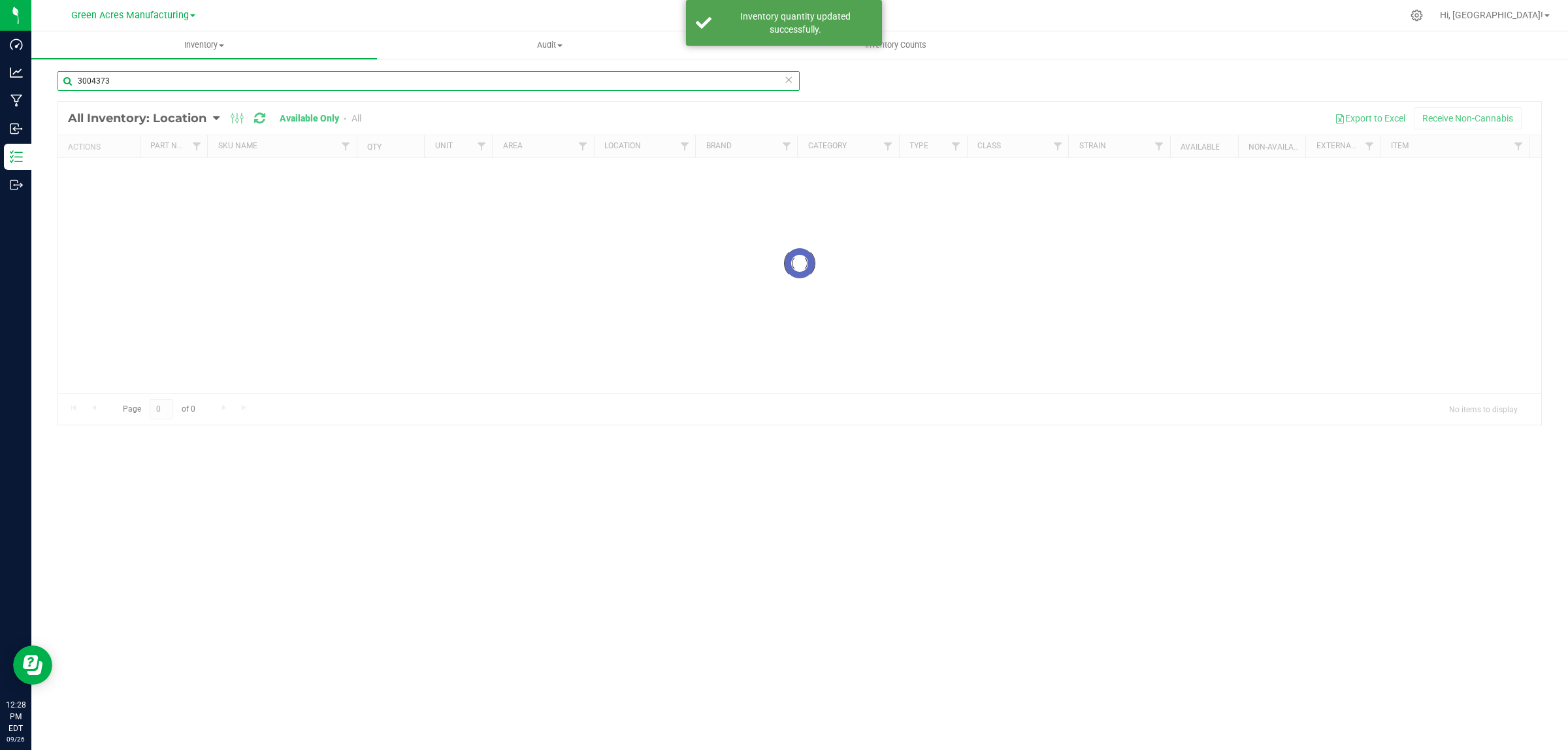
click at [193, 73] on input "3004373" at bounding box center [429, 81] width 742 height 20
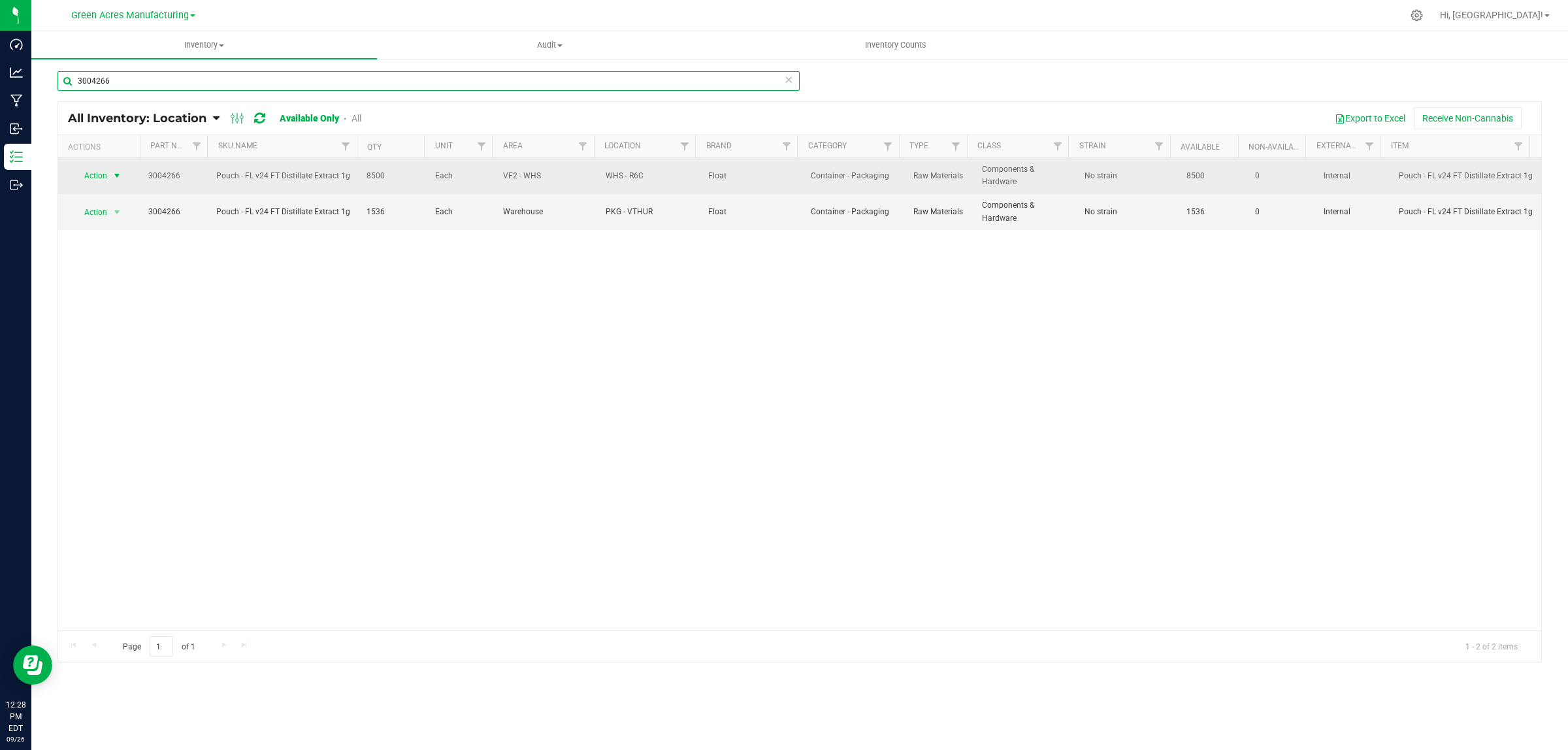
type input "3004266"
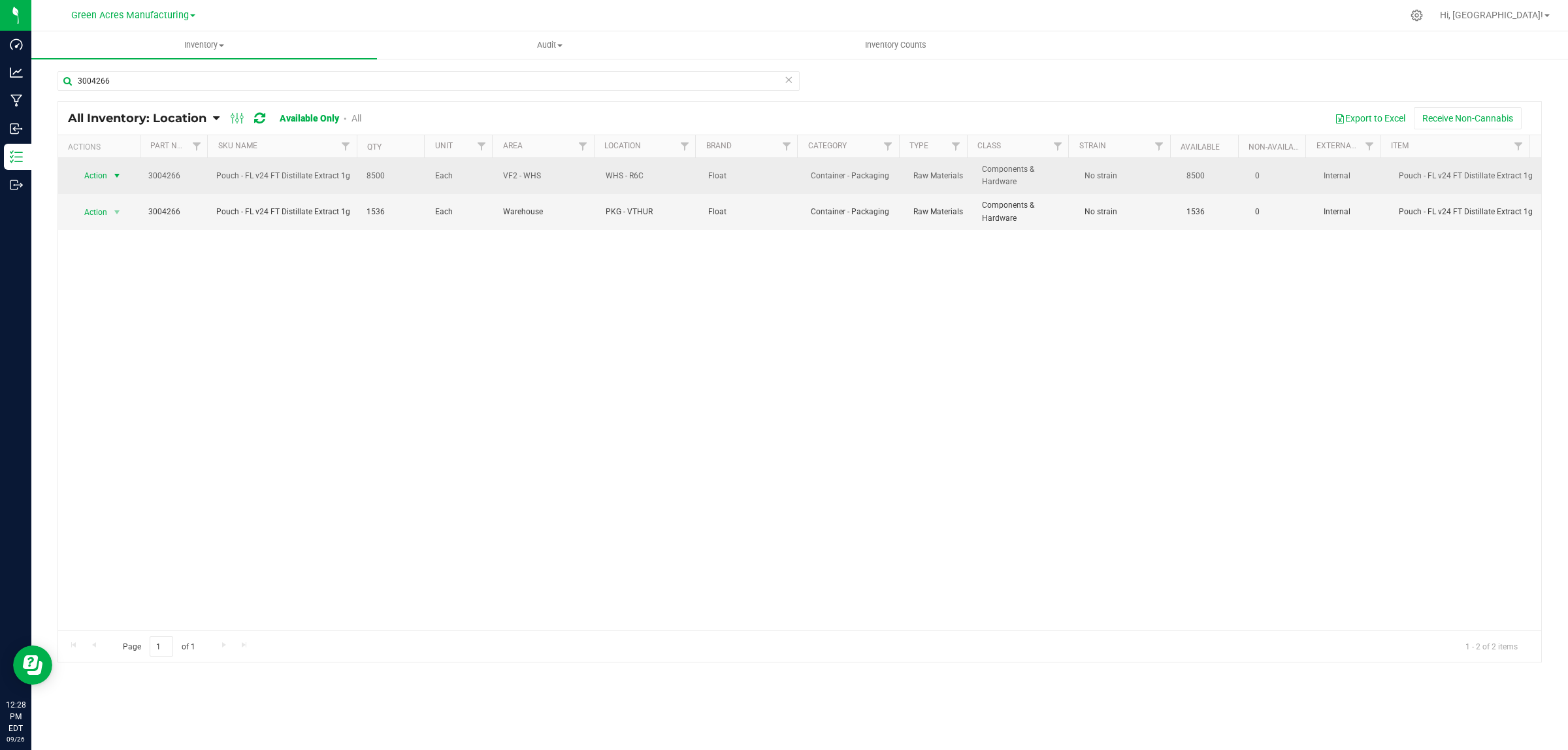
click at [108, 168] on span "Action" at bounding box center [91, 176] width 35 height 18
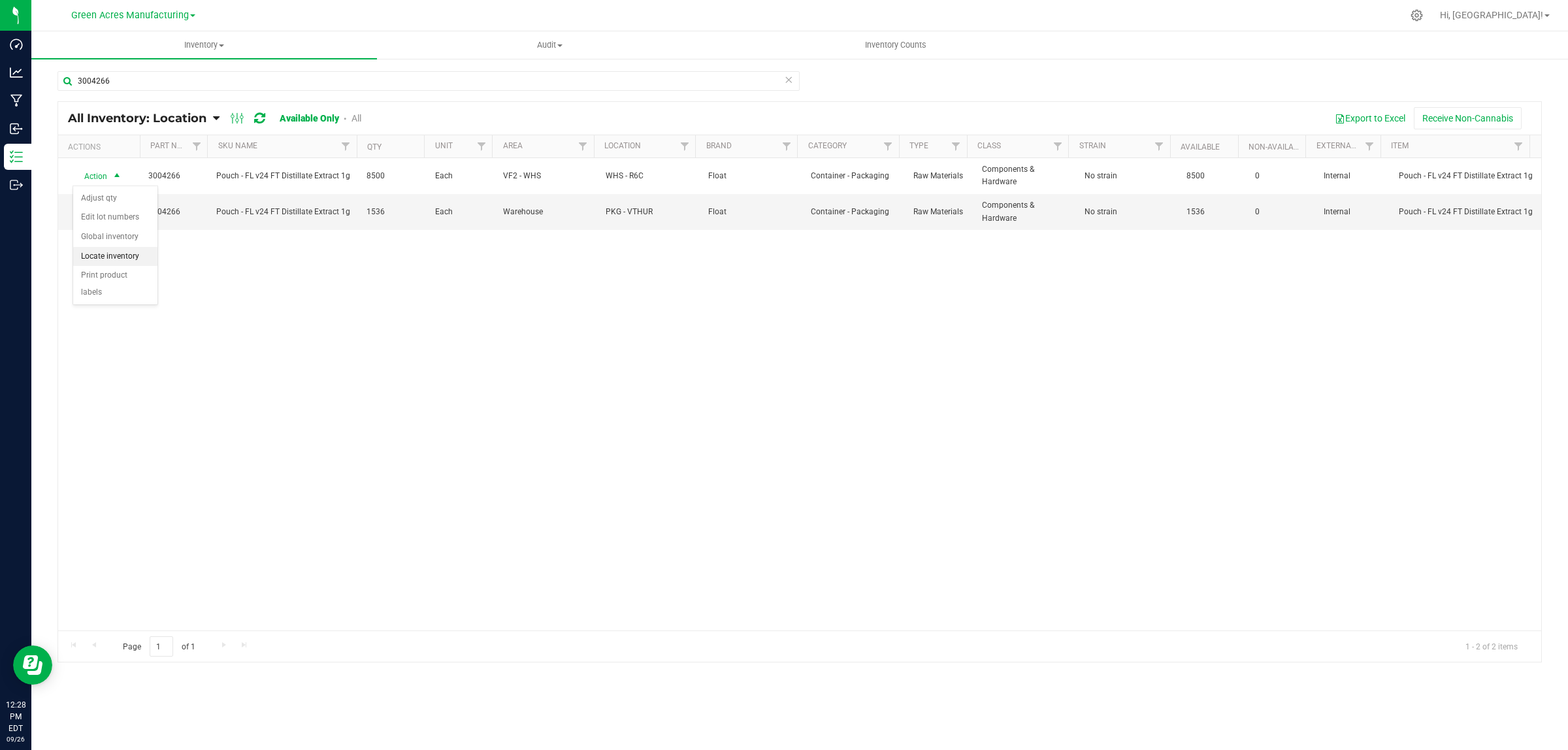
click at [99, 260] on li "Locate inventory" at bounding box center [115, 257] width 84 height 20
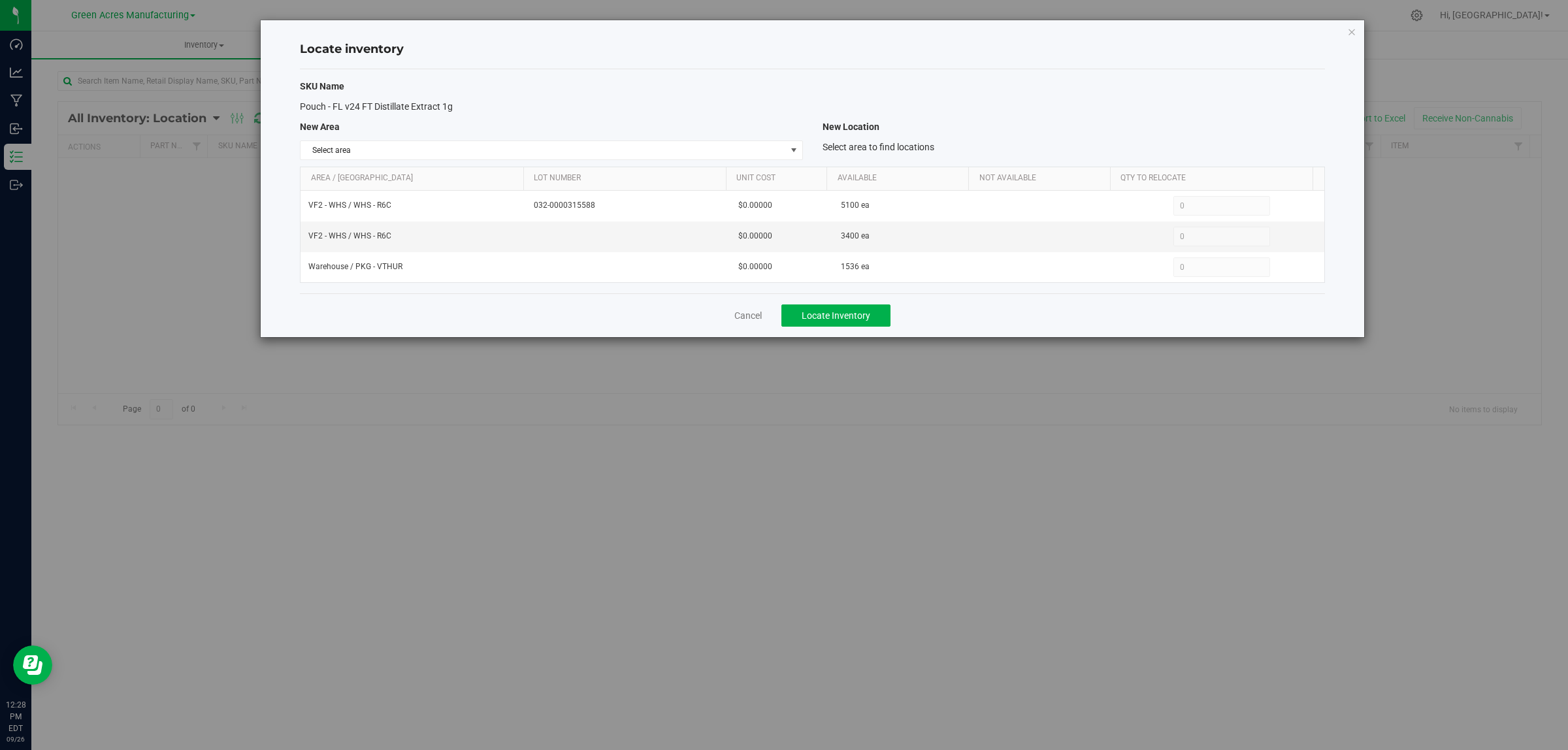
click at [445, 161] on div "SKU Name Pouch - FL v24 FT Distillate Extract 1g New Area New Location Select a…" at bounding box center [813, 181] width 1025 height 224
click at [451, 156] on span "Select area" at bounding box center [543, 150] width 485 height 18
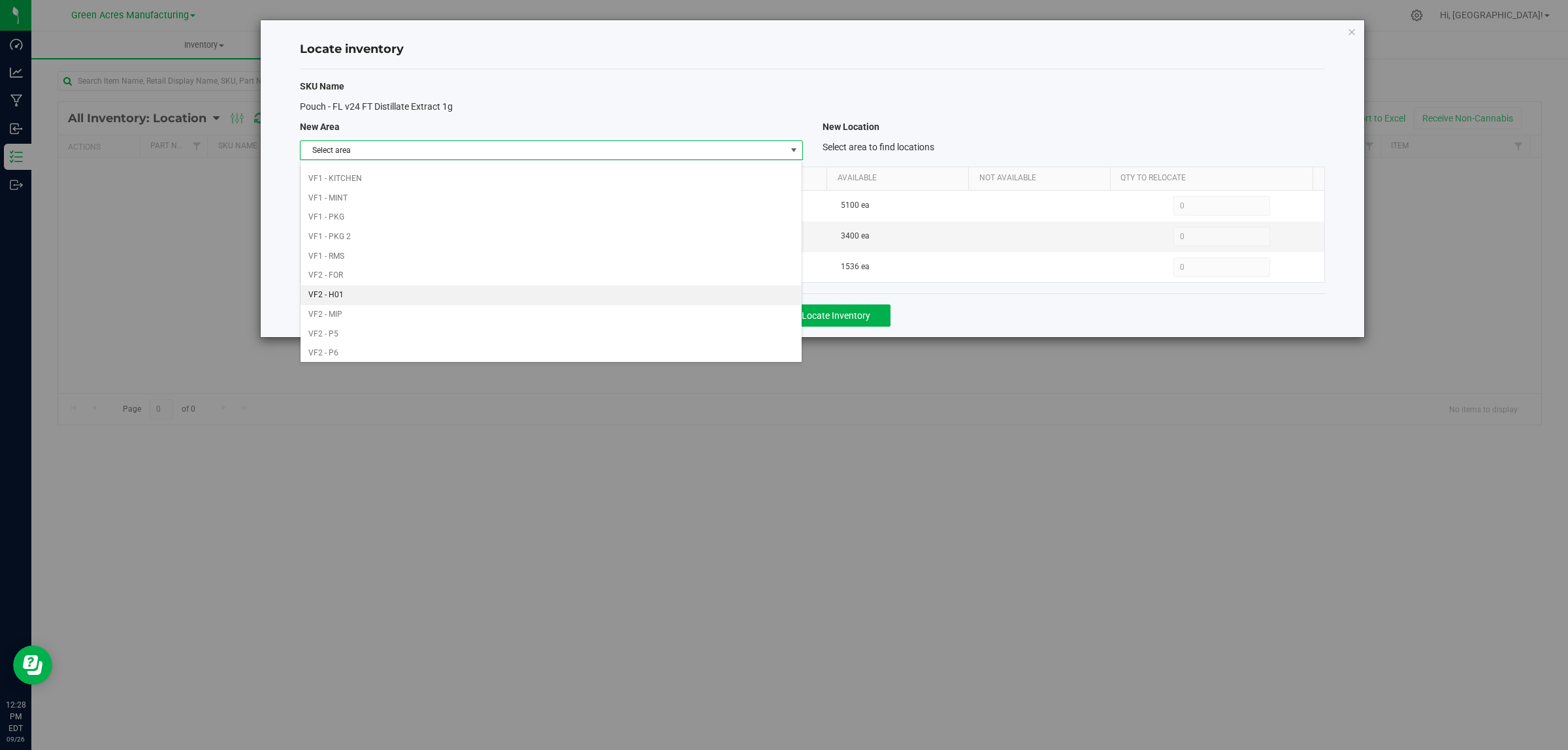
scroll to position [652, 0]
click at [371, 344] on li "Warehouse" at bounding box center [551, 350] width 501 height 20
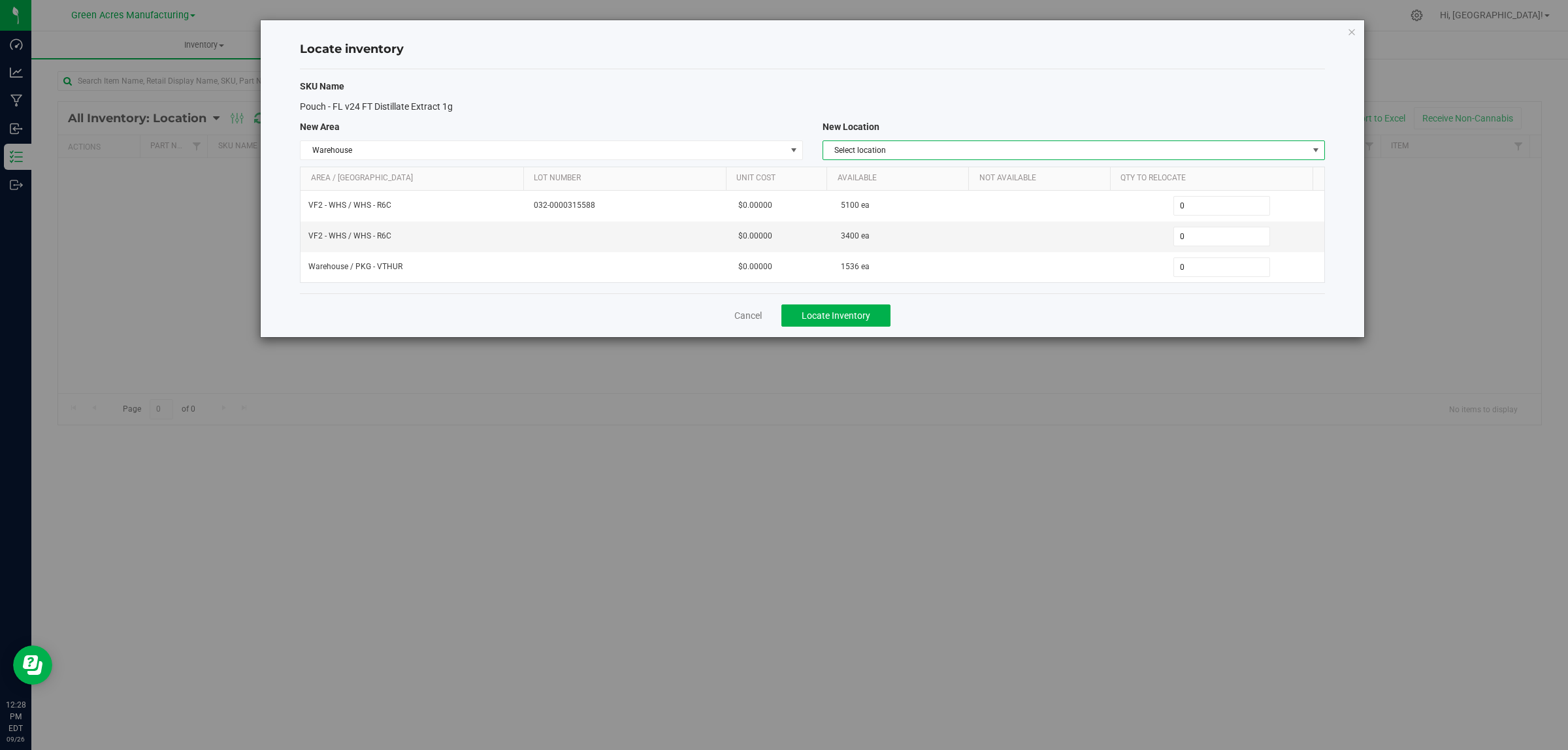
click at [991, 154] on span "Select location" at bounding box center [1065, 150] width 485 height 18
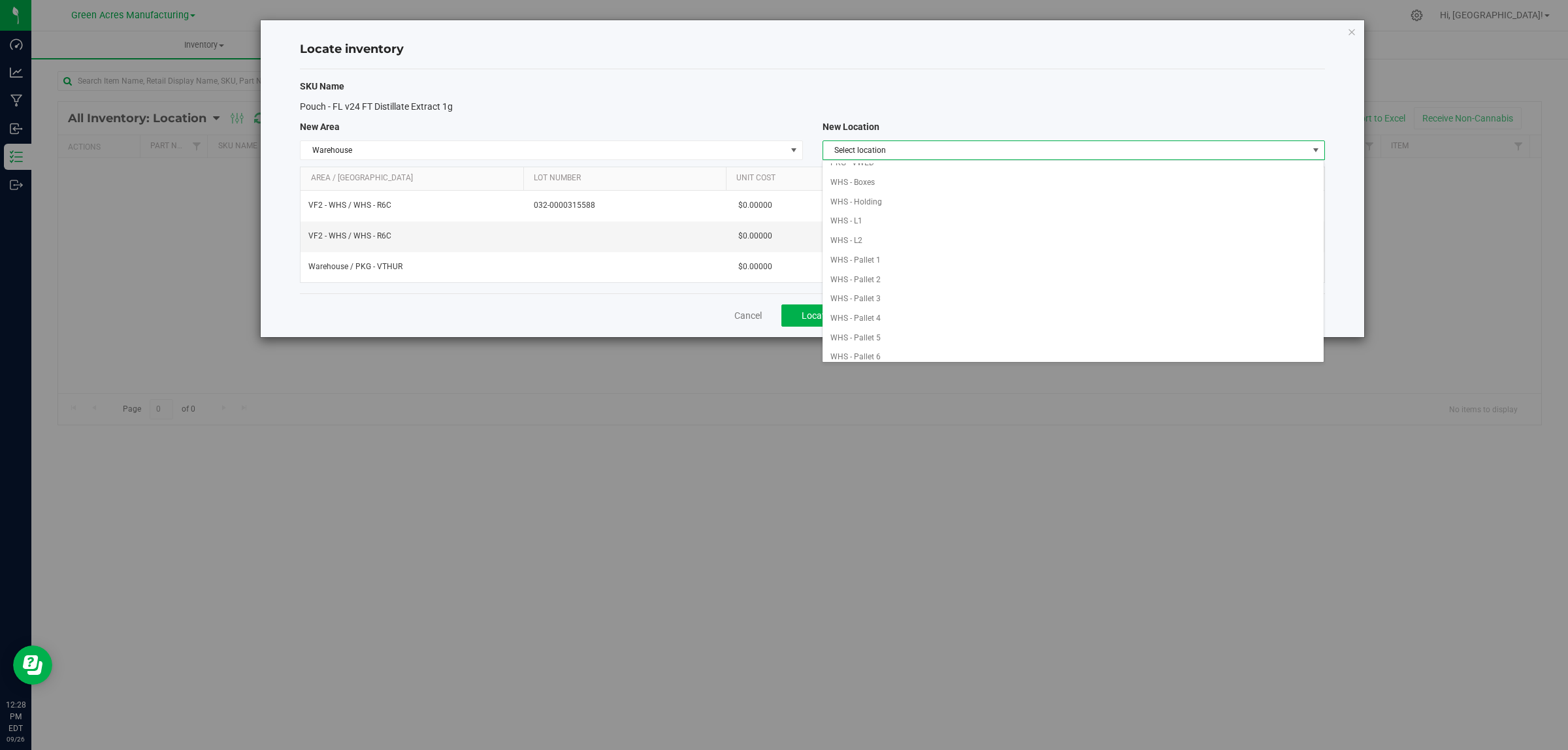
scroll to position [111, 0]
click at [896, 194] on li "PKG - VMON" at bounding box center [1072, 197] width 501 height 20
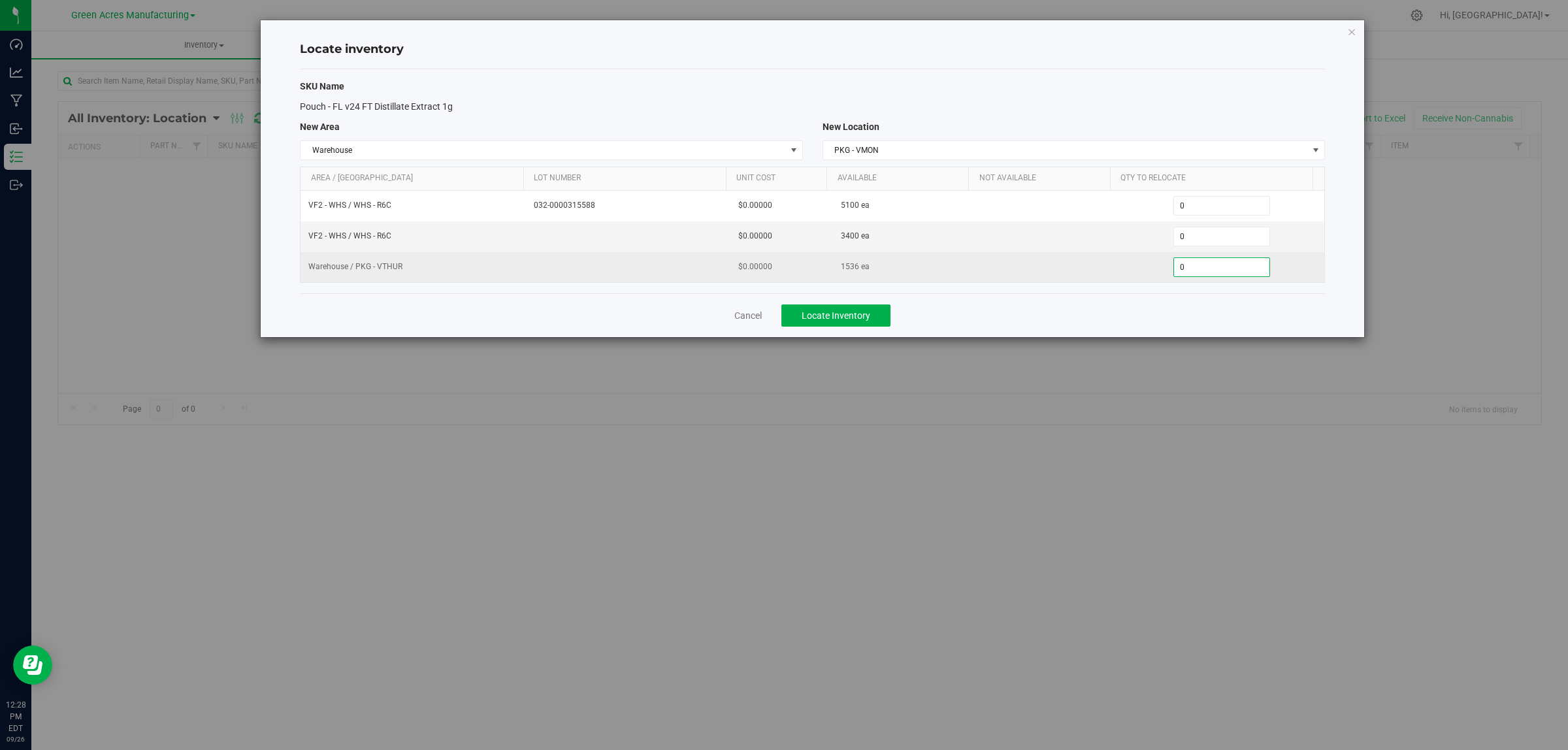
click at [1216, 266] on span "0 0" at bounding box center [1222, 267] width 97 height 20
type input "01536"
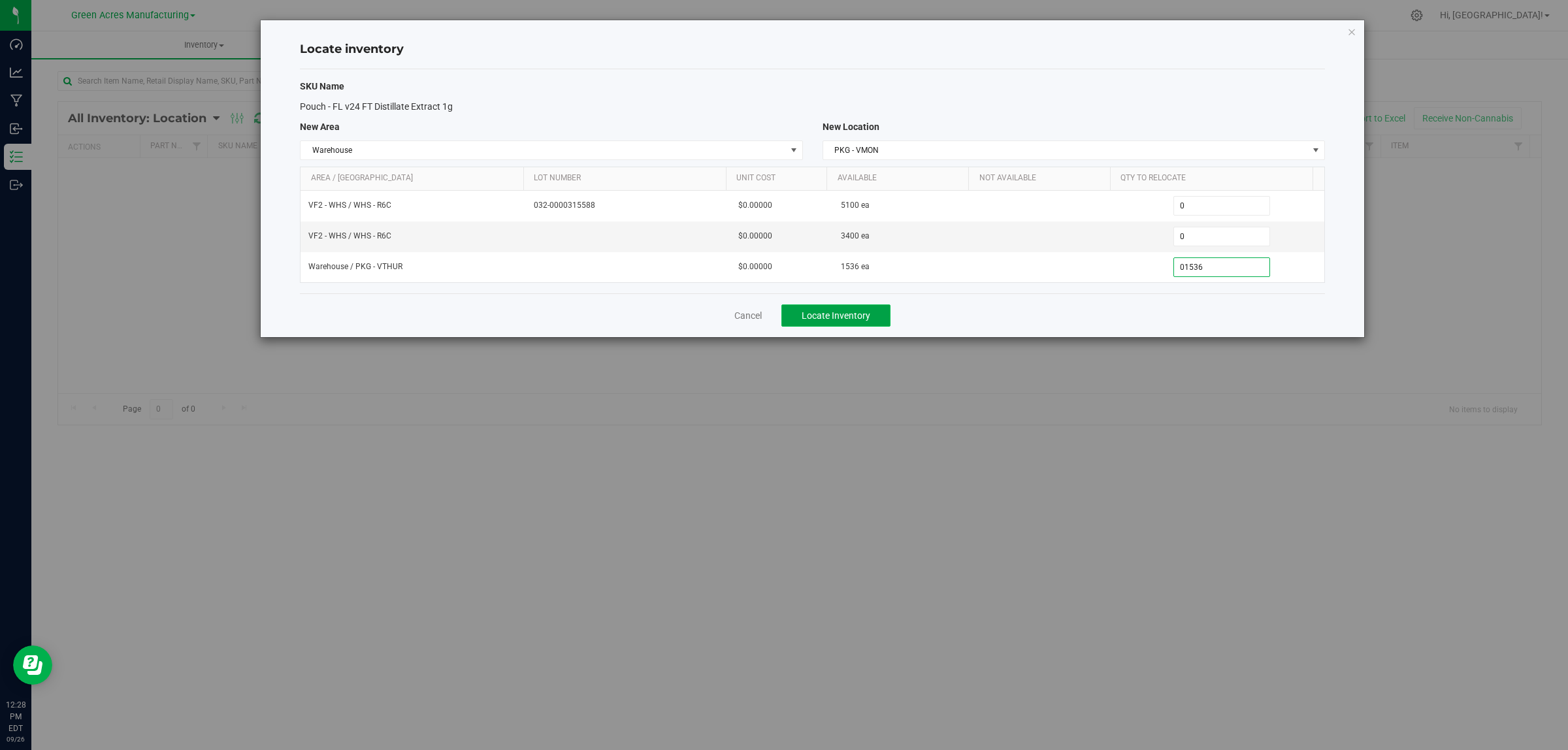
type input "1,536"
click at [847, 321] on span "Locate Inventory" at bounding box center [836, 316] width 69 height 10
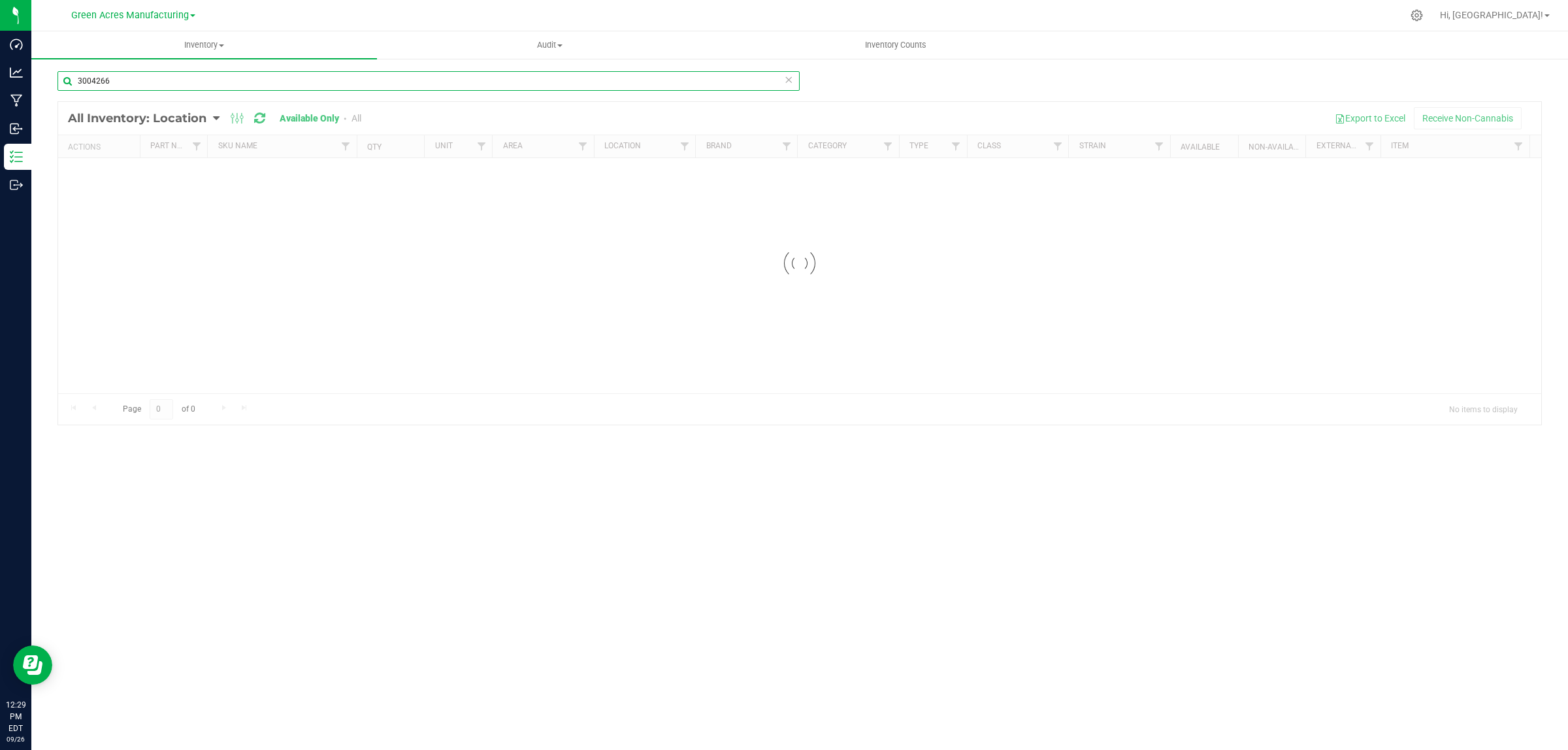
click at [167, 72] on input "3004266" at bounding box center [429, 81] width 742 height 20
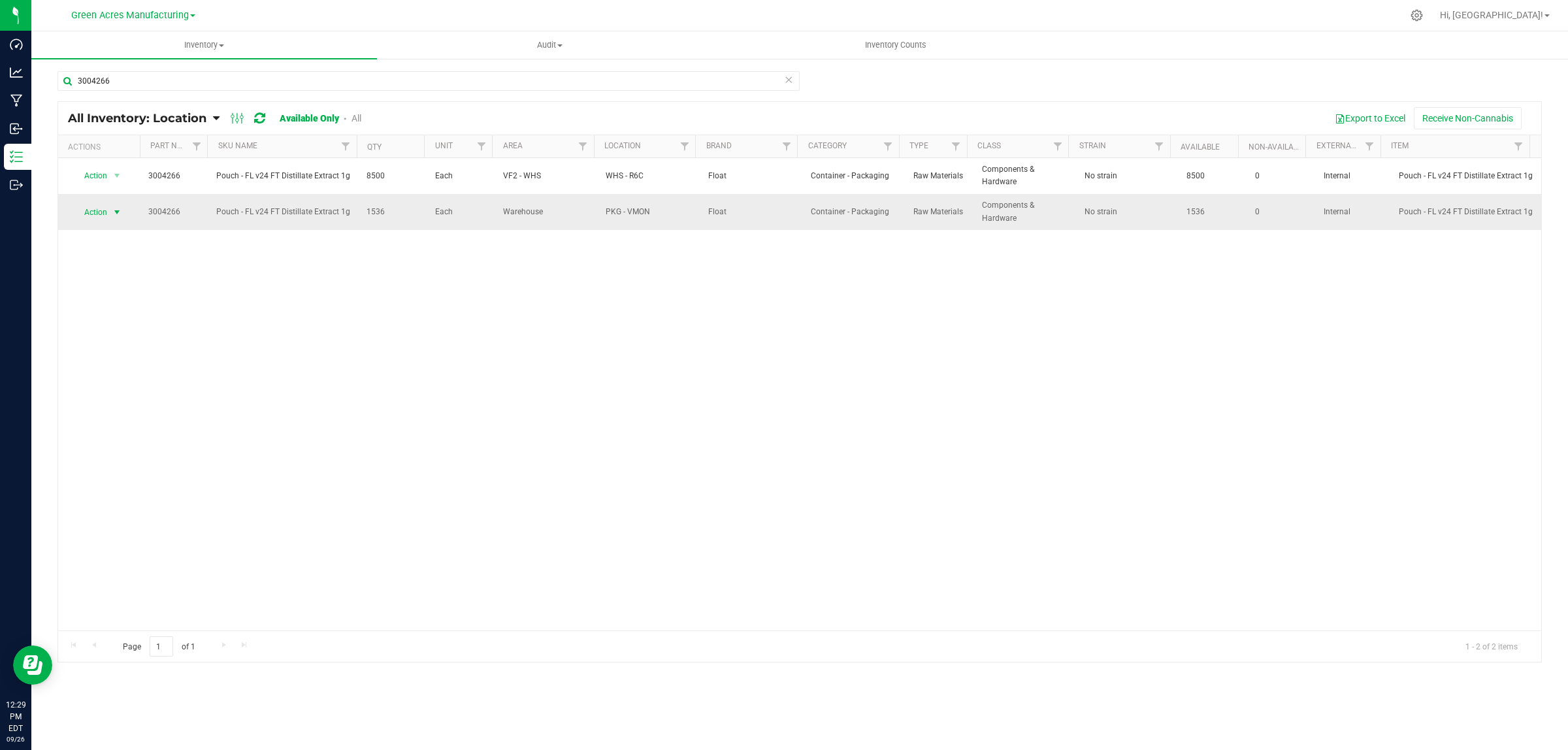
click at [94, 214] on span "Action" at bounding box center [91, 212] width 35 height 18
click at [108, 301] on li "Locate inventory" at bounding box center [115, 293] width 84 height 20
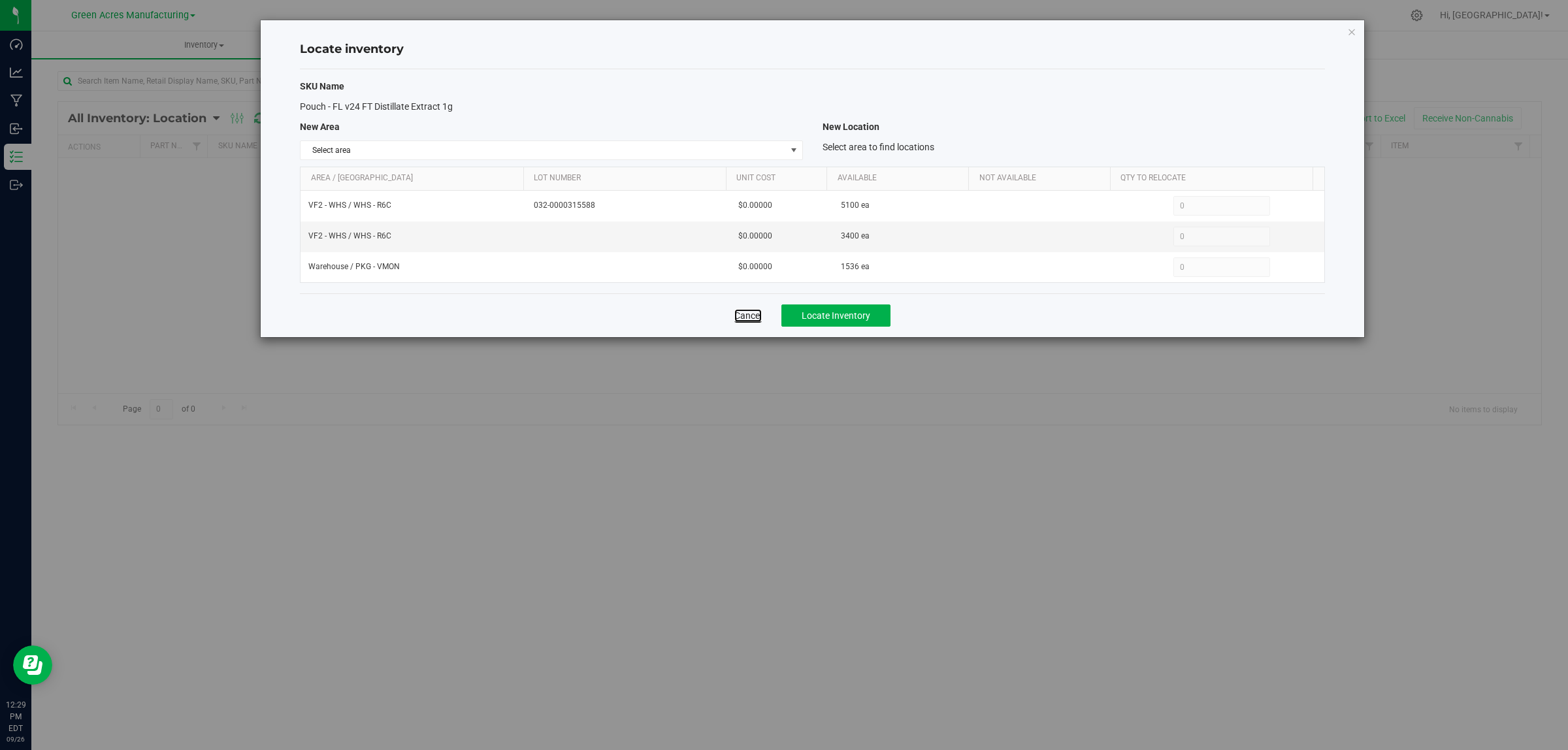
click at [740, 315] on link "Cancel" at bounding box center [748, 316] width 27 height 13
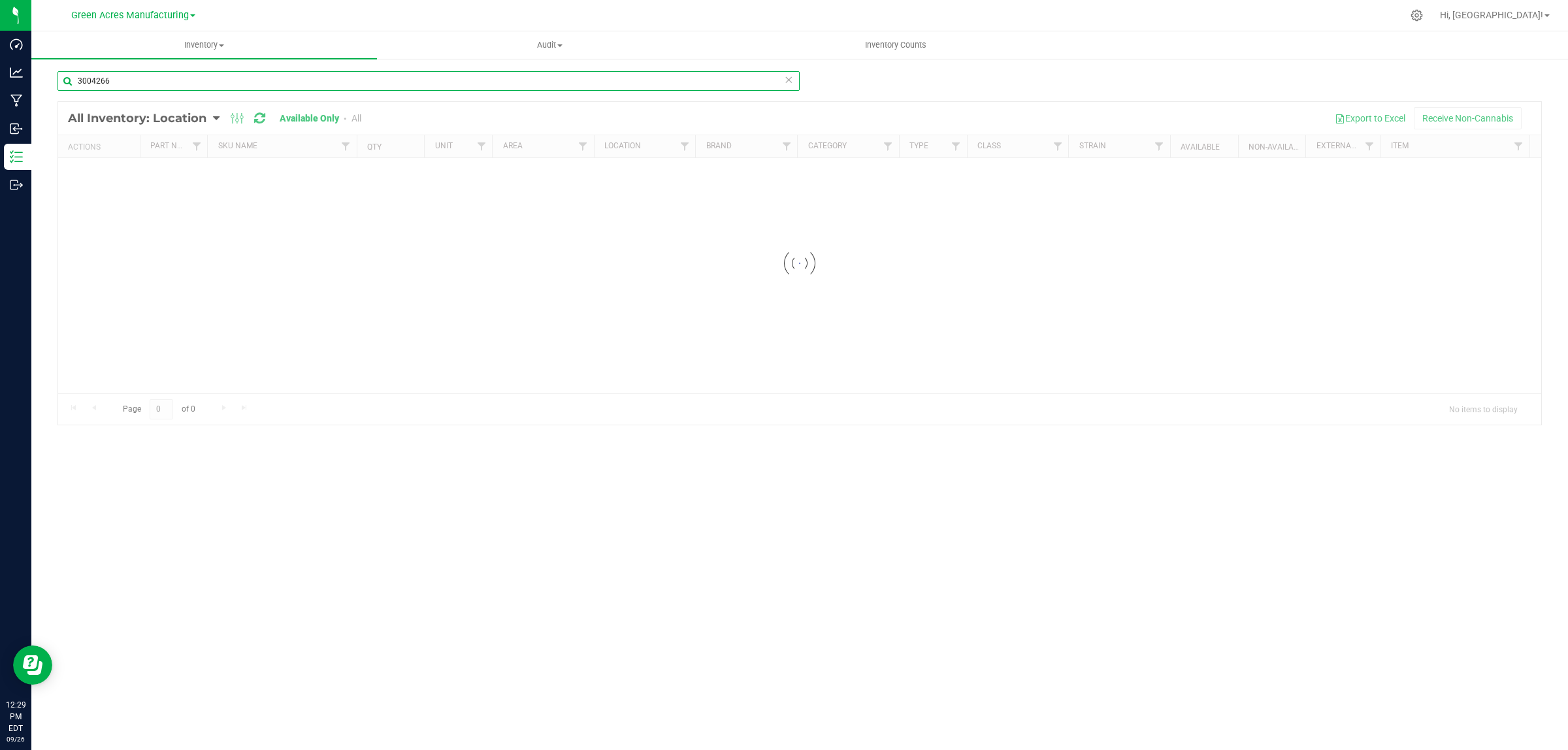
click at [184, 79] on input "3004266" at bounding box center [429, 81] width 742 height 20
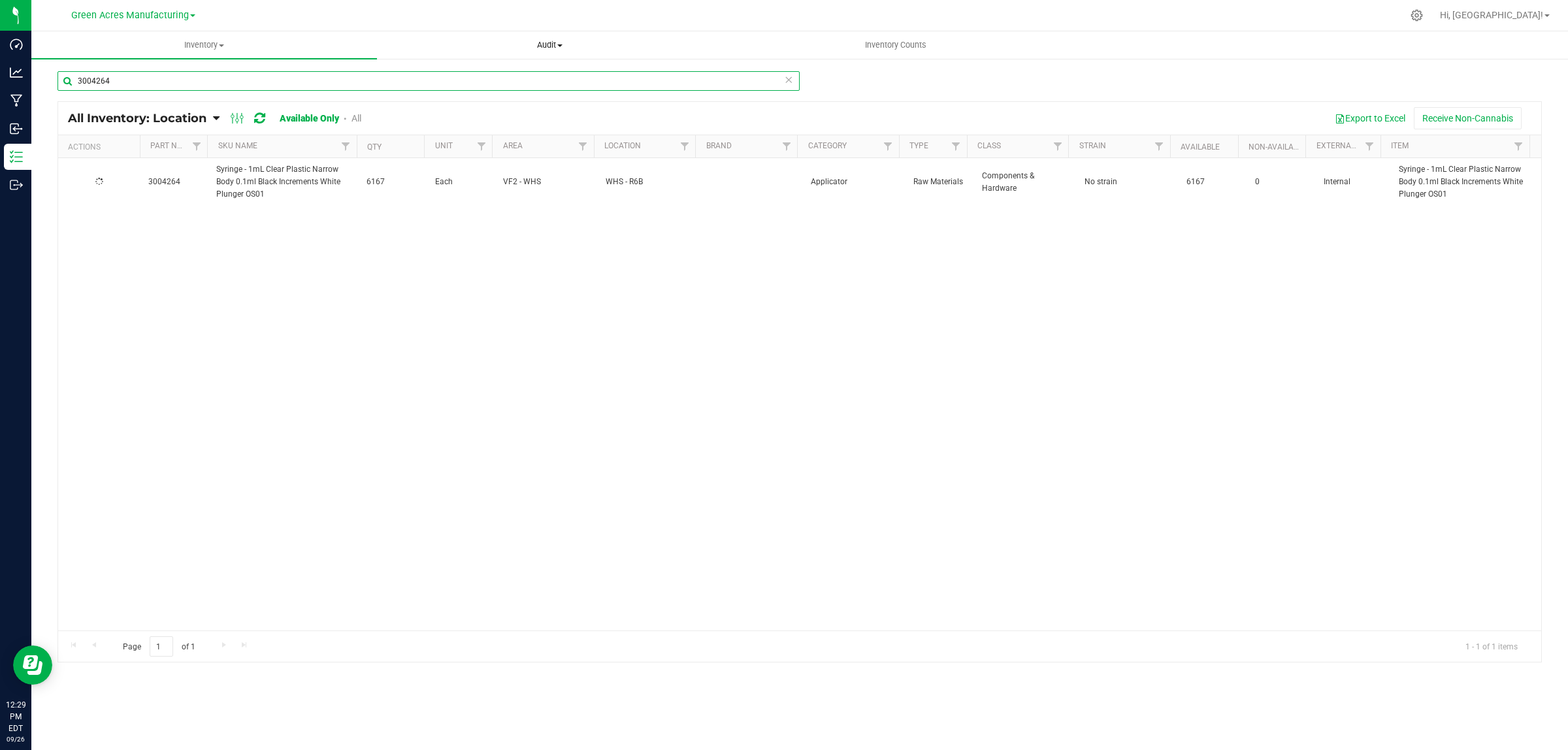
type input "3004264"
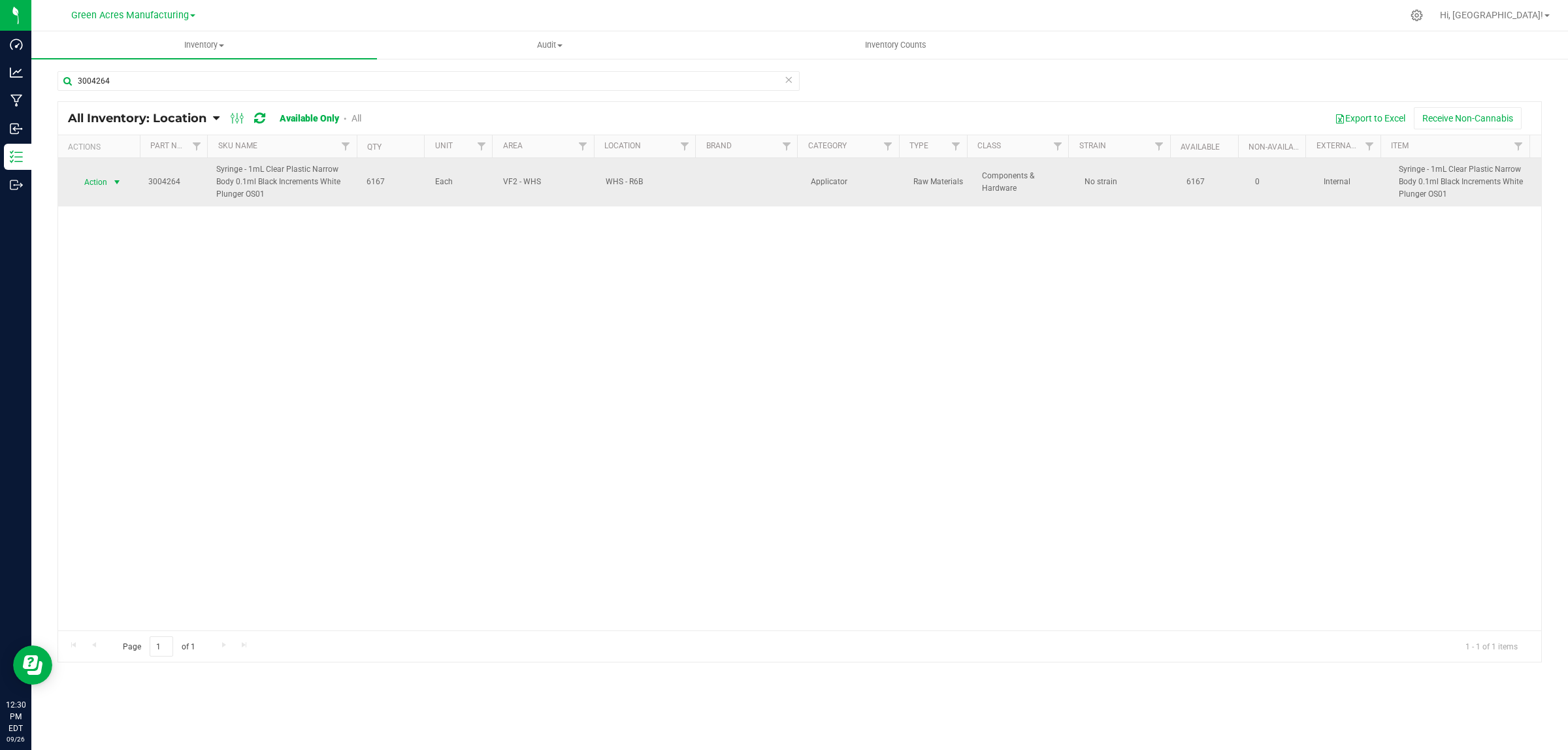
click at [106, 177] on span "Action" at bounding box center [91, 182] width 35 height 18
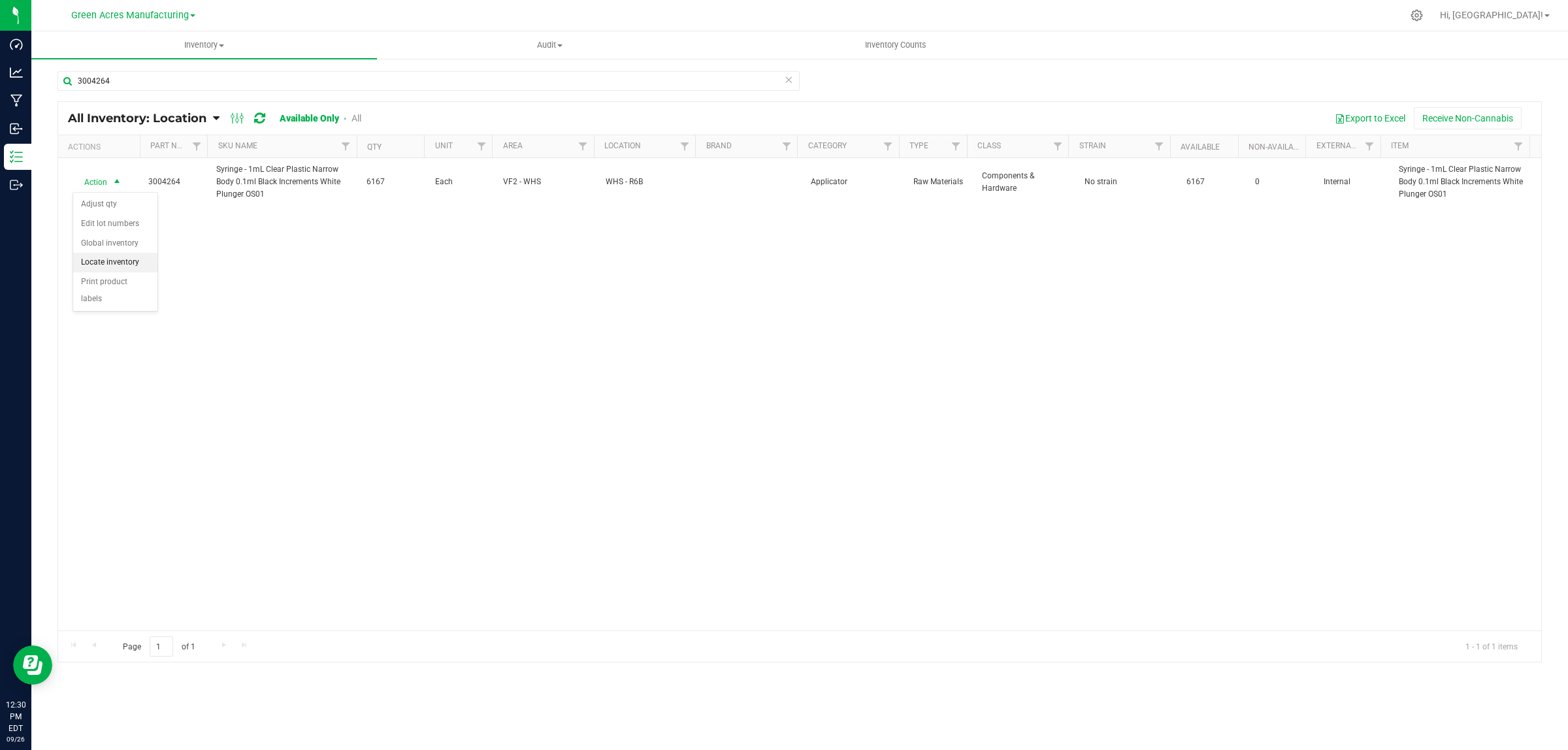
click at [103, 260] on li "Locate inventory" at bounding box center [115, 263] width 84 height 20
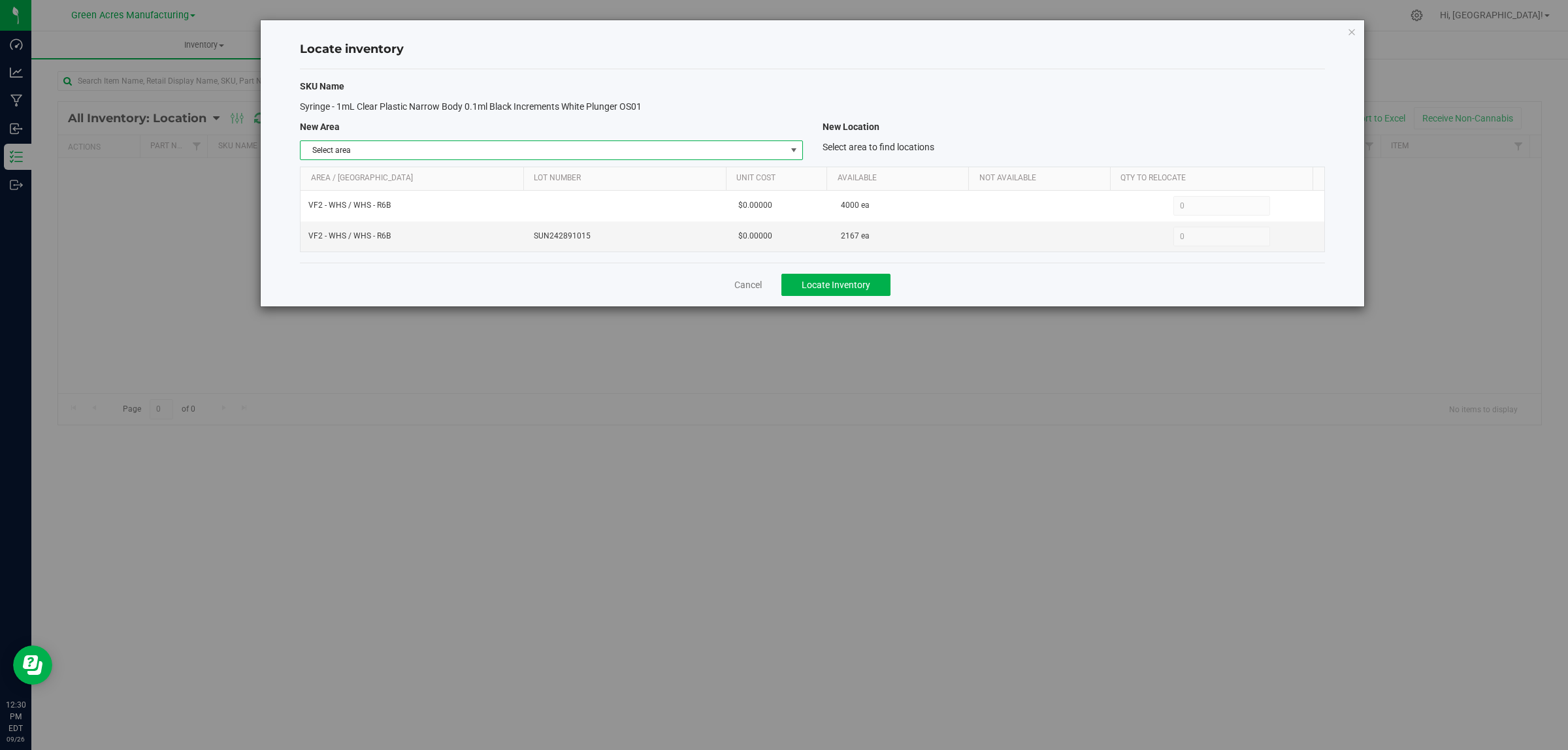
click at [440, 148] on span "Select area" at bounding box center [543, 150] width 485 height 18
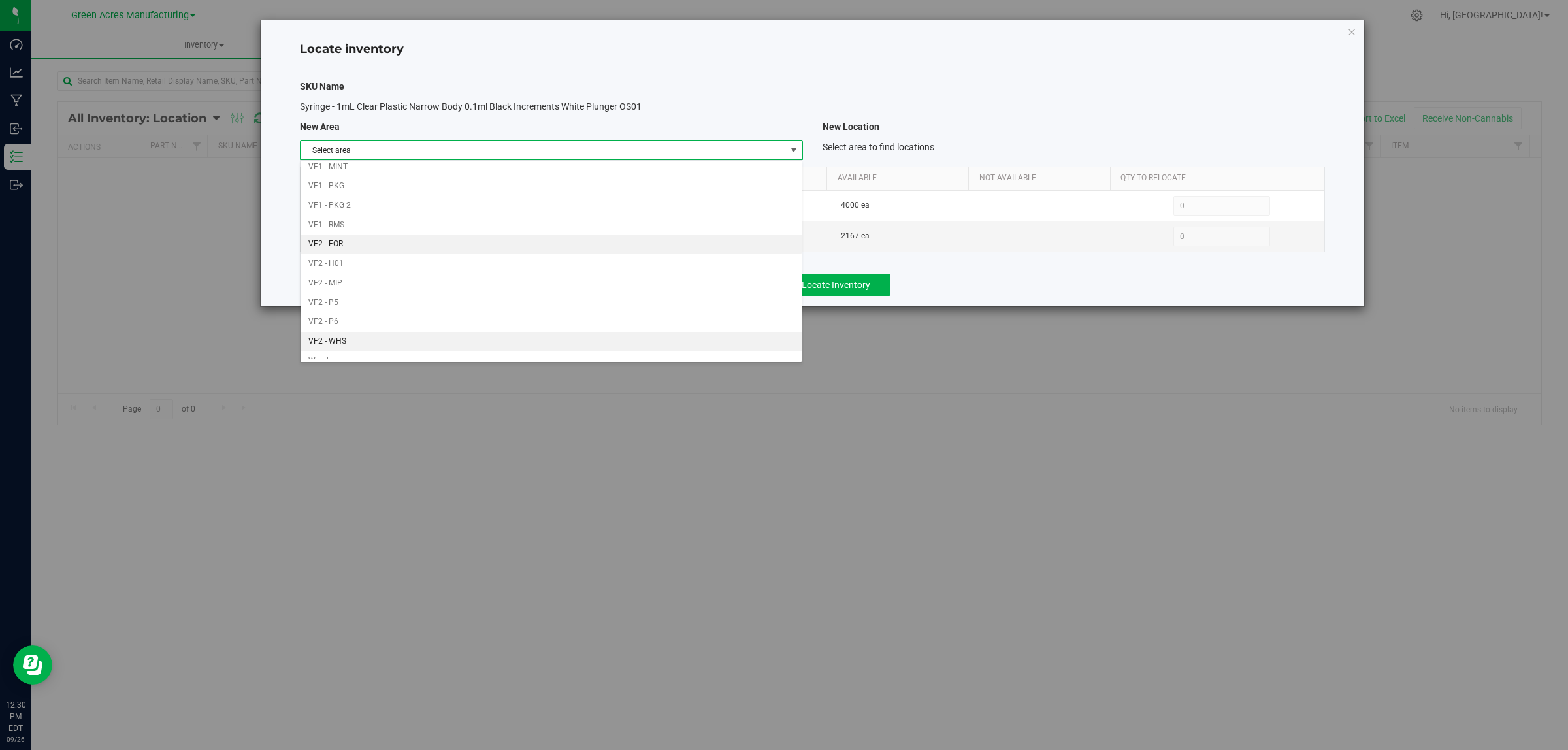
scroll to position [652, 0]
click at [389, 347] on li "Warehouse" at bounding box center [551, 350] width 501 height 20
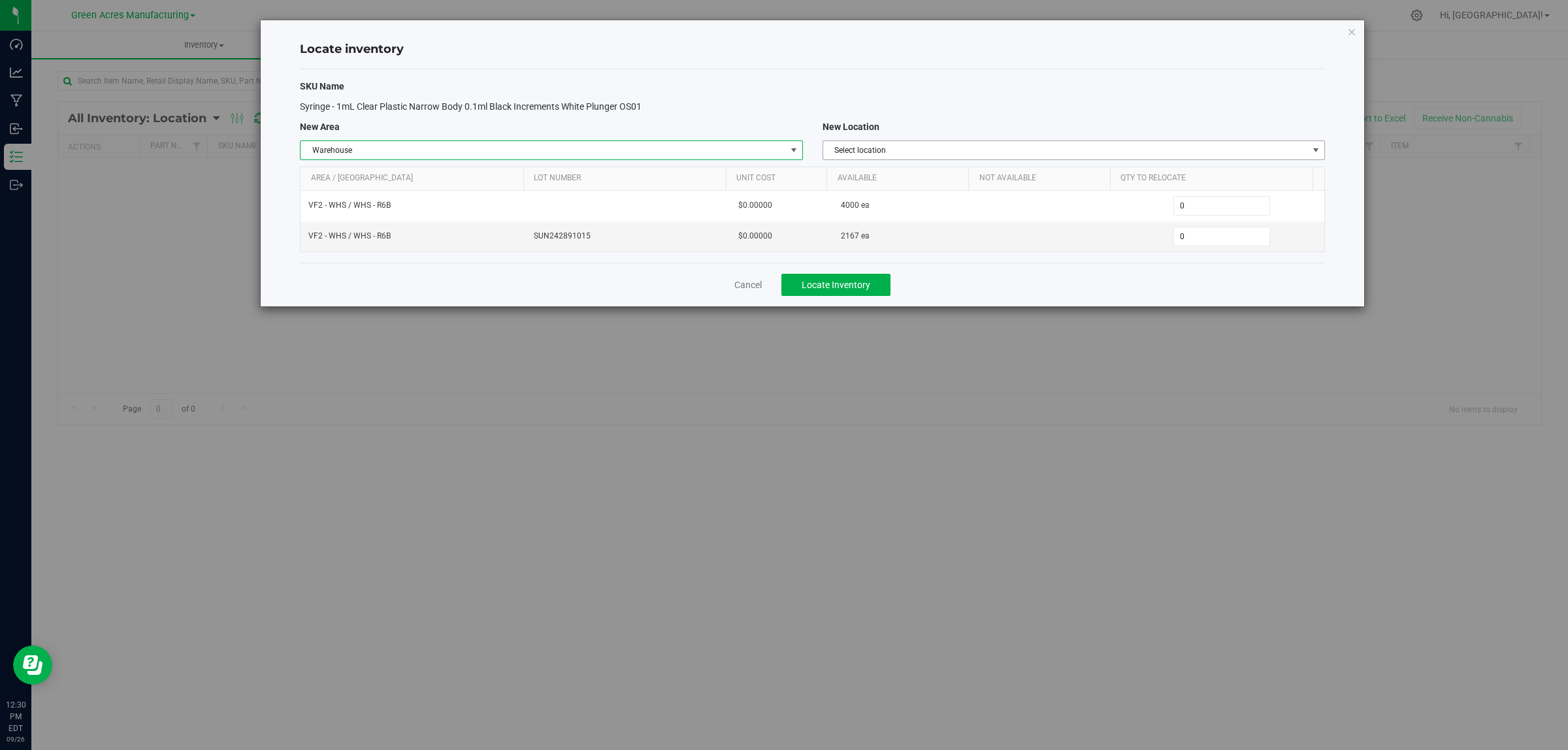
click at [896, 155] on span "Select location" at bounding box center [1065, 150] width 485 height 18
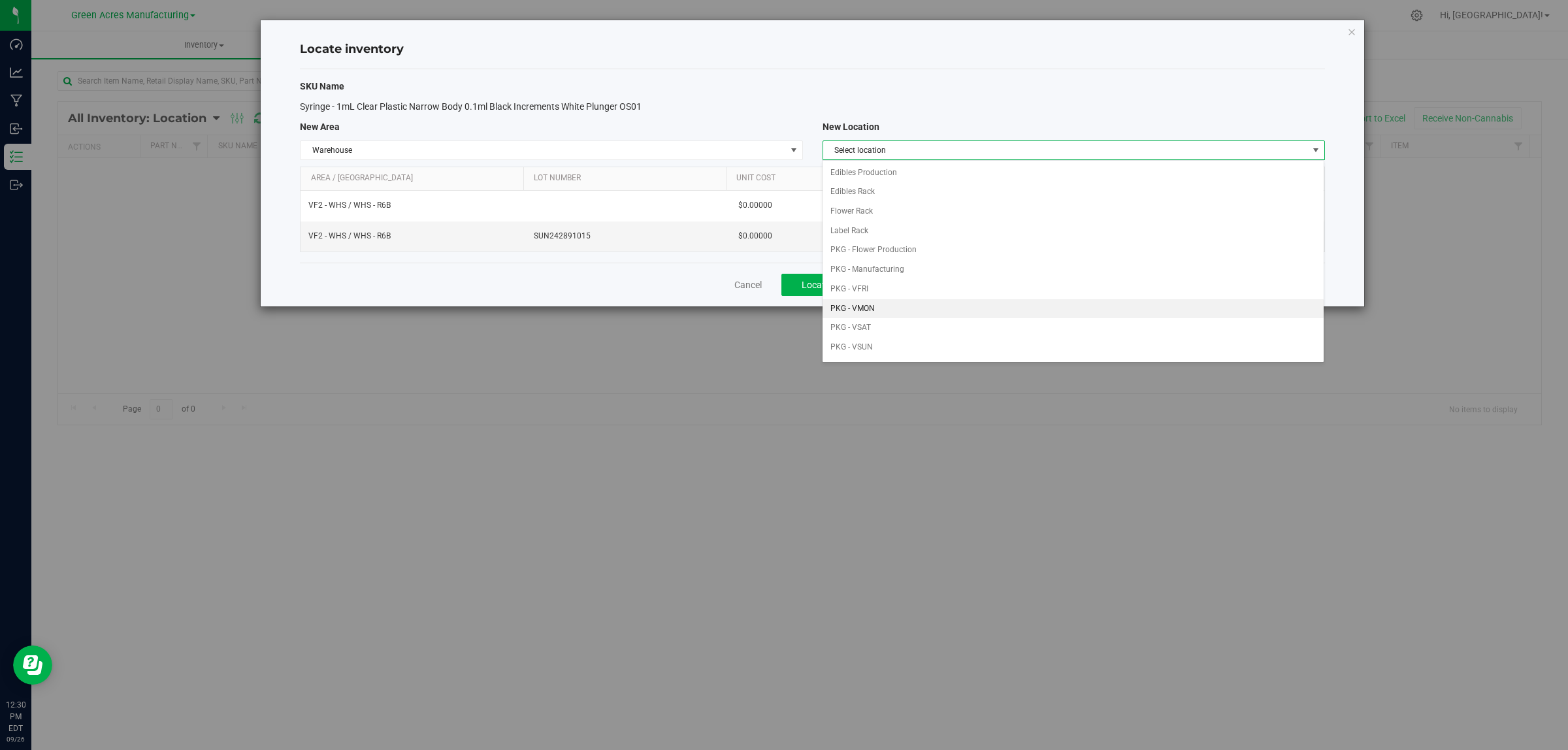
click at [971, 306] on li "PKG - VMON" at bounding box center [1072, 309] width 501 height 20
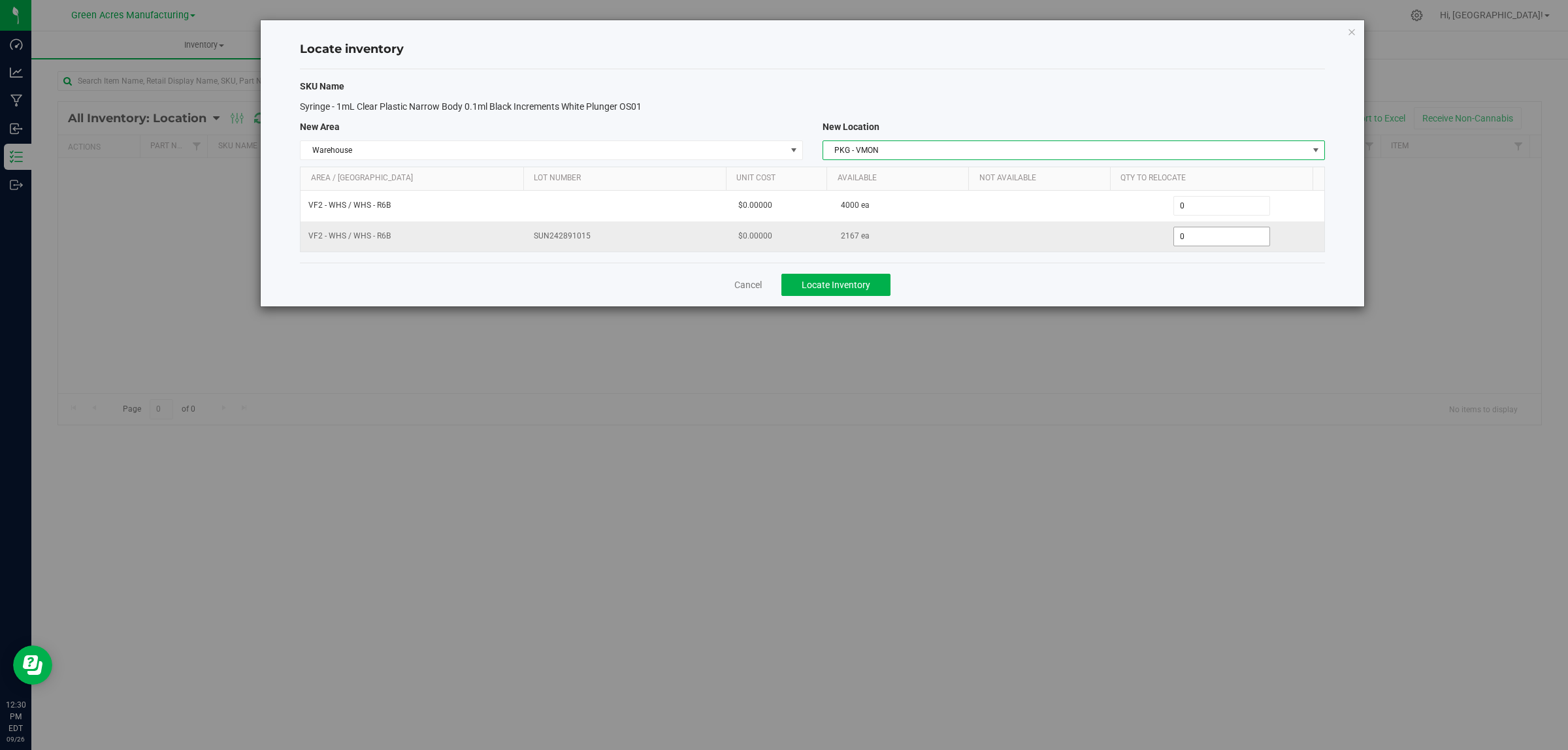
click at [1199, 240] on span "0 0" at bounding box center [1222, 236] width 97 height 20
type input "01251"
type input "1,251"
click at [1194, 256] on div "SKU Name Syringe - 1mL Clear Plastic Narrow Body 0.1ml Black Increments White P…" at bounding box center [813, 166] width 1025 height 193
click at [837, 294] on button "Locate Inventory" at bounding box center [836, 285] width 109 height 22
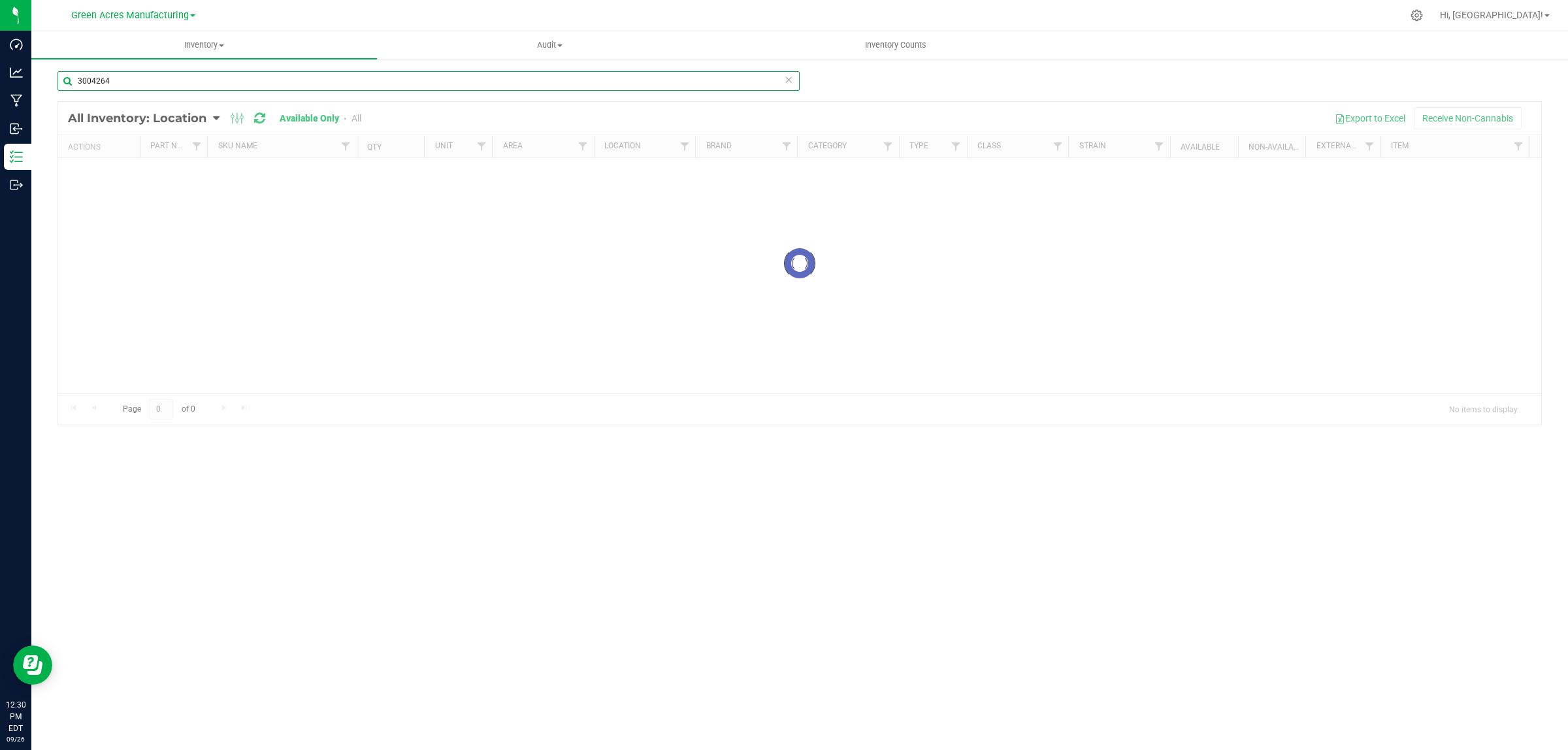
click at [135, 77] on input "3004264" at bounding box center [429, 81] width 742 height 20
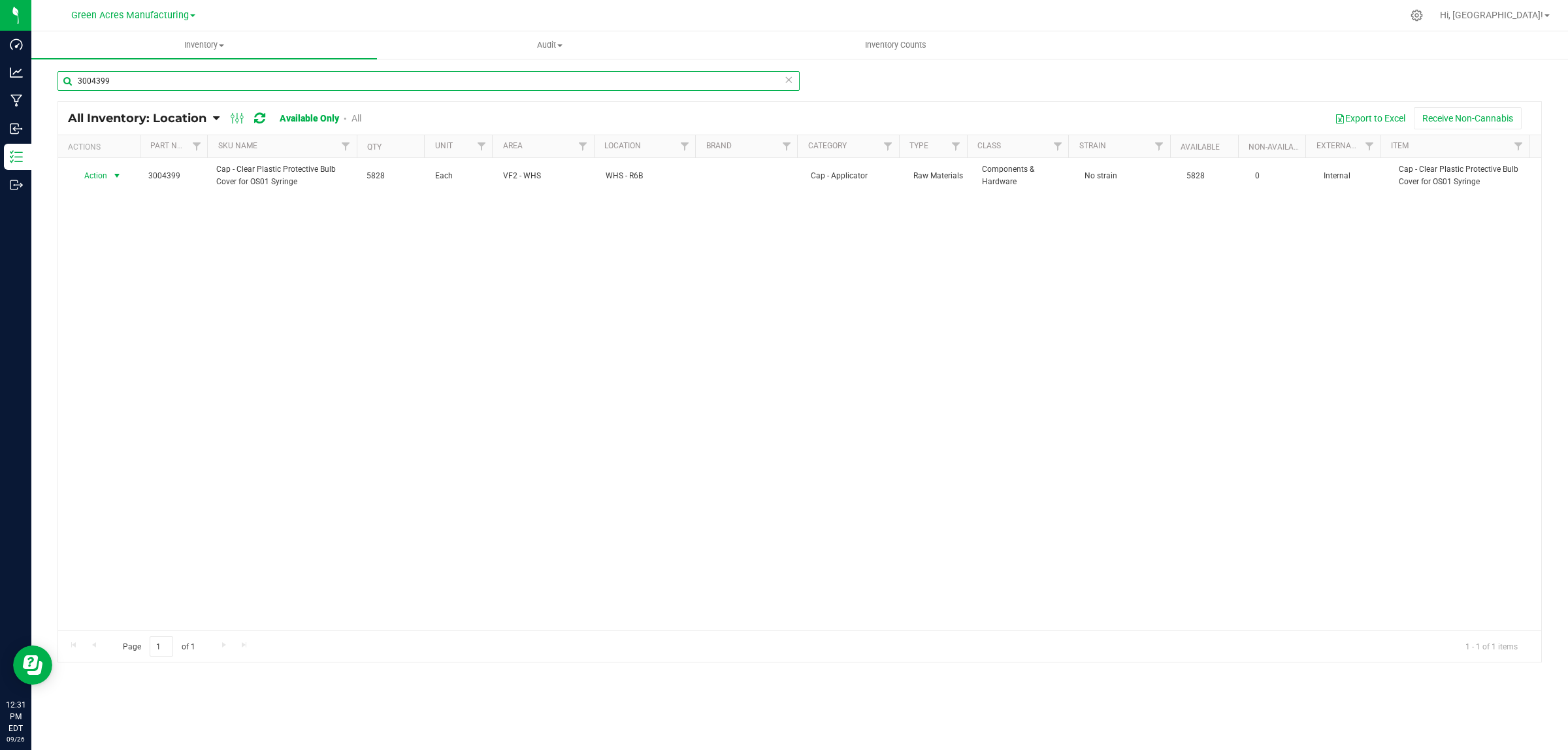
type input "3004399"
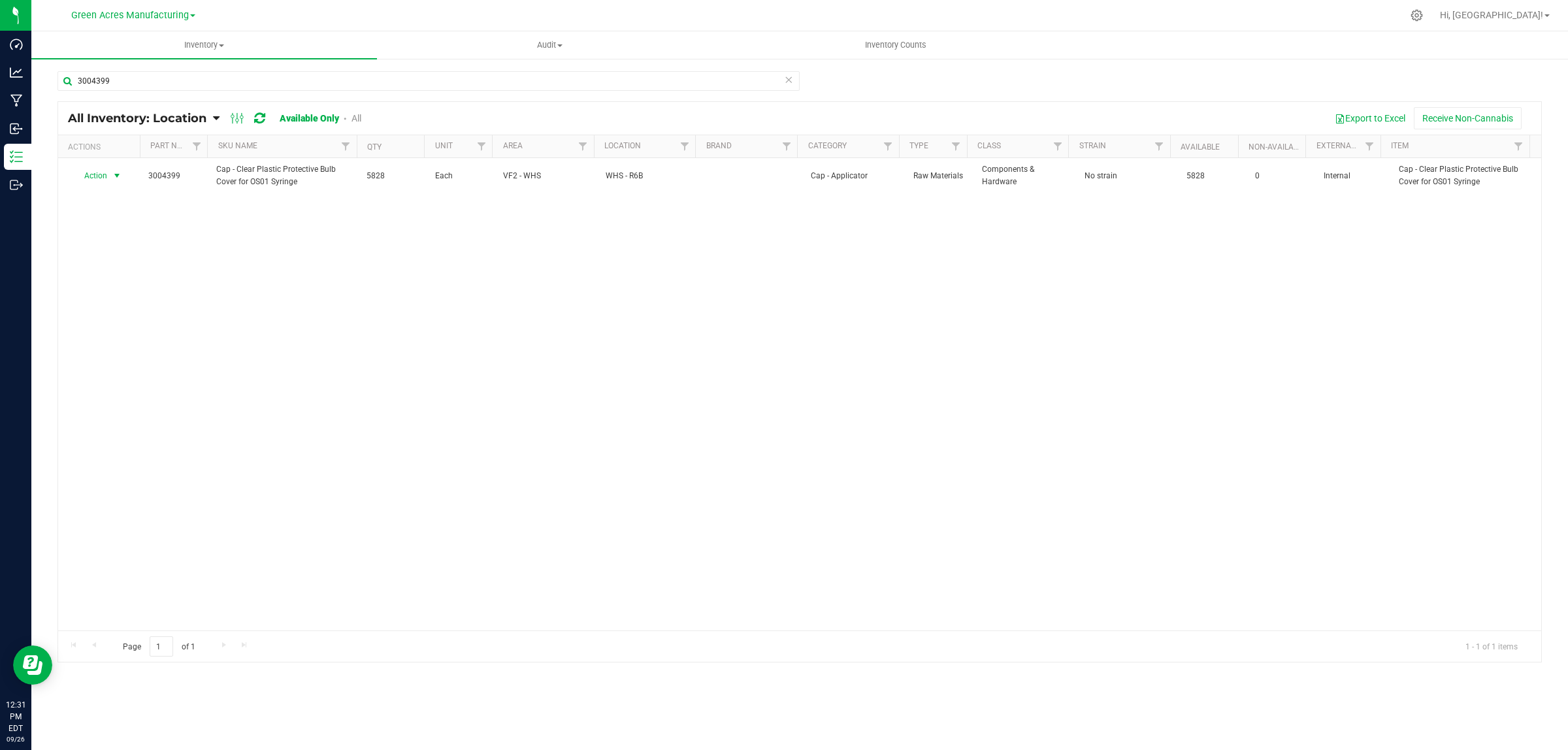
click at [94, 178] on span "Action" at bounding box center [91, 176] width 35 height 18
click at [94, 253] on li "Locate inventory" at bounding box center [115, 257] width 84 height 20
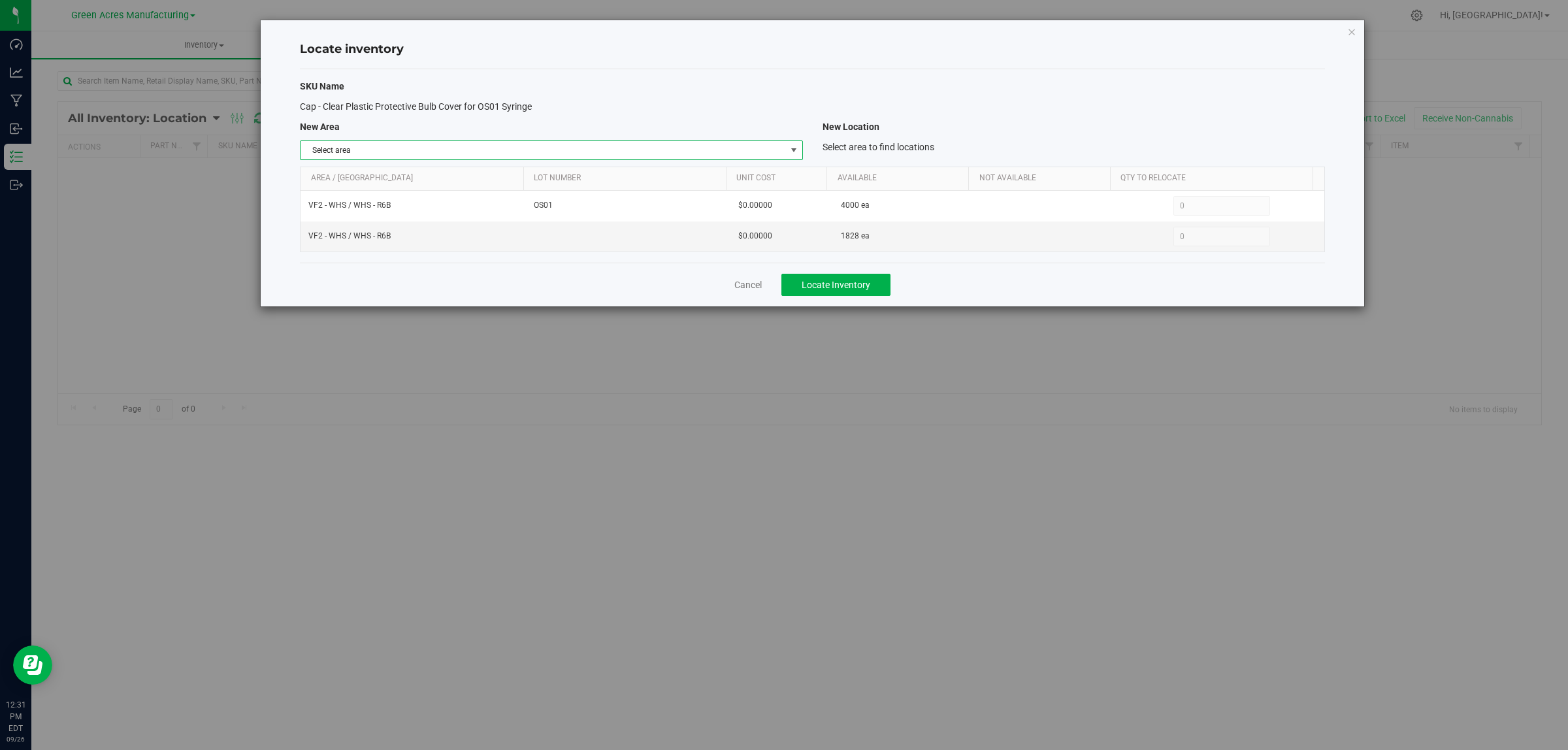
click at [628, 157] on span "Select area" at bounding box center [543, 150] width 485 height 18
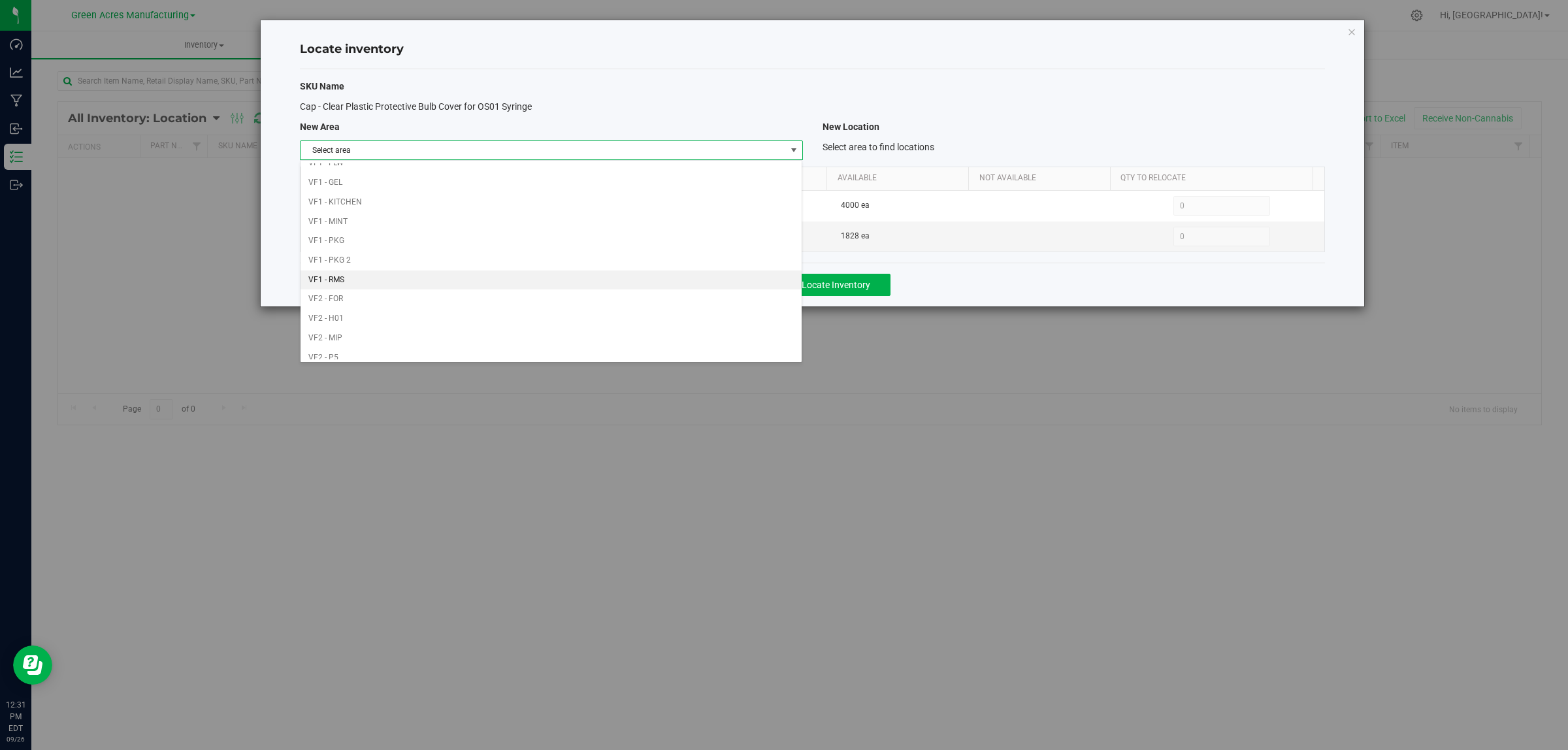
scroll to position [652, 0]
click at [622, 354] on li "Warehouse" at bounding box center [551, 350] width 501 height 20
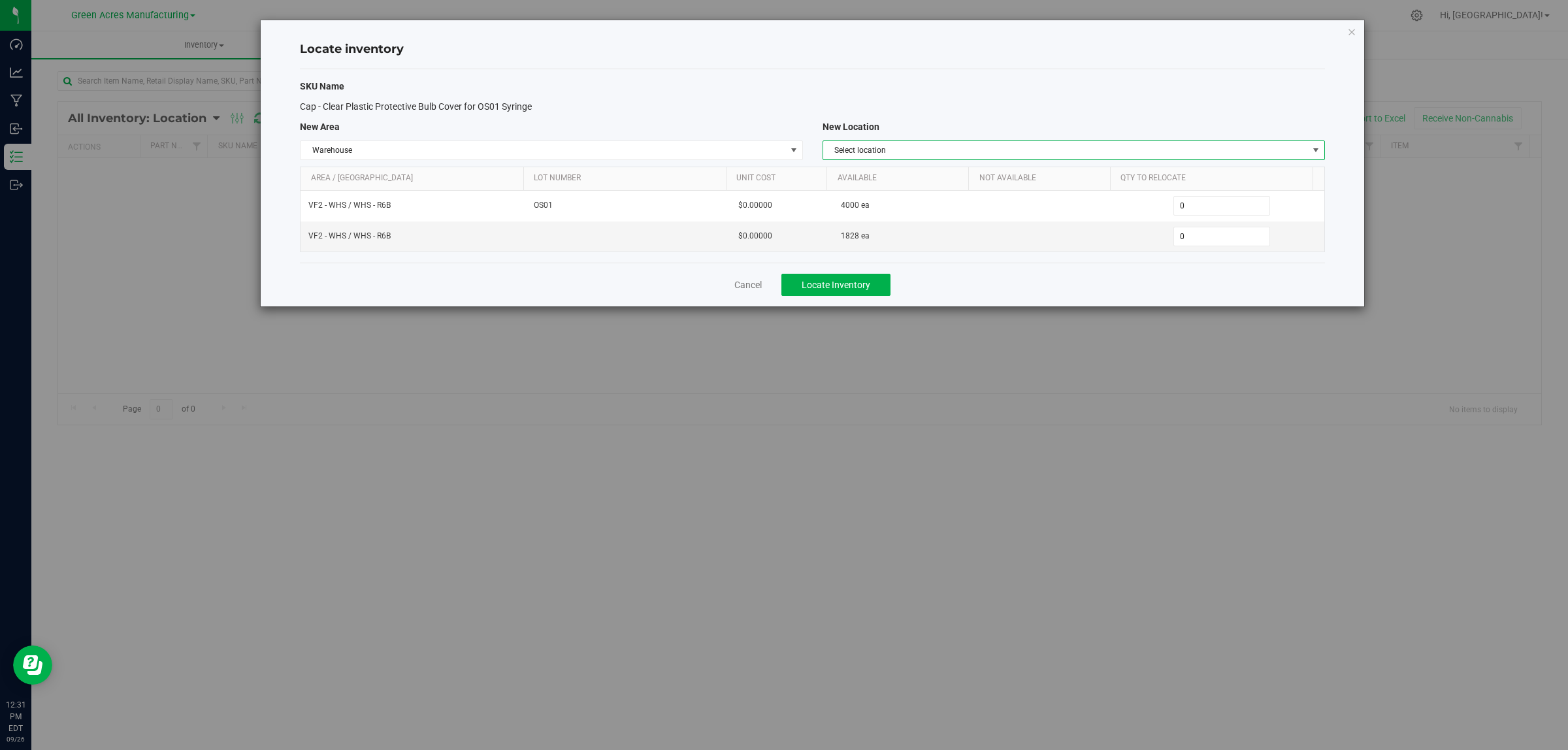
click at [998, 147] on span "Select location" at bounding box center [1065, 150] width 485 height 18
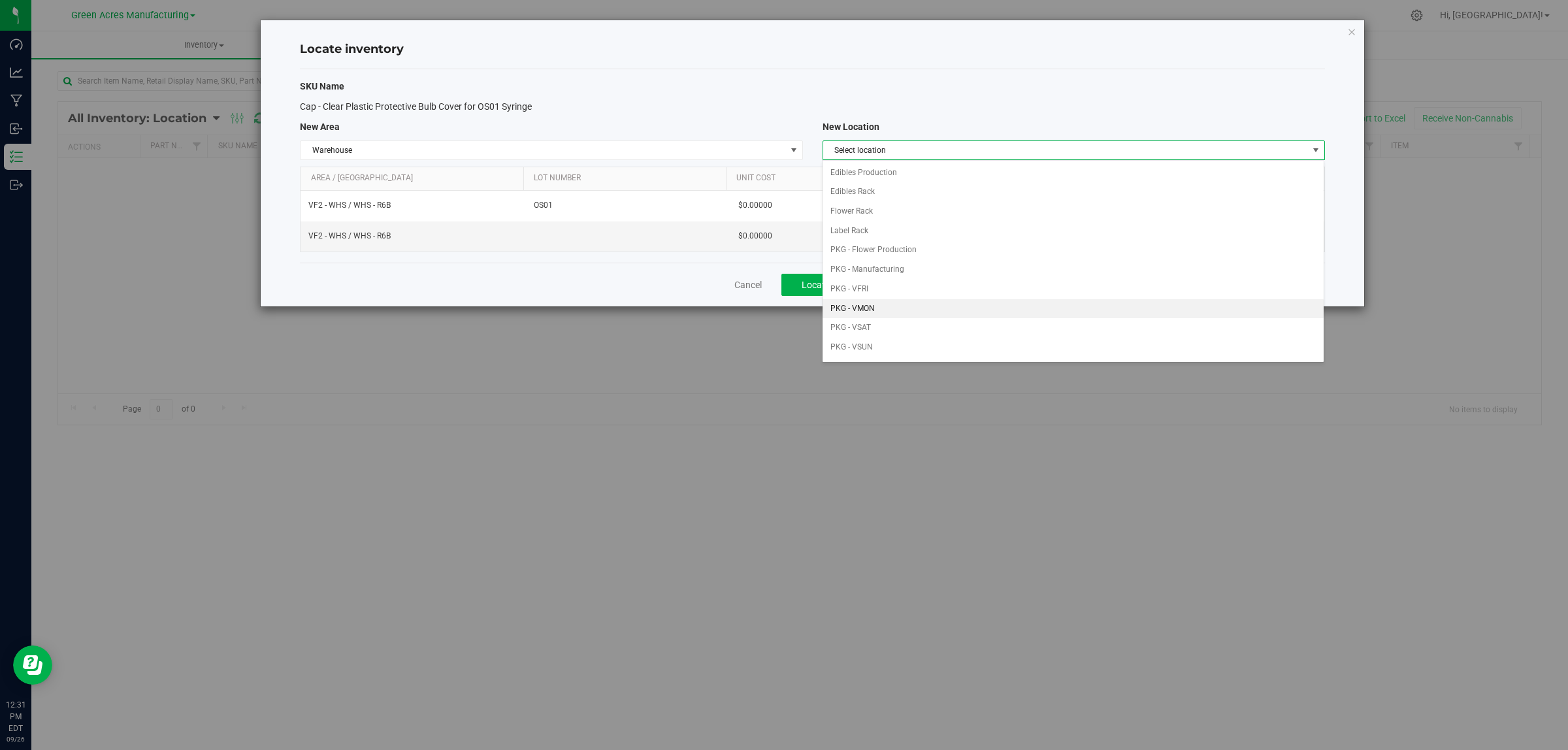
click at [913, 307] on li "PKG - VMON" at bounding box center [1072, 309] width 501 height 20
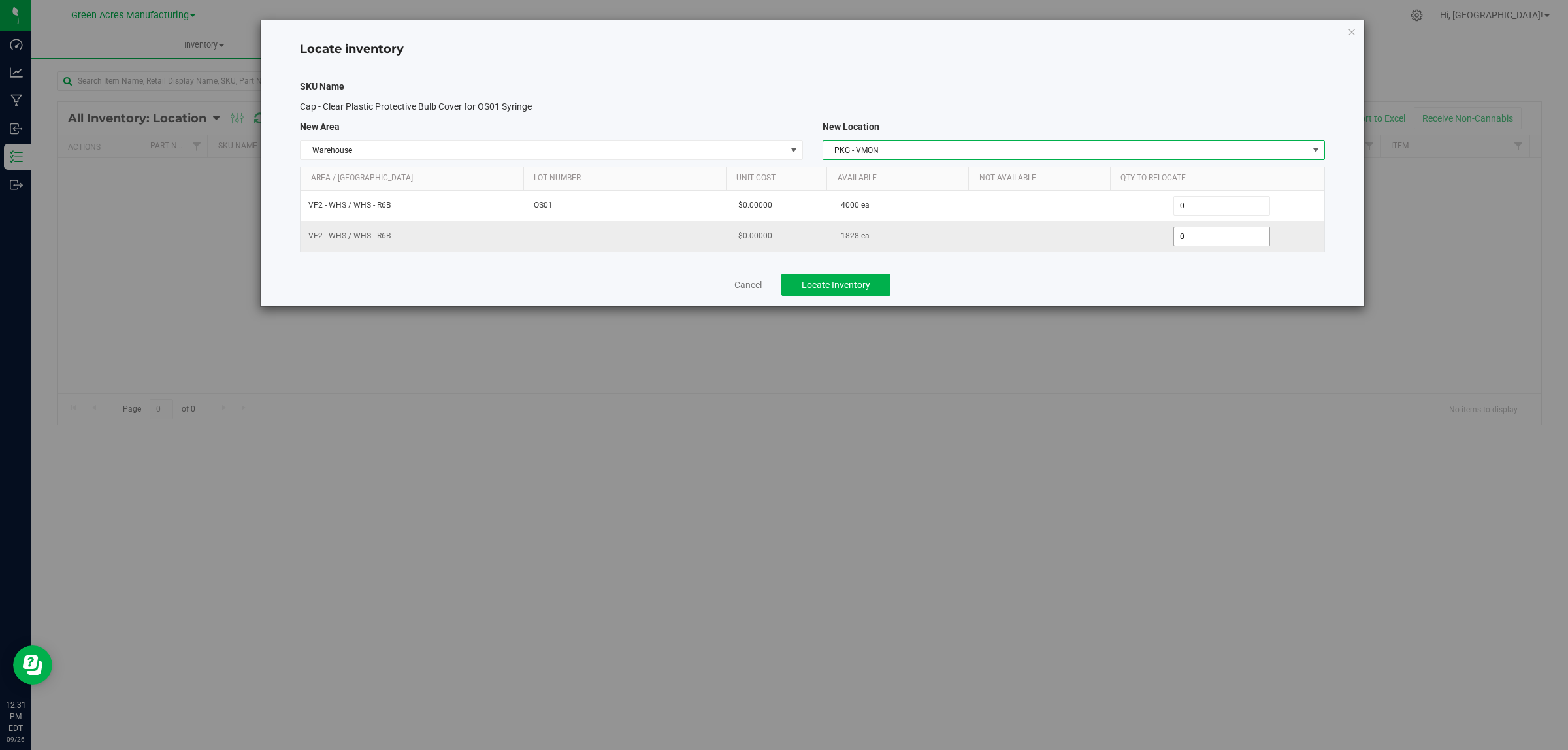
click at [1204, 237] on span "0 0" at bounding box center [1222, 236] width 97 height 20
type input "02000"
type input "1,828"
click at [1177, 55] on h4 "Locate inventory" at bounding box center [813, 49] width 1025 height 17
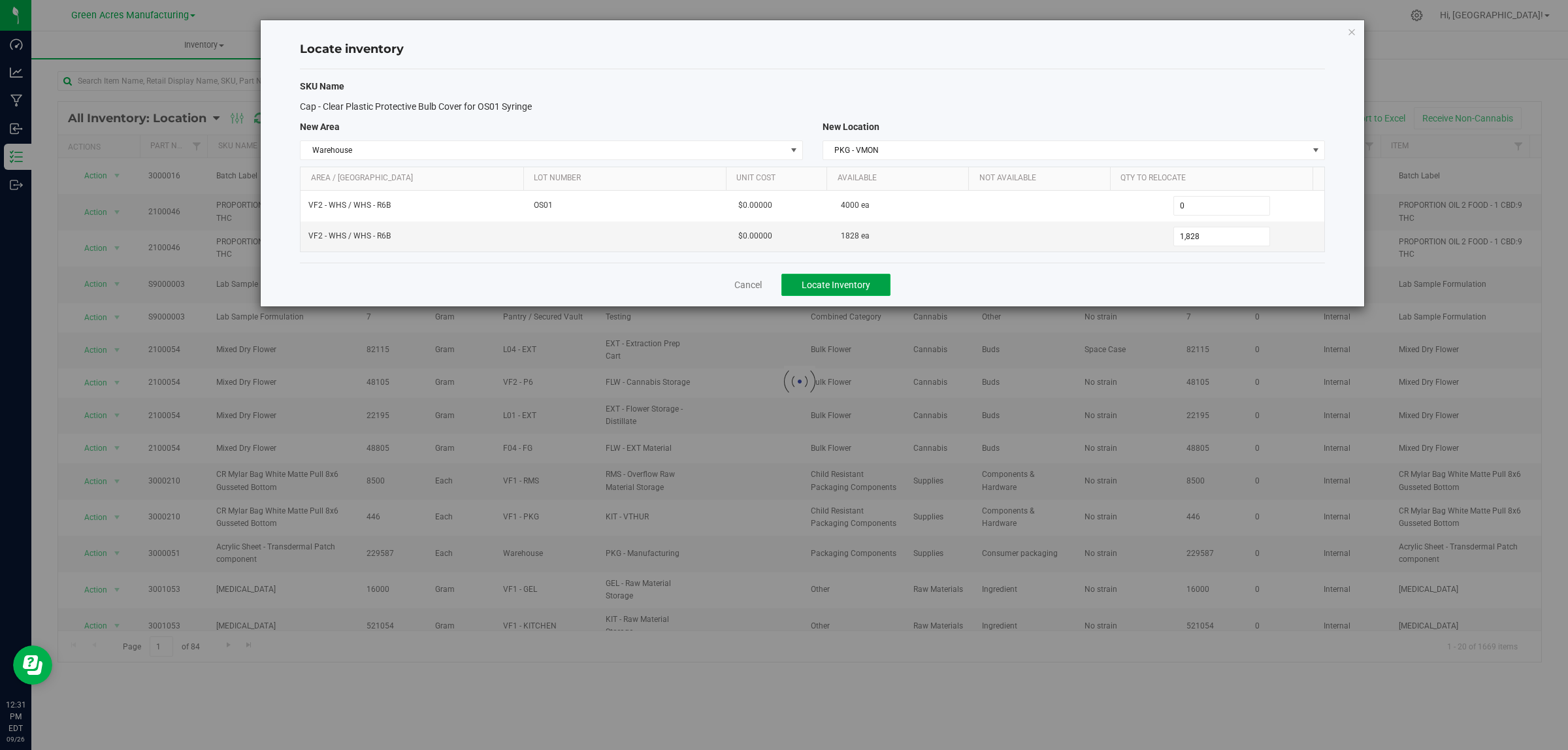
click at [847, 288] on span "Locate Inventory" at bounding box center [836, 285] width 69 height 10
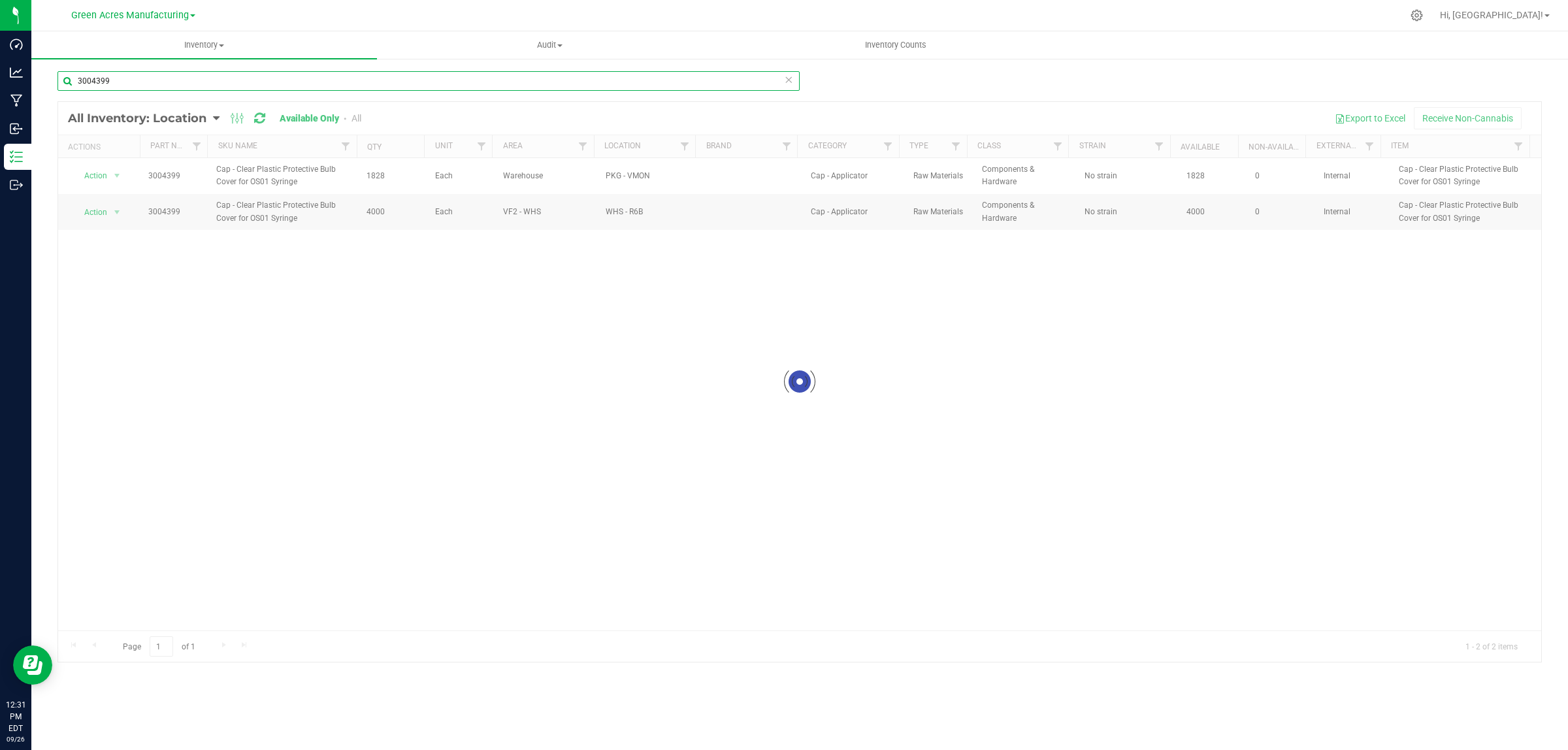
click at [163, 86] on input "3004399" at bounding box center [429, 81] width 742 height 20
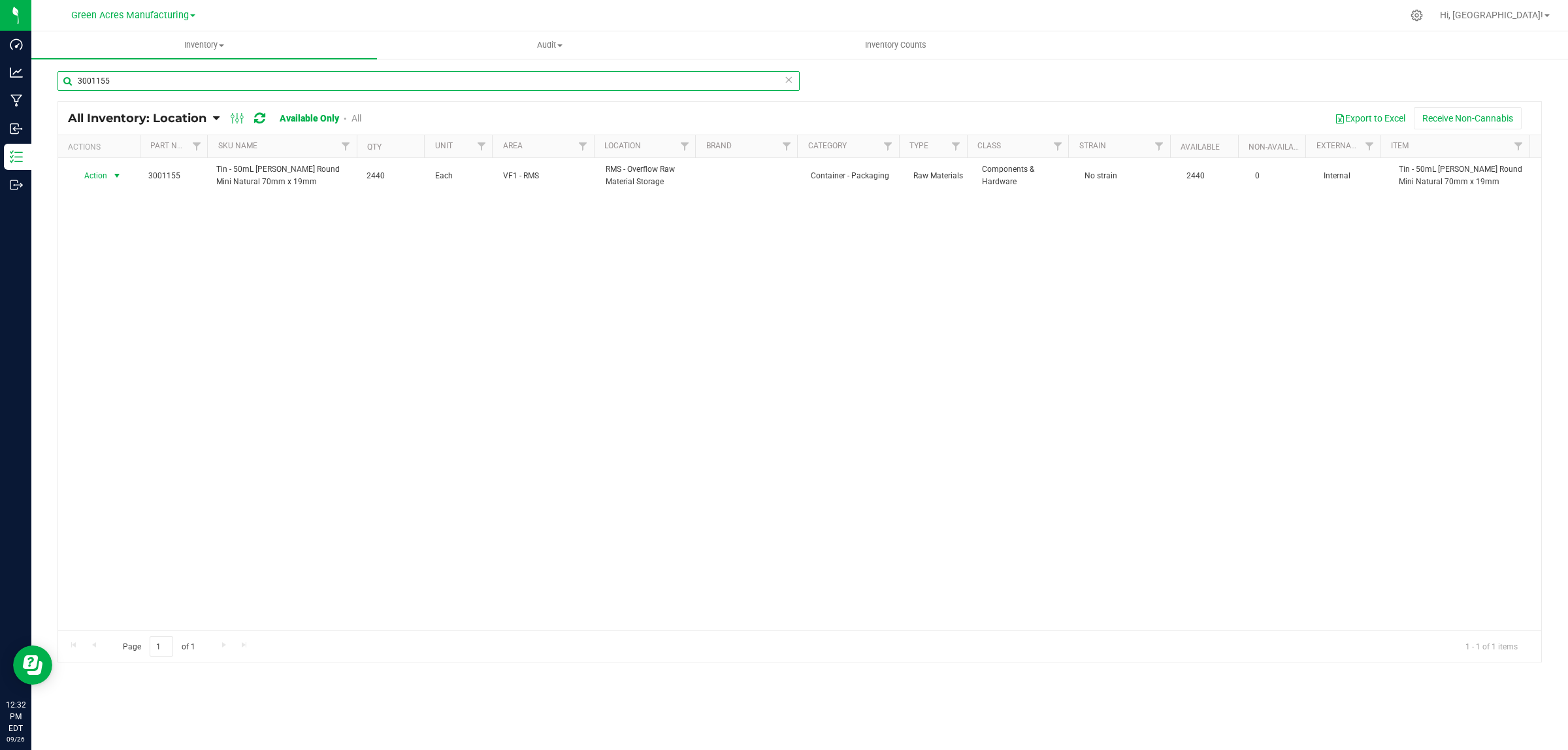
type input "3001155"
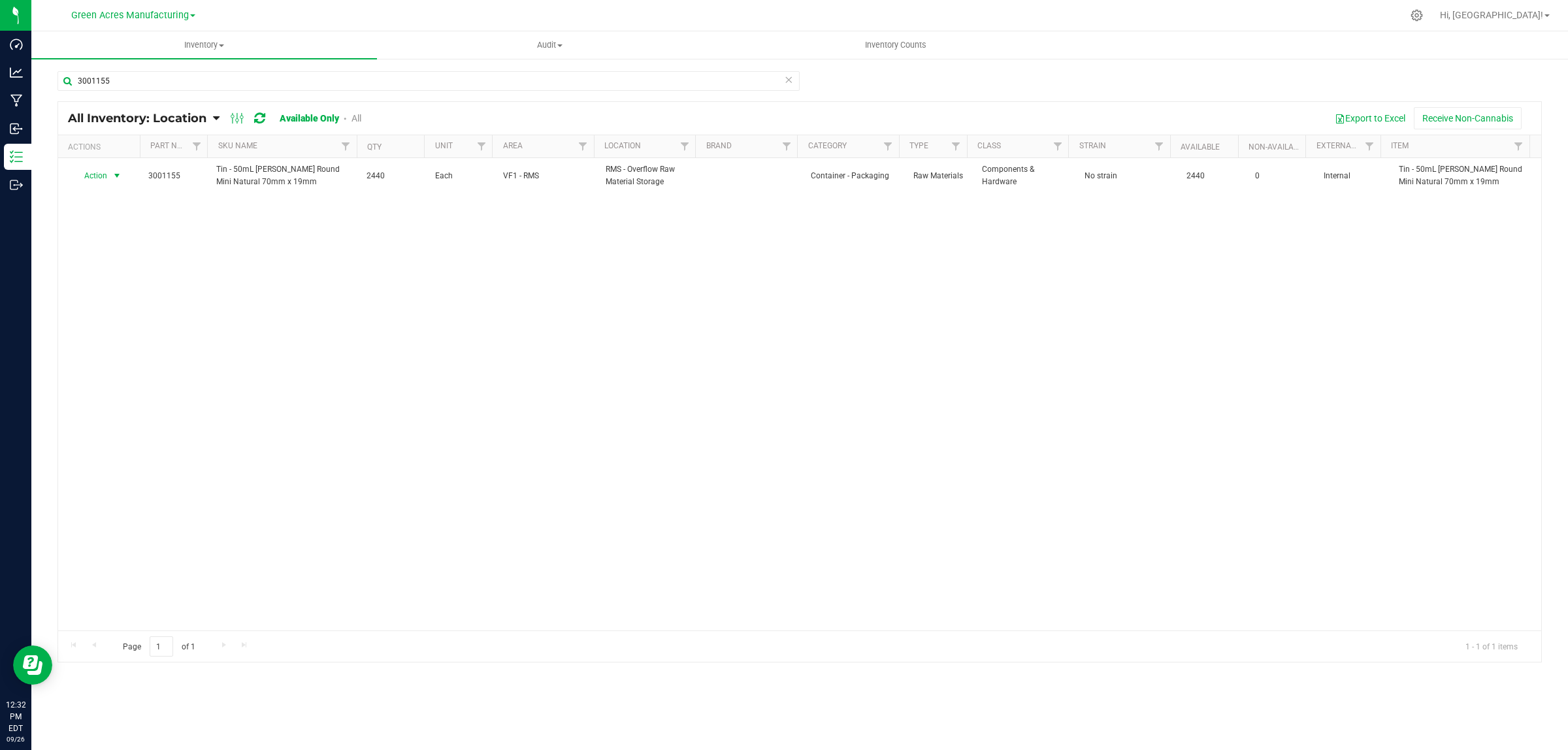
click at [105, 175] on span "Action" at bounding box center [91, 176] width 35 height 18
click at [101, 257] on li "Locate inventory" at bounding box center [115, 257] width 84 height 20
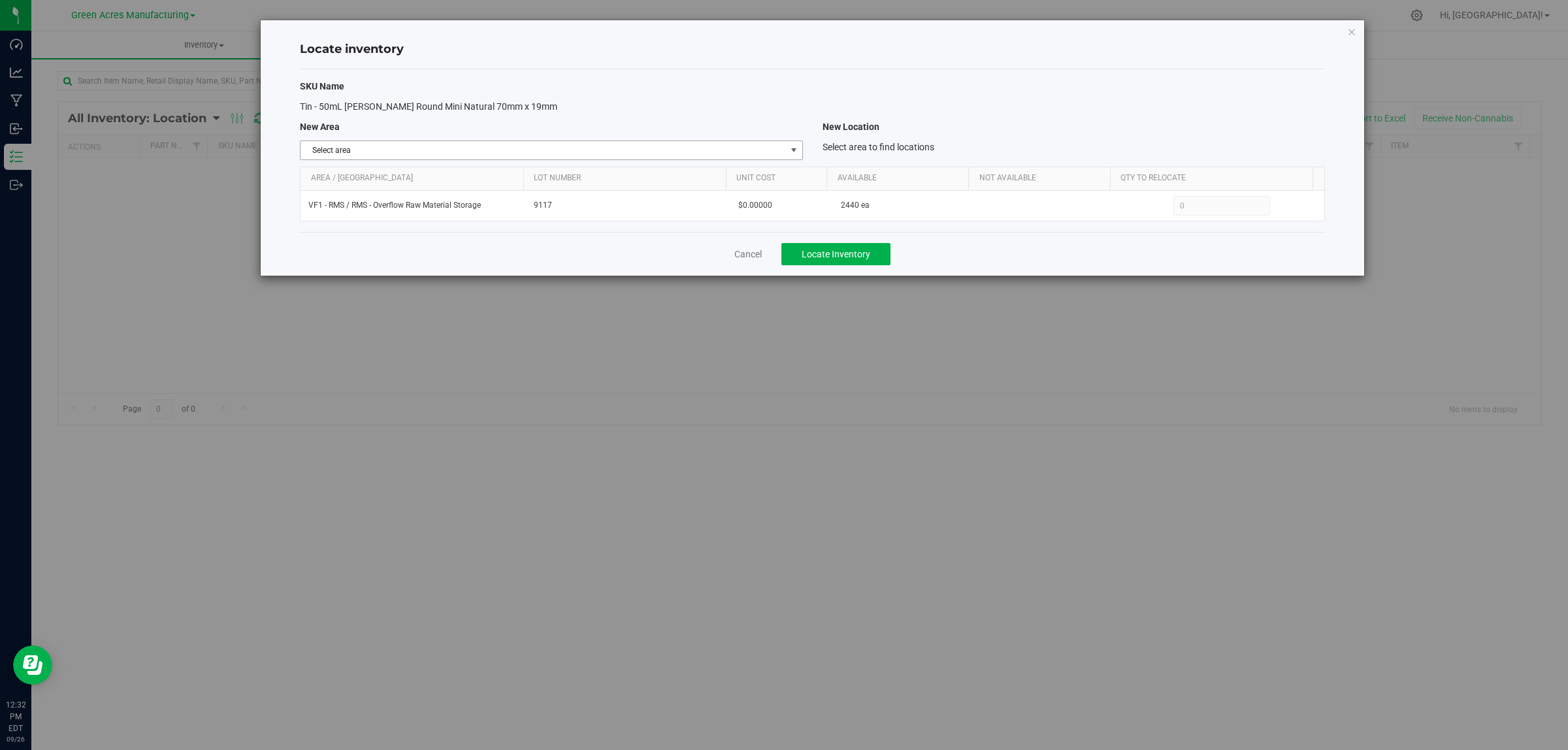
click at [438, 152] on span "Select area" at bounding box center [543, 150] width 485 height 18
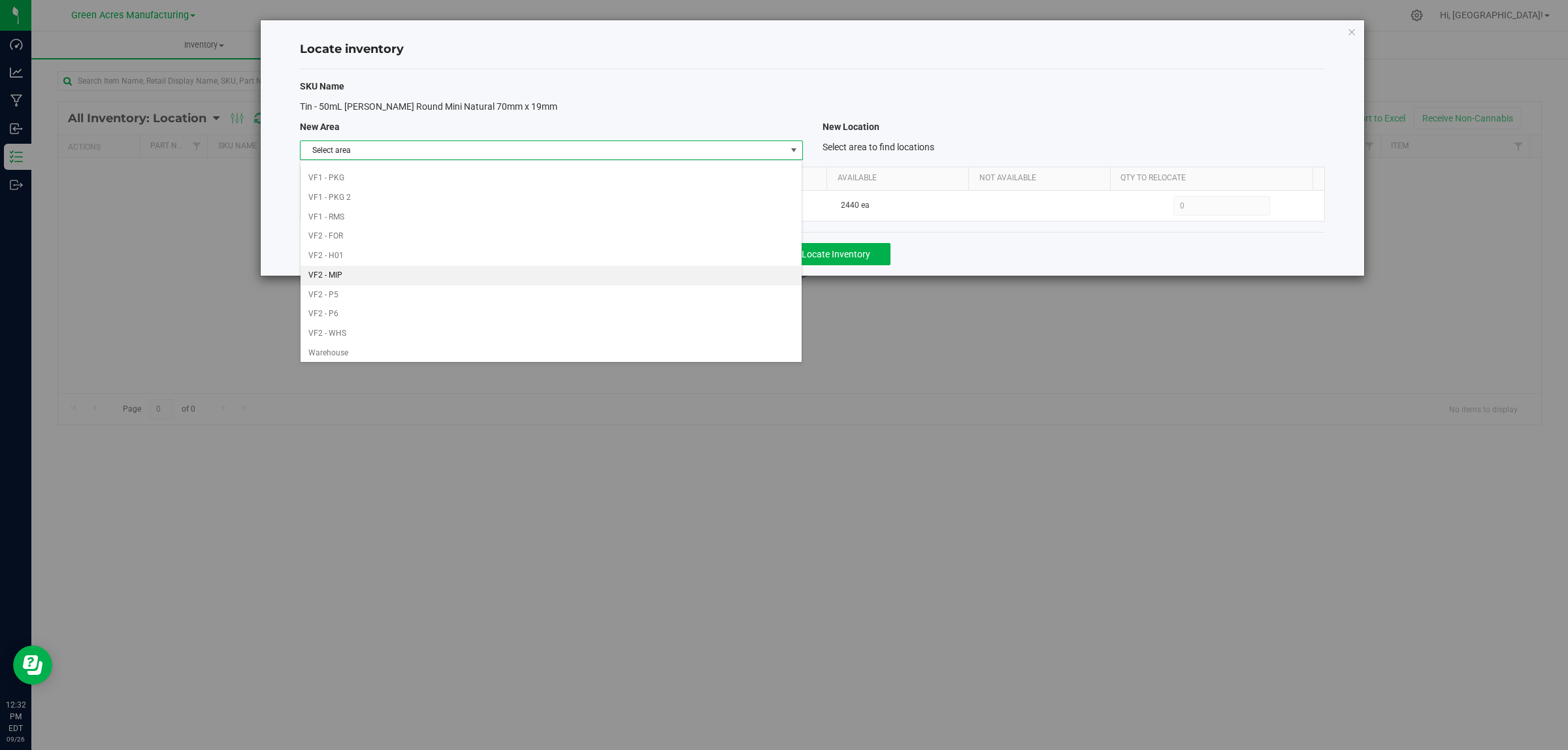
scroll to position [652, 0]
click at [421, 353] on li "Warehouse" at bounding box center [551, 350] width 501 height 20
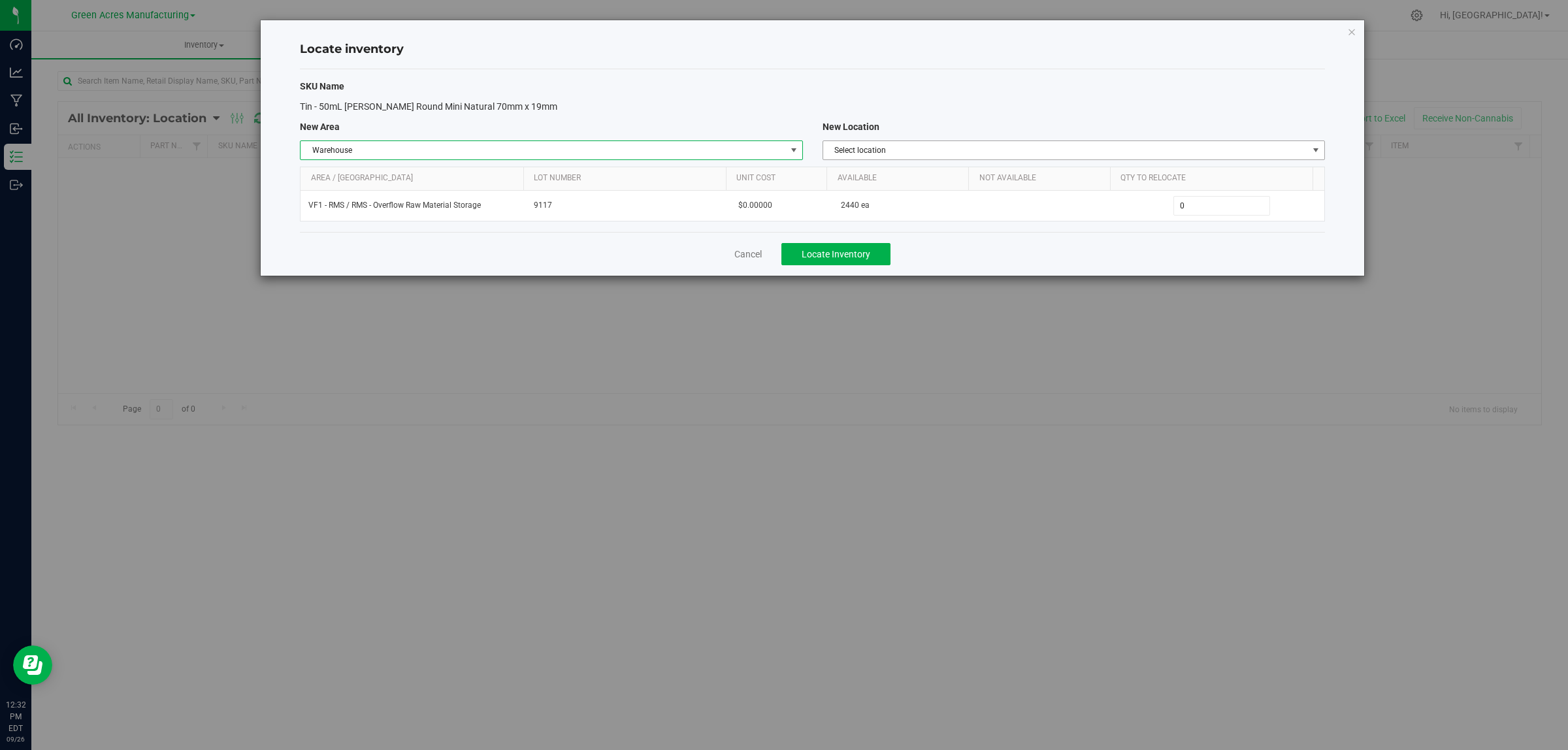
click at [915, 155] on span "Select location" at bounding box center [1065, 150] width 485 height 18
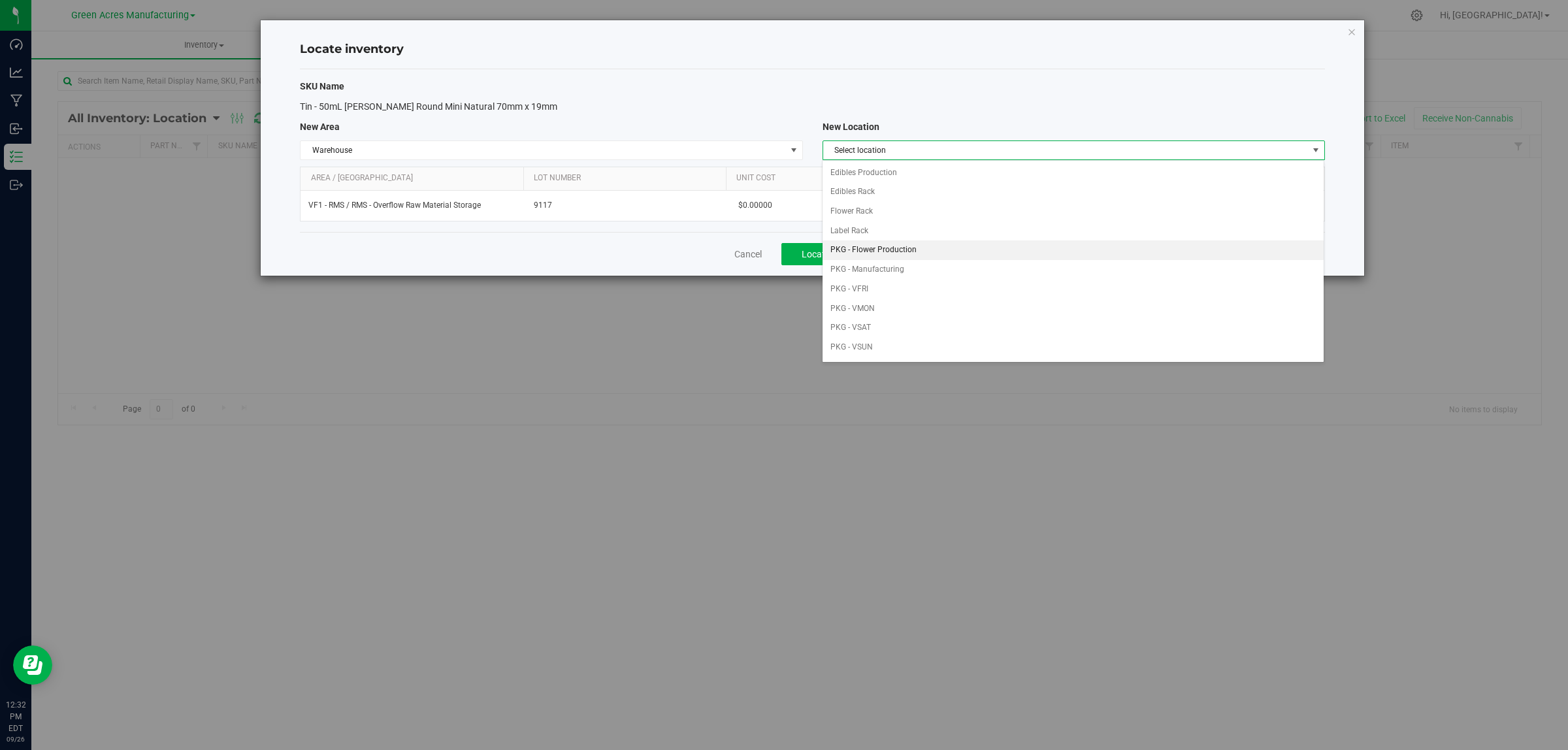
click at [923, 253] on li "PKG - Flower Production" at bounding box center [1072, 250] width 501 height 20
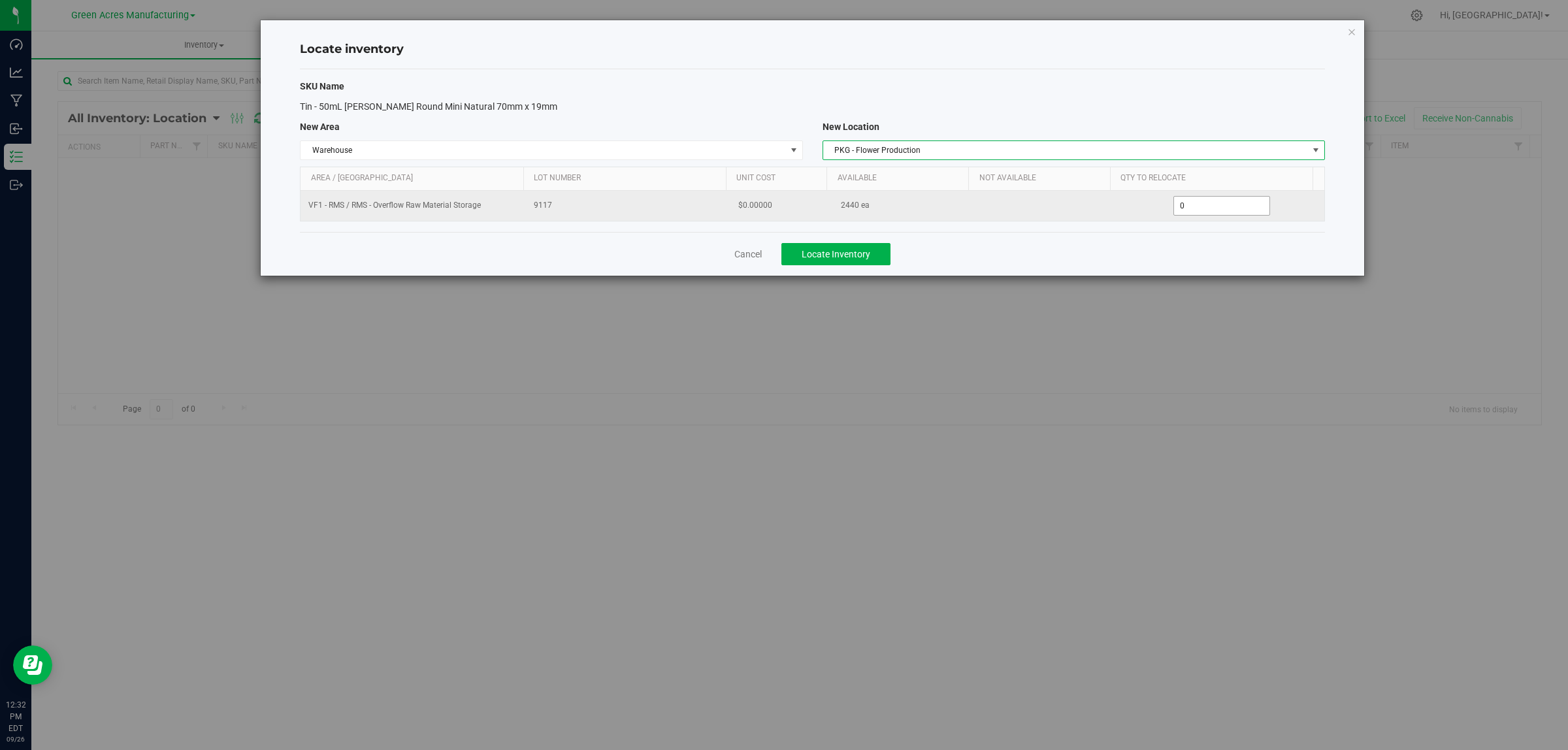
click at [1199, 204] on span "0 0" at bounding box center [1222, 206] width 97 height 20
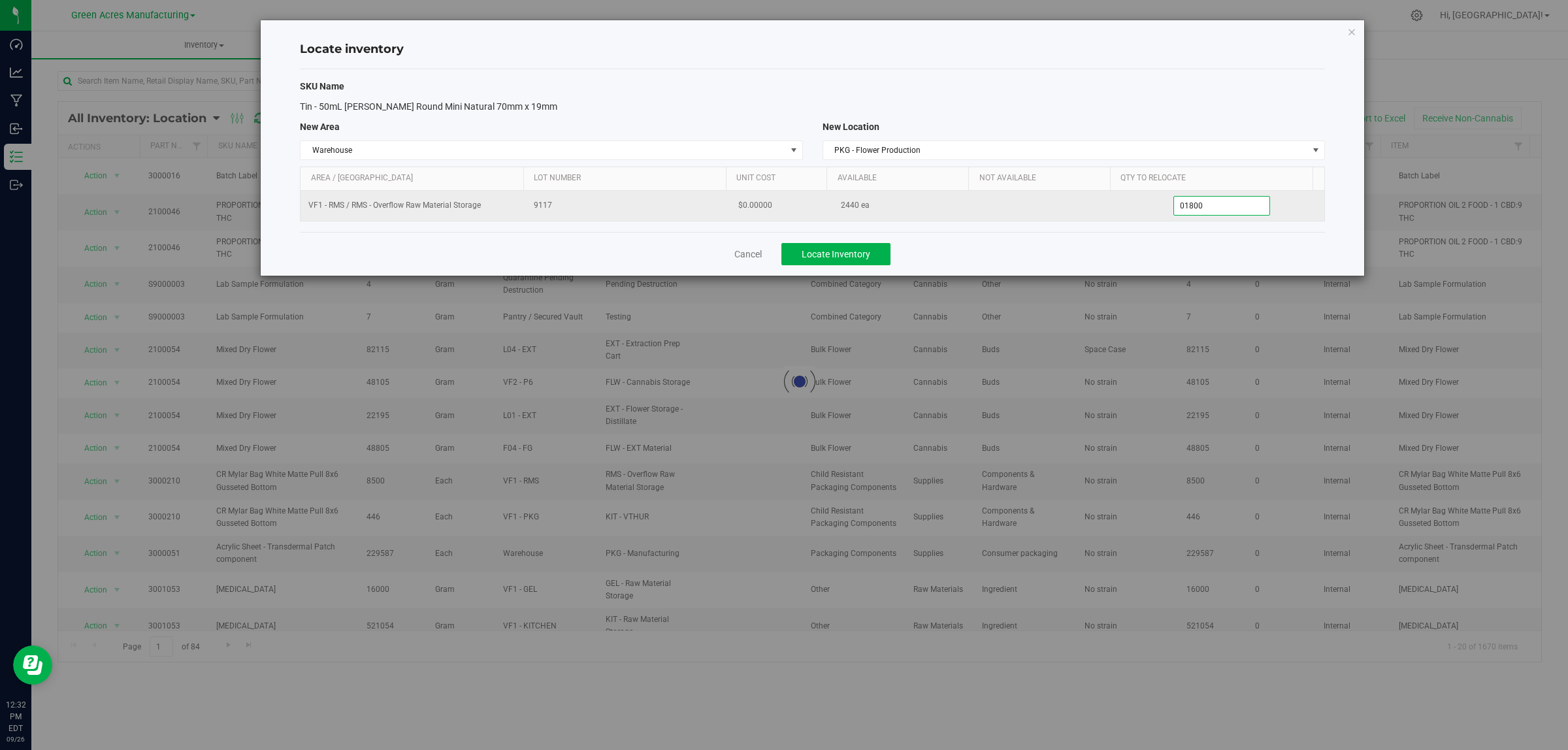
click at [1235, 206] on input "01800" at bounding box center [1222, 206] width 96 height 18
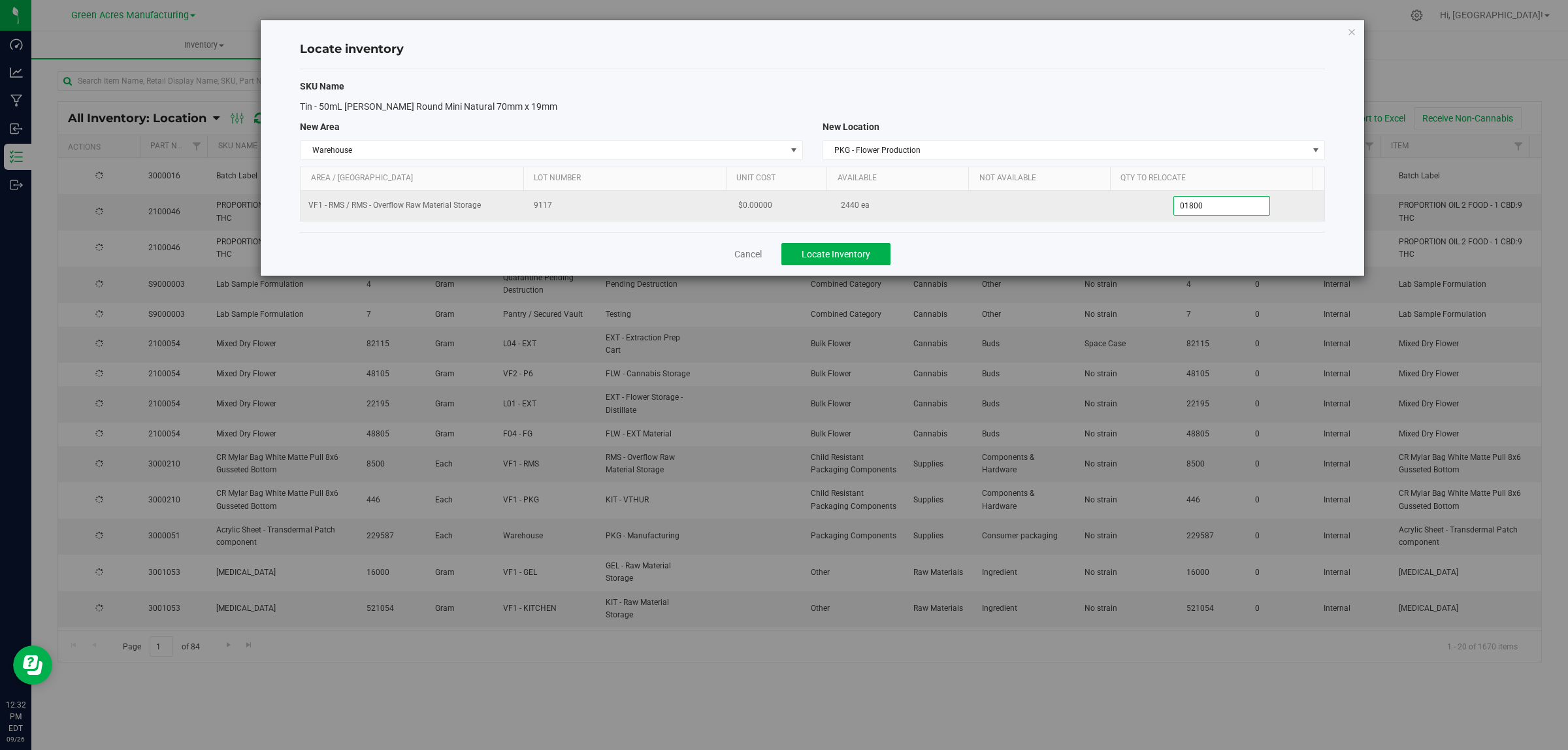
click at [1235, 206] on input "01800" at bounding box center [1222, 206] width 96 height 18
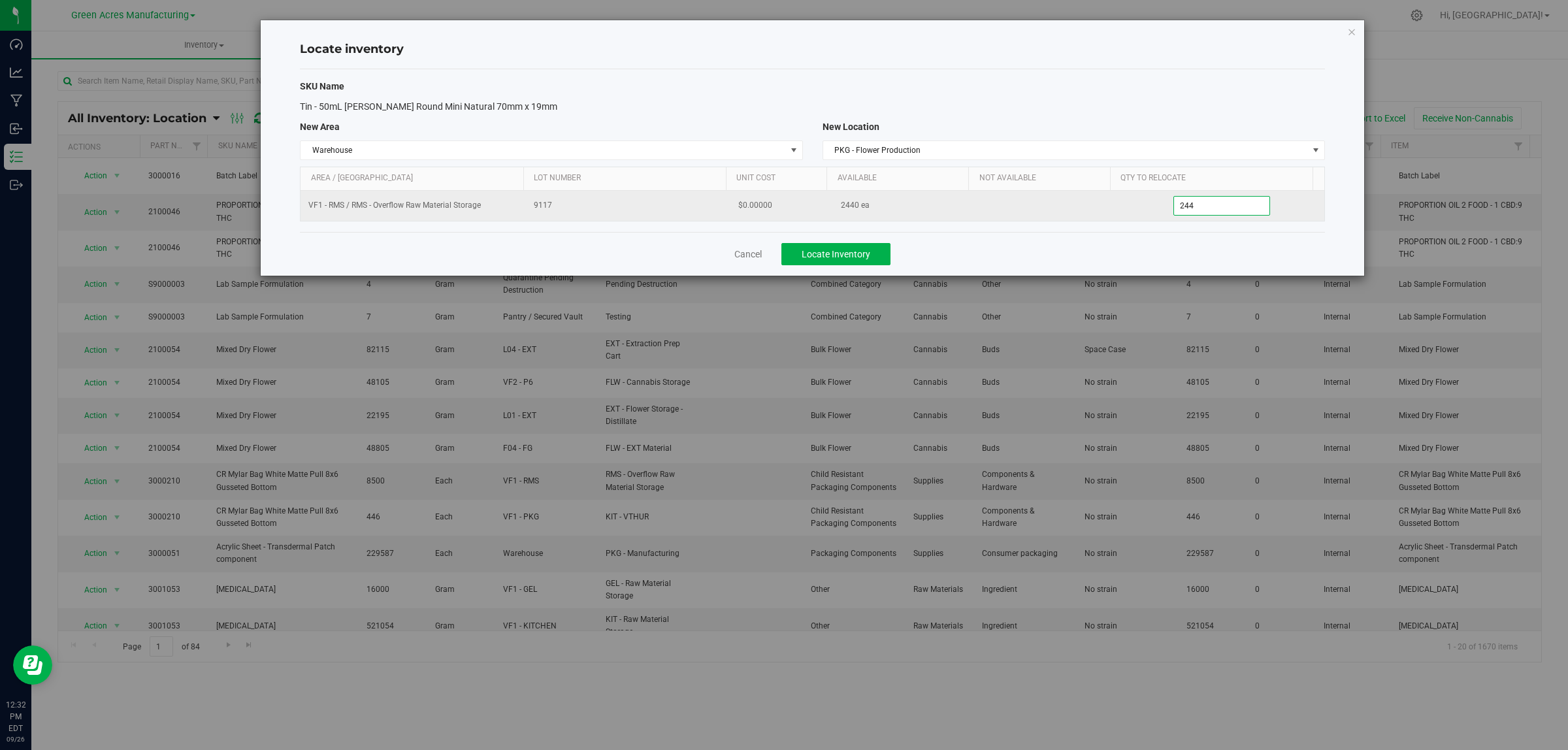
type input "2440"
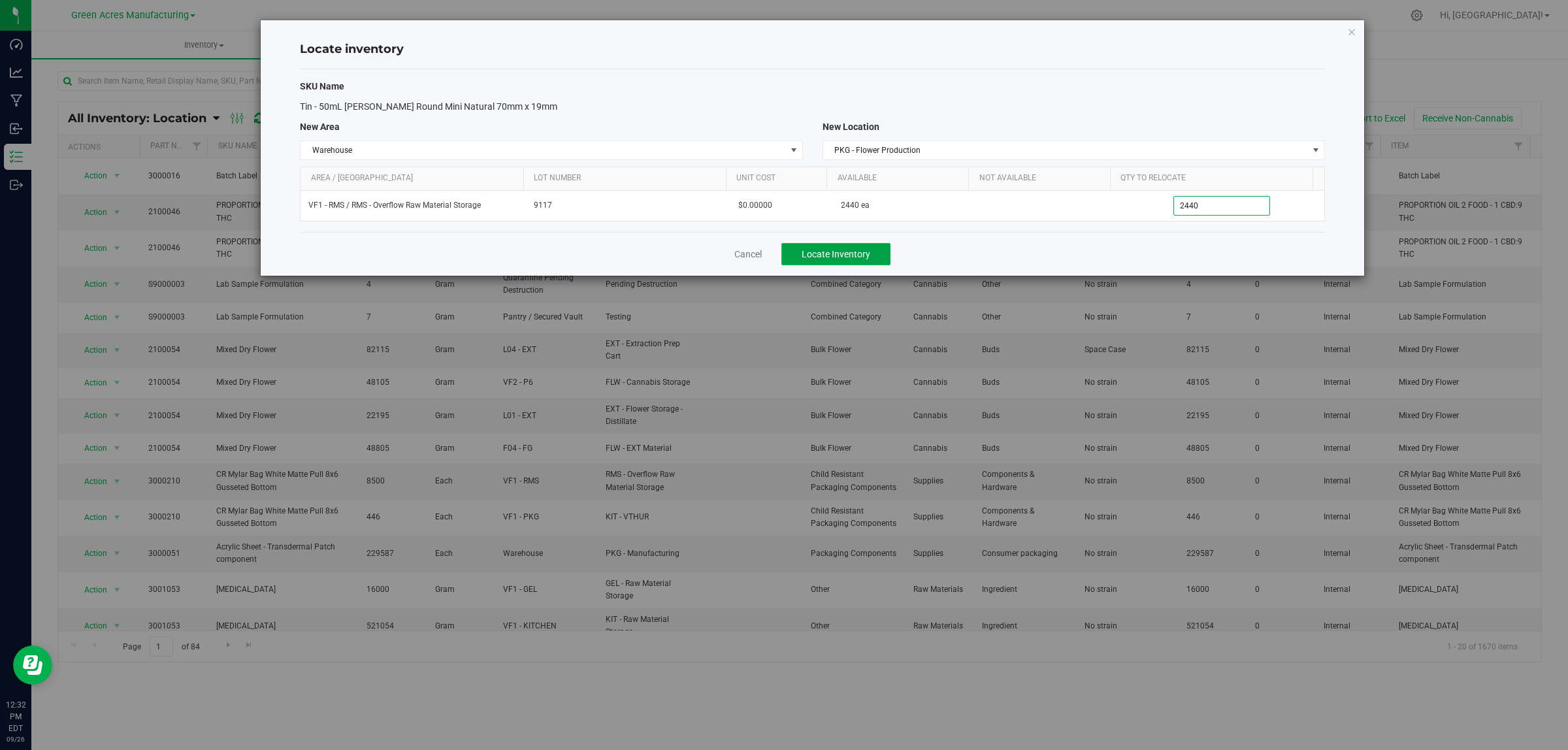
type input "2,440"
click at [869, 252] on span "Locate Inventory" at bounding box center [836, 254] width 69 height 10
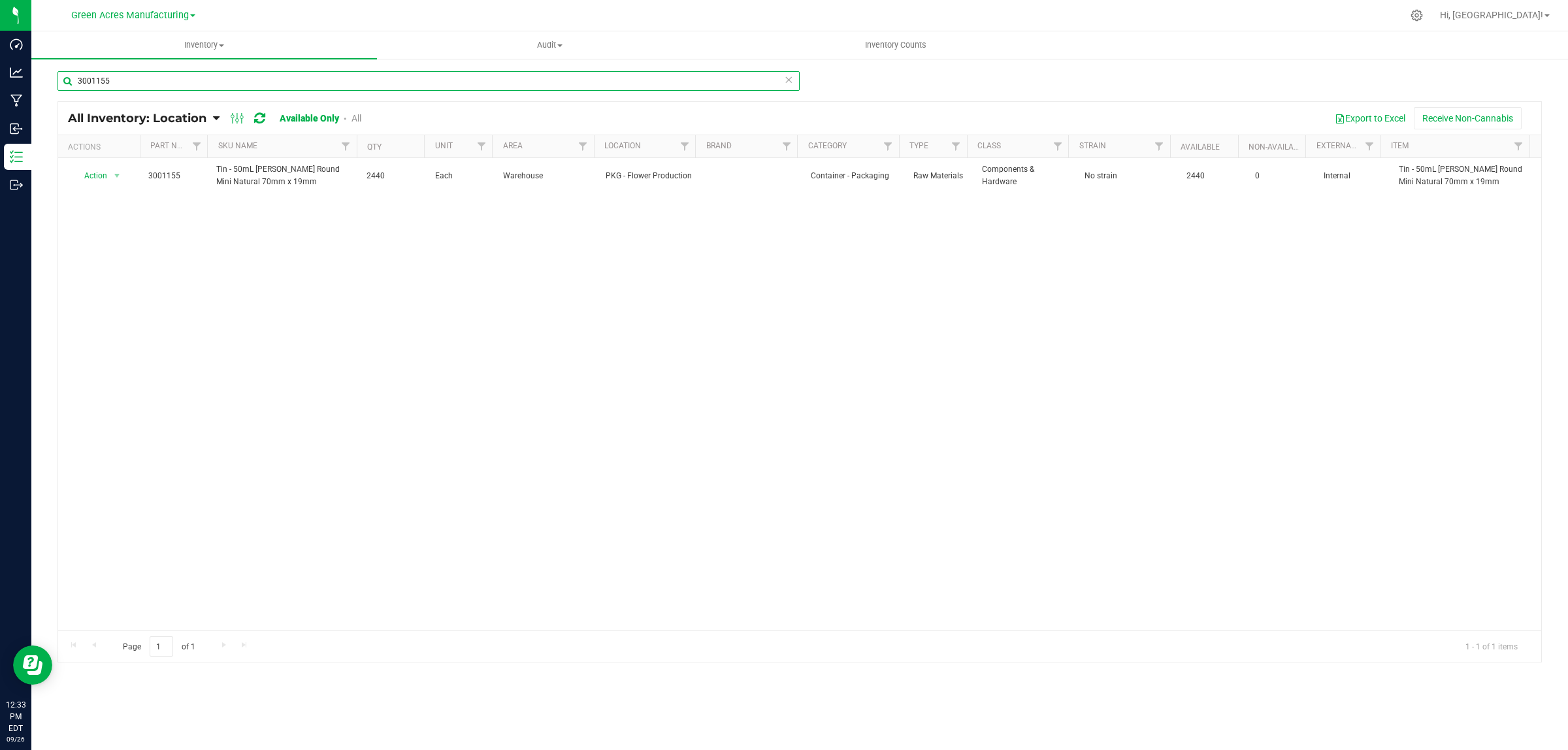
click at [181, 87] on input "3001155" at bounding box center [429, 81] width 742 height 20
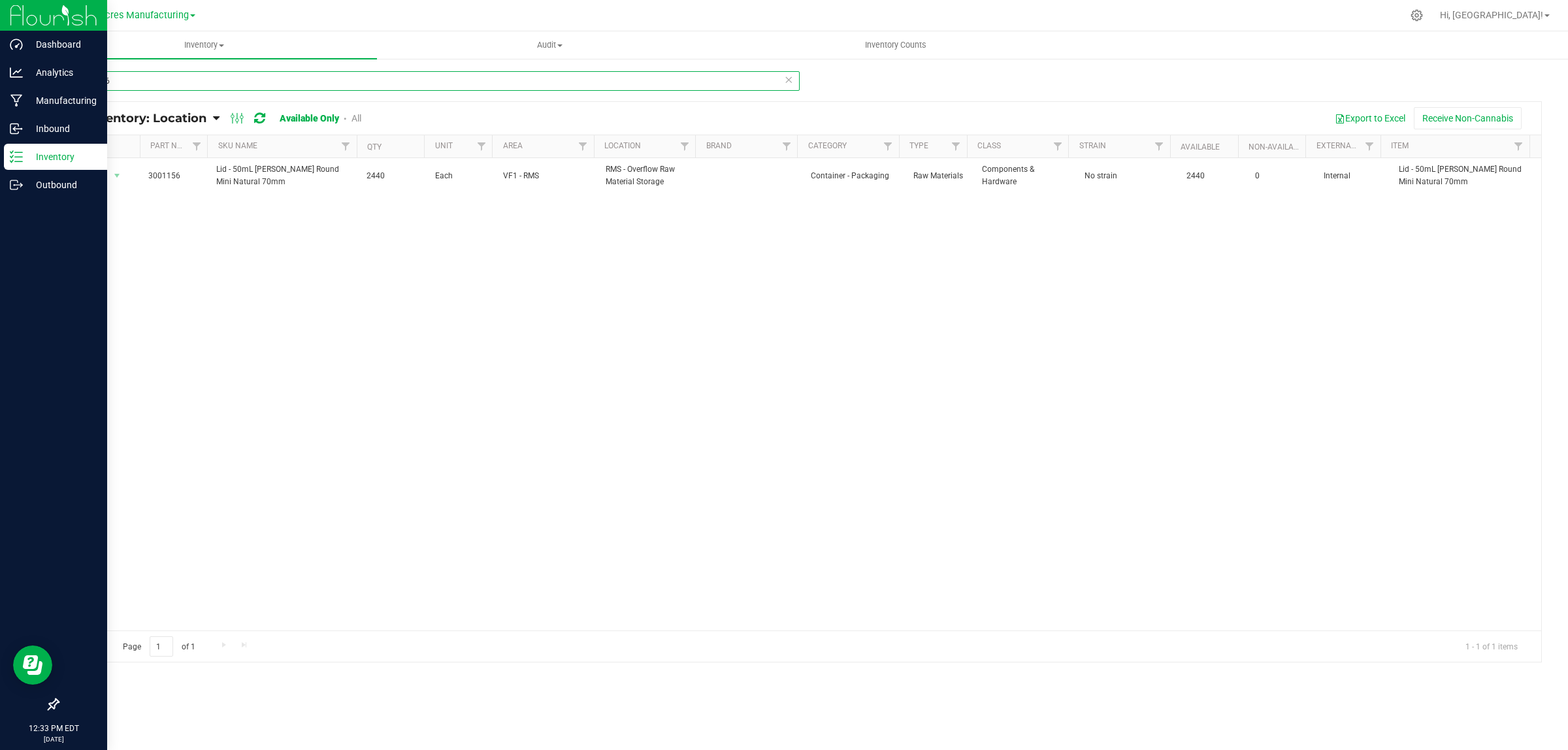
type input "3001156"
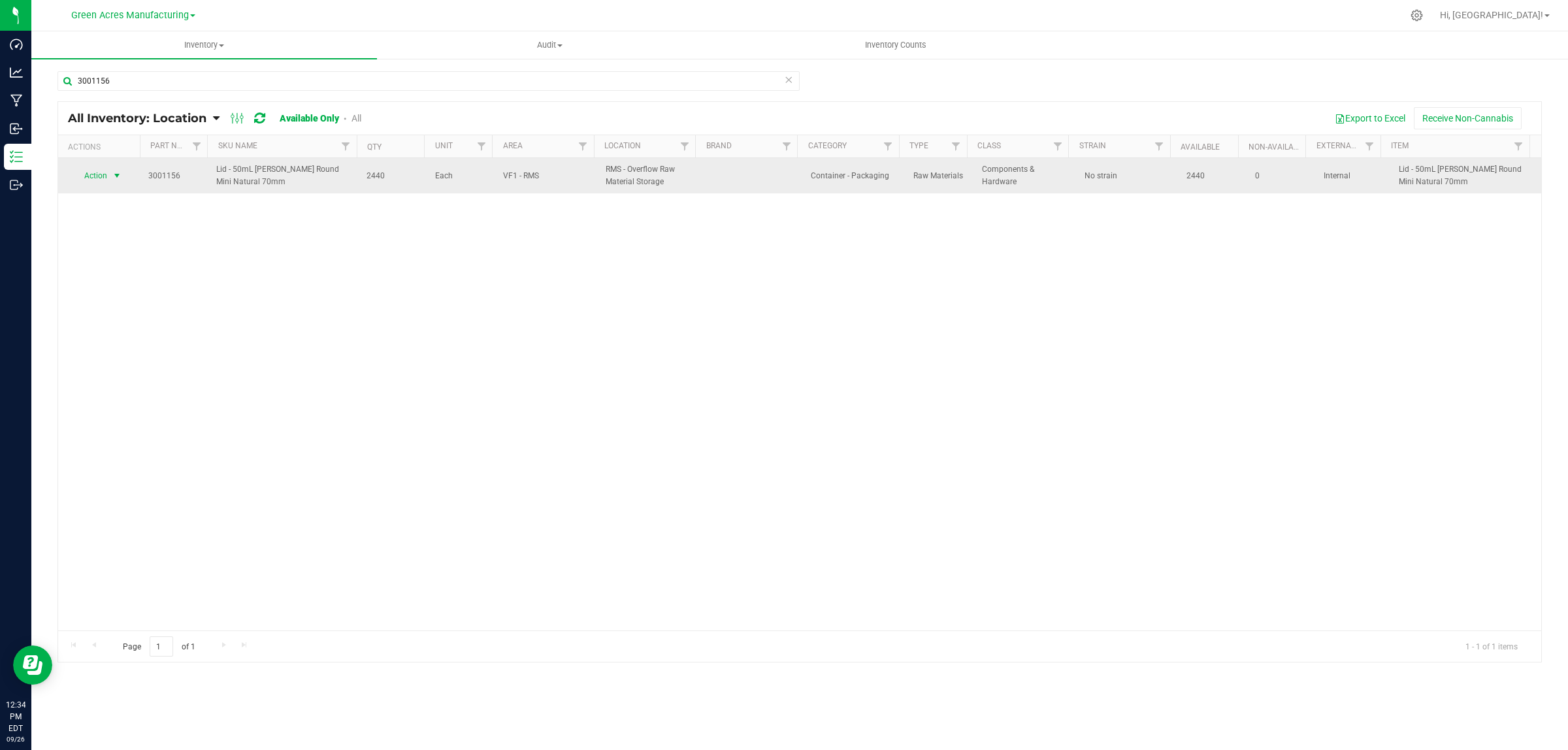
click at [111, 180] on span "select" at bounding box center [117, 176] width 10 height 10
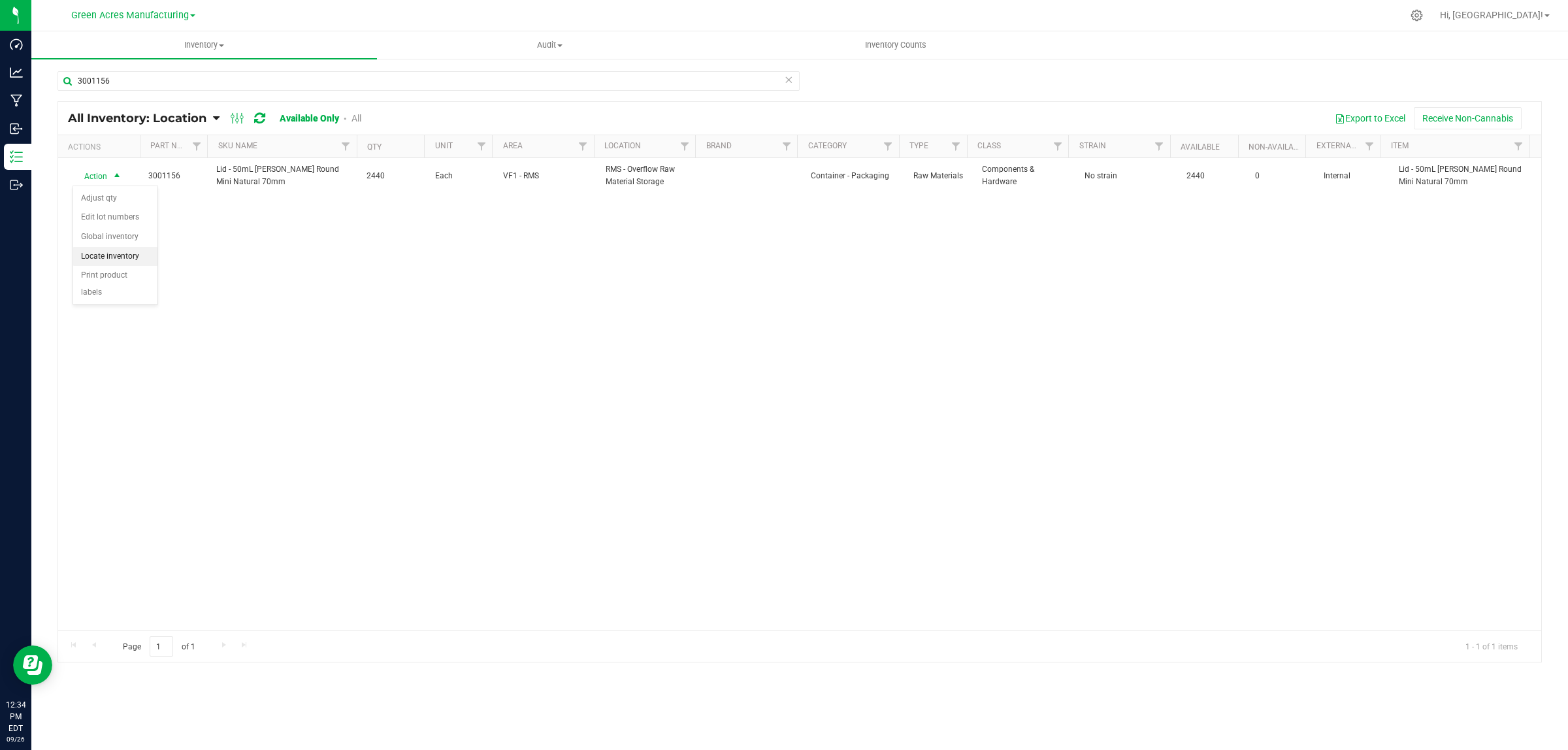
click at [117, 254] on li "Locate inventory" at bounding box center [115, 257] width 84 height 20
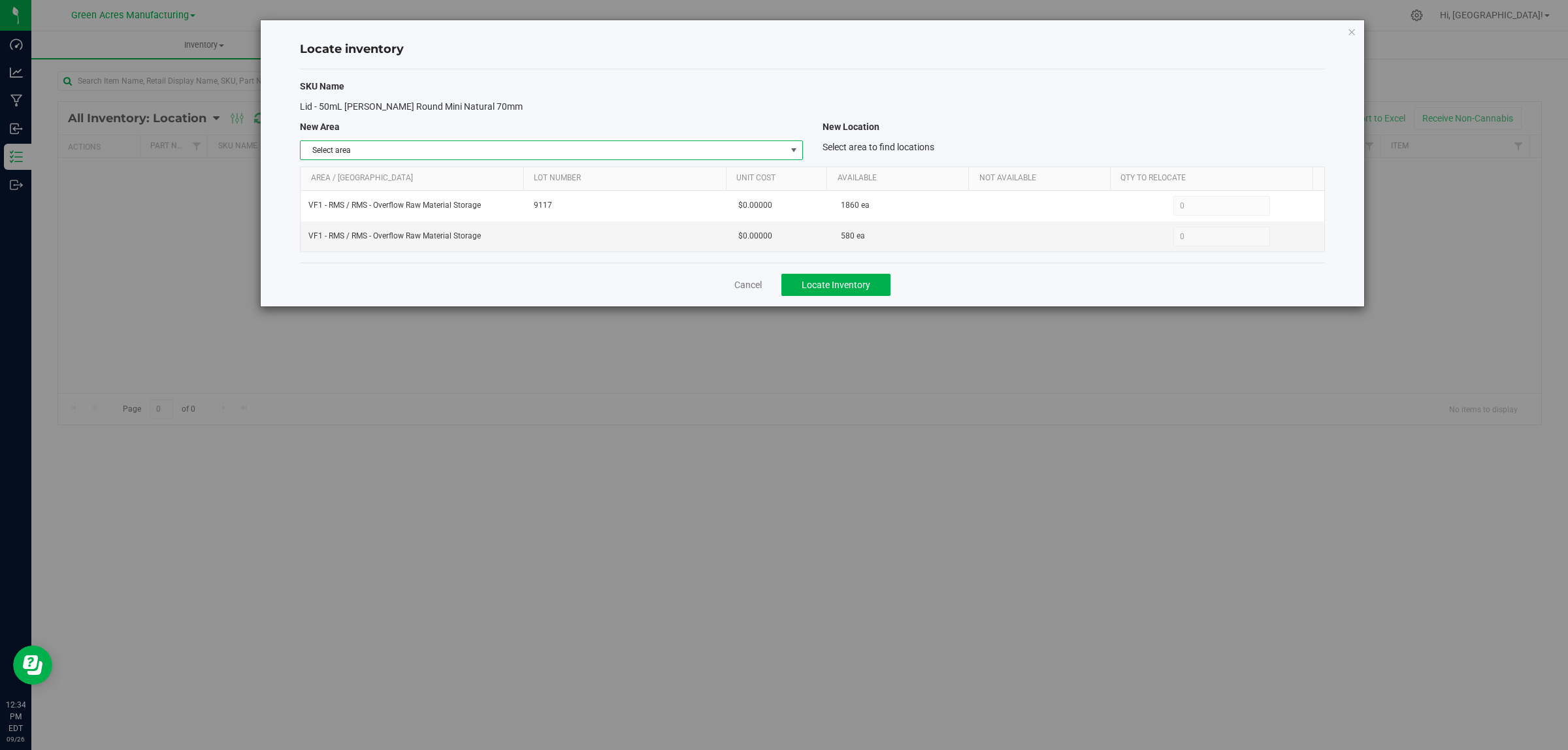
click at [511, 148] on span "Select area" at bounding box center [543, 150] width 485 height 18
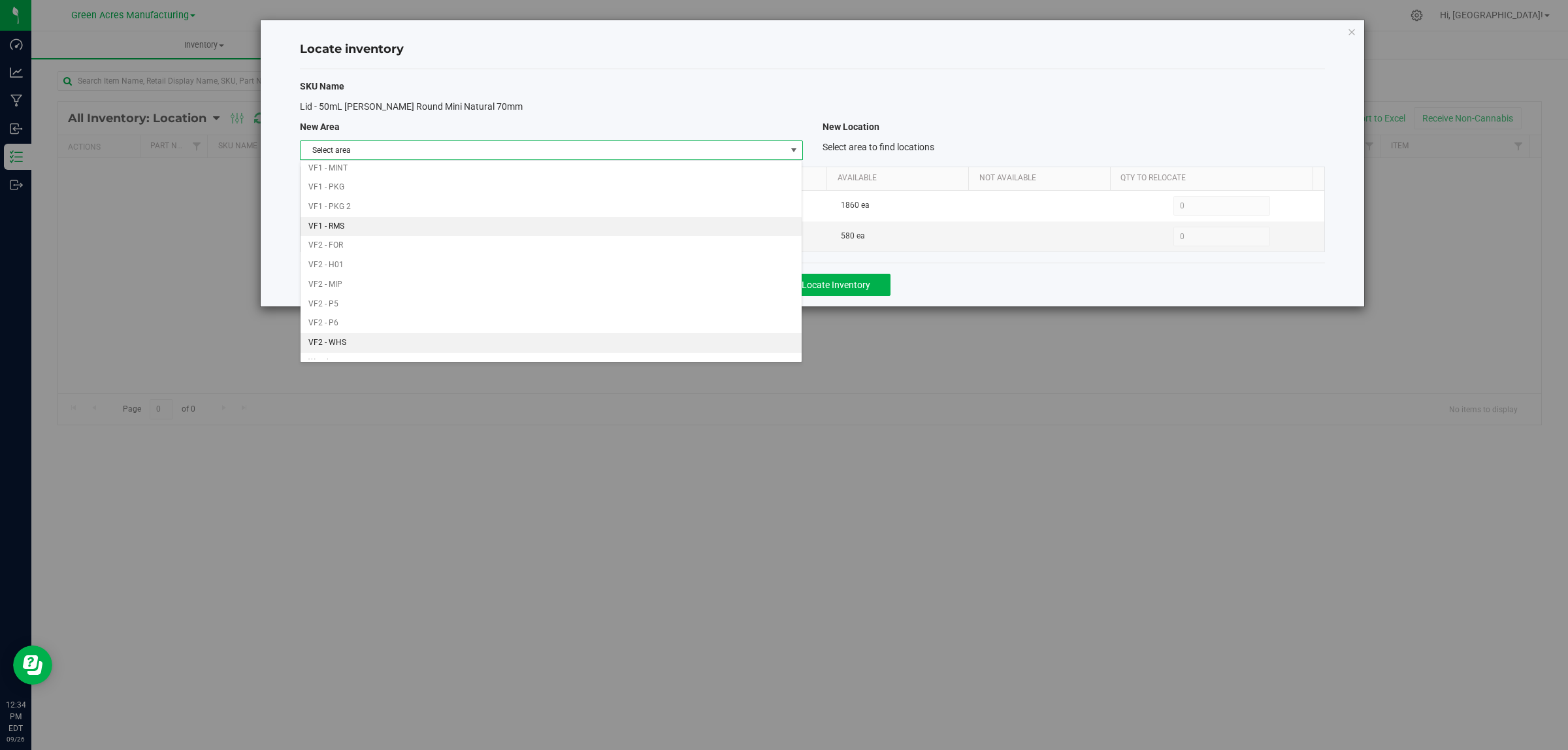
scroll to position [652, 0]
click at [457, 347] on li "Warehouse" at bounding box center [551, 350] width 501 height 20
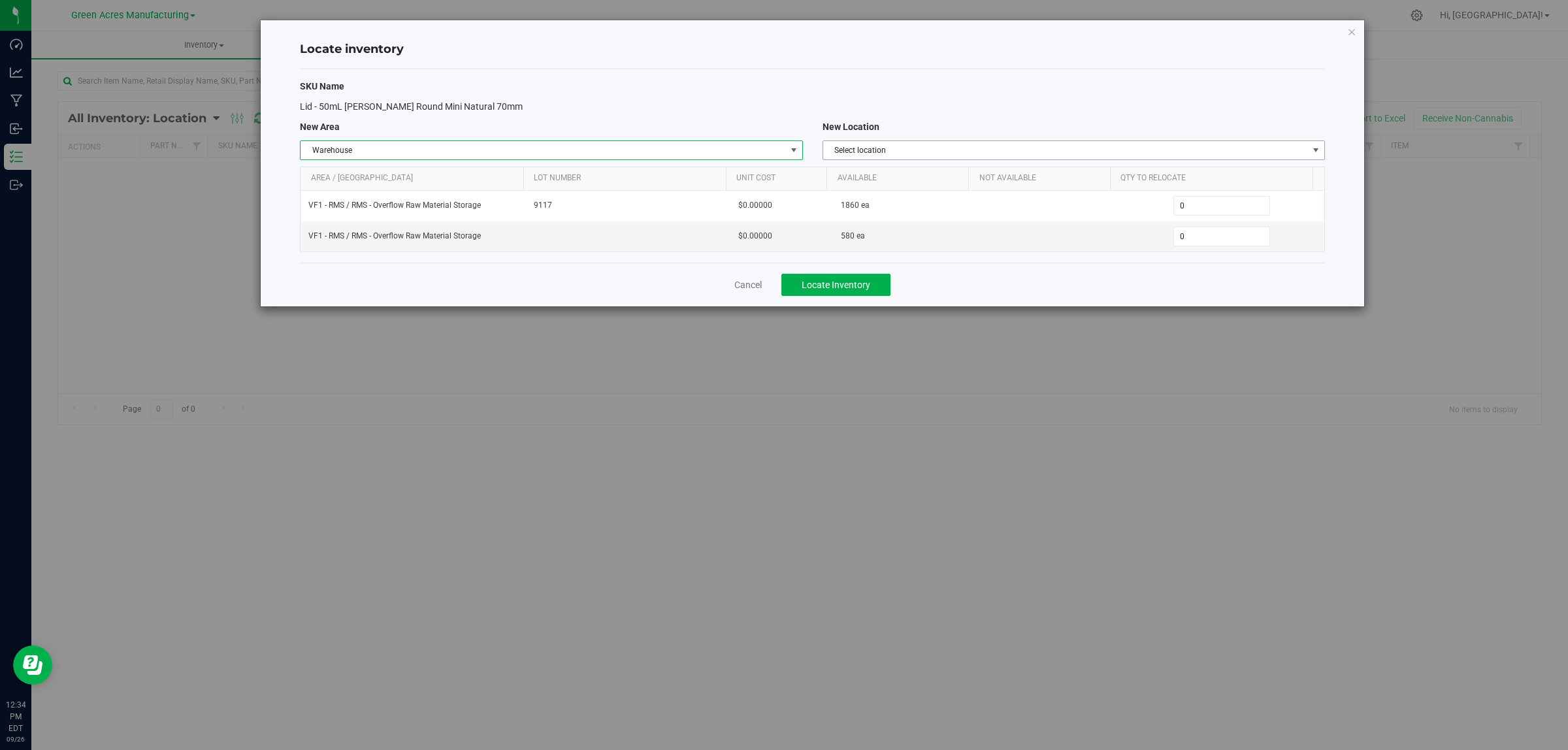
click at [886, 150] on span "Select location" at bounding box center [1065, 150] width 485 height 18
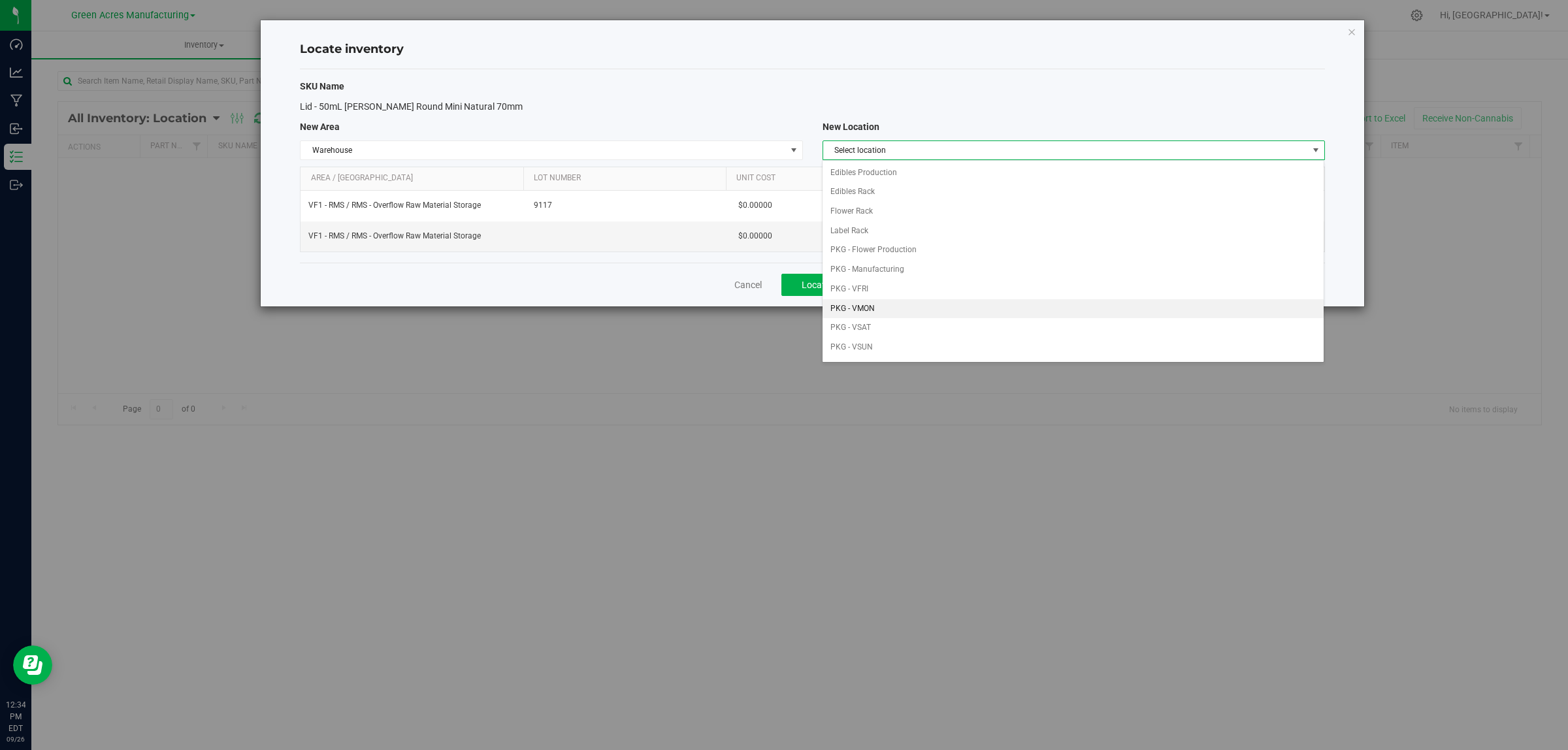
click at [968, 308] on li "PKG - VMON" at bounding box center [1072, 309] width 501 height 20
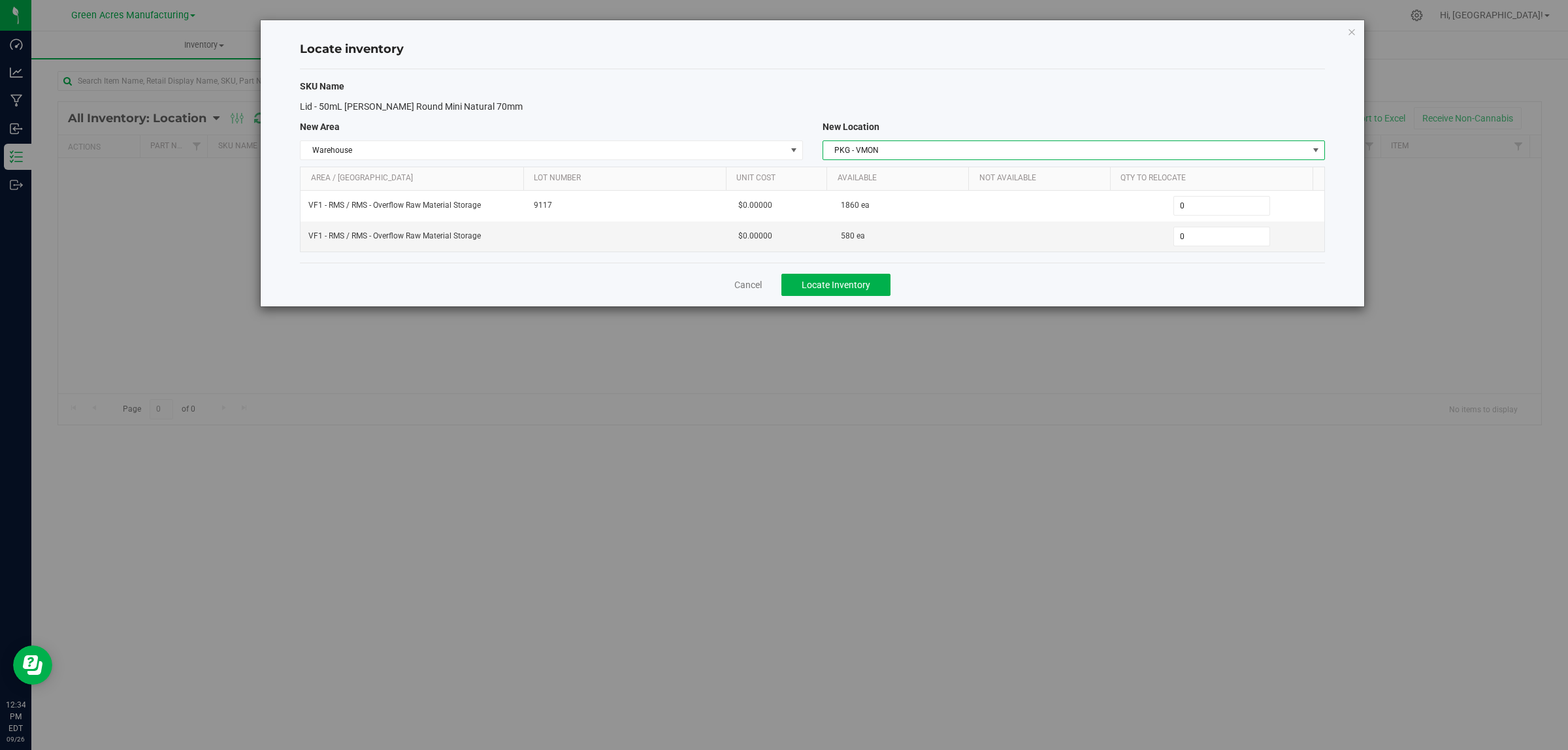
click at [936, 147] on span "PKG - VMON" at bounding box center [1065, 150] width 485 height 18
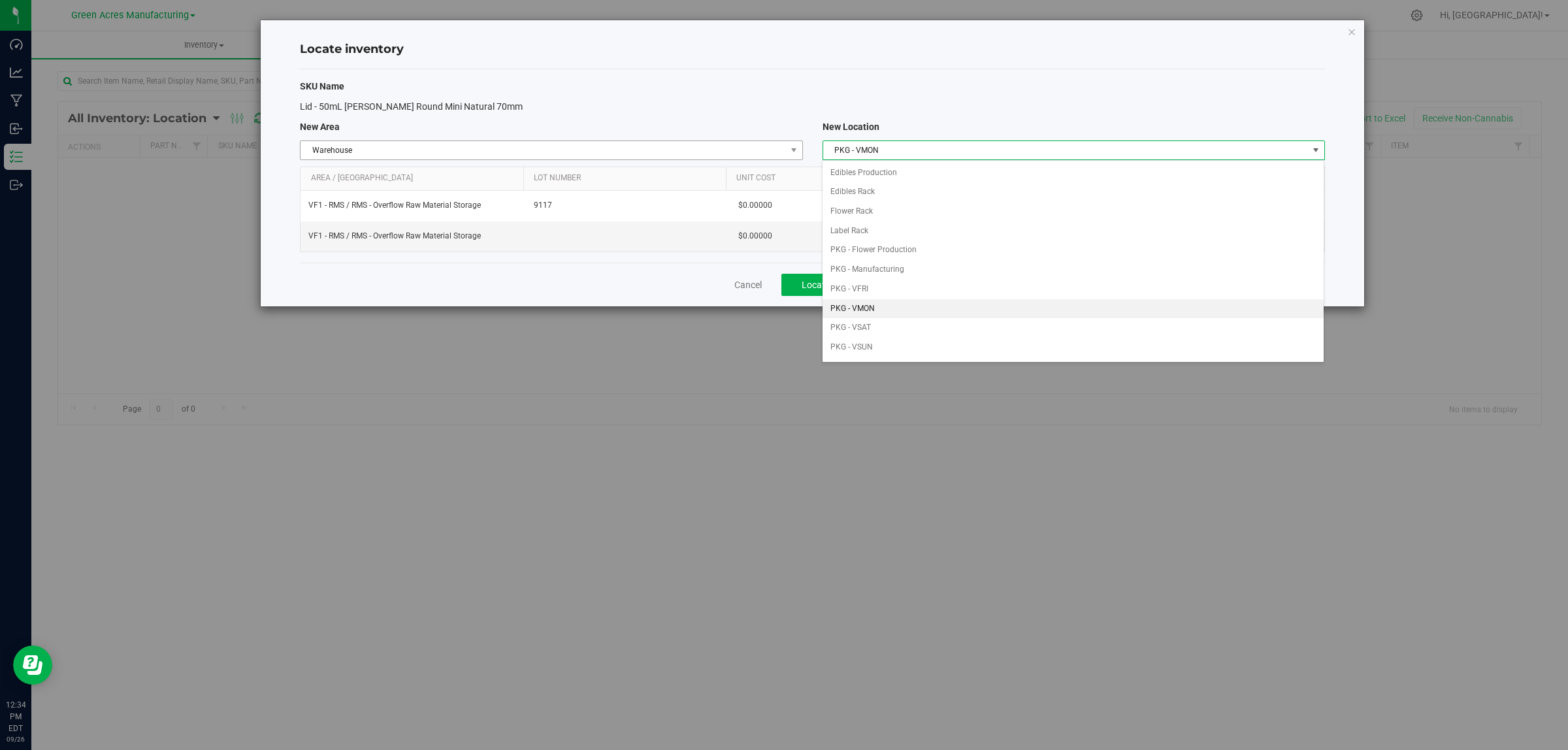
click at [679, 144] on span "Warehouse" at bounding box center [543, 150] width 485 height 18
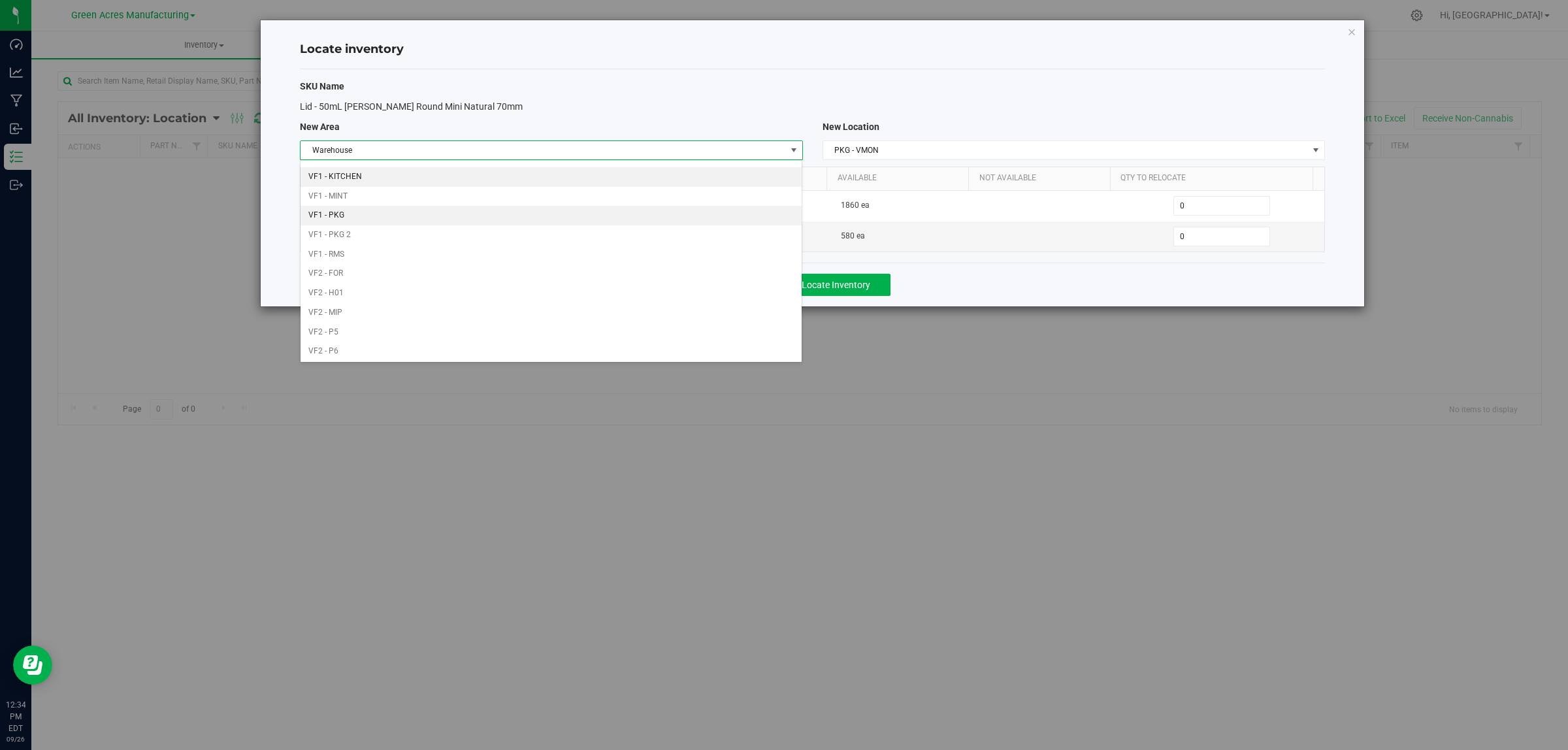
scroll to position [570, 0]
click at [350, 215] on li "VF1 - KITCHEN" at bounding box center [551, 204] width 501 height 20
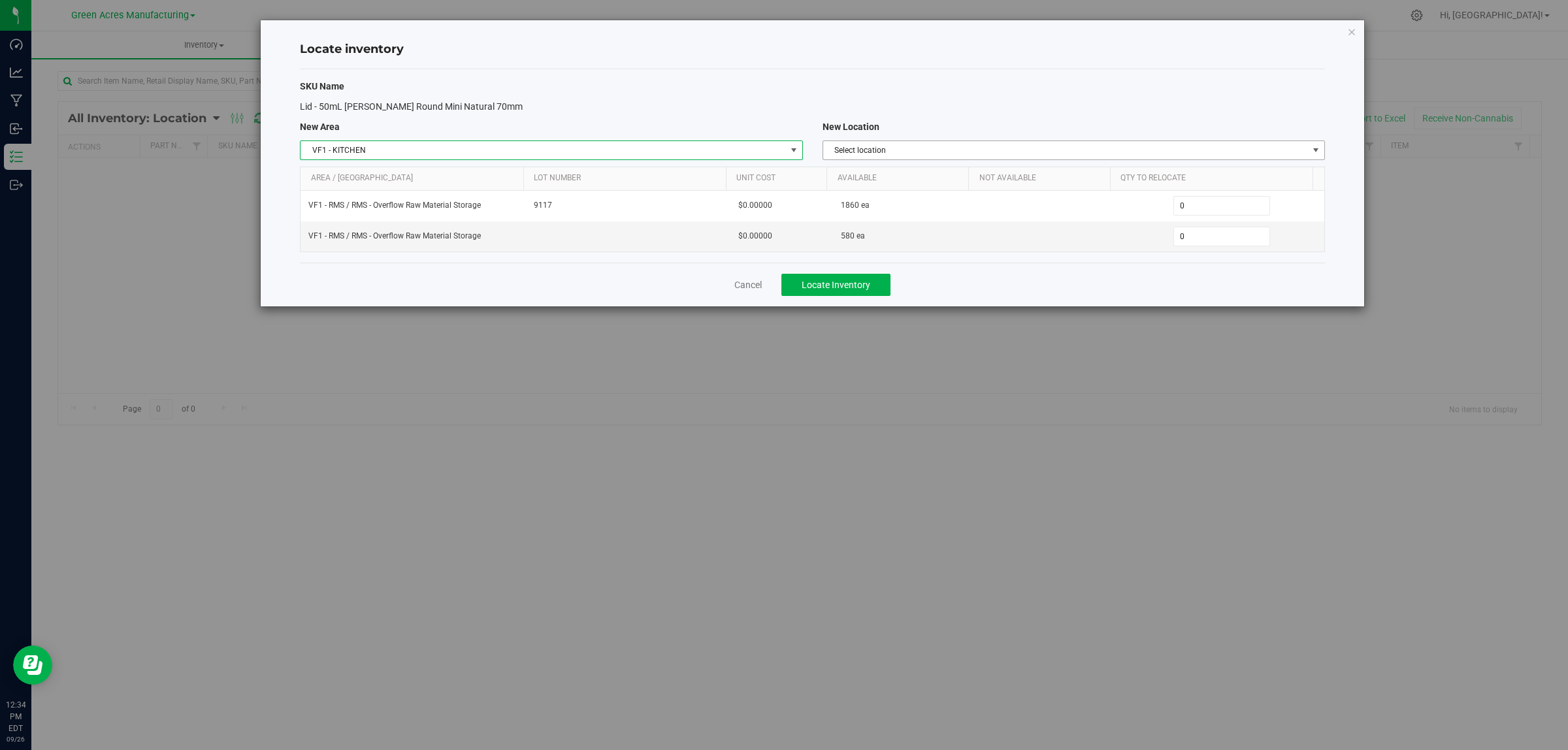
click at [1021, 145] on span "Select location" at bounding box center [1065, 150] width 485 height 18
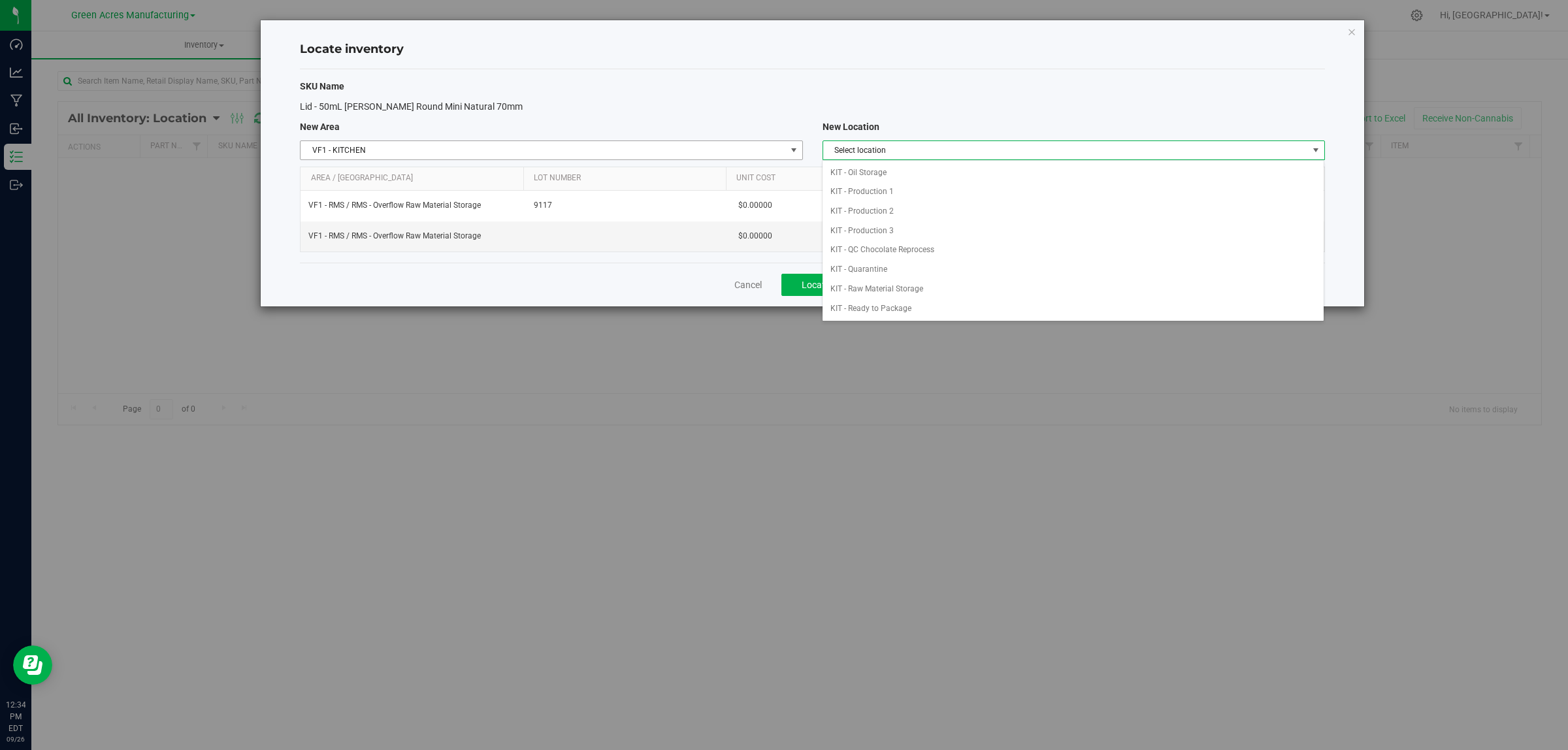
click at [657, 148] on span "VF1 - KITCHEN" at bounding box center [543, 150] width 485 height 18
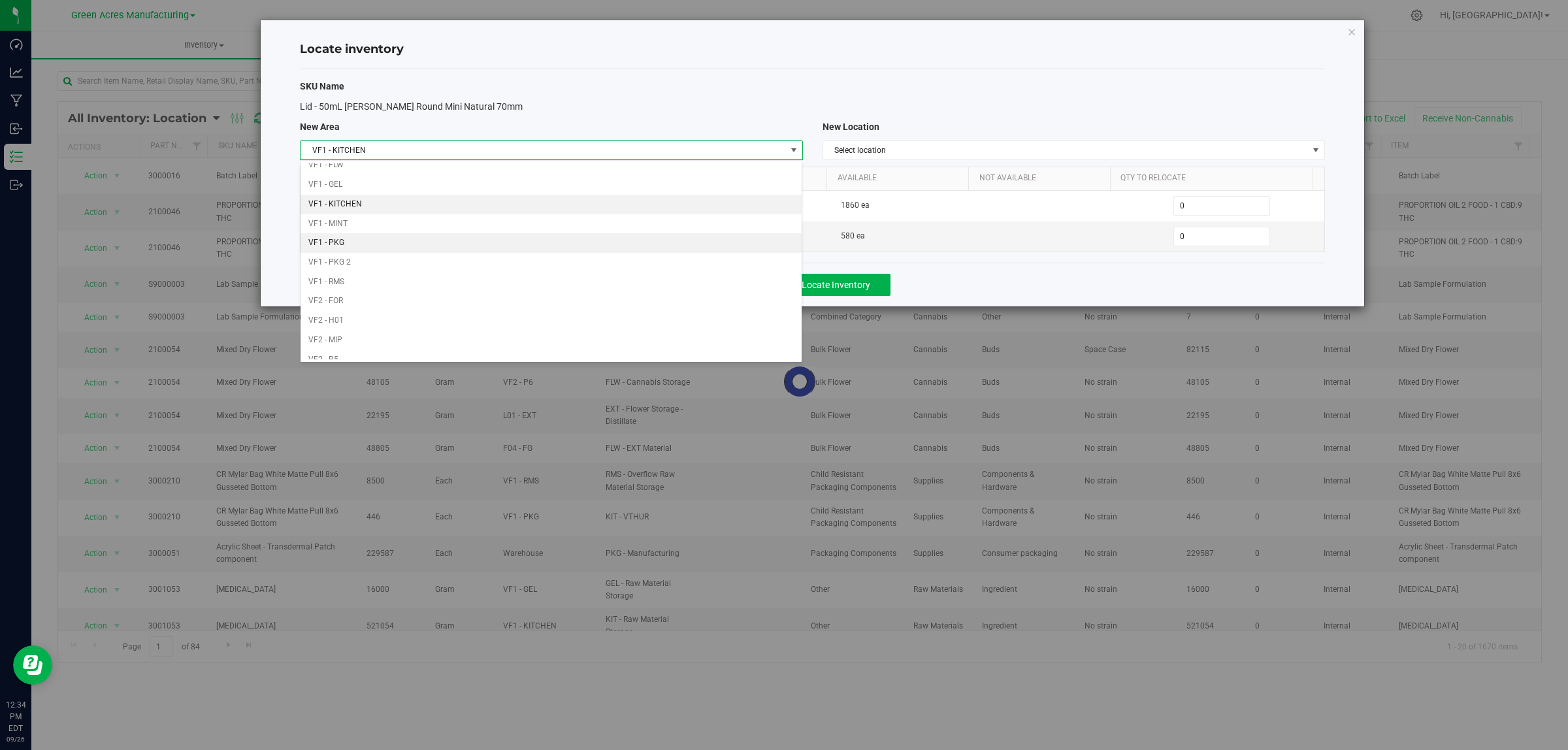
click at [391, 247] on li "VF1 - PKG" at bounding box center [551, 243] width 501 height 20
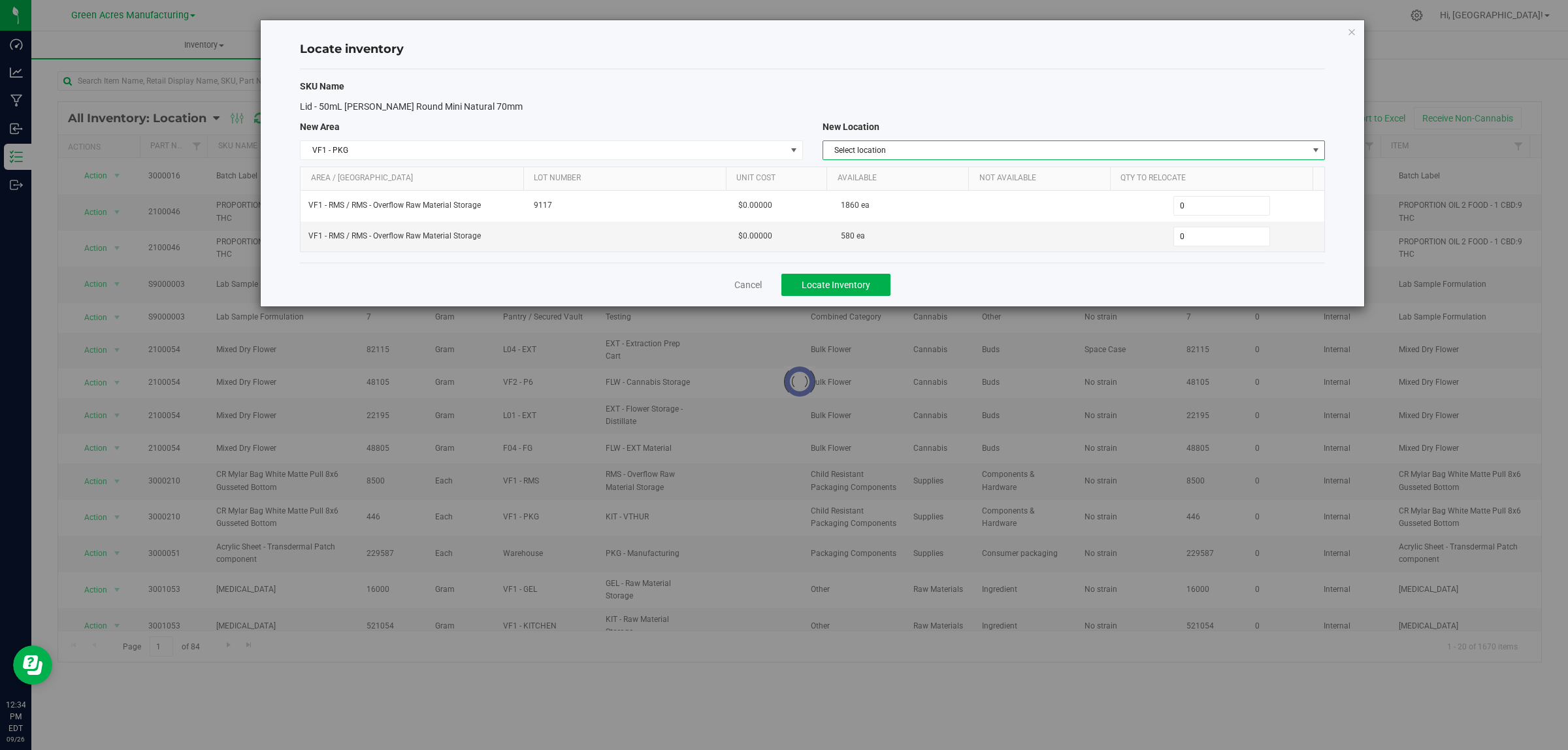
click at [954, 147] on span "Select location" at bounding box center [1065, 150] width 485 height 18
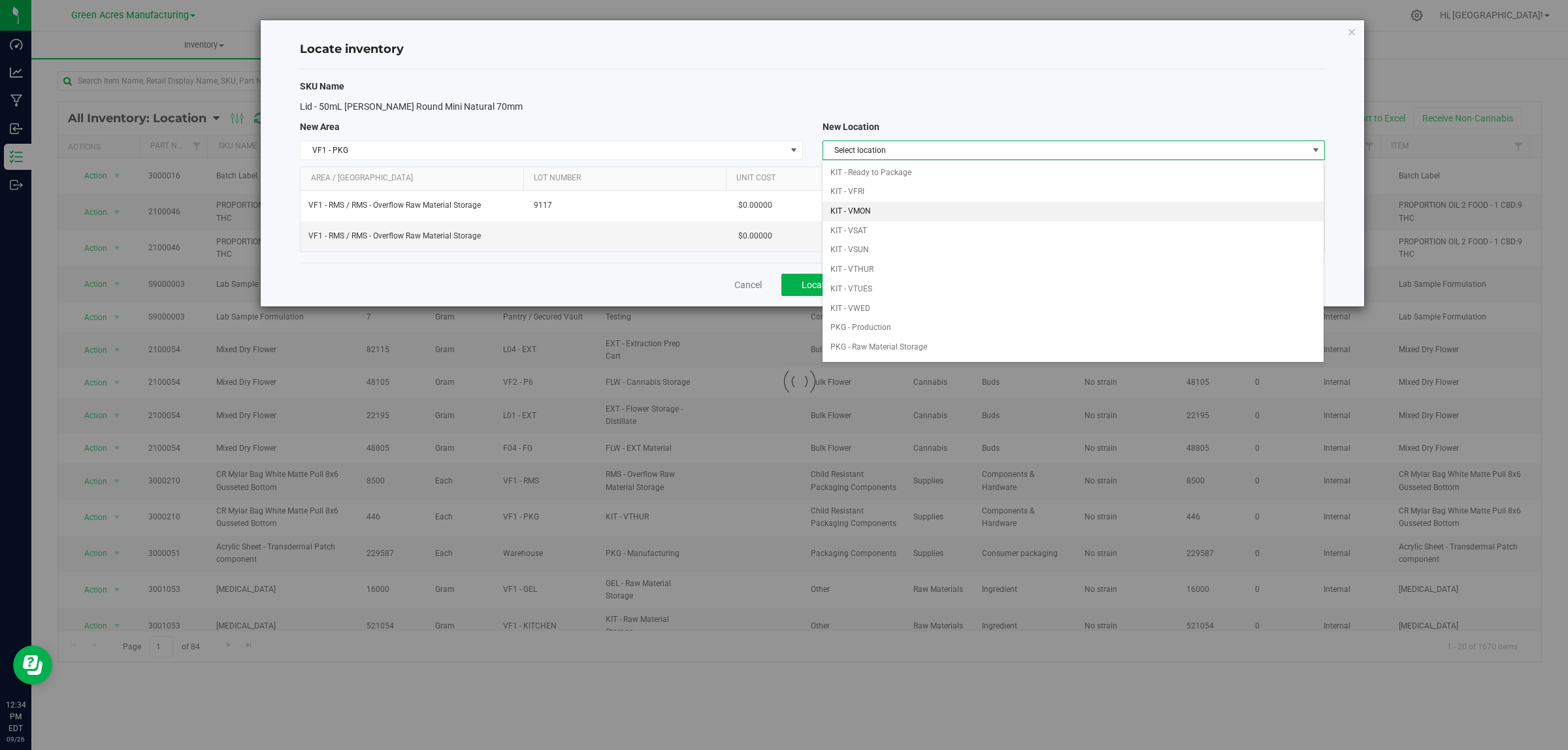
click at [915, 213] on li "KIT - VMON" at bounding box center [1072, 212] width 501 height 20
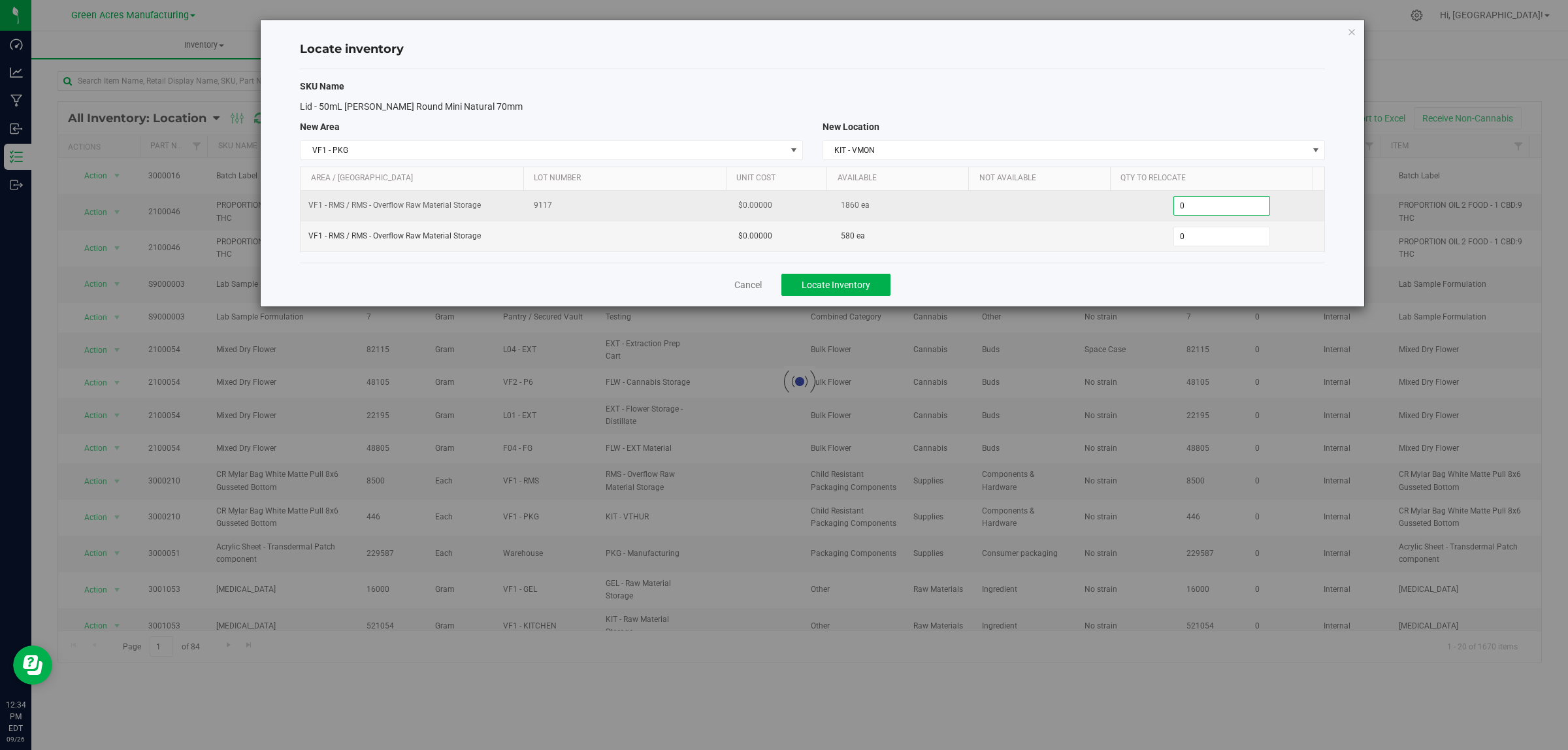
click at [1205, 210] on span "0 0" at bounding box center [1222, 206] width 97 height 20
type input "01860"
type input "1,860"
click at [1218, 237] on span "0 0" at bounding box center [1222, 236] width 97 height 20
type input "0580"
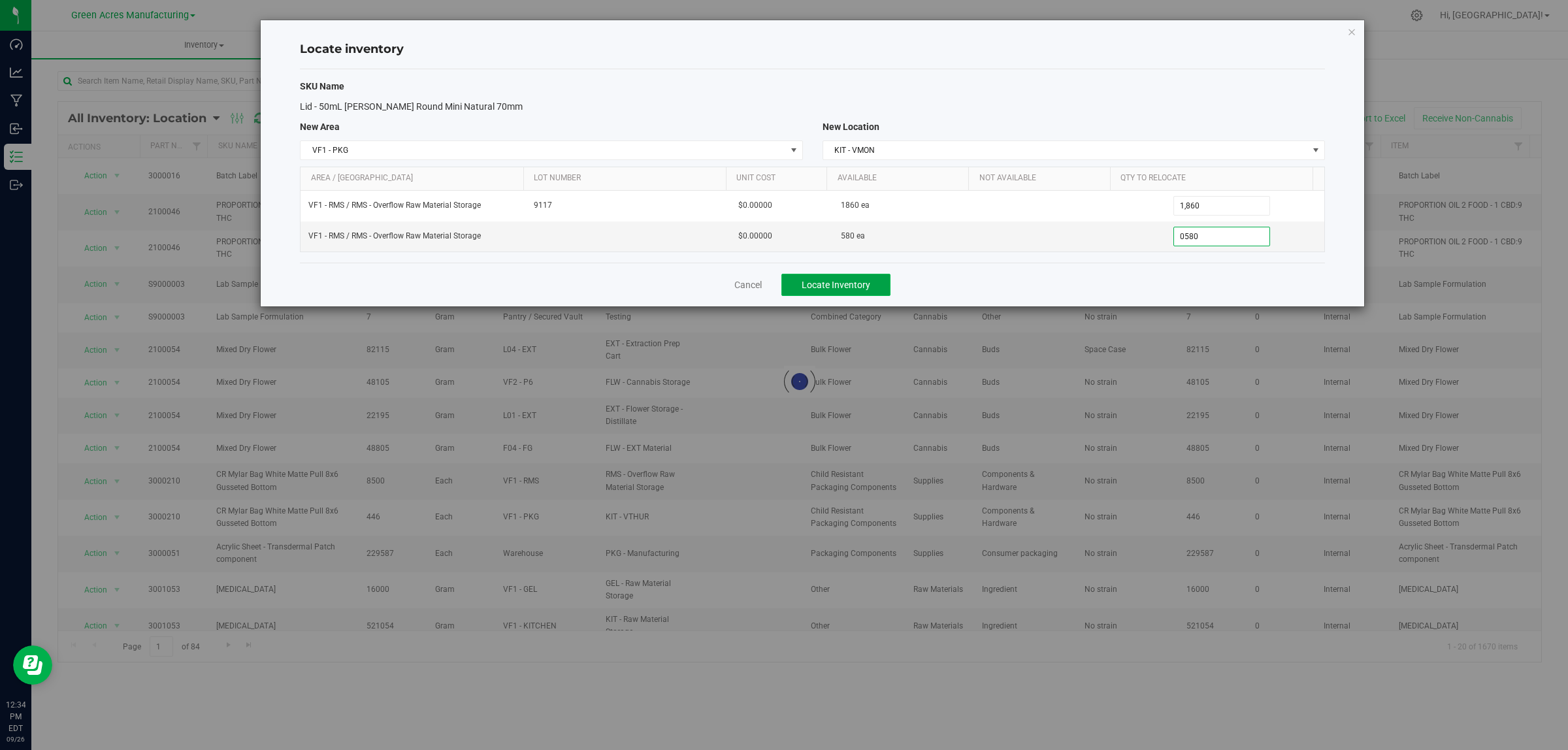
type input "580"
click at [887, 286] on button "Locate Inventory" at bounding box center [836, 285] width 109 height 22
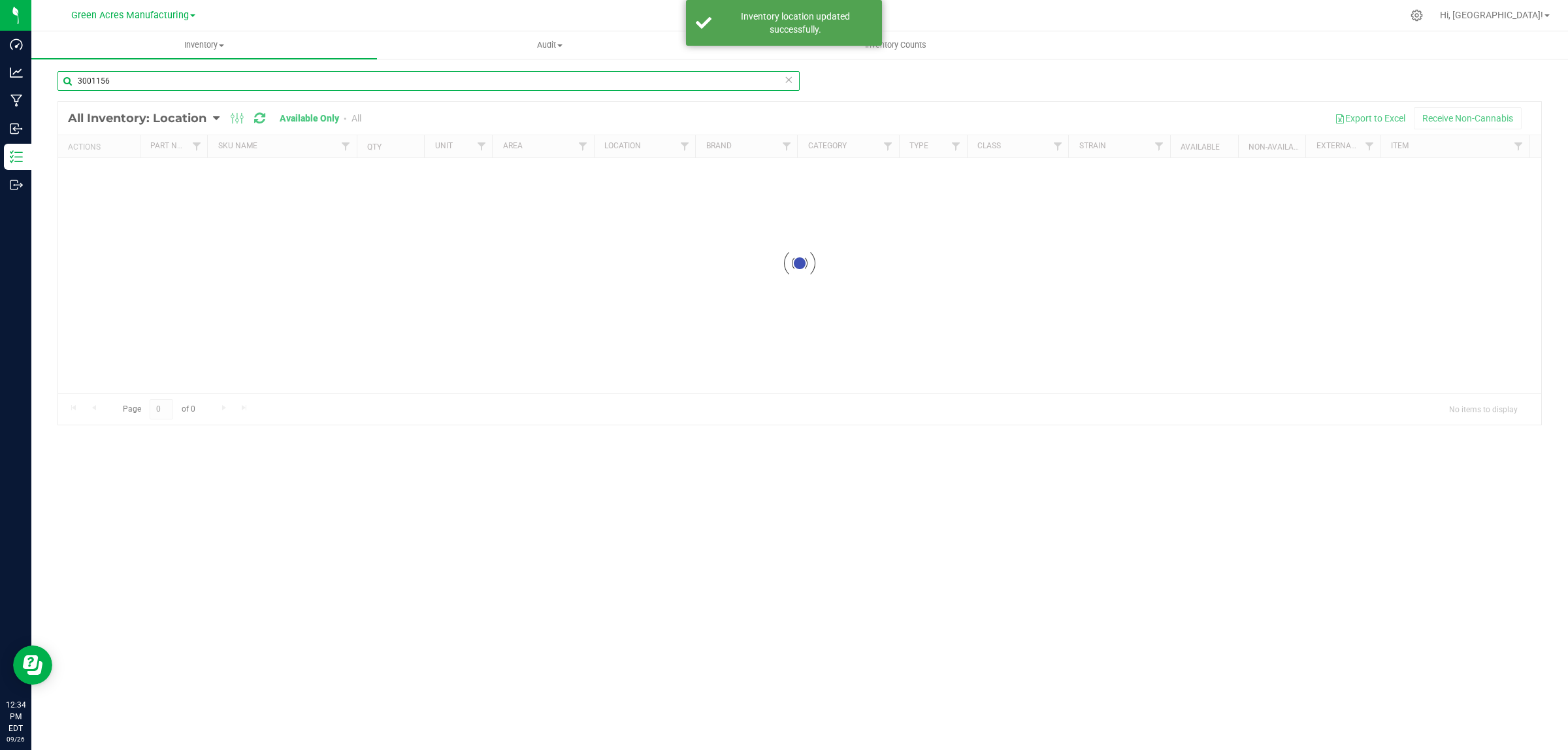
click at [177, 82] on input "3001156" at bounding box center [429, 81] width 742 height 20
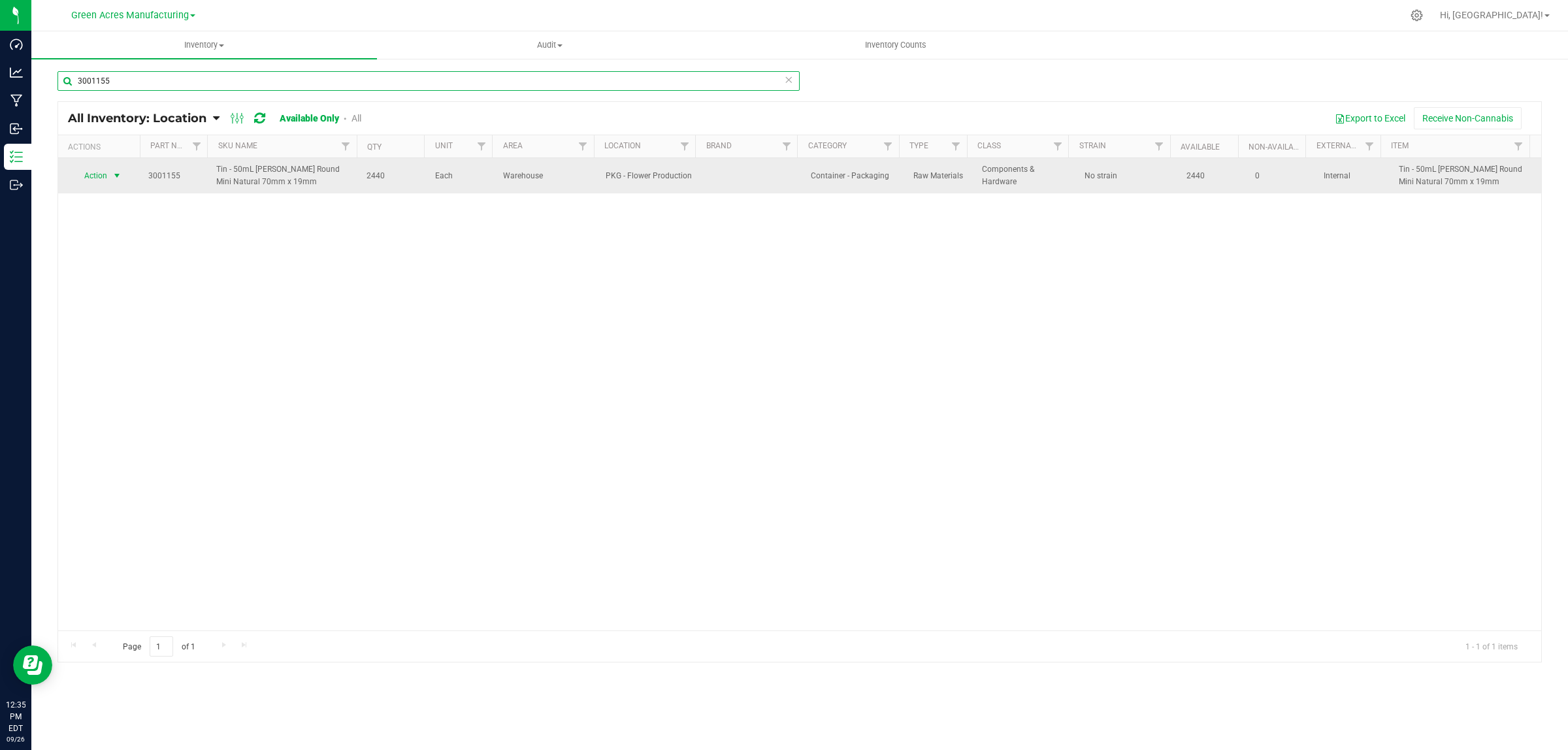
type input "3001155"
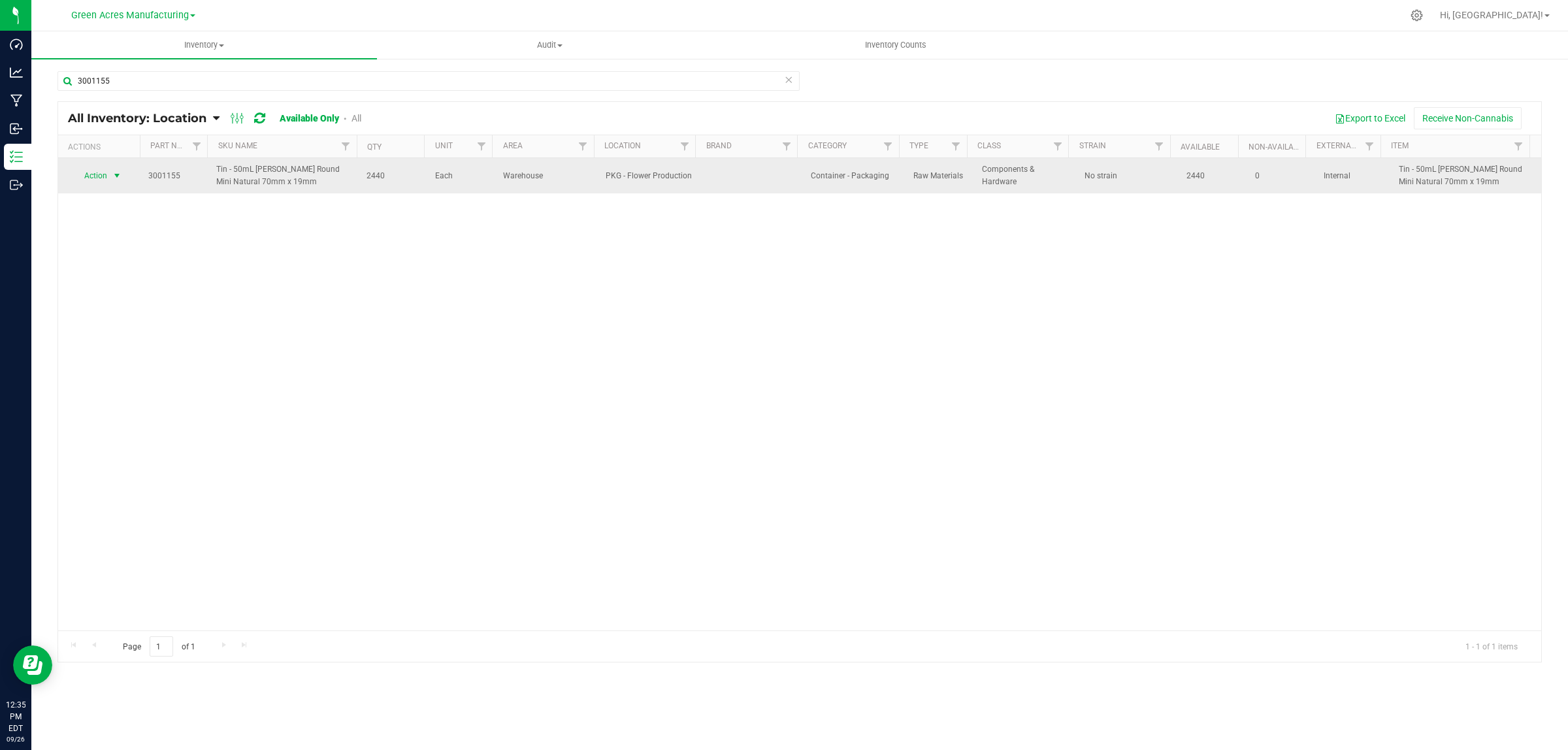
click at [111, 170] on span "select" at bounding box center [117, 176] width 10 height 10
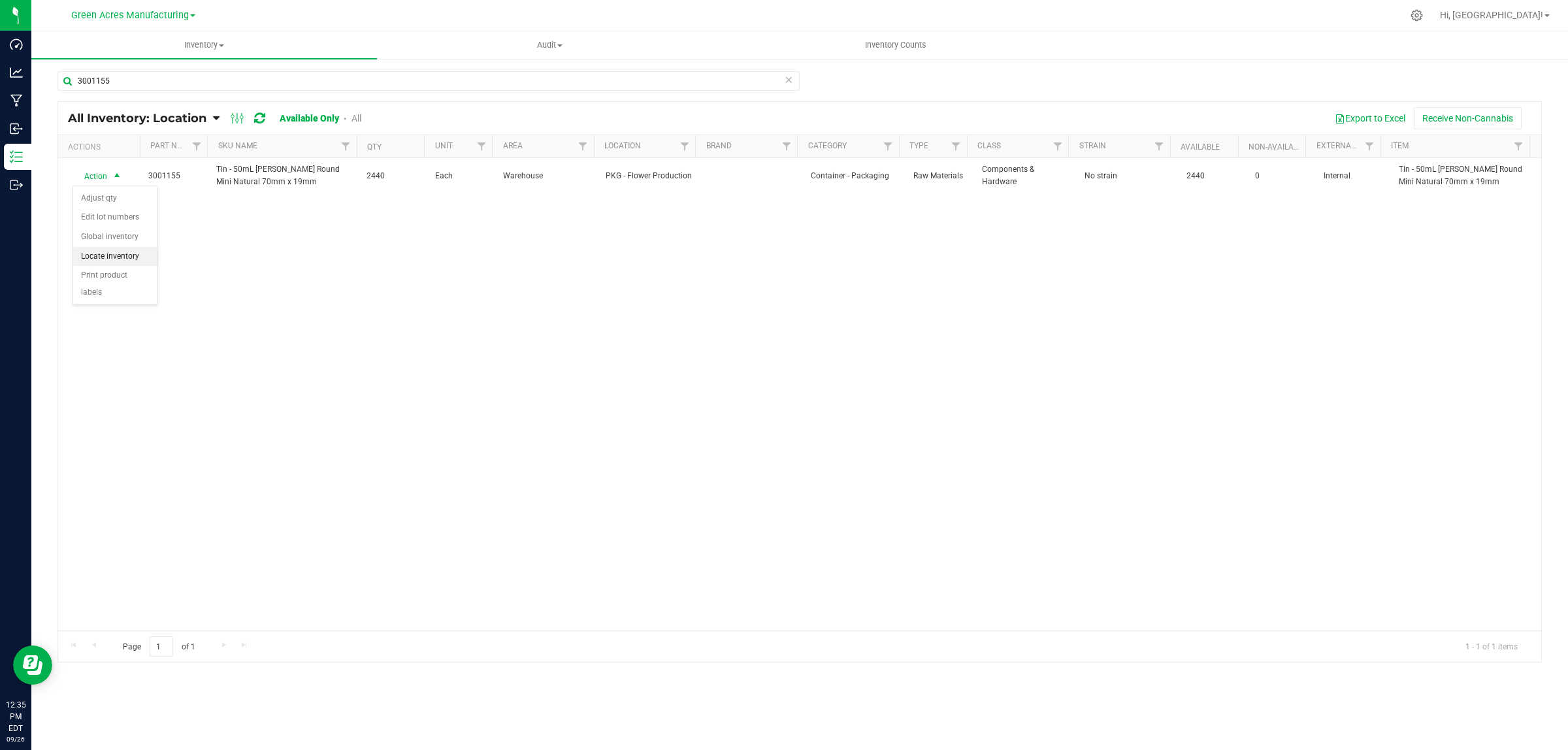
click at [89, 251] on li "Locate inventory" at bounding box center [115, 257] width 84 height 20
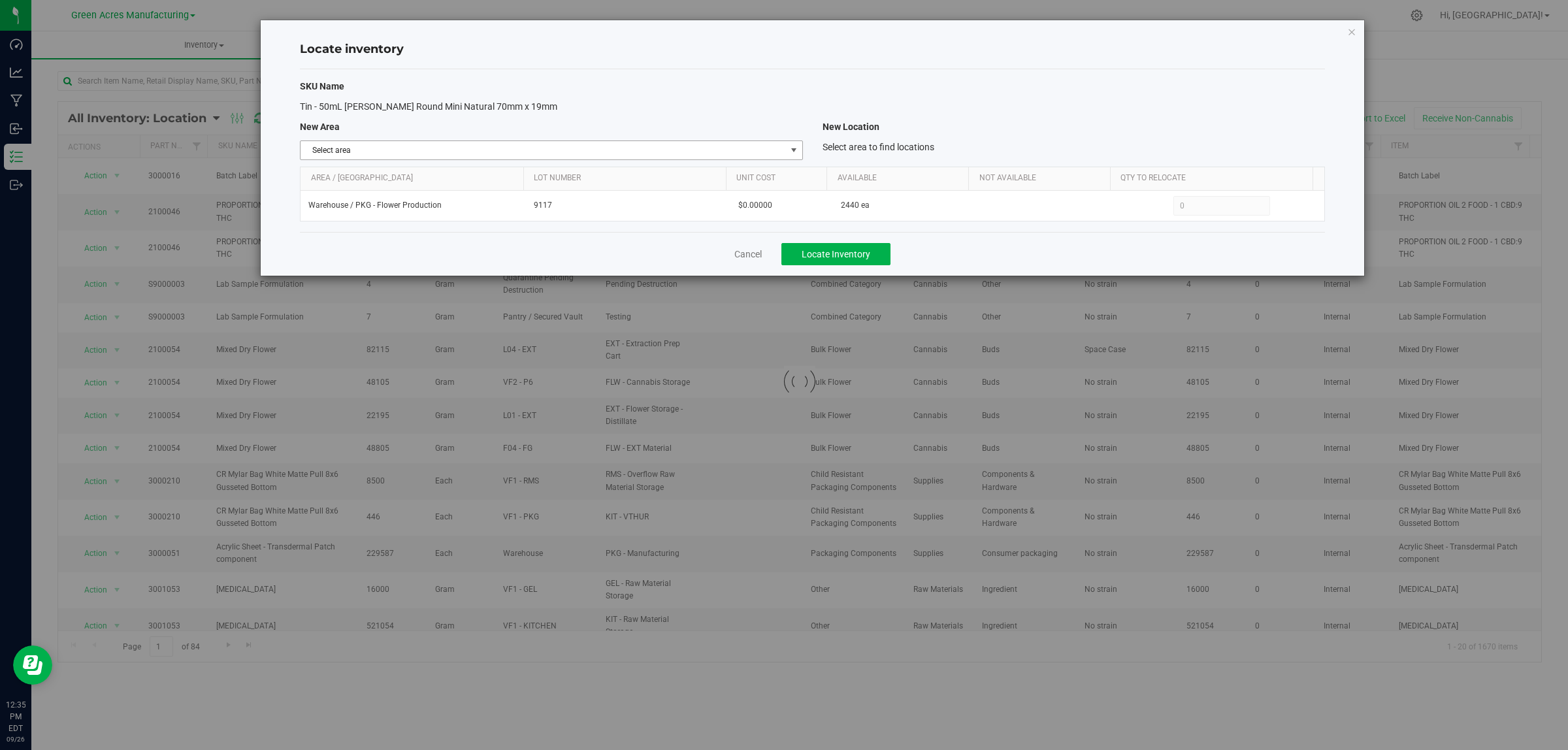
click at [730, 152] on span "Select area" at bounding box center [543, 150] width 485 height 18
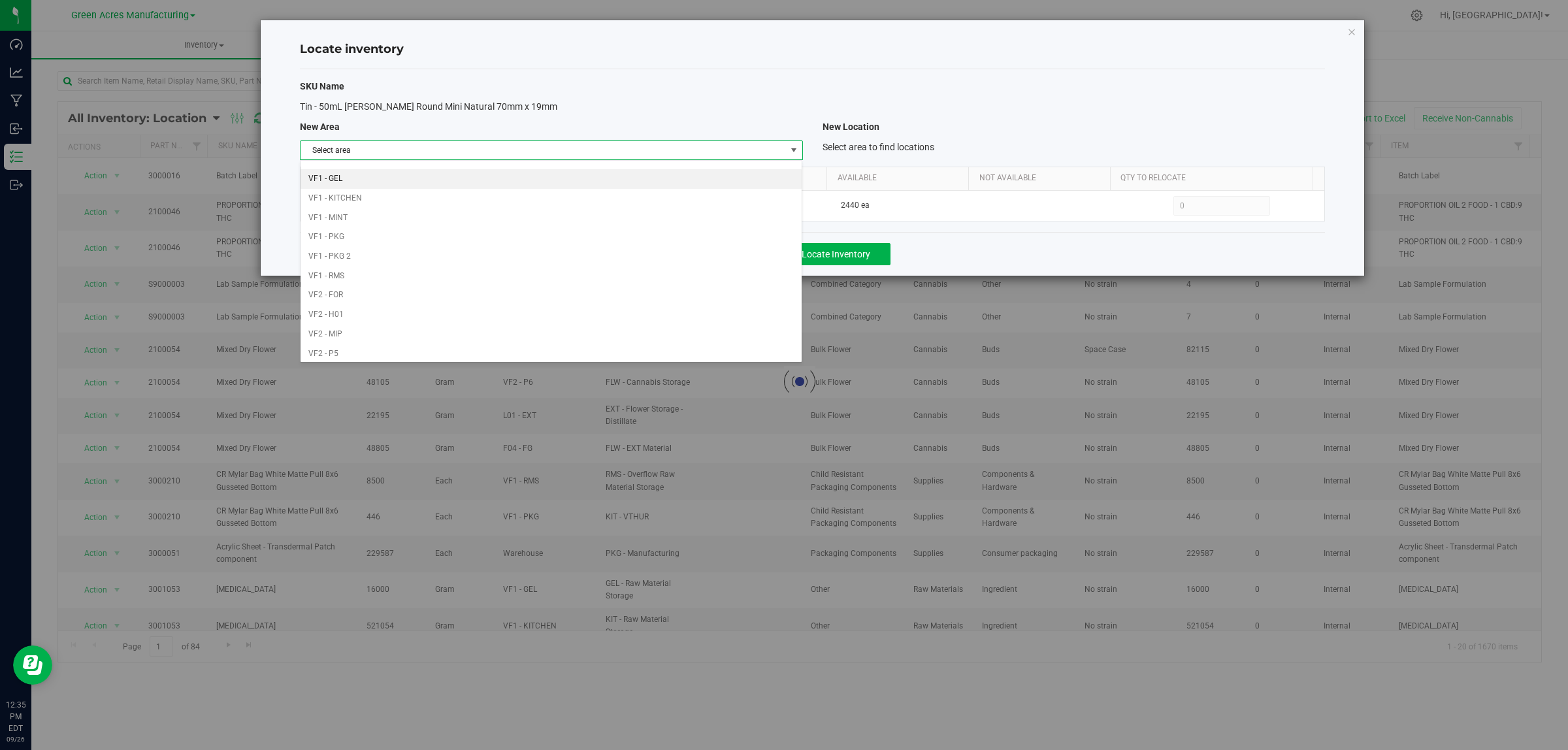
scroll to position [489, 0]
click at [347, 333] on li "VF1 - PKG" at bounding box center [551, 324] width 501 height 20
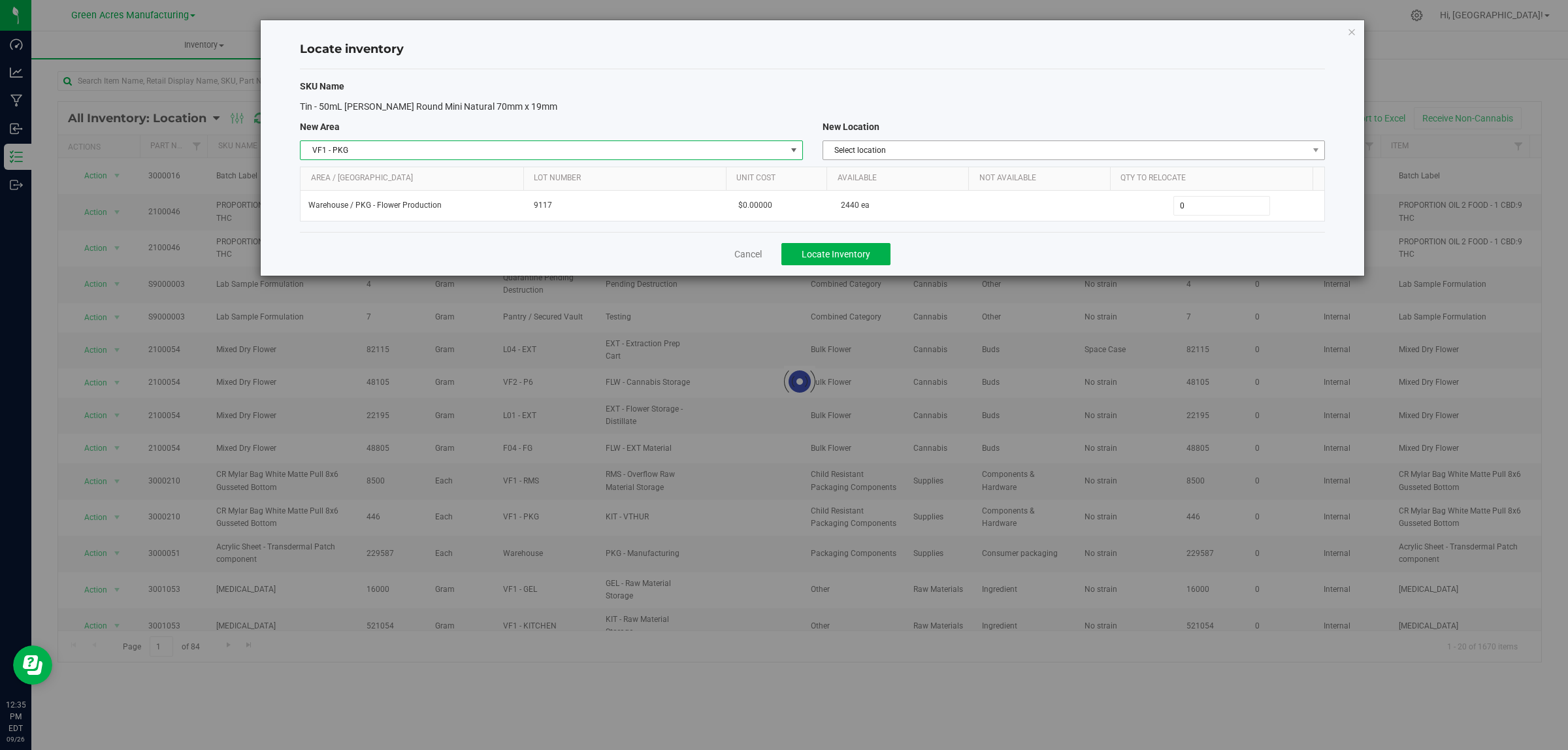
click at [913, 145] on span "Select location" at bounding box center [1065, 150] width 485 height 18
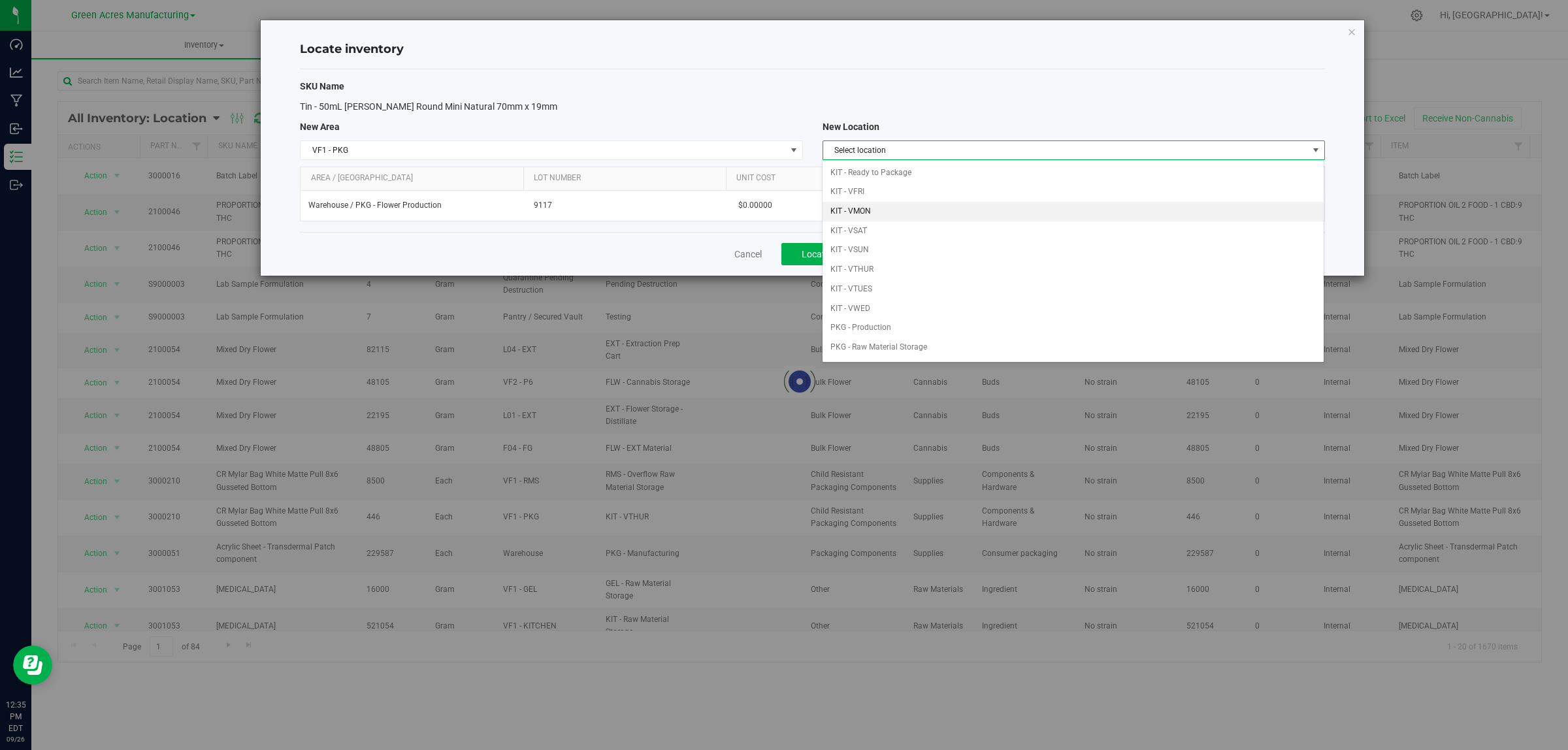
click at [906, 212] on li "KIT - VMON" at bounding box center [1072, 212] width 501 height 20
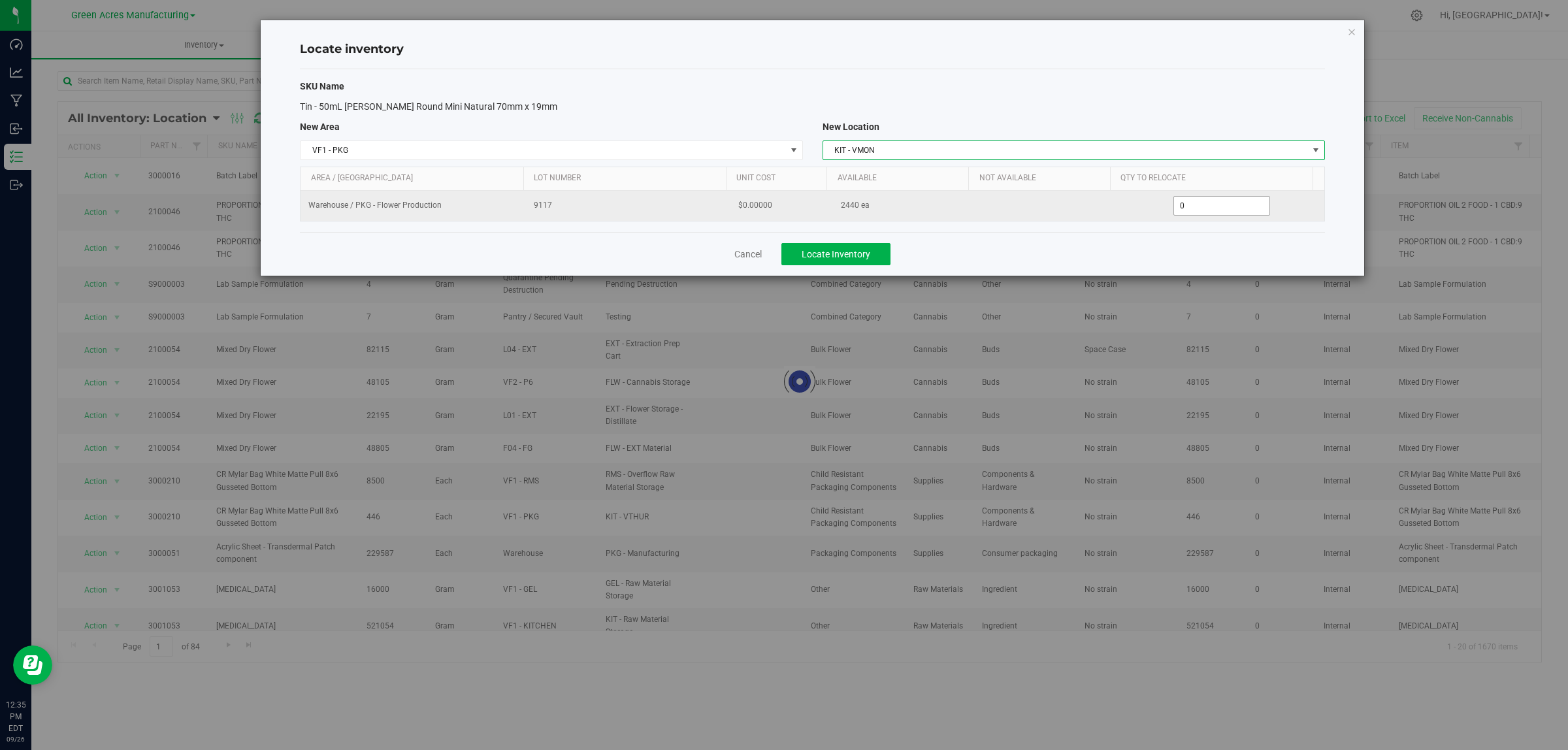
click at [1200, 207] on span "0 0" at bounding box center [1222, 206] width 97 height 20
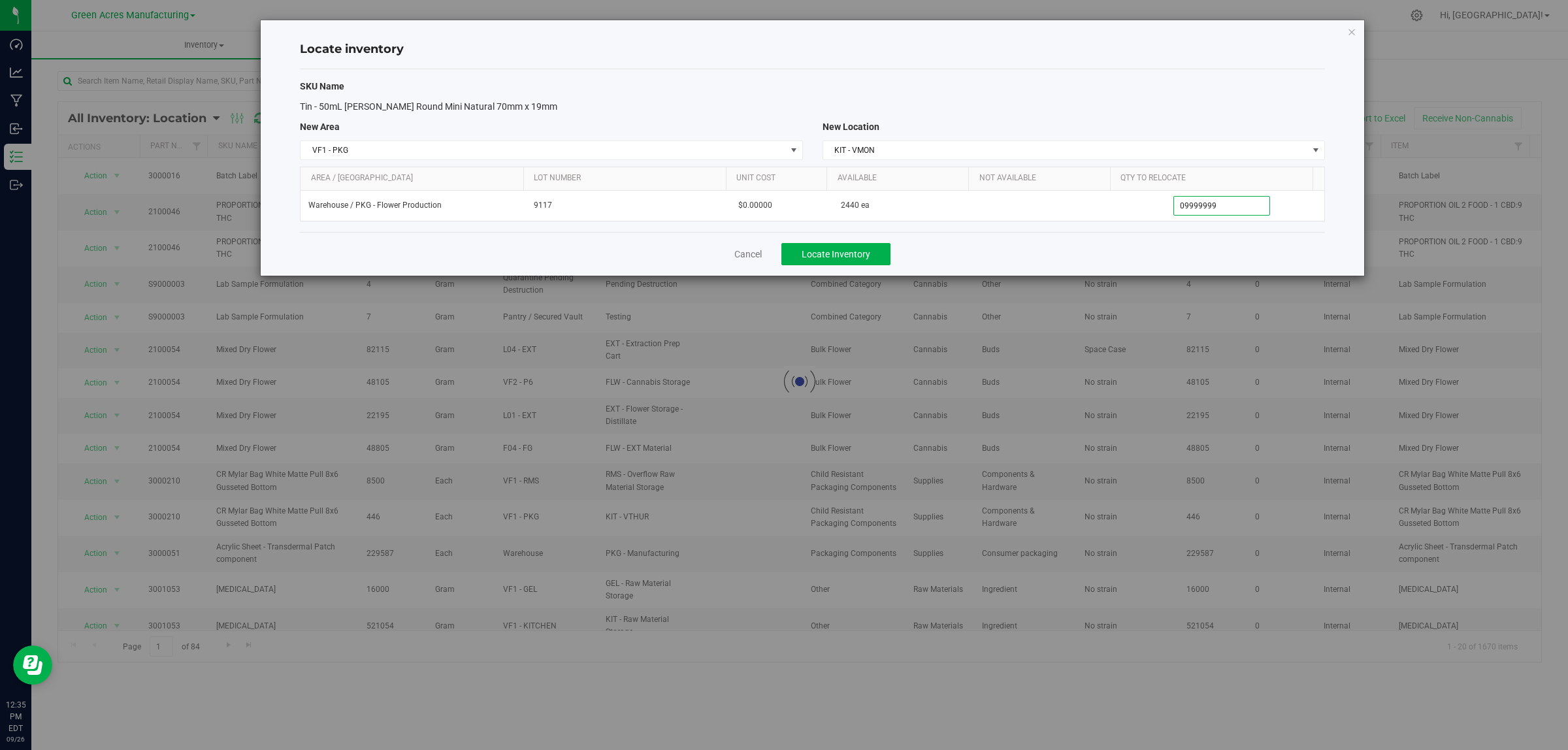
type input "099999999"
type input "2,440"
click at [1159, 113] on div "Tin - 50mL [PERSON_NAME] Round Mini Natural 70mm x 19mm" at bounding box center [812, 107] width 1045 height 14
click at [848, 250] on span "Locate Inventory" at bounding box center [836, 254] width 69 height 10
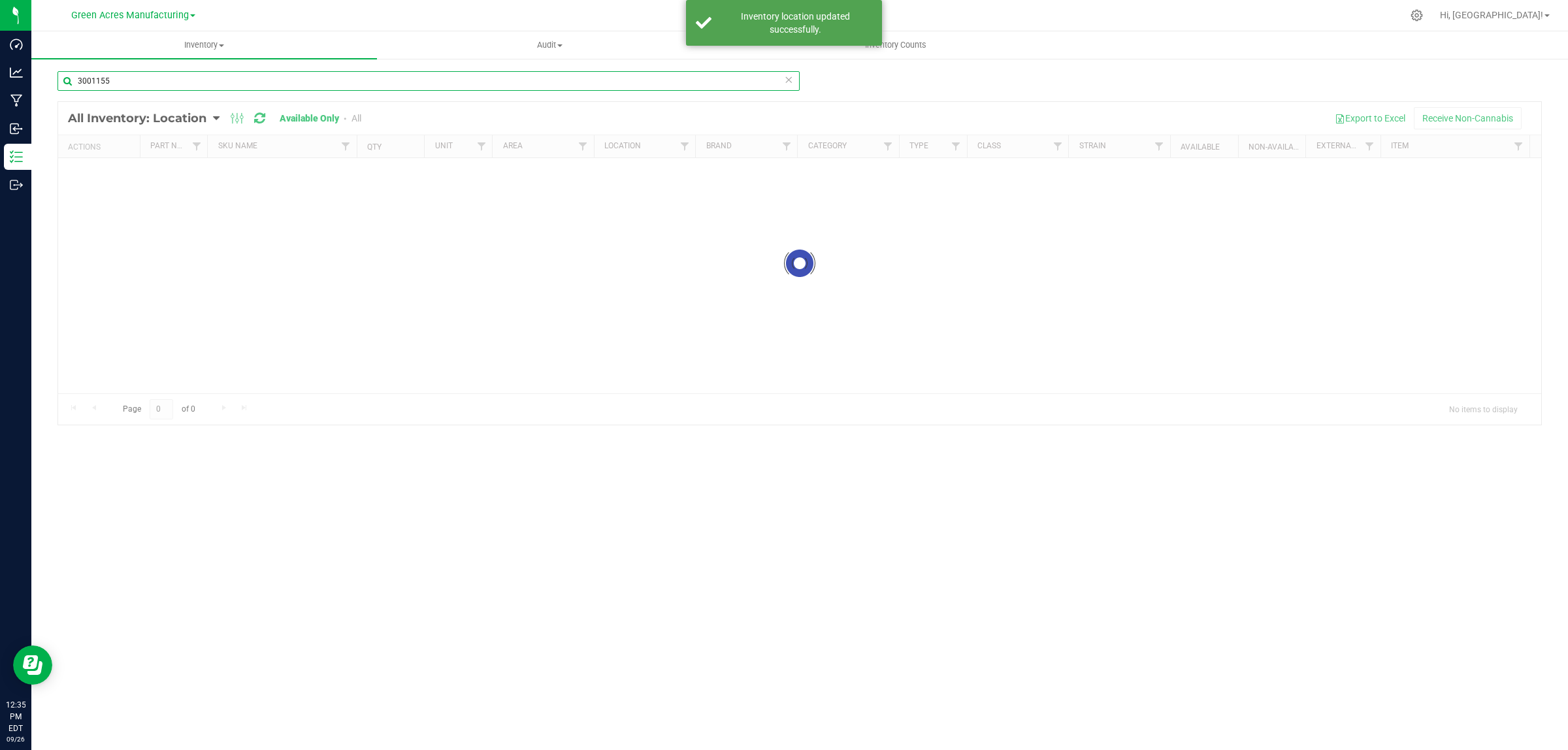
drag, startPoint x: 92, startPoint y: 83, endPoint x: 157, endPoint y: 86, distance: 65.1
click at [157, 86] on input "3001155" at bounding box center [429, 81] width 742 height 20
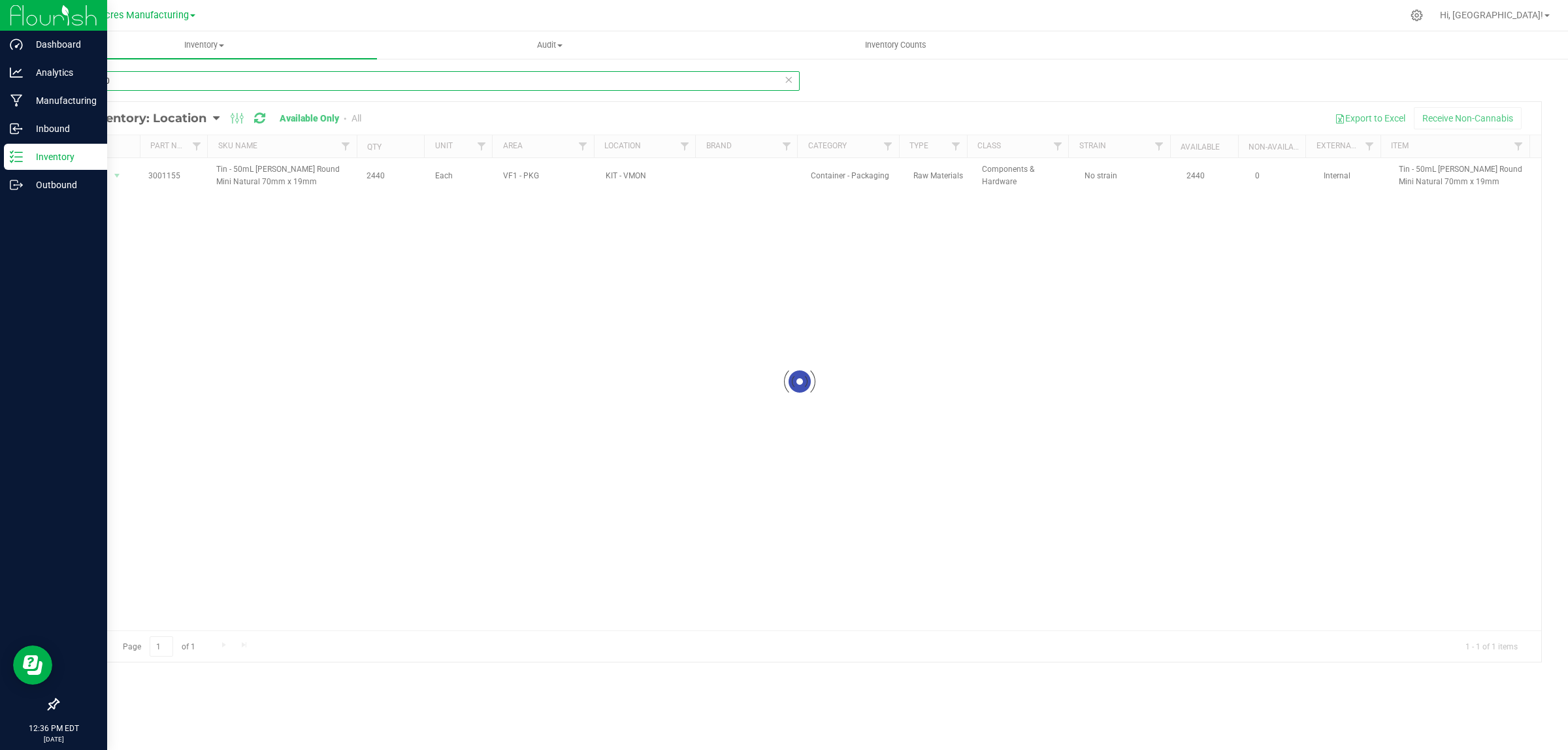
type input "3002950"
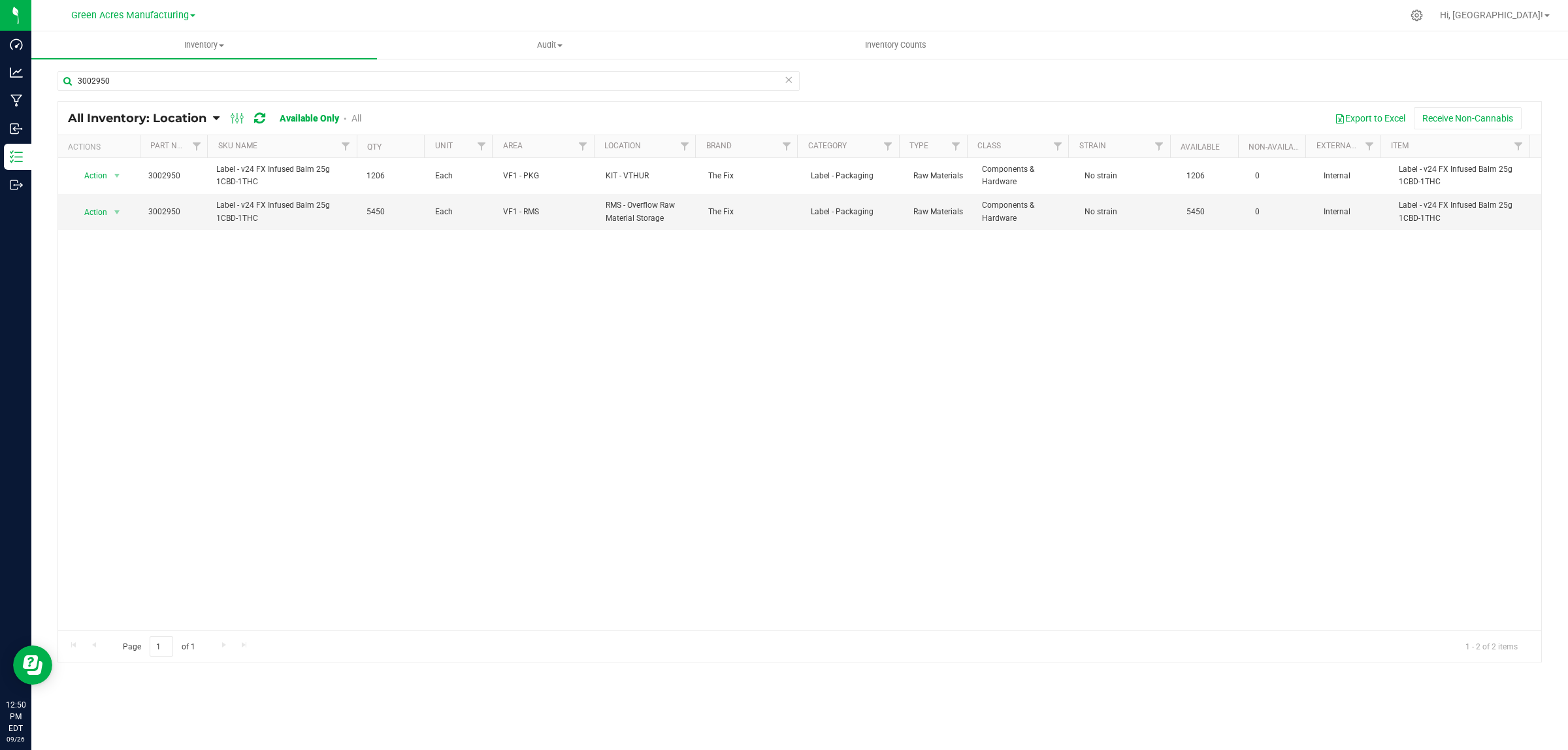
click at [889, 437] on div "Action Action Adjust qty Edit lot numbers Global inventory Locate inventory Pri…" at bounding box center [799, 394] width 1483 height 472
click at [101, 215] on span "Action" at bounding box center [91, 212] width 35 height 18
click at [135, 296] on li "Locate inventory" at bounding box center [115, 293] width 84 height 20
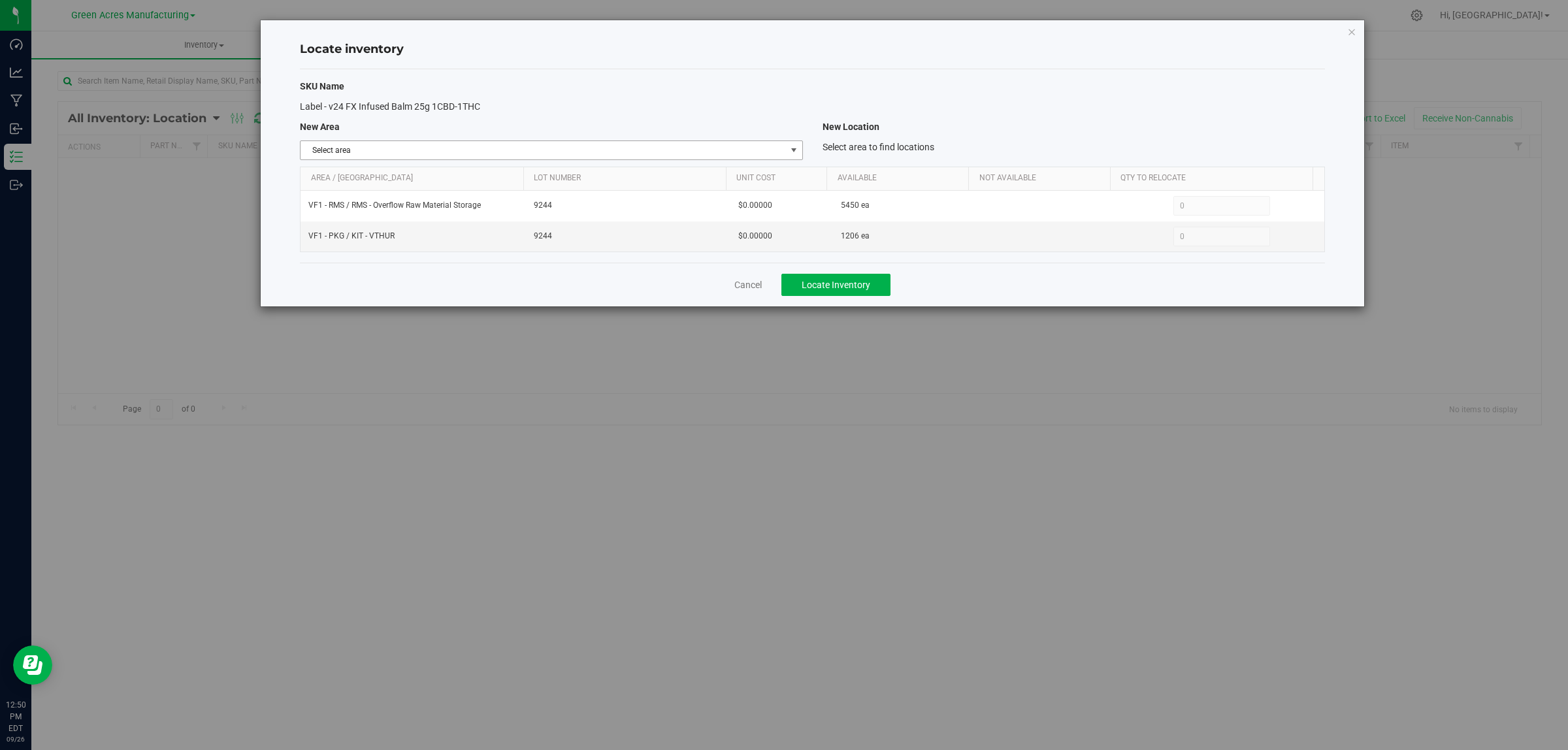
click at [621, 145] on span "Select area" at bounding box center [543, 150] width 485 height 18
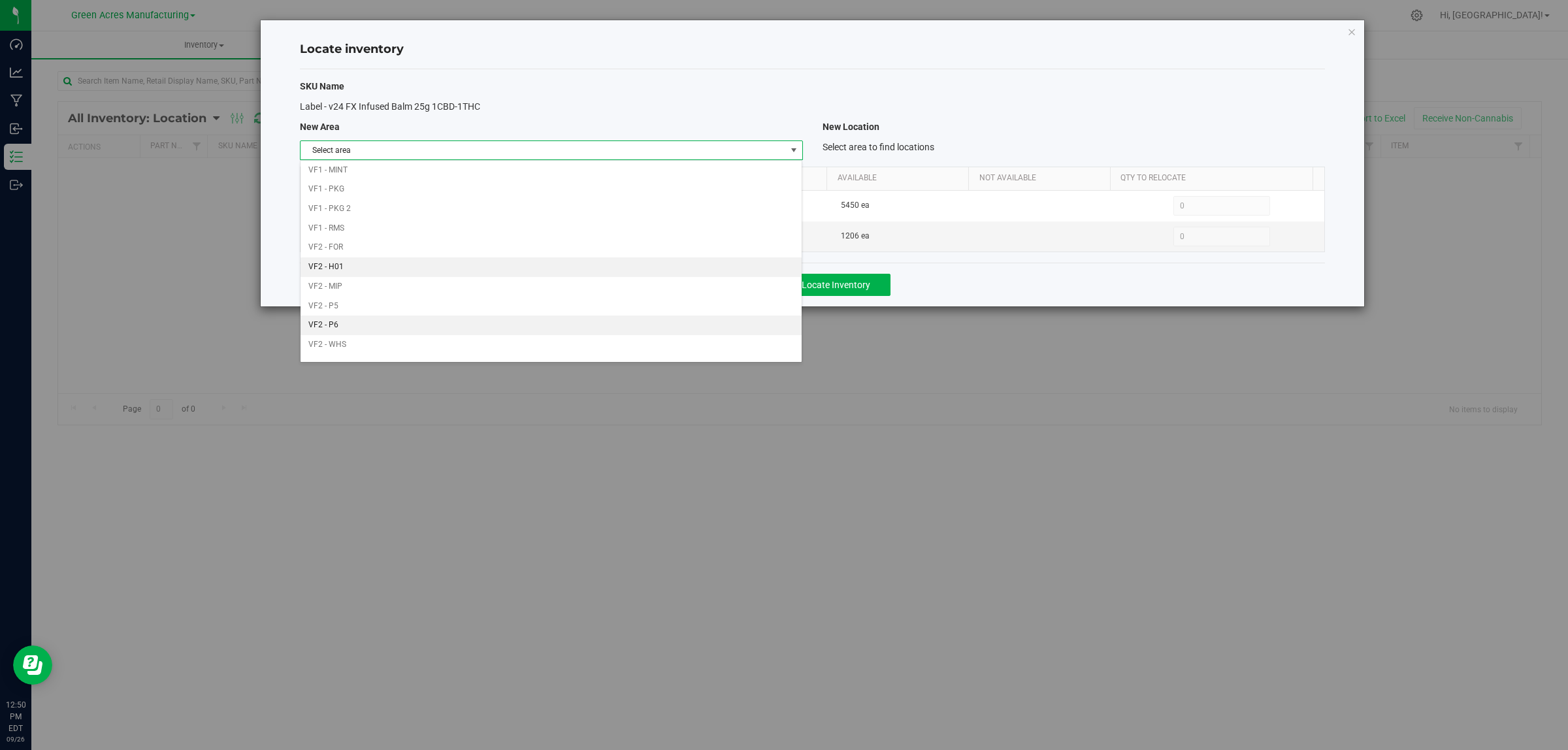
scroll to position [652, 0]
click at [347, 176] on li "VF1 - PKG" at bounding box center [551, 174] width 501 height 20
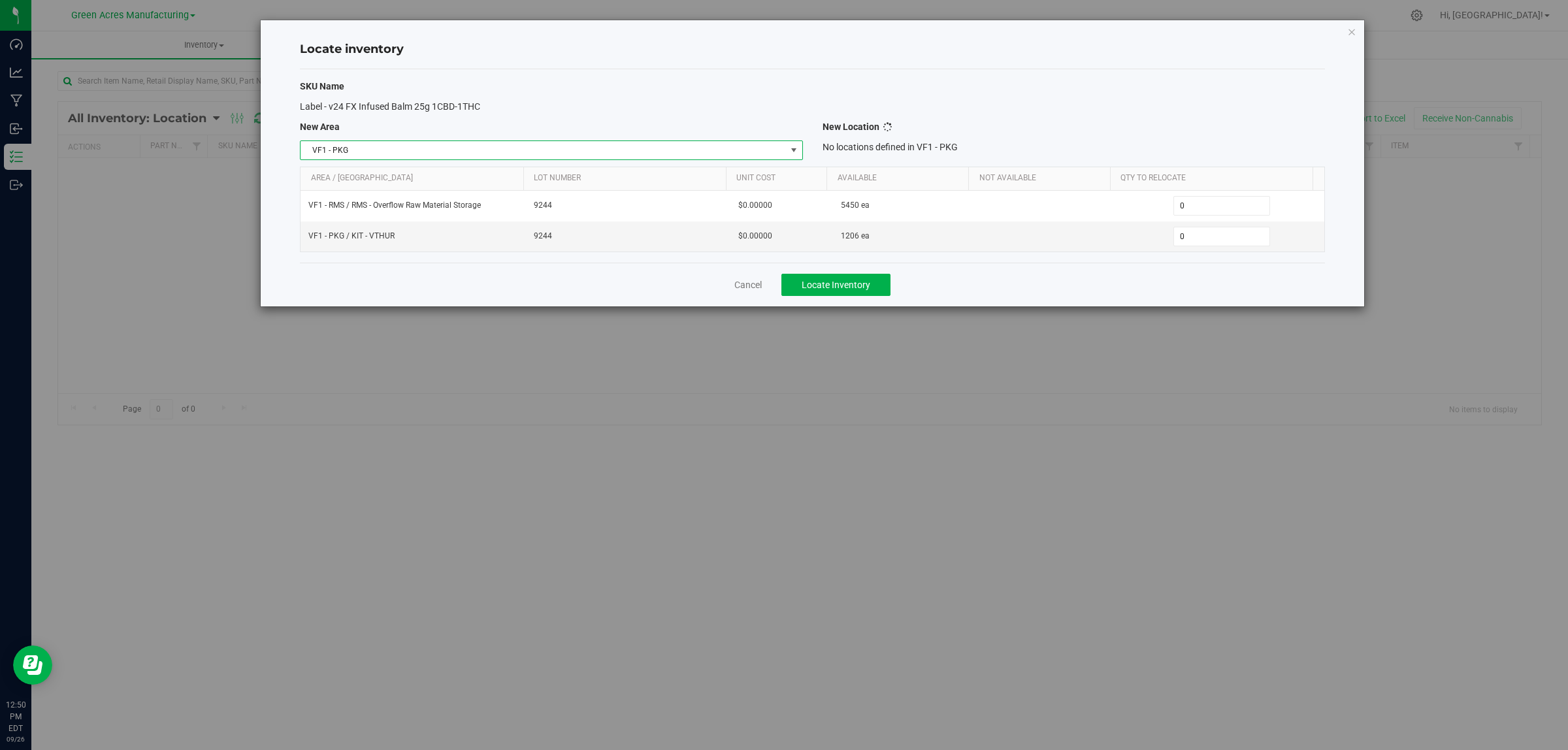
scroll to position [0, 0]
click at [965, 152] on span "Select location" at bounding box center [1065, 150] width 485 height 18
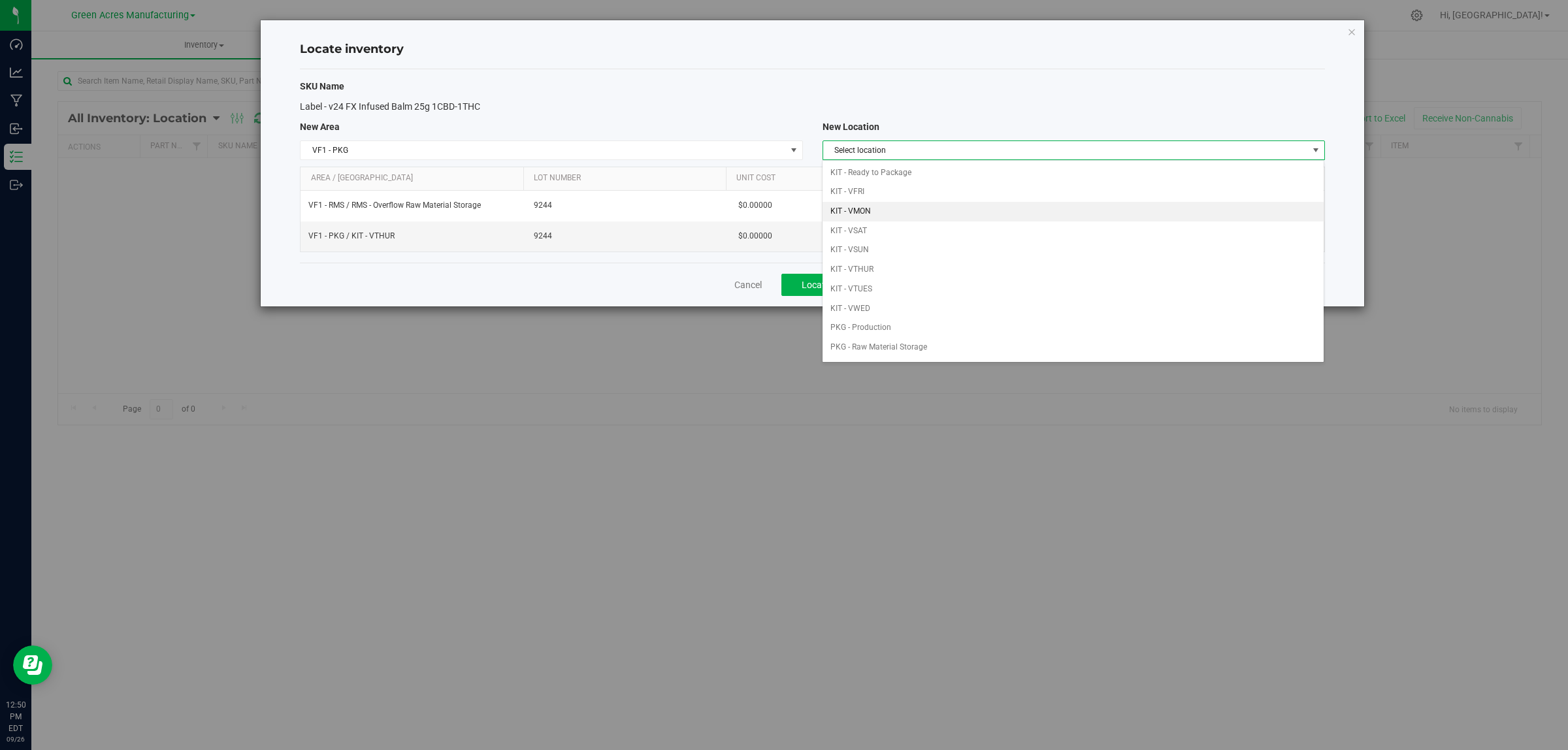
click at [917, 206] on li "KIT - VMON" at bounding box center [1072, 212] width 501 height 20
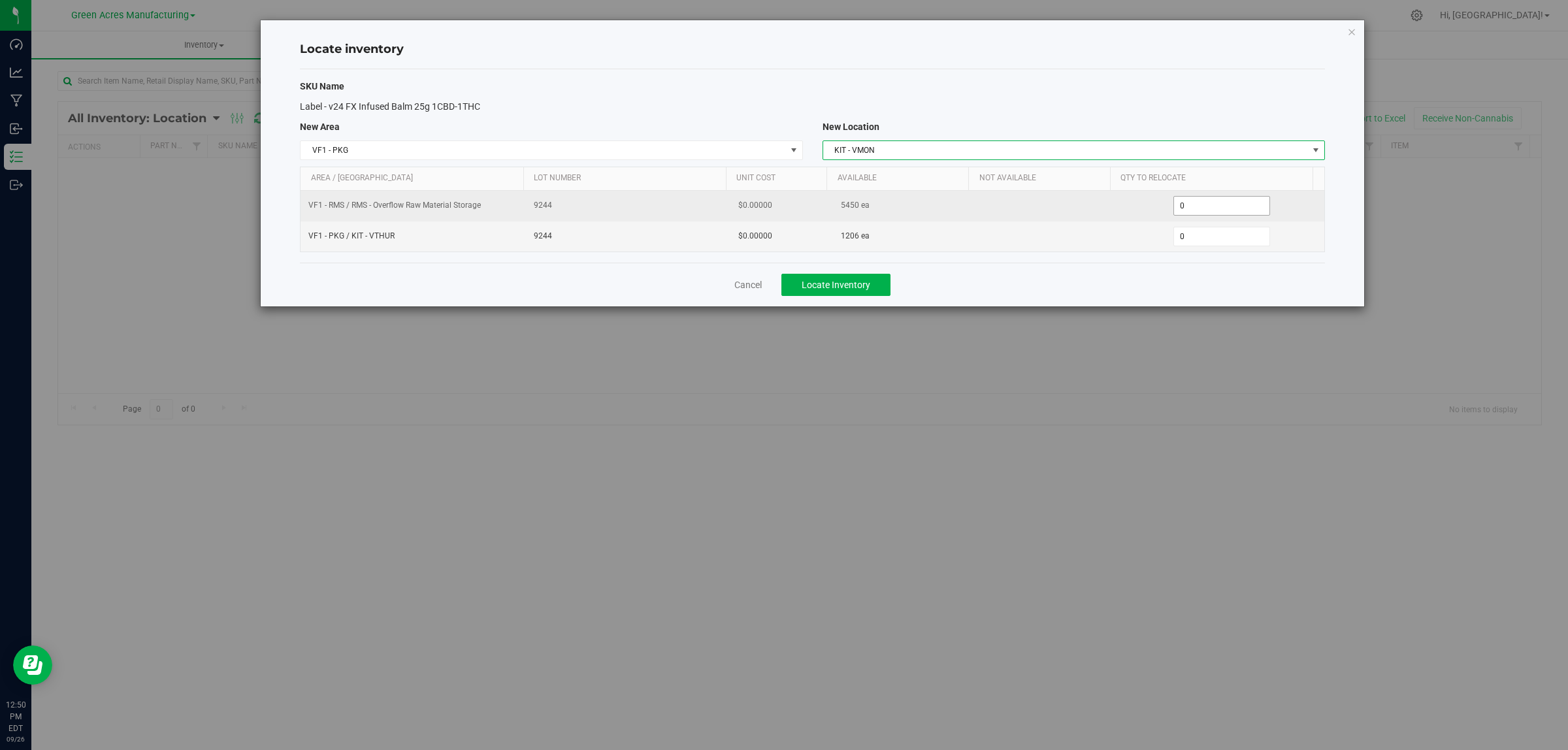
click at [1207, 206] on span "0 0" at bounding box center [1222, 206] width 97 height 20
type input "01750"
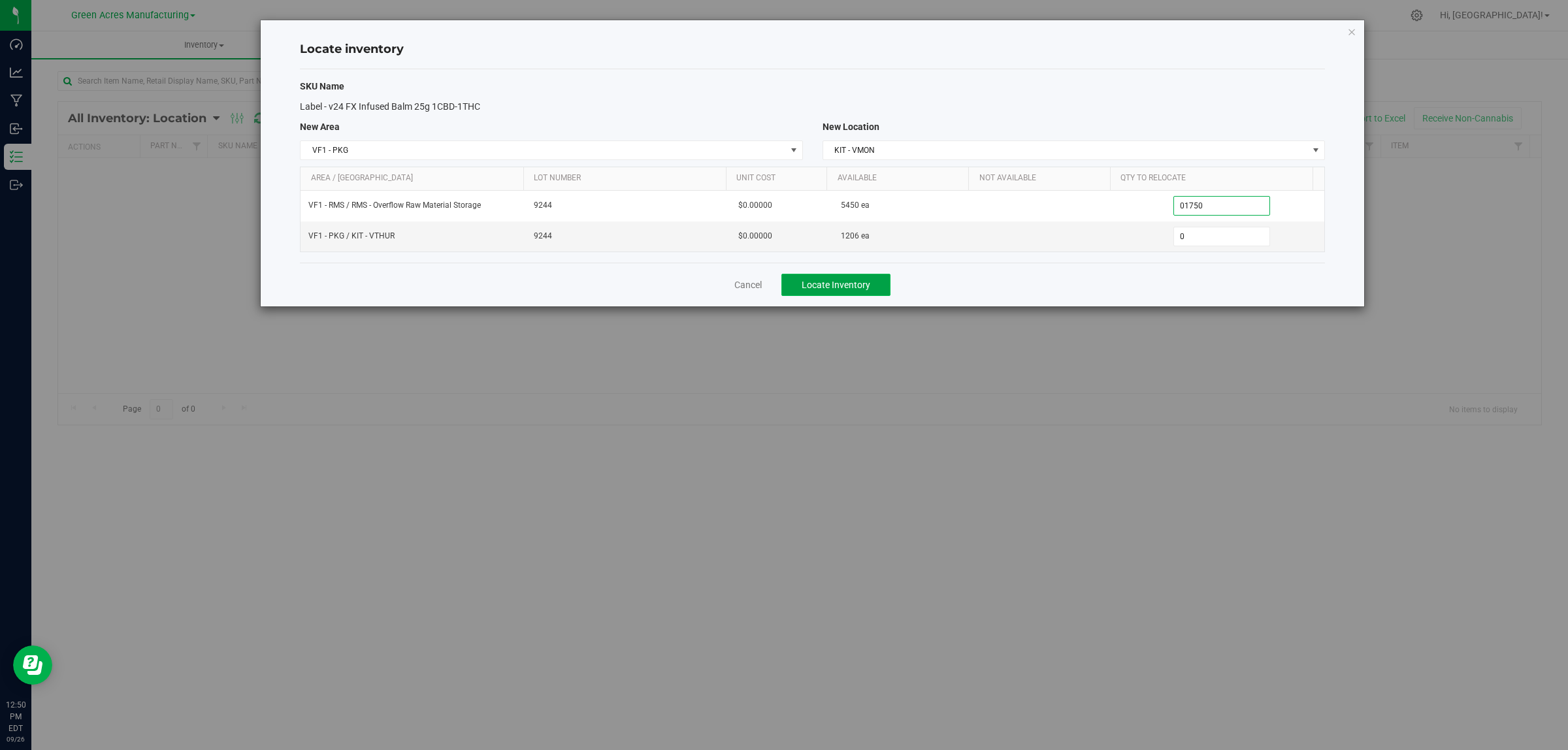
type input "1,750"
click at [853, 288] on span "Locate Inventory" at bounding box center [836, 285] width 69 height 10
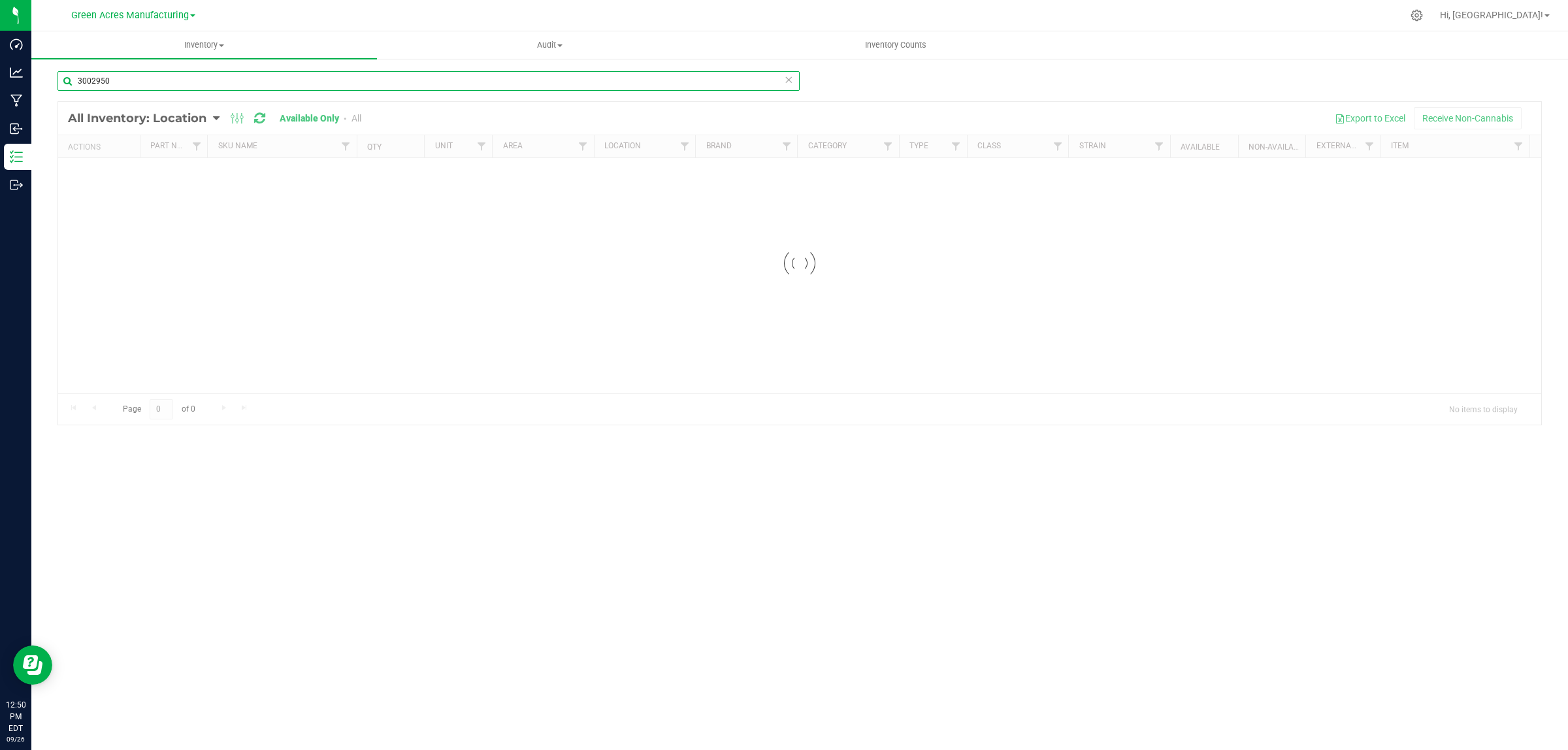
click at [186, 85] on input "3002950" at bounding box center [429, 81] width 742 height 20
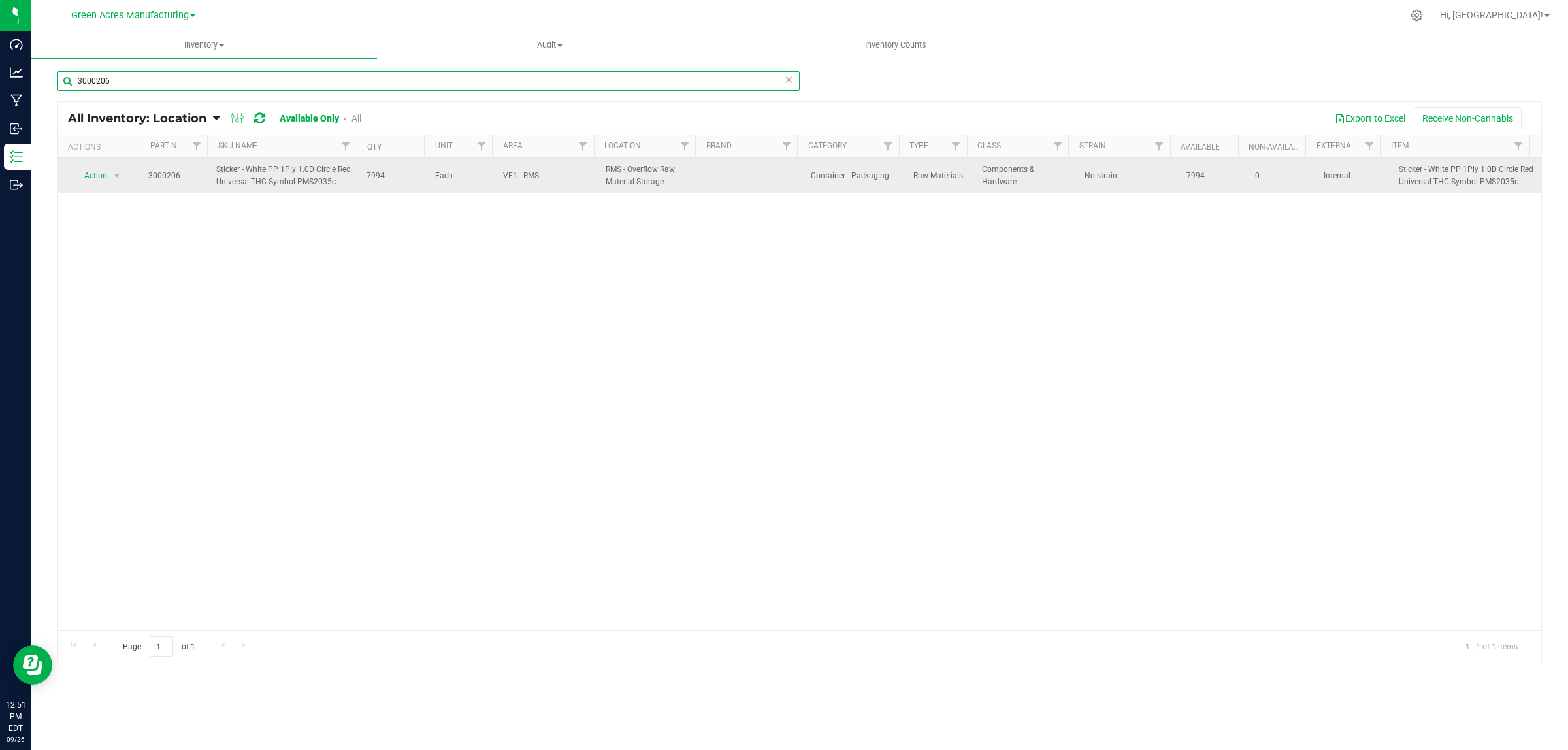
type input "3000206"
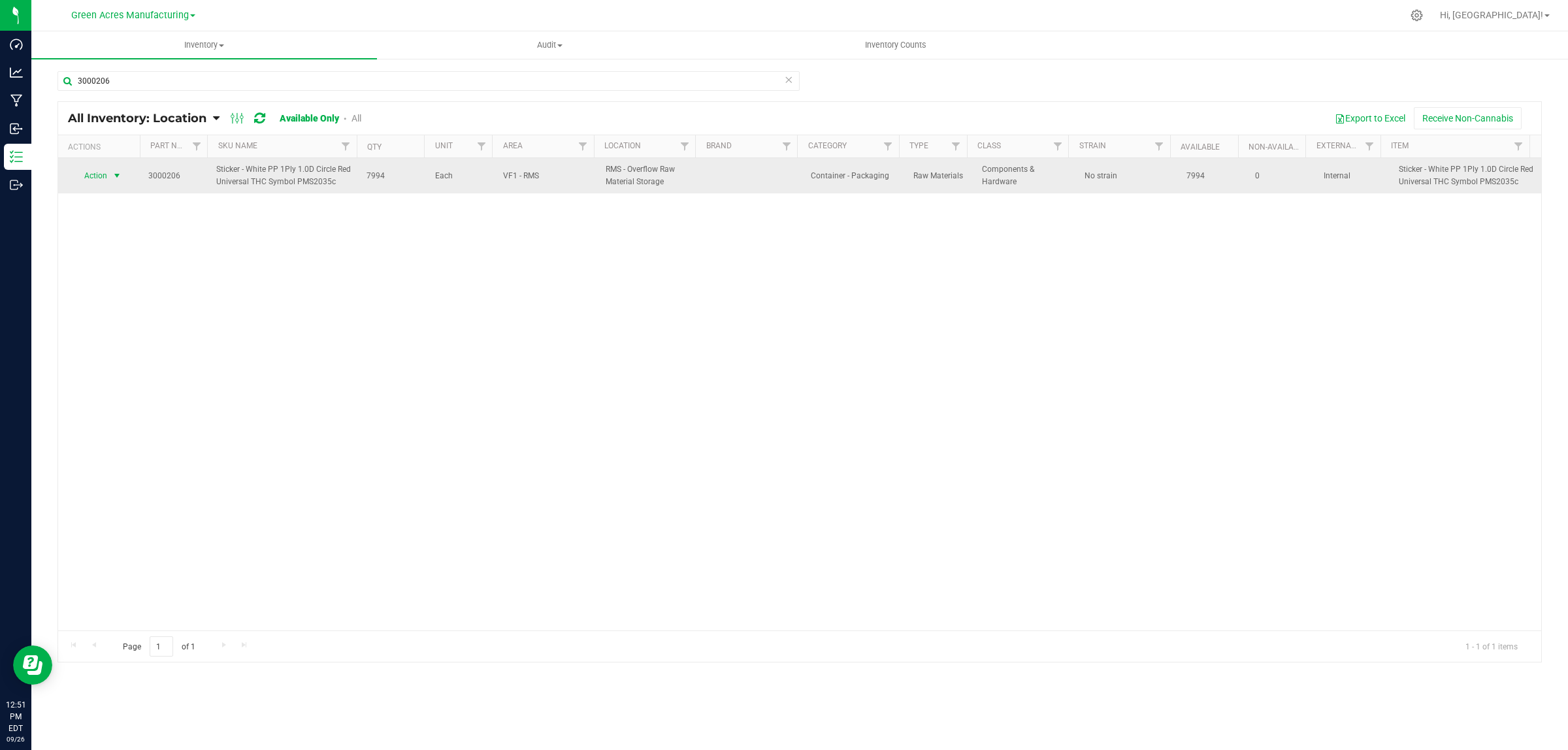
click at [93, 167] on span "Action" at bounding box center [91, 176] width 35 height 18
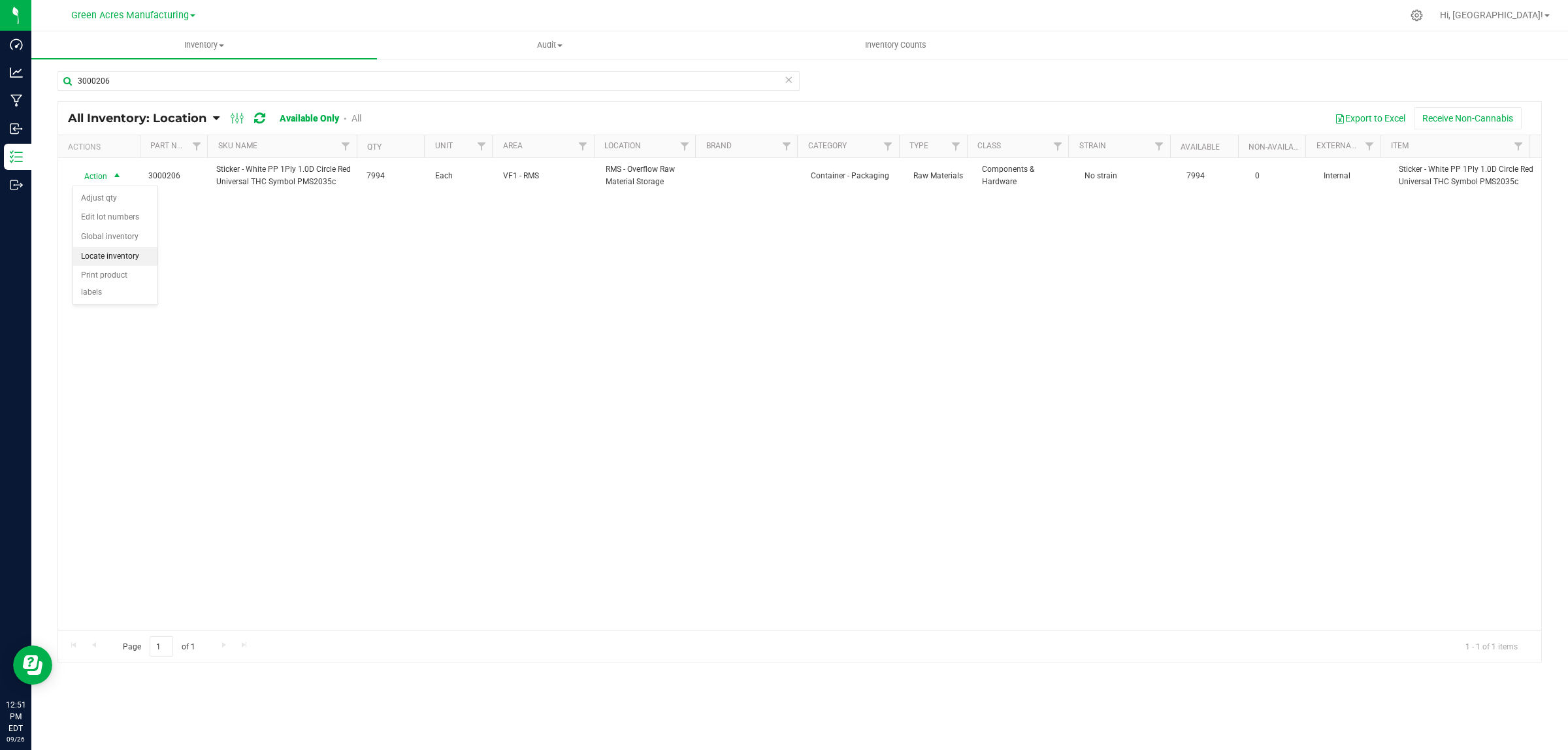
click at [113, 251] on li "Locate inventory" at bounding box center [115, 257] width 84 height 20
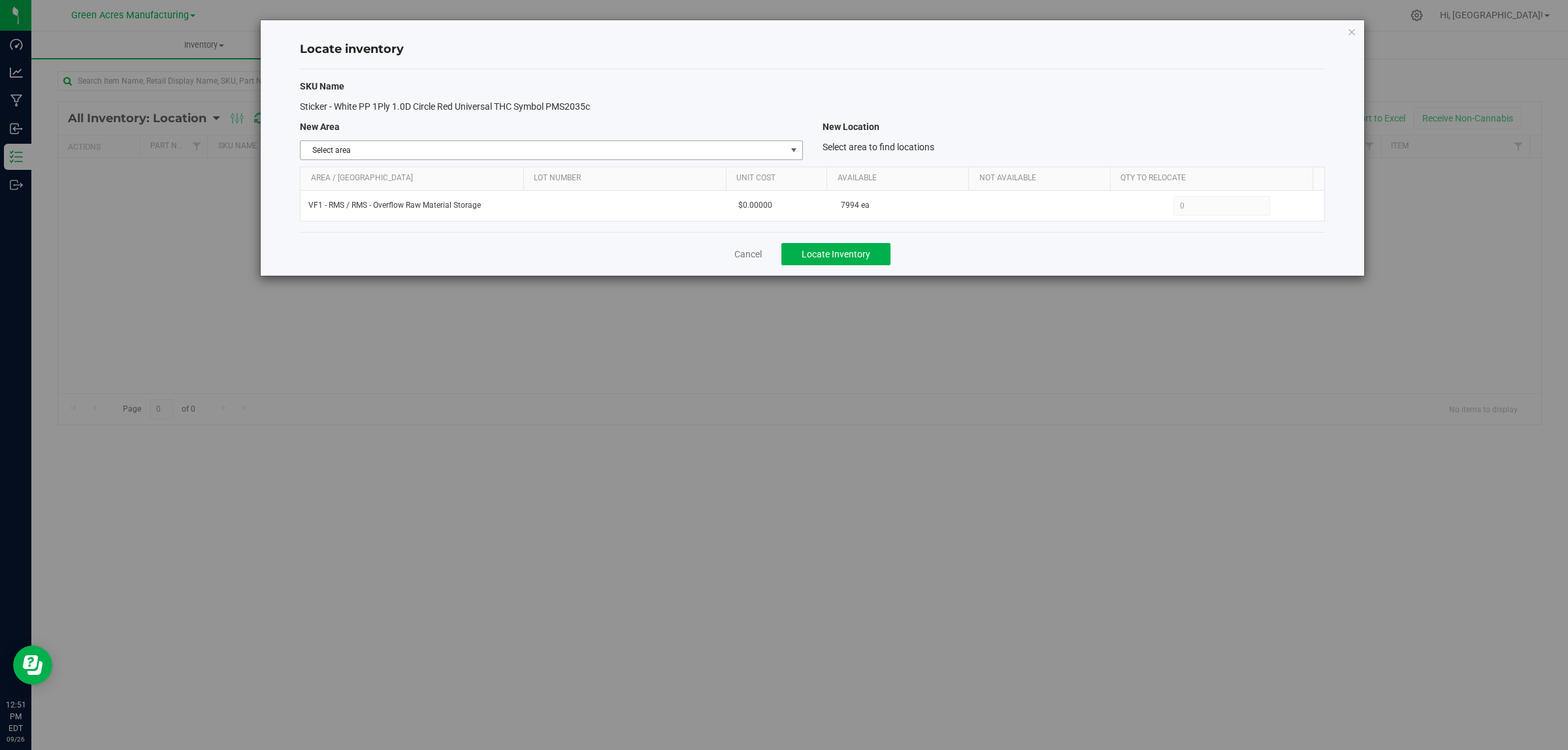
click at [423, 145] on span "Select area" at bounding box center [543, 150] width 485 height 18
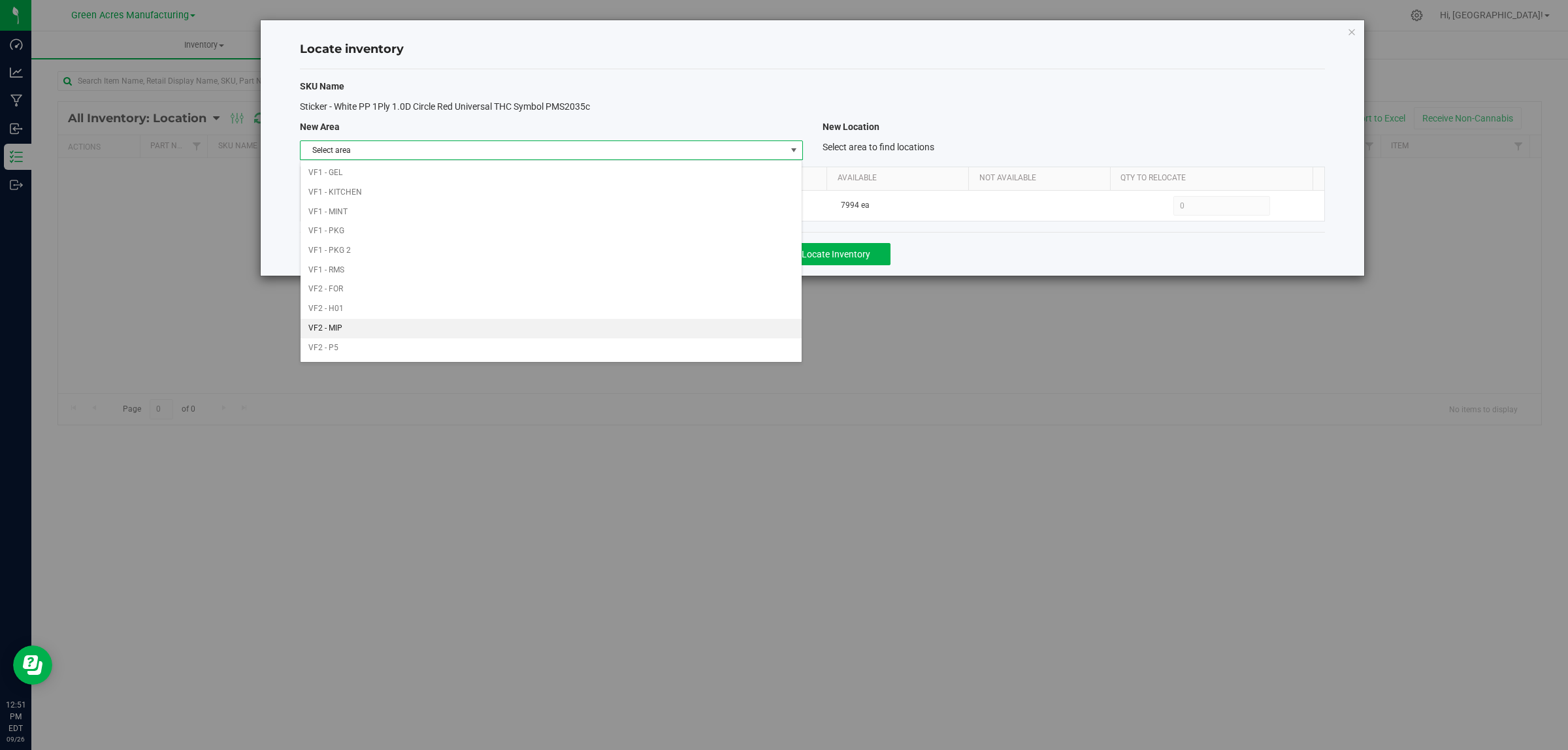
scroll to position [652, 0]
click at [398, 348] on li "Warehouse" at bounding box center [551, 350] width 501 height 20
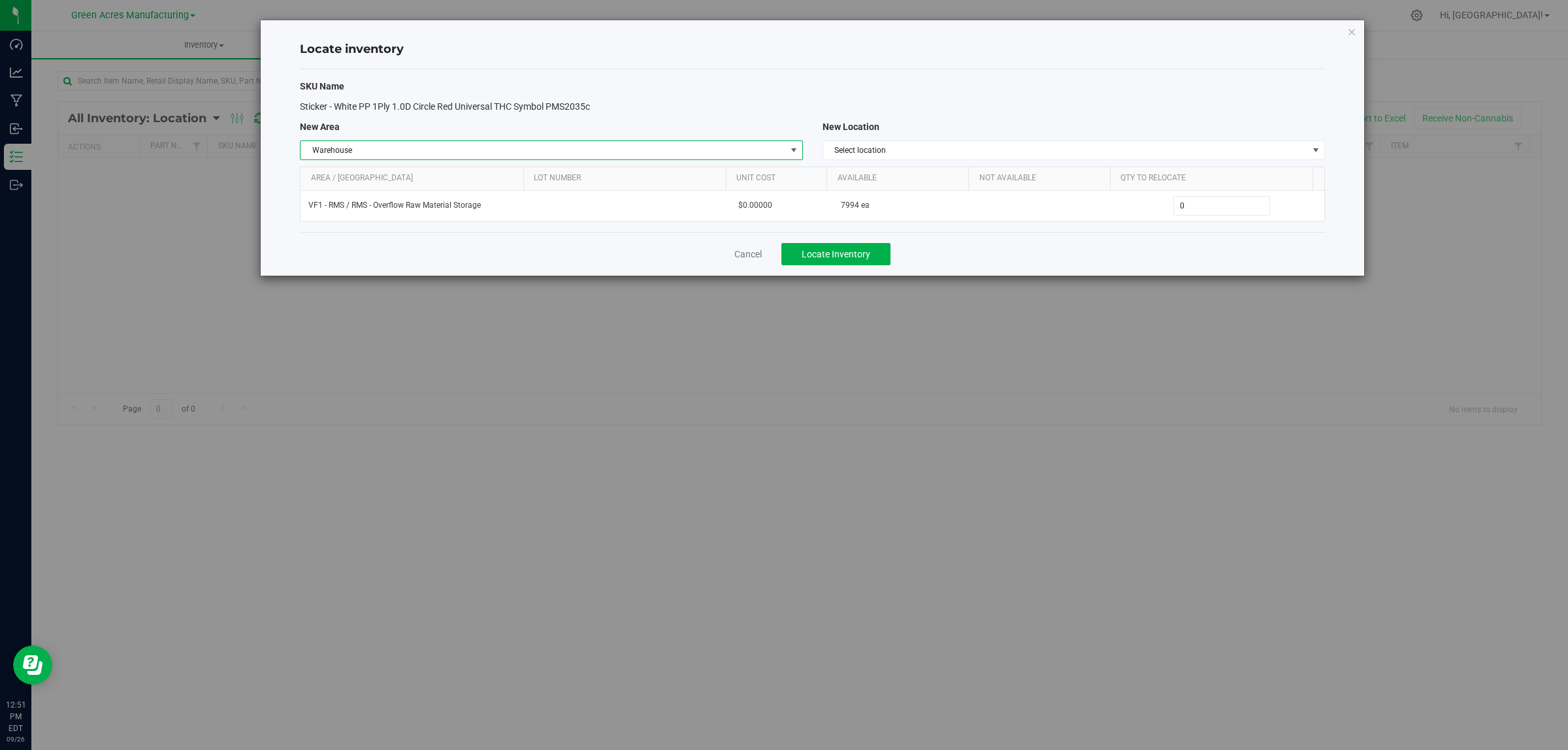
click at [558, 157] on span "Warehouse" at bounding box center [543, 150] width 485 height 18
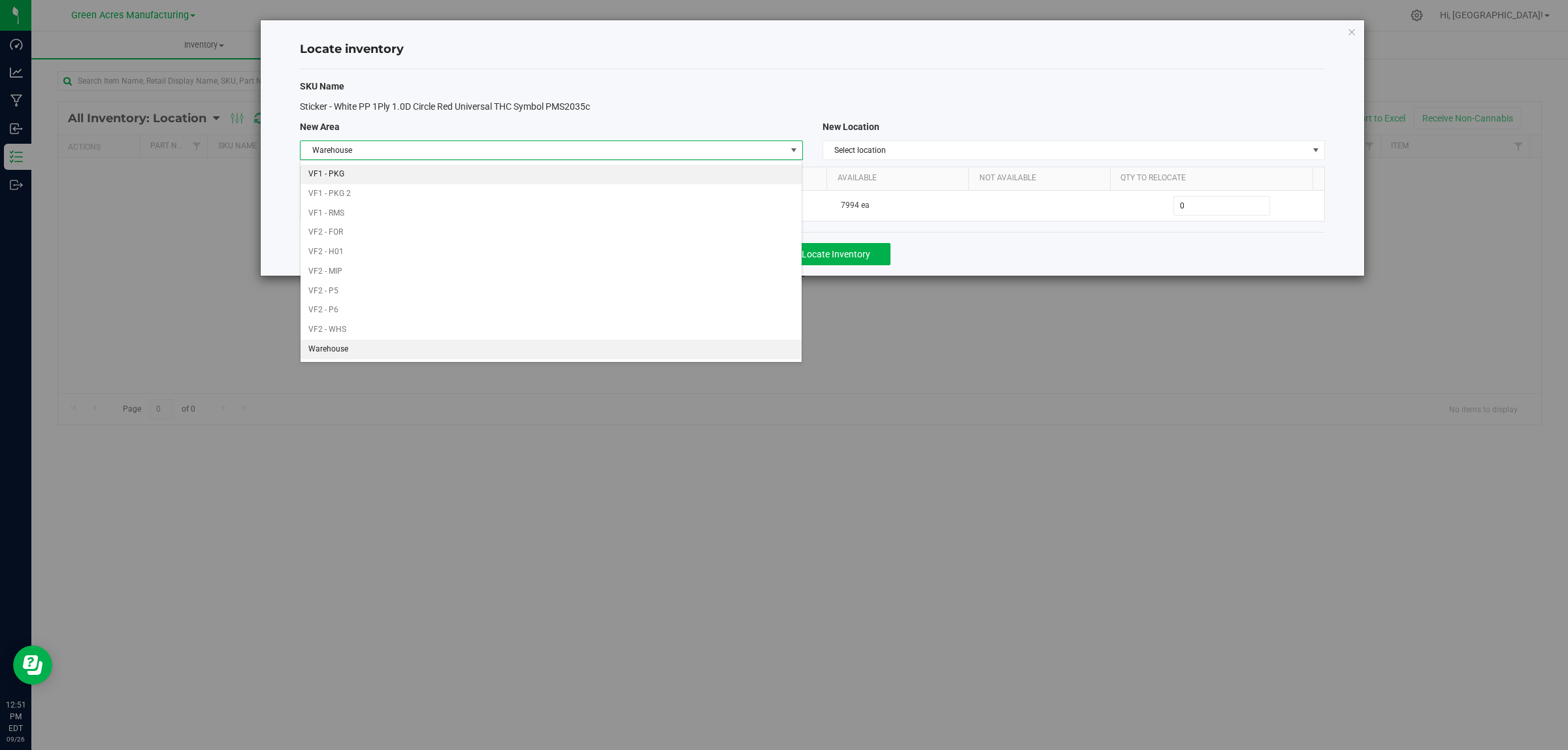
click at [360, 172] on li "VF1 - PKG" at bounding box center [551, 174] width 501 height 20
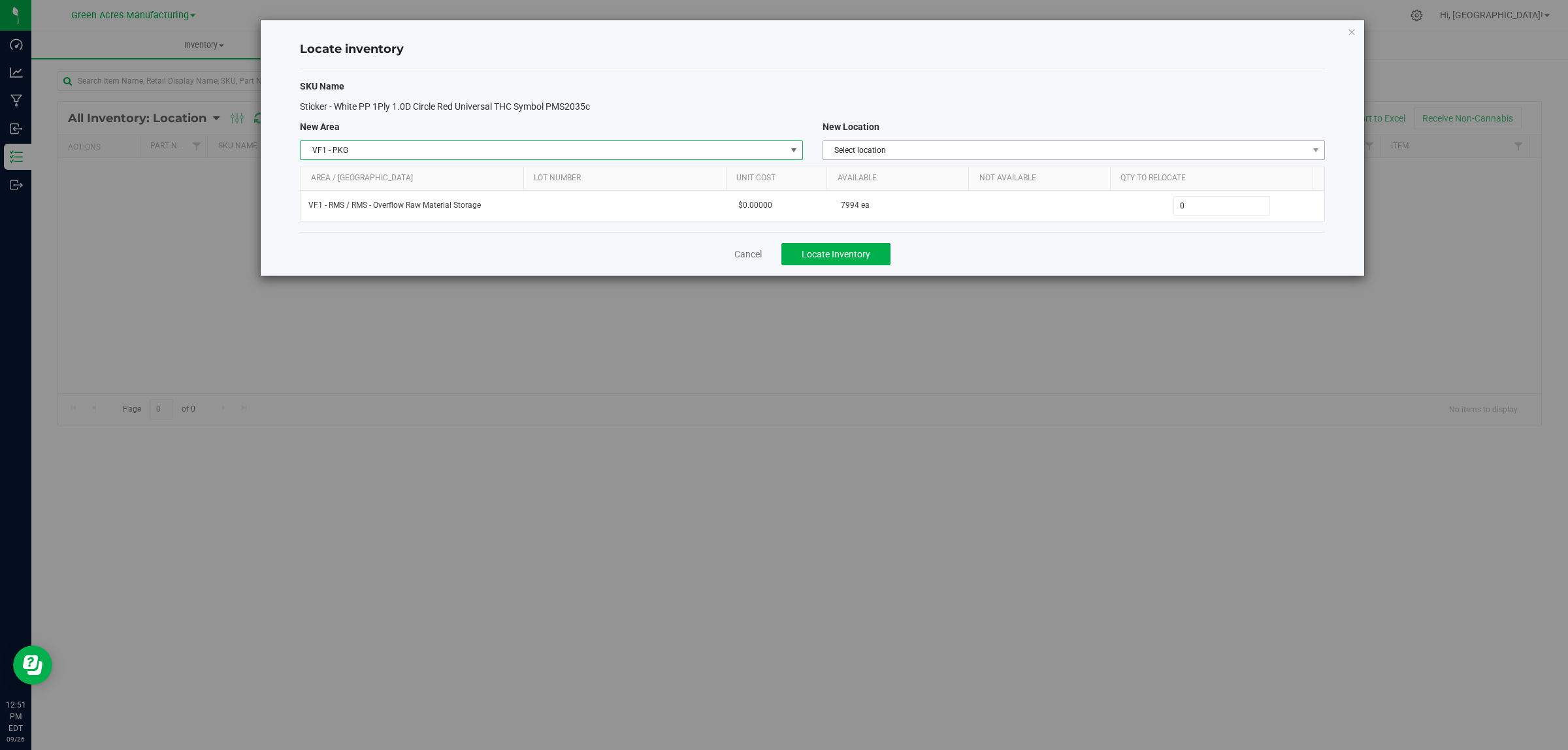
click at [894, 144] on span "Select location" at bounding box center [1065, 150] width 485 height 18
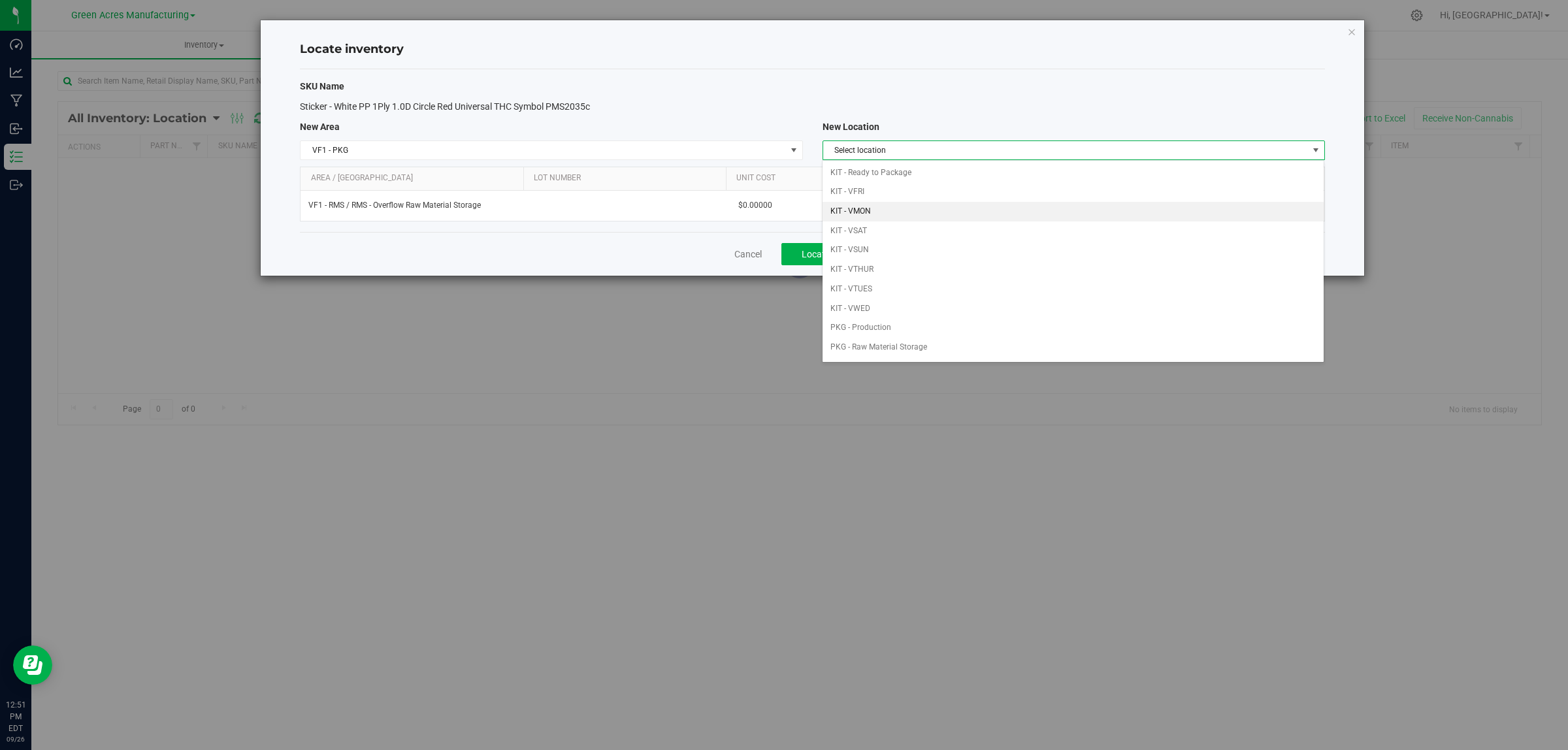
click at [894, 215] on li "KIT - VMON" at bounding box center [1072, 212] width 501 height 20
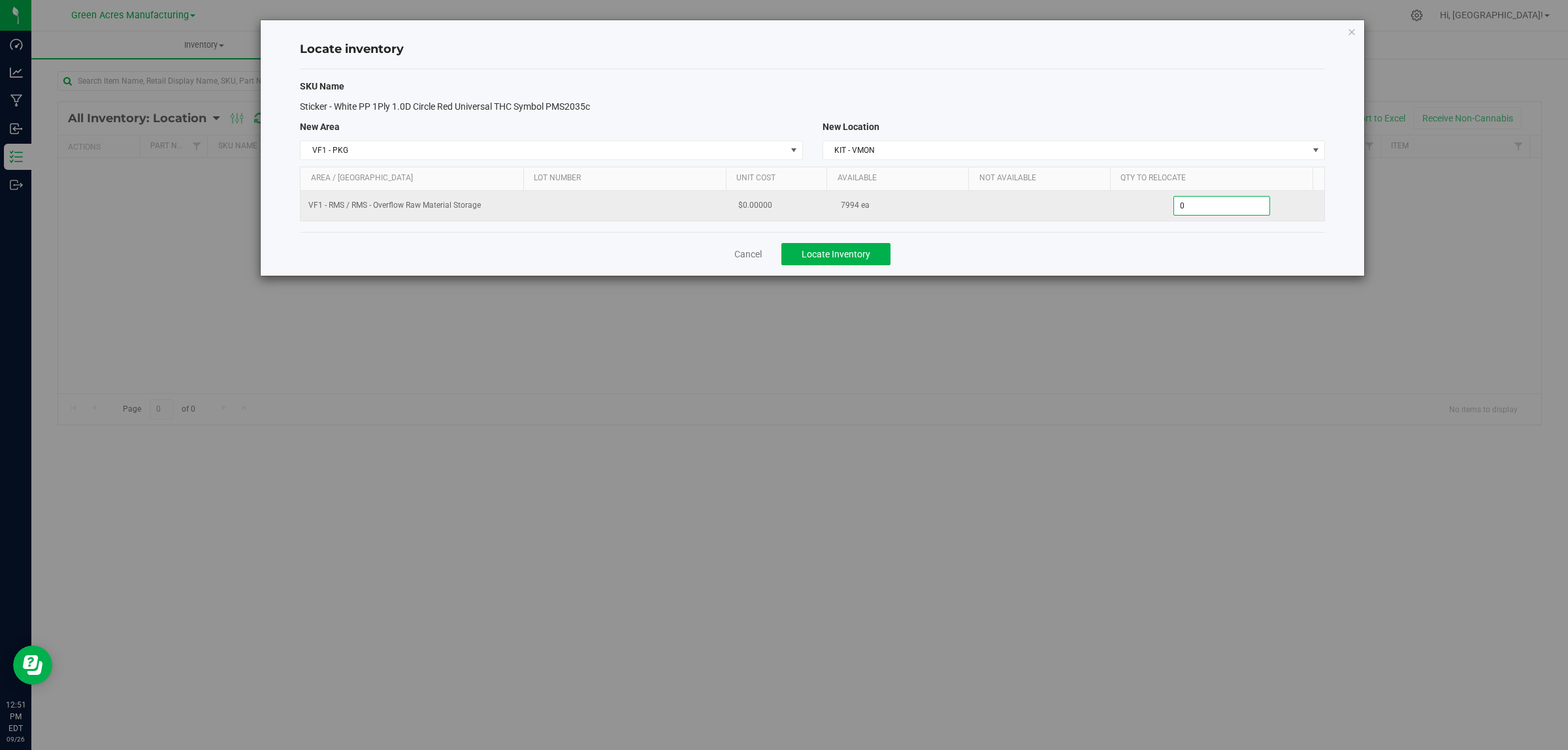
click at [1214, 204] on span "0 0" at bounding box center [1222, 206] width 97 height 20
type input "02000"
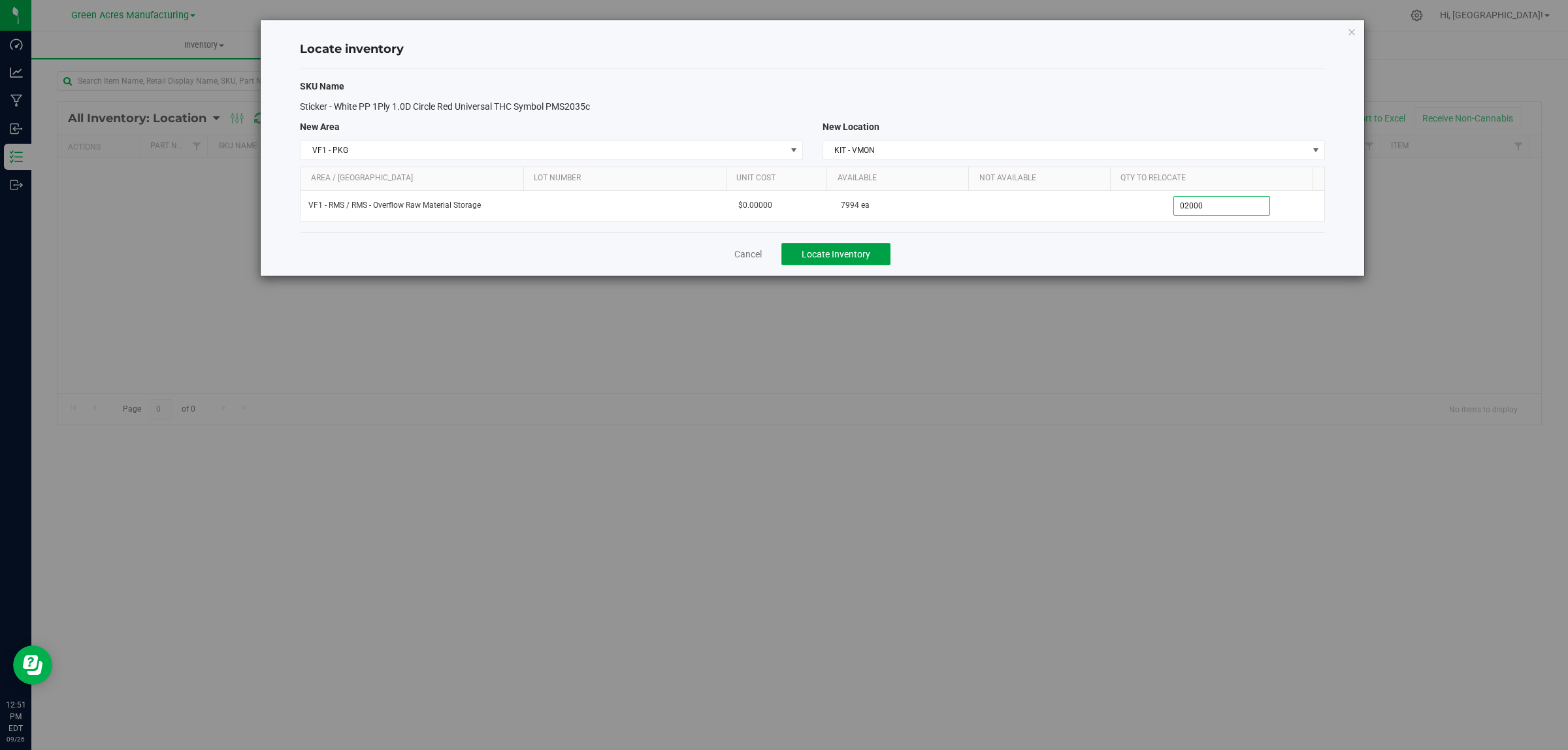
type input "2,000"
click at [861, 252] on span "Locate Inventory" at bounding box center [836, 254] width 69 height 10
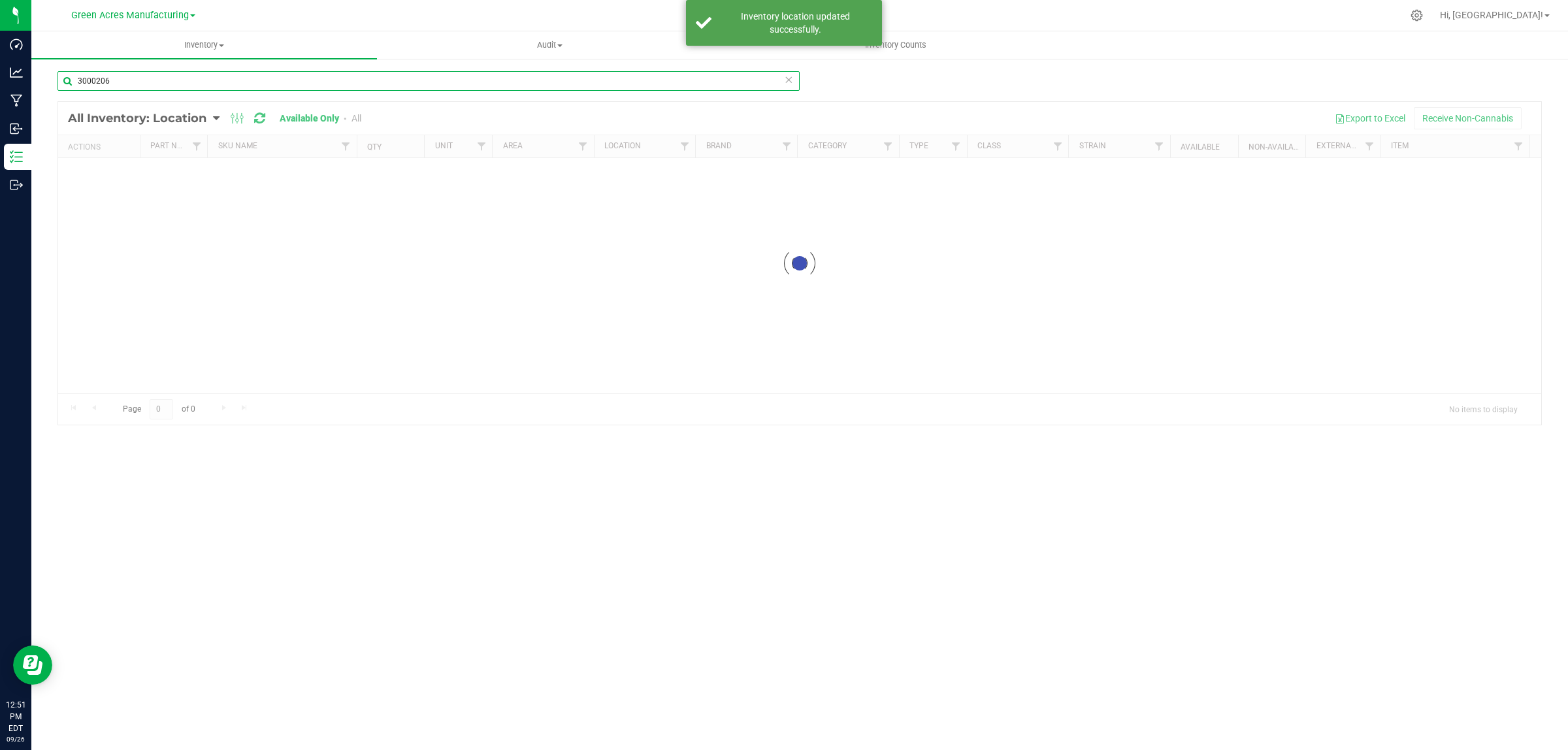
click at [181, 86] on input "3000206" at bounding box center [429, 81] width 742 height 20
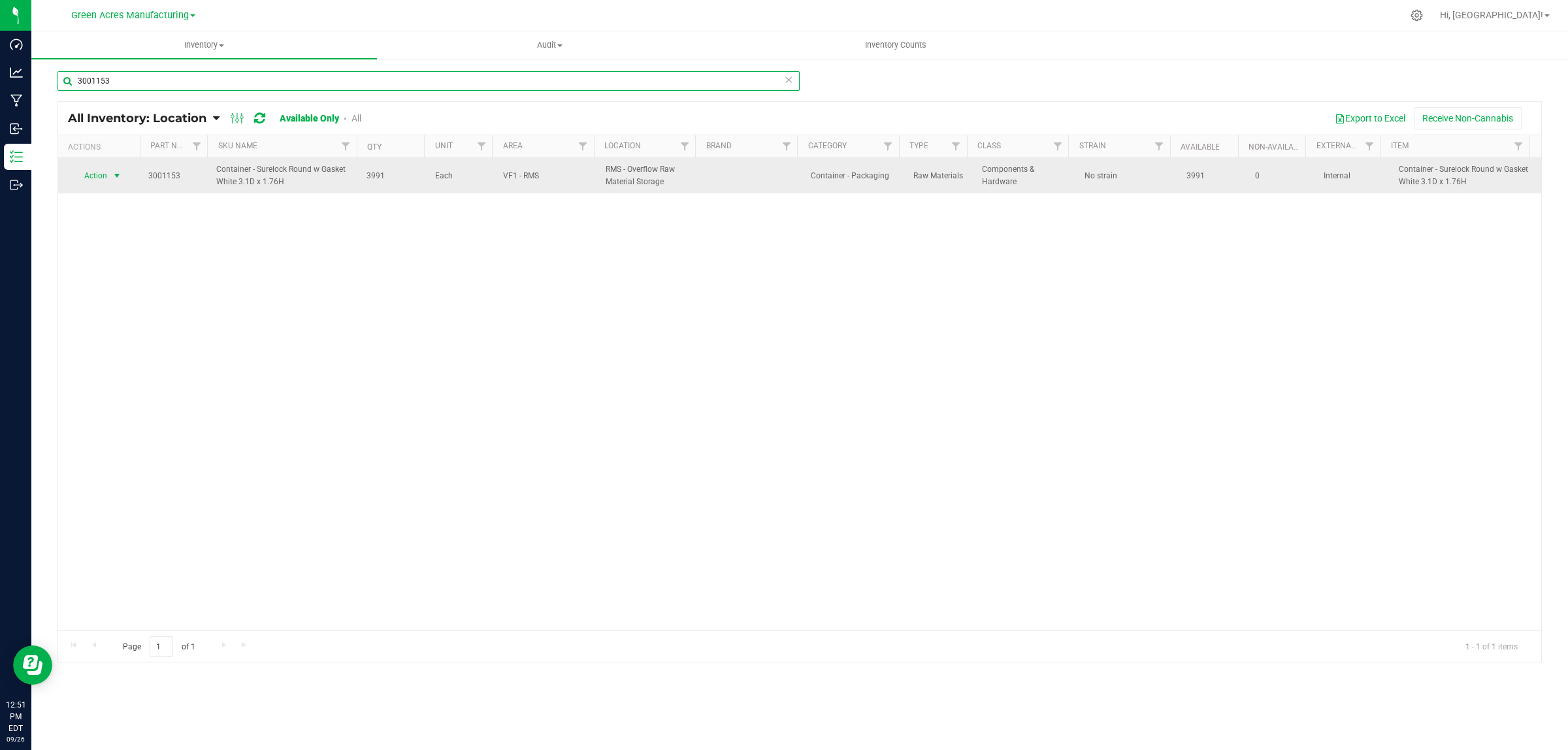
type input "3001153"
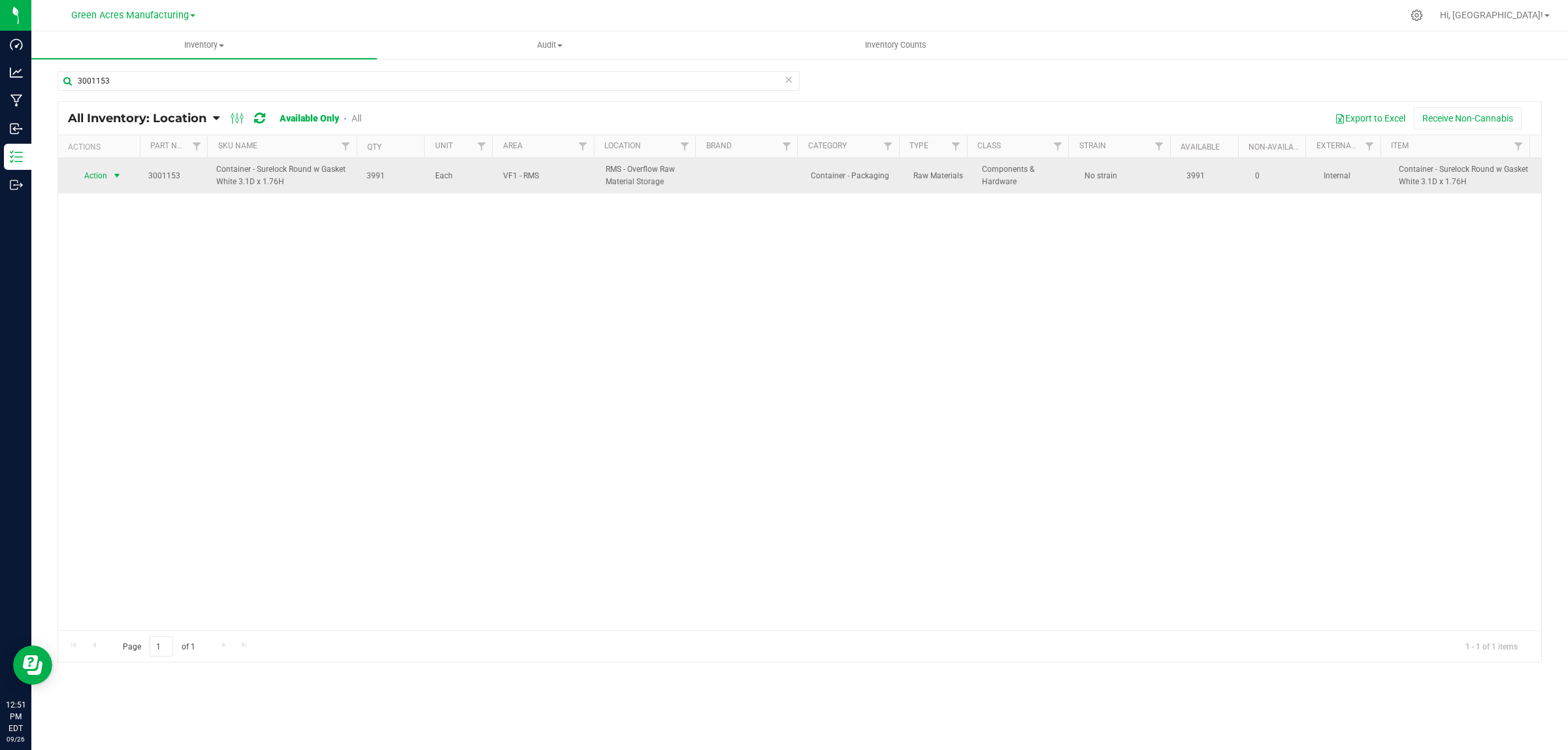
click at [83, 177] on span "Action" at bounding box center [91, 176] width 35 height 18
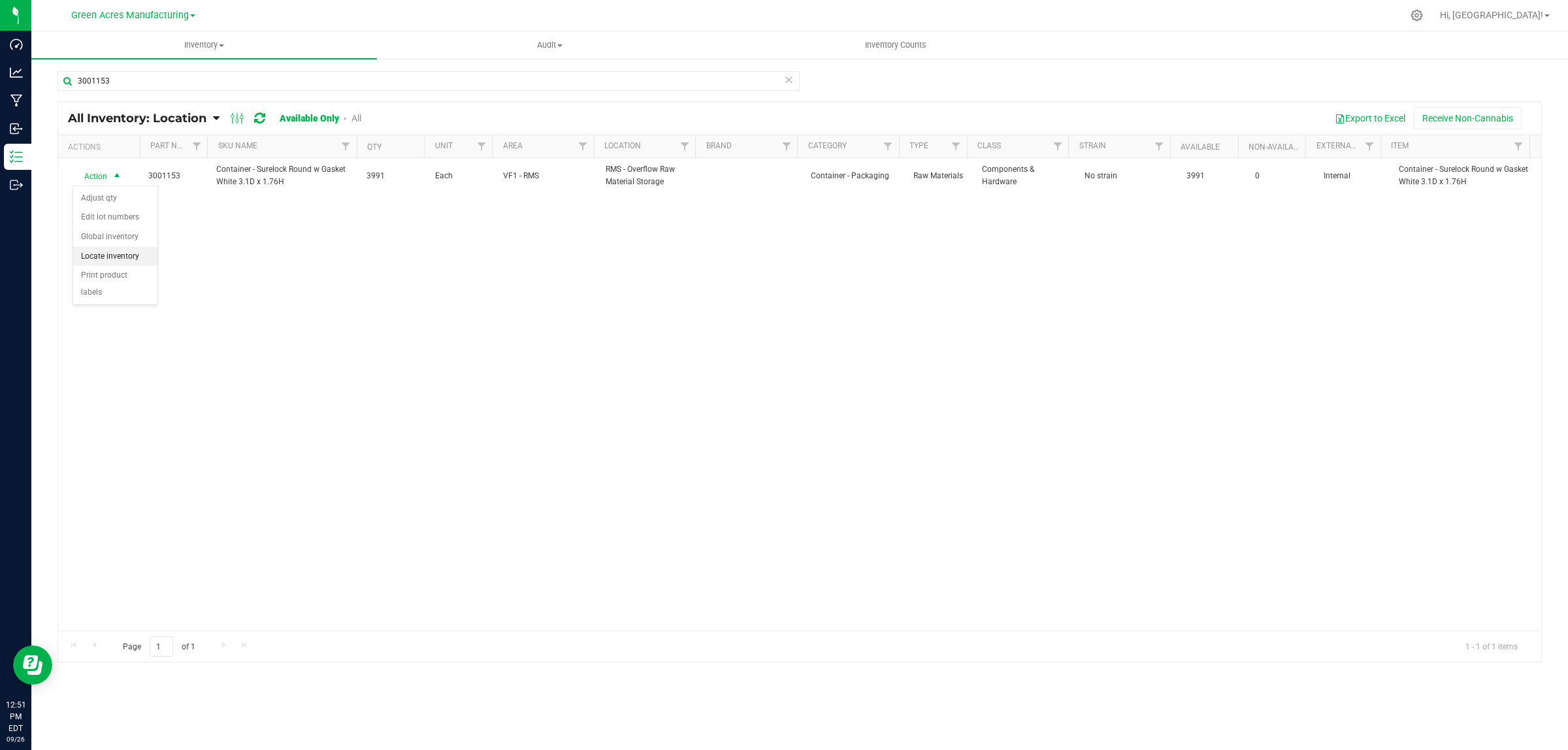
click at [111, 259] on li "Locate inventory" at bounding box center [115, 257] width 84 height 20
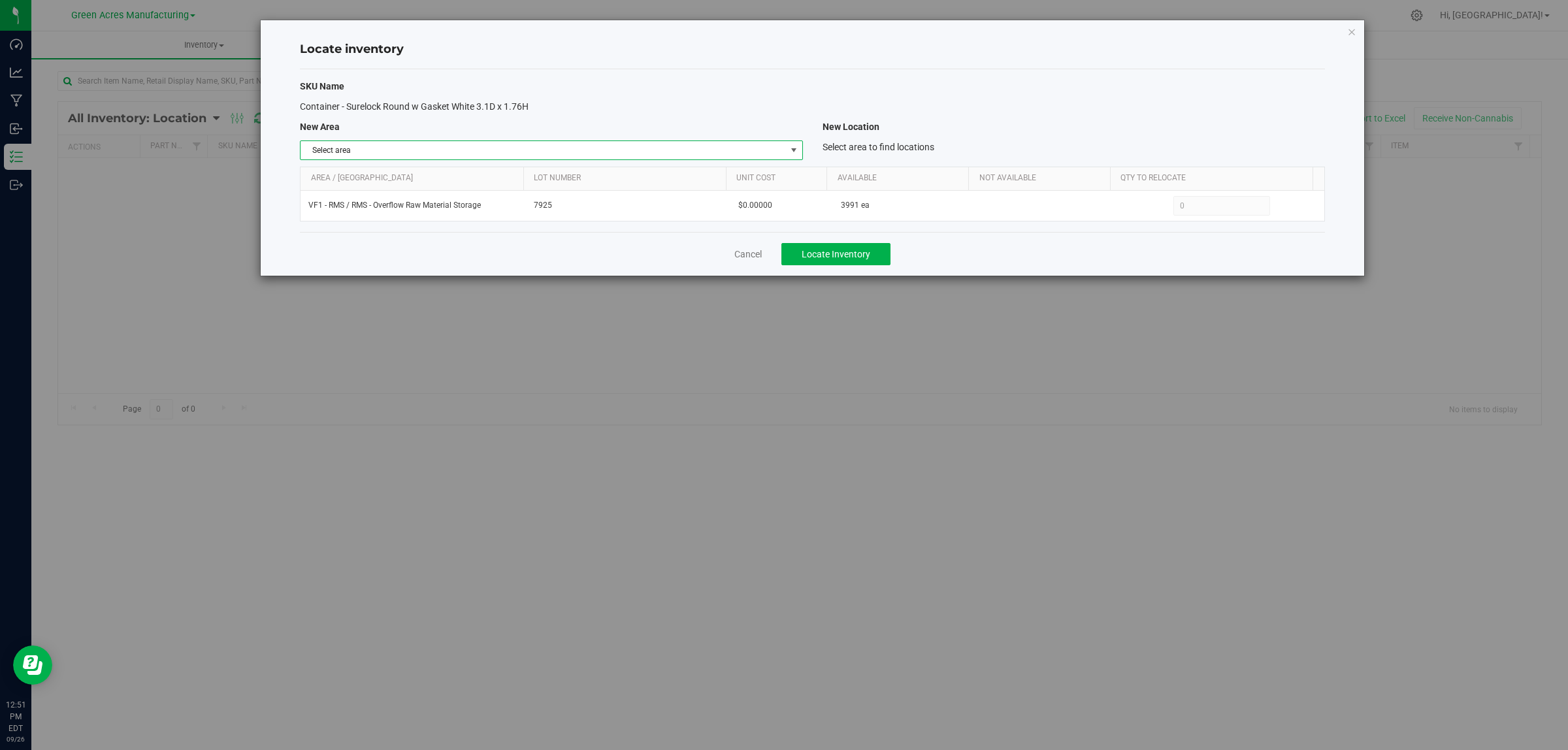
click at [457, 147] on span "Select area" at bounding box center [543, 150] width 485 height 18
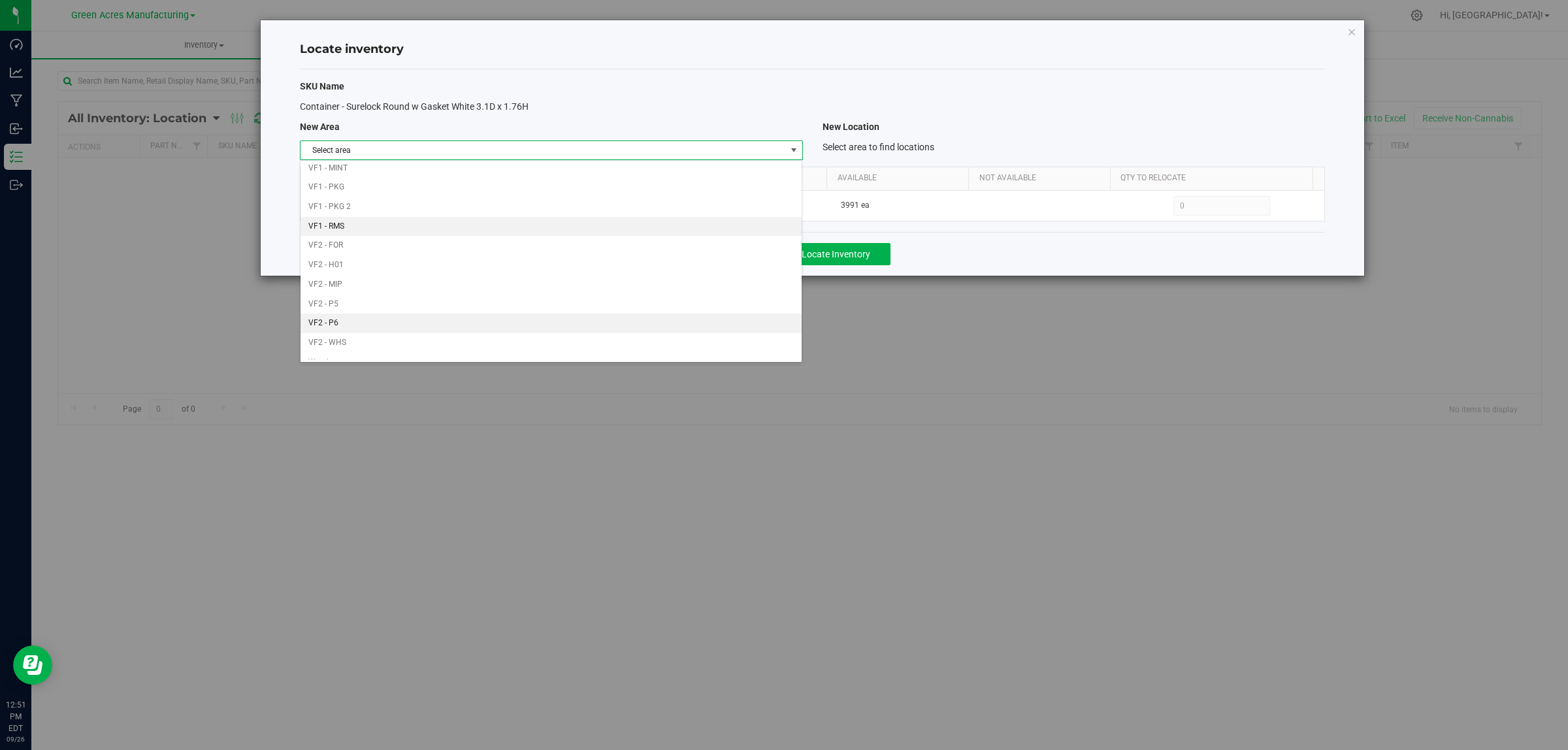
scroll to position [652, 0]
click at [359, 170] on li "VF1 - PKG" at bounding box center [551, 174] width 501 height 20
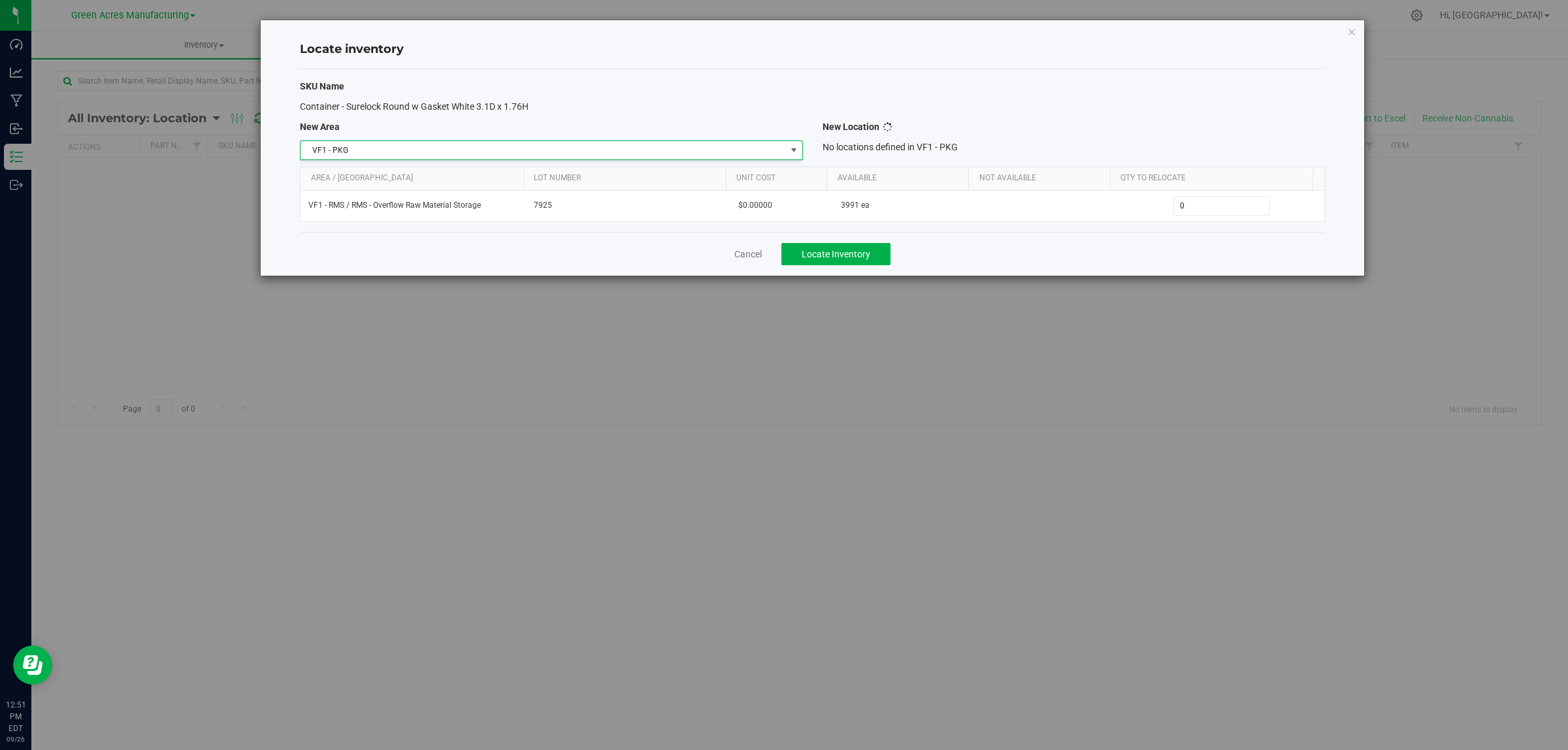
scroll to position [0, 0]
click at [965, 145] on span "Select location" at bounding box center [1065, 150] width 485 height 18
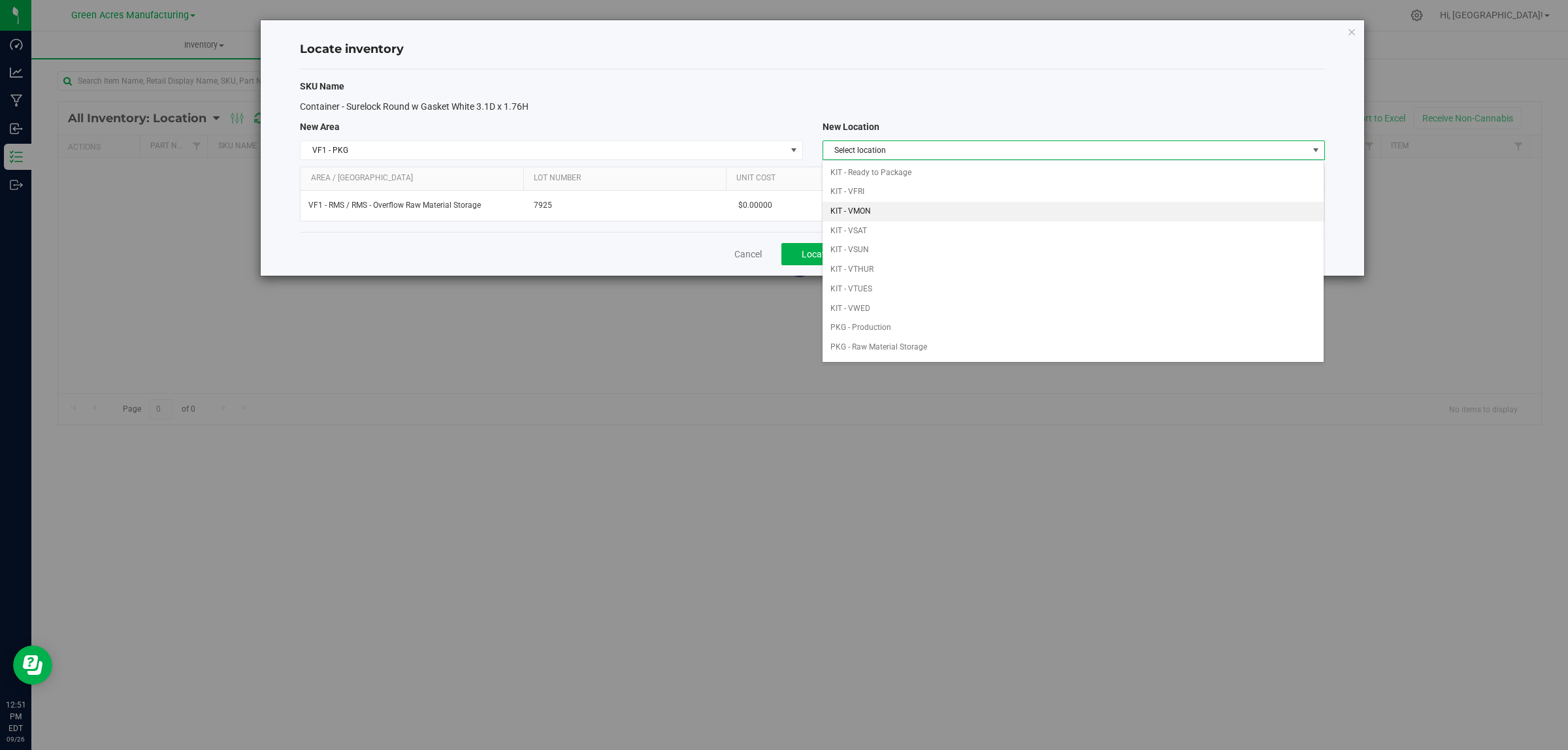
click at [889, 210] on li "KIT - VMON" at bounding box center [1072, 212] width 501 height 20
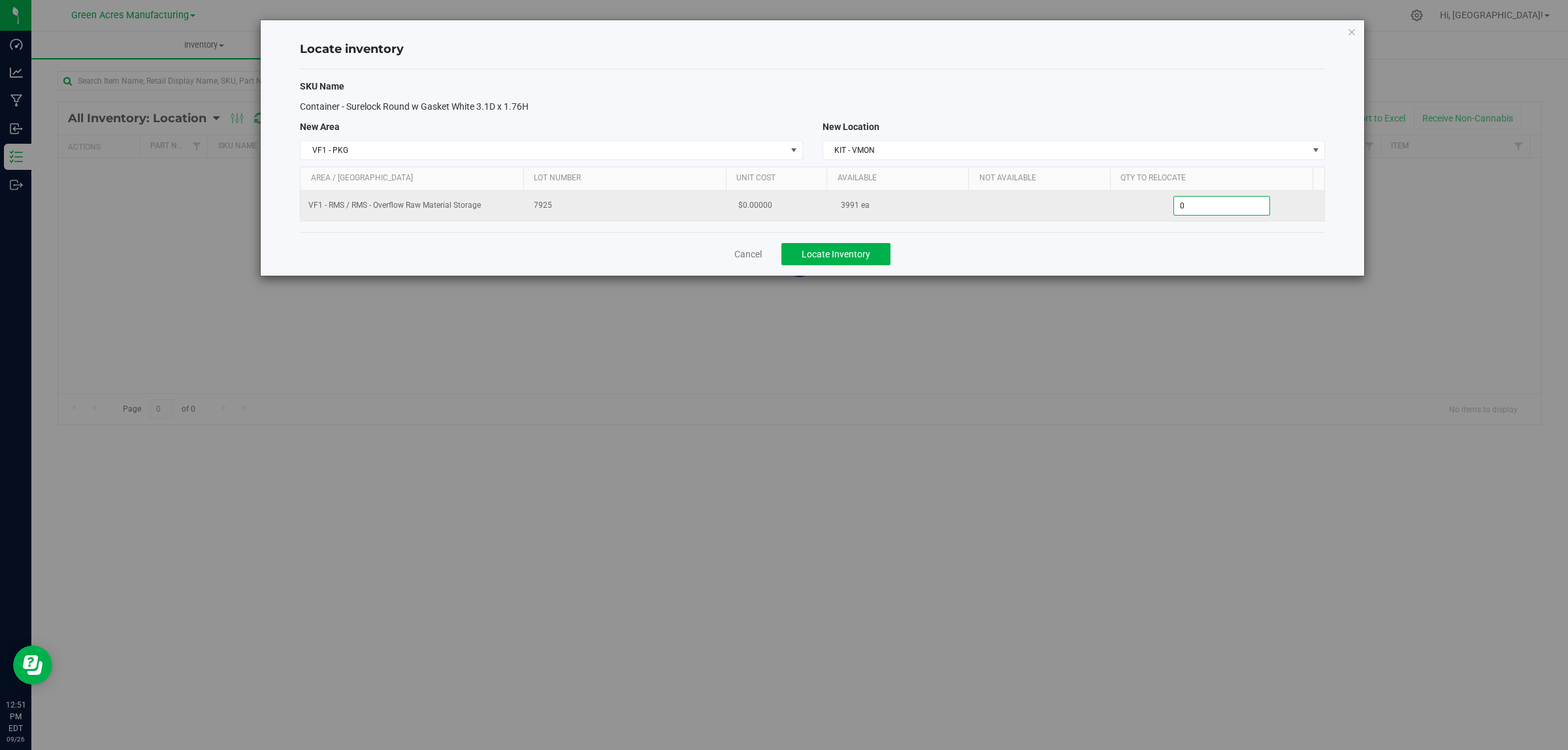
click at [1206, 204] on span "0 0" at bounding box center [1222, 206] width 97 height 20
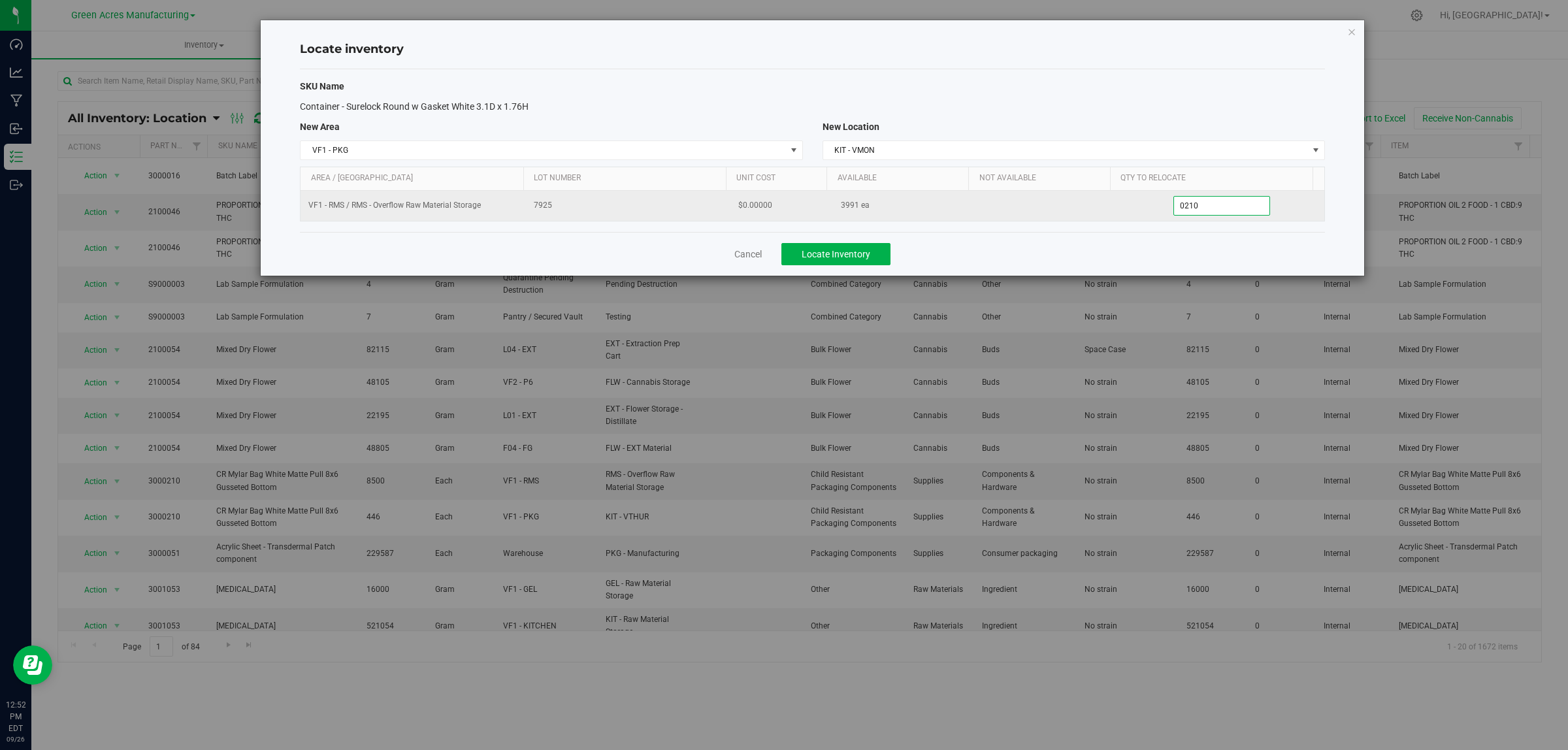
type input "02100"
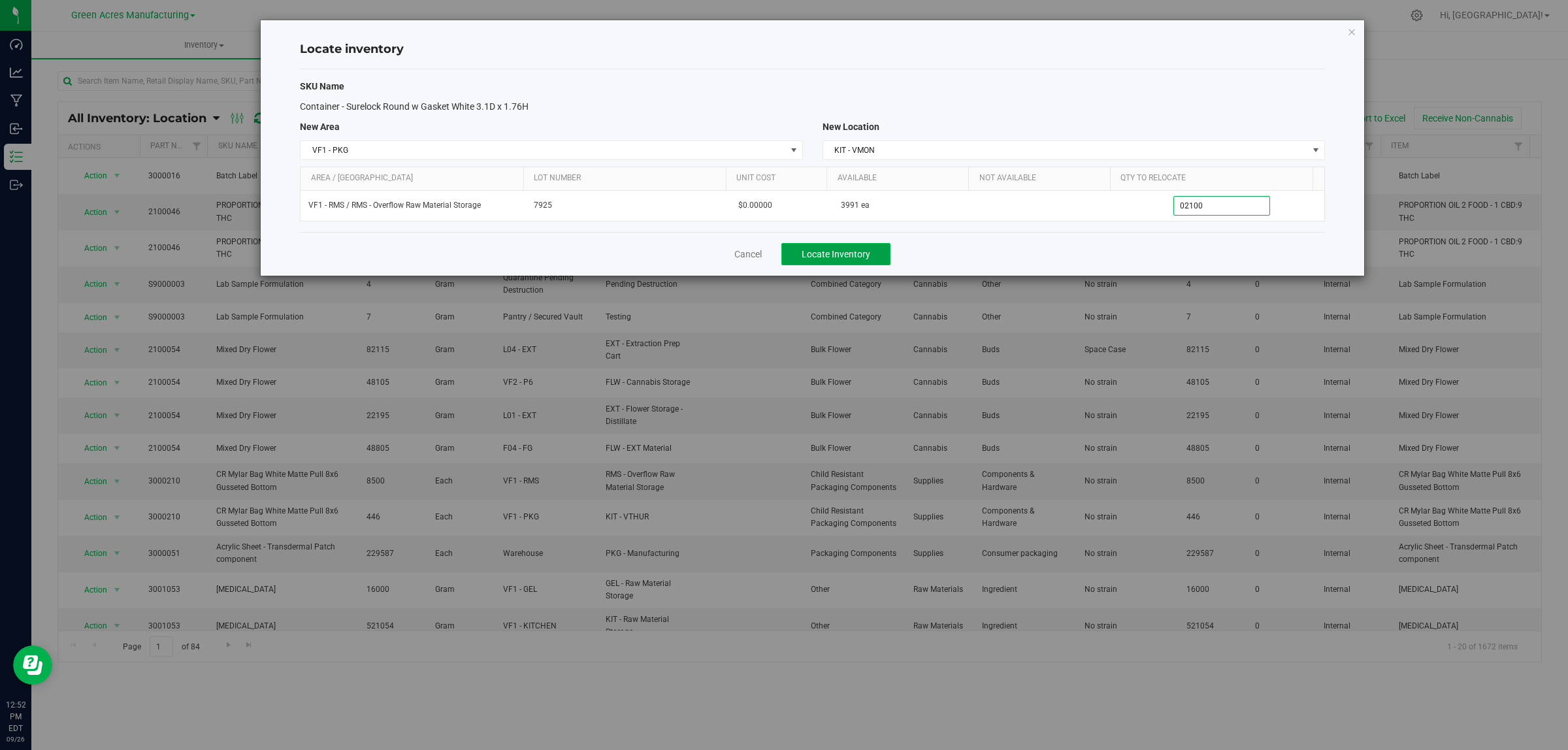
type input "2,100"
click at [853, 254] on span "Locate Inventory" at bounding box center [836, 254] width 69 height 10
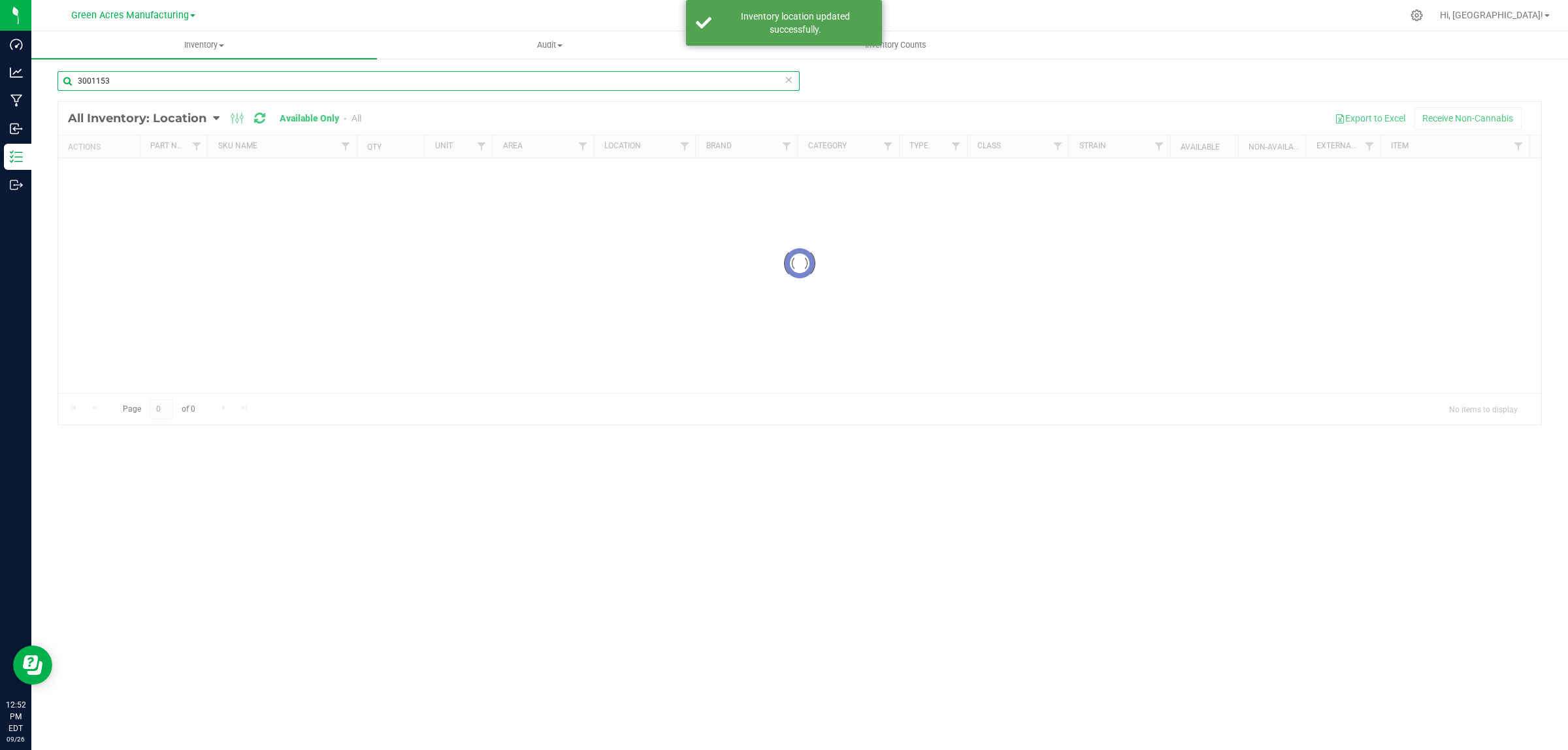
click at [146, 83] on input "3001153" at bounding box center [429, 81] width 742 height 20
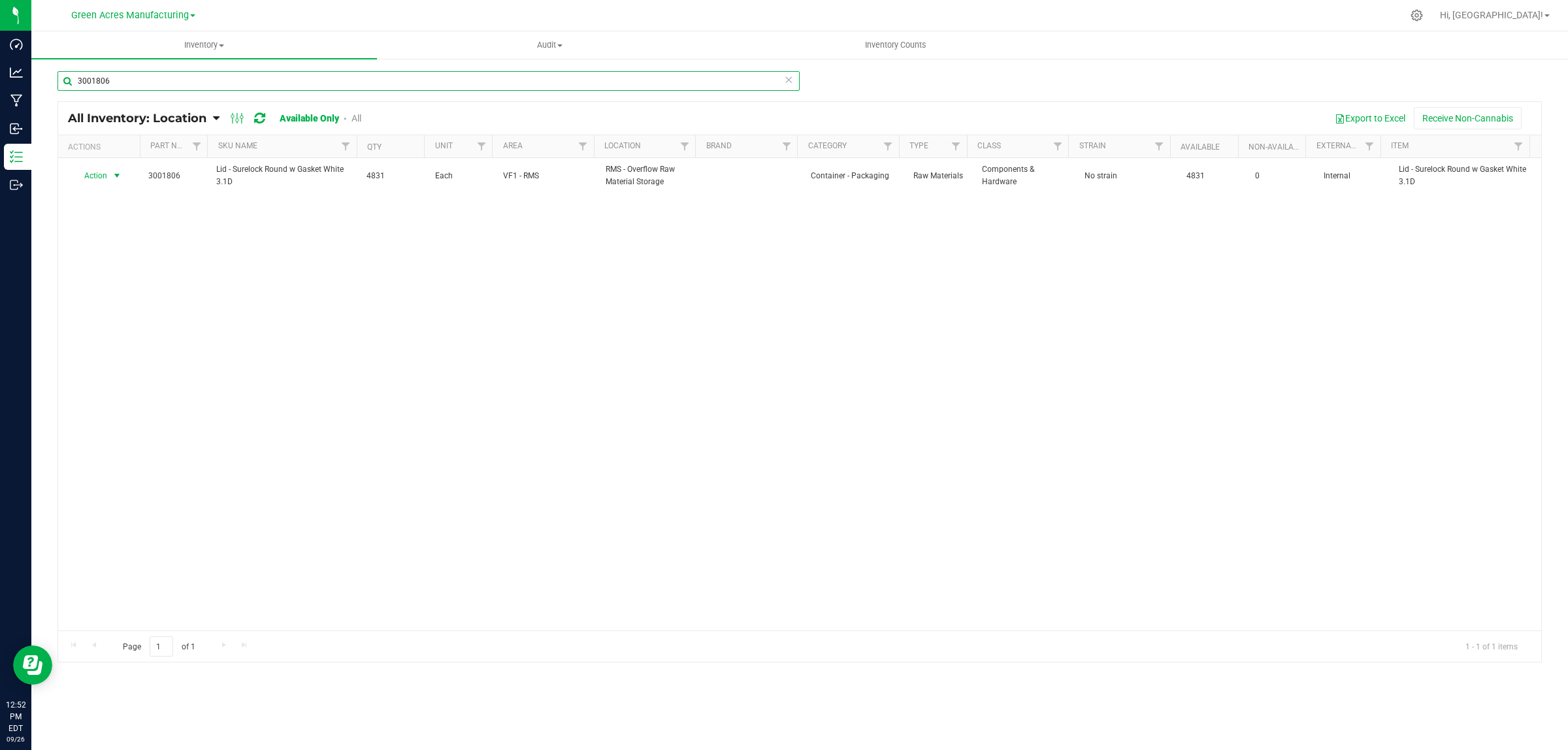
type input "3001806"
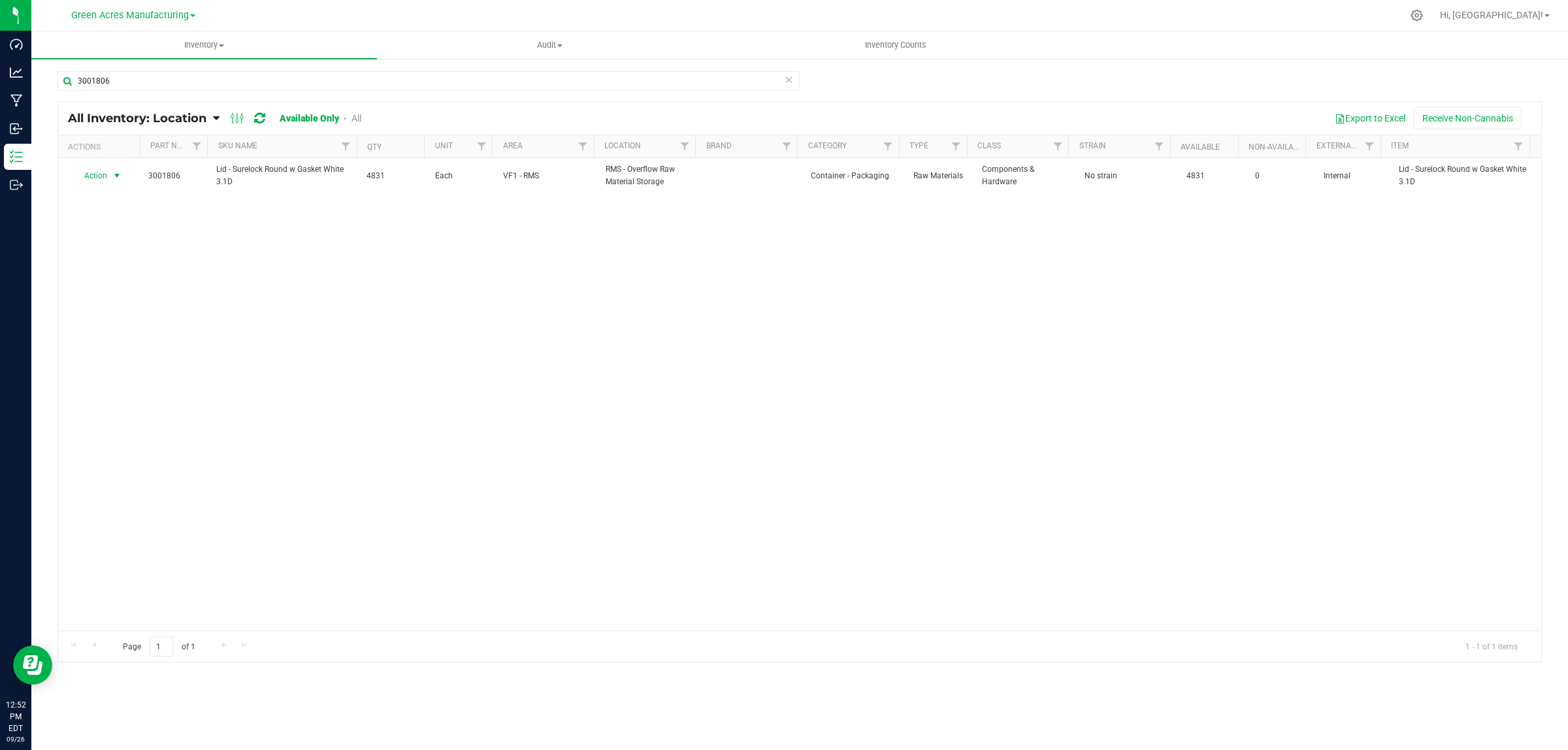
click at [93, 176] on span "Action" at bounding box center [91, 176] width 35 height 18
click at [113, 254] on li "Locate inventory" at bounding box center [115, 257] width 84 height 20
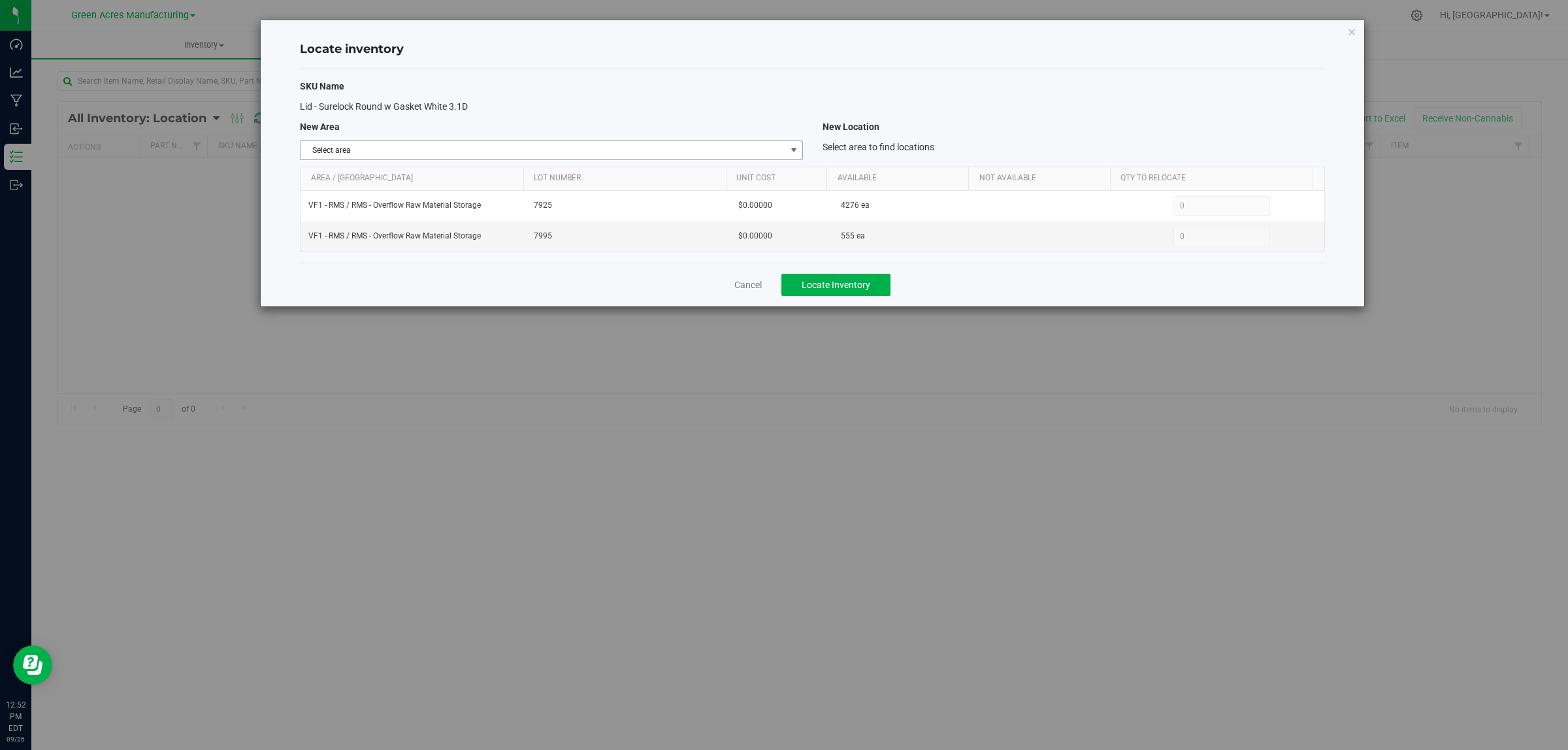
click at [449, 153] on span "Select area" at bounding box center [543, 150] width 485 height 18
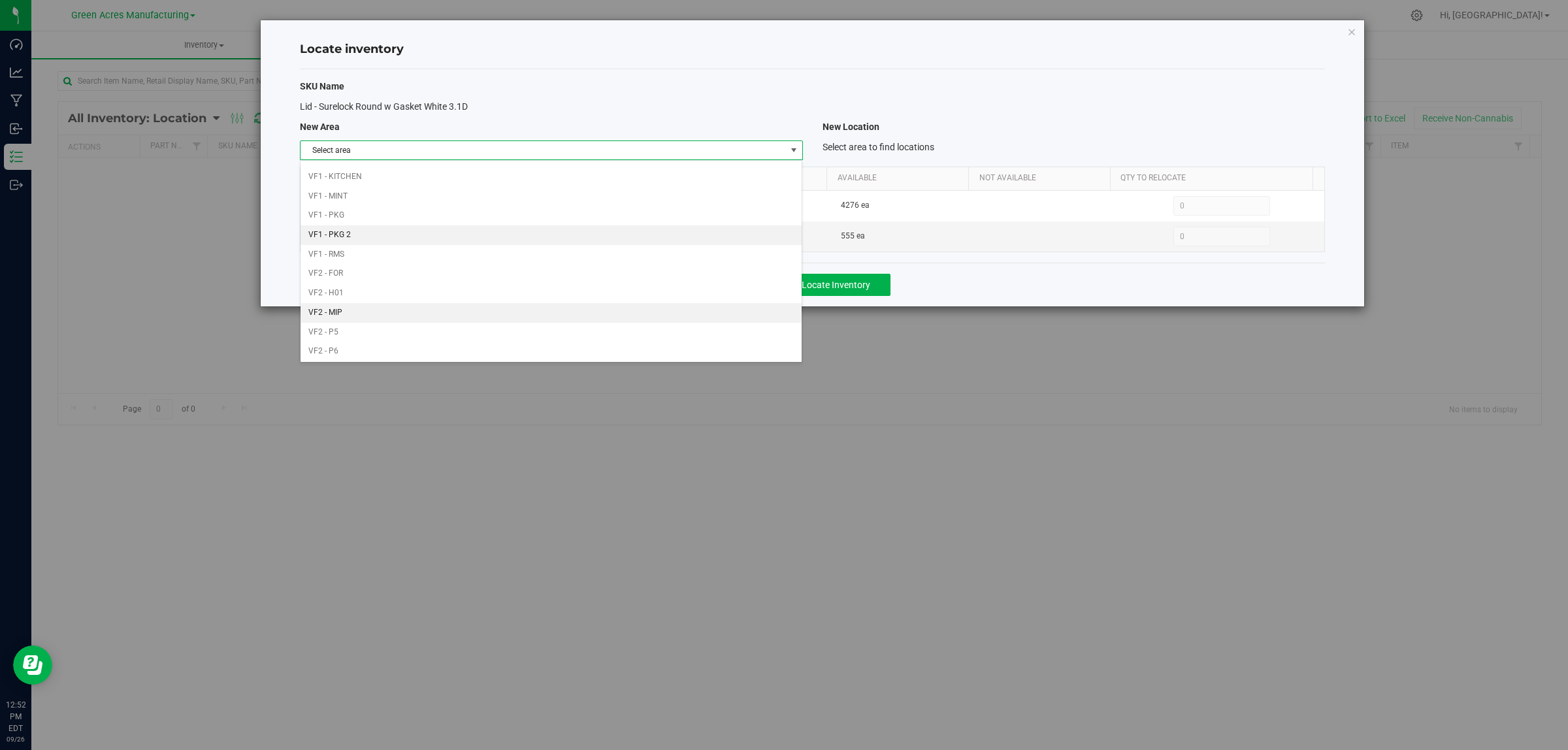
scroll to position [652, 0]
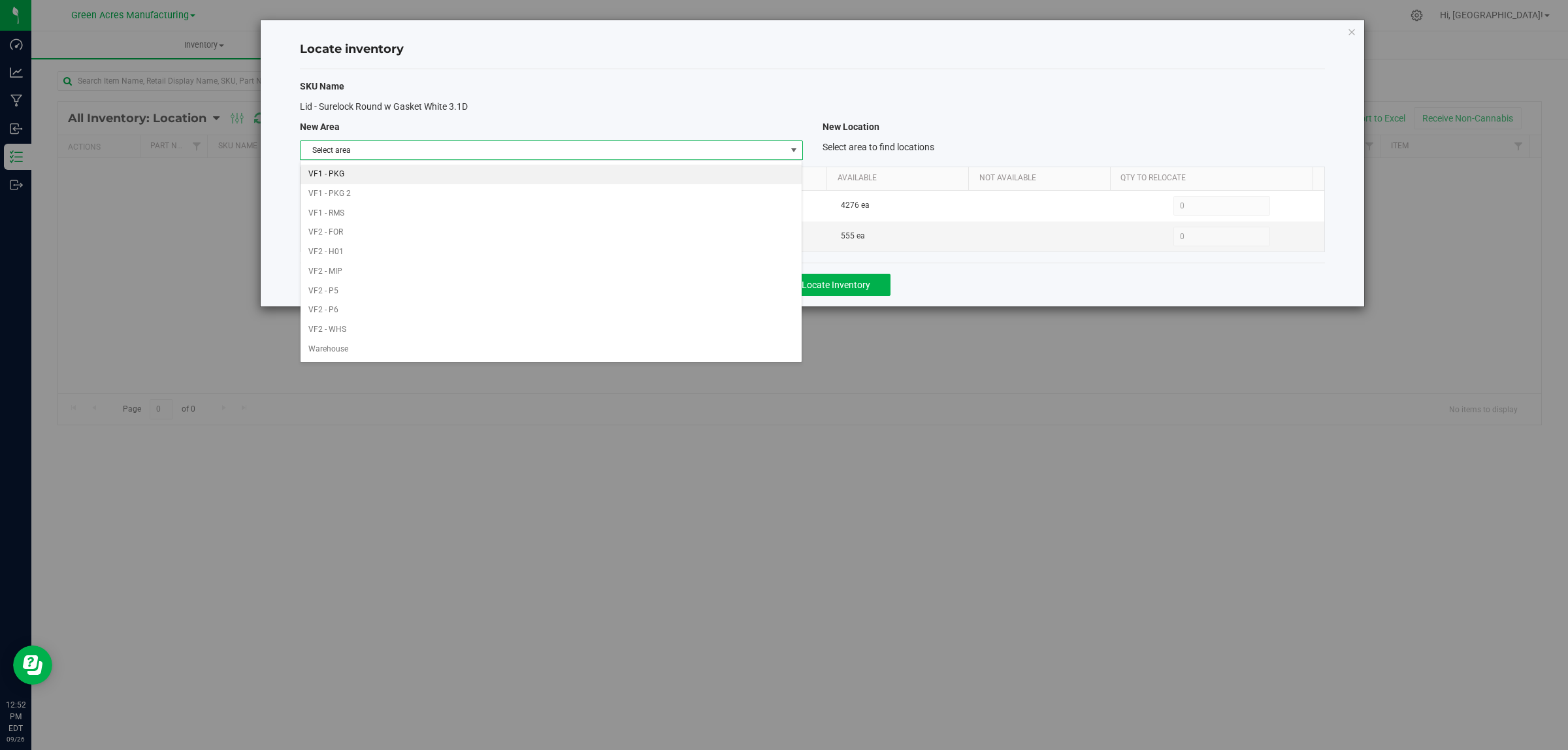
click at [374, 176] on li "VF1 - PKG" at bounding box center [551, 174] width 501 height 20
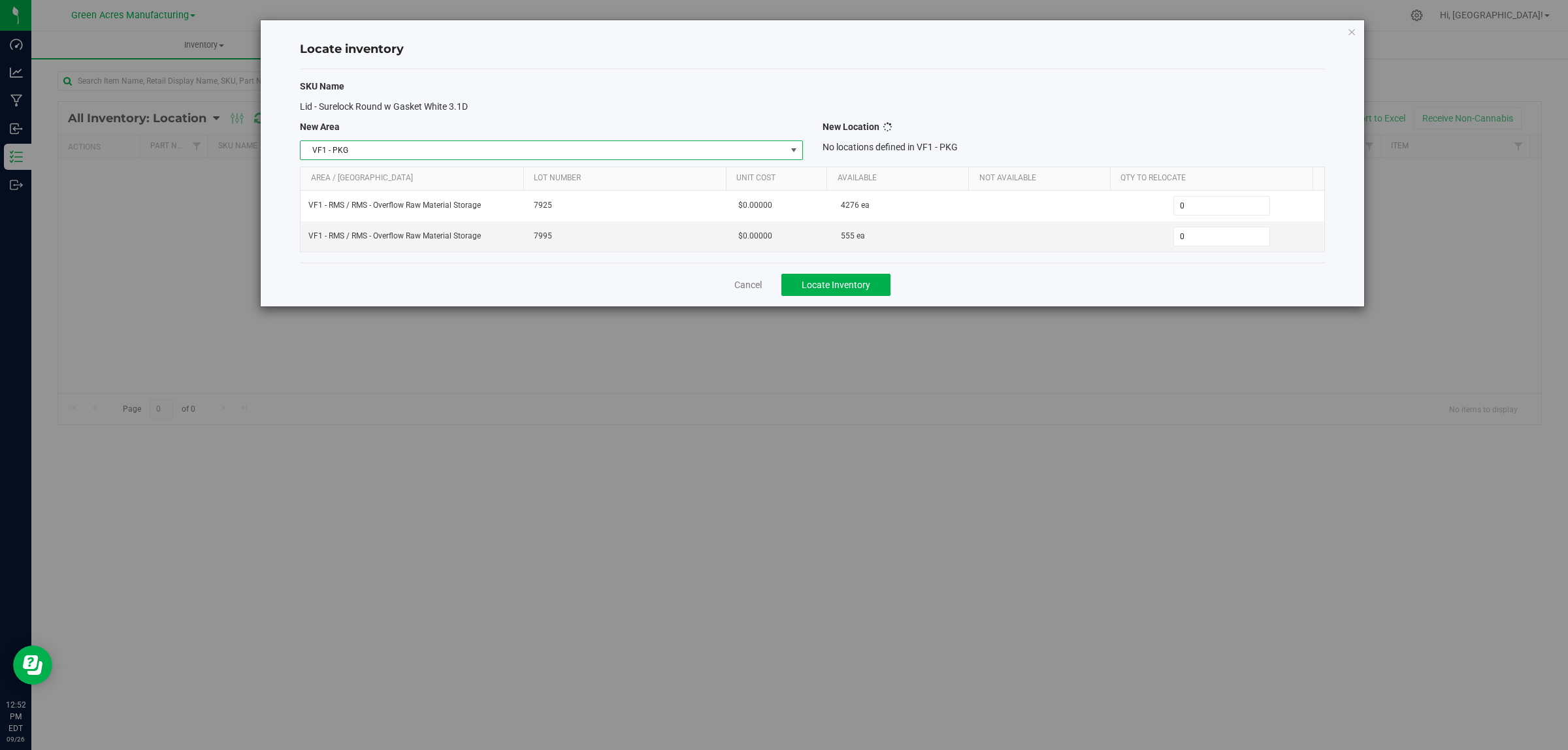
scroll to position [0, 0]
click at [906, 146] on span "Select location" at bounding box center [1065, 150] width 485 height 18
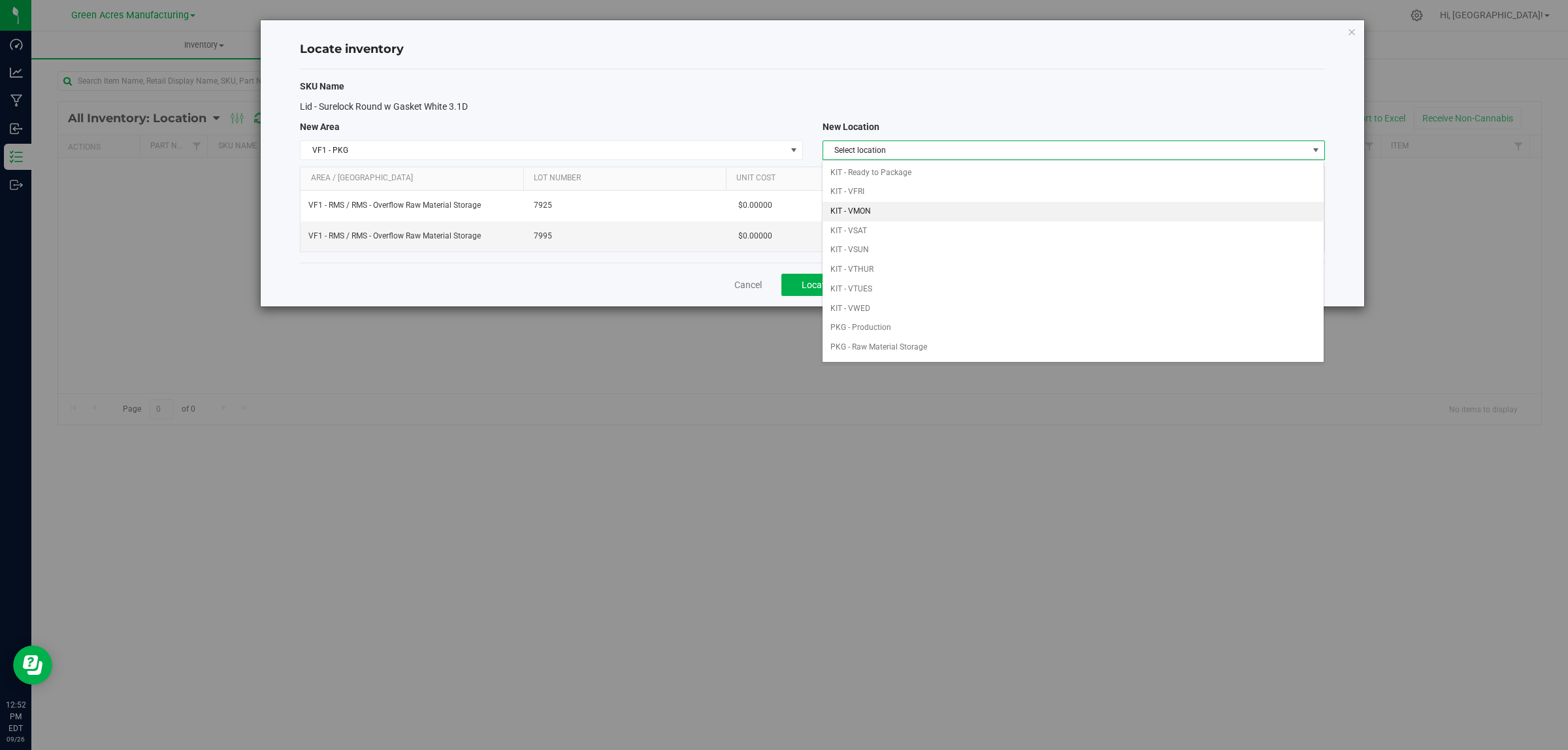
click at [879, 210] on li "KIT - VMON" at bounding box center [1072, 212] width 501 height 20
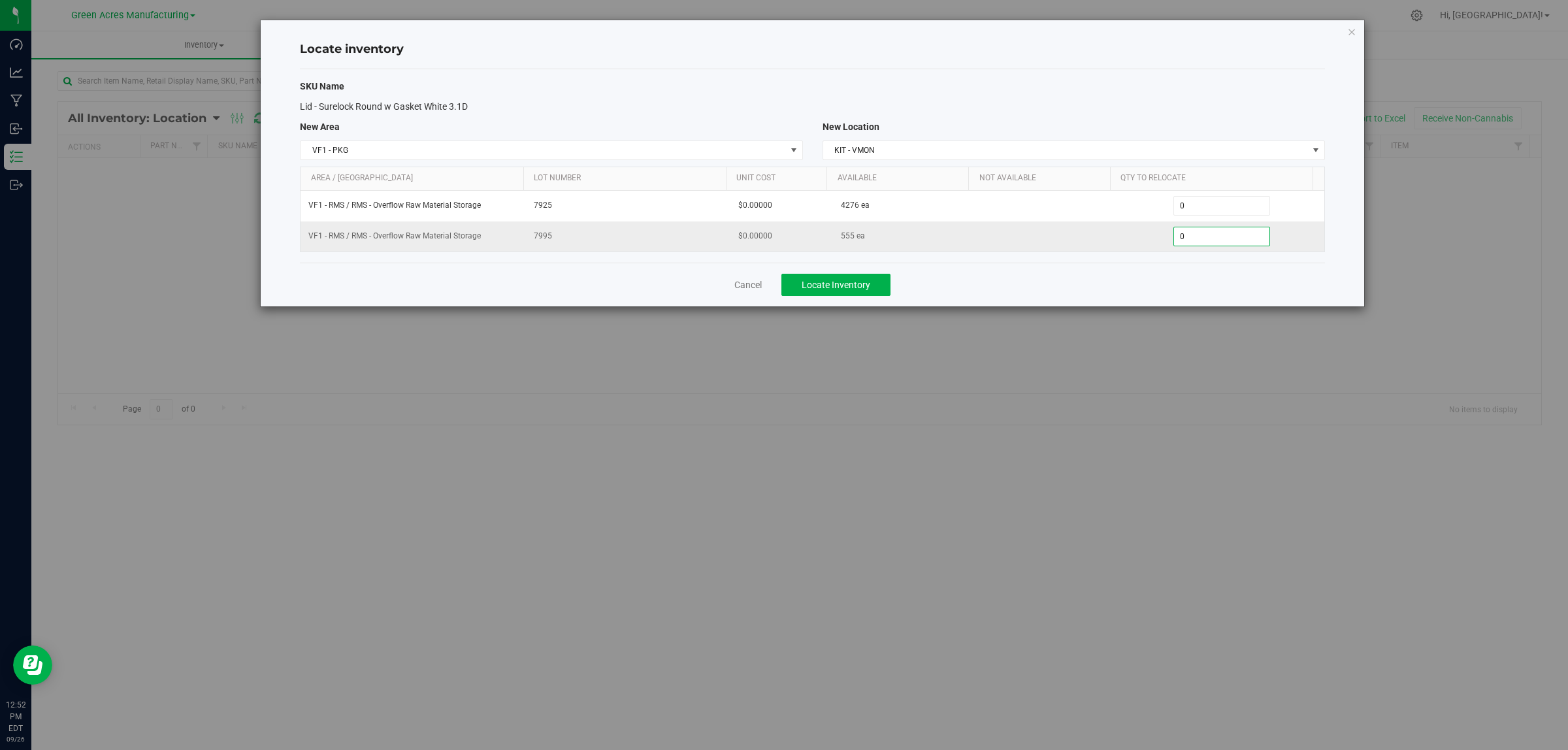
click at [1203, 243] on span "0 0" at bounding box center [1222, 236] width 97 height 20
click at [1207, 206] on span "0 0" at bounding box center [1222, 206] width 97 height 20
type input "02100"
type input "2,100"
click at [870, 294] on button "Locate Inventory" at bounding box center [836, 285] width 109 height 22
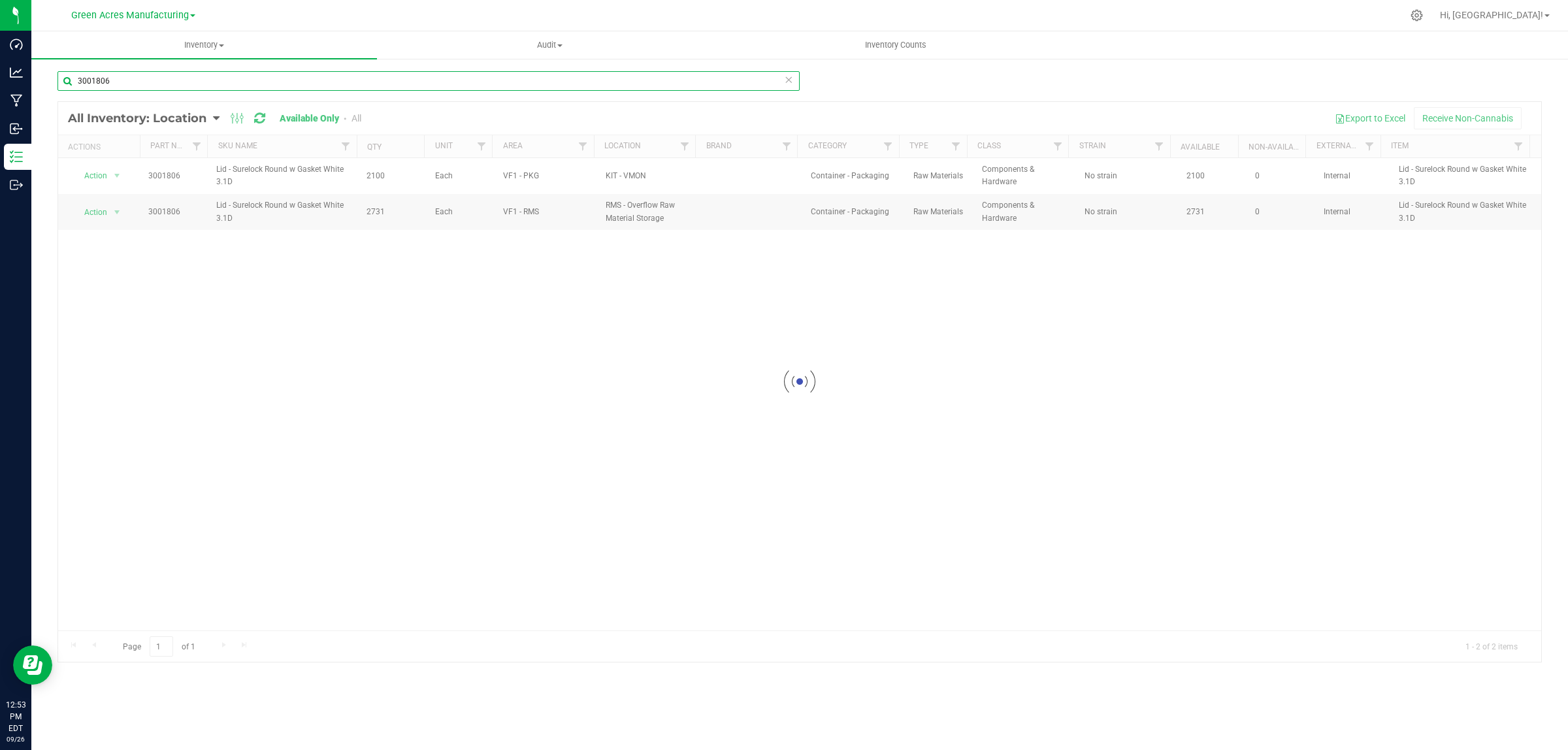
click at [148, 75] on input "3001806" at bounding box center [429, 81] width 742 height 20
type input "3004223"
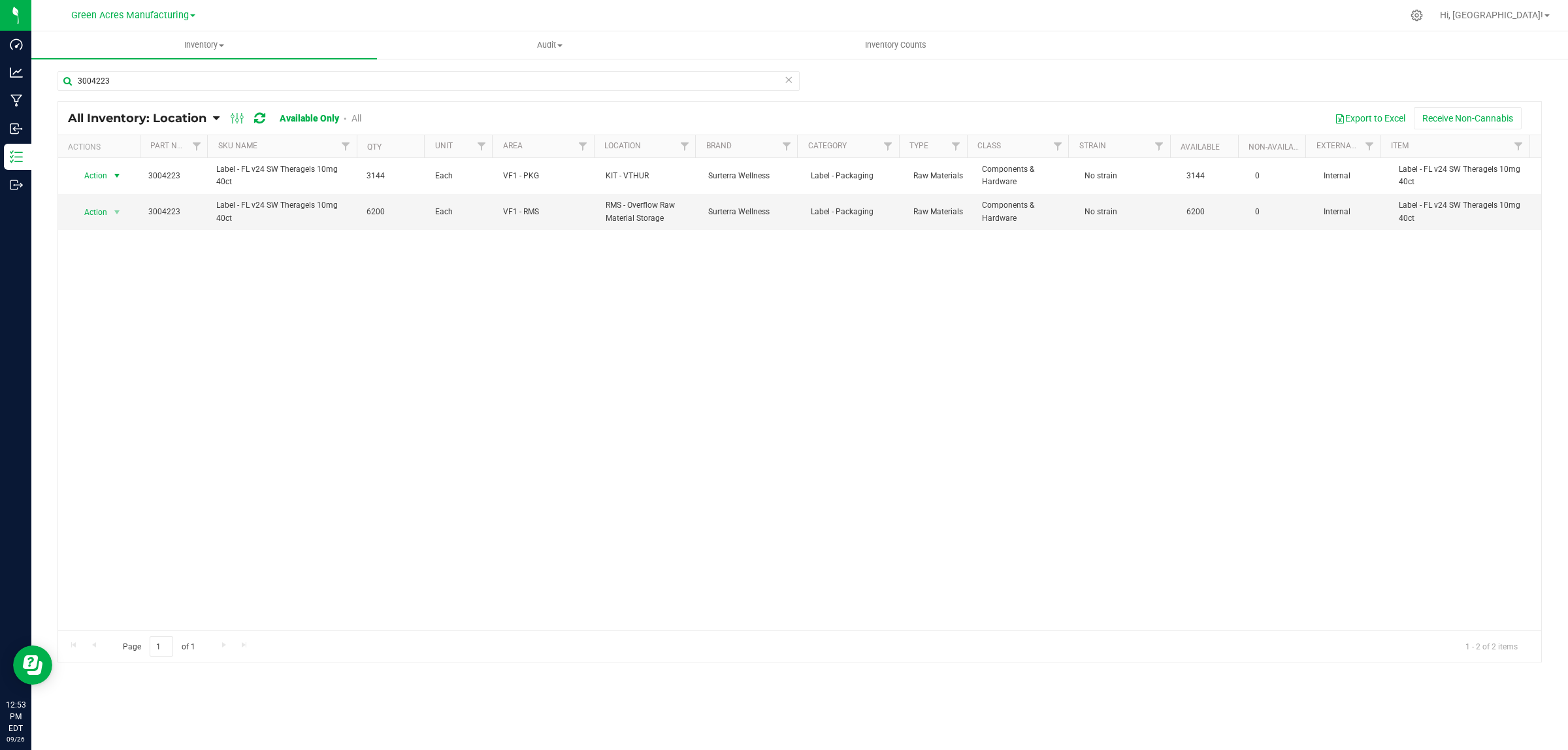
click at [94, 178] on span "Action" at bounding box center [91, 176] width 35 height 18
click at [119, 256] on li "Locate inventory" at bounding box center [115, 257] width 84 height 20
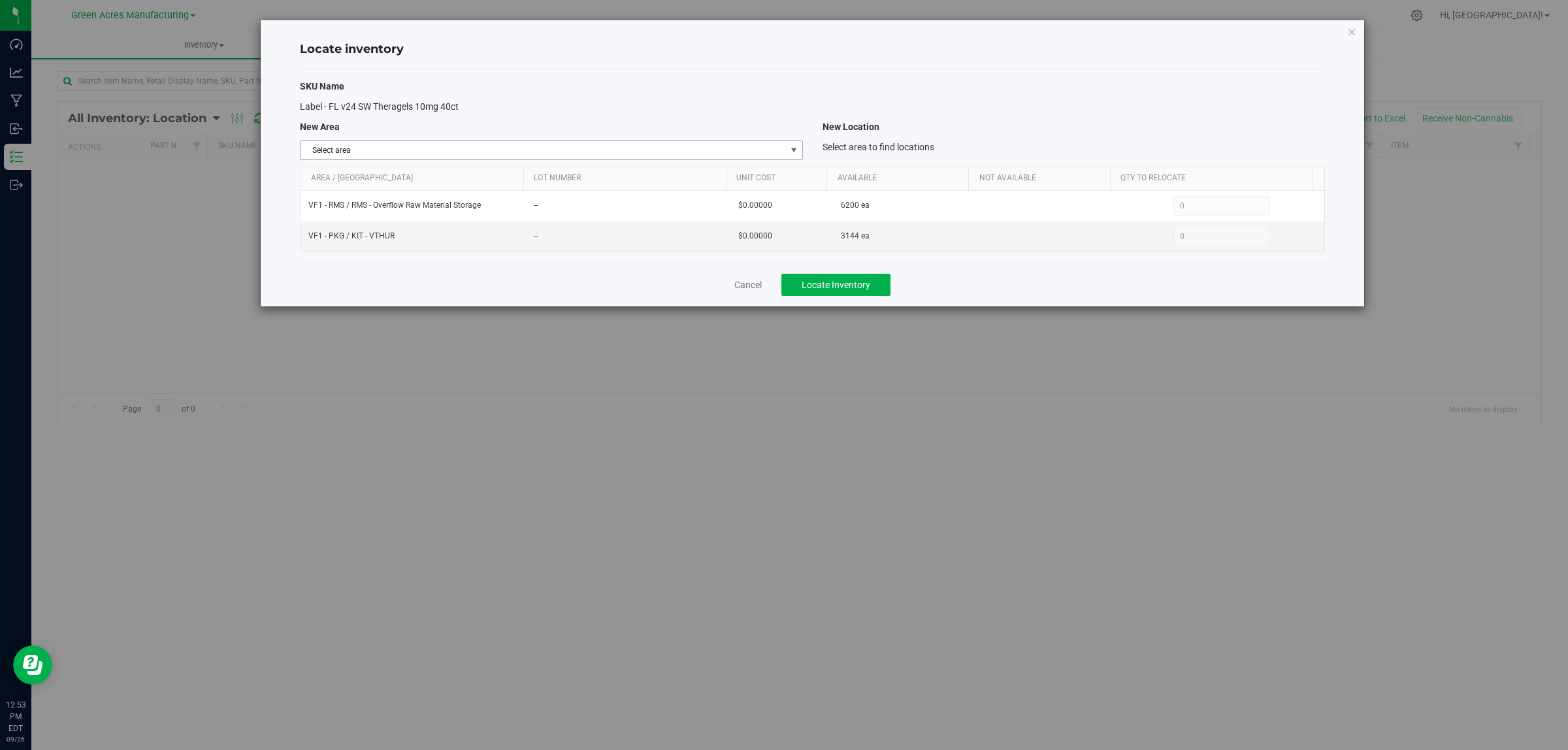
click at [400, 152] on span "Select area" at bounding box center [543, 150] width 485 height 18
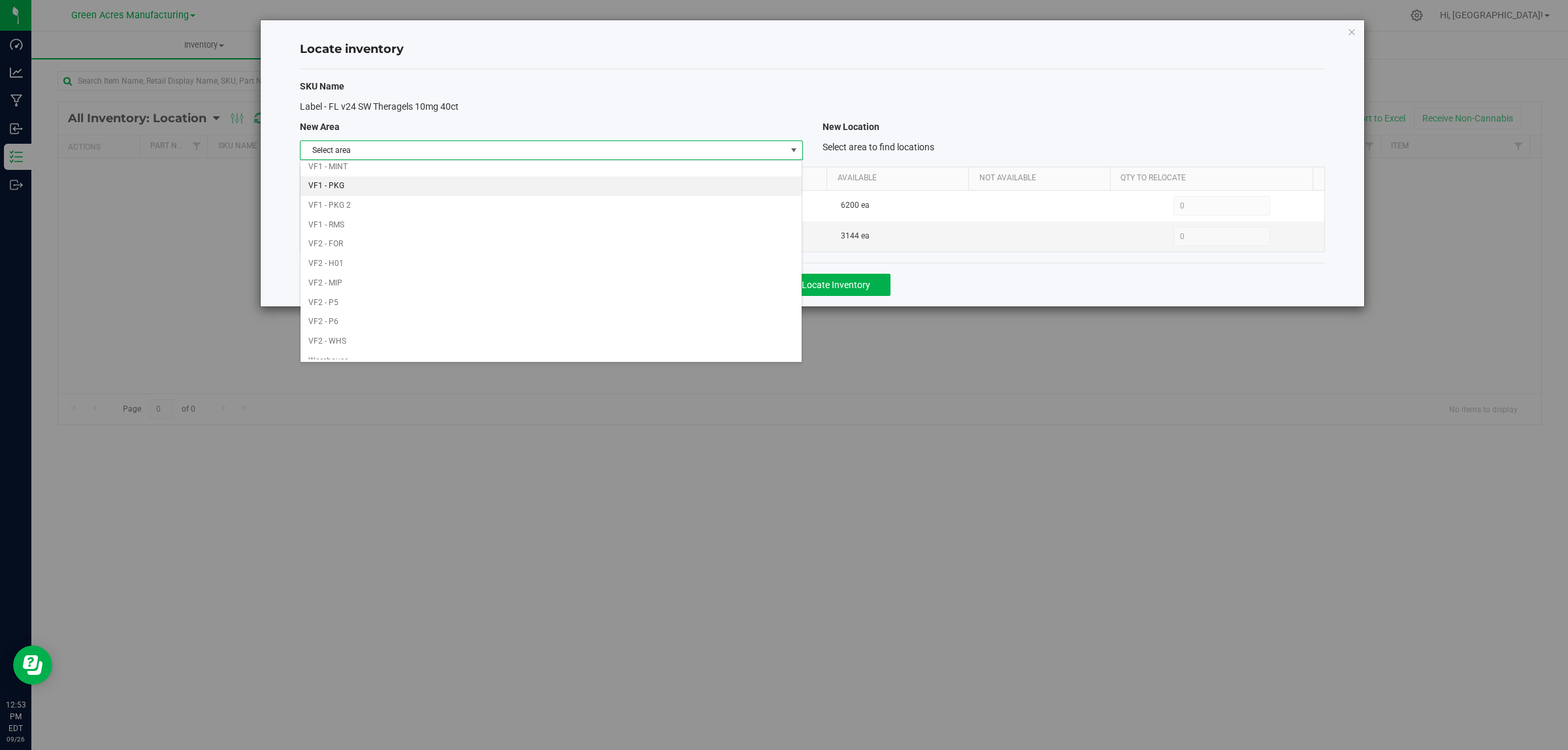
scroll to position [652, 0]
click at [358, 164] on li "VF1 - PKG" at bounding box center [551, 174] width 501 height 20
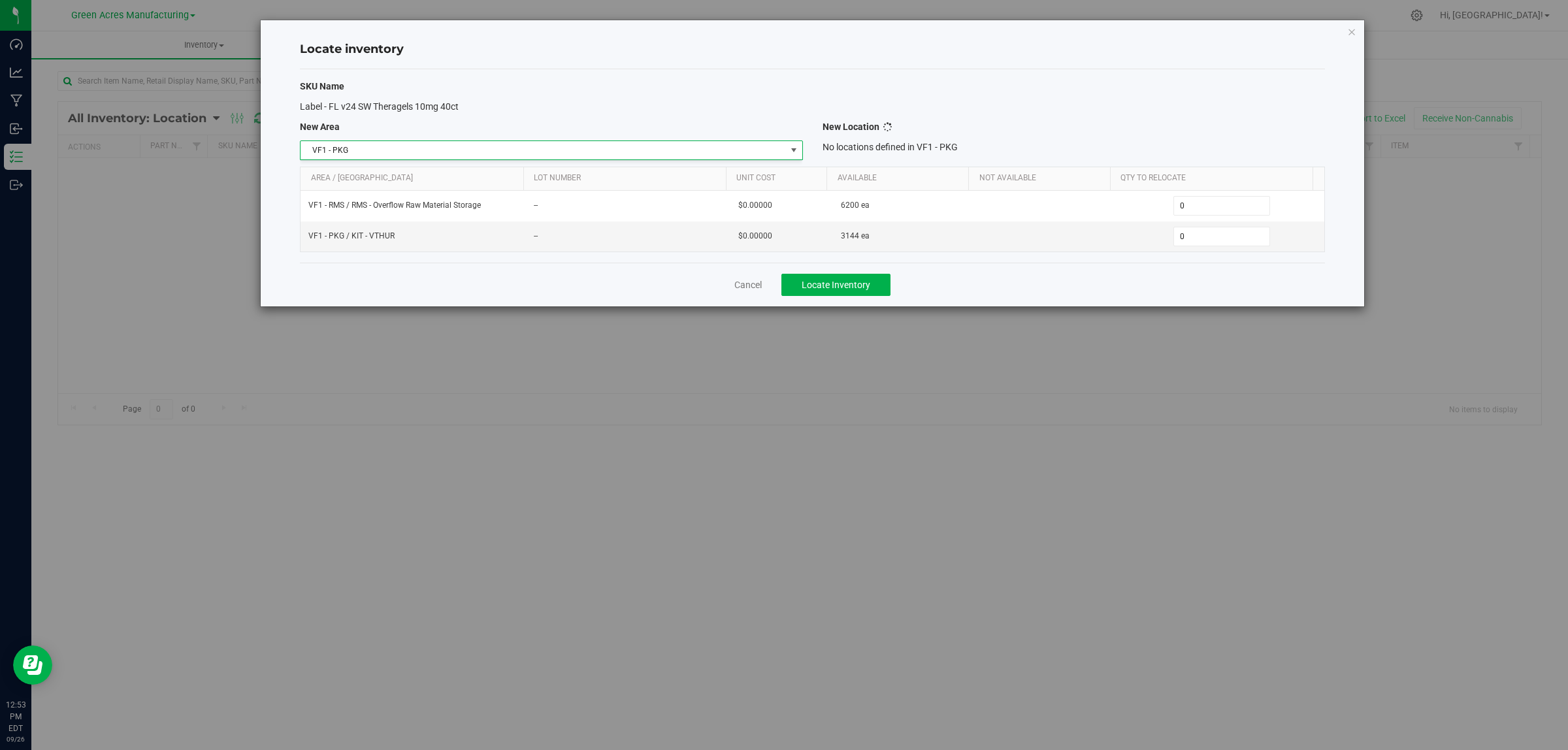
scroll to position [651, 0]
click at [887, 150] on span "Select location" at bounding box center [1065, 150] width 485 height 18
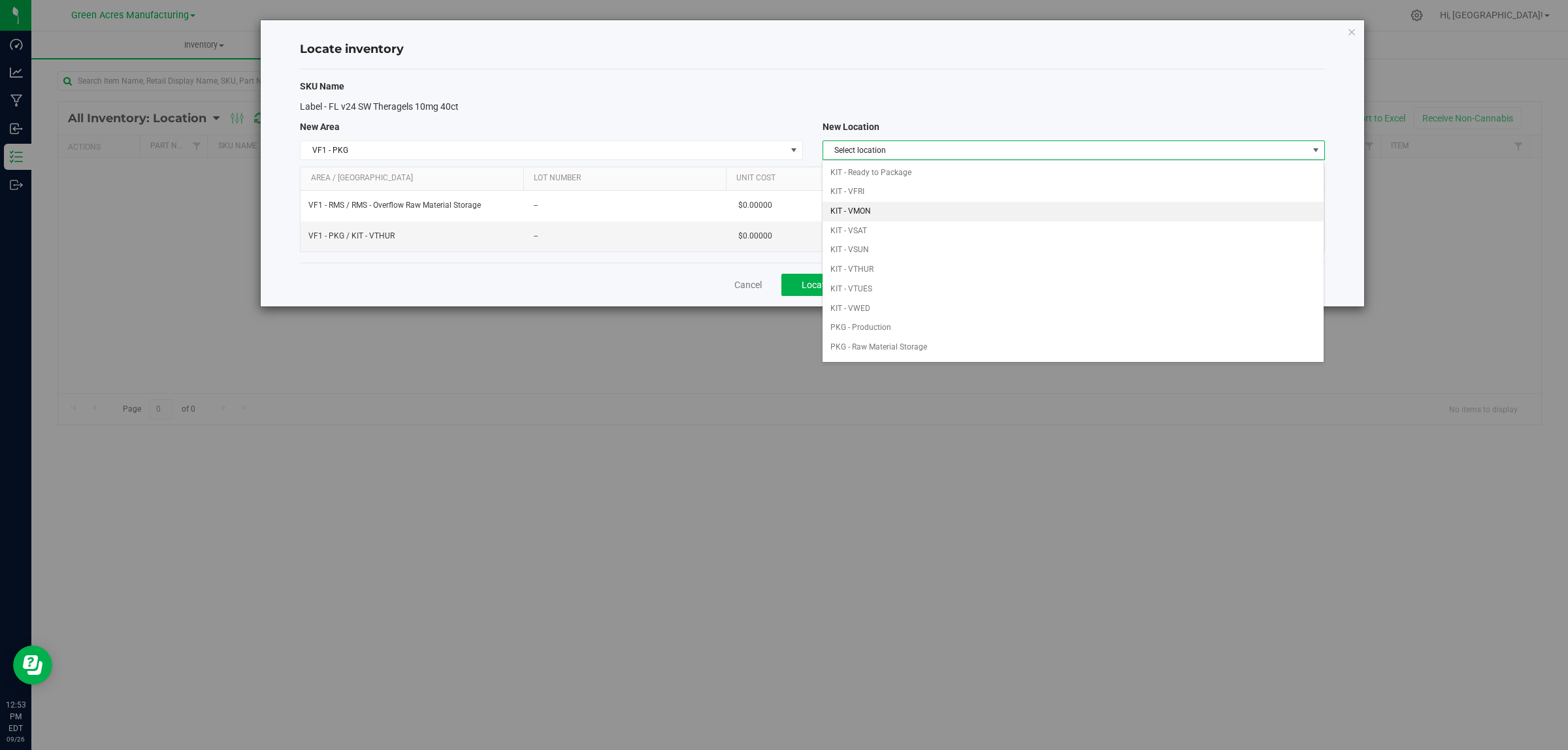
click at [936, 213] on li "KIT - VMON" at bounding box center [1072, 212] width 501 height 20
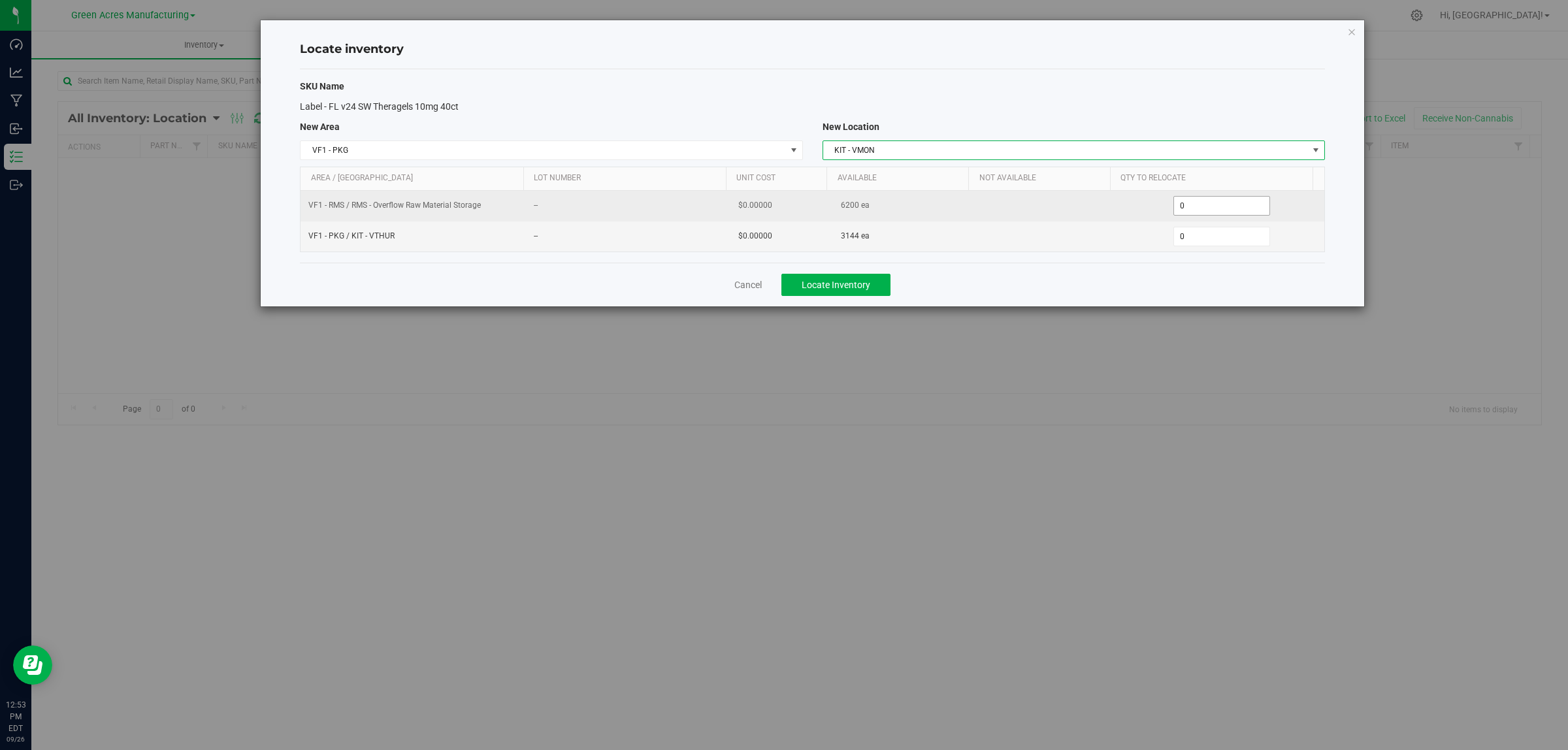
click at [1205, 206] on span "0 0" at bounding box center [1222, 206] width 97 height 20
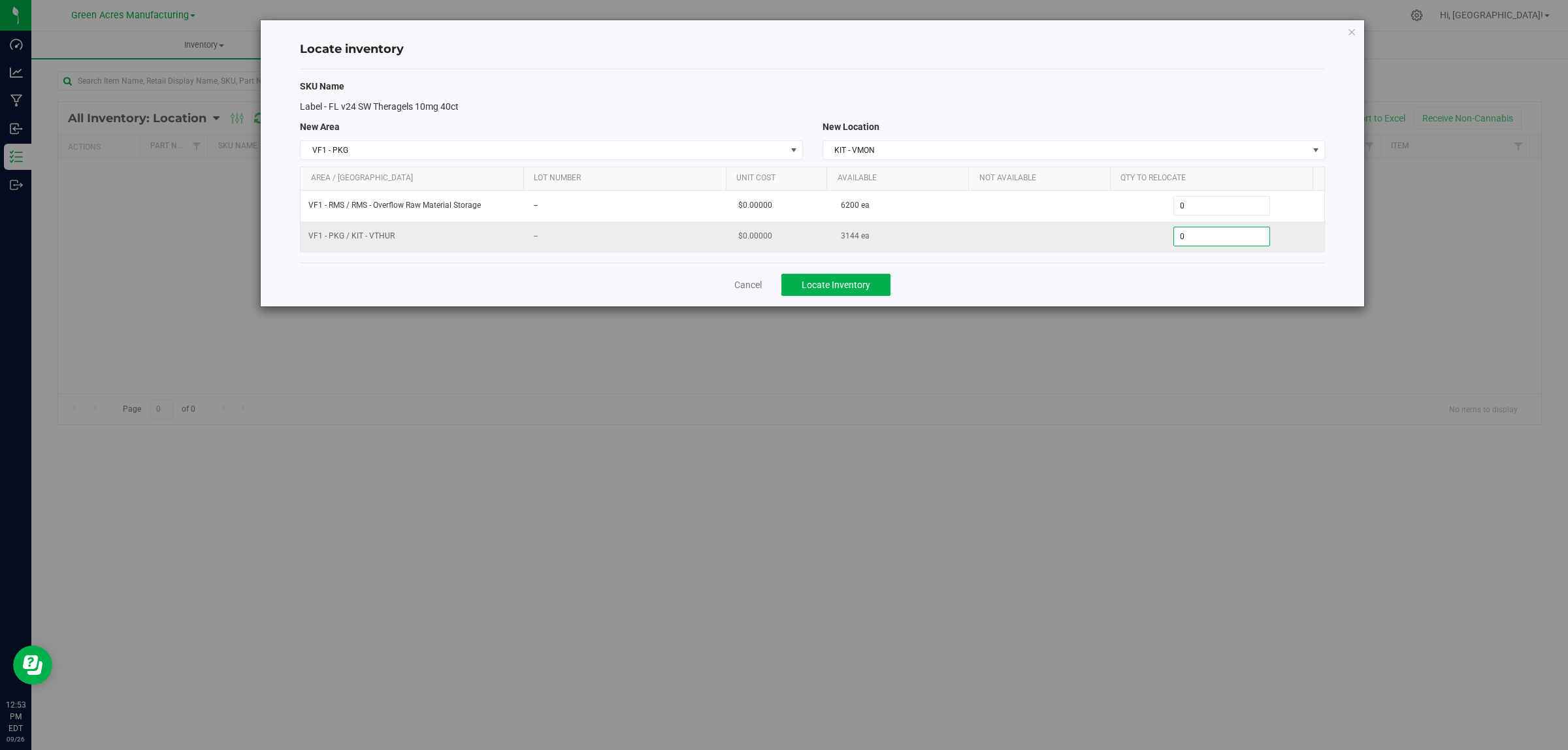
click at [1204, 242] on span "0 0" at bounding box center [1222, 236] width 97 height 20
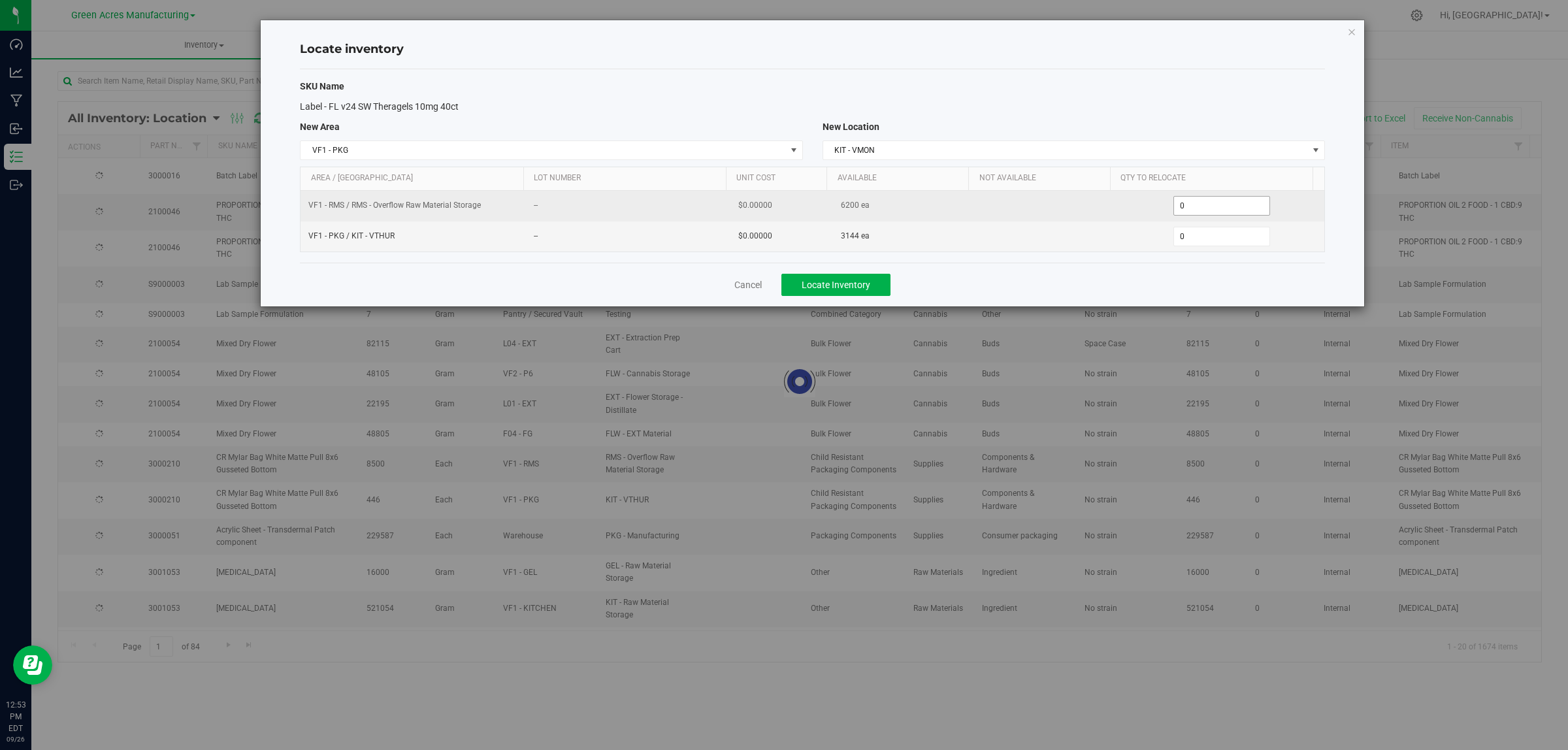
click at [1206, 208] on span "0 0" at bounding box center [1222, 206] width 97 height 20
type input "03100"
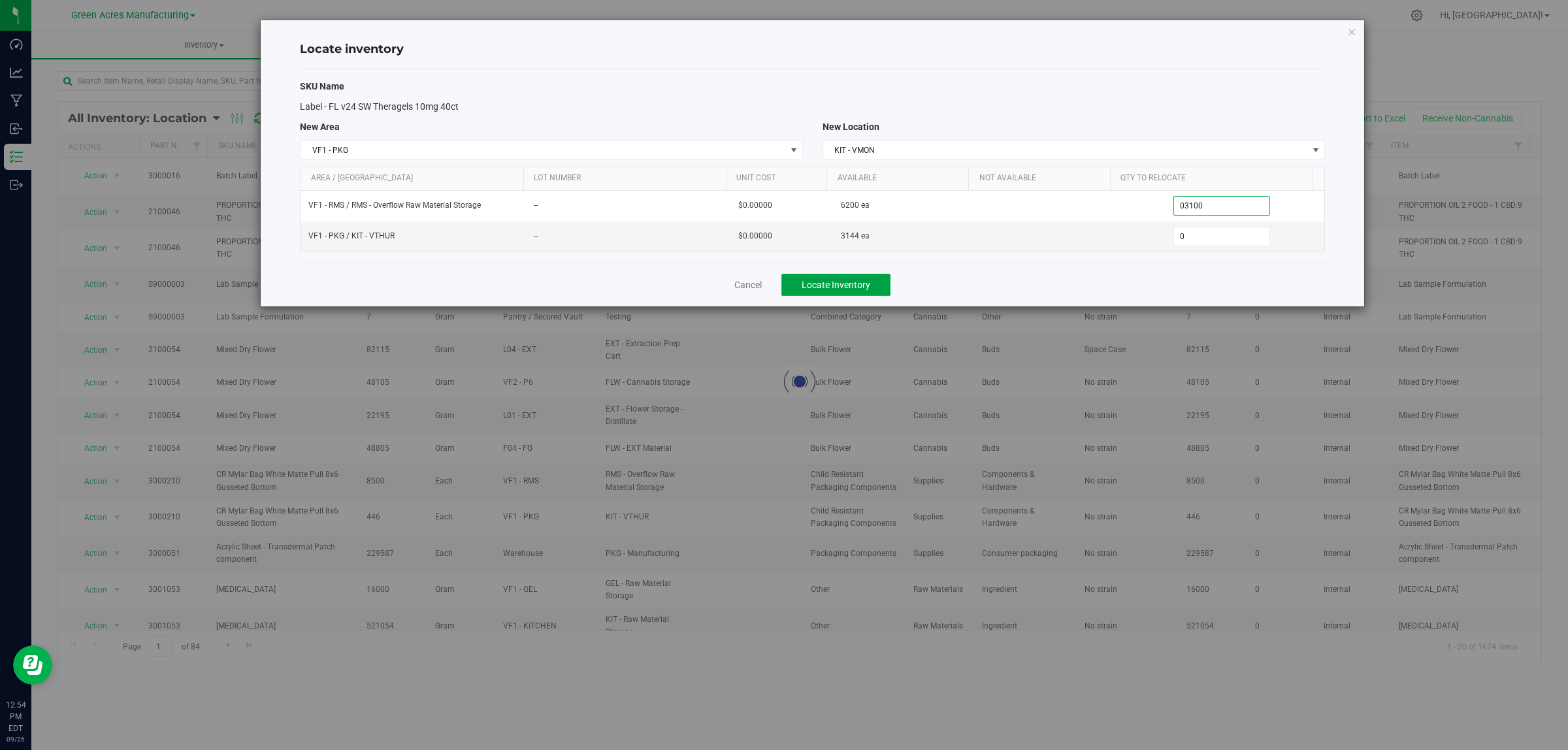
type input "3,100"
click at [823, 288] on span "Locate Inventory" at bounding box center [836, 285] width 69 height 10
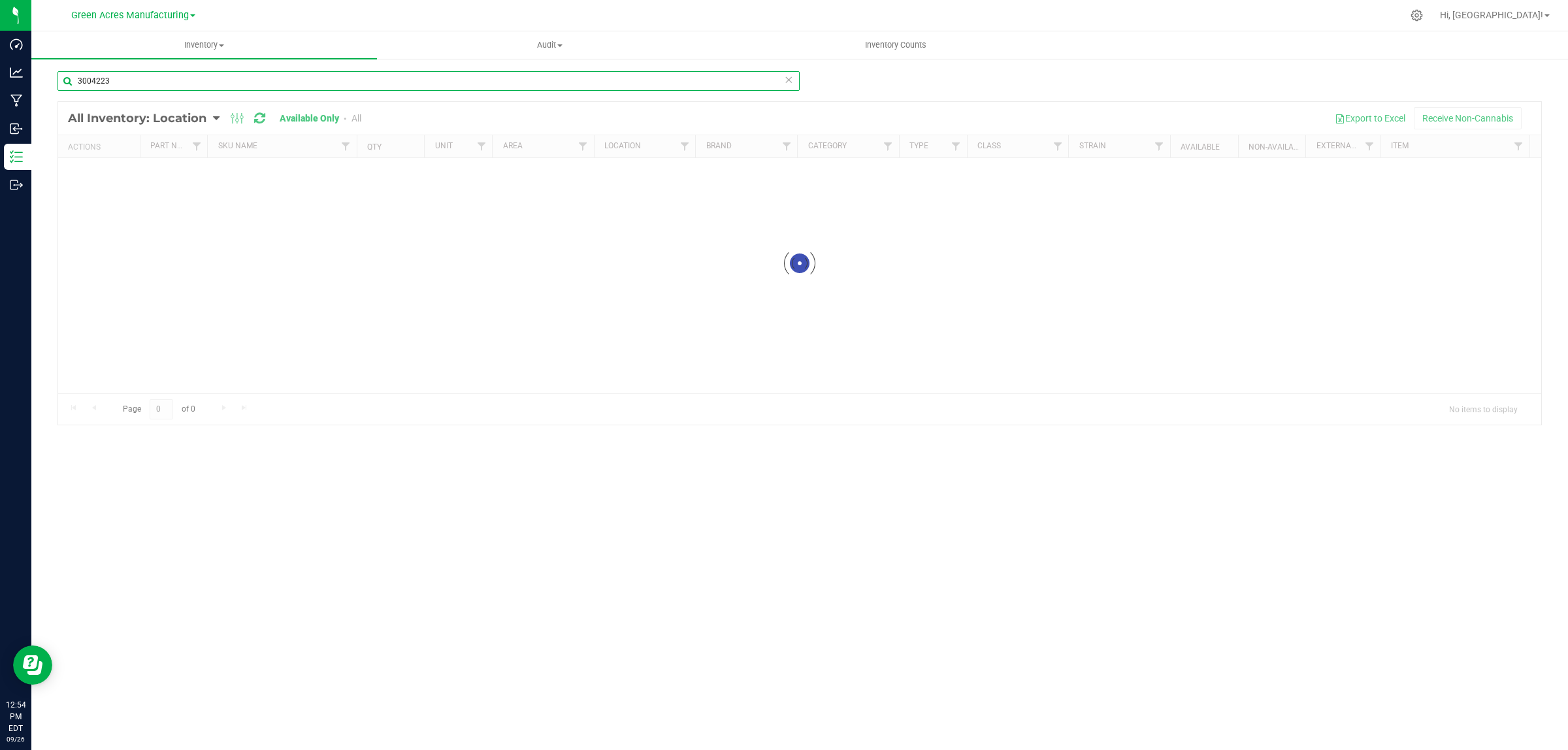
click at [184, 85] on input "3004223" at bounding box center [429, 81] width 742 height 20
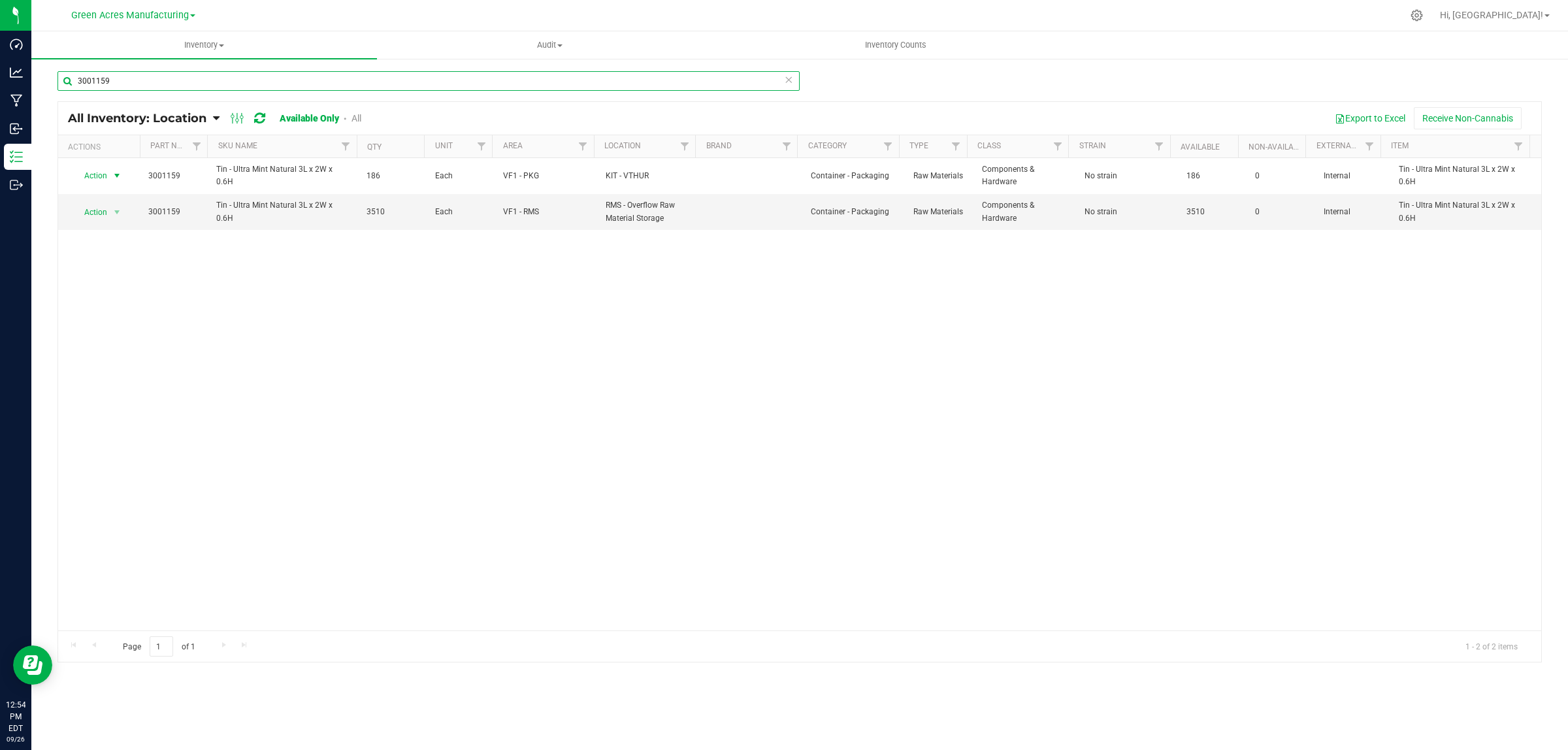
type input "3001159"
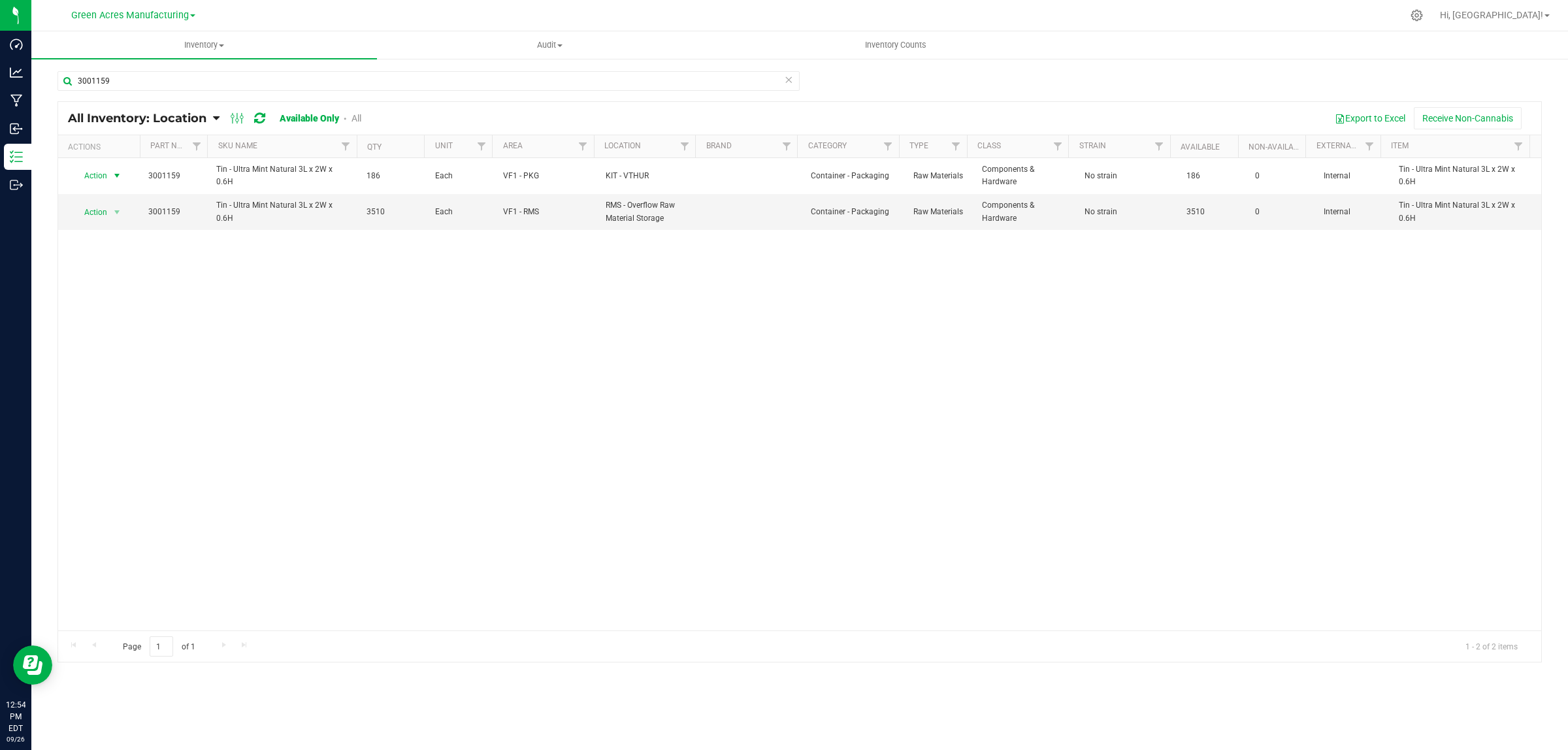
click at [95, 177] on span "Action" at bounding box center [91, 176] width 35 height 18
click at [102, 254] on li "Locate inventory" at bounding box center [115, 257] width 84 height 20
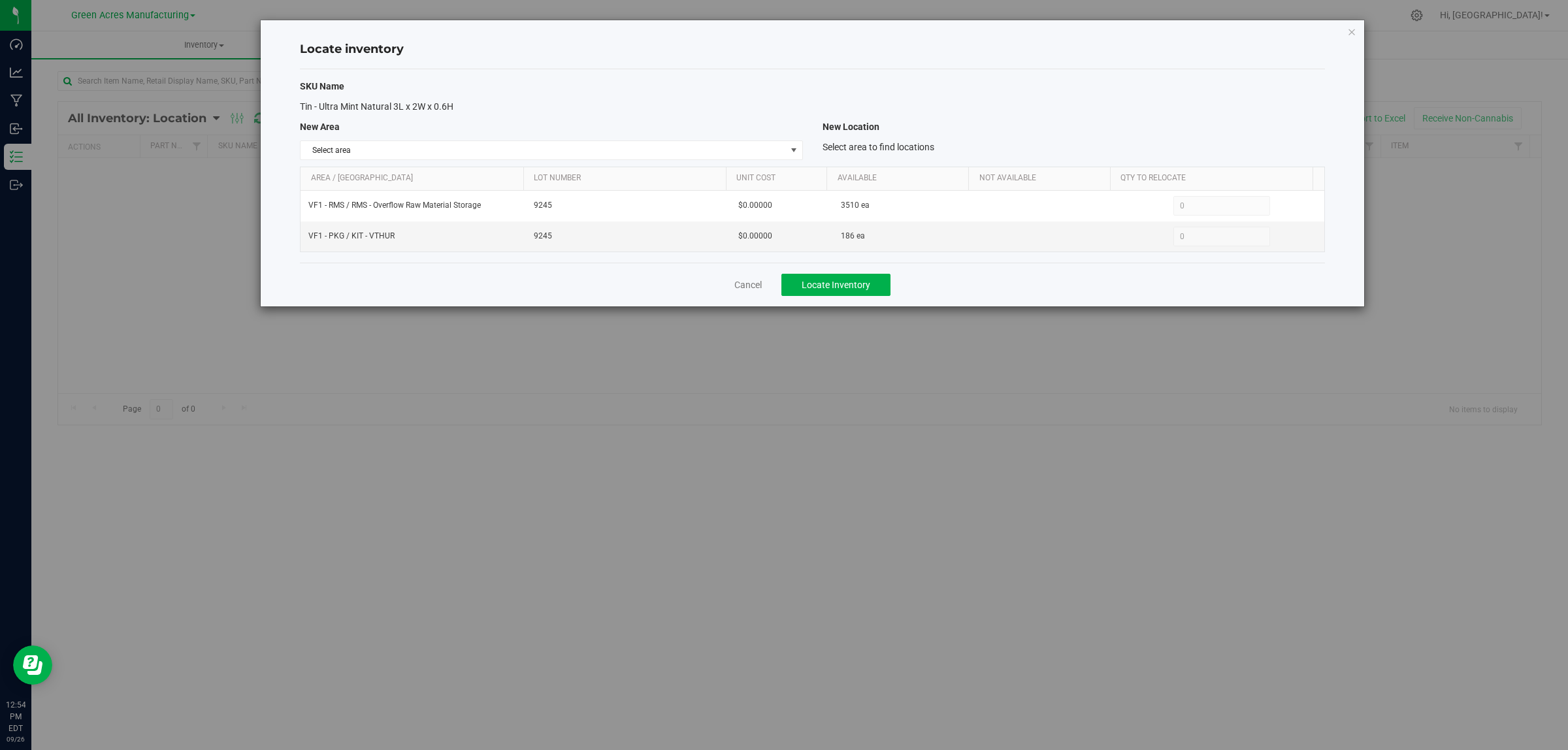
click at [440, 167] on th "Area / [GEOGRAPHIC_DATA]" at bounding box center [412, 179] width 223 height 24
click at [441, 157] on span "Select area" at bounding box center [543, 150] width 485 height 18
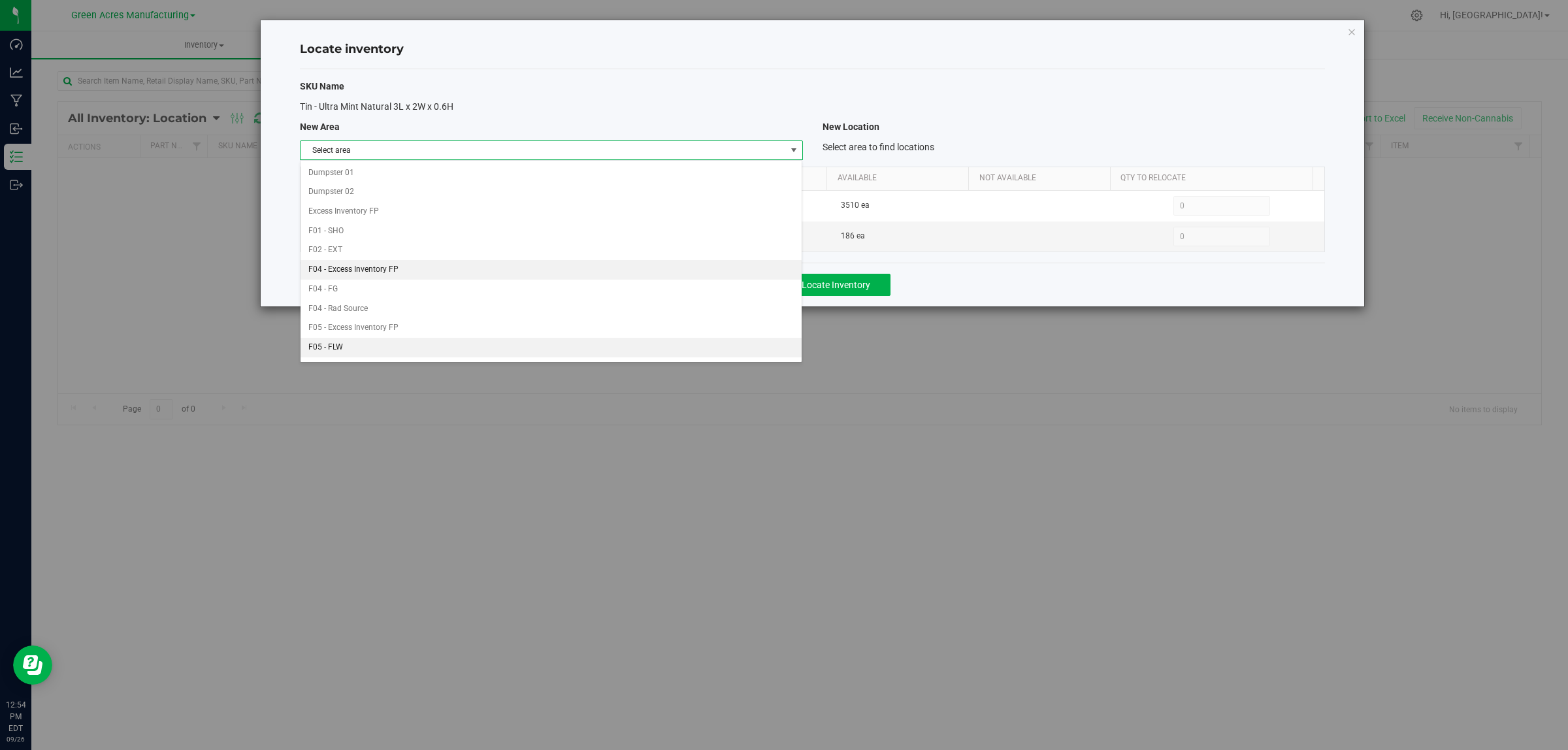
scroll to position [652, 0]
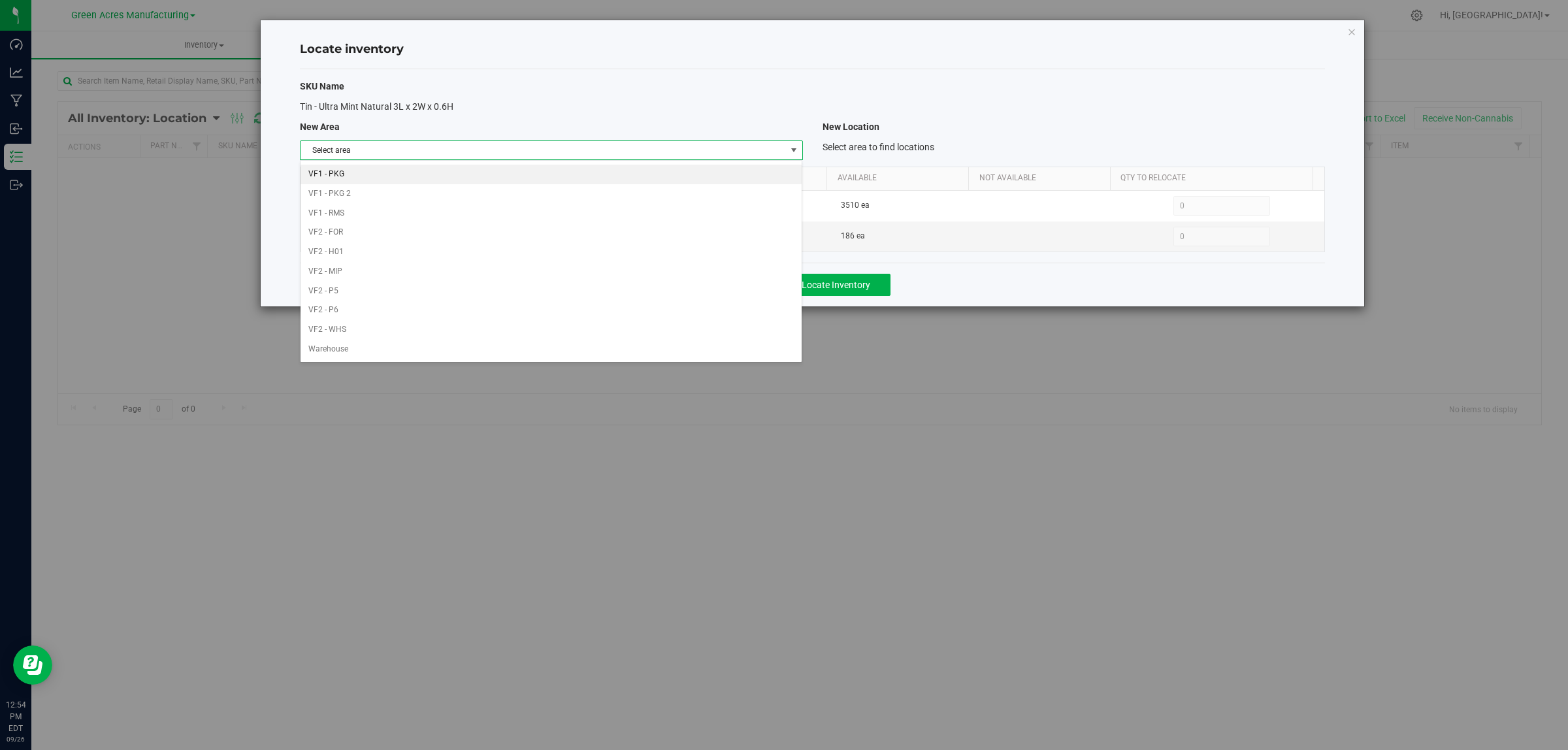
click at [319, 169] on li "VF1 - PKG" at bounding box center [551, 174] width 501 height 20
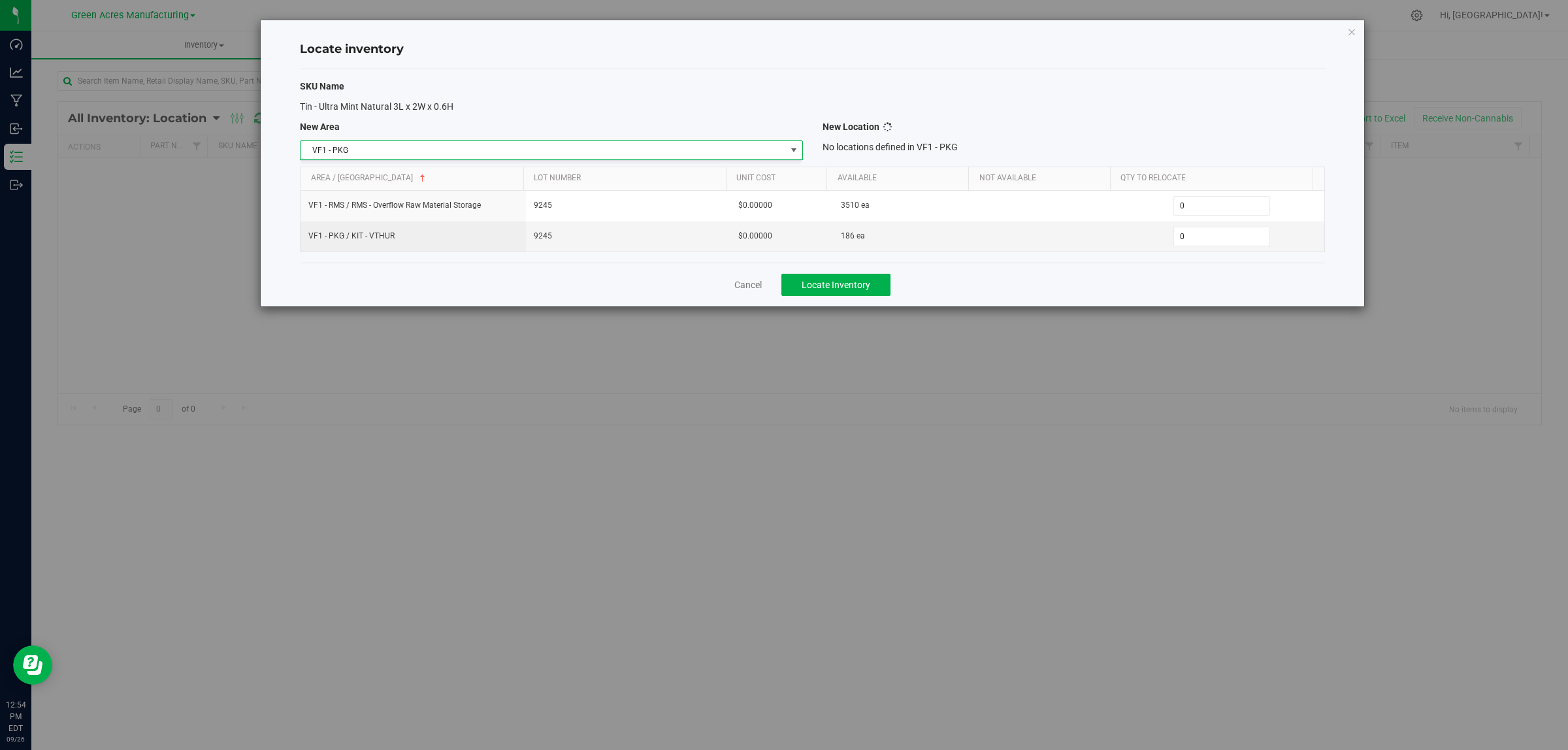
scroll to position [0, 0]
click at [926, 152] on span "Select location" at bounding box center [1065, 150] width 485 height 18
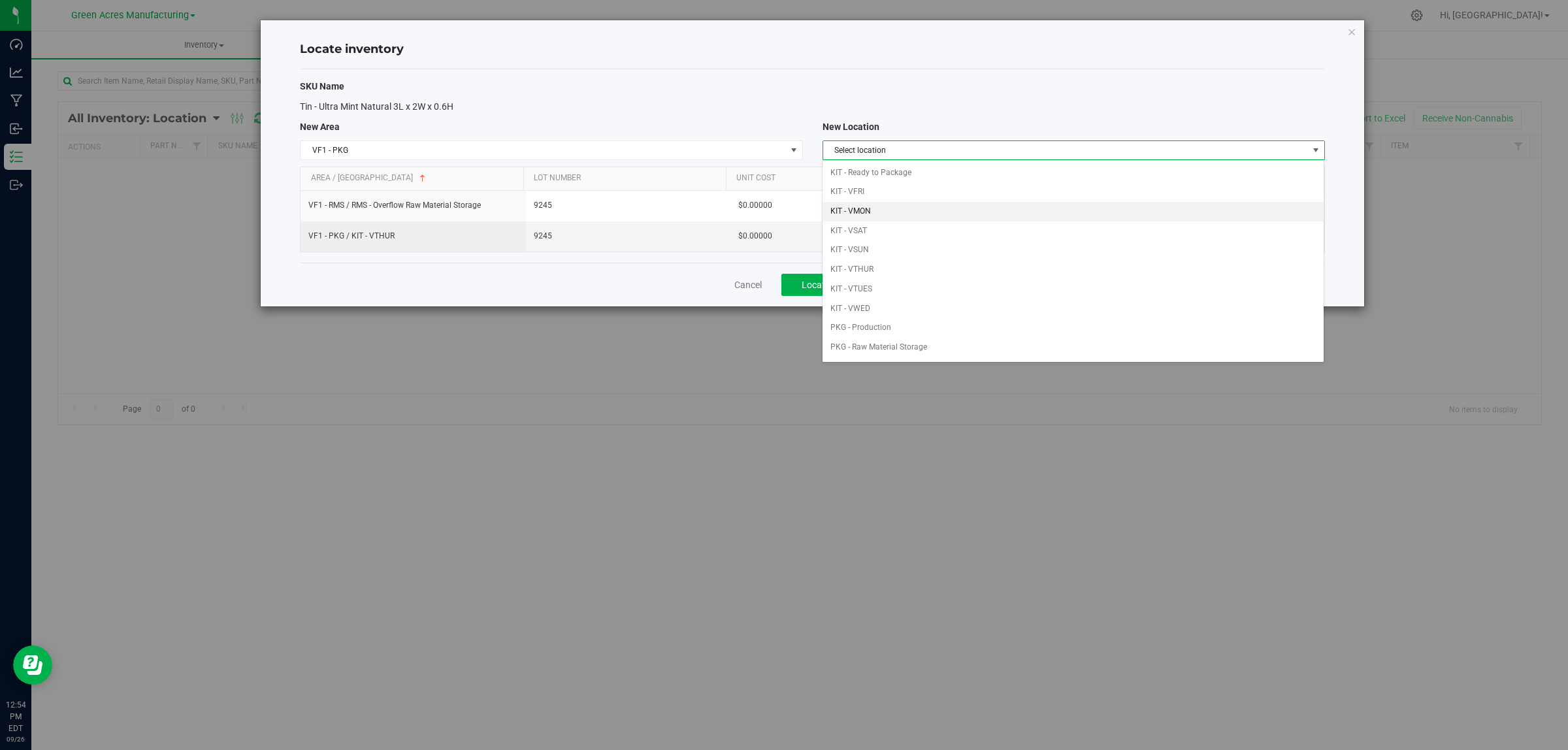
click at [887, 215] on li "KIT - VMON" at bounding box center [1072, 212] width 501 height 20
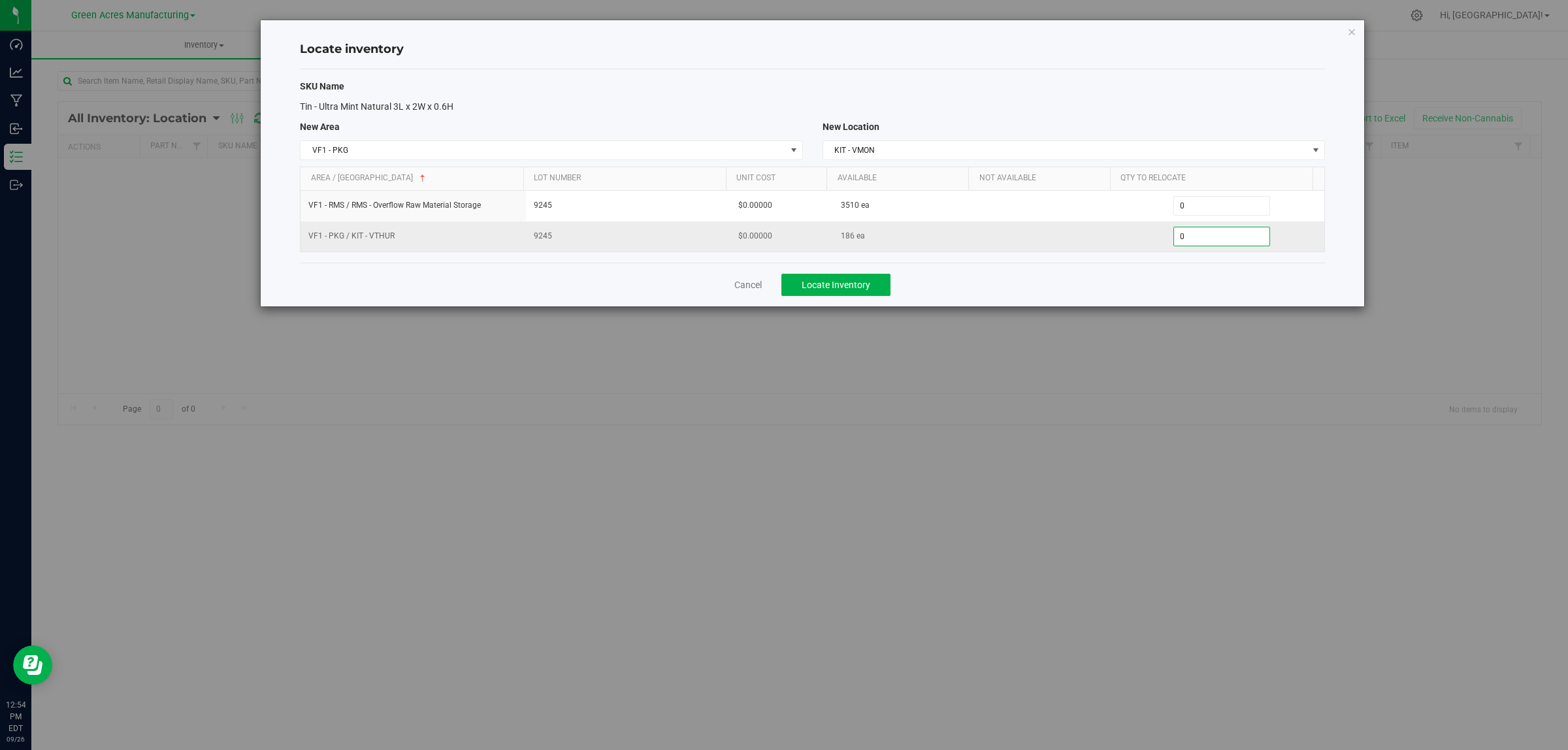
click at [1173, 240] on span "0 0" at bounding box center [1222, 236] width 97 height 20
type input "0162"
type input "162"
click at [1240, 209] on span "0 0" at bounding box center [1222, 206] width 97 height 20
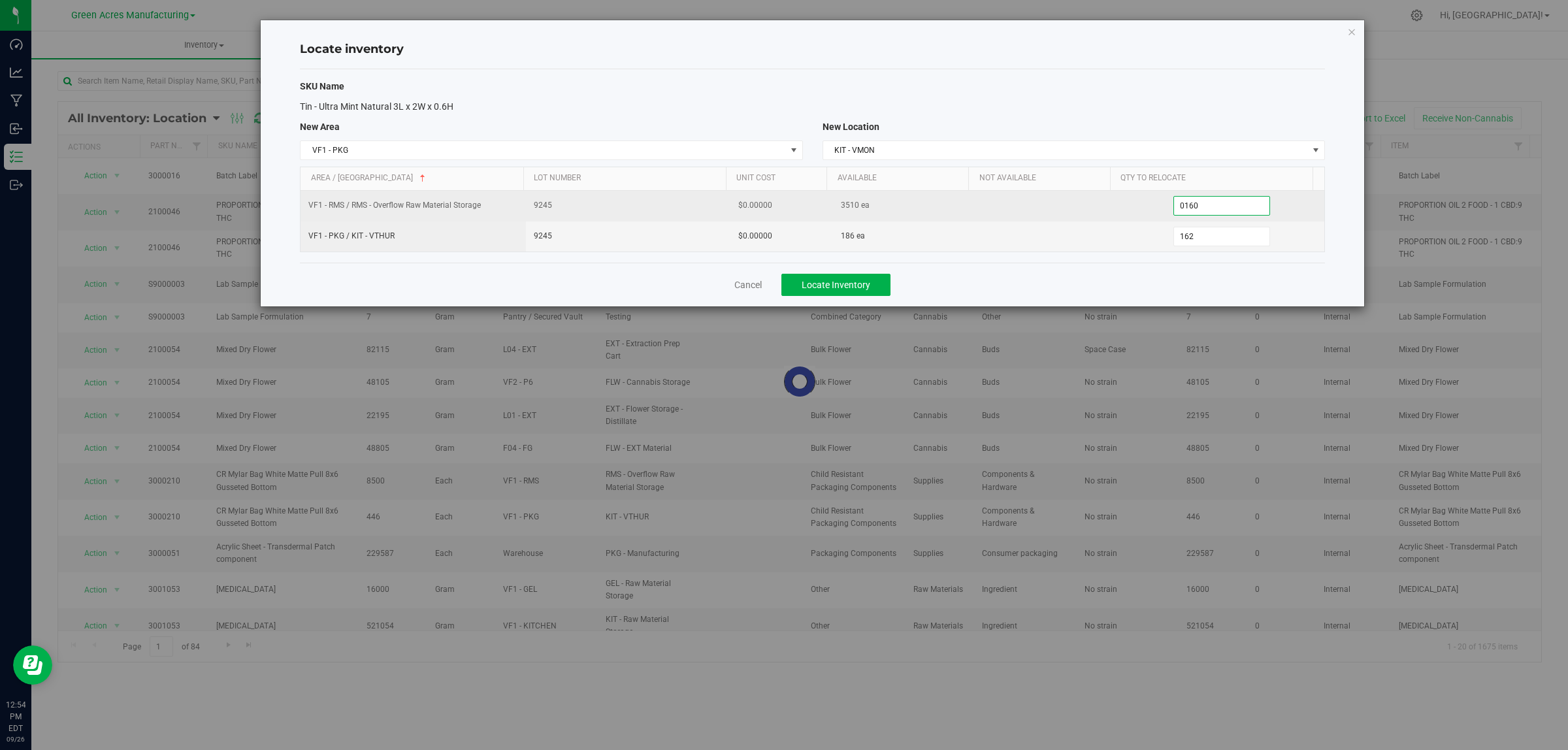
type input "01600"
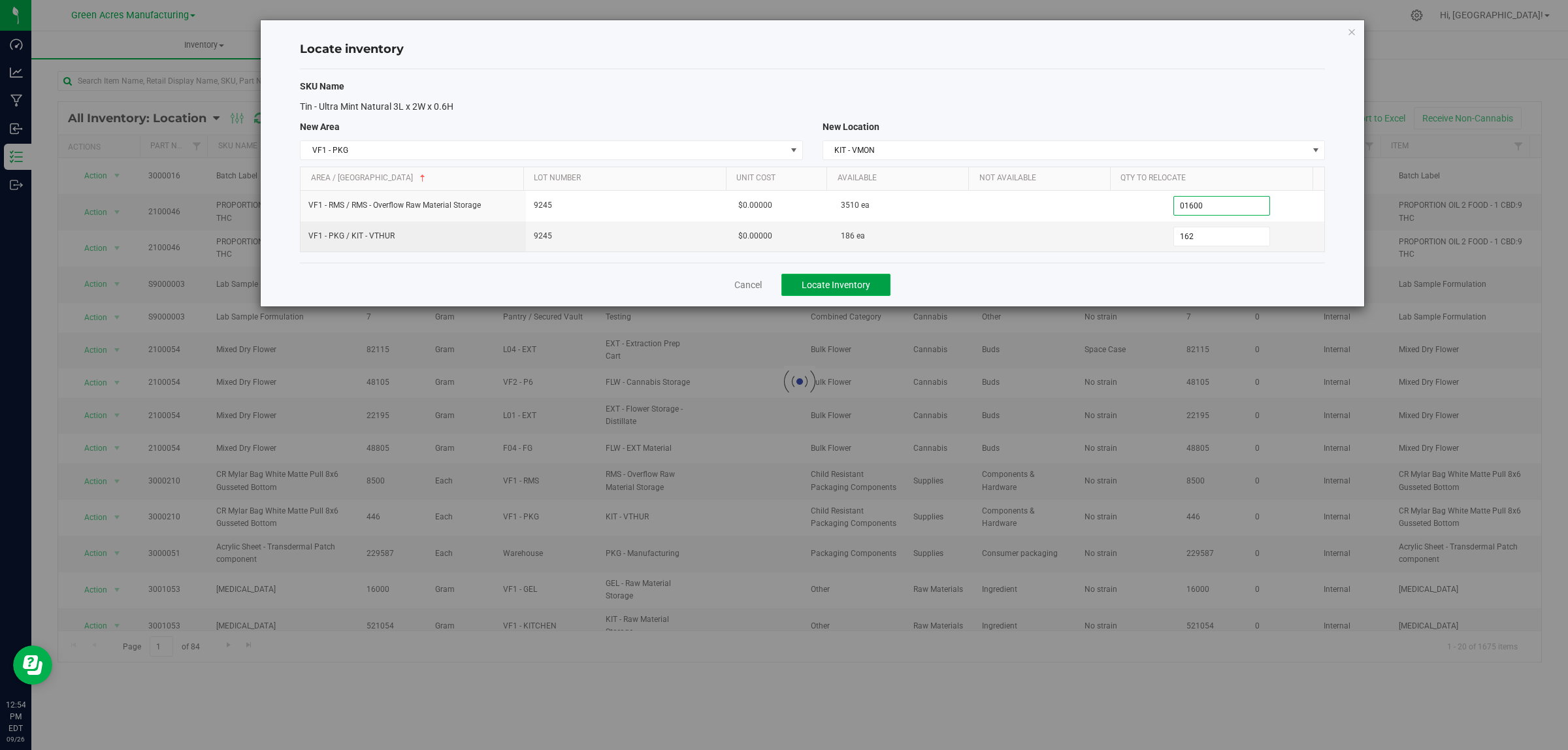
type input "1,600"
click at [850, 281] on span "Locate Inventory" at bounding box center [836, 285] width 69 height 10
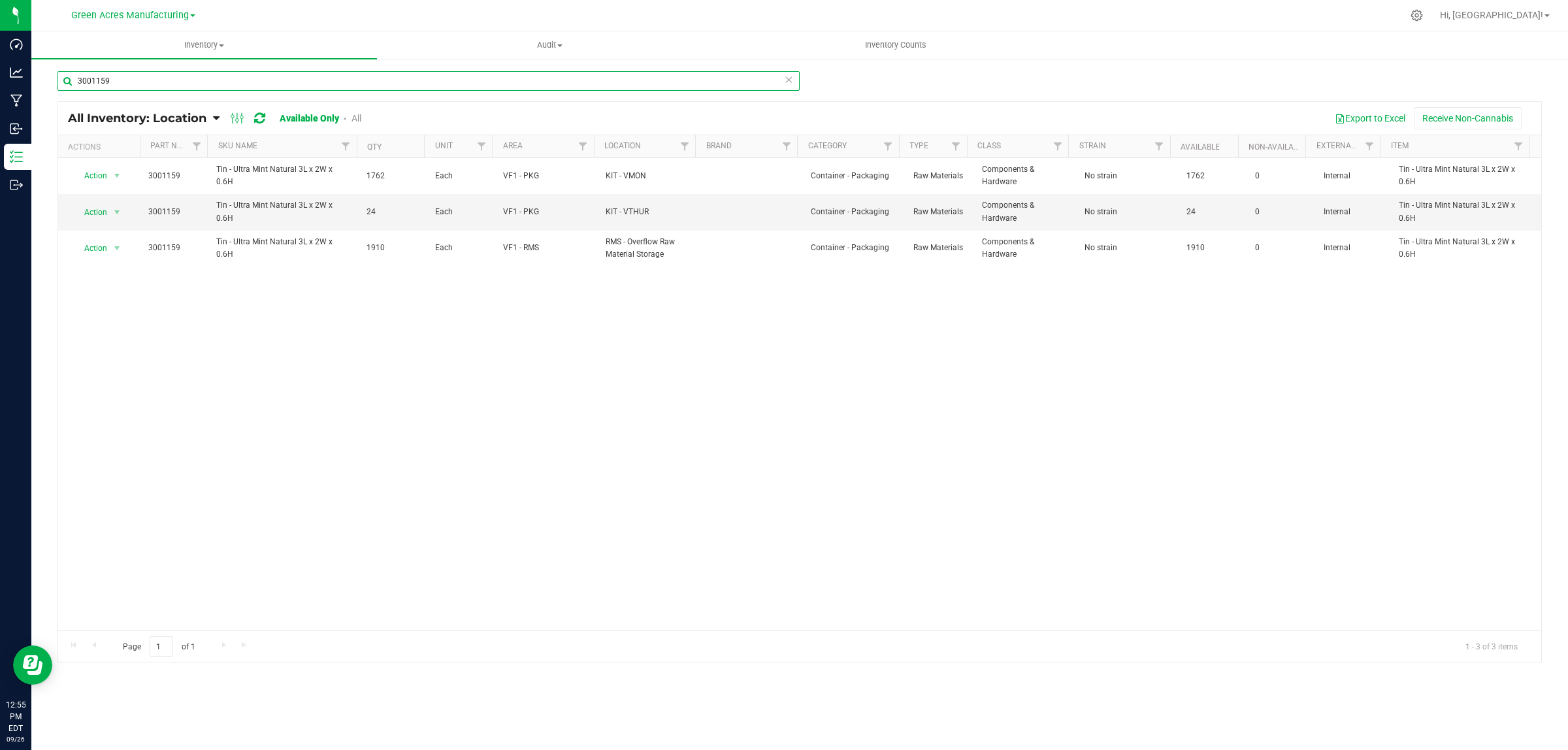
click at [152, 77] on input "3001159" at bounding box center [429, 81] width 742 height 20
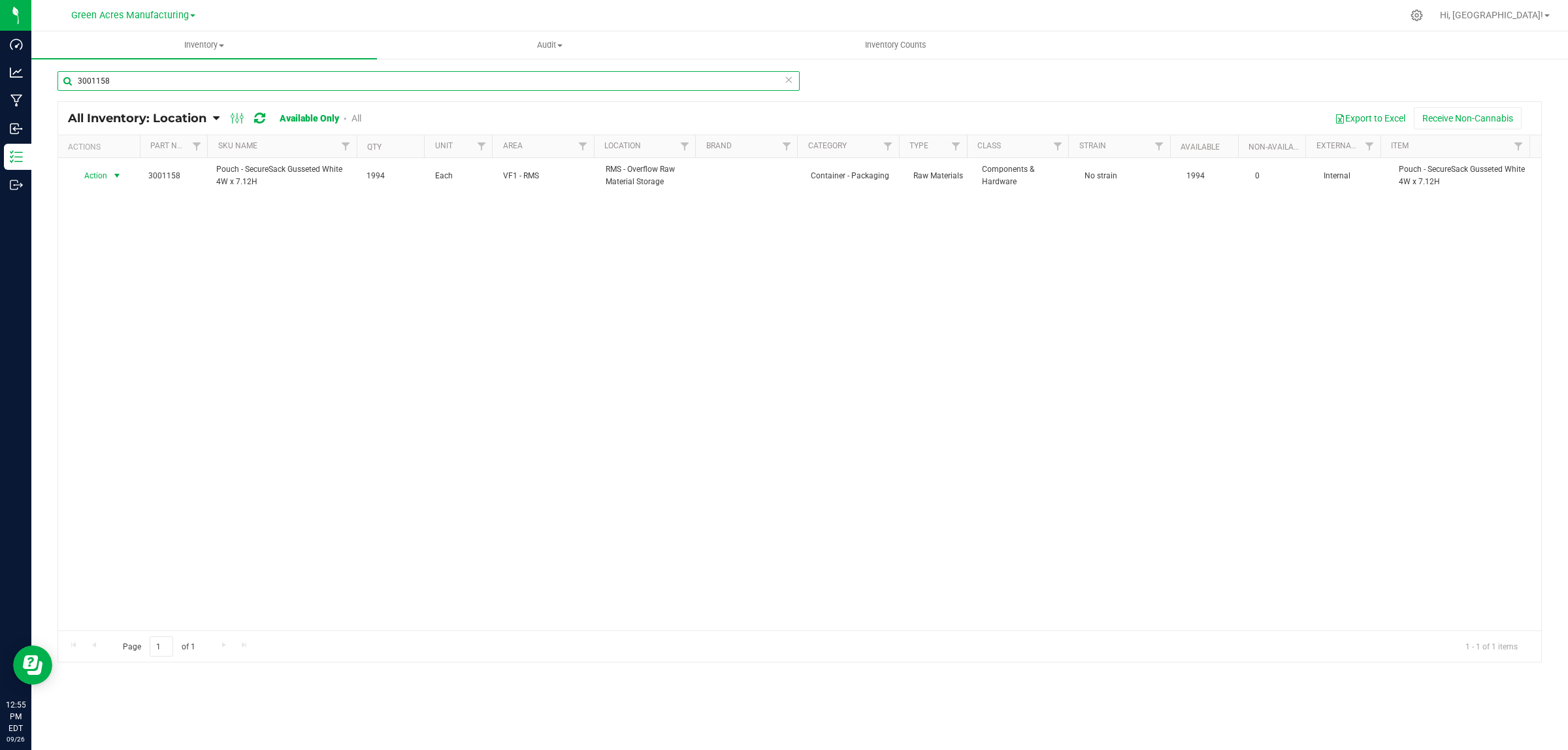
type input "3001158"
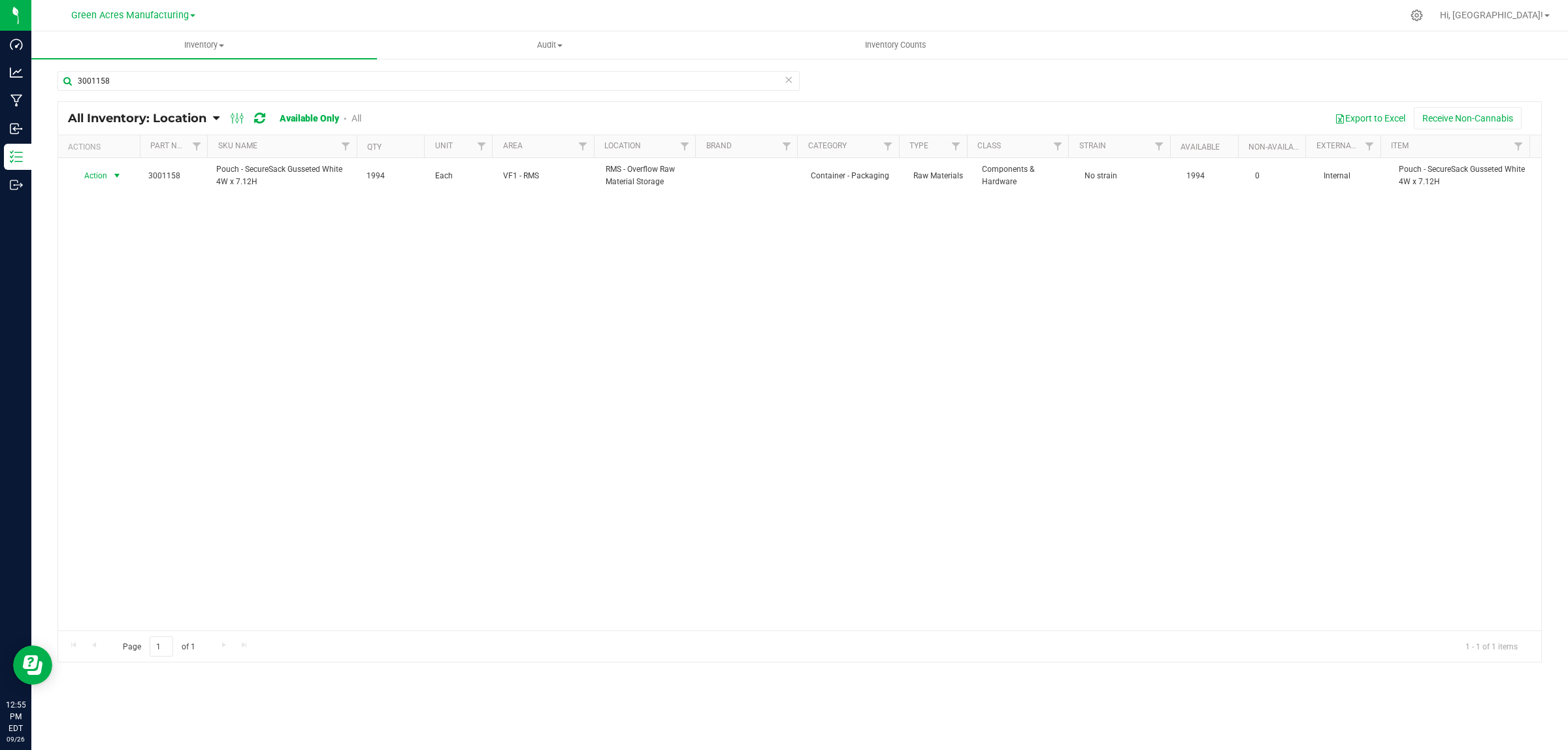
click at [96, 176] on span "Action" at bounding box center [91, 176] width 35 height 18
click at [105, 253] on li "Locate inventory" at bounding box center [115, 257] width 84 height 20
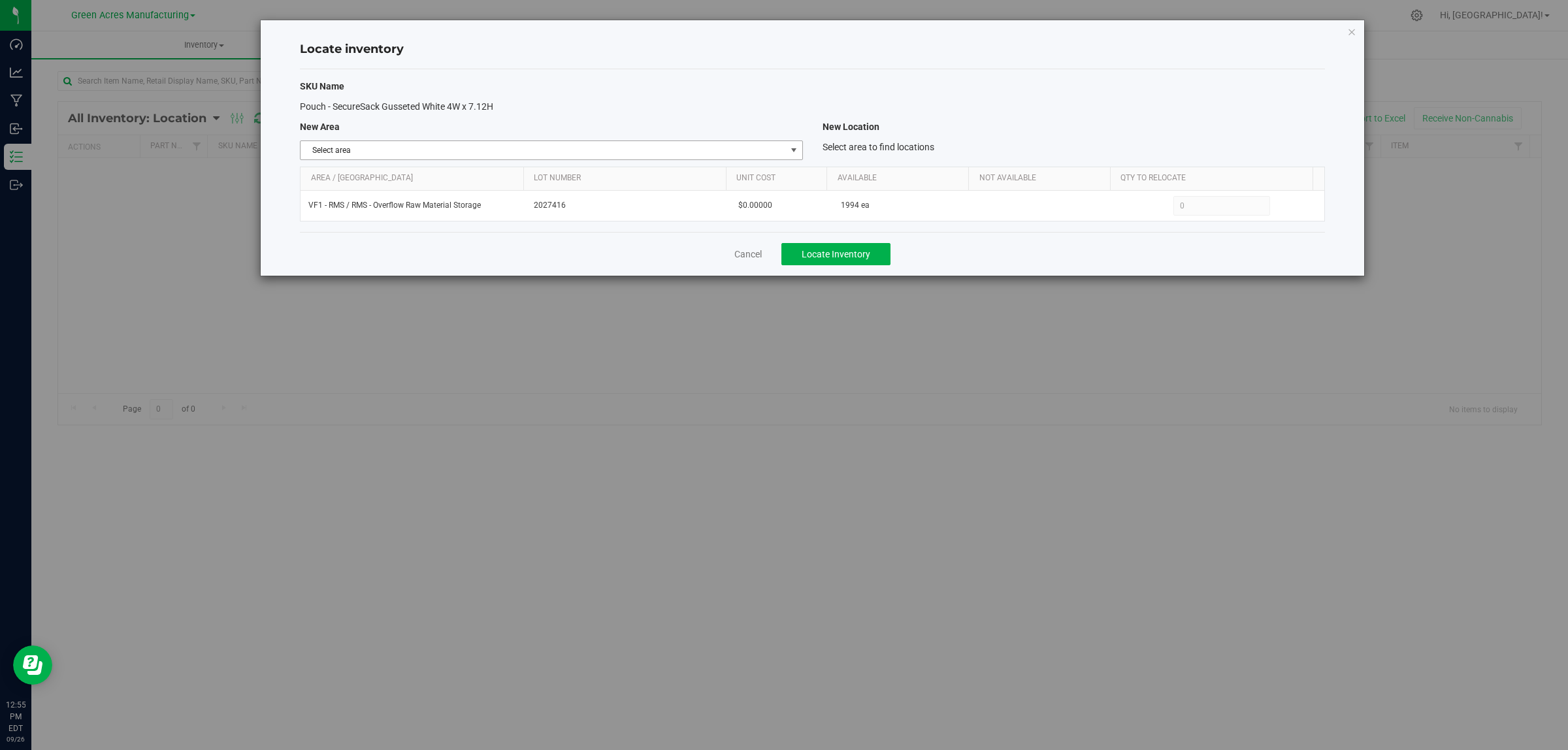
click at [465, 148] on span "Select area" at bounding box center [543, 150] width 485 height 18
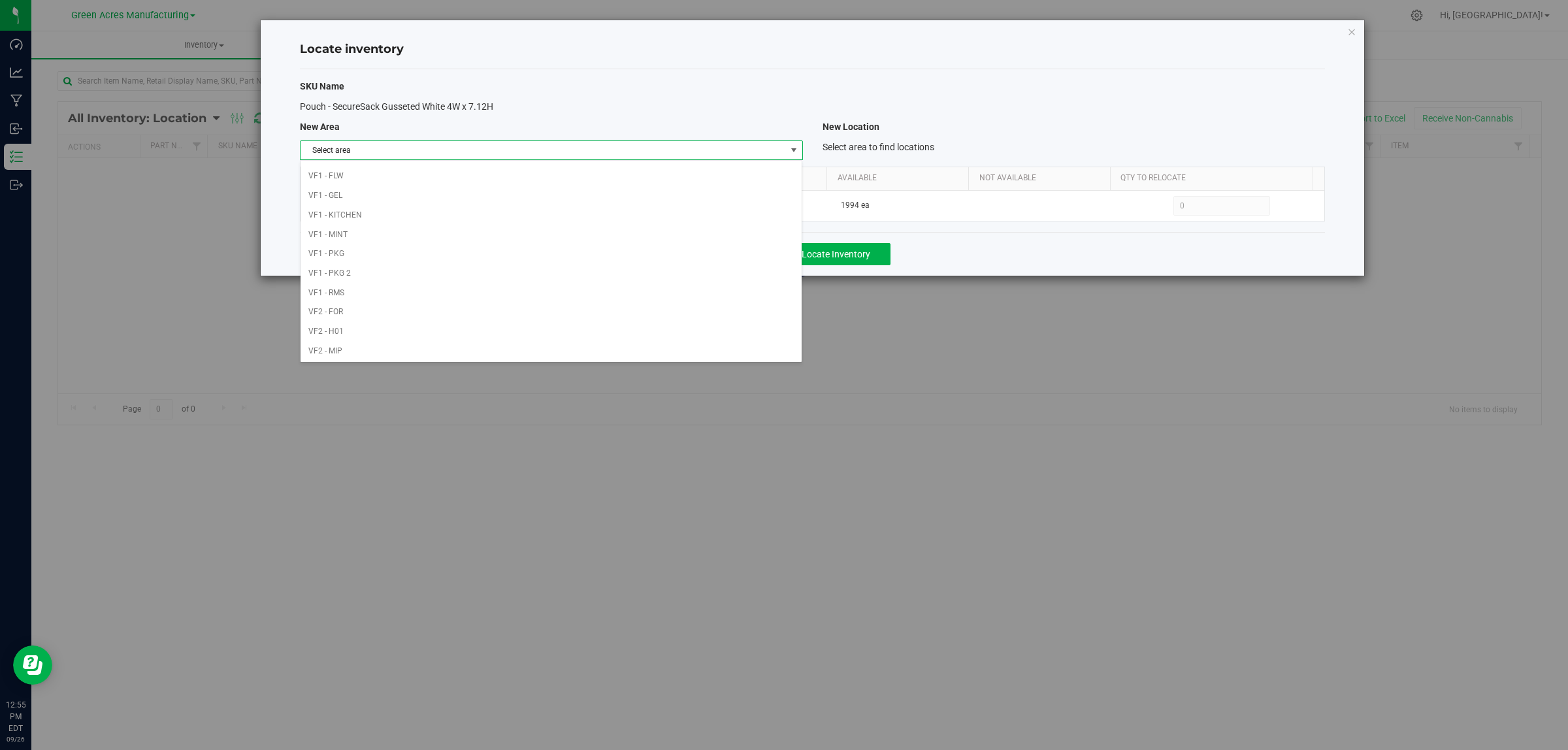
scroll to position [652, 0]
click at [350, 174] on li "VF1 - PKG" at bounding box center [551, 174] width 501 height 20
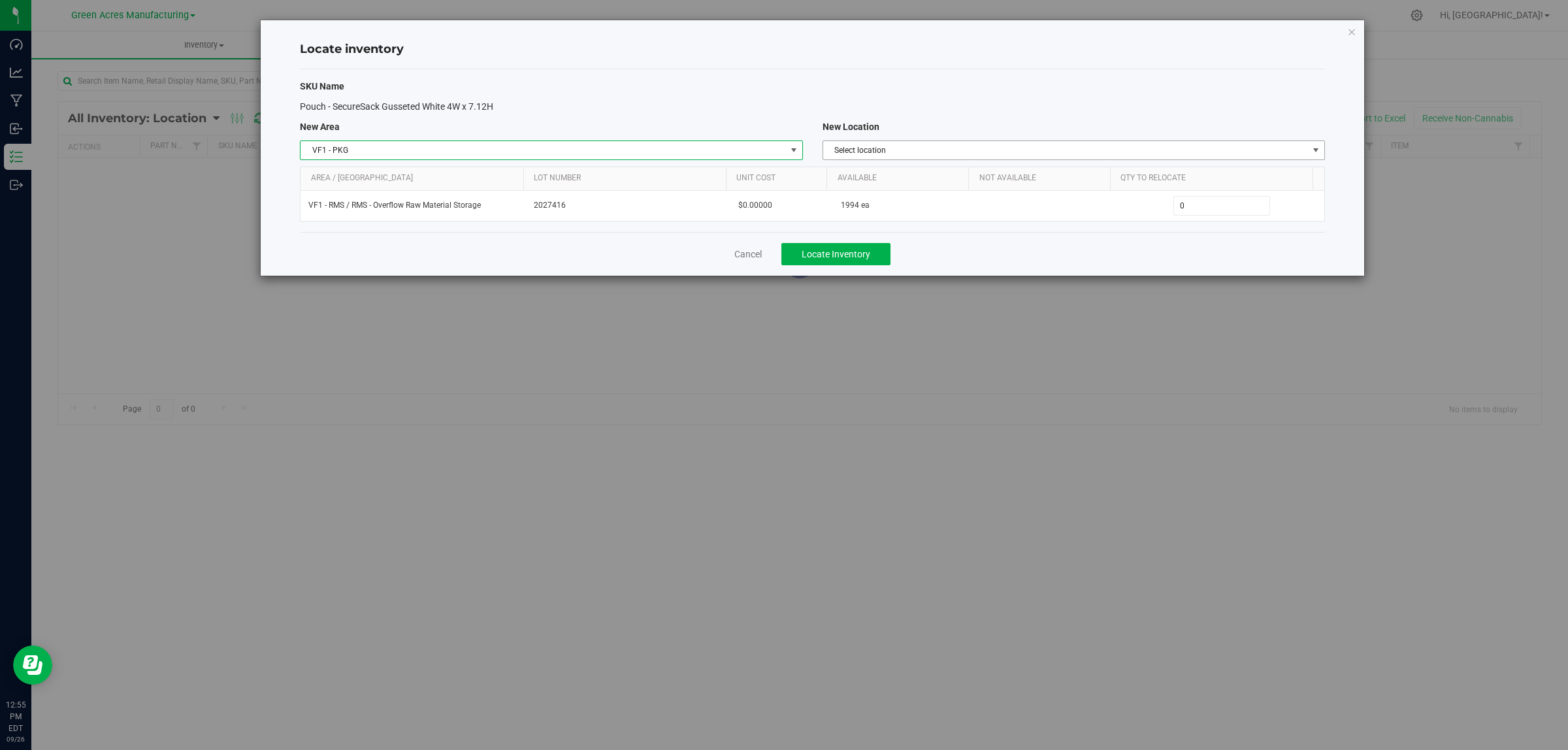
click at [866, 160] on span "Select location" at bounding box center [1073, 150] width 502 height 20
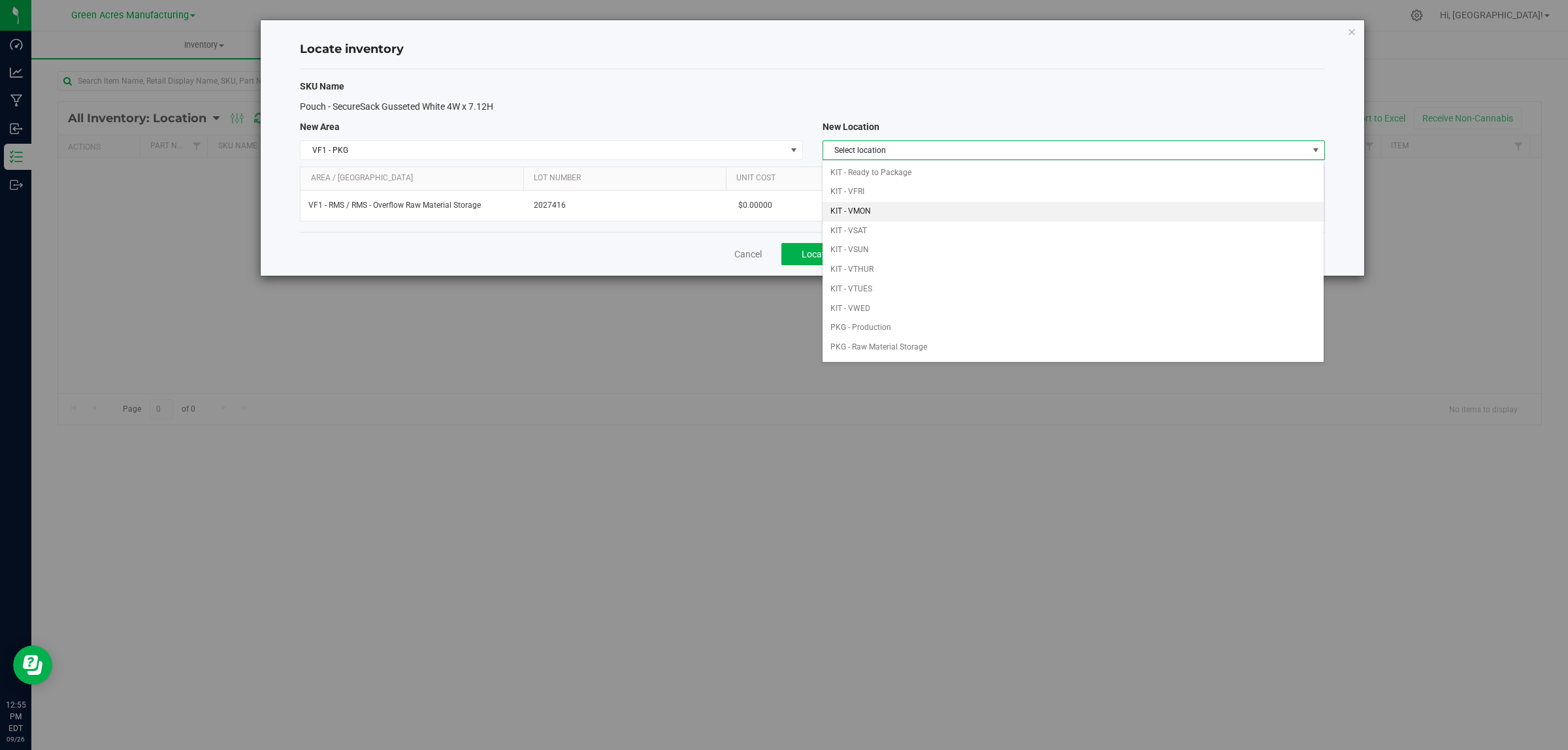
click at [887, 212] on li "KIT - VMON" at bounding box center [1072, 212] width 501 height 20
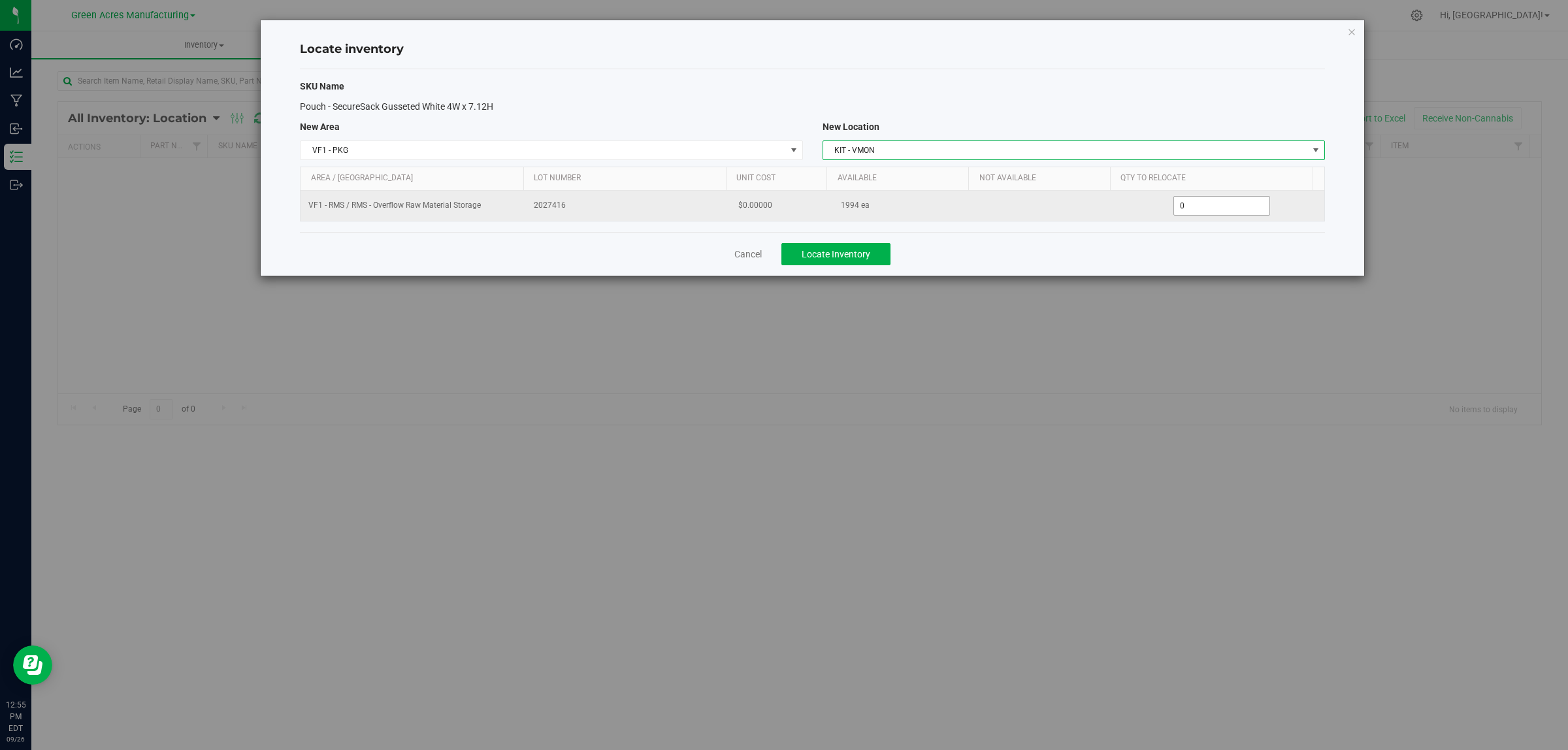
click at [1222, 203] on span "0 0" at bounding box center [1222, 206] width 97 height 20
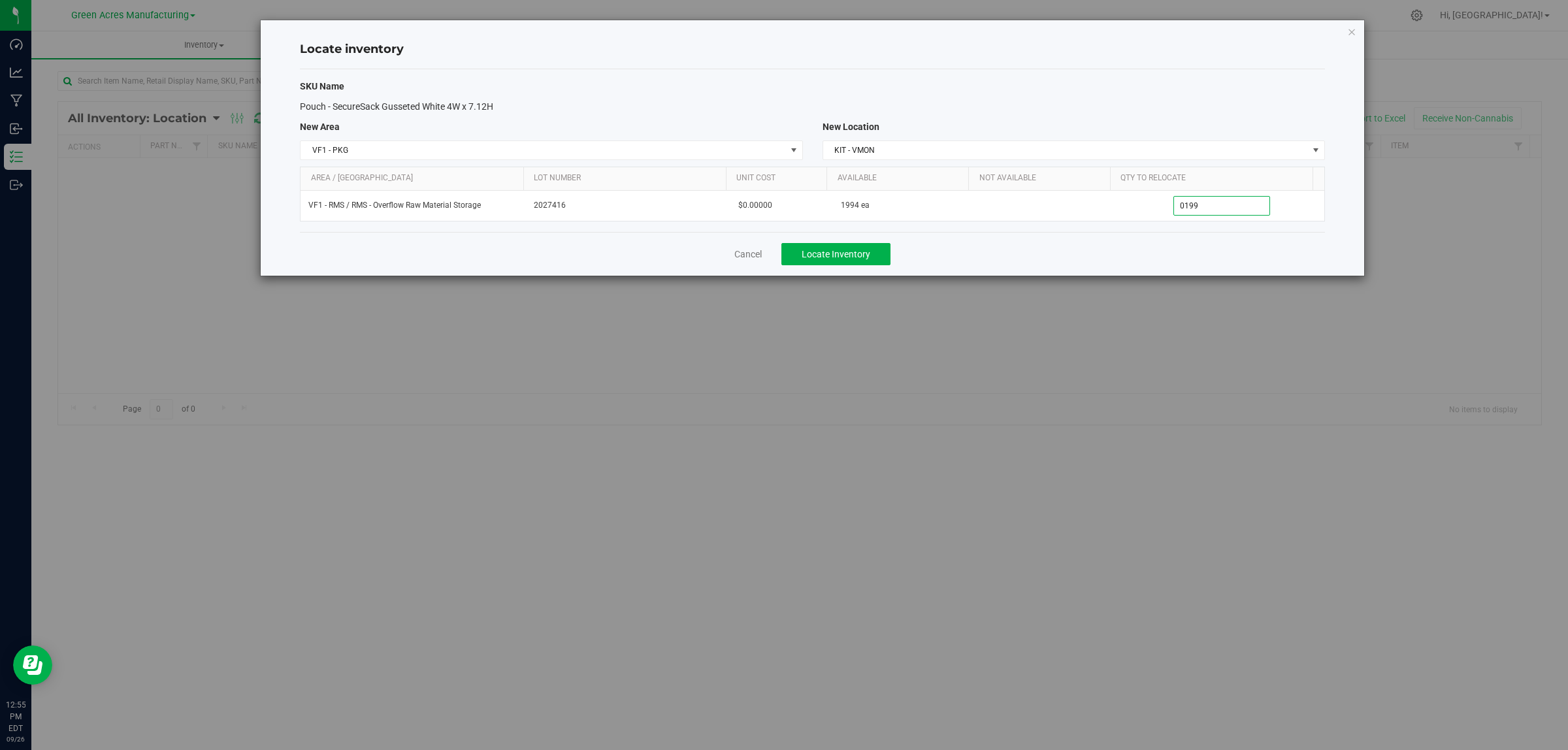
type input "01994"
type input "1,994"
click at [823, 251] on span "Locate Inventory" at bounding box center [836, 254] width 69 height 10
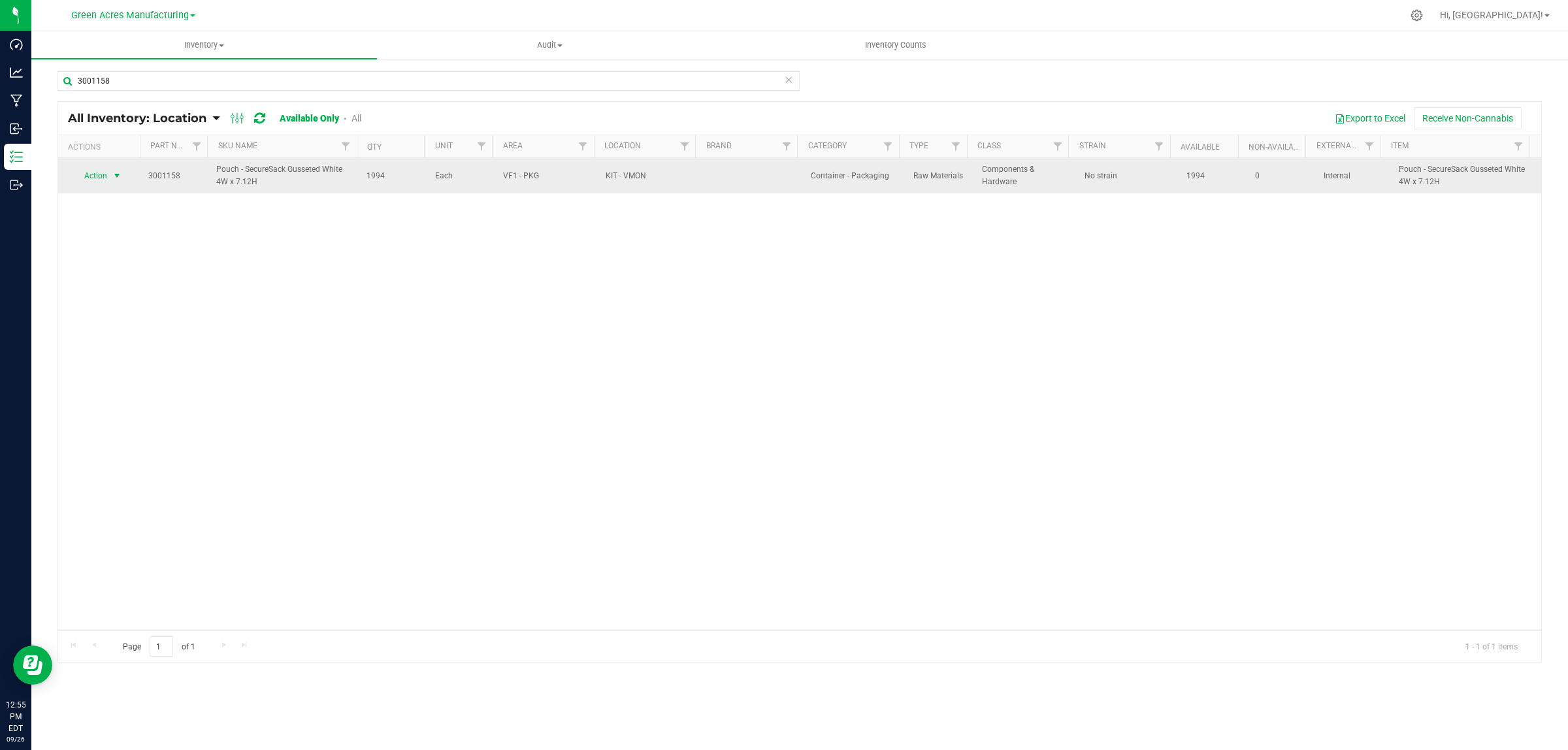
click at [95, 177] on span "Action" at bounding box center [91, 176] width 35 height 18
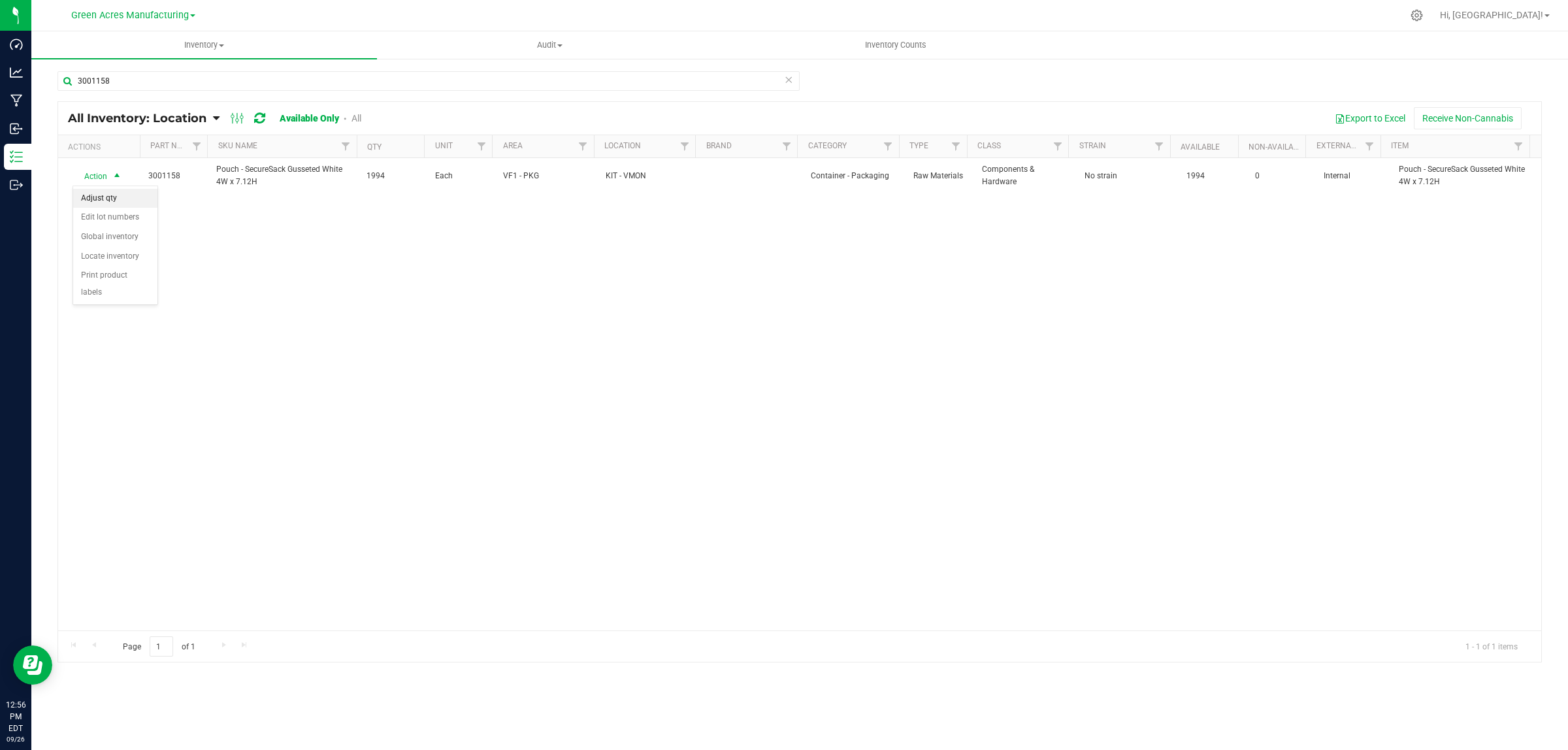
click at [100, 198] on li "Adjust qty" at bounding box center [115, 198] width 84 height 20
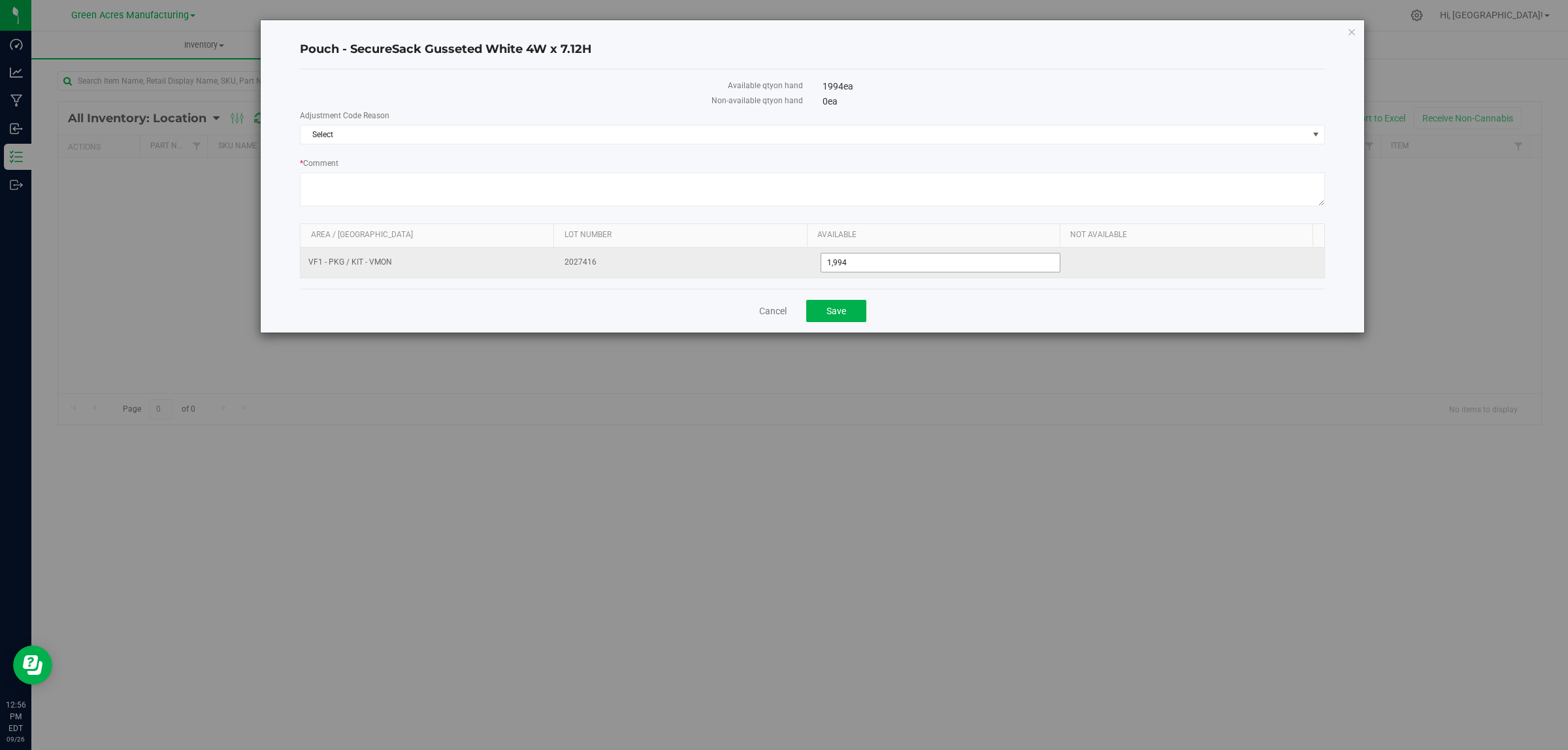
click at [860, 265] on span "1,994 1994" at bounding box center [941, 263] width 240 height 20
click at [860, 265] on input "1994" at bounding box center [941, 263] width 239 height 18
type input "2000"
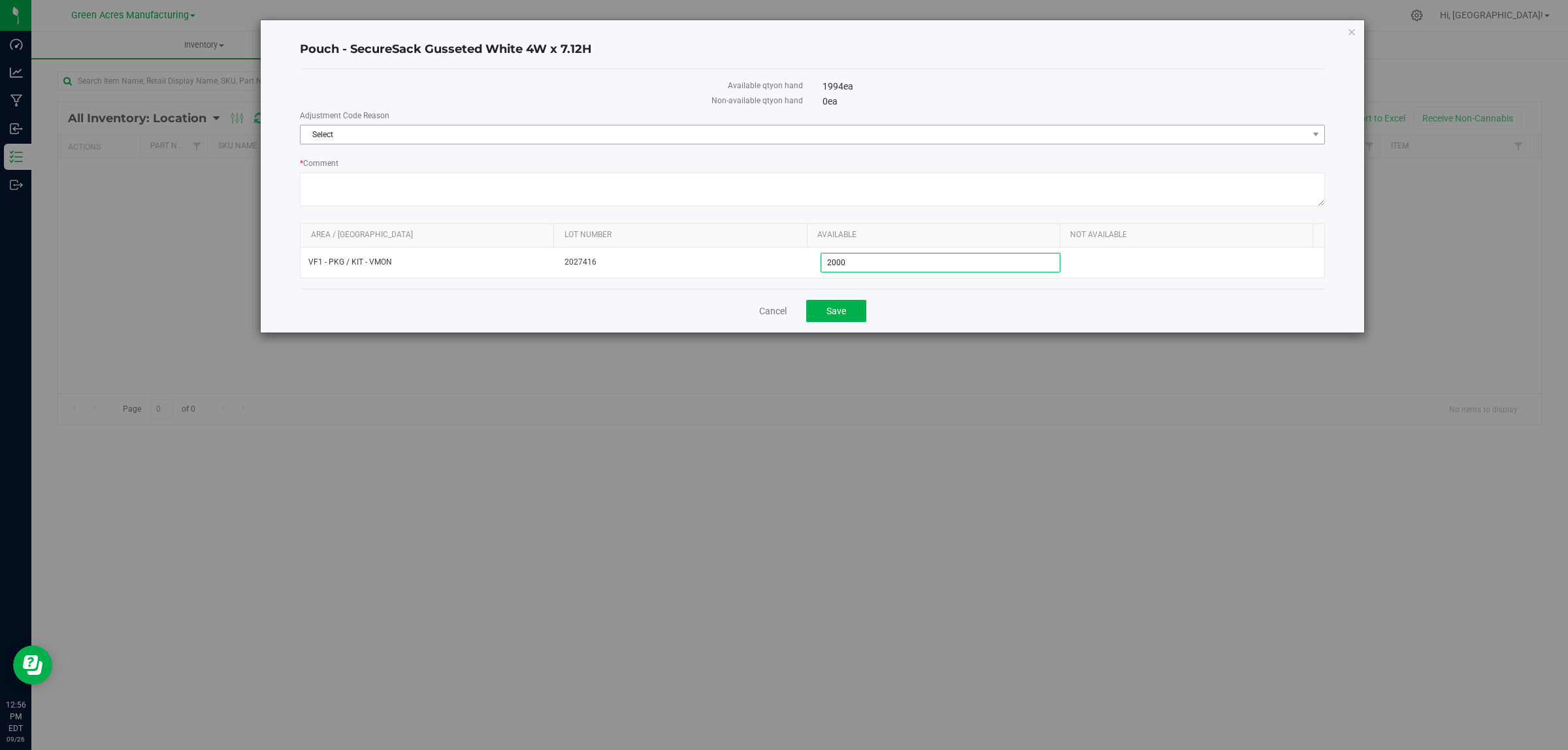
type input "2,000"
click at [881, 140] on span "Select" at bounding box center [805, 134] width 1007 height 18
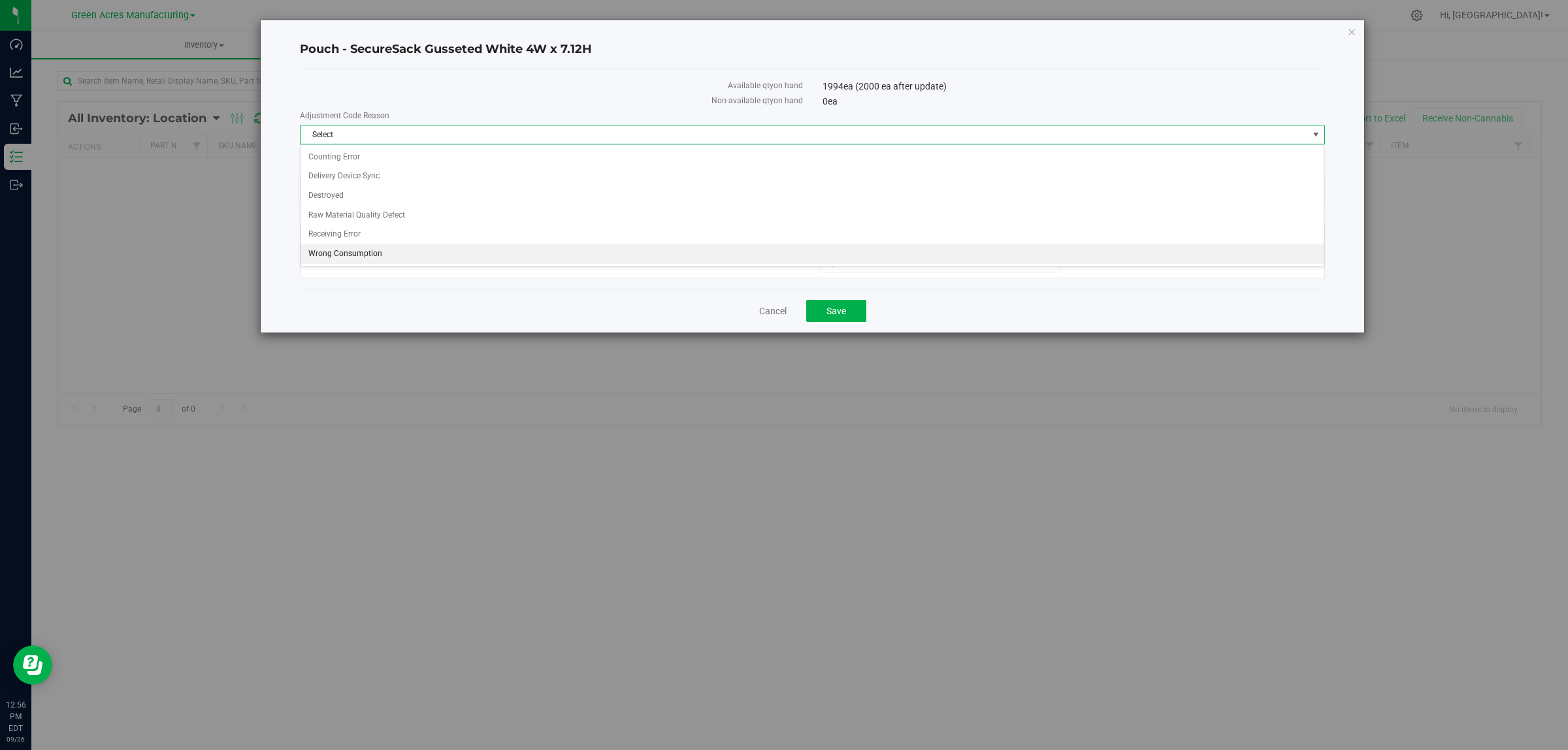
click at [370, 258] on li "Wrong Consumption" at bounding box center [812, 254] width 1023 height 20
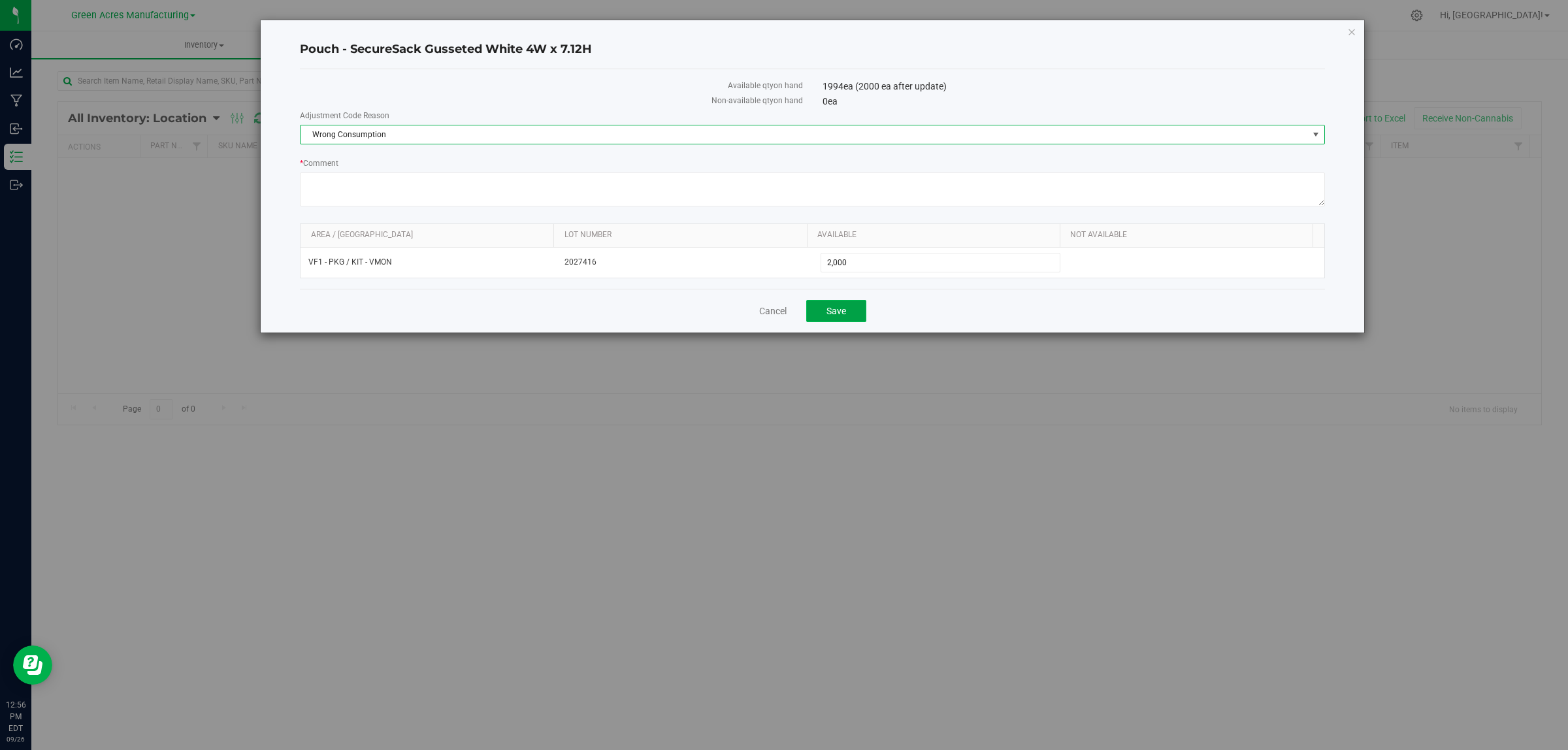
click at [839, 301] on button "Save" at bounding box center [836, 311] width 60 height 22
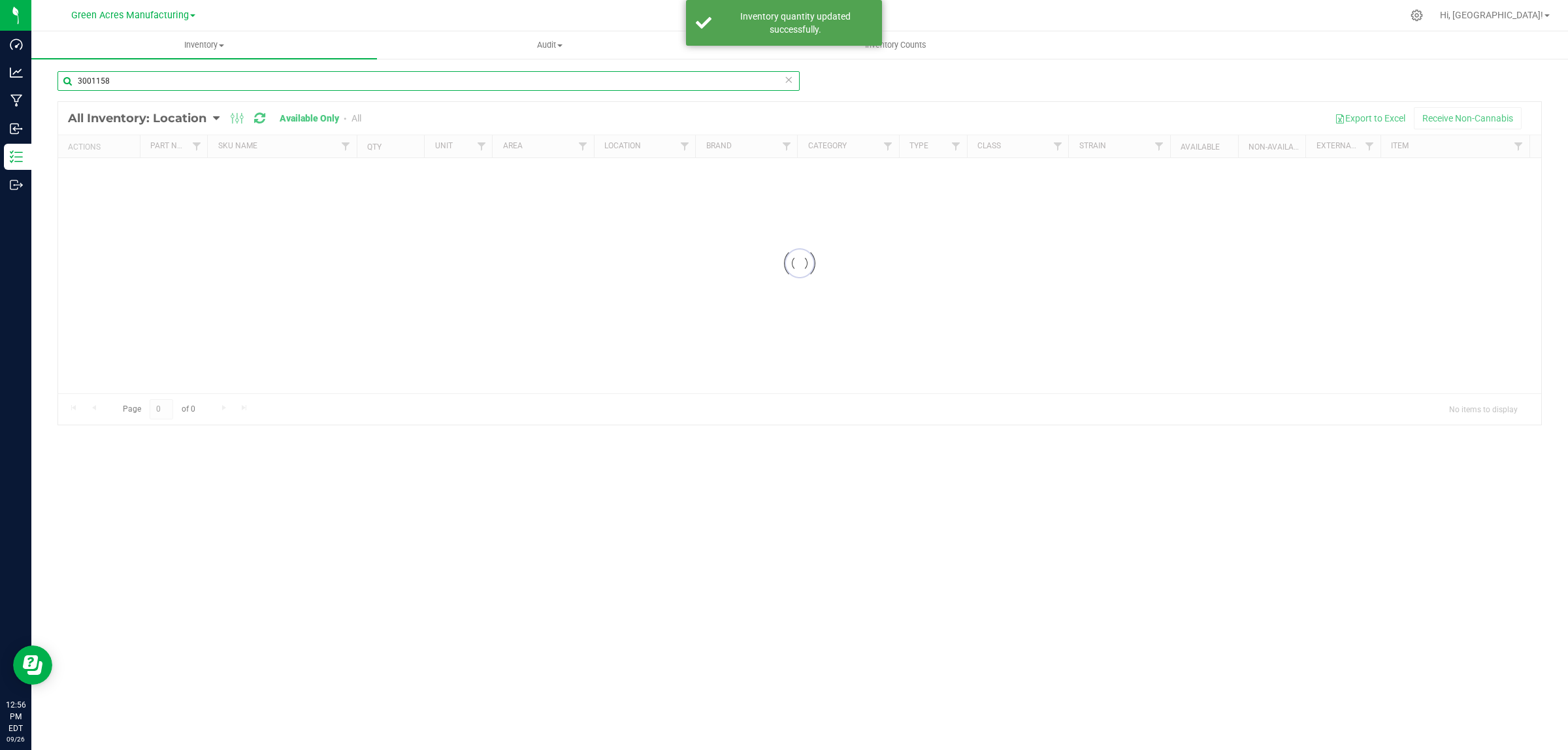
click at [150, 79] on input "3001158" at bounding box center [429, 81] width 742 height 20
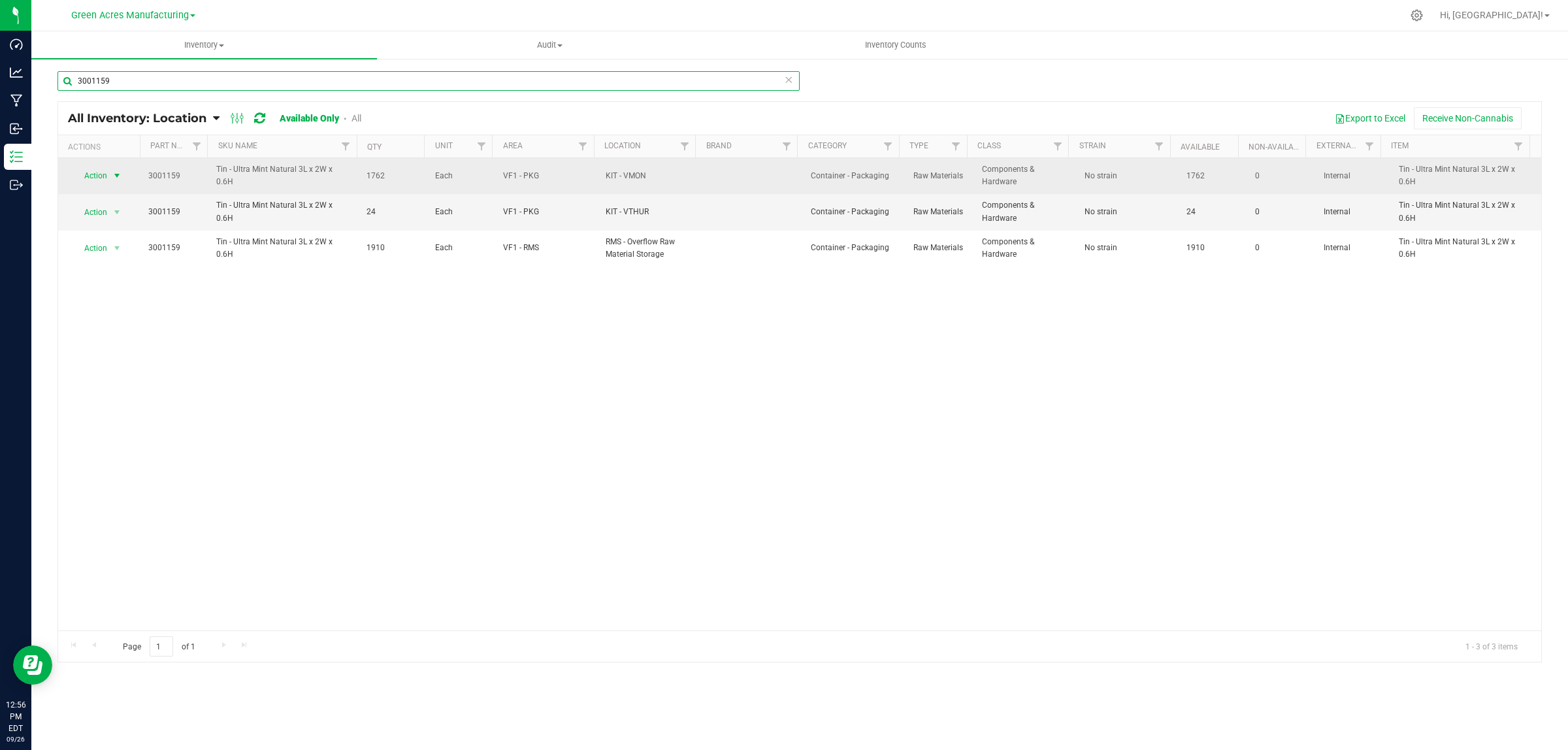
type input "3001159"
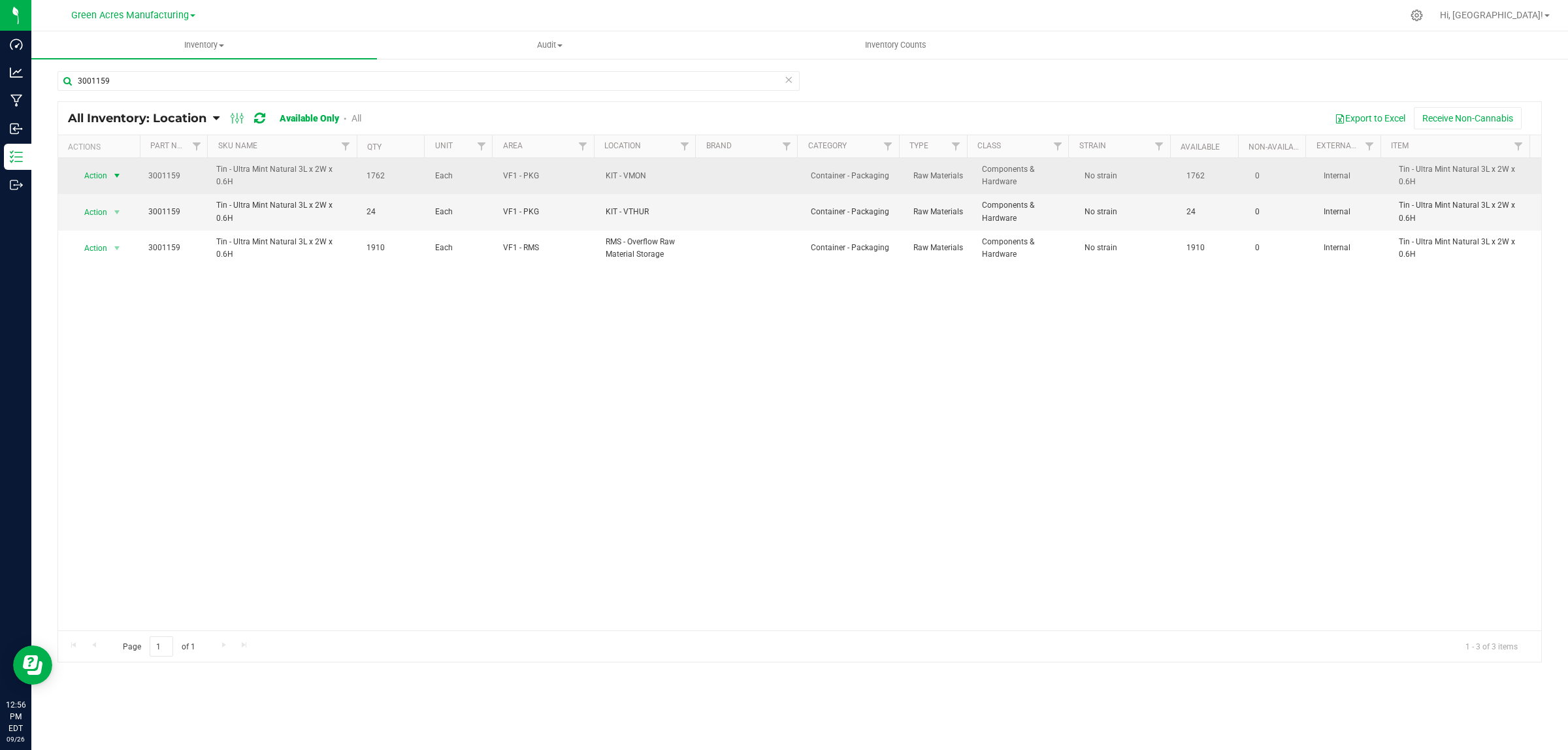
click at [103, 178] on span "Action" at bounding box center [91, 176] width 35 height 18
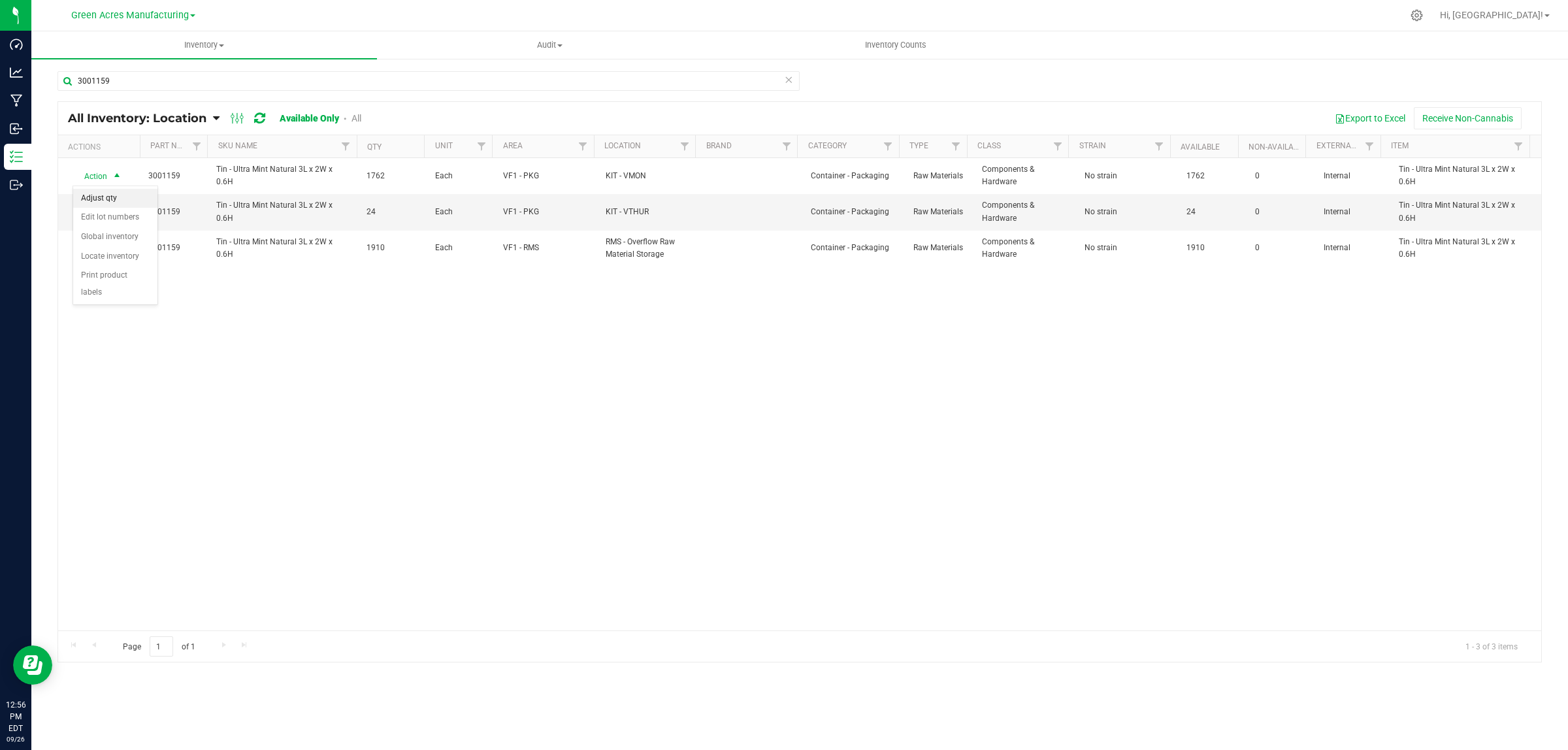
click at [97, 203] on li "Adjust qty" at bounding box center [115, 198] width 84 height 20
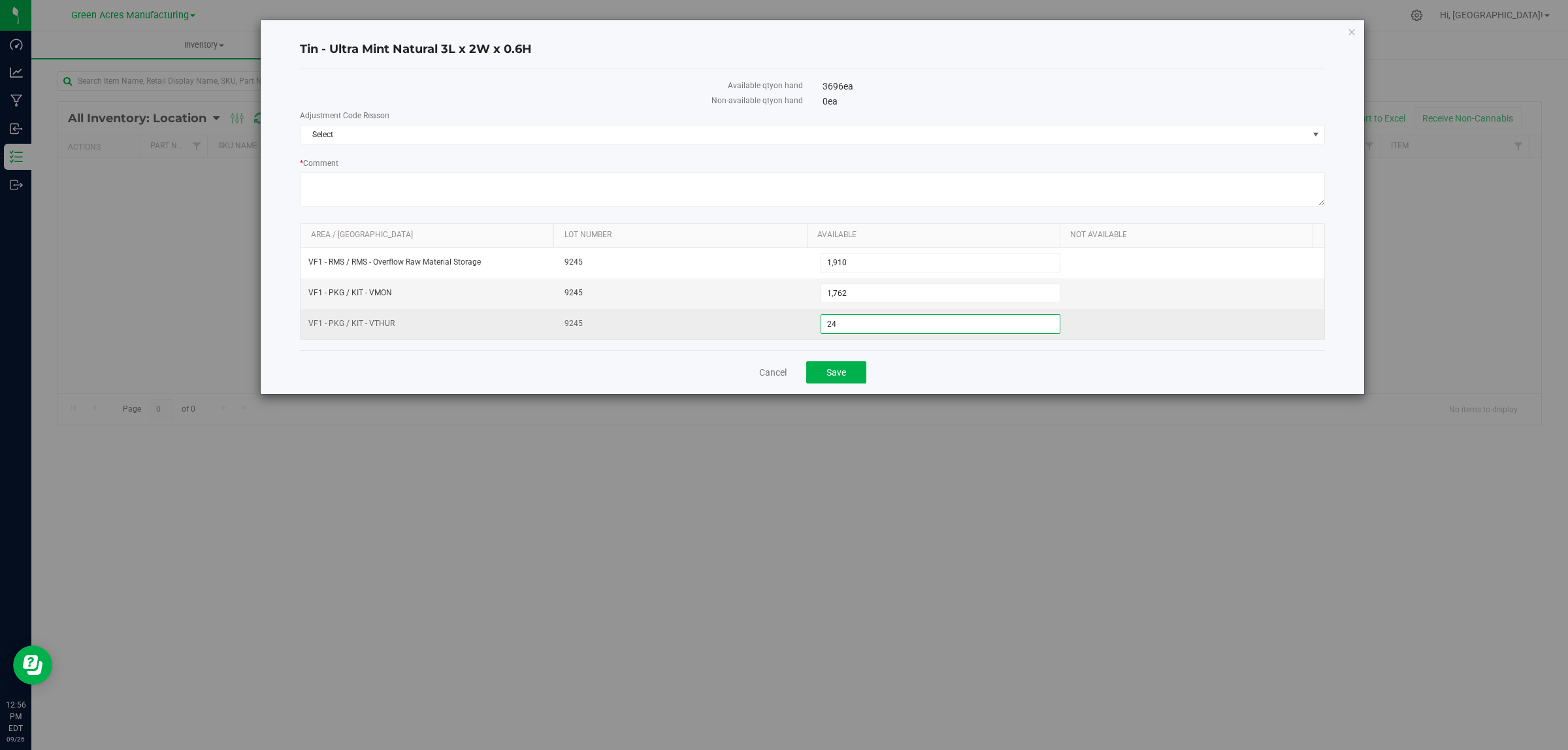
drag, startPoint x: 858, startPoint y: 322, endPoint x: 743, endPoint y: 325, distance: 115.0
click at [745, 325] on tr "VF1 - PKG / KIT - VTHUR 9245 24 24" at bounding box center [813, 324] width 1024 height 30
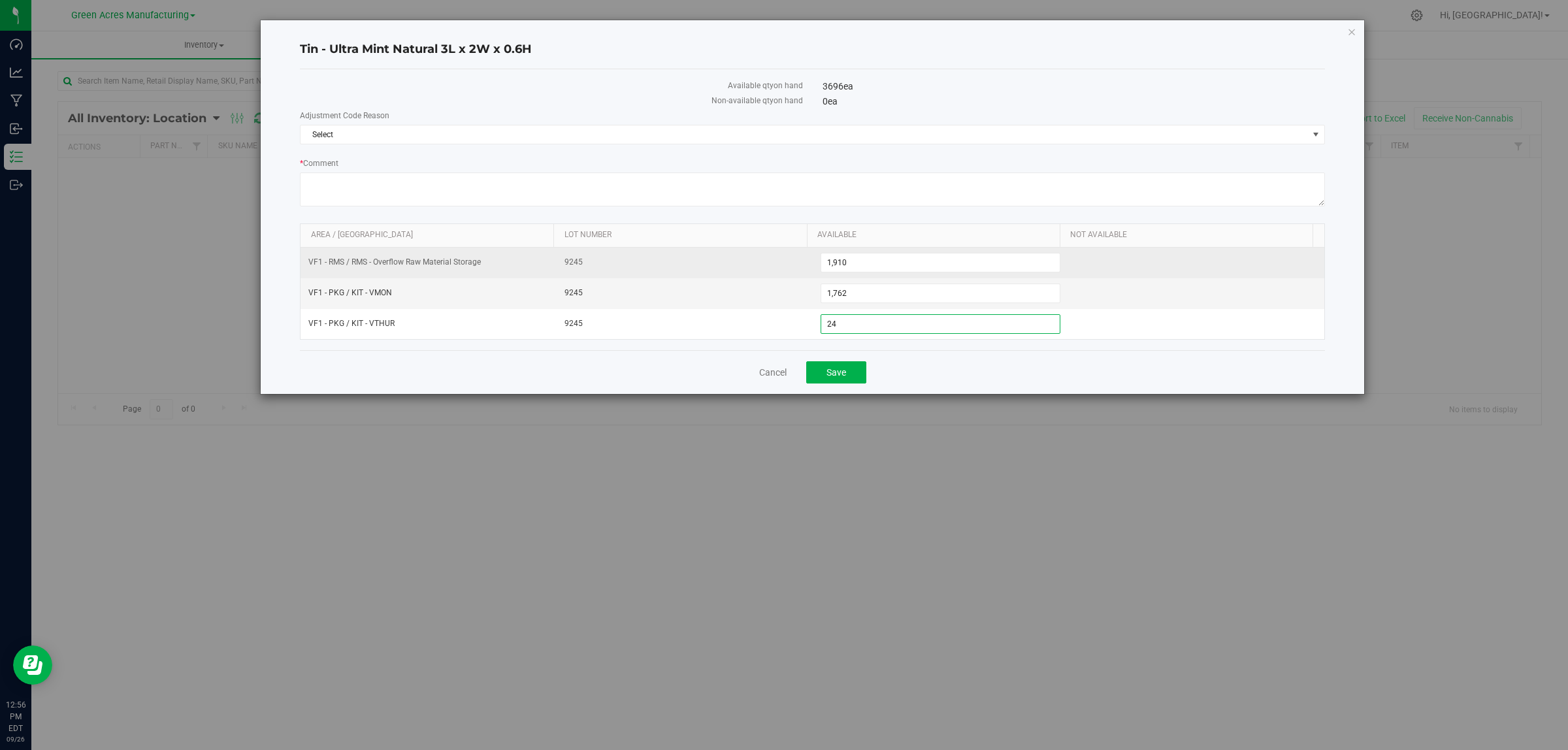
type input "0"
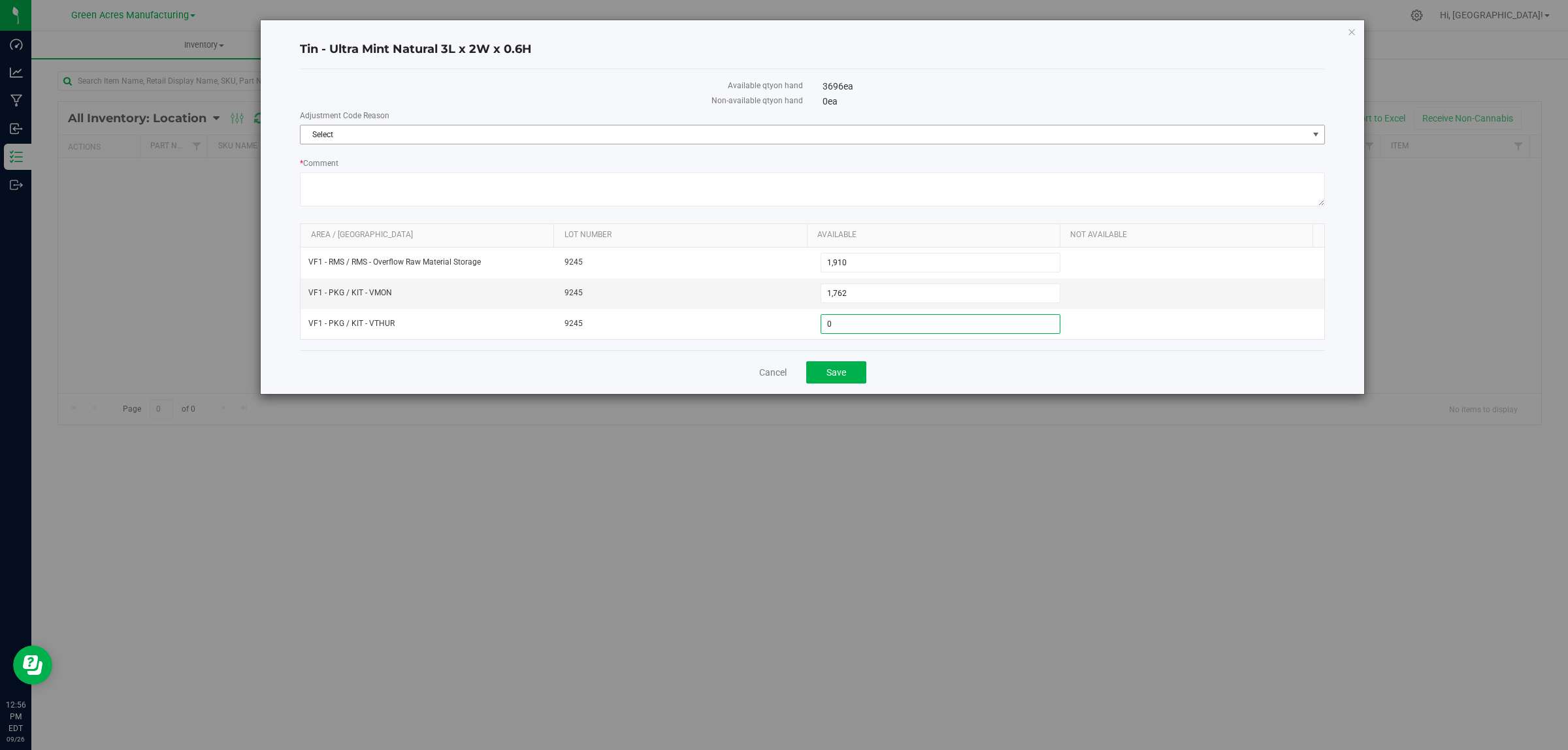
type input "0"
click at [530, 131] on span "Select" at bounding box center [805, 134] width 1007 height 18
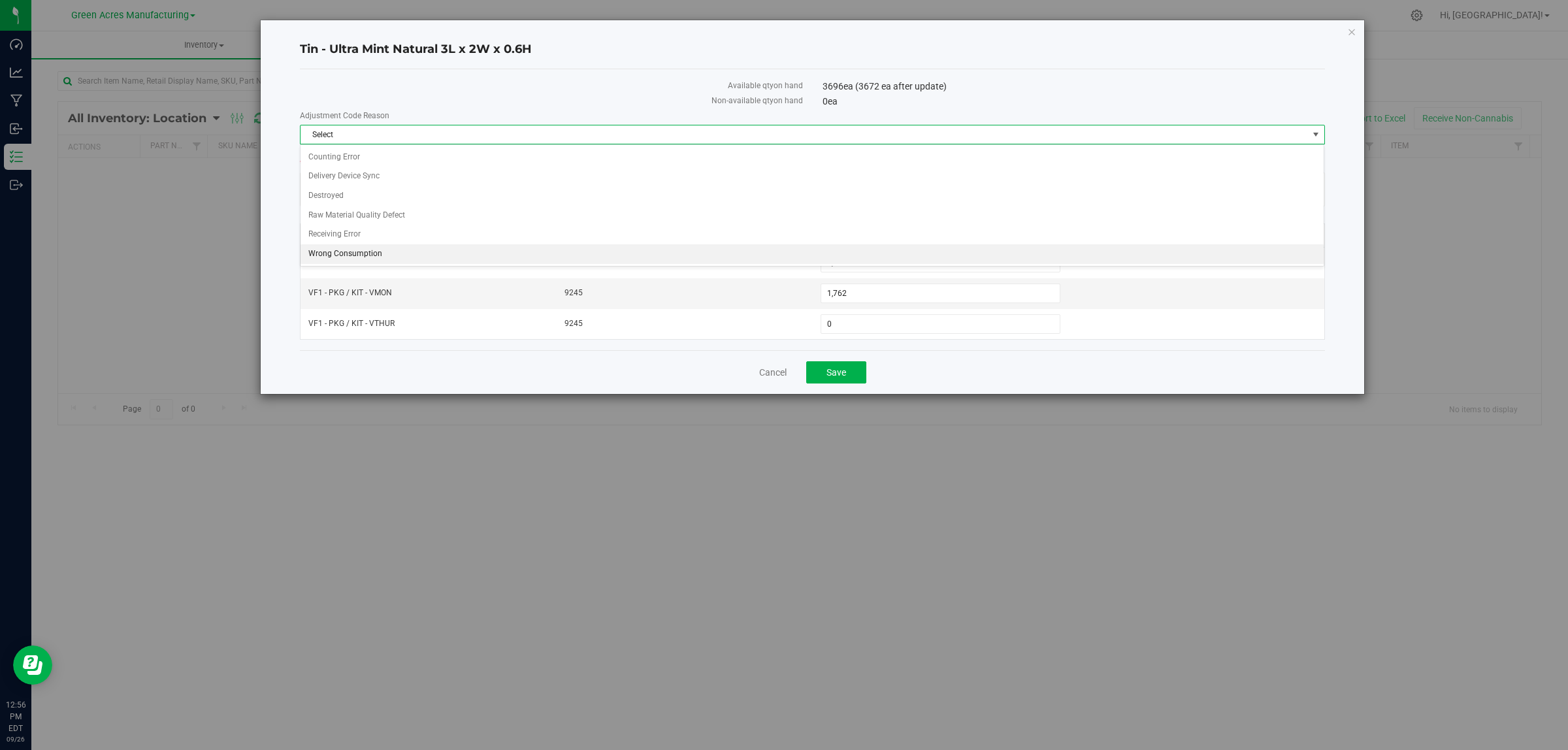
click at [376, 260] on li "Wrong Consumption" at bounding box center [812, 254] width 1023 height 20
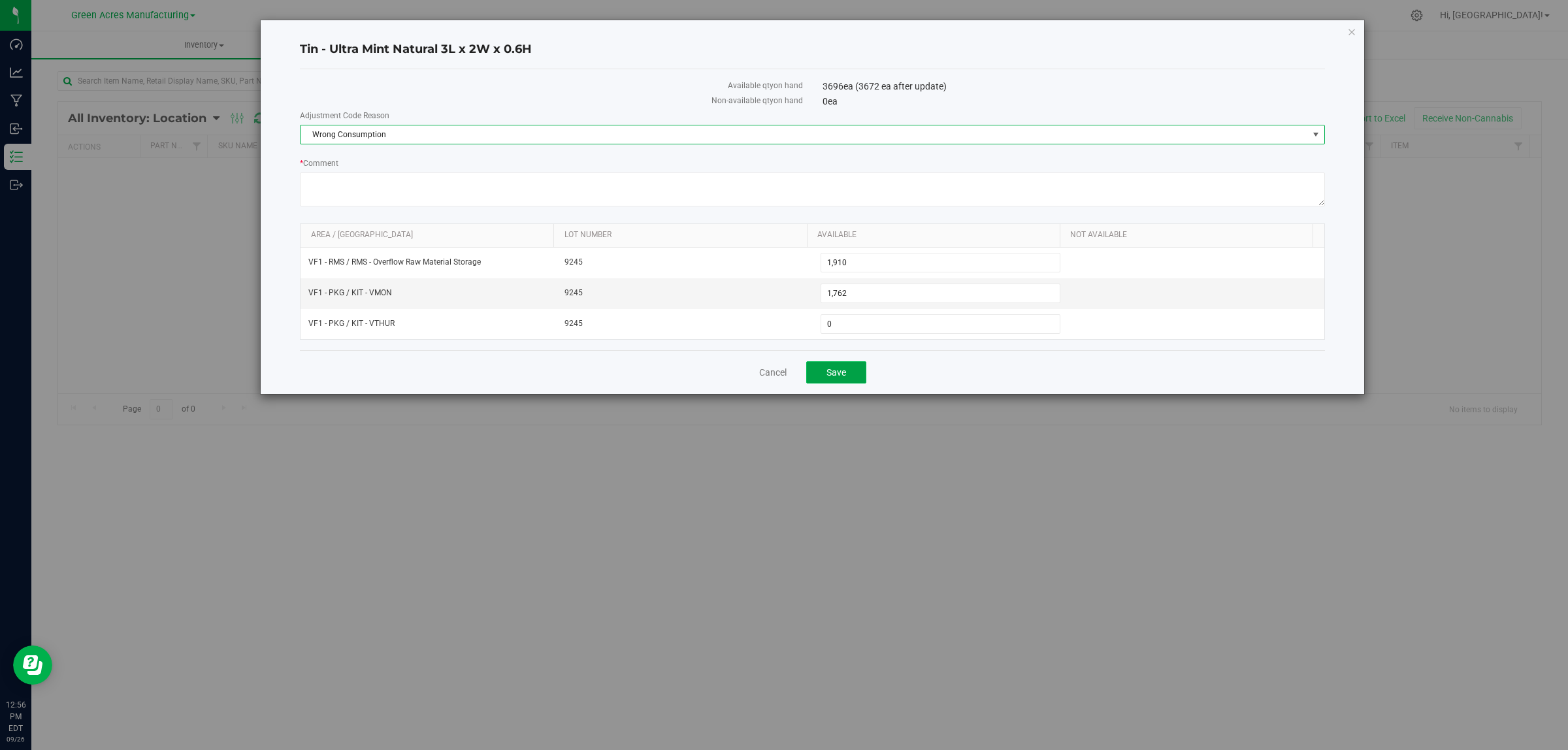
click at [847, 381] on button "Save" at bounding box center [836, 372] width 60 height 22
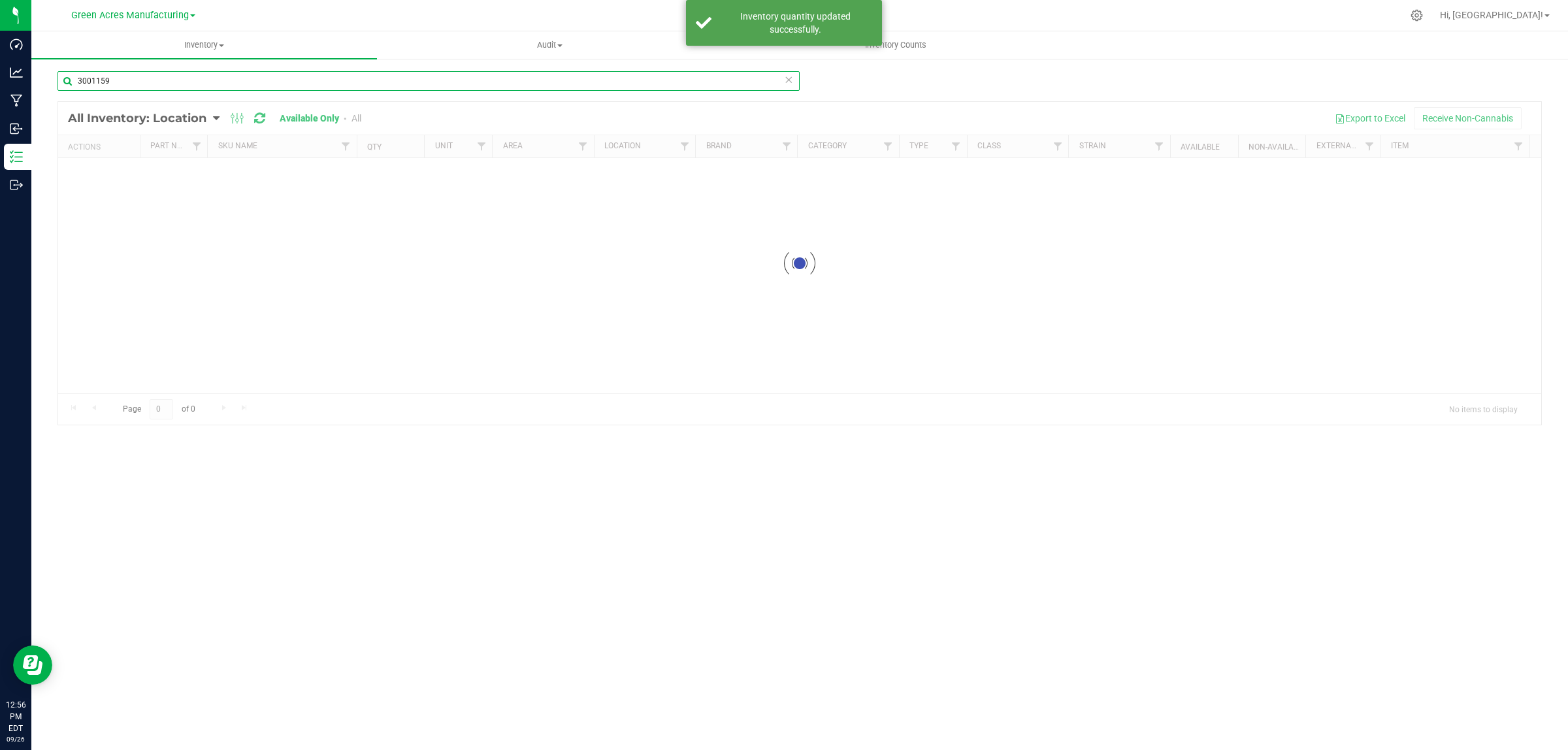
drag, startPoint x: 89, startPoint y: 80, endPoint x: 157, endPoint y: 80, distance: 68.0
click at [148, 80] on input "3001159" at bounding box center [429, 81] width 742 height 20
type input "3002964"
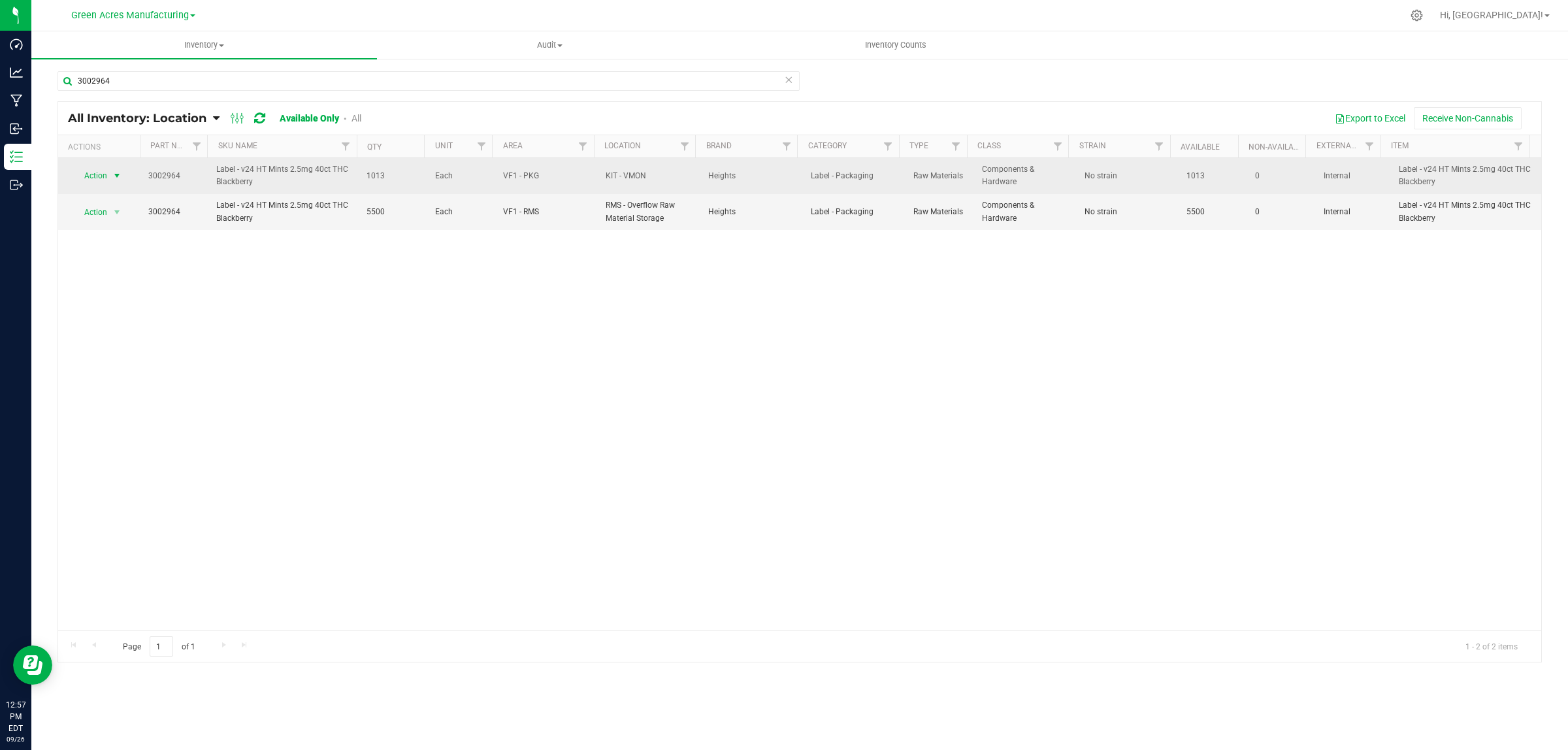
click at [83, 177] on span "Action" at bounding box center [91, 176] width 35 height 18
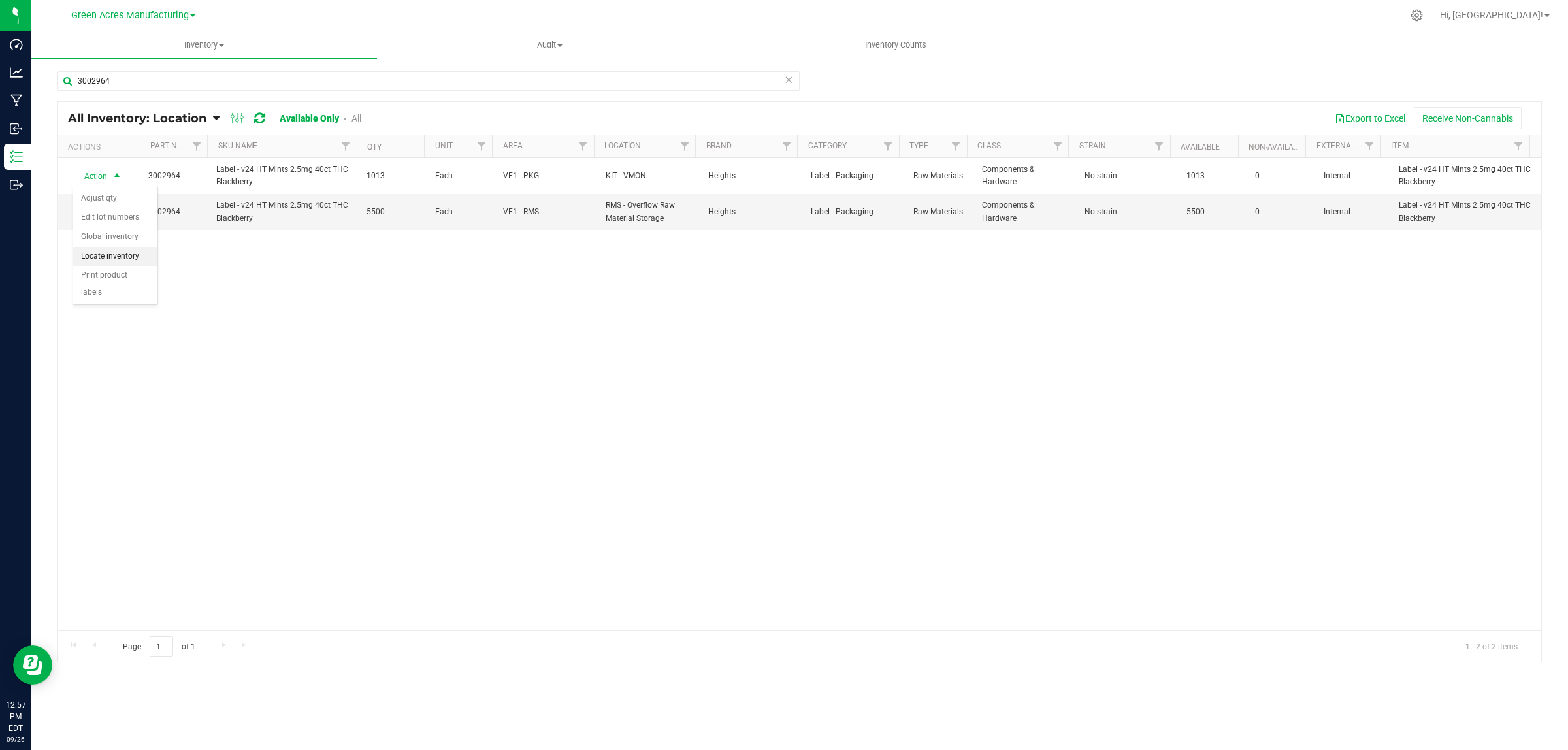
click at [116, 259] on li "Locate inventory" at bounding box center [115, 257] width 84 height 20
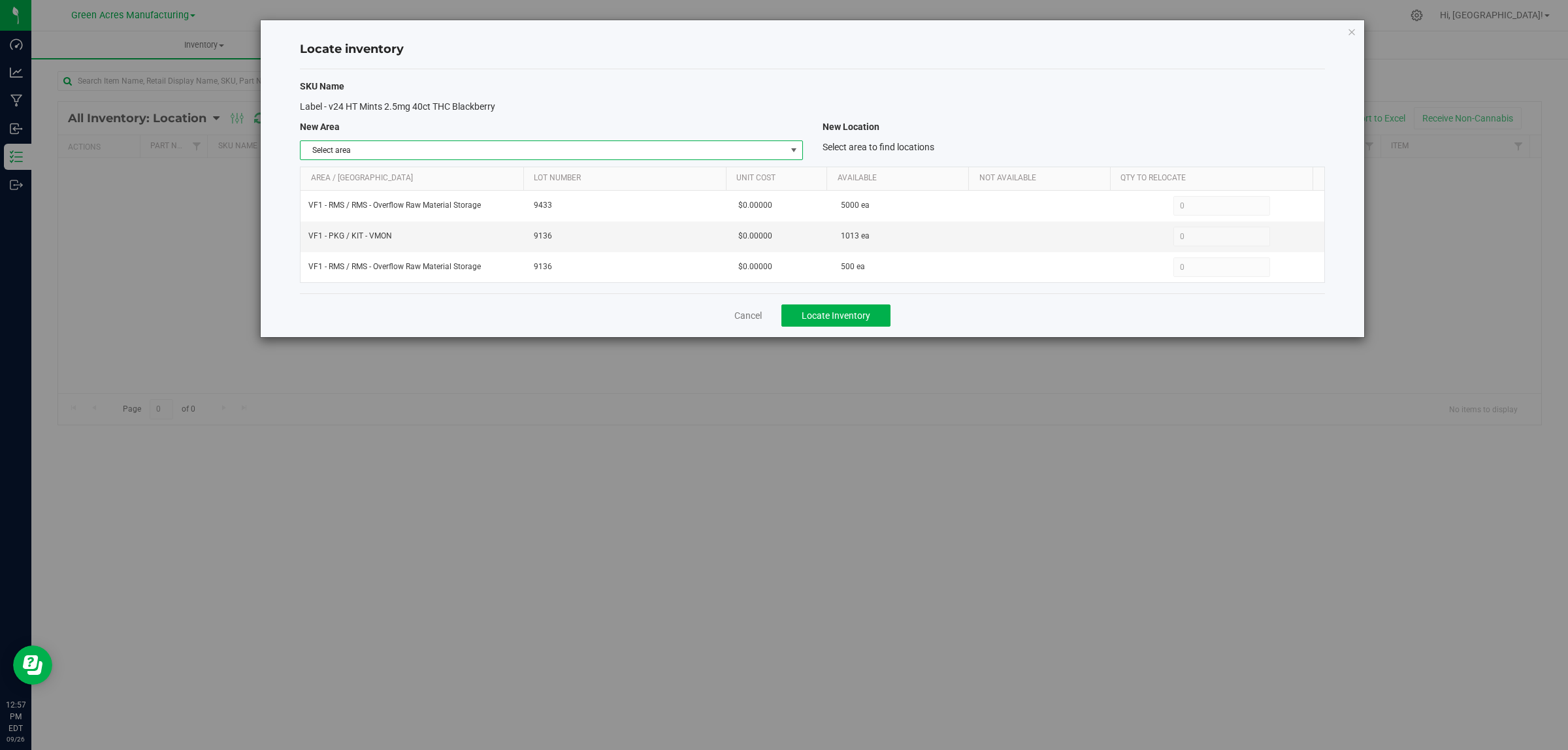
click at [389, 142] on span "Select area" at bounding box center [543, 150] width 485 height 18
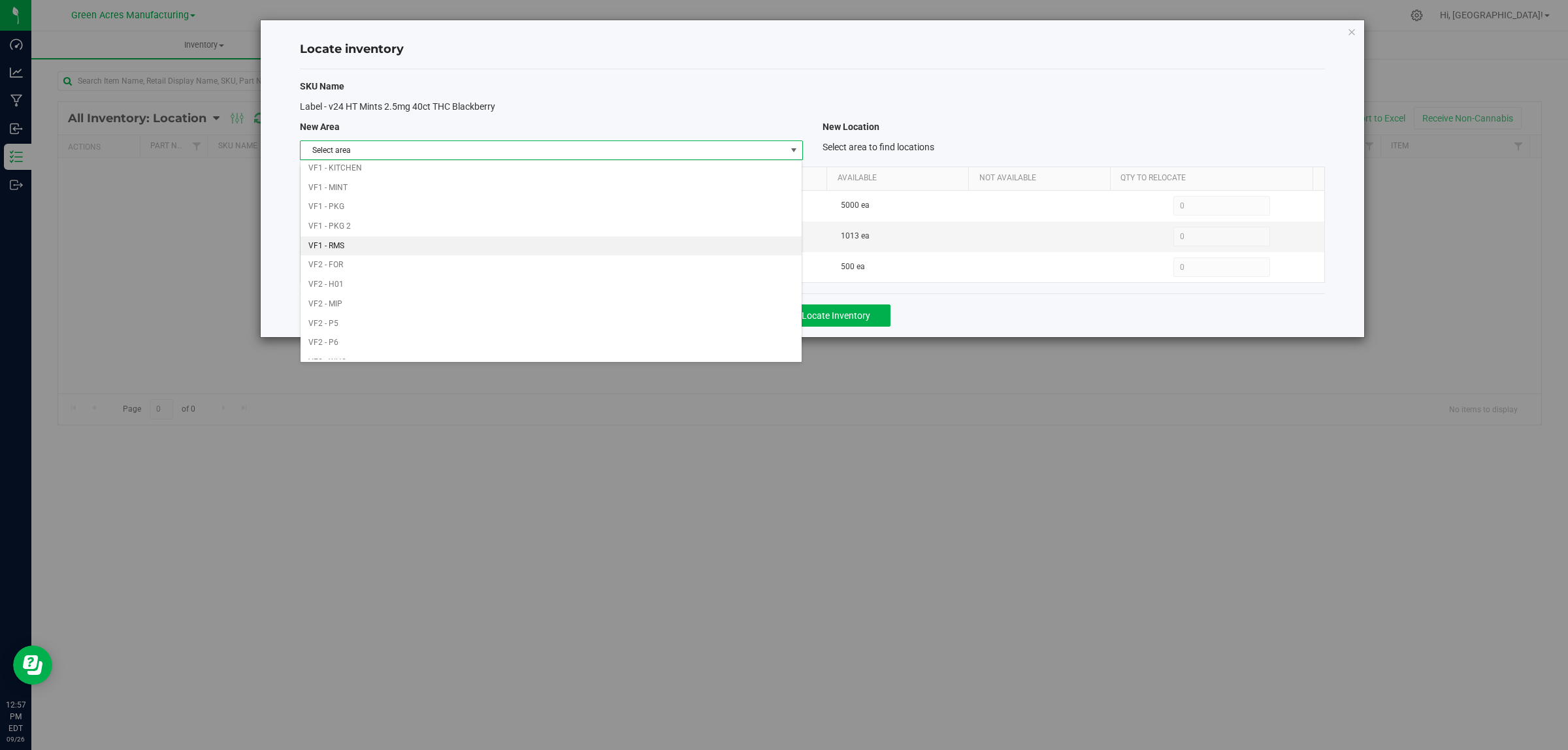
scroll to position [652, 0]
click at [370, 366] on div "Locate inventory SKU Name Label - v24 HT Mints 2.5mg 40ct THC Blackberry New Ar…" at bounding box center [788, 375] width 1578 height 750
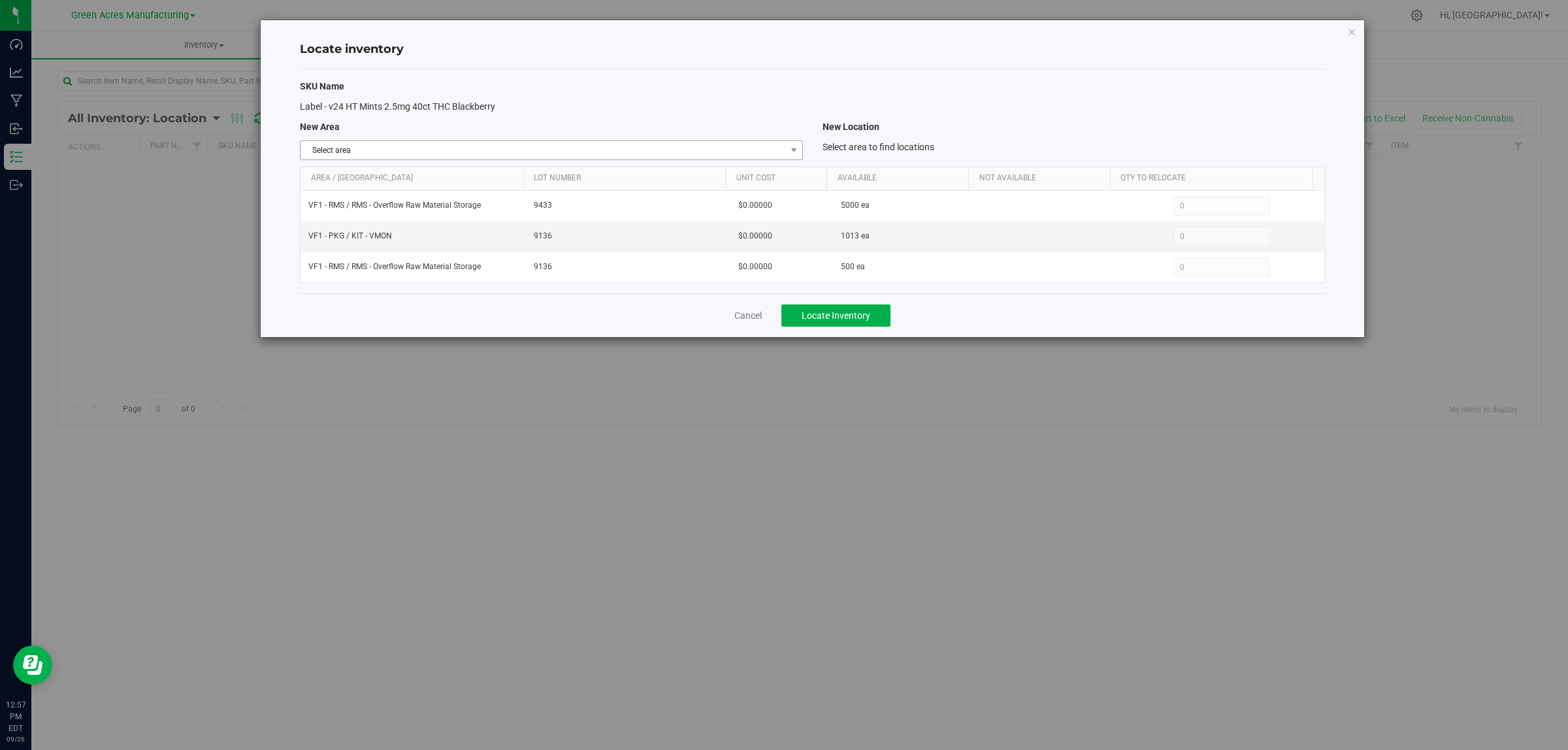
click at [386, 153] on span "Select area" at bounding box center [543, 150] width 485 height 18
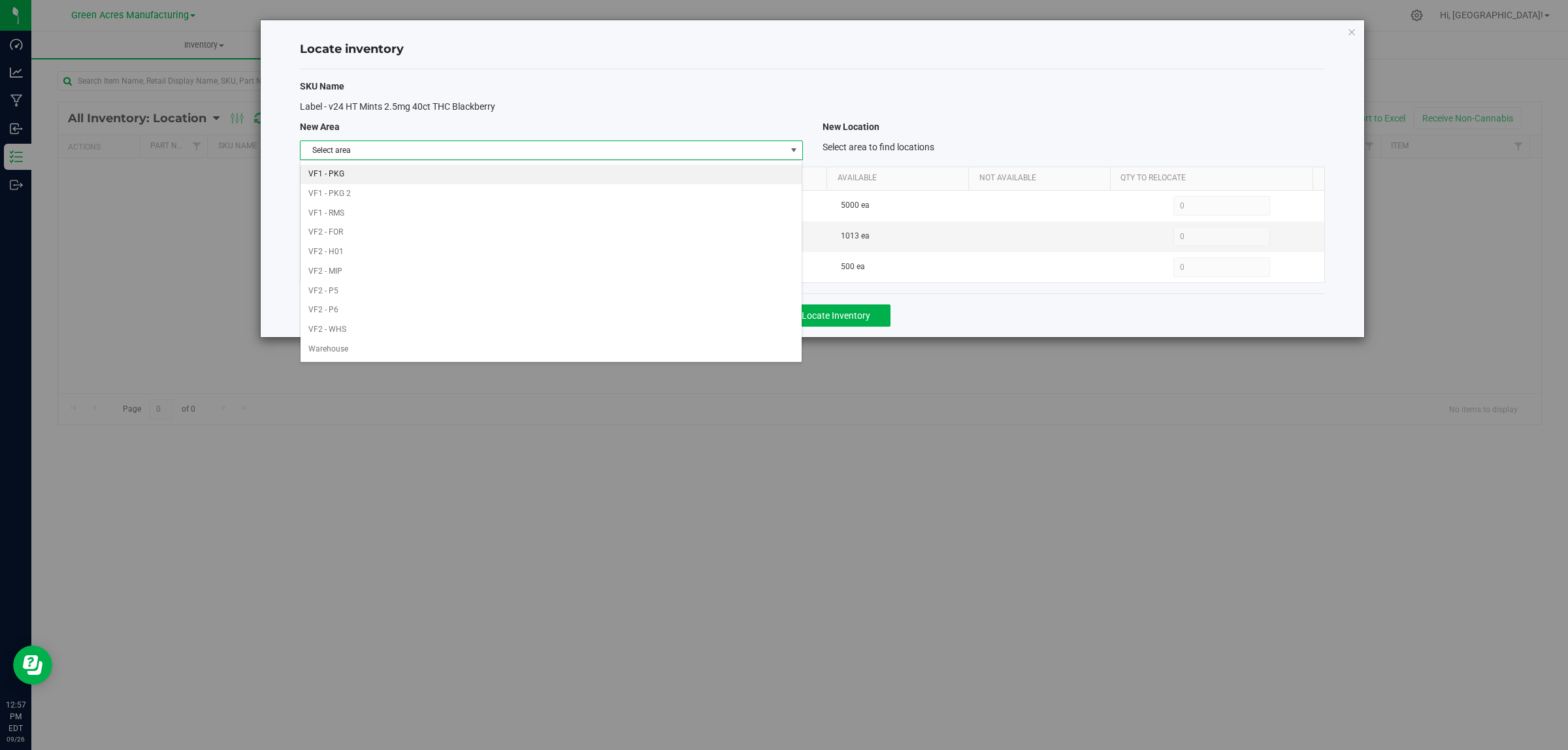
click at [367, 171] on li "VF1 - PKG" at bounding box center [551, 174] width 501 height 20
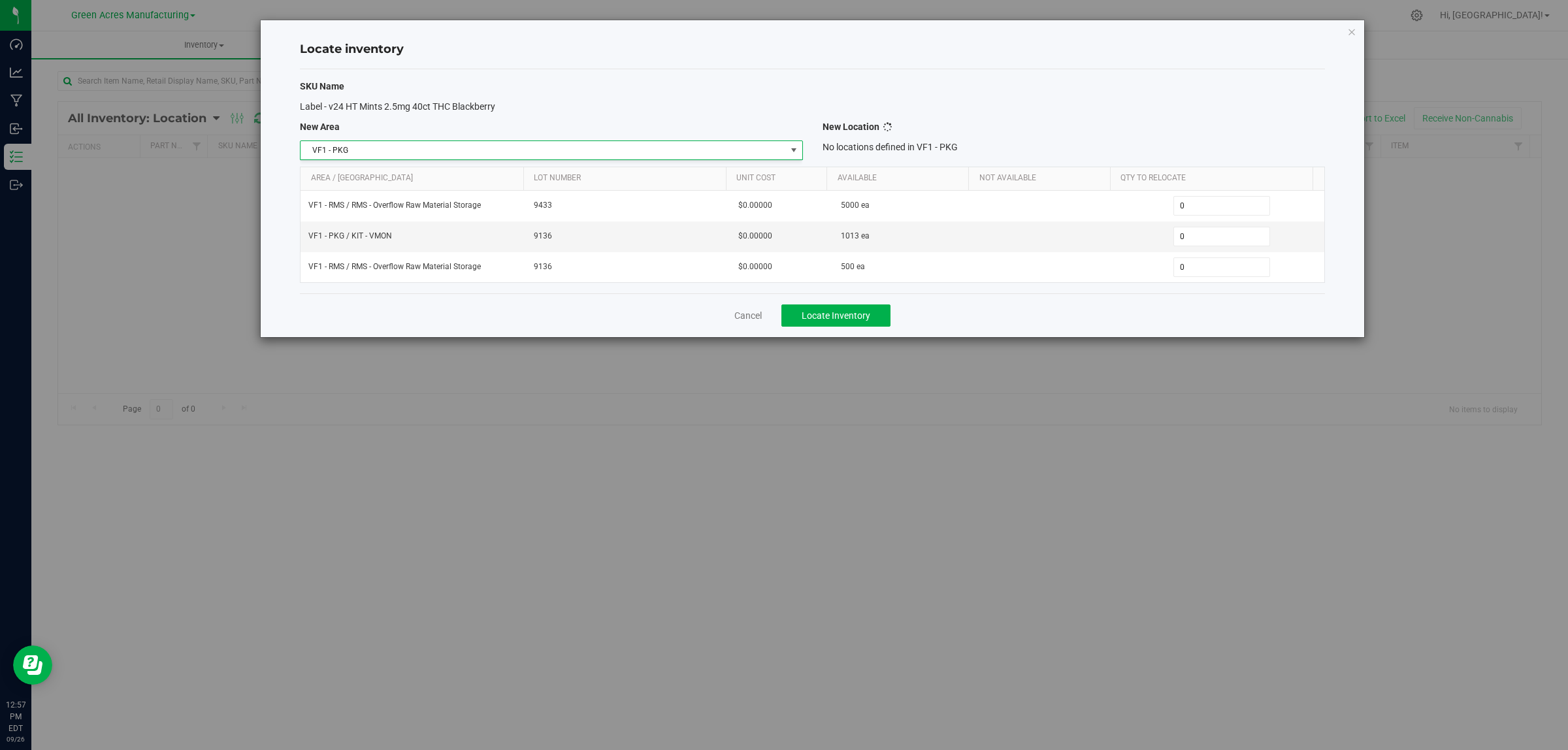
scroll to position [651, 0]
click at [895, 138] on div "SKU Name Label - v24 HT Mints 2.5mg 40ct THC Blackberry New Area New Location V…" at bounding box center [813, 181] width 1025 height 224
click at [894, 149] on span "Select location" at bounding box center [1065, 150] width 485 height 18
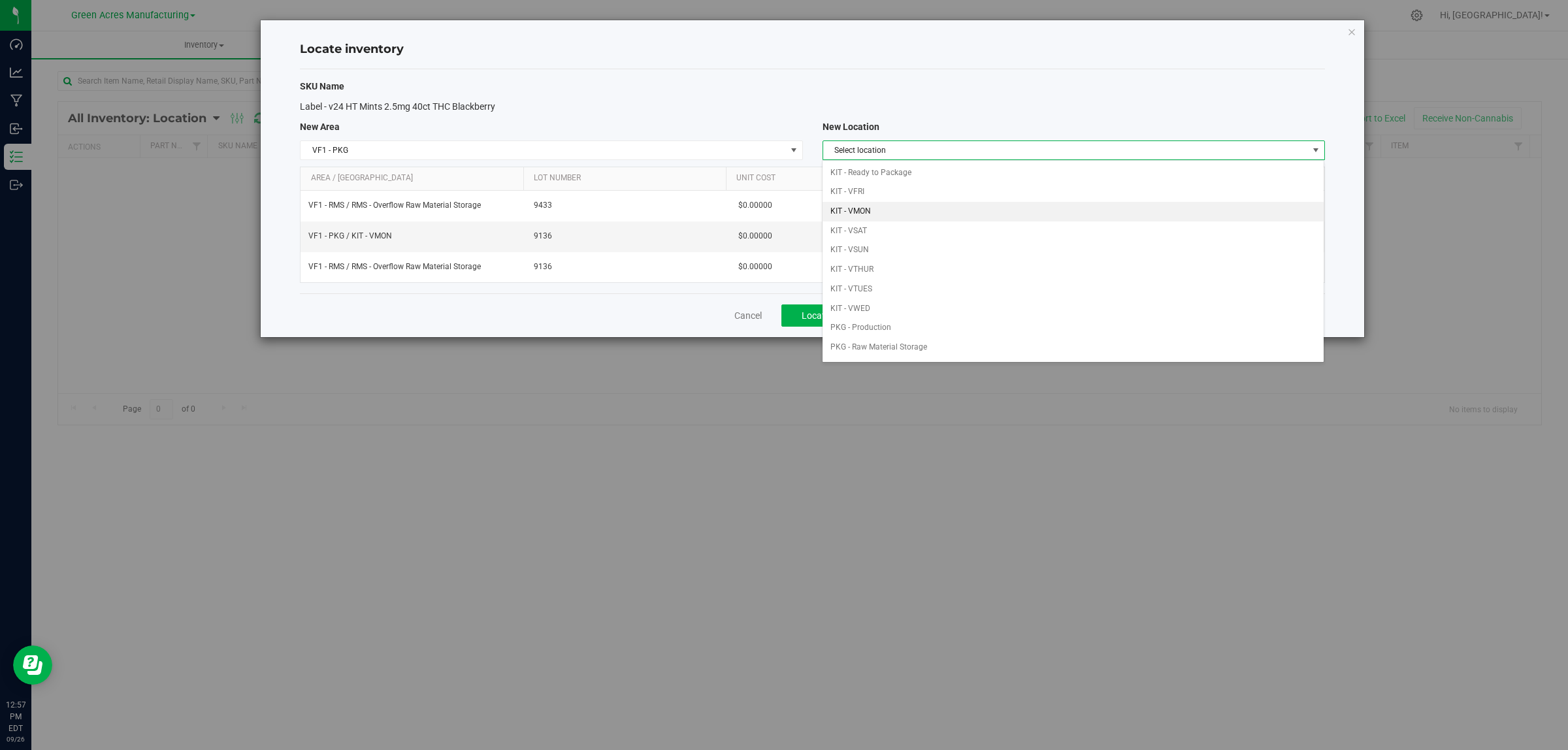
click at [887, 210] on li "KIT - VMON" at bounding box center [1072, 212] width 501 height 20
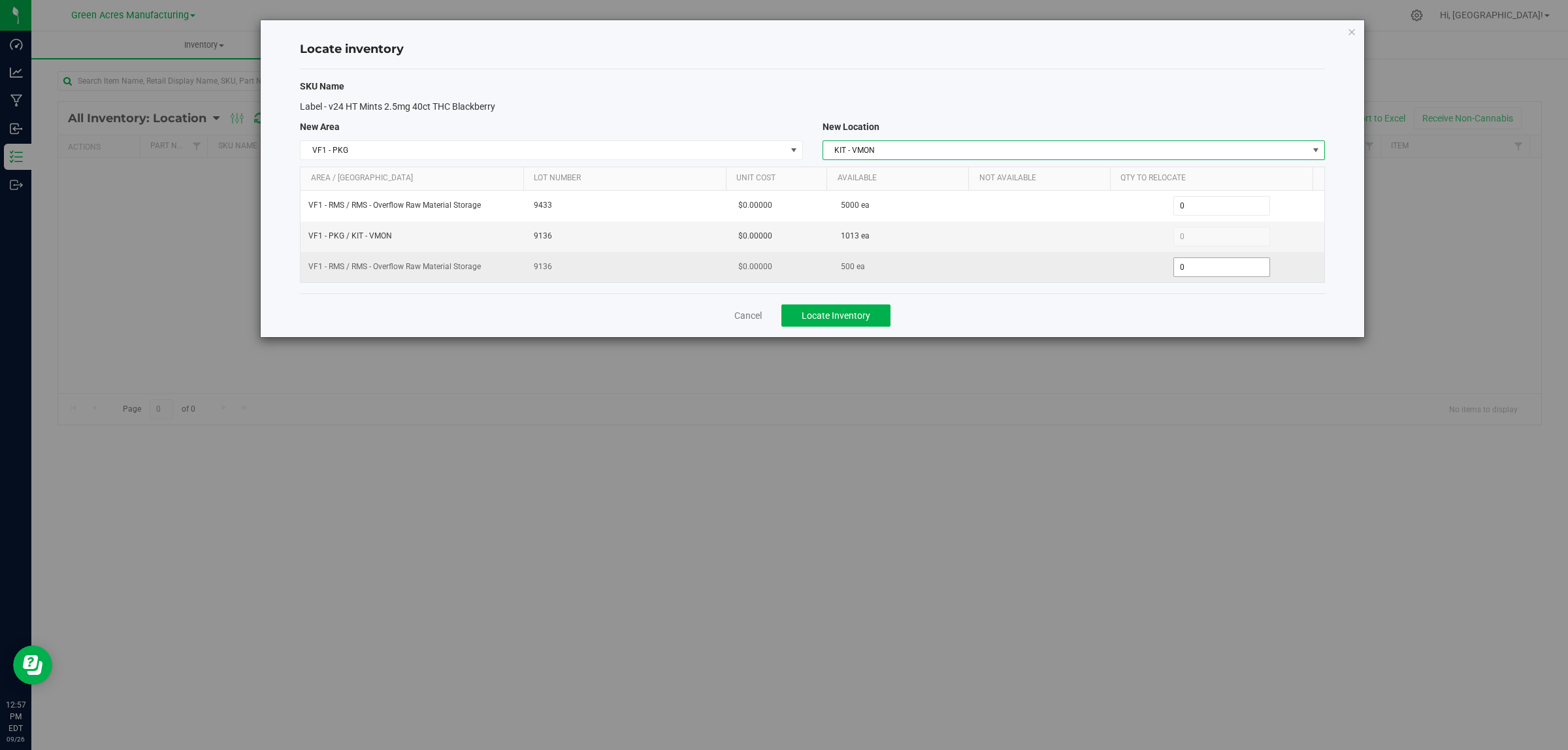
click at [1193, 273] on span "0 0" at bounding box center [1222, 267] width 97 height 20
type input "0500"
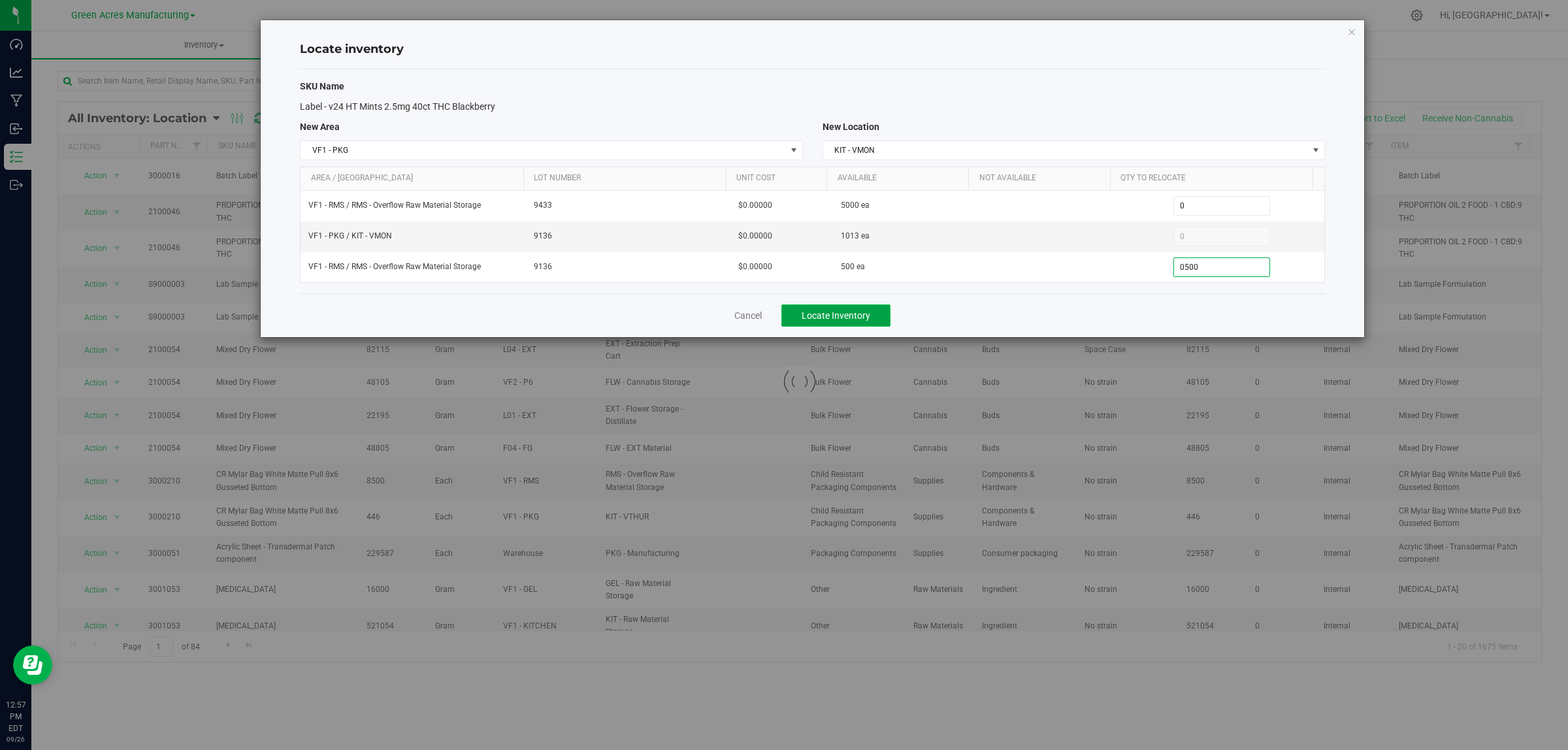
type input "500"
click at [840, 318] on span "Locate Inventory" at bounding box center [836, 316] width 69 height 10
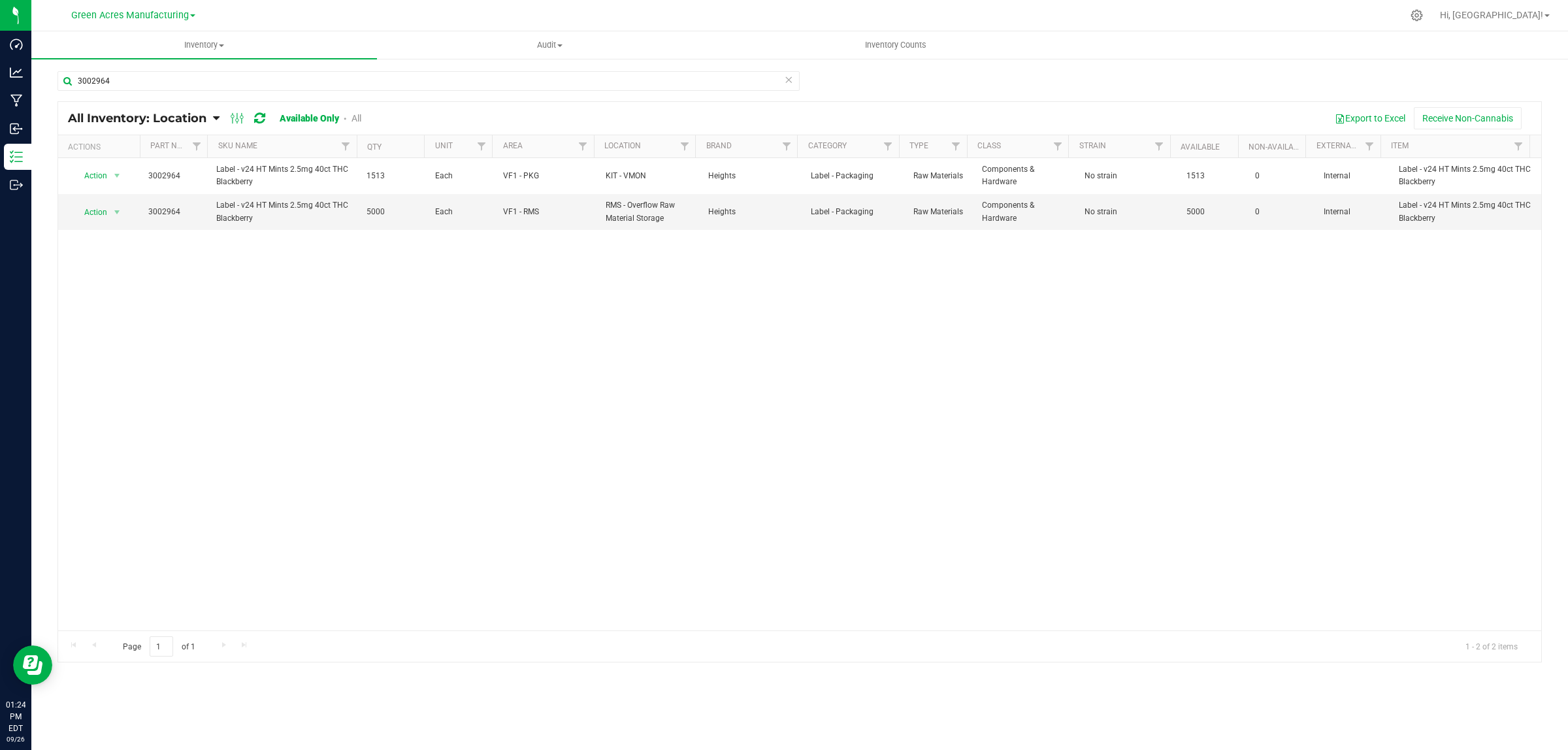
click at [126, 67] on div "3002964 All Inventory: Location Item Summary Item (default) Item by Strain Item…" at bounding box center [800, 262] width 1537 height 409
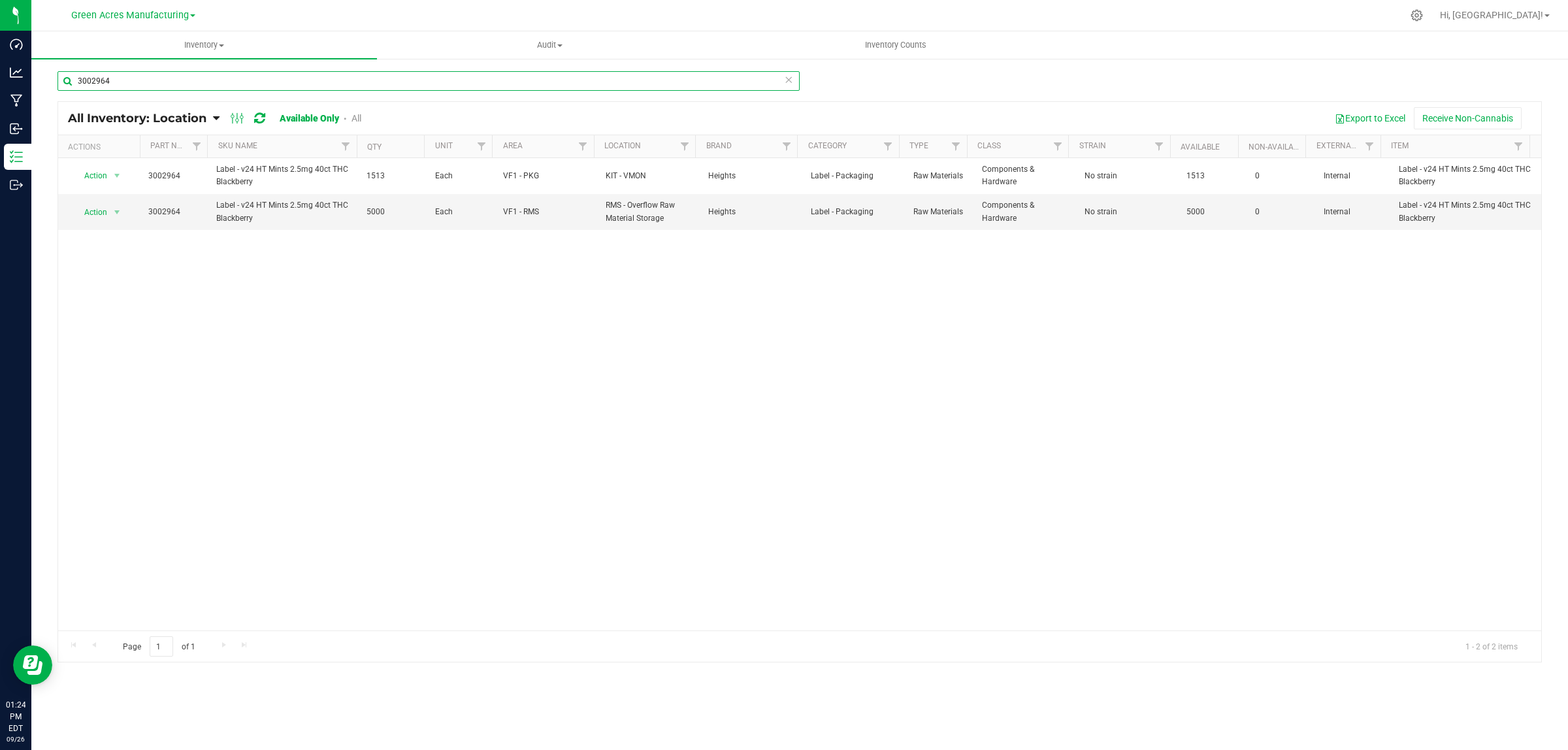
click at [125, 86] on input "3002964" at bounding box center [429, 81] width 742 height 20
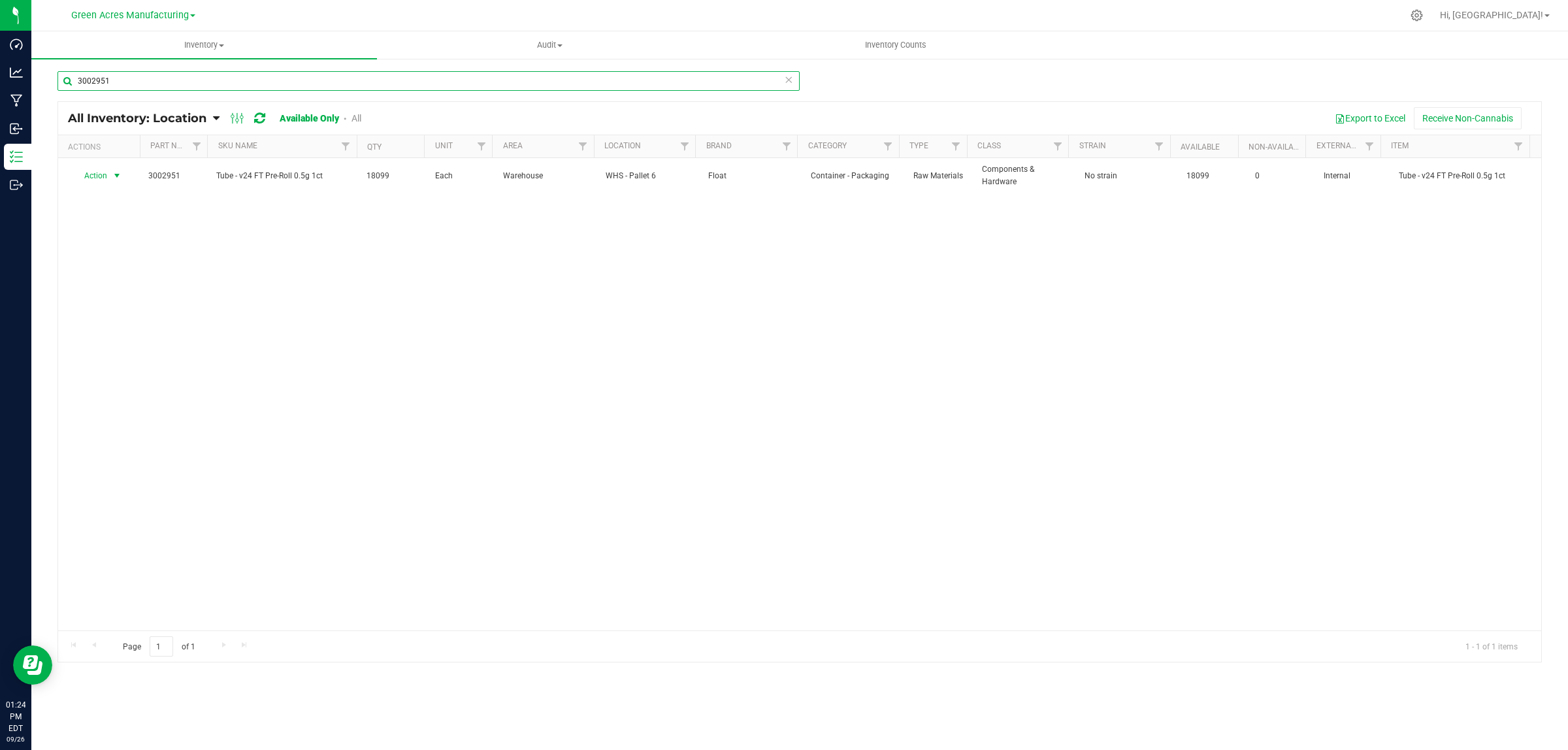
type input "3002951"
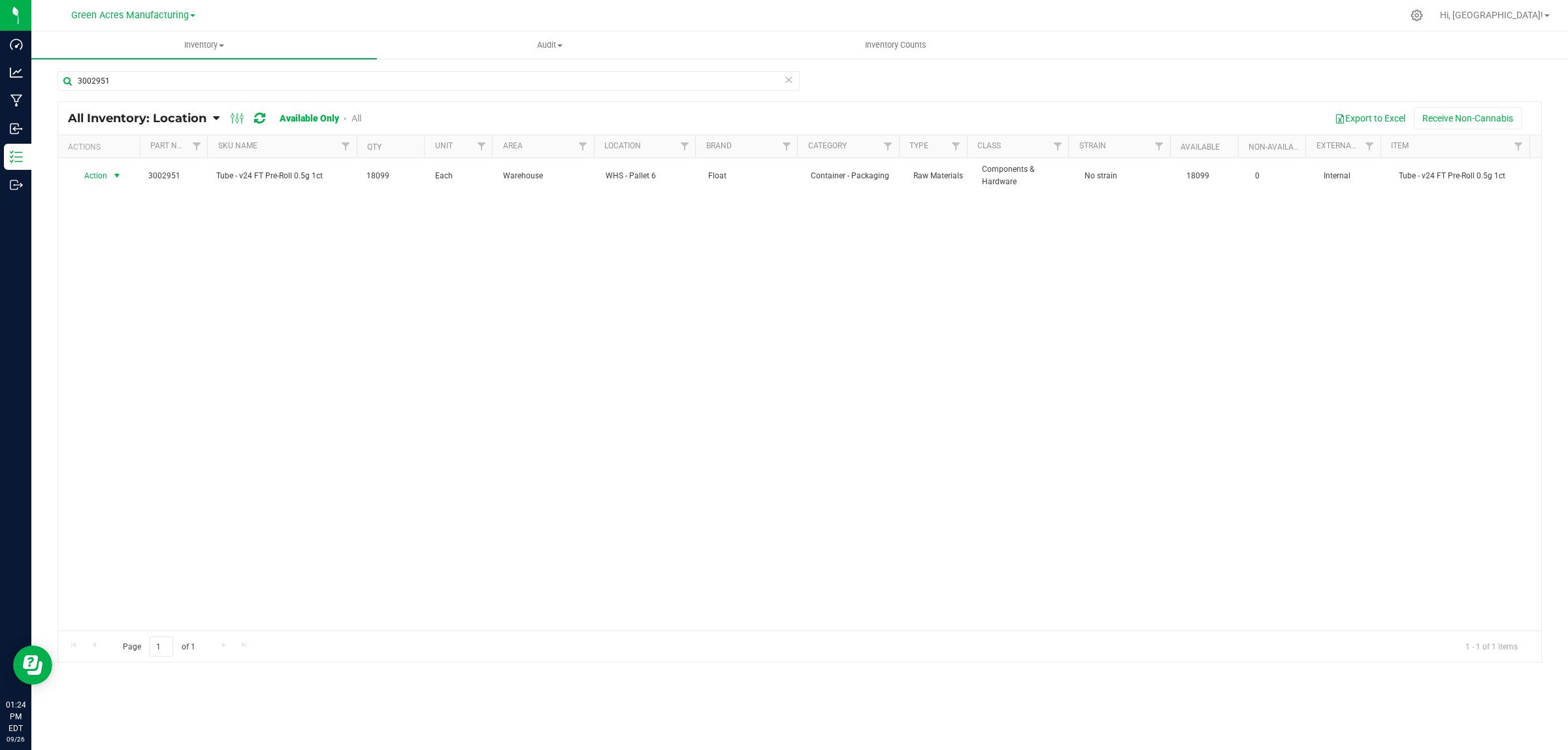
click at [99, 175] on span "Action" at bounding box center [91, 176] width 35 height 18
click at [119, 258] on li "Locate inventory" at bounding box center [115, 257] width 84 height 20
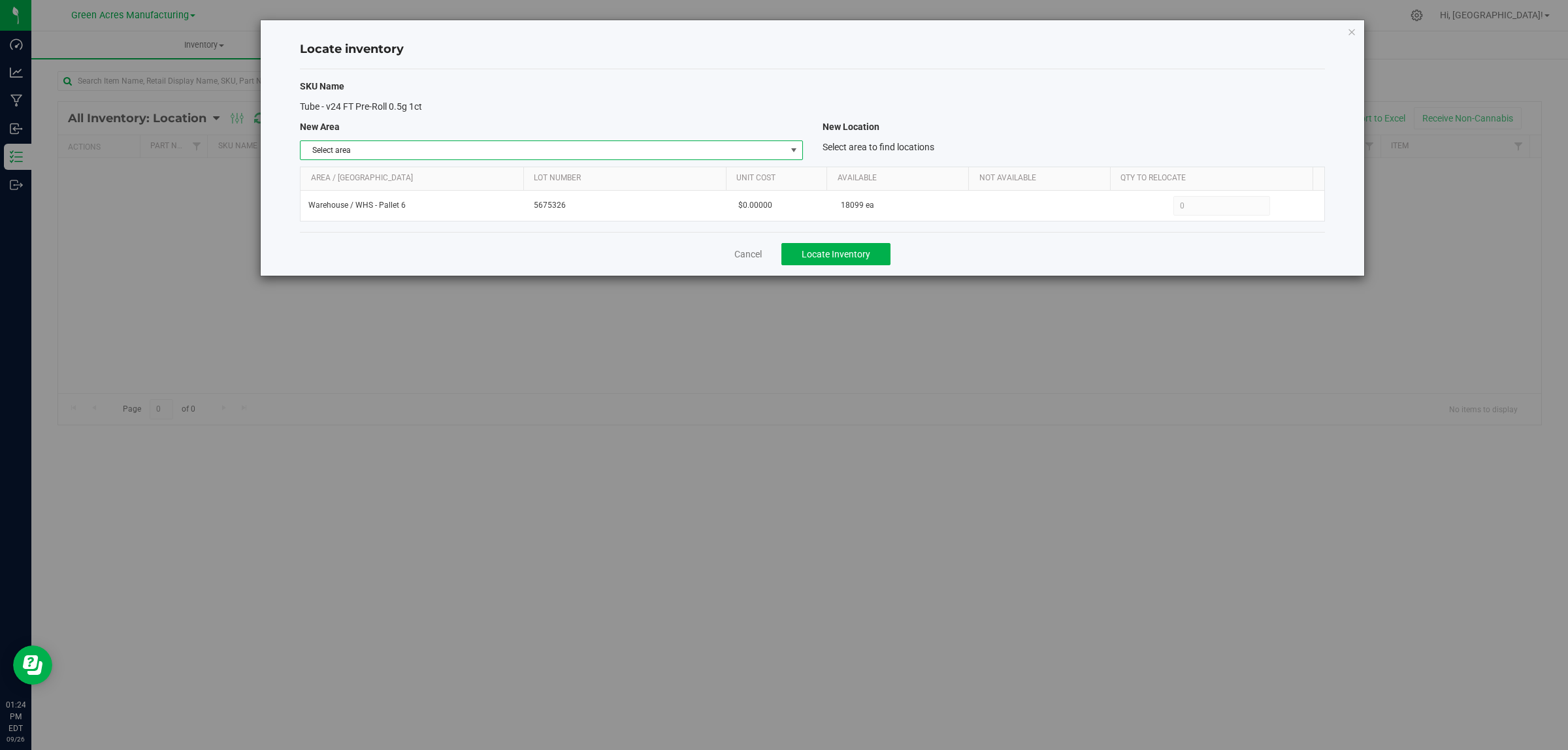
click at [484, 144] on span "Select area" at bounding box center [543, 150] width 485 height 18
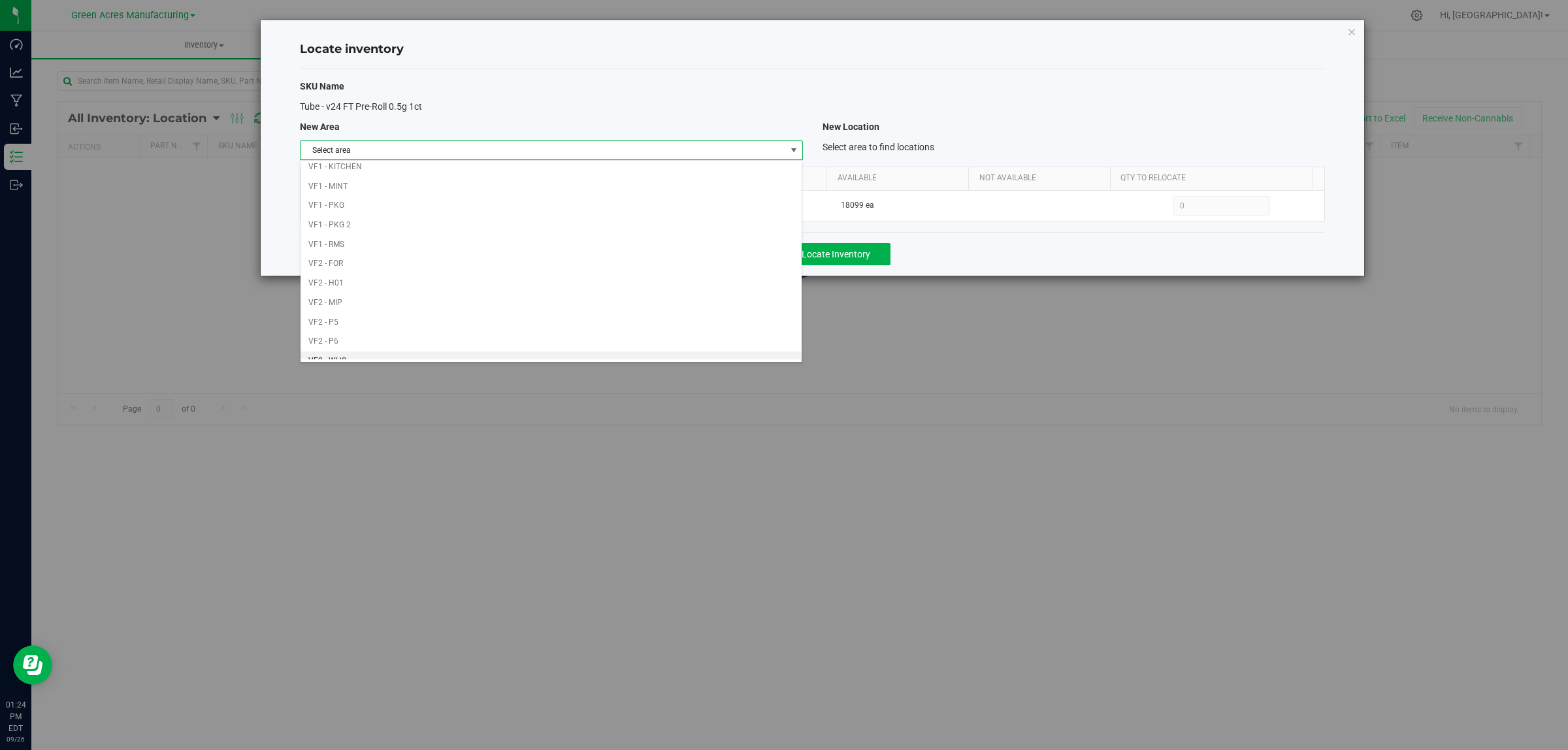
scroll to position [652, 0]
click at [409, 358] on li "Warehouse" at bounding box center [551, 350] width 501 height 20
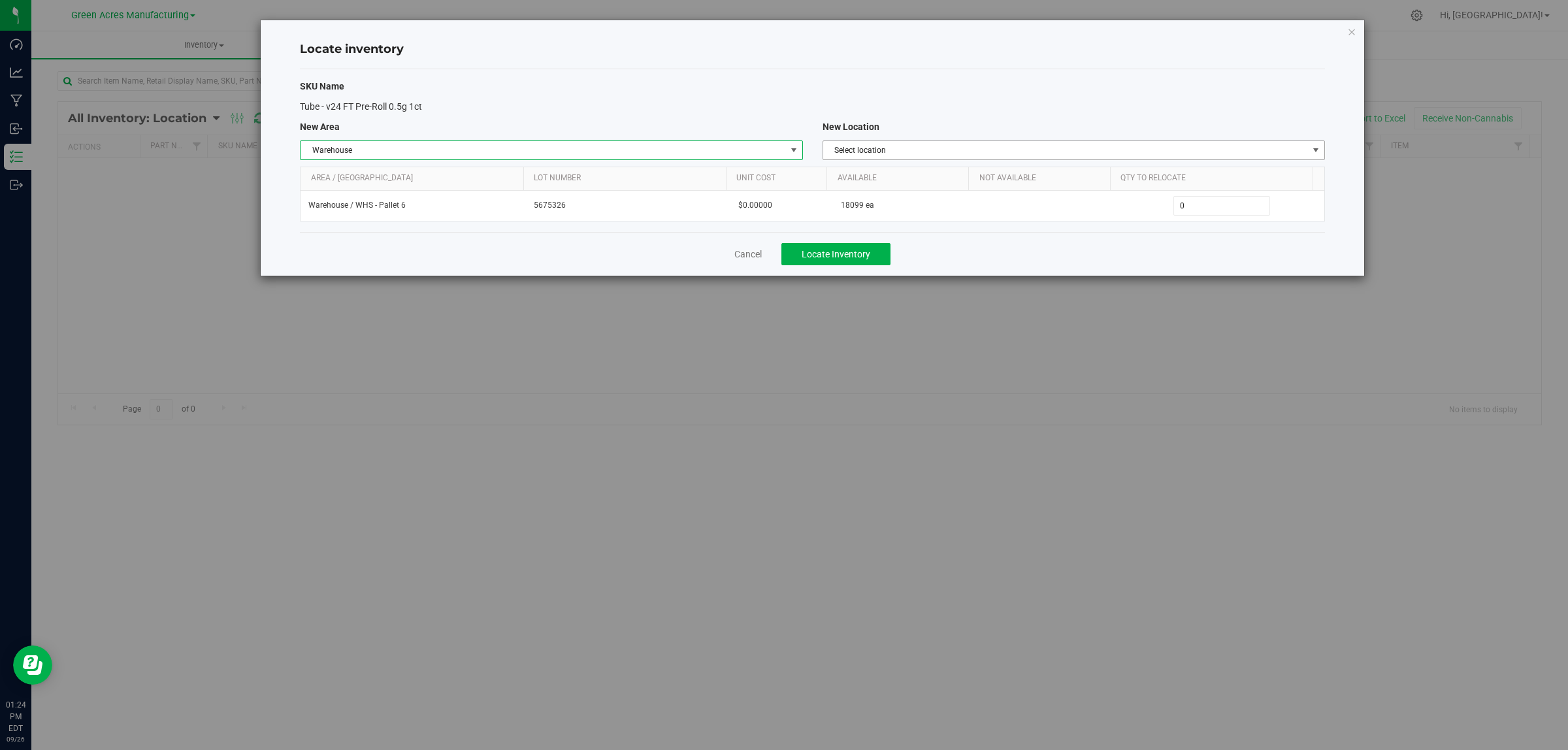
click at [999, 146] on span "Select location" at bounding box center [1065, 150] width 485 height 18
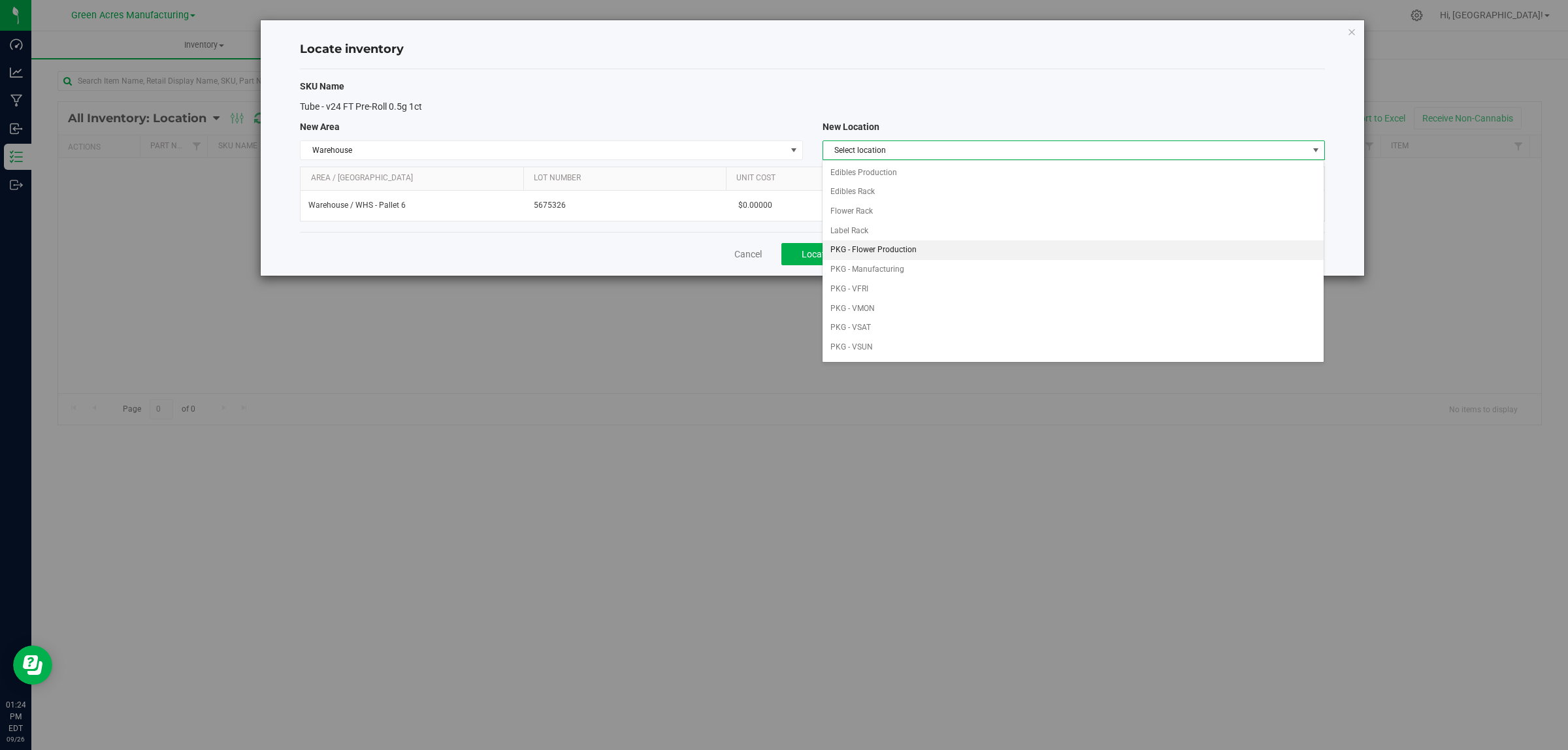
click at [945, 249] on li "PKG - Flower Production" at bounding box center [1072, 250] width 501 height 20
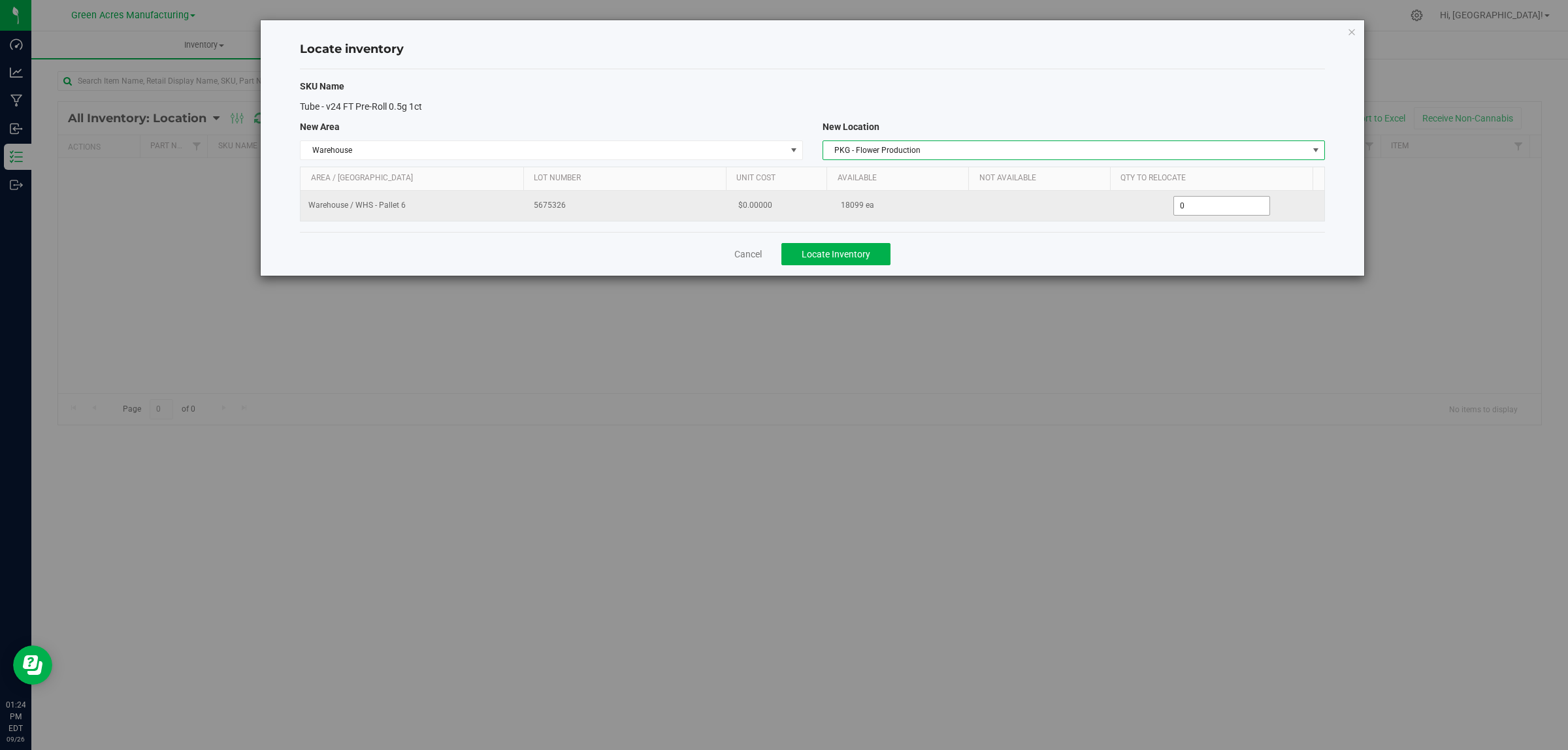
click at [1198, 210] on span "0 0" at bounding box center [1222, 206] width 97 height 20
type input "08099"
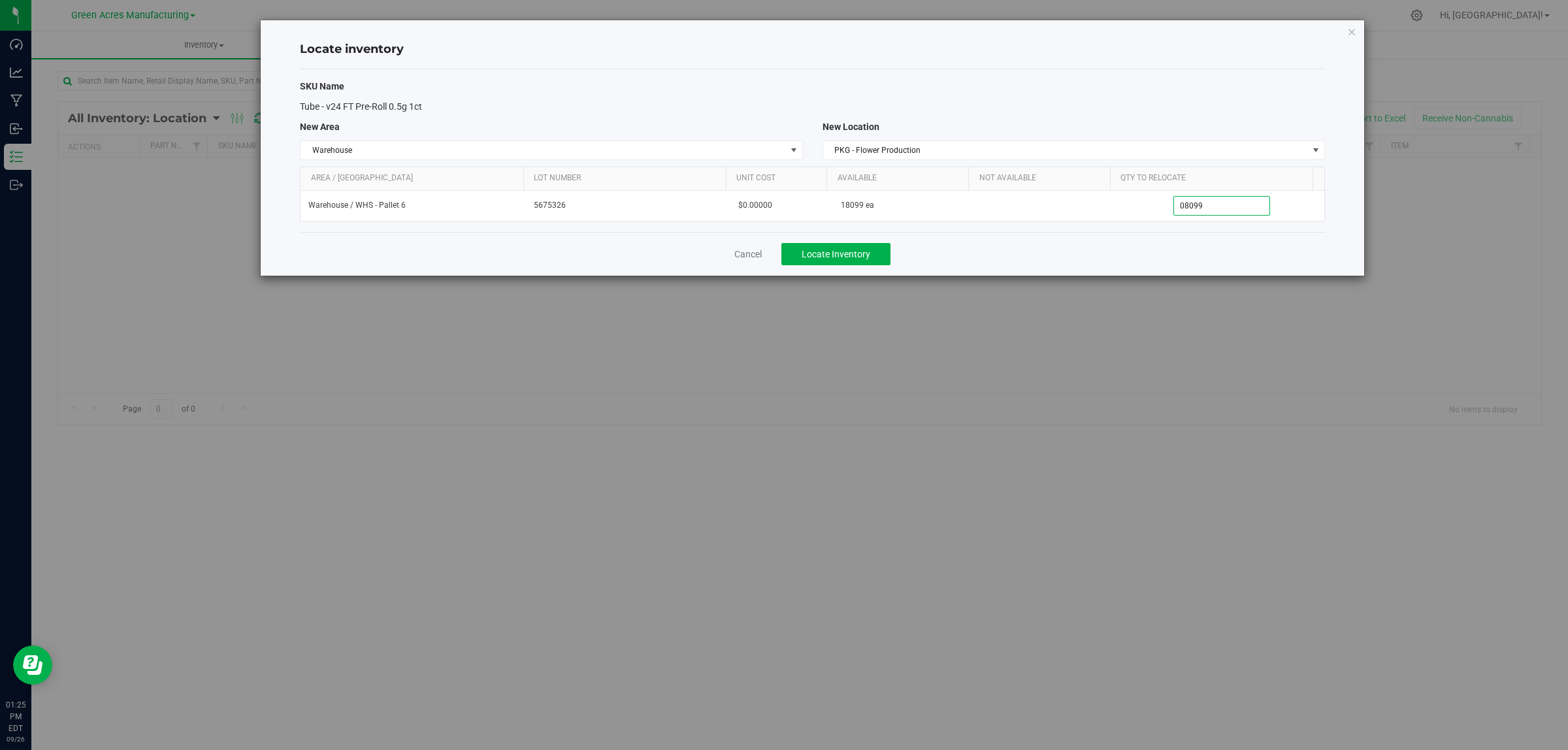
type input "8,099"
drag, startPoint x: 1097, startPoint y: 243, endPoint x: 1052, endPoint y: 255, distance: 46.6
click at [1097, 243] on div "Cancel Locate Inventory" at bounding box center [813, 253] width 1025 height 44
click at [839, 257] on span "Locate Inventory" at bounding box center [836, 254] width 69 height 10
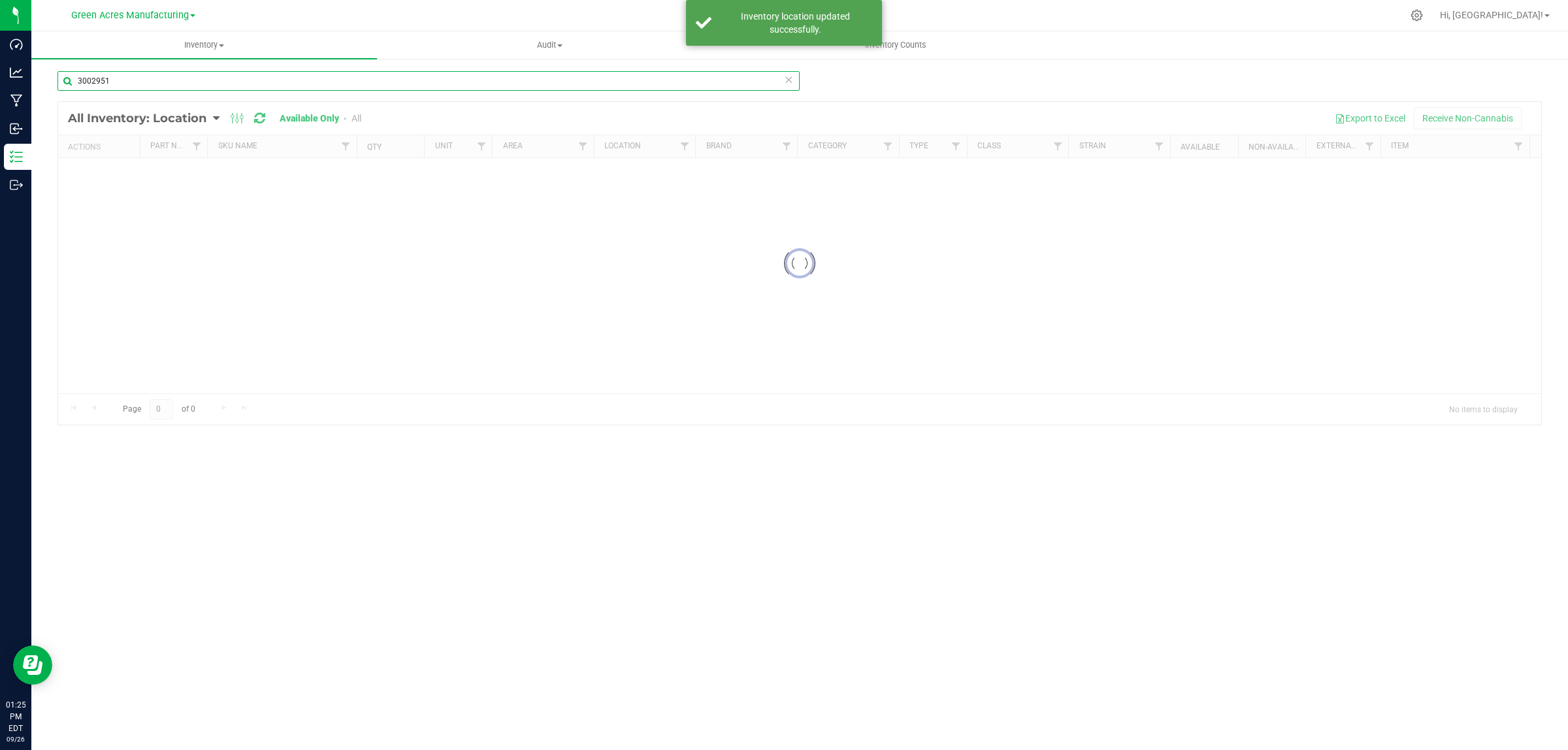
click at [184, 86] on input "3002951" at bounding box center [429, 81] width 742 height 20
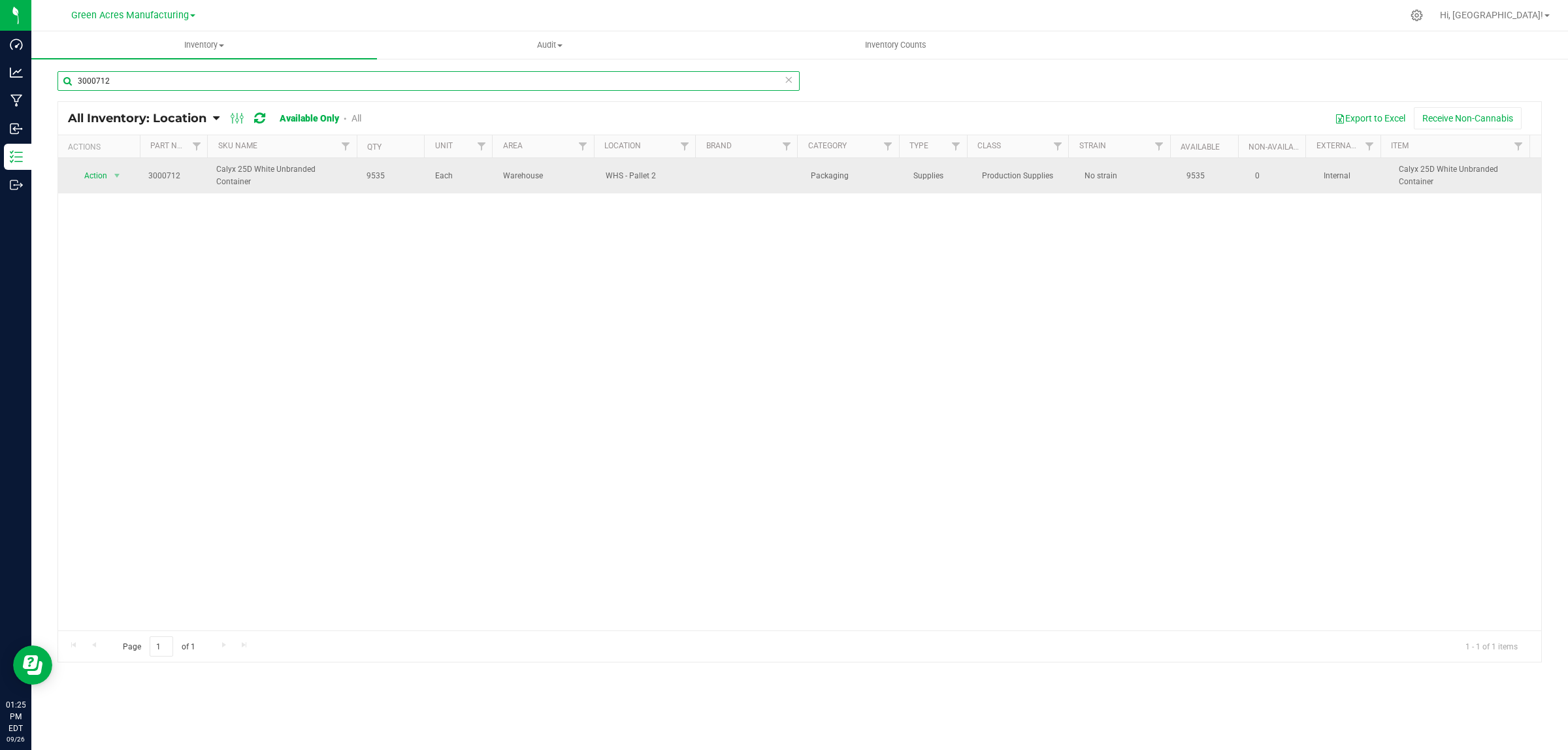
type input "3000712"
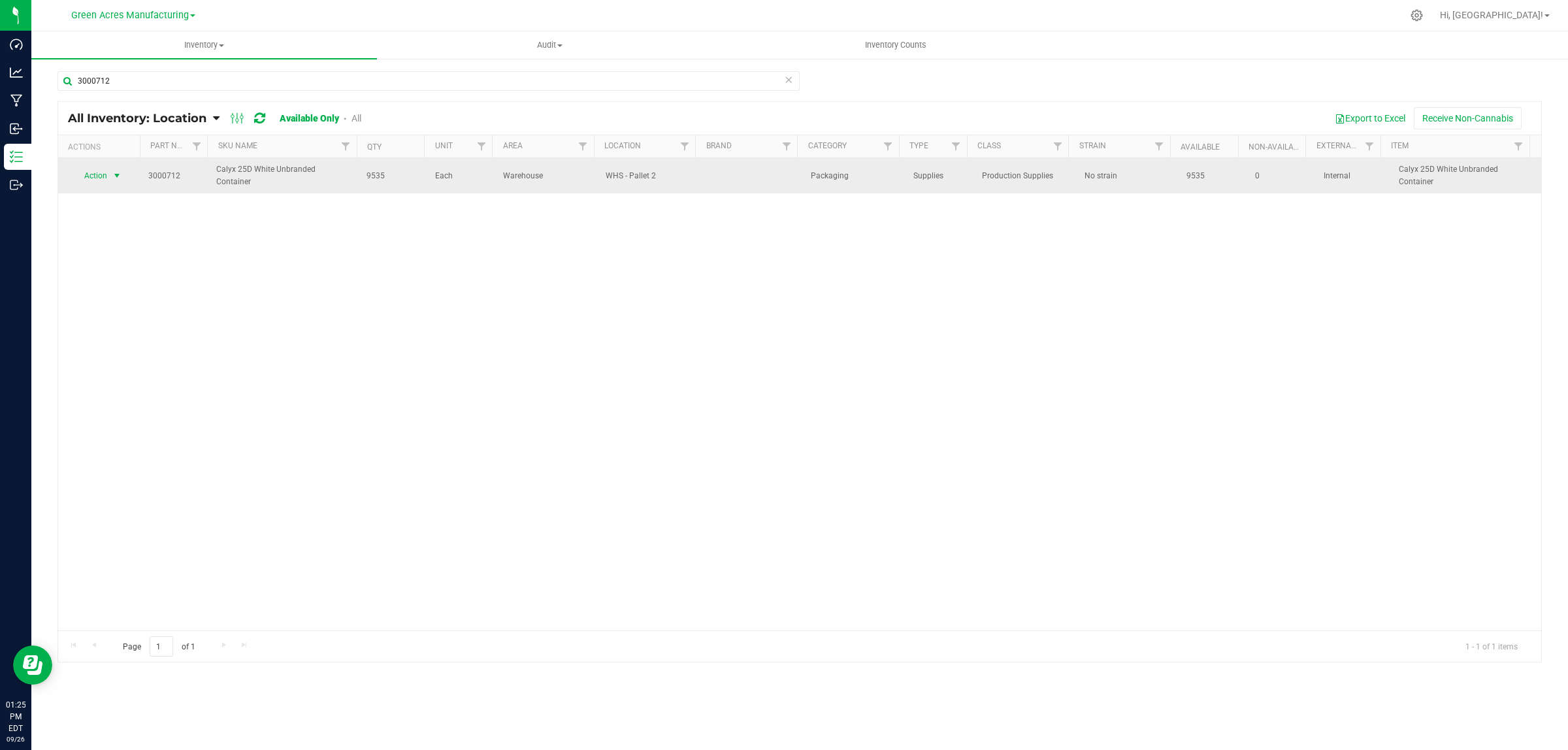
click at [93, 168] on span "Action" at bounding box center [91, 176] width 35 height 18
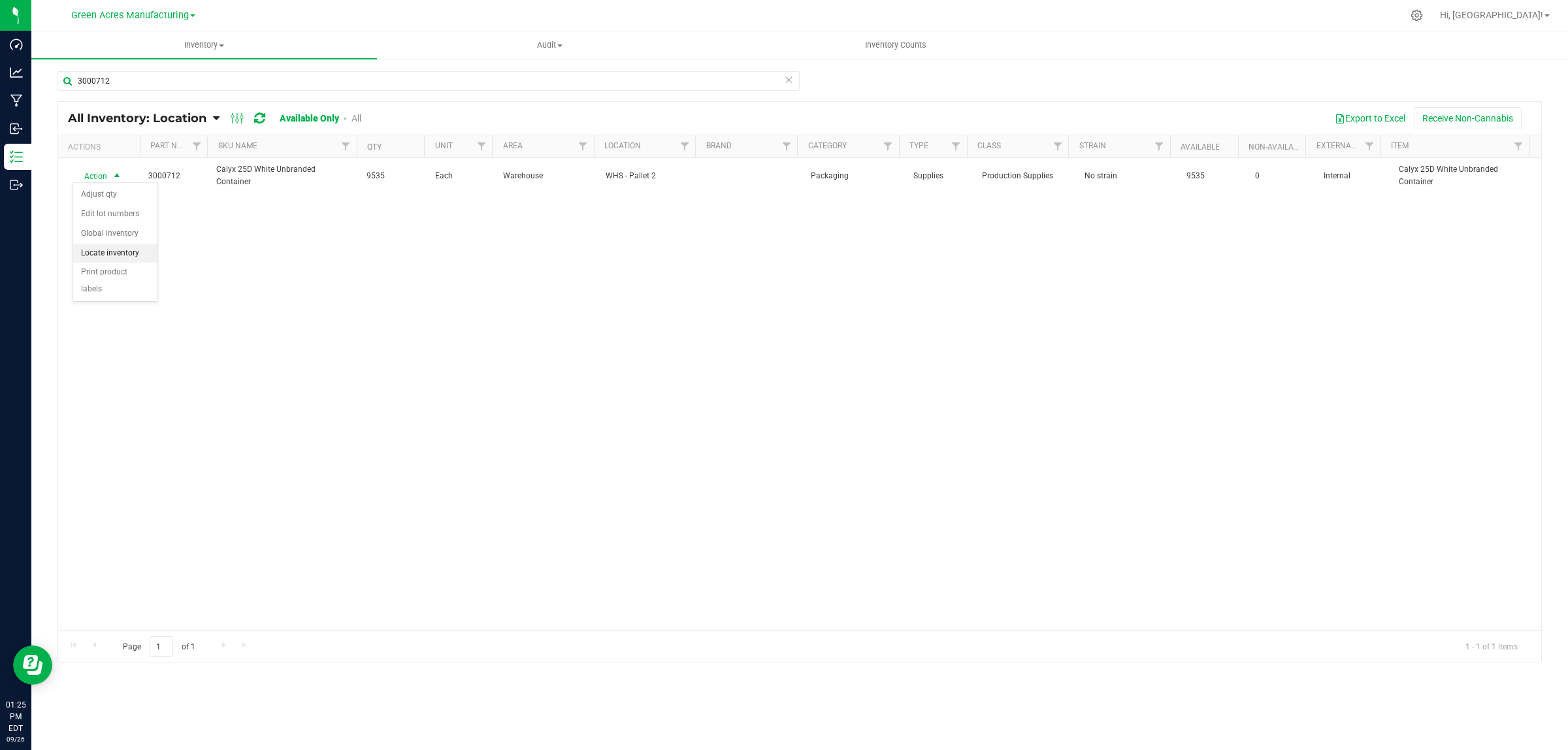
click at [103, 254] on li "Locate inventory" at bounding box center [115, 253] width 84 height 20
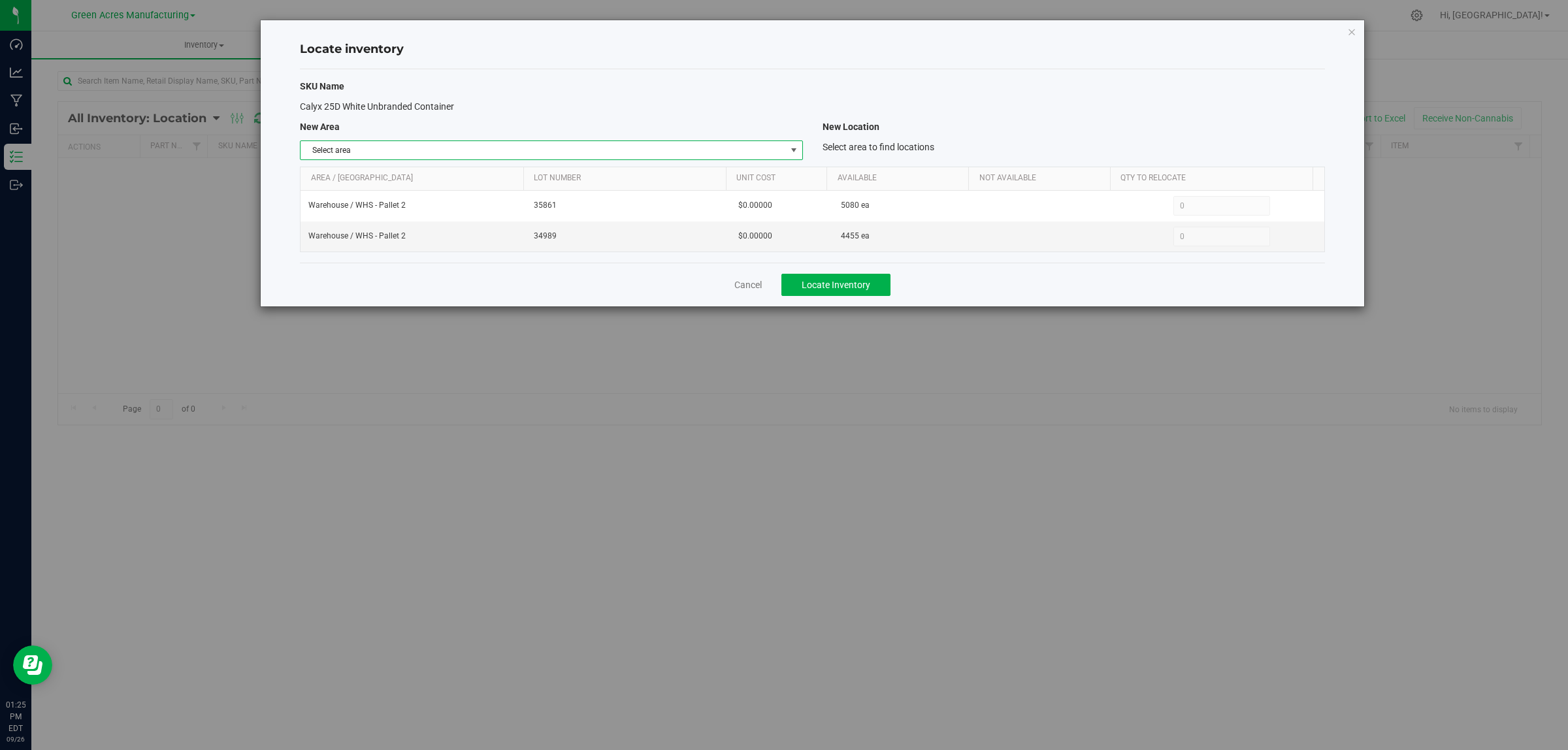
click at [396, 148] on span "Select area" at bounding box center [543, 150] width 485 height 18
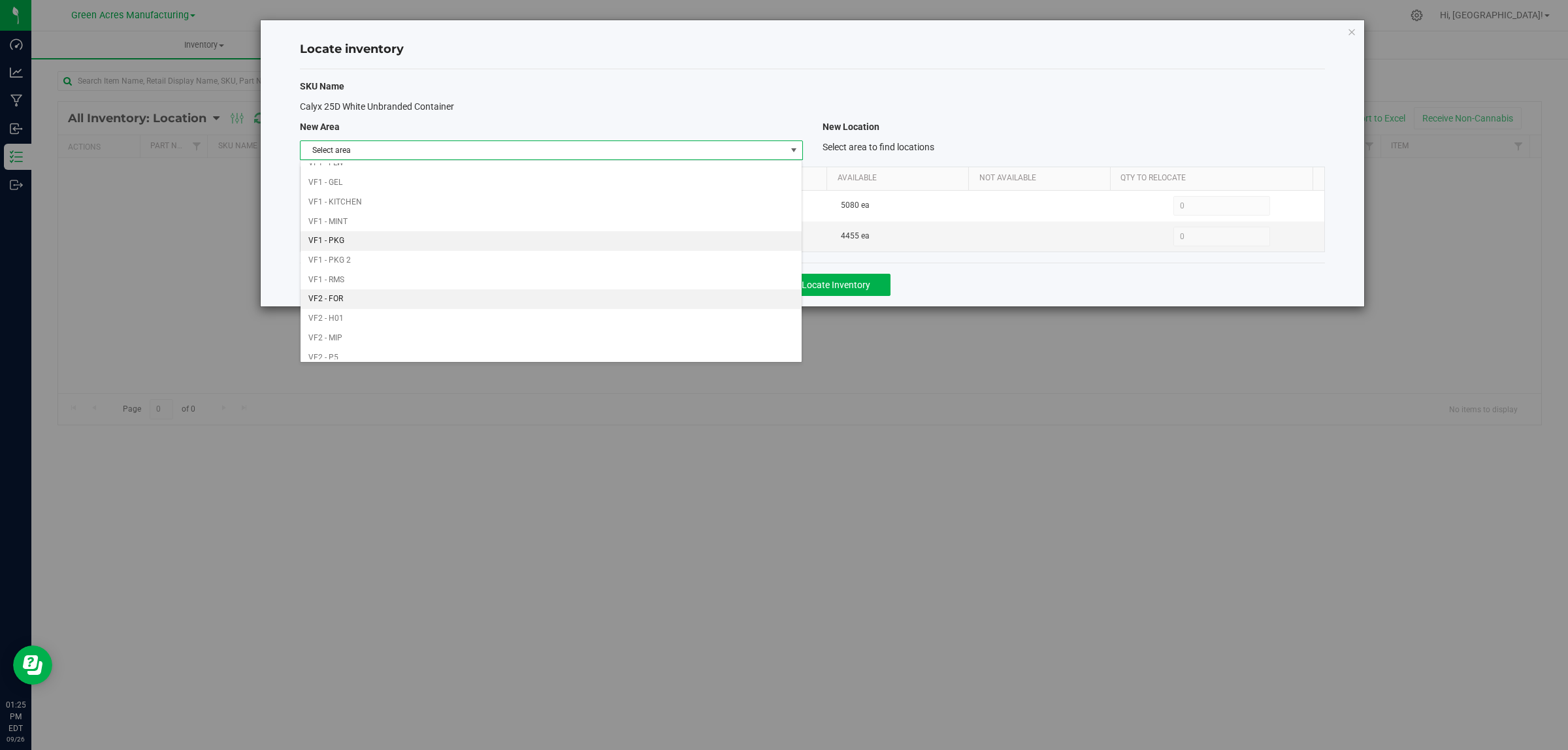
scroll to position [652, 0]
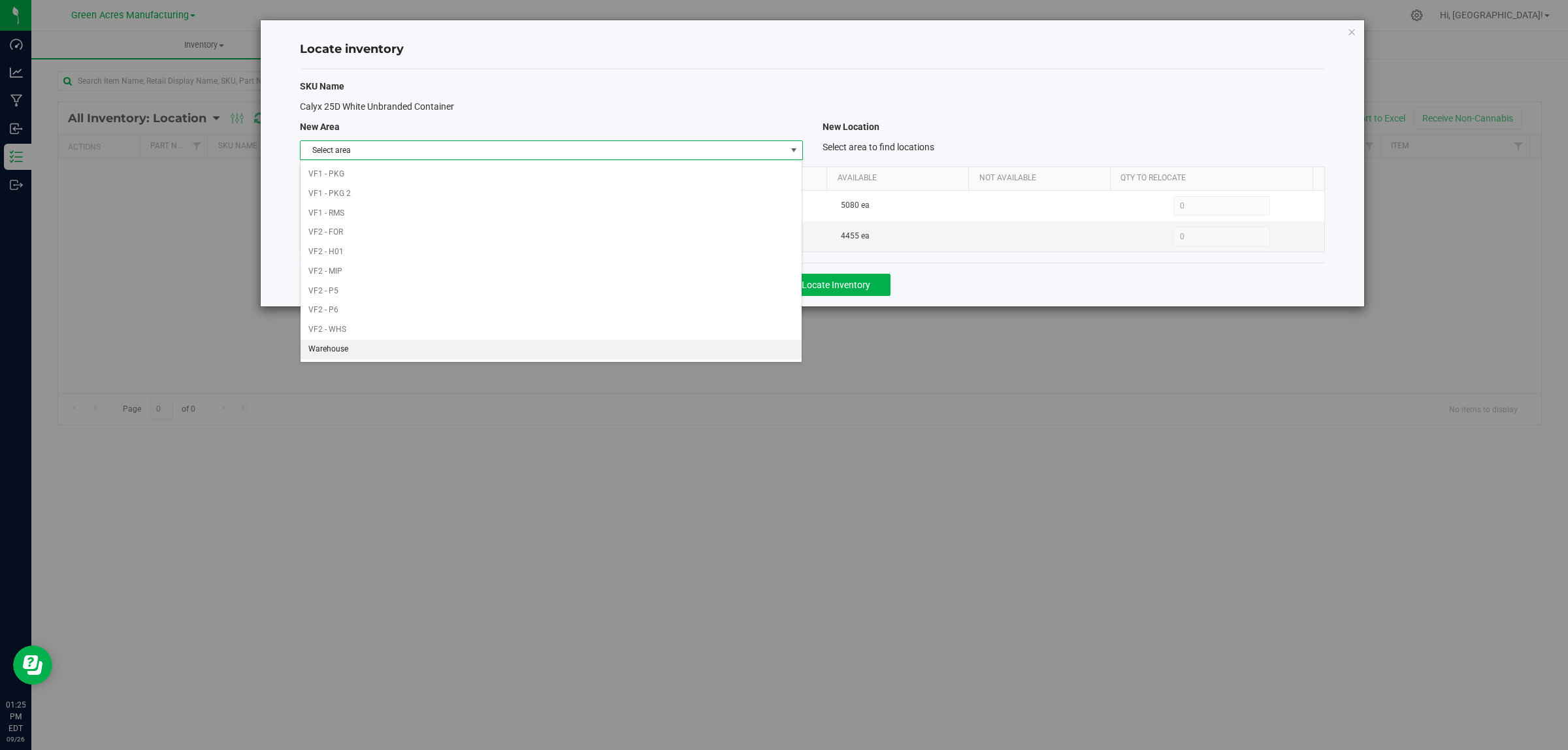
click at [358, 347] on li "Warehouse" at bounding box center [551, 350] width 501 height 20
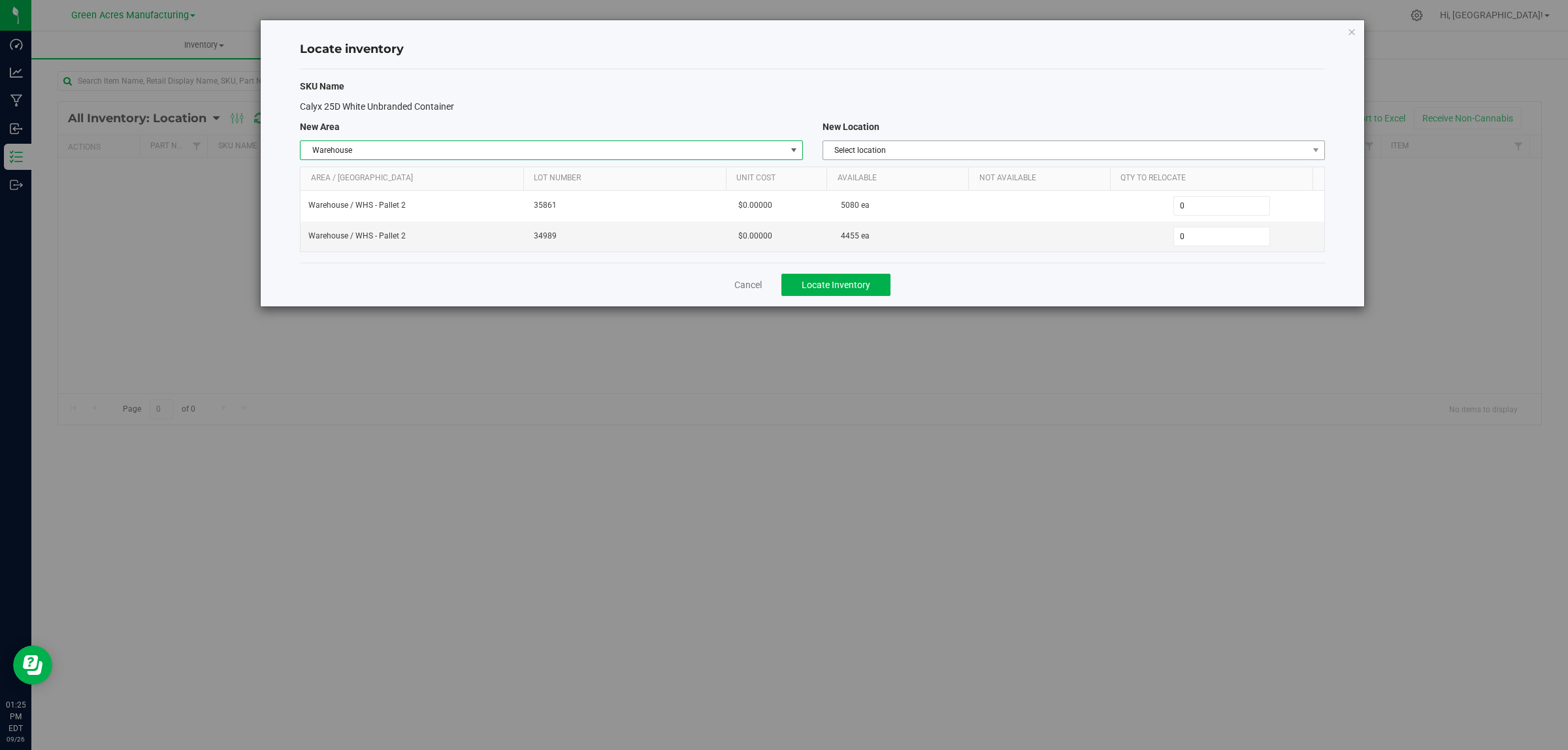
click at [892, 151] on span "Select location" at bounding box center [1065, 150] width 485 height 18
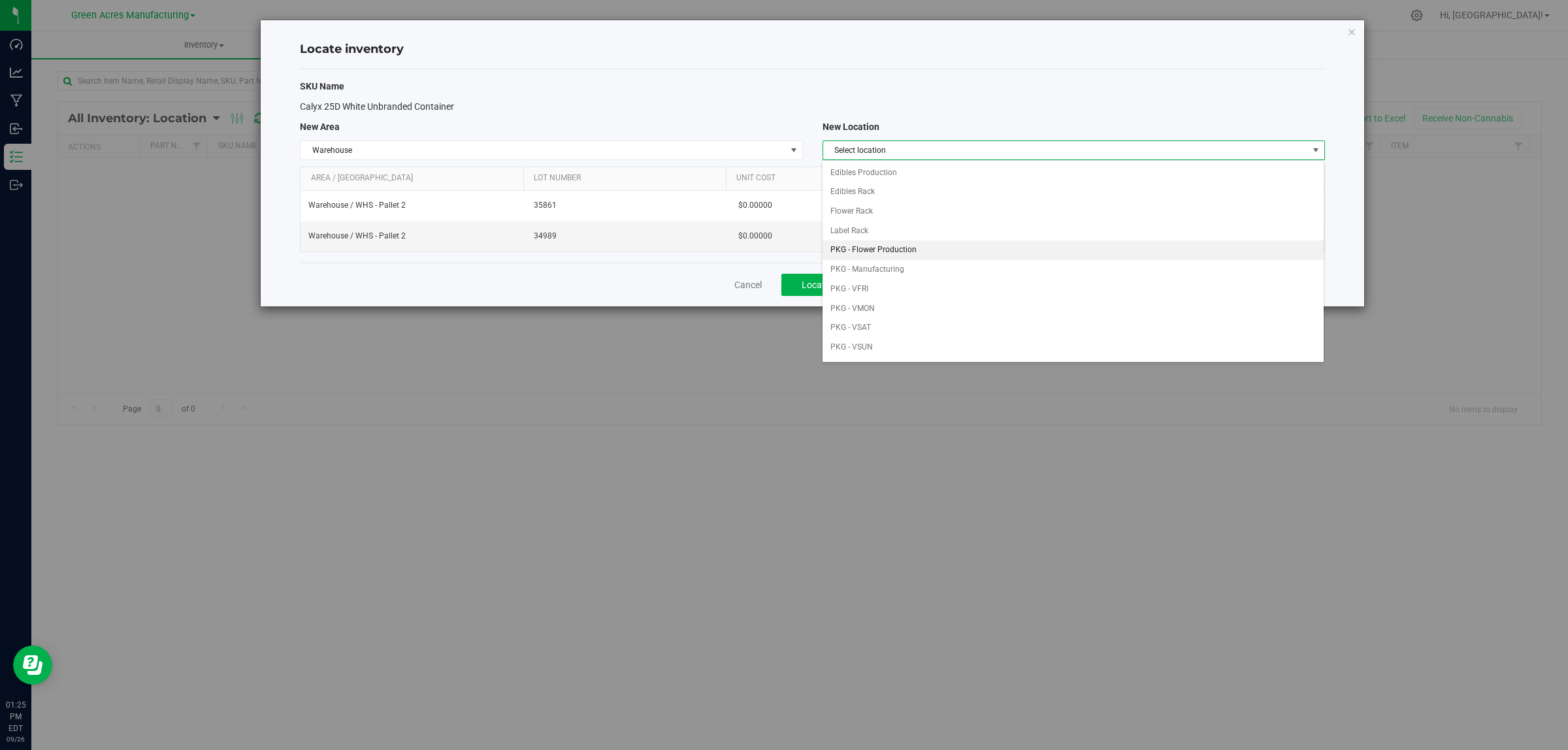
click at [900, 254] on li "PKG - Flower Production" at bounding box center [1072, 250] width 501 height 20
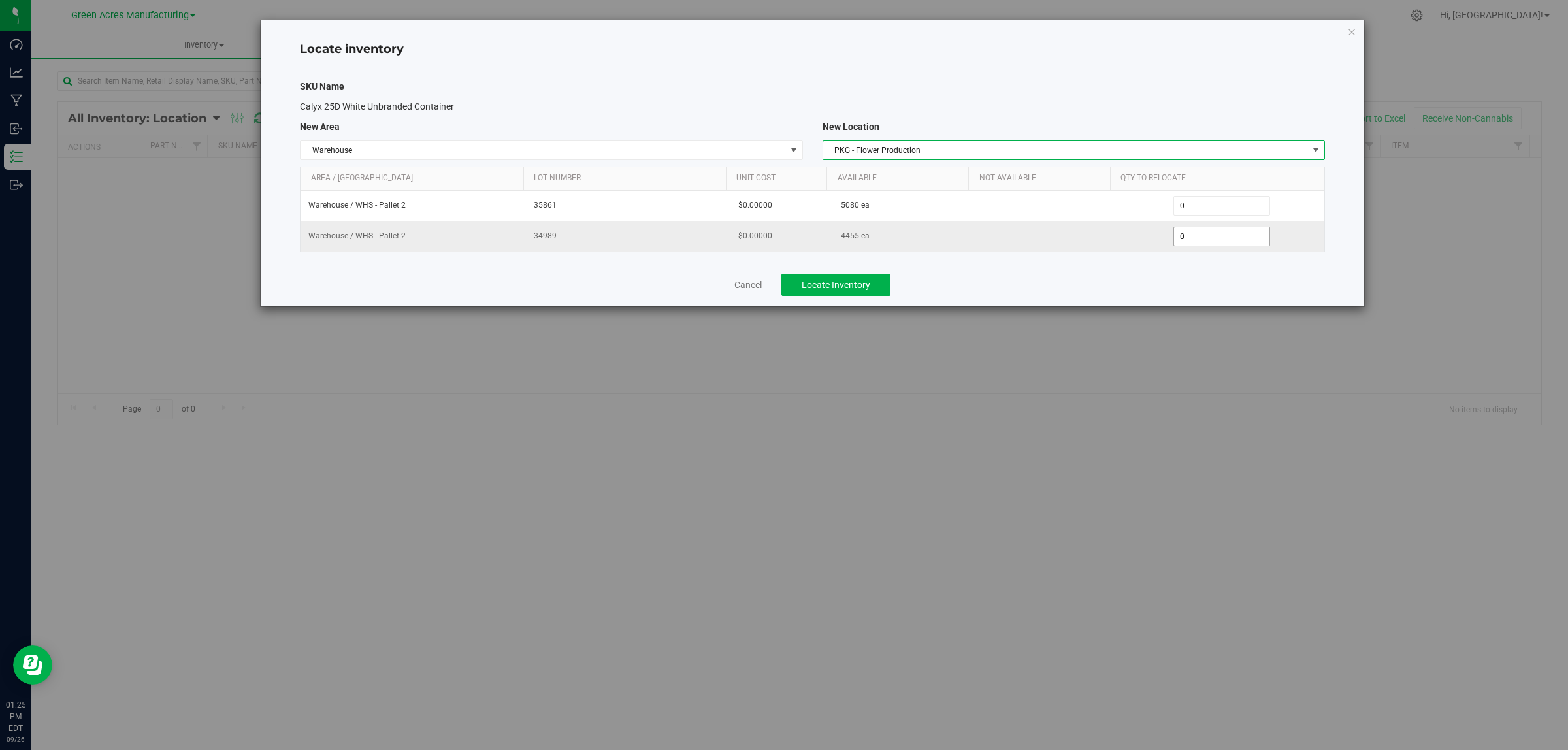
click at [1203, 242] on span "0 0" at bounding box center [1222, 236] width 97 height 20
type input "0455"
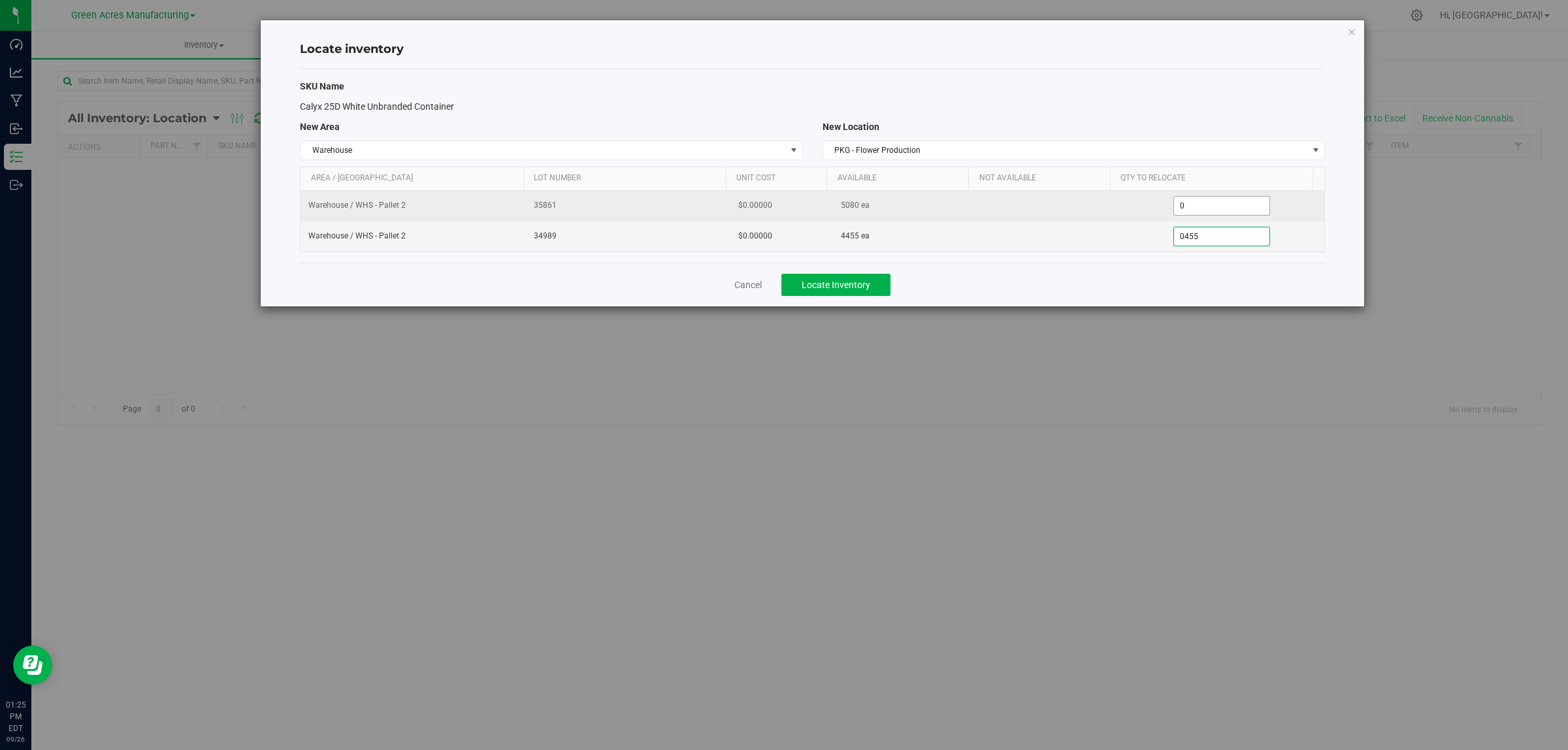
type input "455"
click at [1201, 206] on span "0 0" at bounding box center [1222, 206] width 97 height 20
type input "0080"
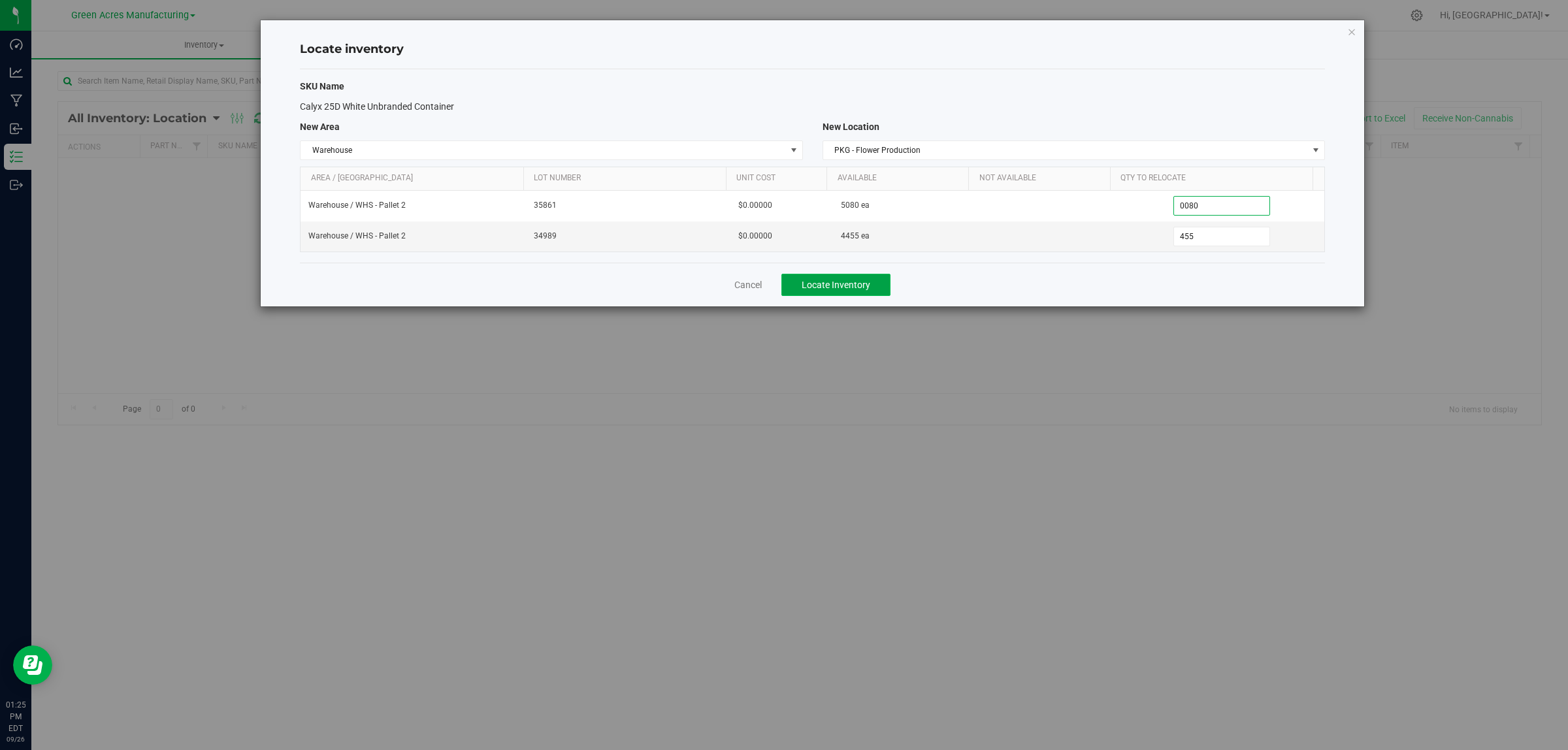
type input "80"
click at [834, 276] on button "Locate Inventory" at bounding box center [836, 285] width 109 height 22
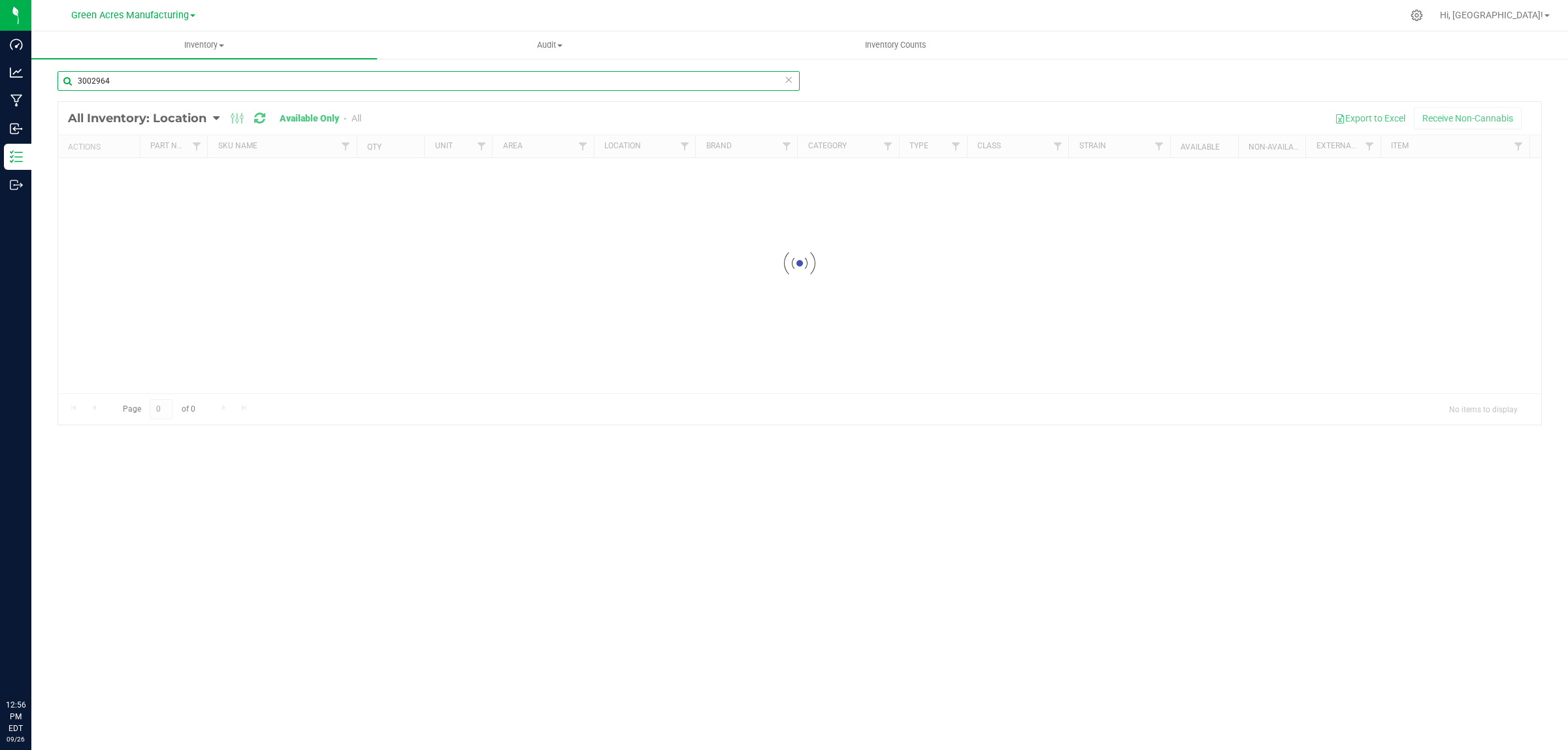
click at [134, 83] on input "3002964" at bounding box center [429, 81] width 742 height 20
type input "3002917"
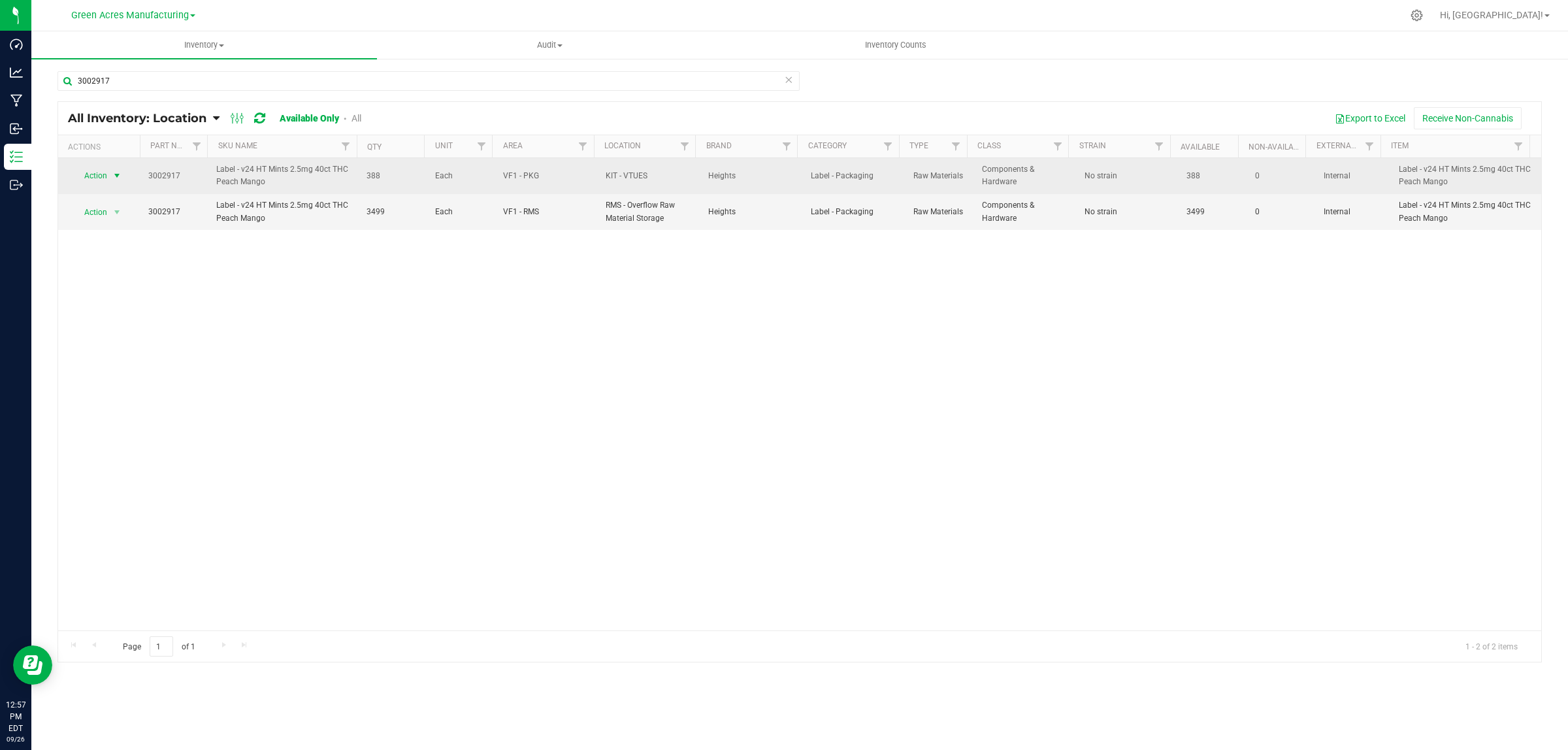
click at [100, 172] on span "Action" at bounding box center [91, 176] width 35 height 18
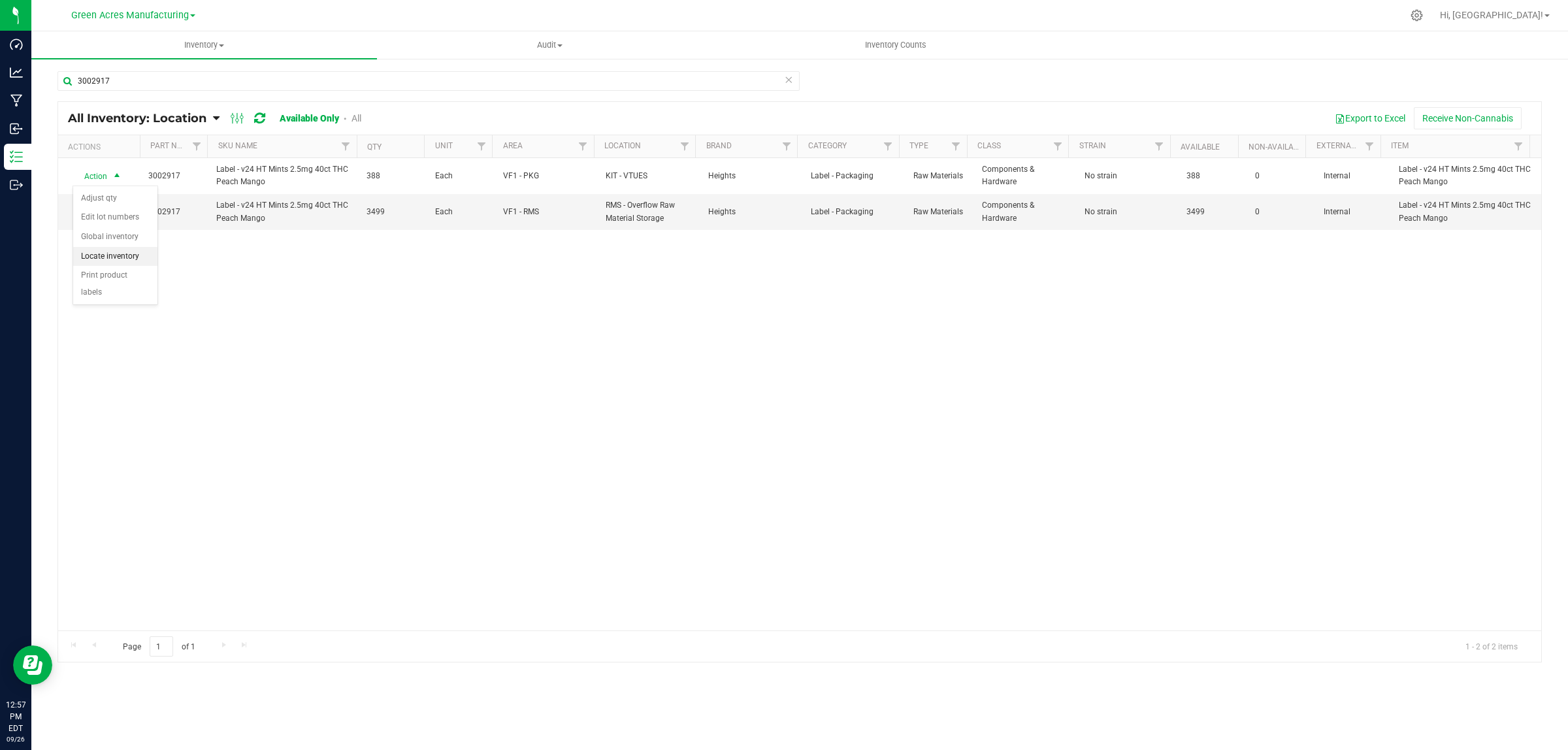
click at [122, 254] on li "Locate inventory" at bounding box center [115, 257] width 84 height 20
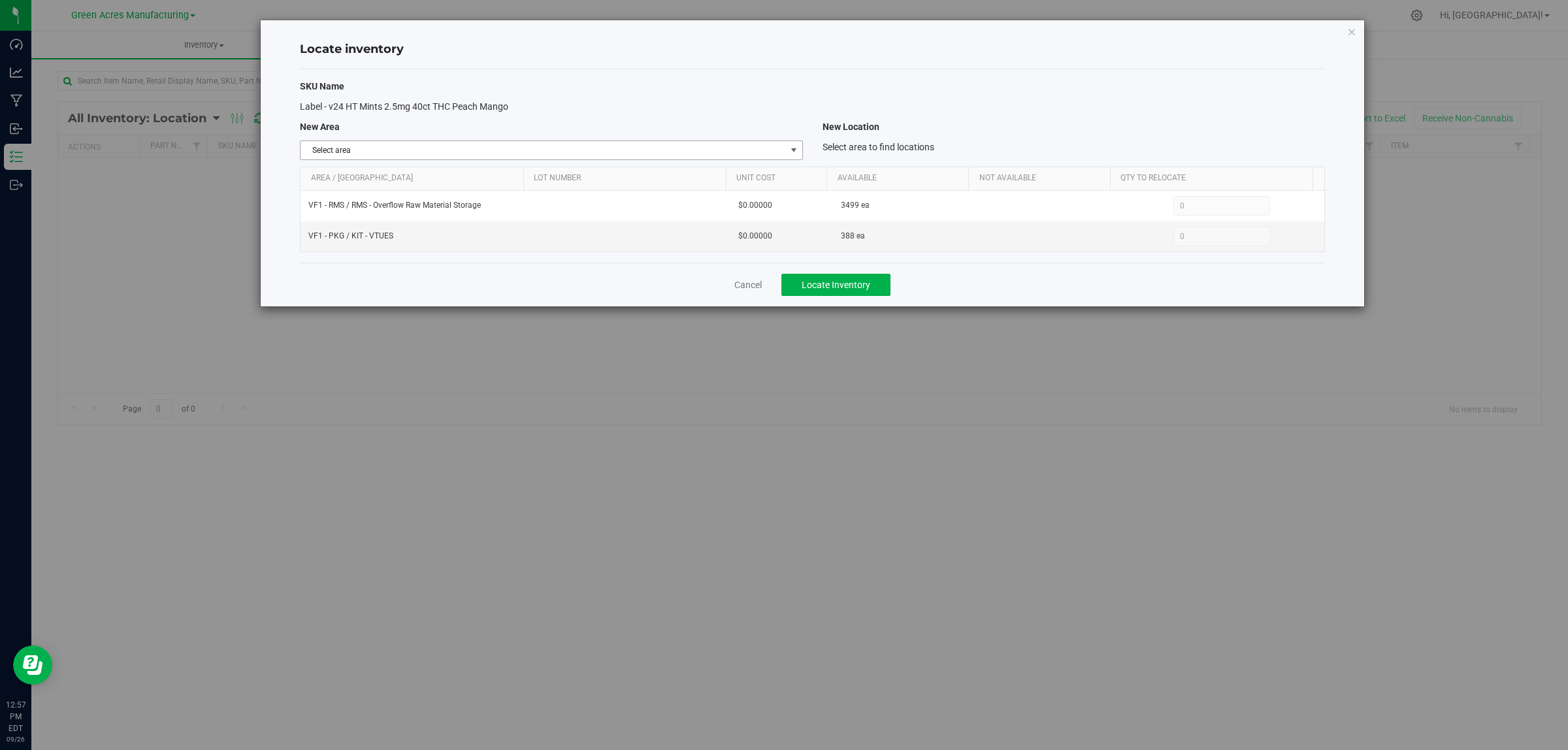
click at [423, 151] on span "Select area" at bounding box center [543, 150] width 485 height 18
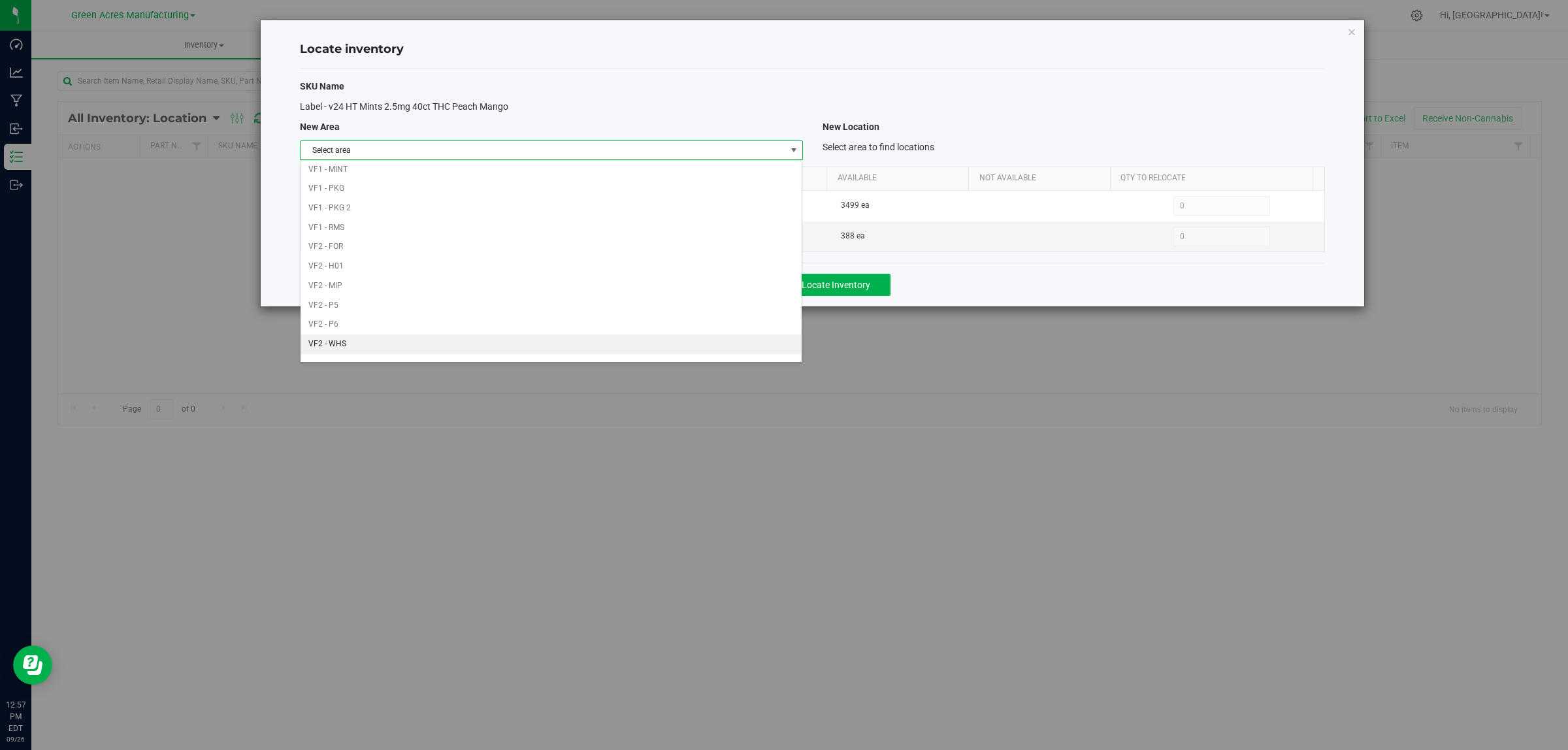
scroll to position [652, 0]
drag, startPoint x: 354, startPoint y: 167, endPoint x: 569, endPoint y: 190, distance: 216.2
click at [354, 168] on li "VF1 - PKG" at bounding box center [551, 174] width 501 height 20
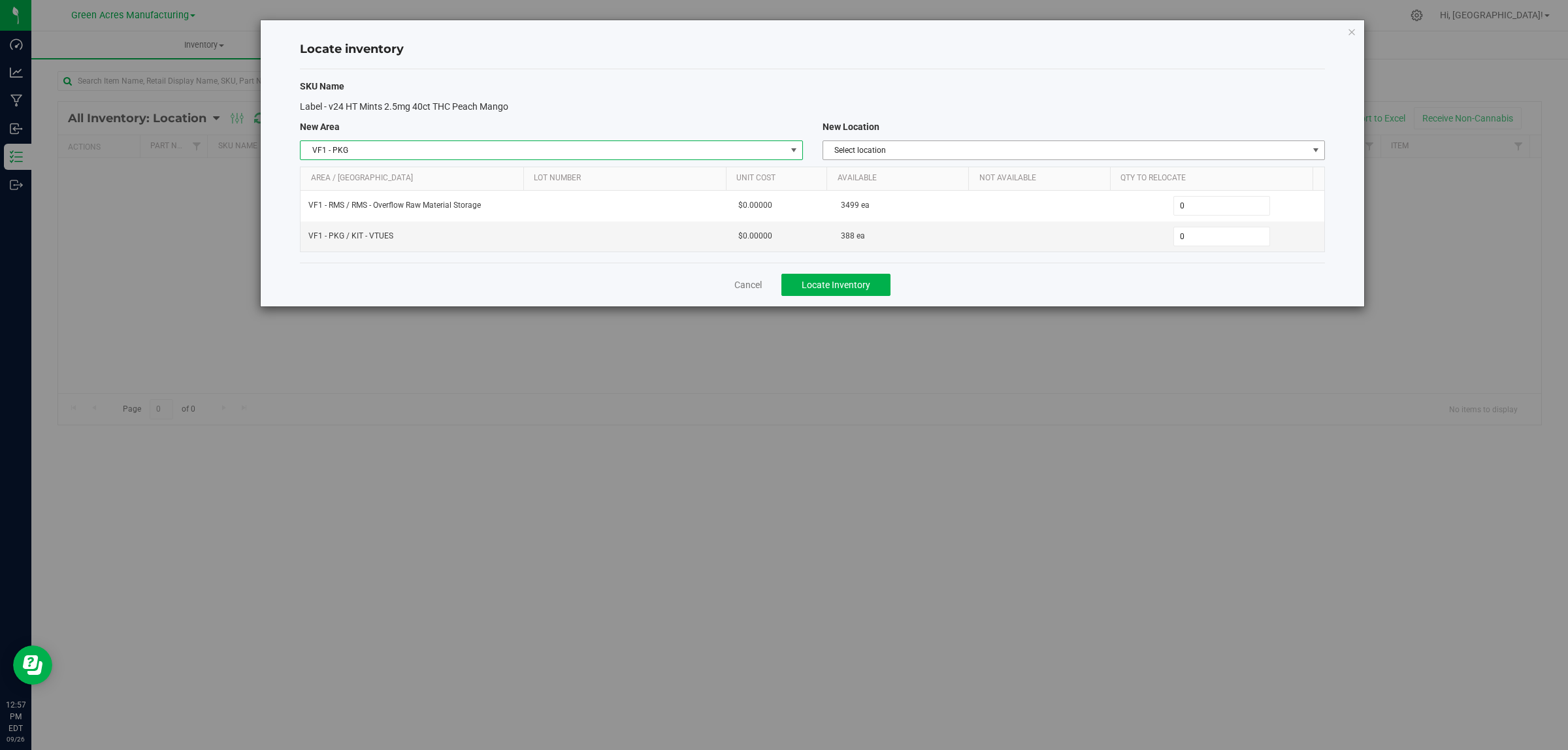
click at [972, 155] on span "Select location" at bounding box center [1065, 150] width 485 height 18
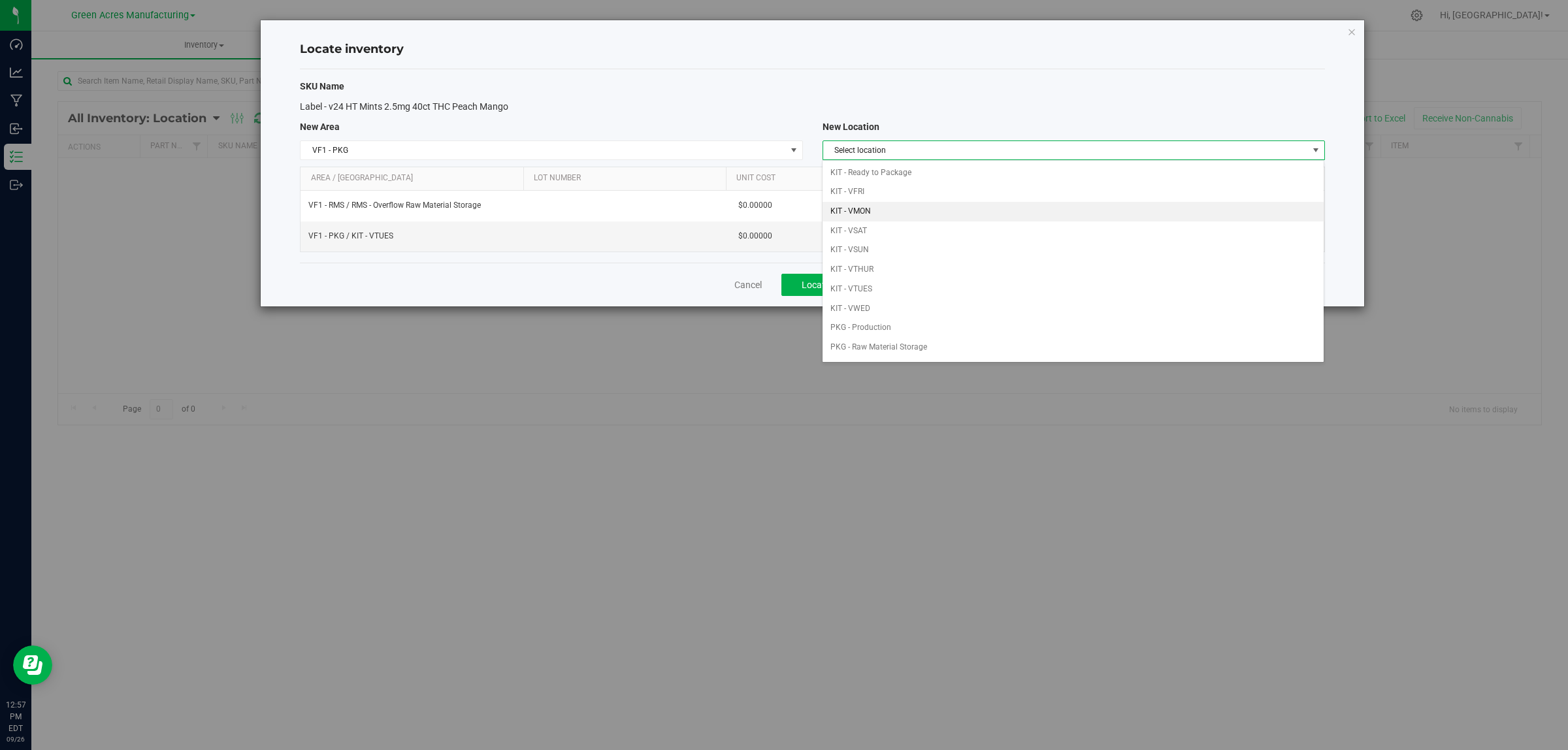
click at [902, 206] on li "KIT - VMON" at bounding box center [1072, 212] width 501 height 20
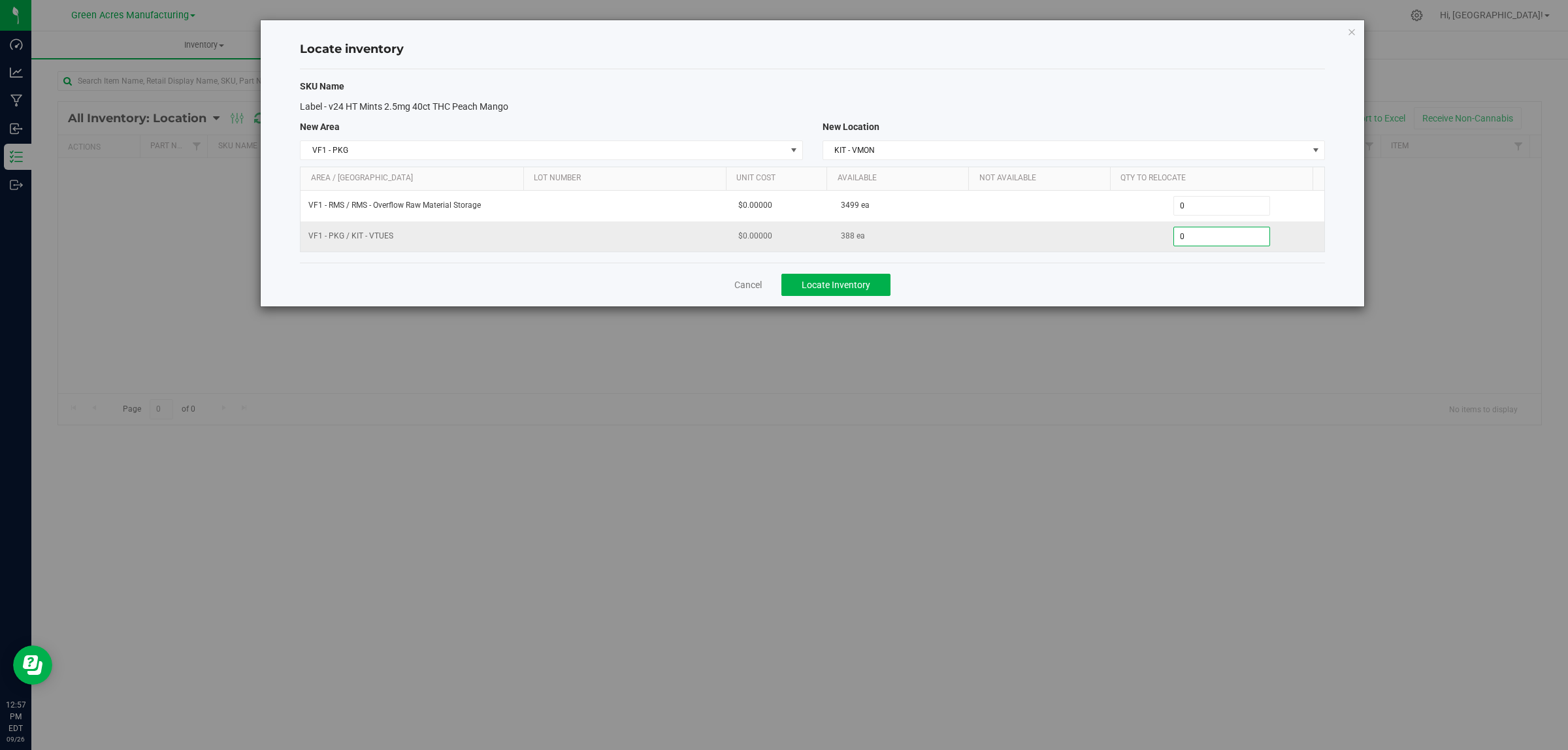
click at [1242, 243] on span "0 0" at bounding box center [1222, 236] width 97 height 20
type input "0388"
type input "388"
click at [1228, 207] on span "0 0" at bounding box center [1222, 206] width 97 height 20
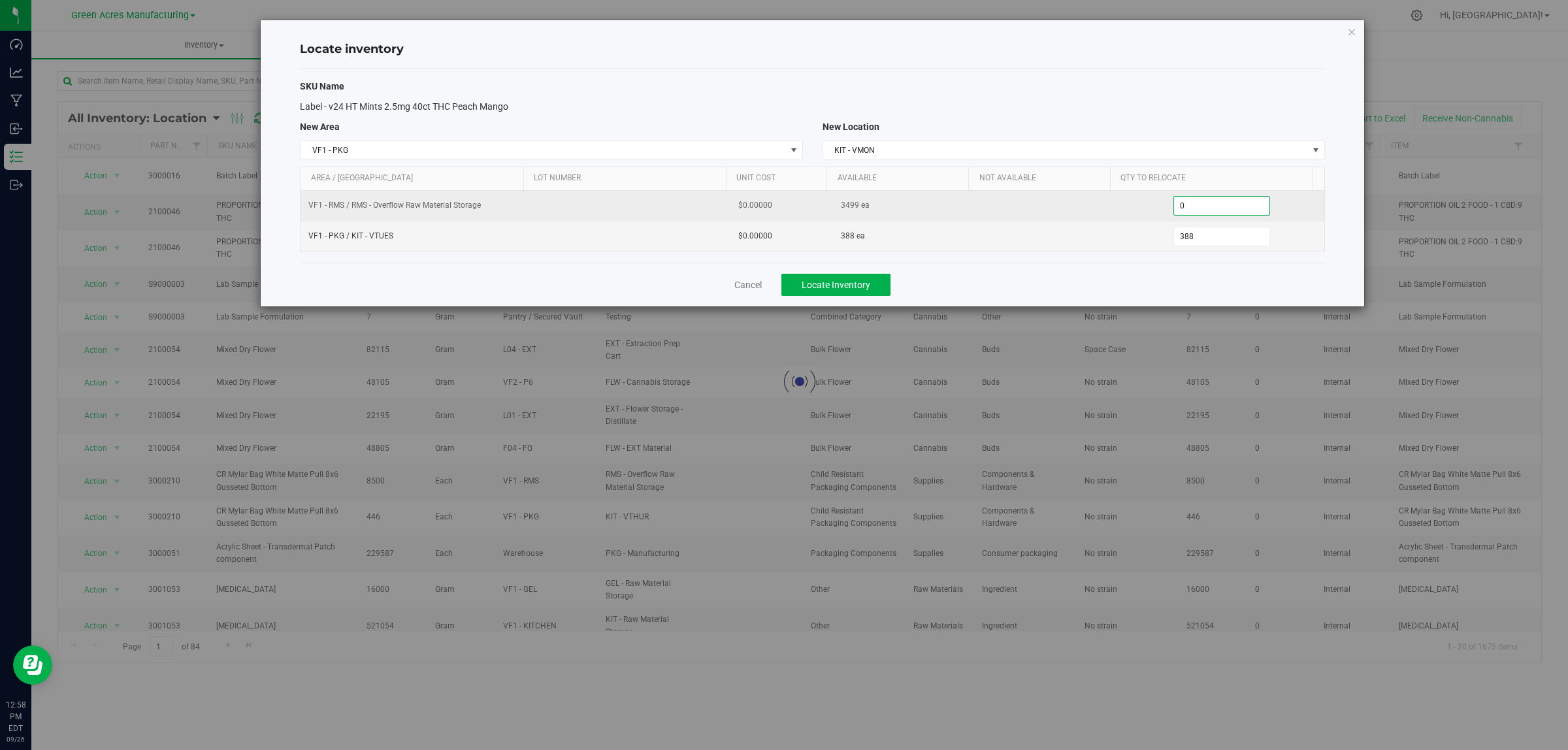
click at [1228, 207] on input "0" at bounding box center [1222, 206] width 96 height 18
type input "01103"
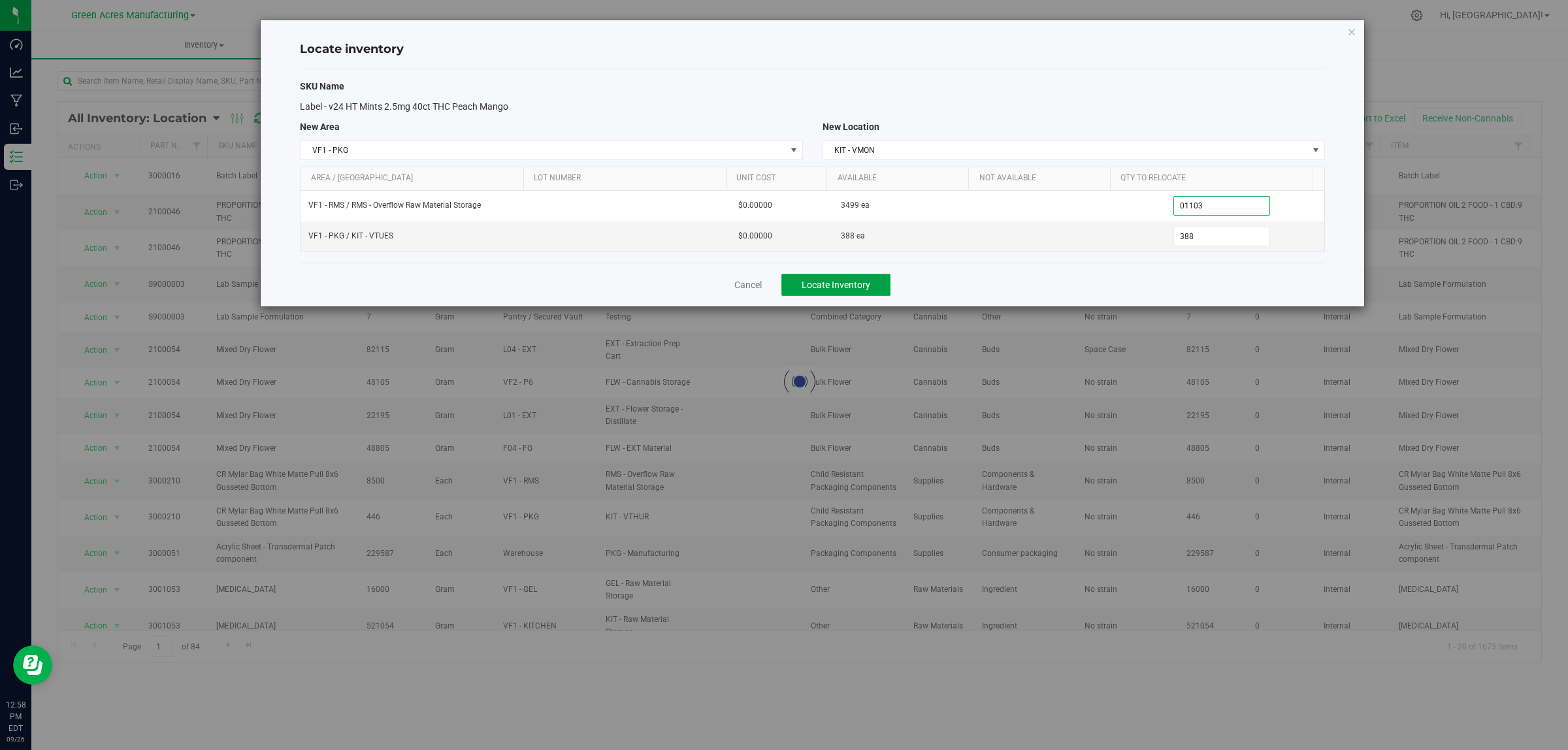
type input "1,103"
click at [828, 282] on span "Locate Inventory" at bounding box center [836, 285] width 69 height 10
